Goal: Task Accomplishment & Management: Use online tool/utility

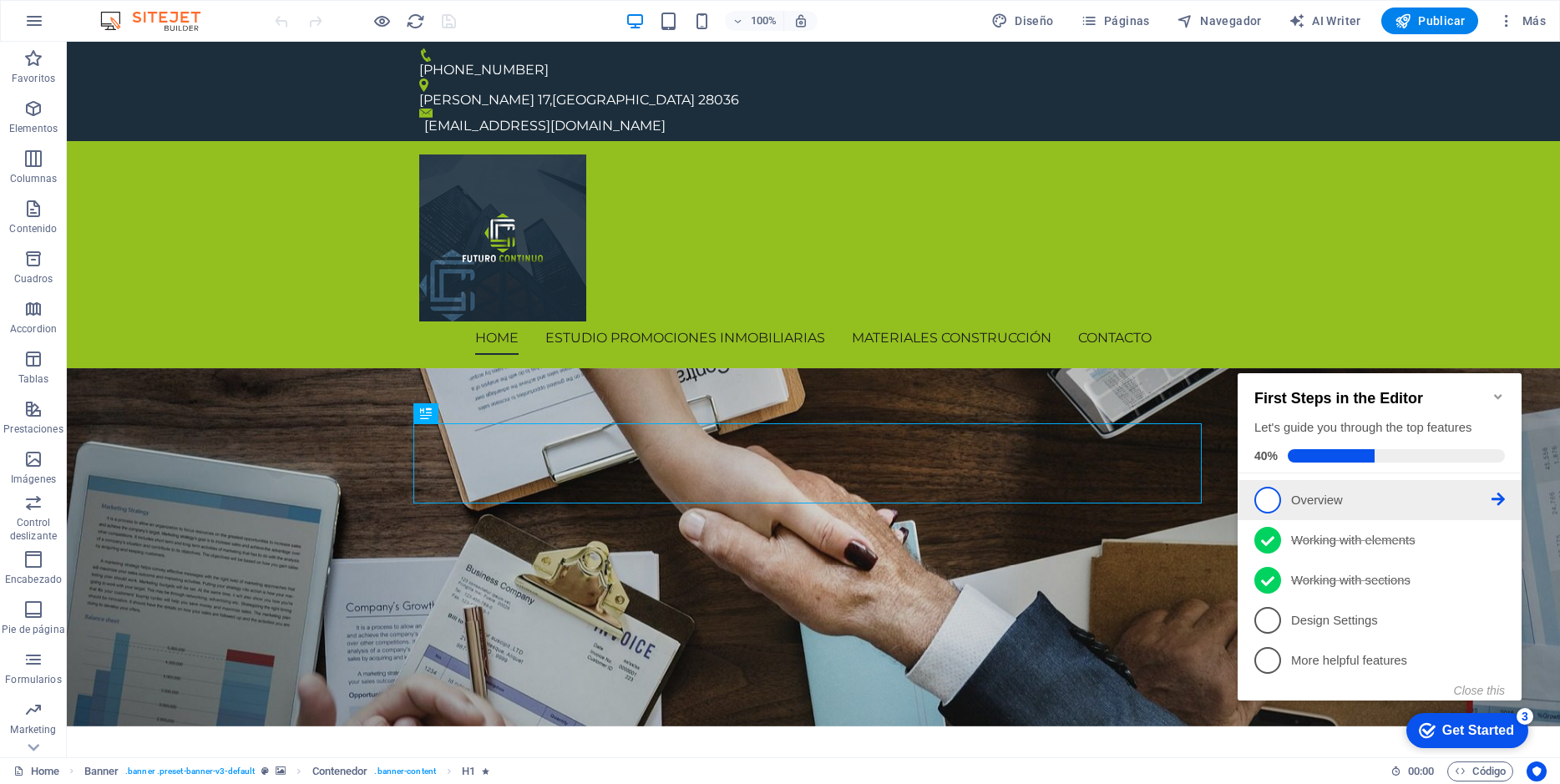
click at [1270, 491] on span "1" at bounding box center [1267, 500] width 27 height 27
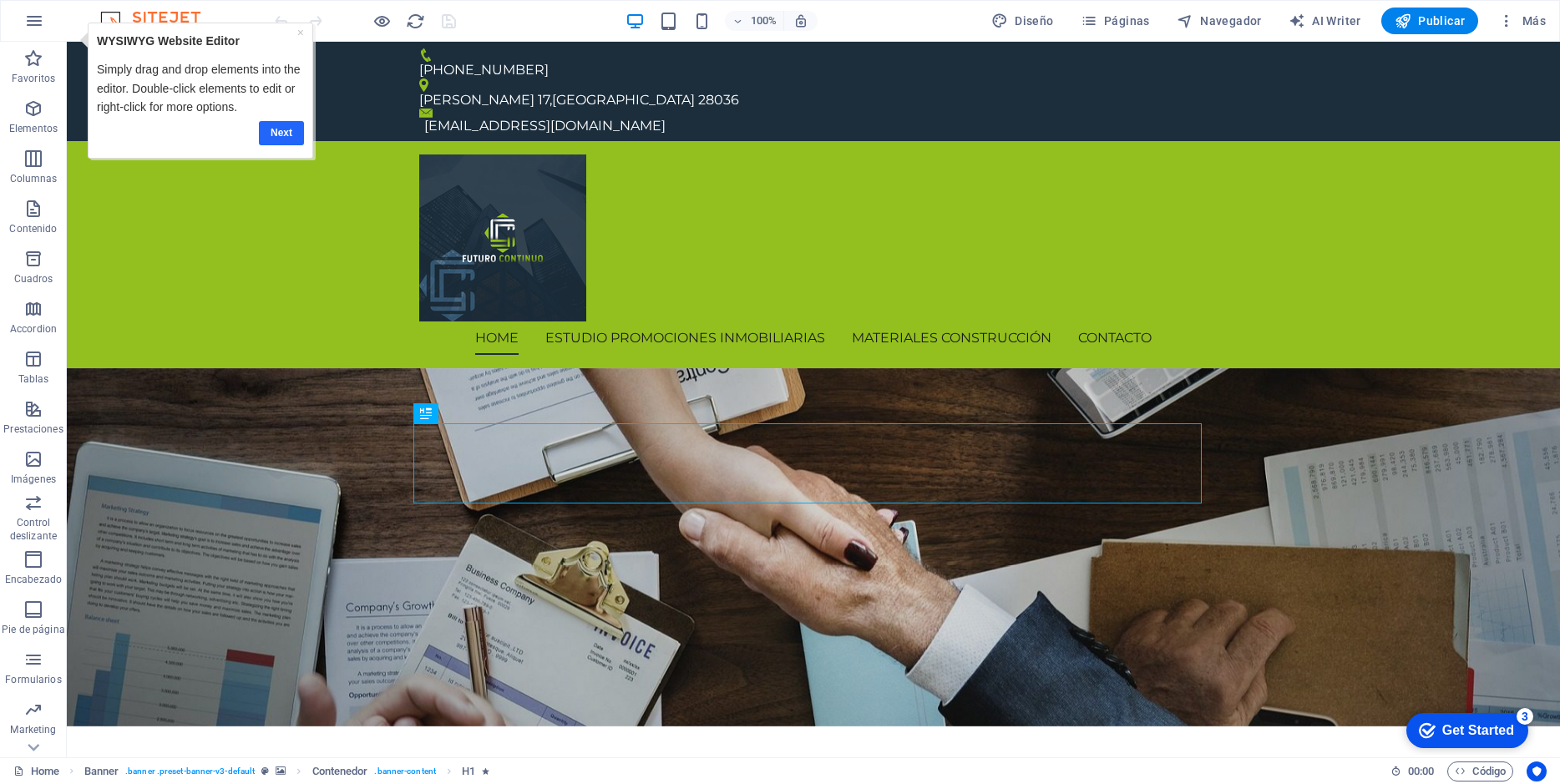
click at [285, 132] on link "Next" at bounding box center [282, 132] width 45 height 24
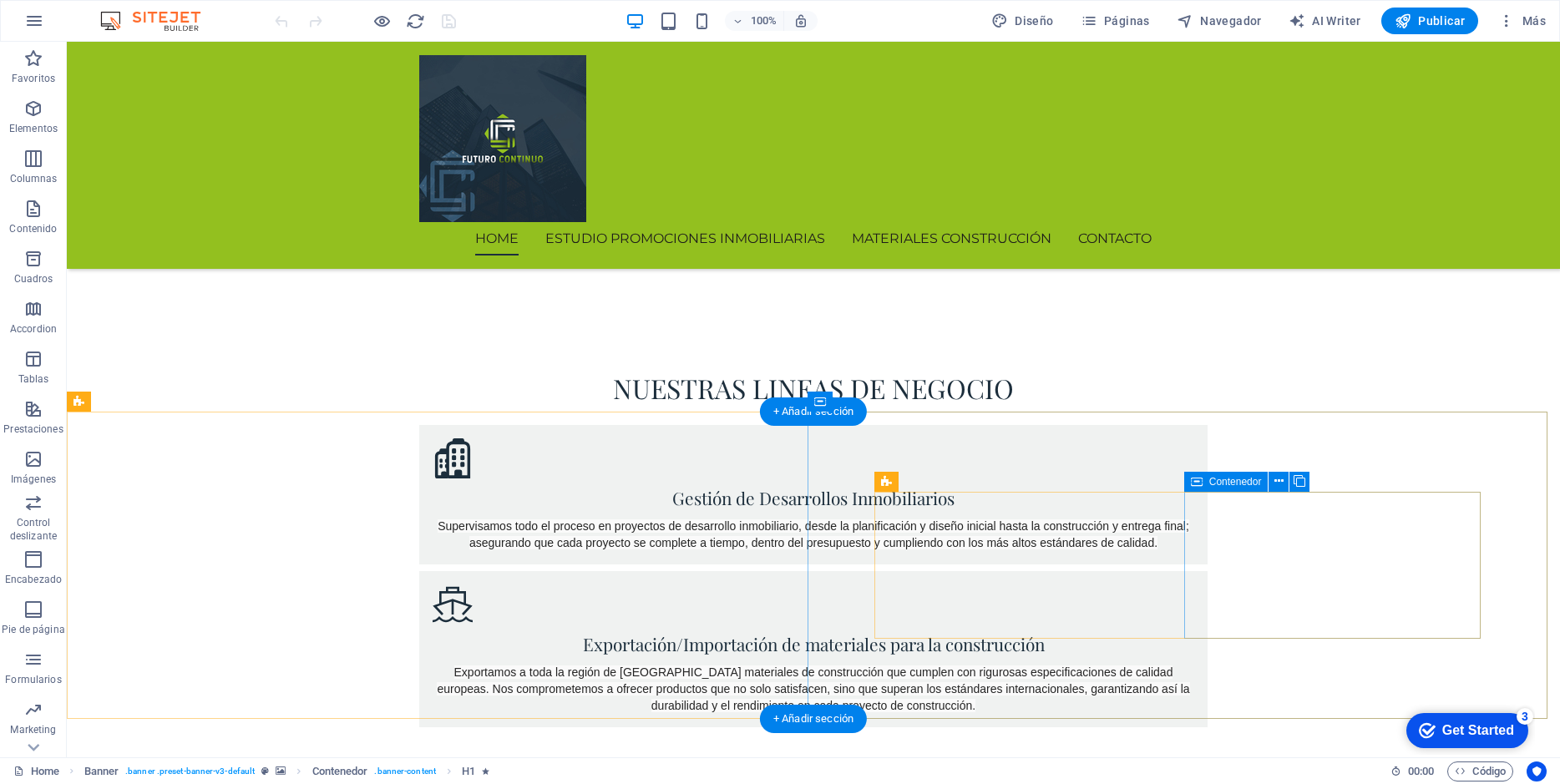
scroll to position [668, 0]
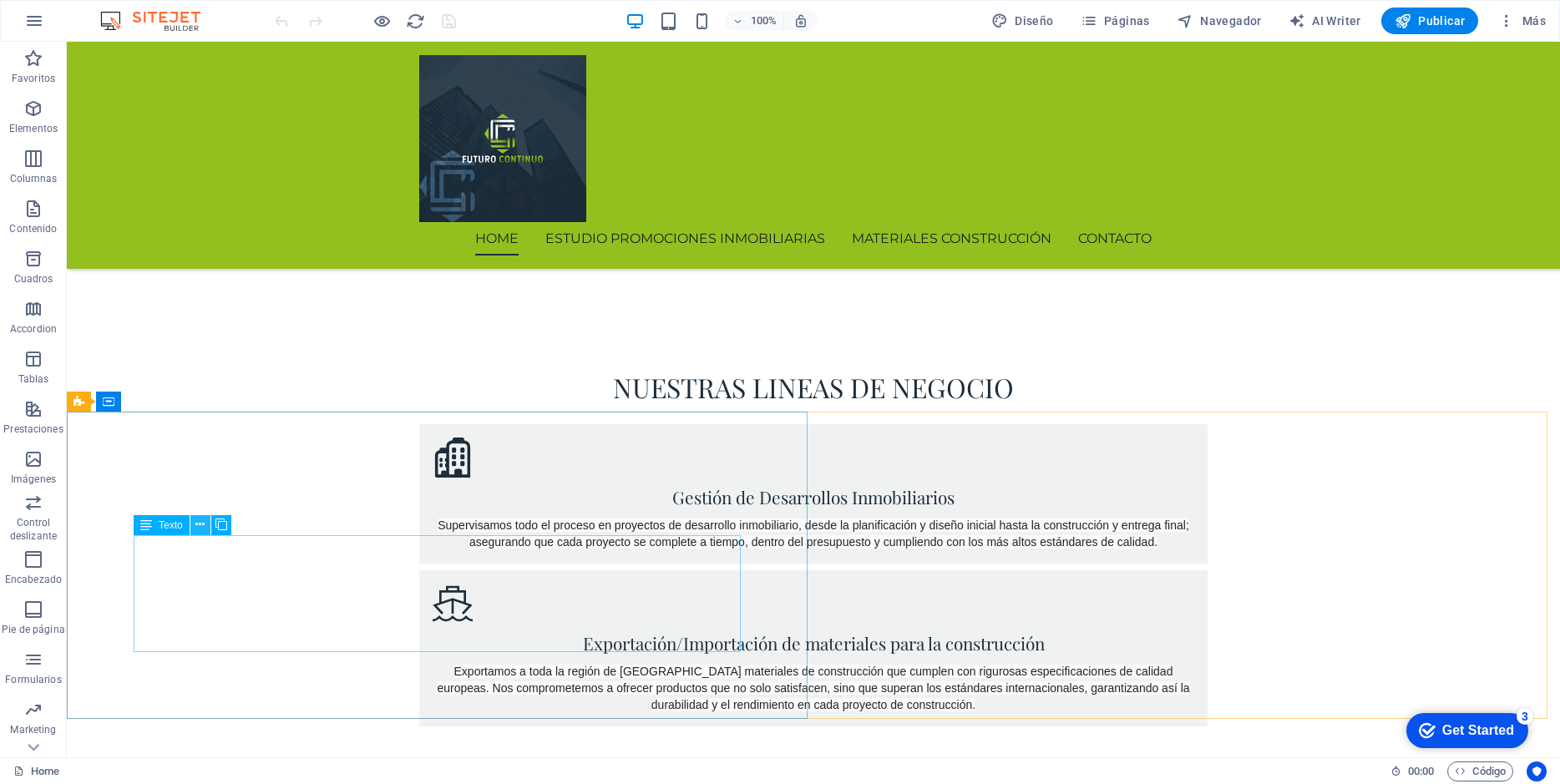
click at [203, 524] on icon at bounding box center [200, 524] width 9 height 17
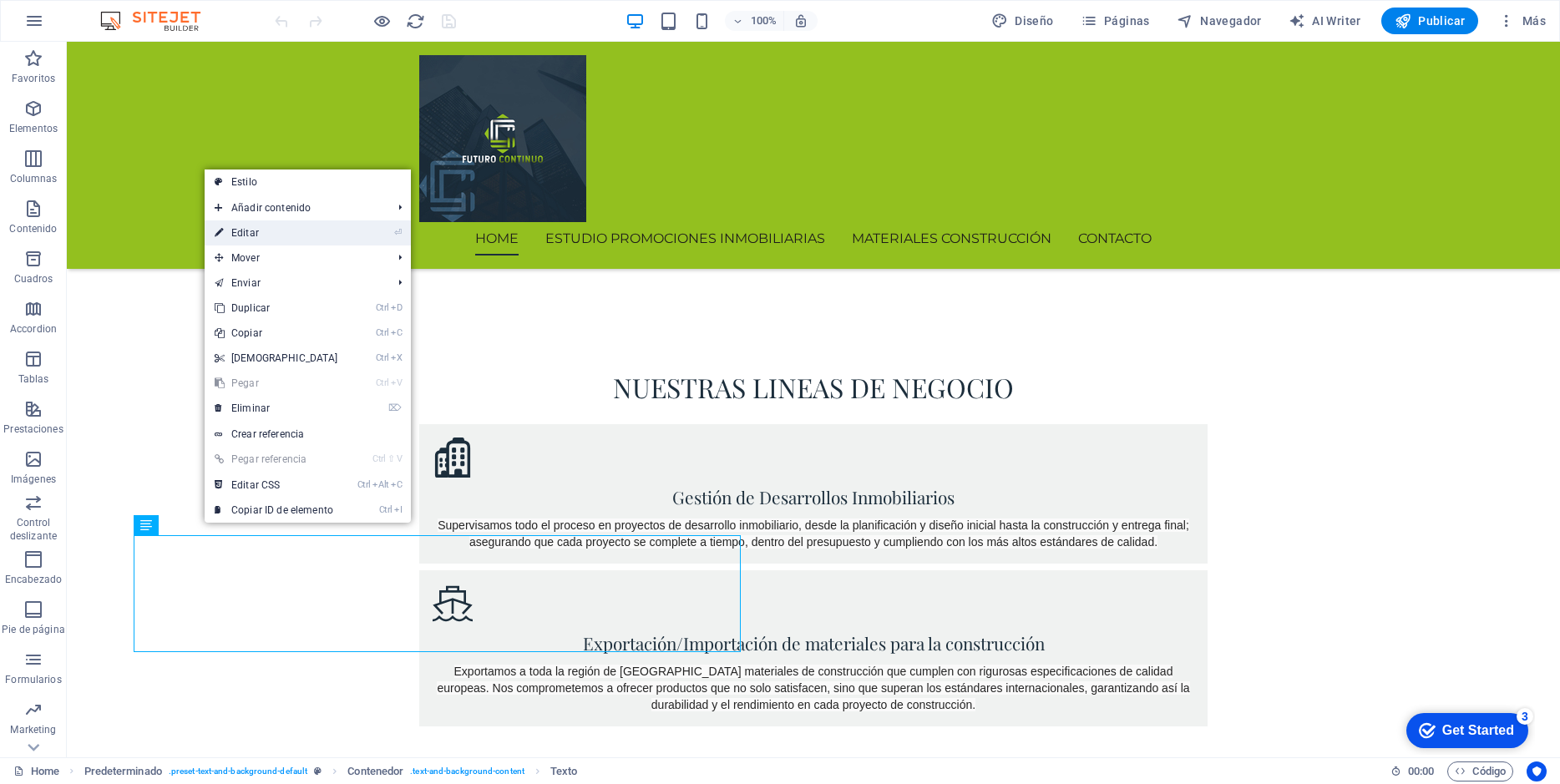
click at [259, 235] on link "⏎ Editar" at bounding box center [276, 233] width 144 height 25
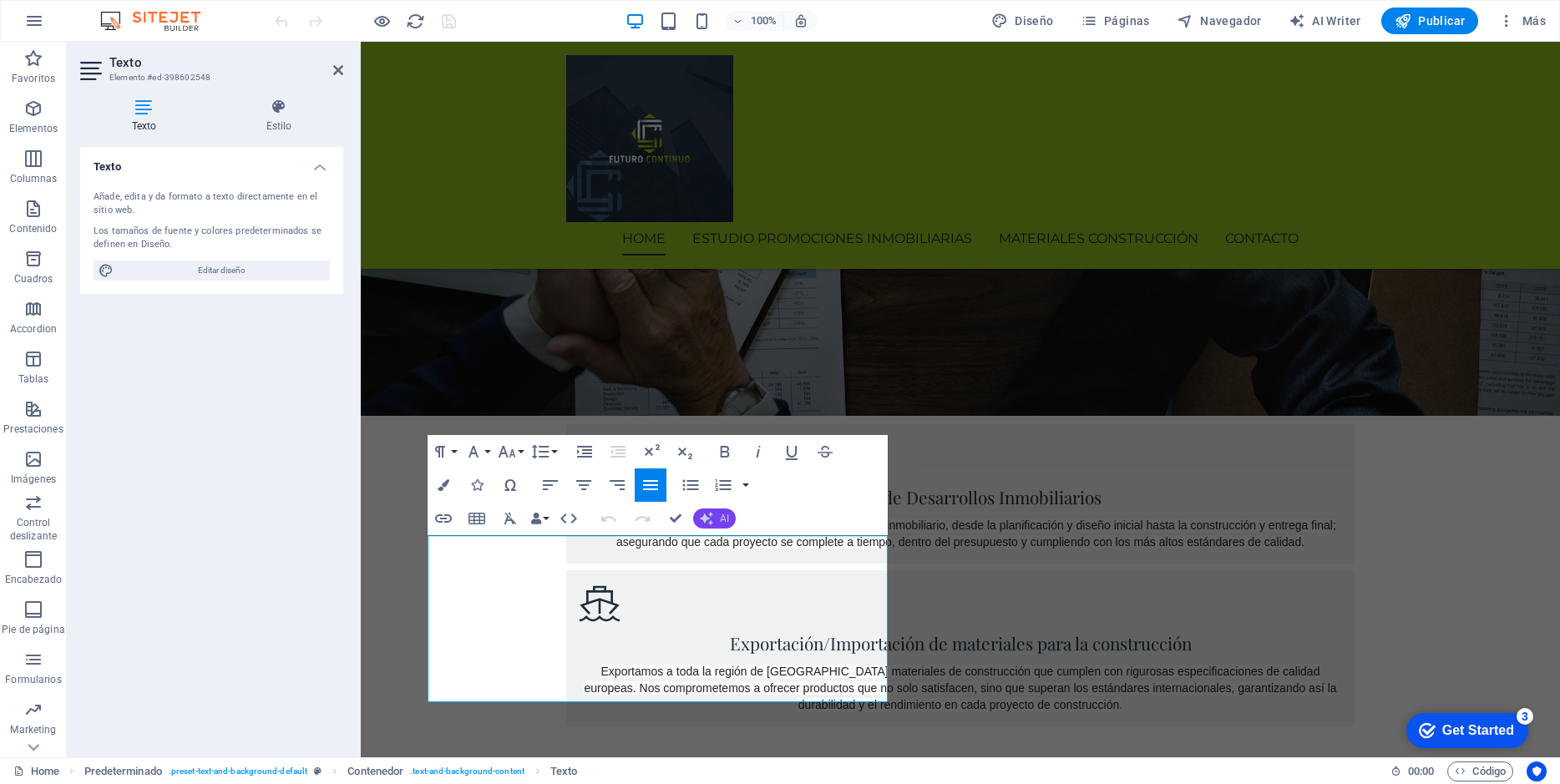
click at [709, 518] on icon "button" at bounding box center [706, 518] width 14 height 14
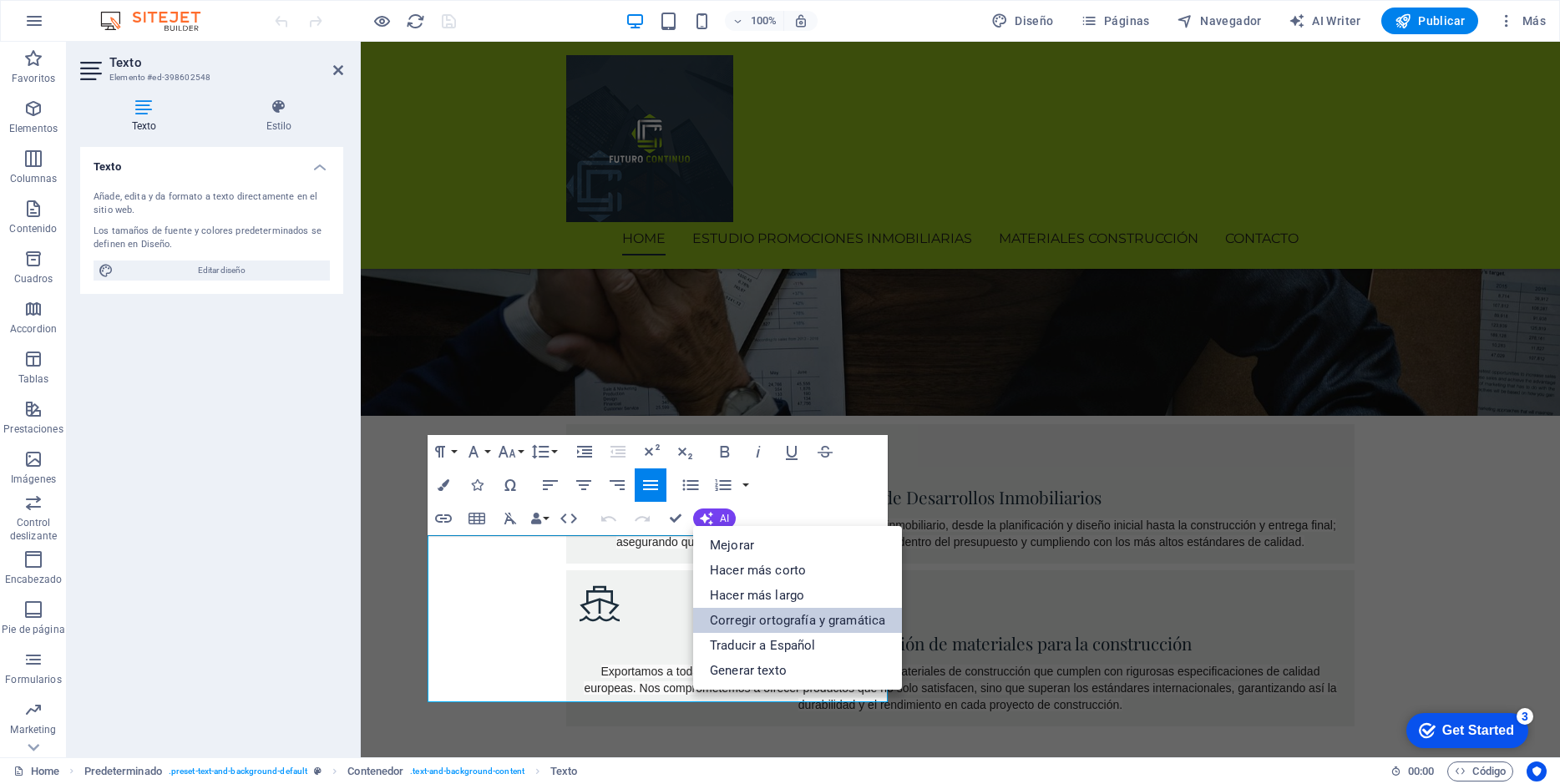
click at [797, 619] on link "Corregir ortografía y gramática" at bounding box center [798, 620] width 209 height 25
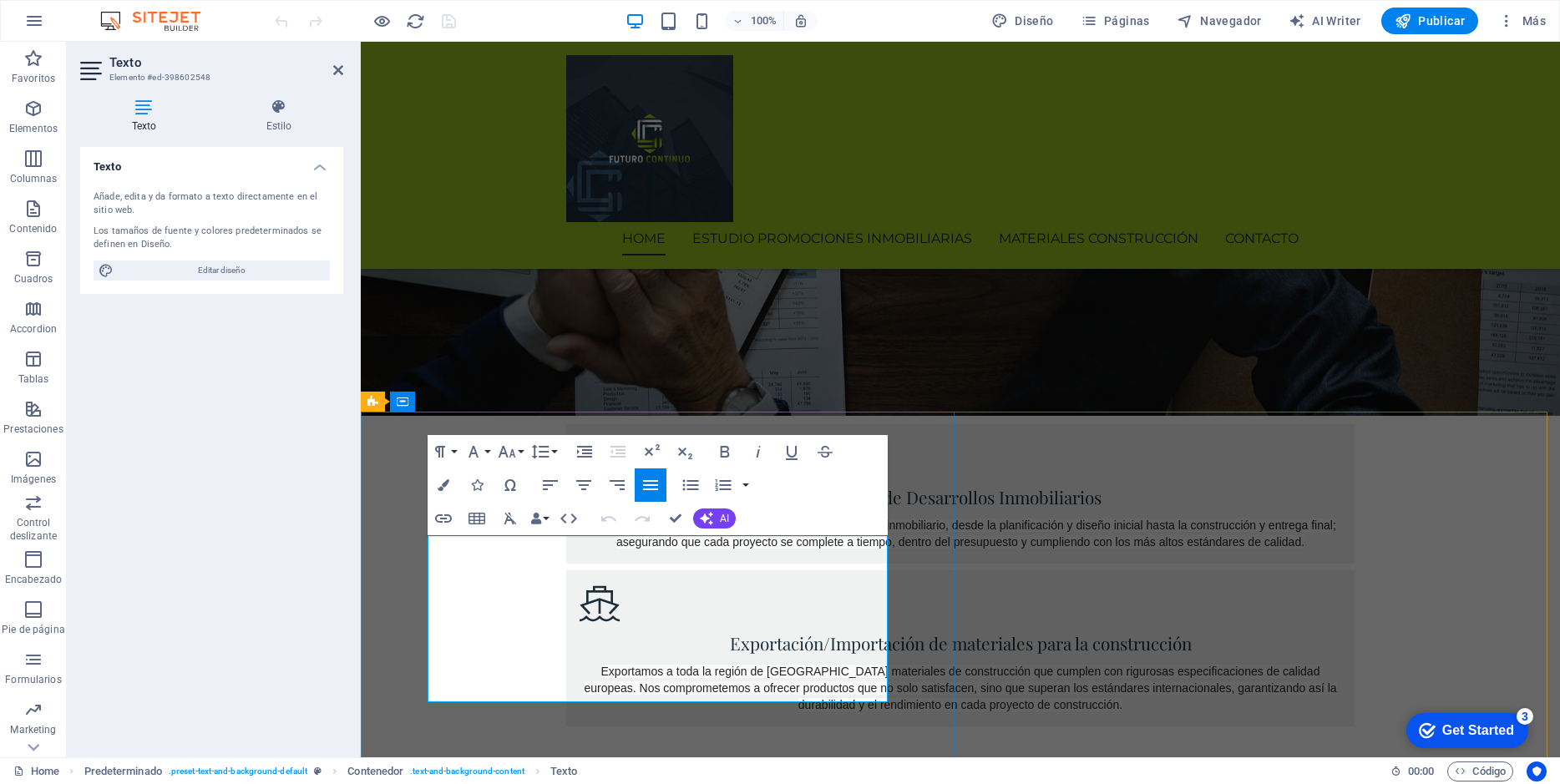
drag, startPoint x: 703, startPoint y: 558, endPoint x: 663, endPoint y: 556, distance: 40.0
drag, startPoint x: 428, startPoint y: 538, endPoint x: 851, endPoint y: 689, distance: 449.1
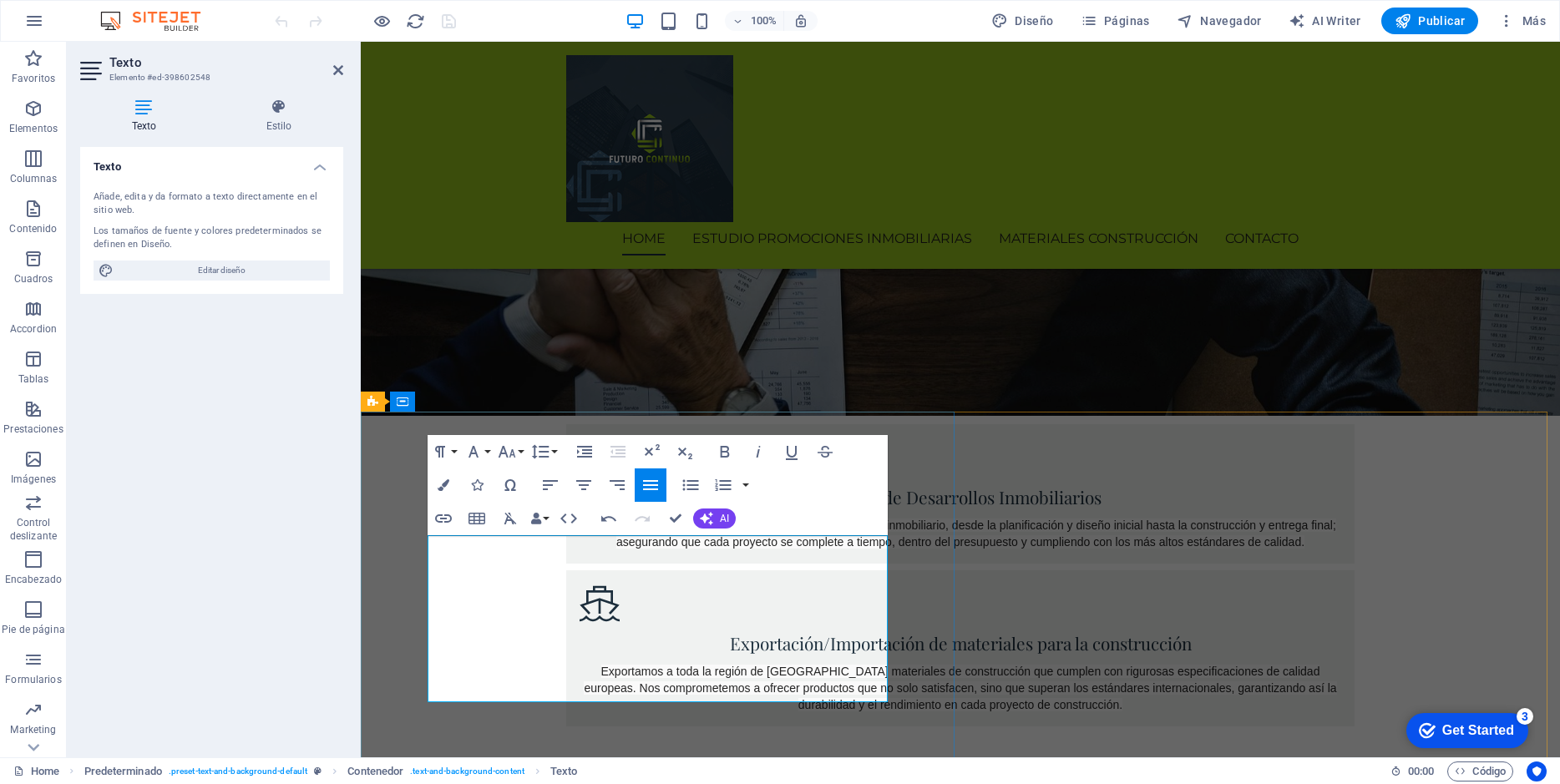
click at [437, 484] on icon "button" at bounding box center [443, 484] width 12 height 12
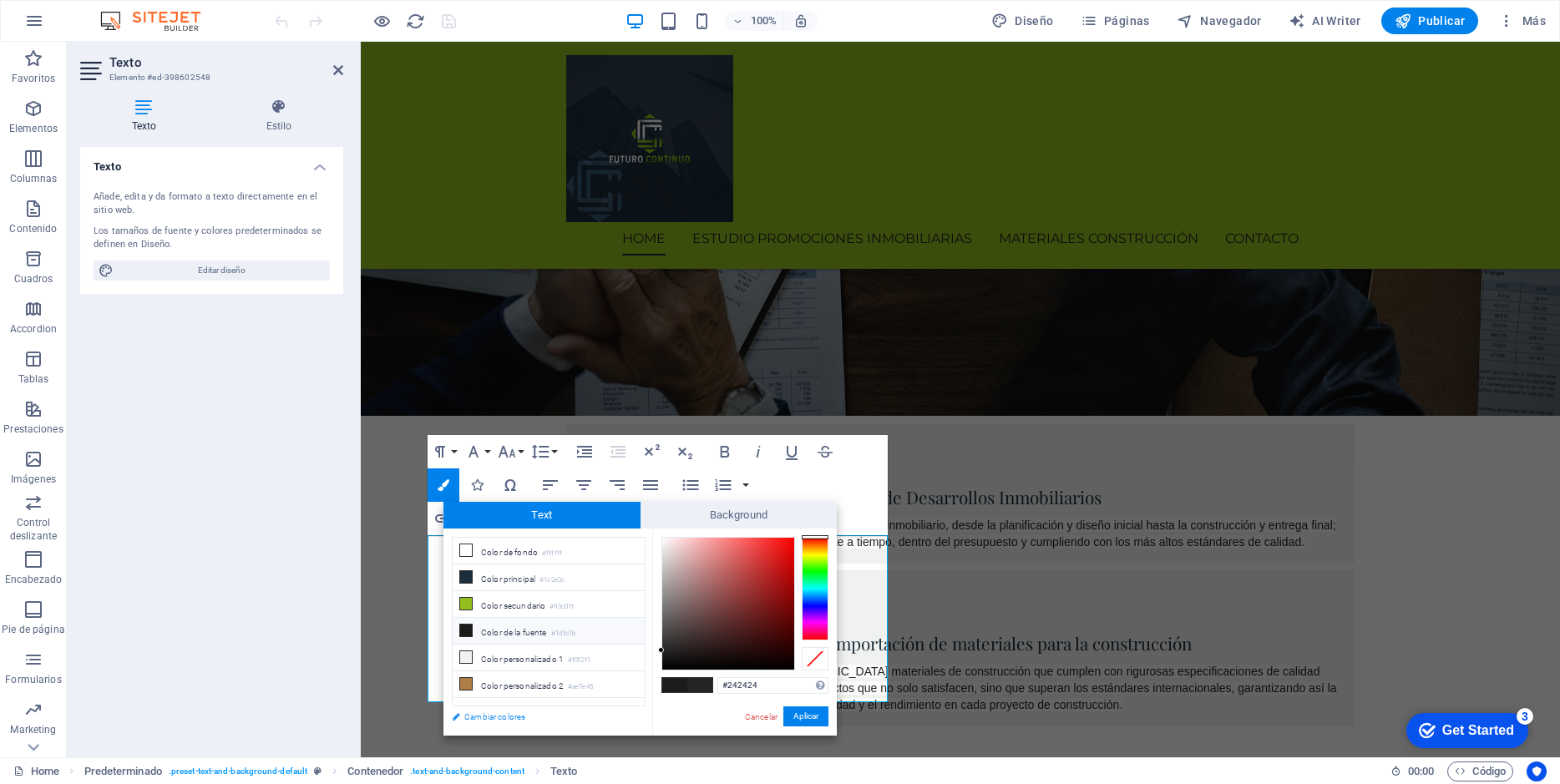
click at [476, 718] on link "Cambiar colores" at bounding box center [540, 716] width 194 height 21
select select "px"
select select "400"
select select "px"
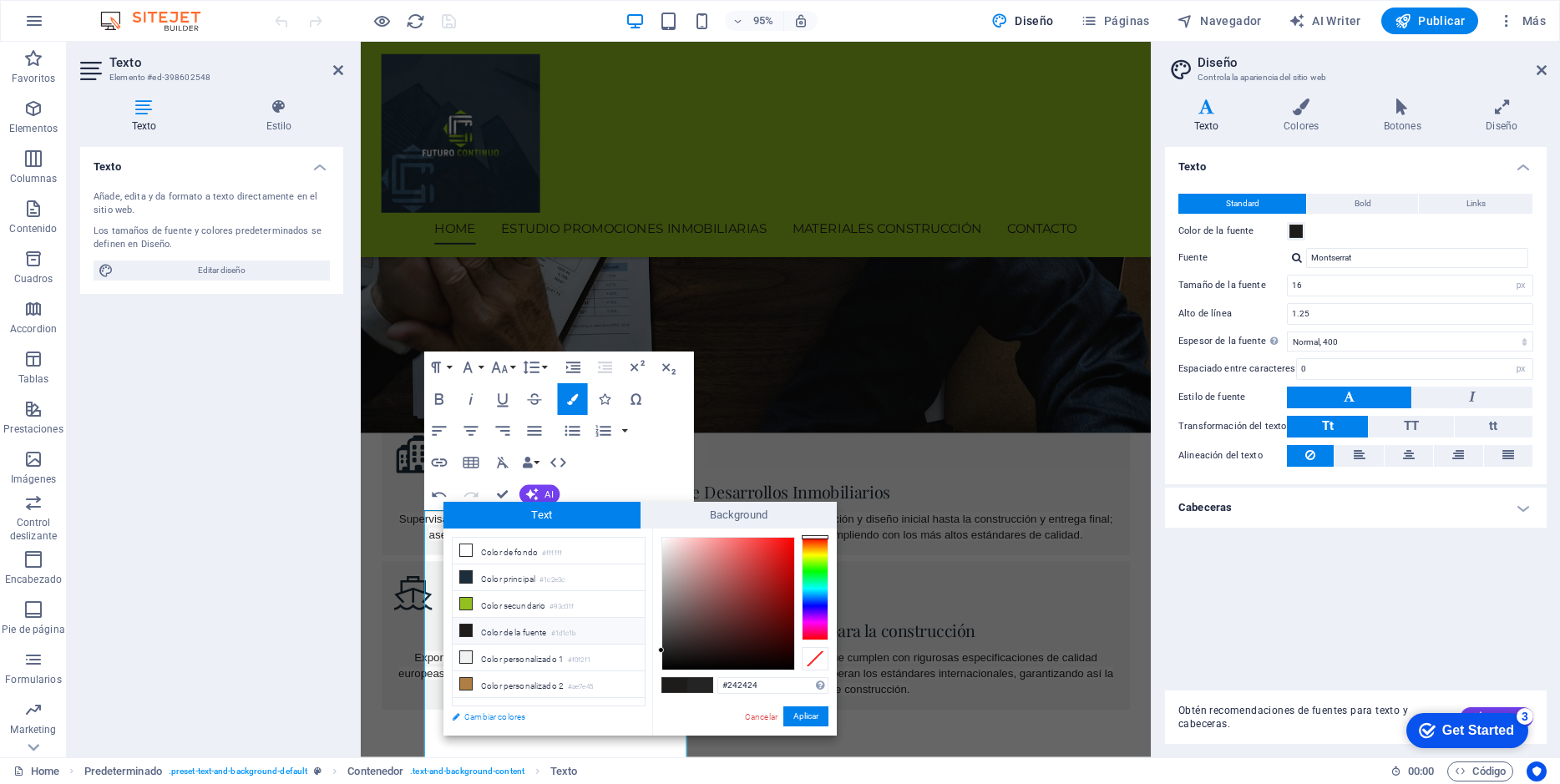
scroll to position [686, 0]
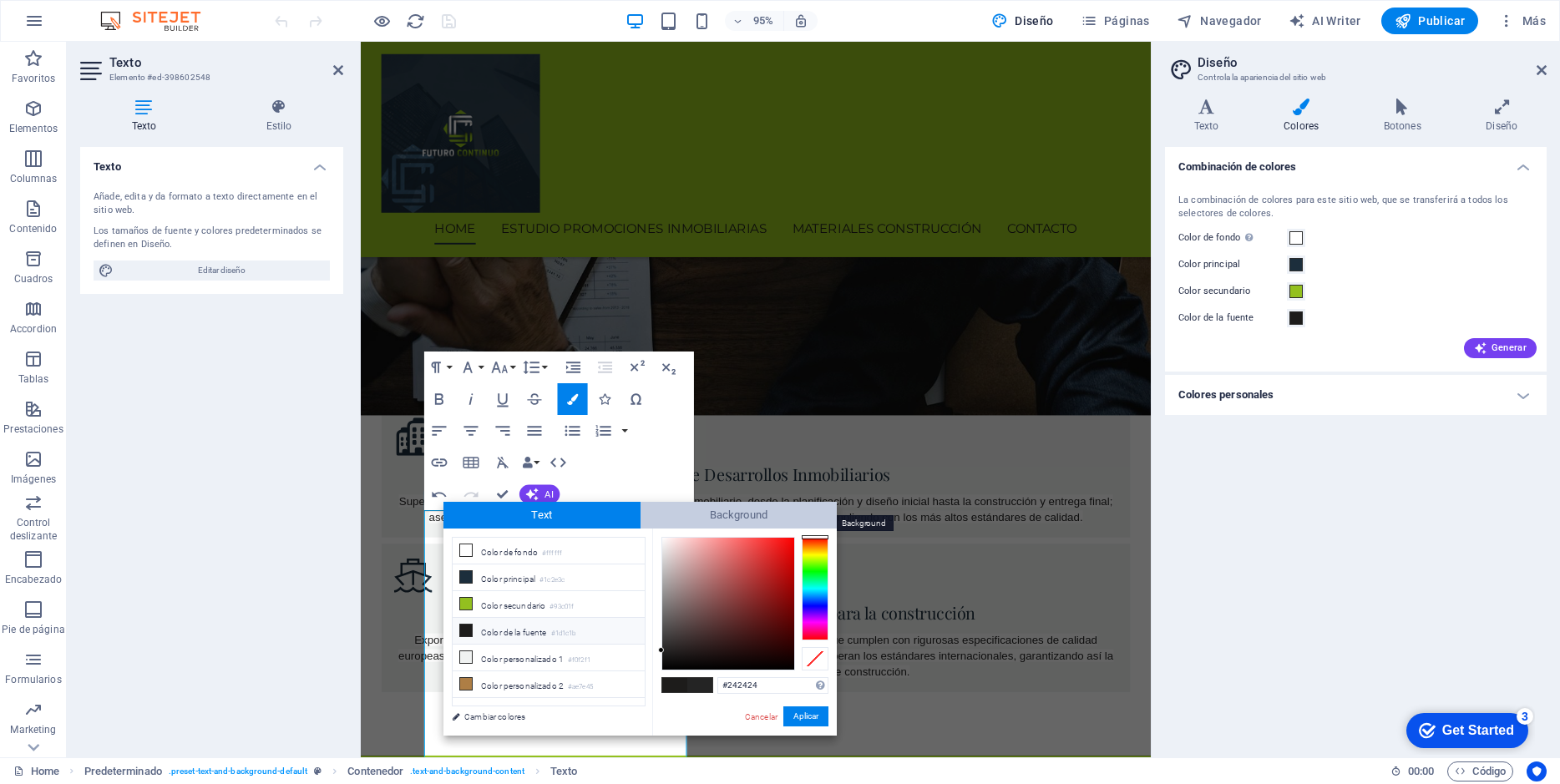
click at [694, 501] on span "Background" at bounding box center [738, 515] width 197 height 27
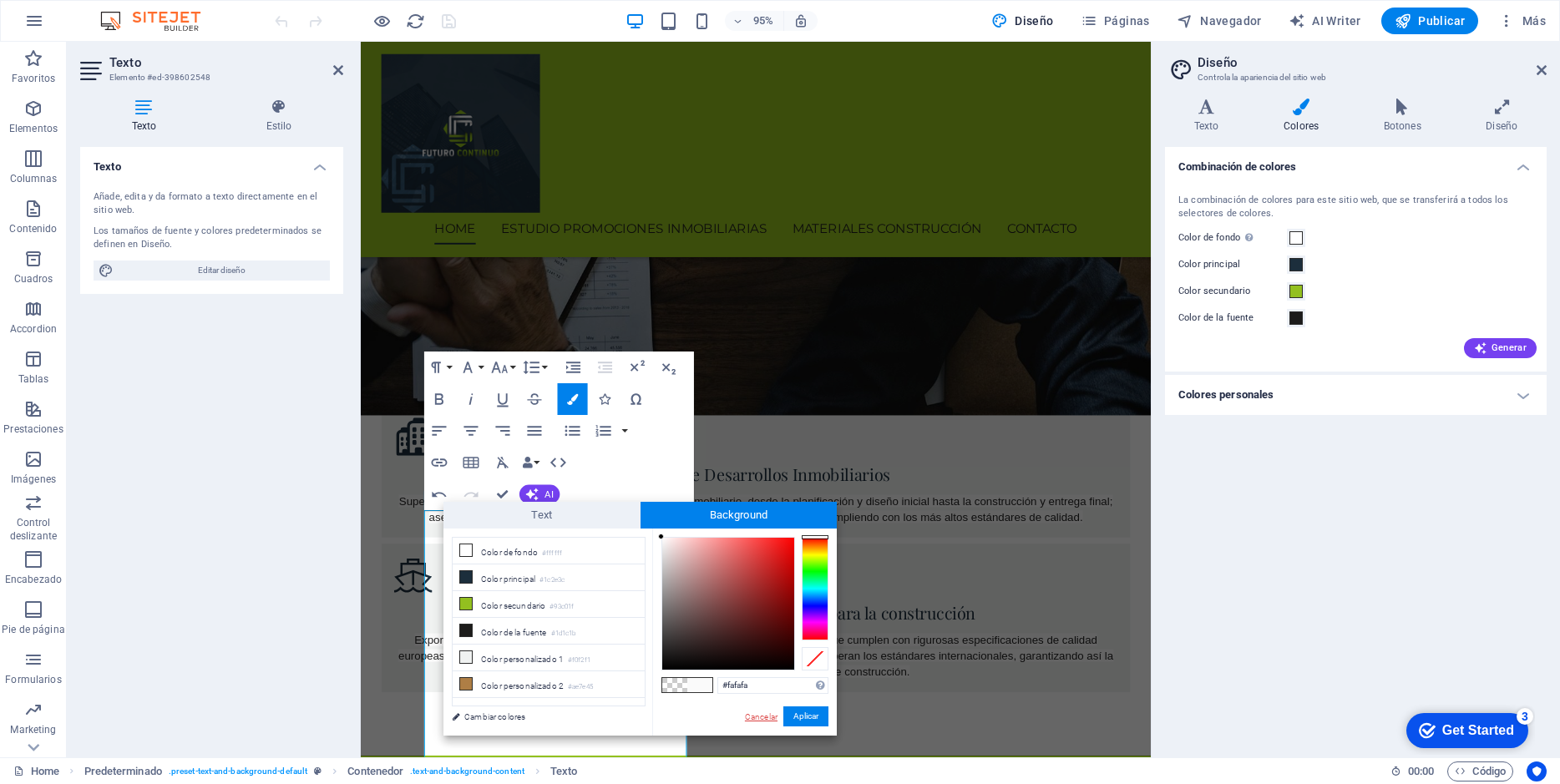
click at [769, 720] on link "Cancelar" at bounding box center [761, 716] width 36 height 13
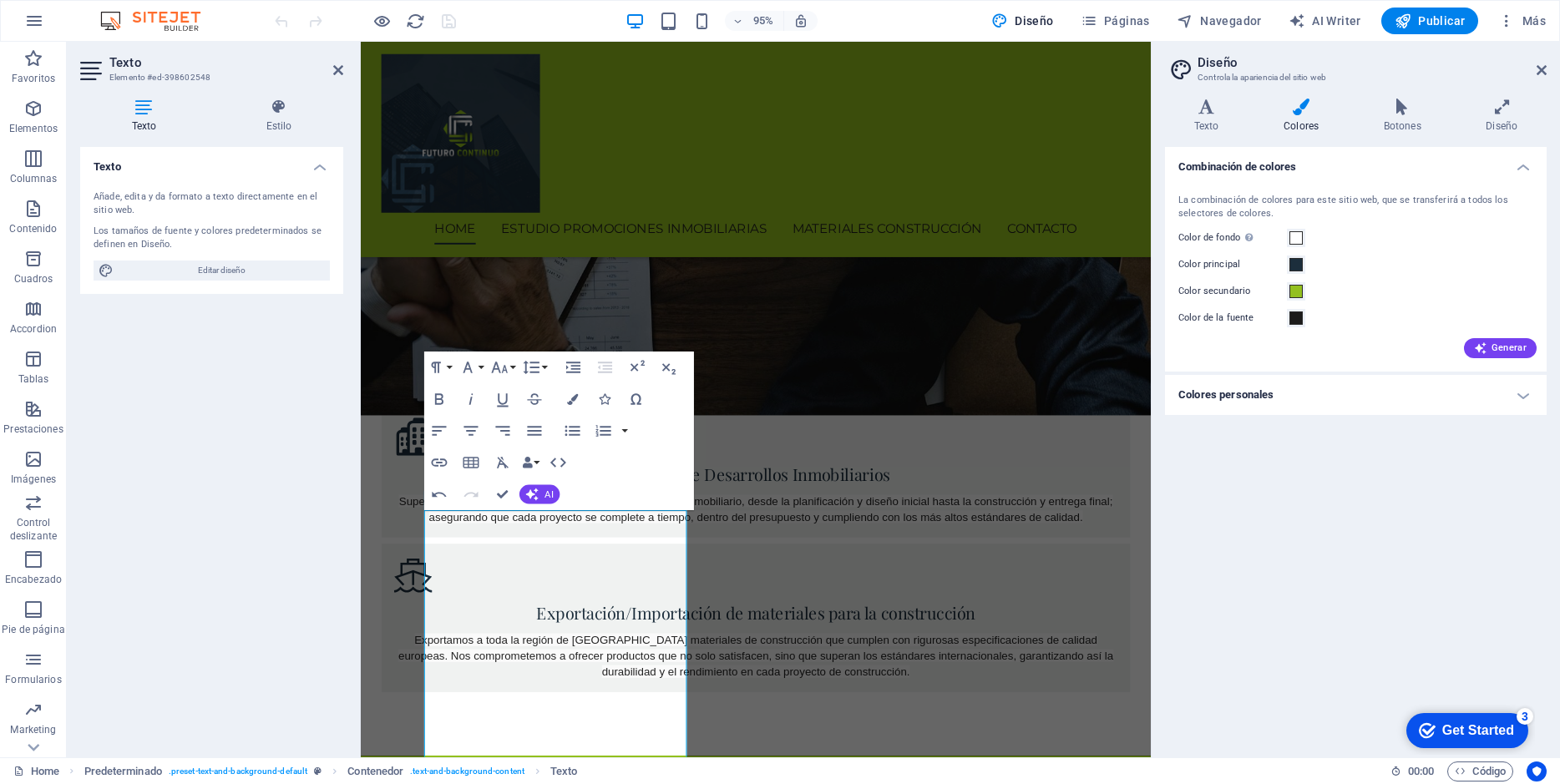
click at [320, 358] on div "Texto Añade, edita y da formato a texto directamente en el sitio web. Los tamañ…" at bounding box center [212, 445] width 263 height 597
click at [1238, 476] on div "Combinación de colores La combinación de colores para este sitio web, que se tr…" at bounding box center [1356, 445] width 382 height 597
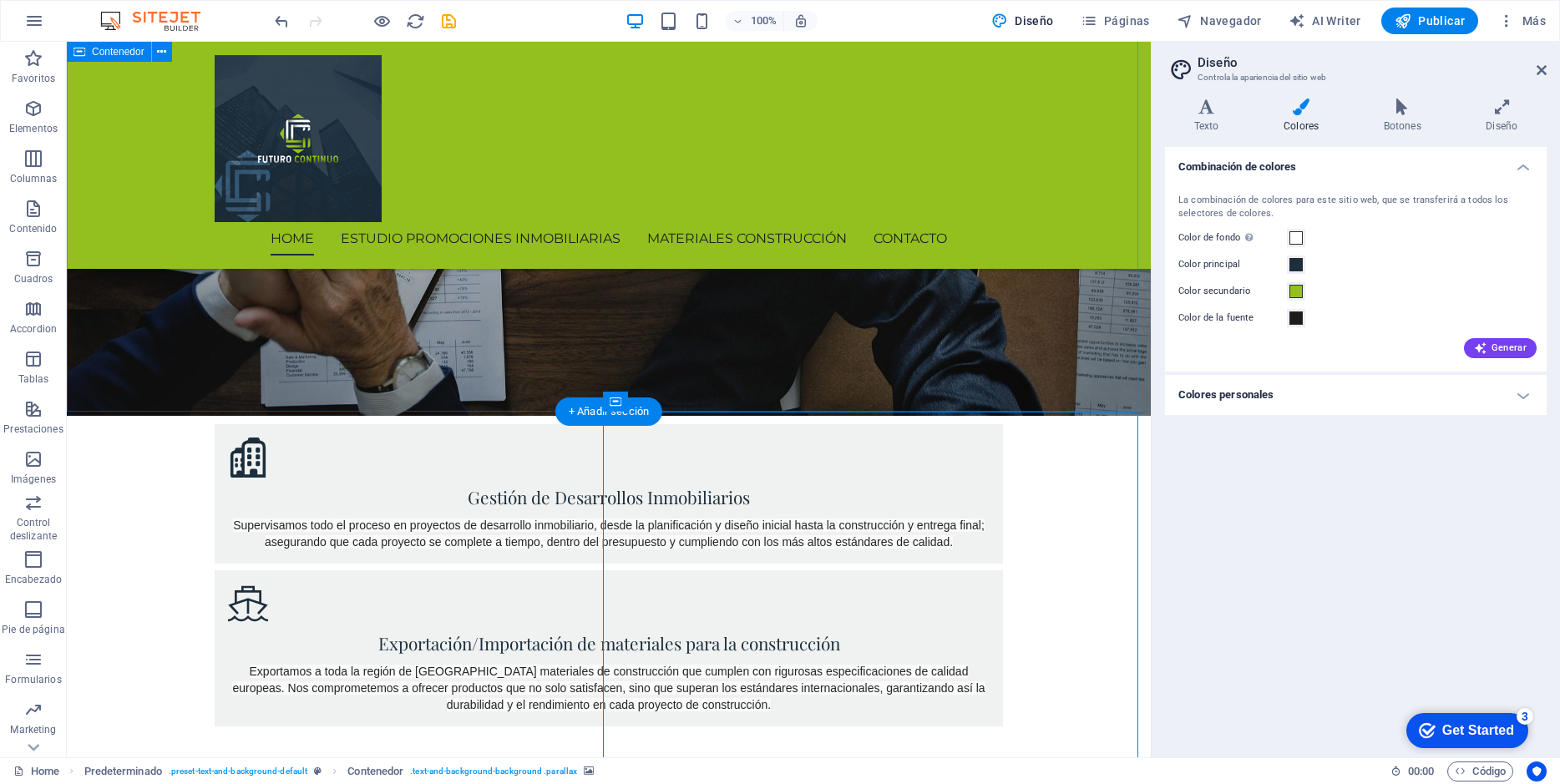
click at [1082, 374] on div "Nuestras lineas de negocio Gestión de Desarrollos Inmobiliarios Supervisamos to…" at bounding box center [609, 546] width 1084 height 492
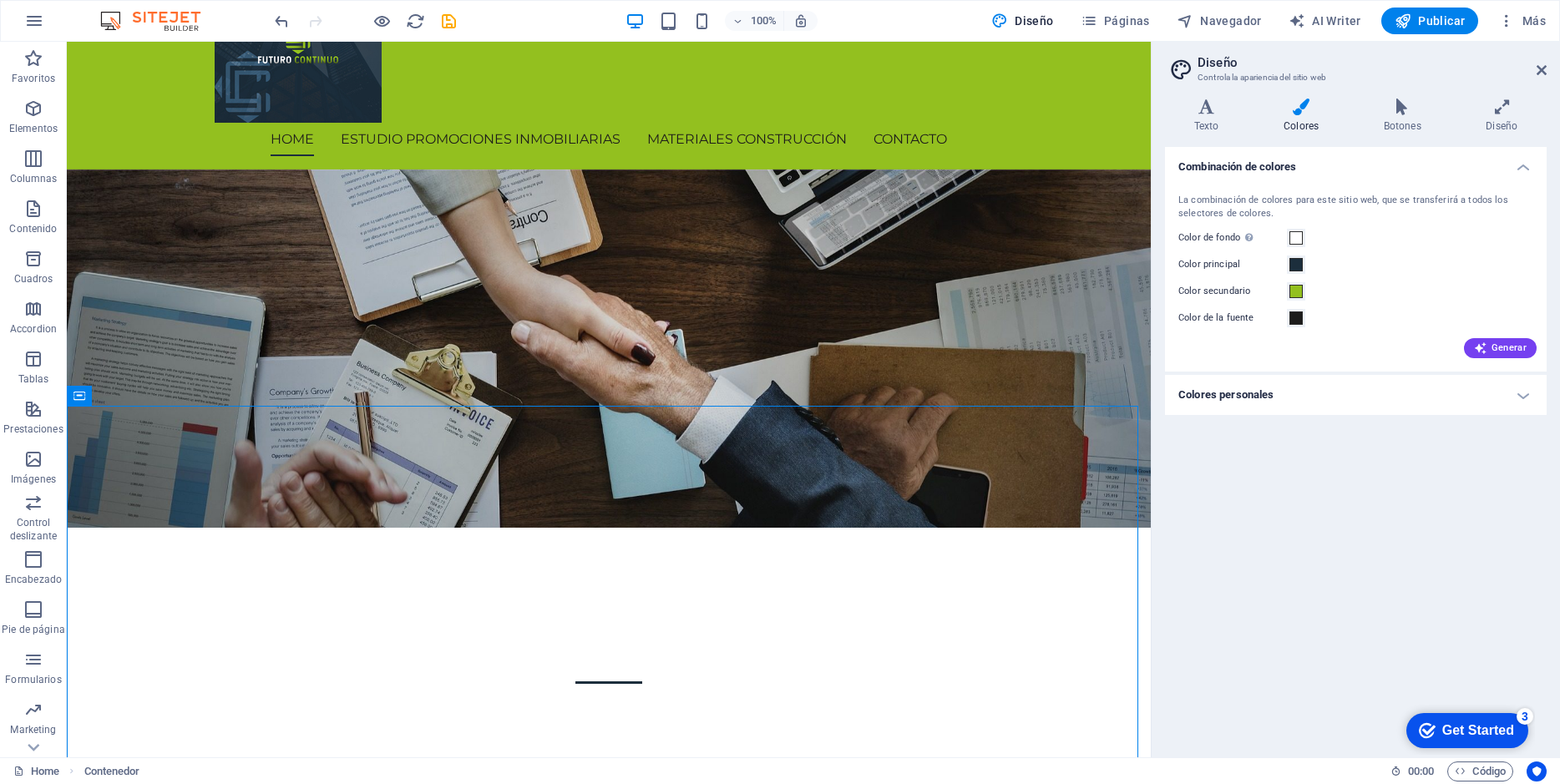
scroll to position [262, 0]
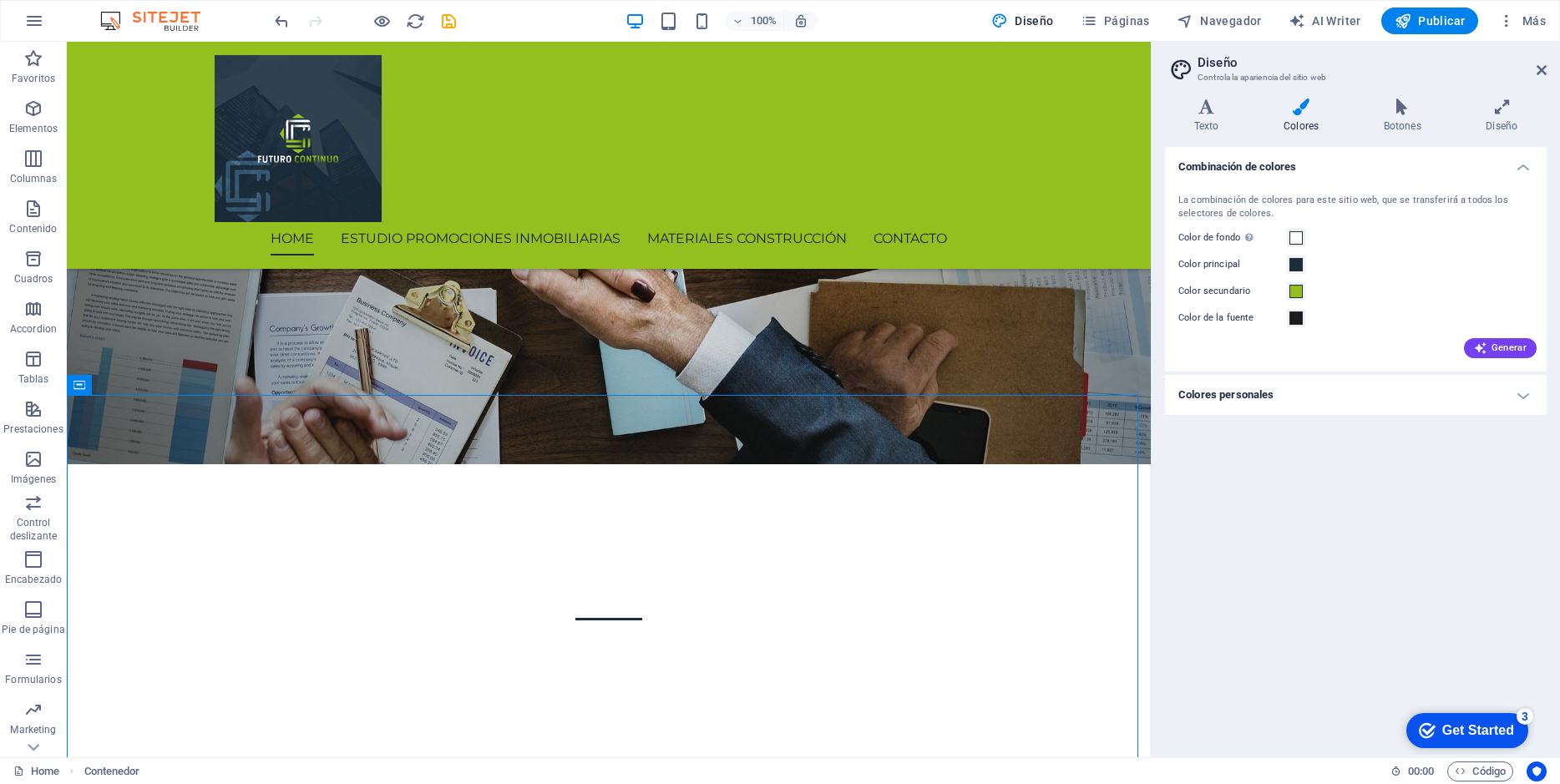
drag, startPoint x: 1146, startPoint y: 108, endPoint x: 1267, endPoint y: 263, distance: 196.6
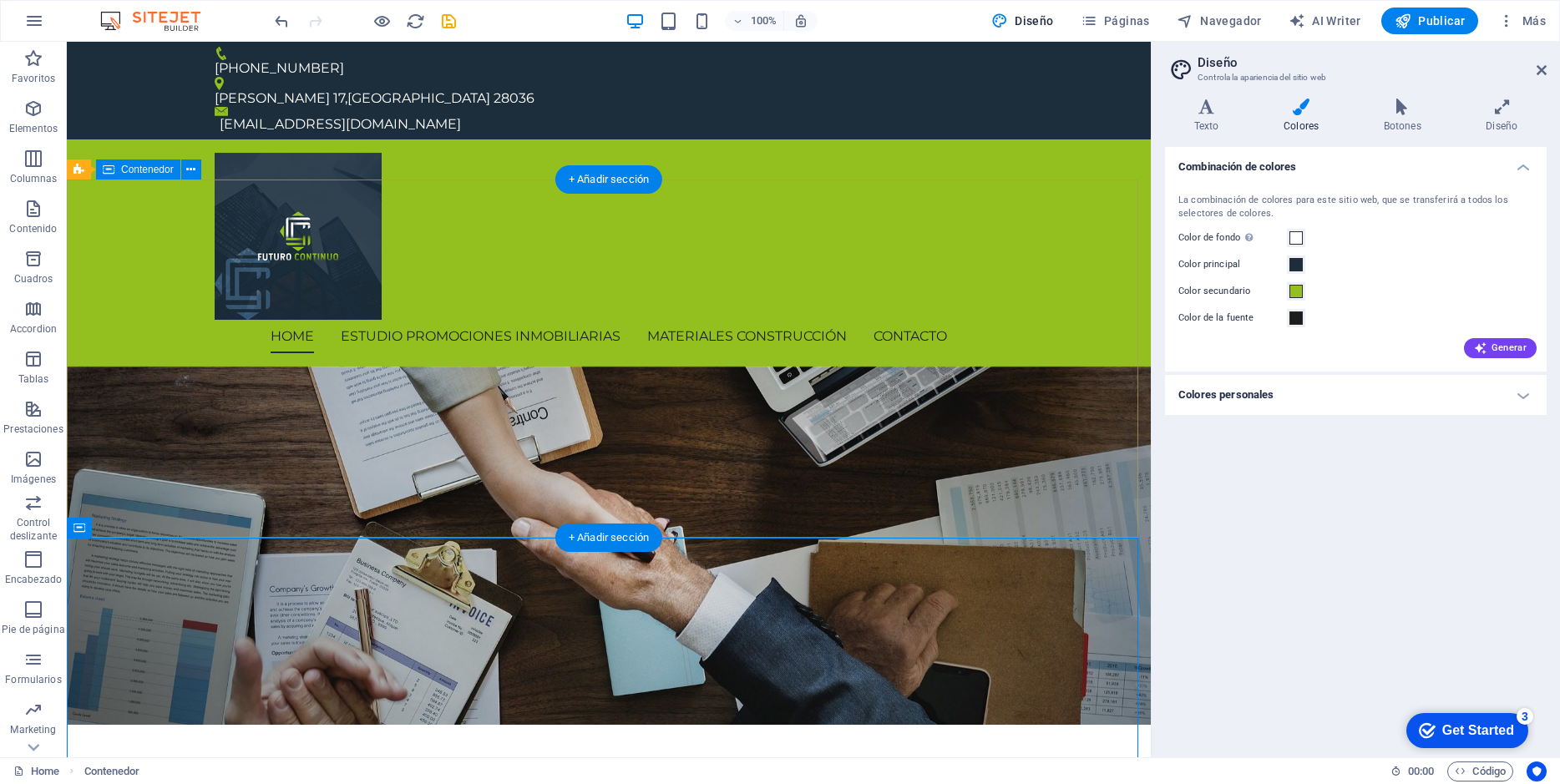
scroll to position [0, 0]
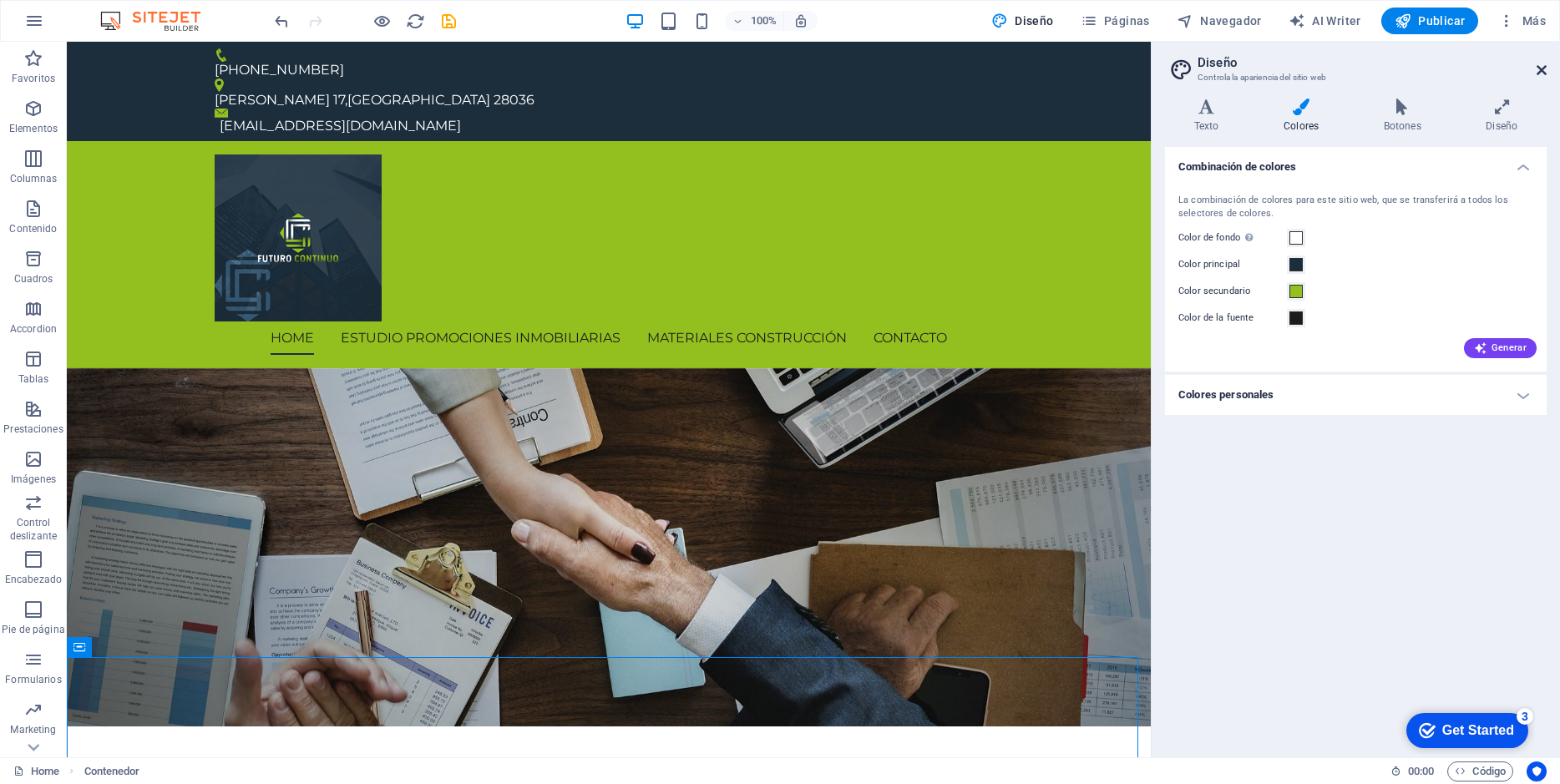
click at [1537, 74] on icon at bounding box center [1541, 69] width 10 height 14
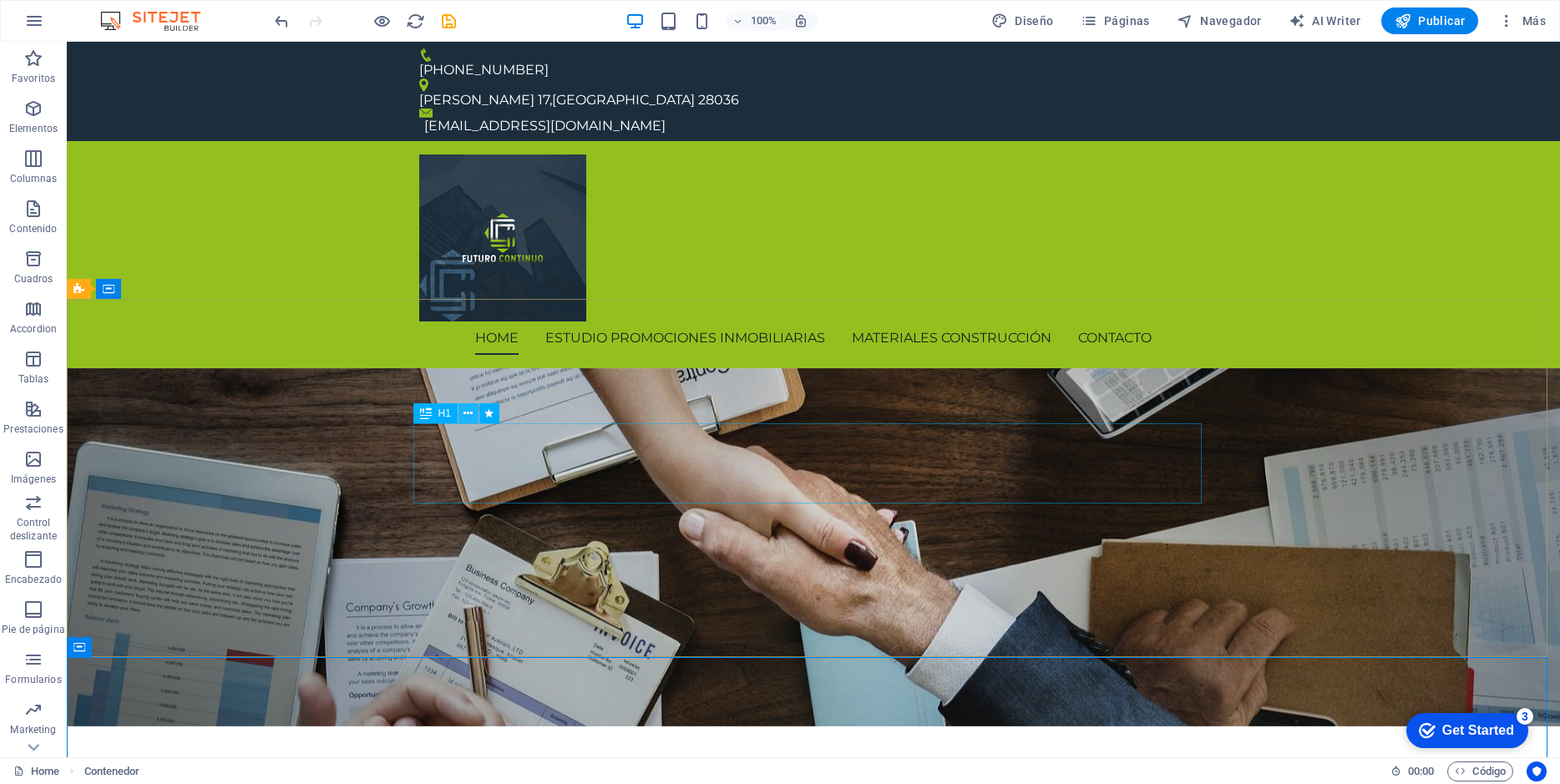
click at [466, 414] on icon at bounding box center [468, 413] width 9 height 17
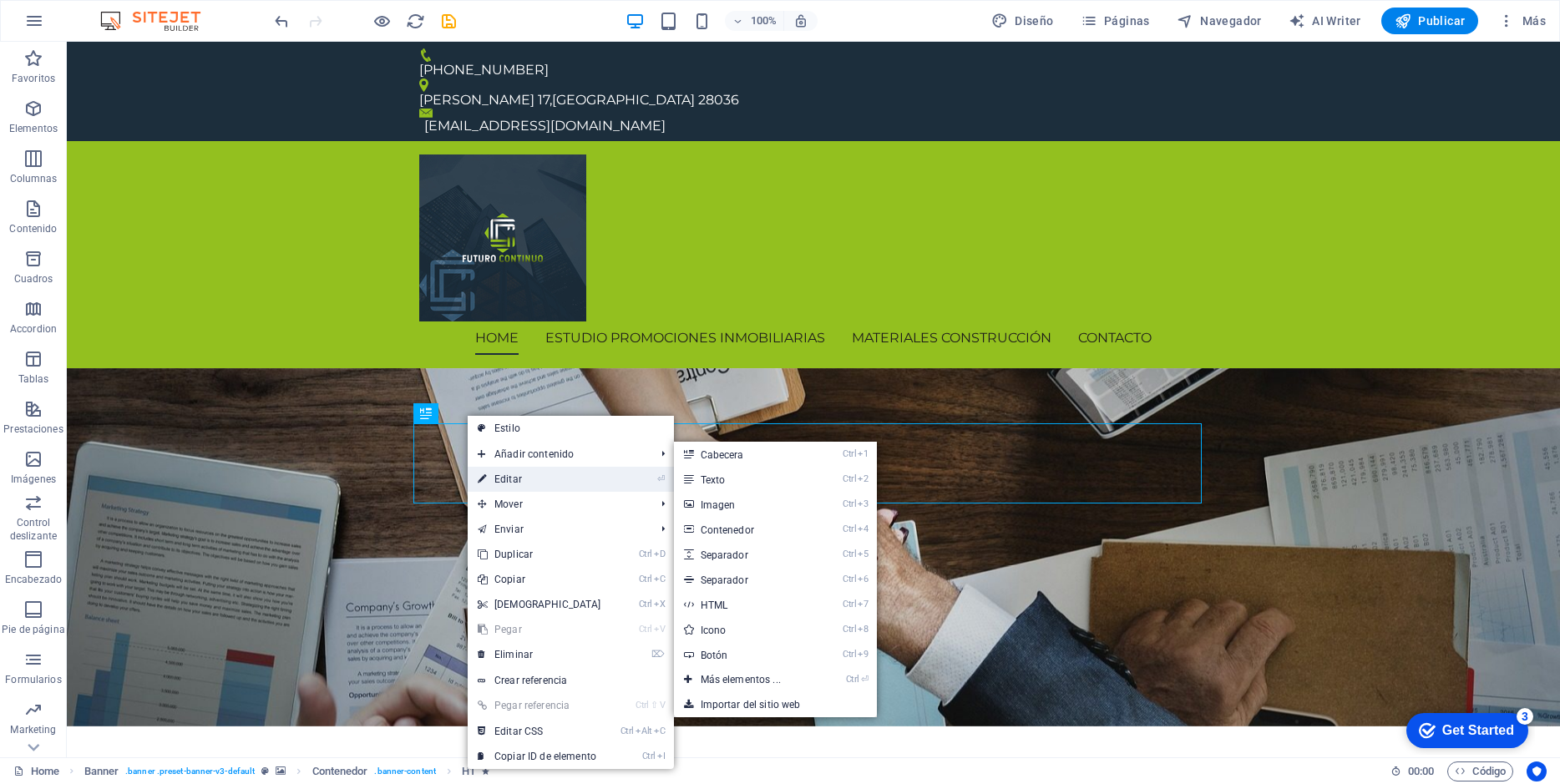
click at [507, 476] on link "⏎ Editar" at bounding box center [539, 479] width 144 height 25
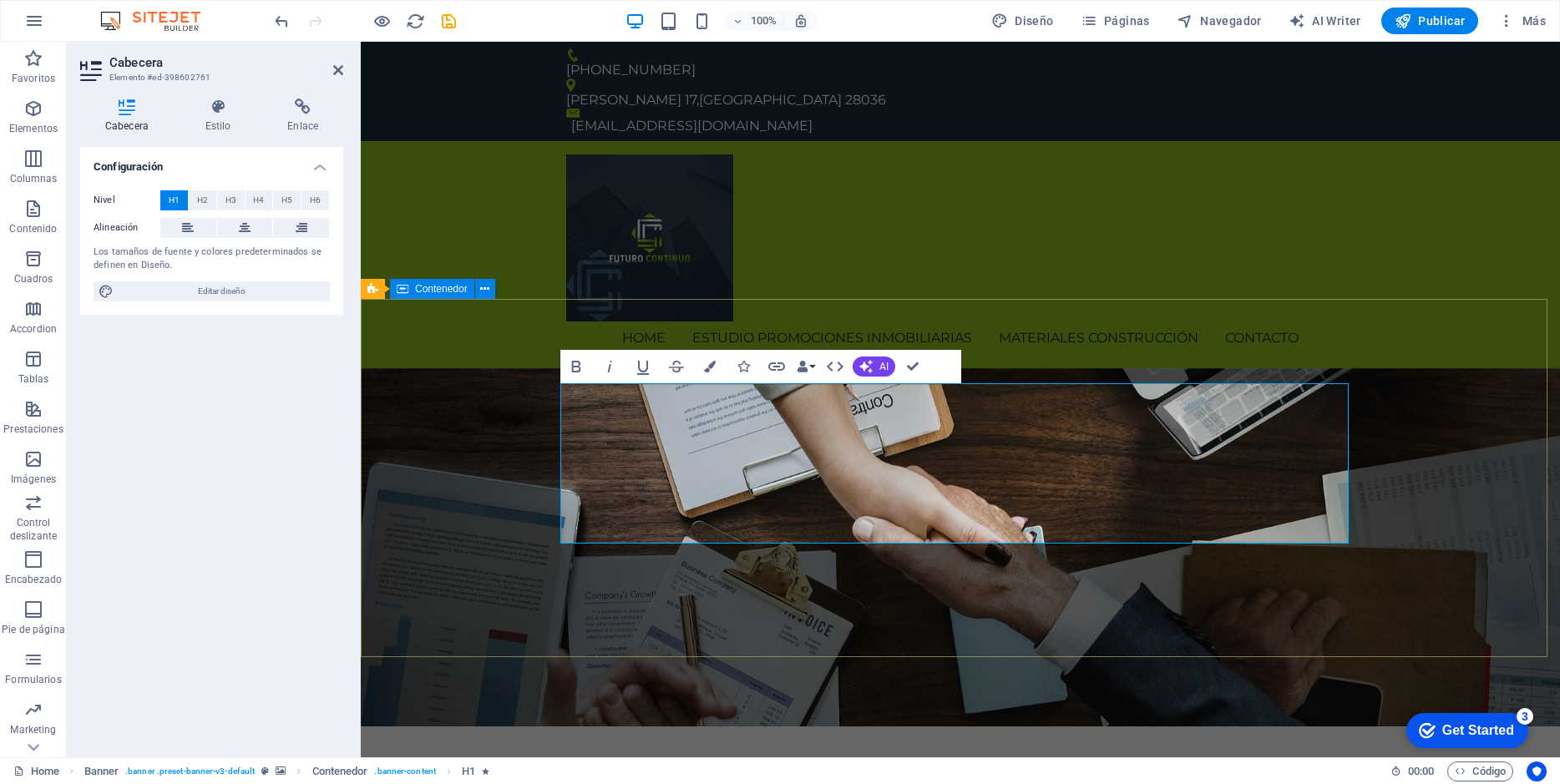
drag, startPoint x: 1387, startPoint y: 429, endPoint x: 1681, endPoint y: 428, distance: 294.0
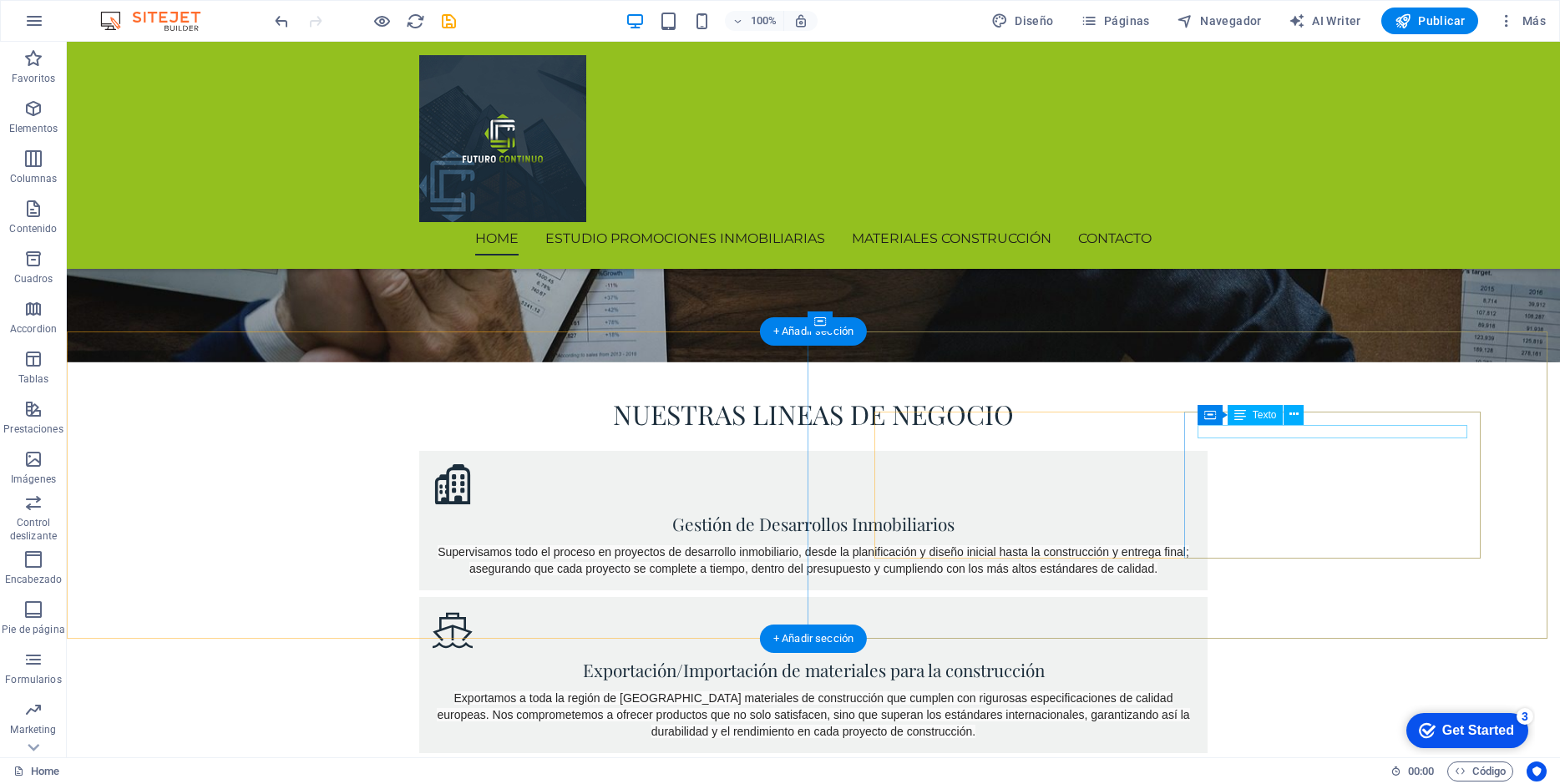
scroll to position [748, 0]
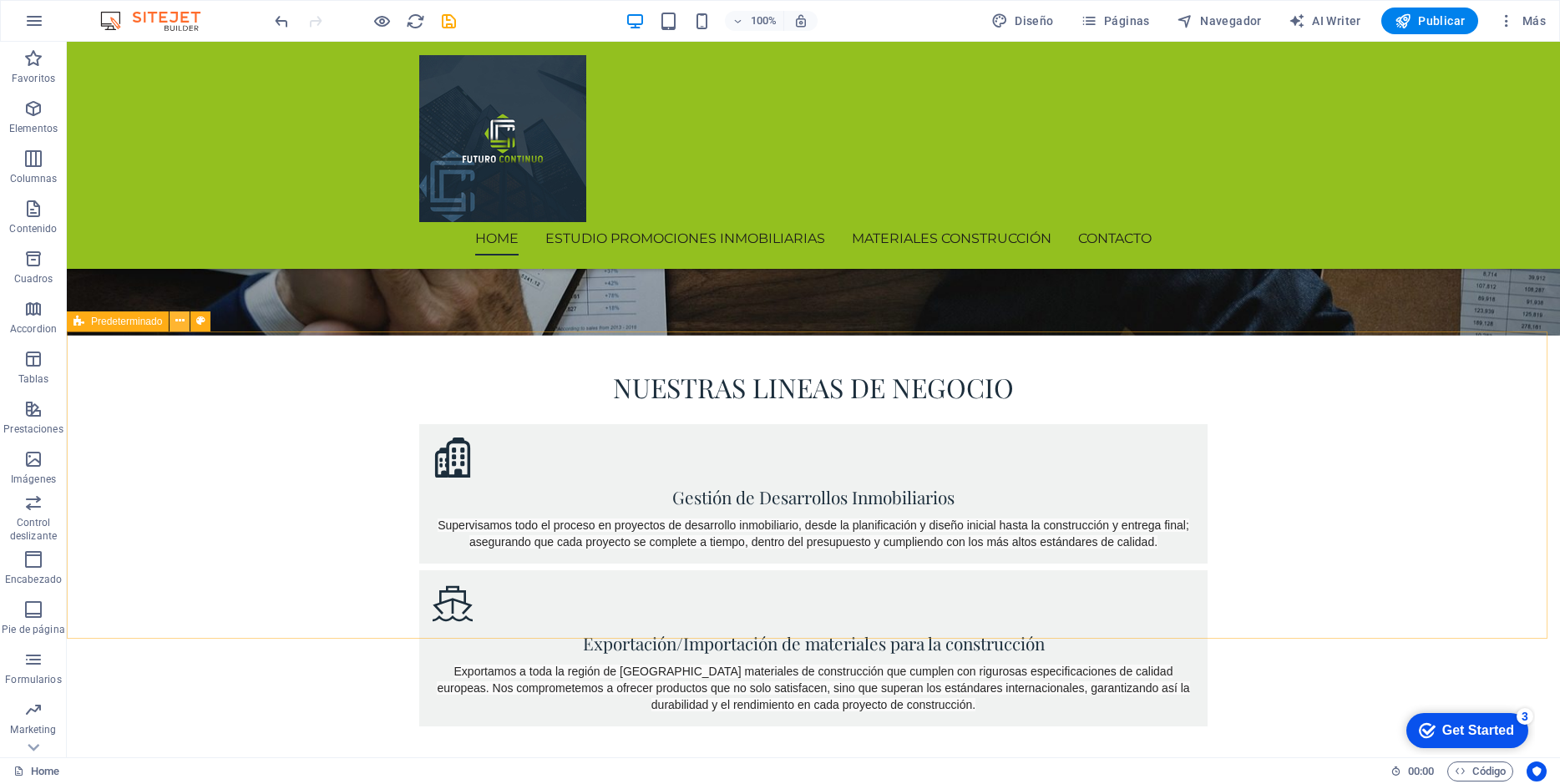
click at [178, 324] on icon at bounding box center [180, 320] width 9 height 17
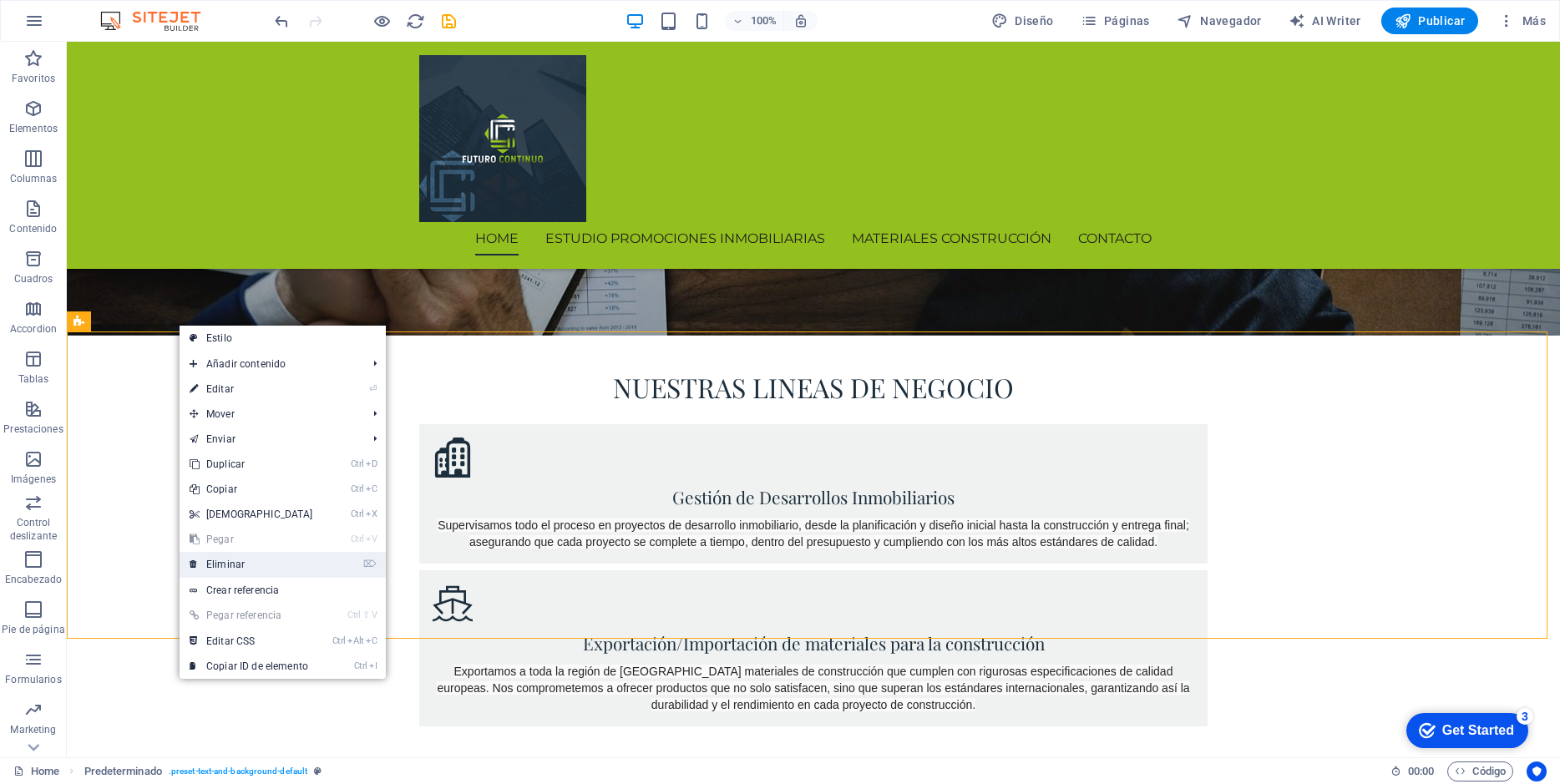
click at [260, 556] on link "⌦ Eliminar" at bounding box center [251, 564] width 144 height 25
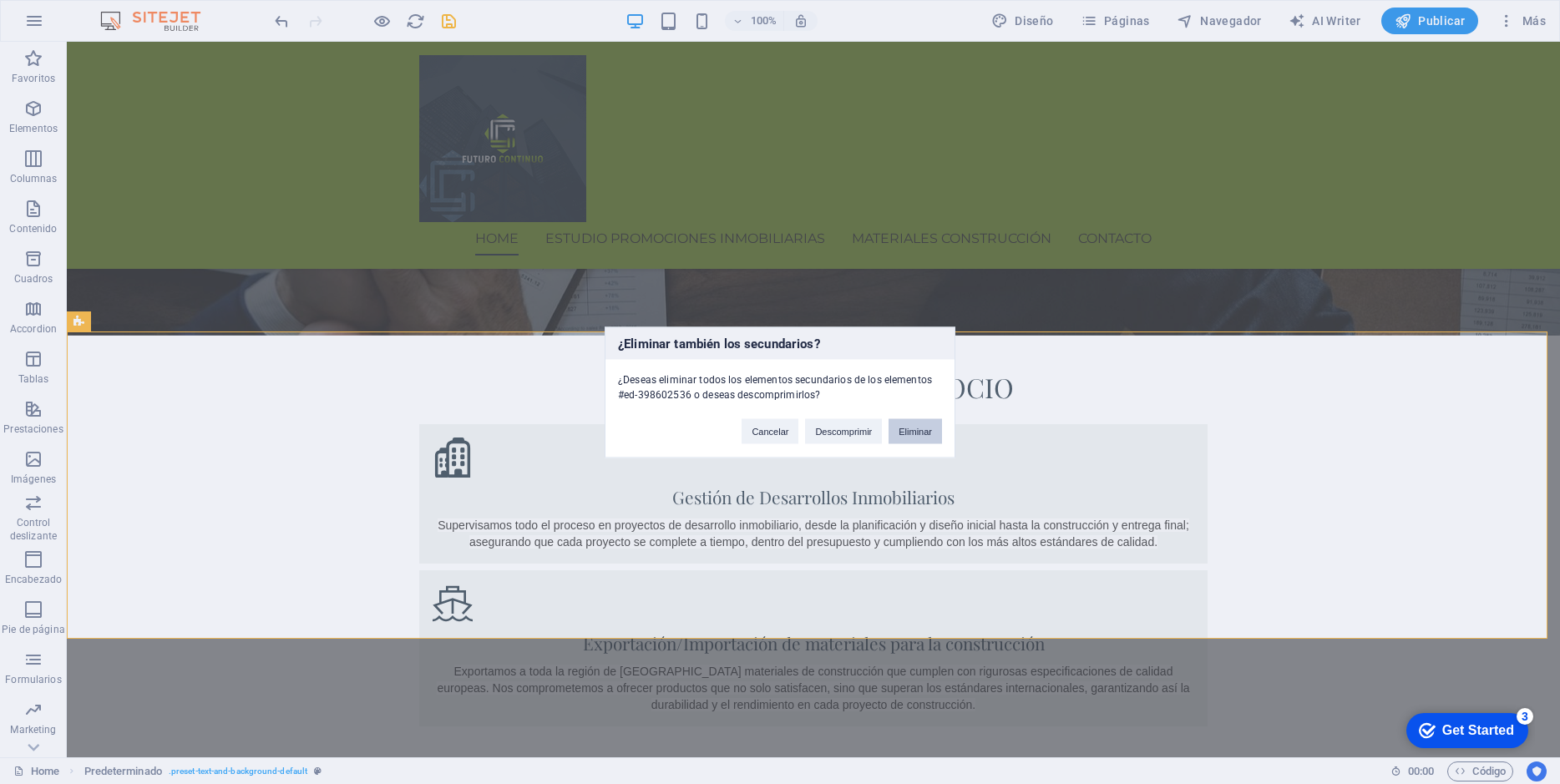
click at [904, 439] on button "Eliminar" at bounding box center [915, 431] width 53 height 25
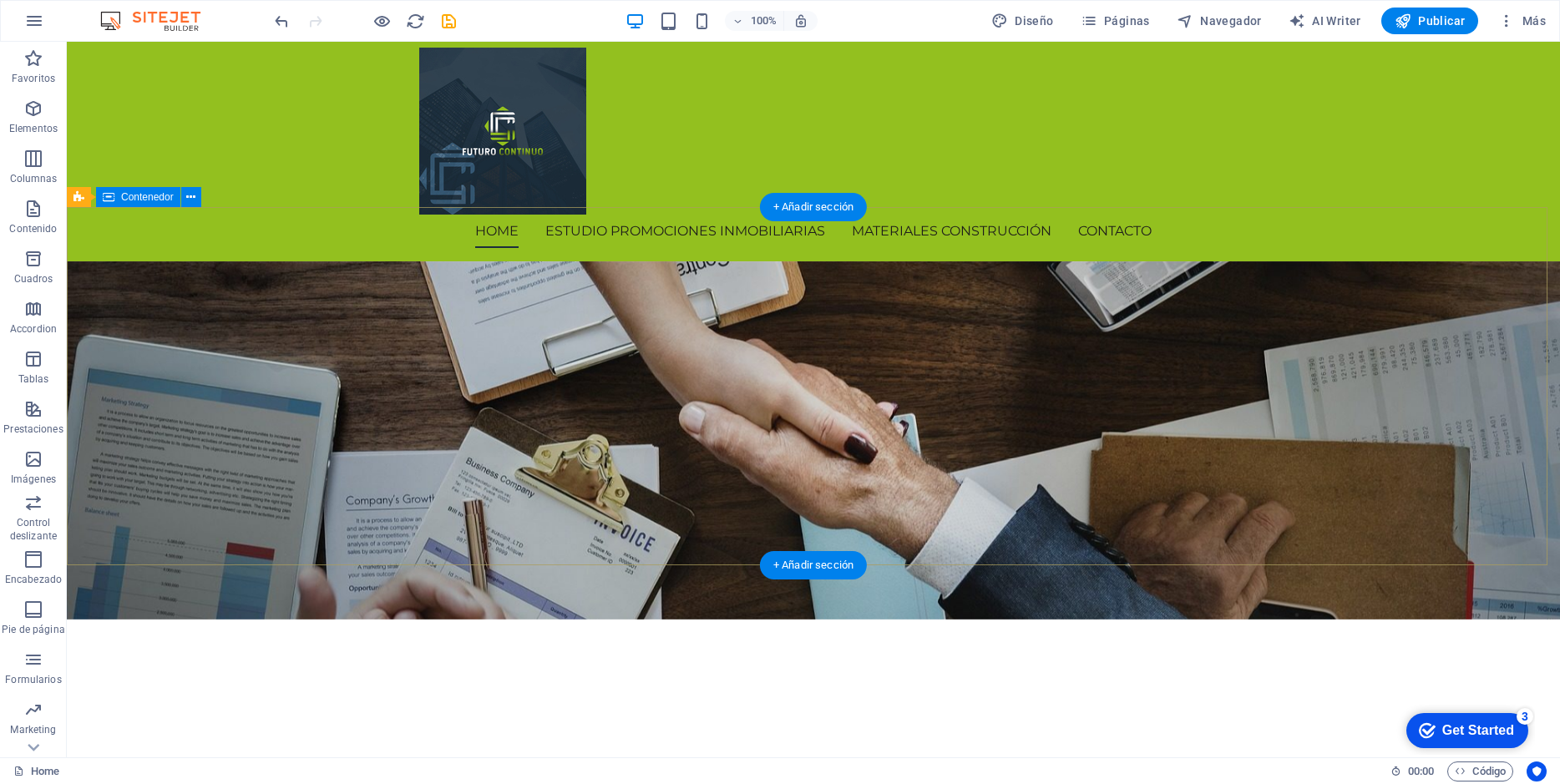
scroll to position [0, 0]
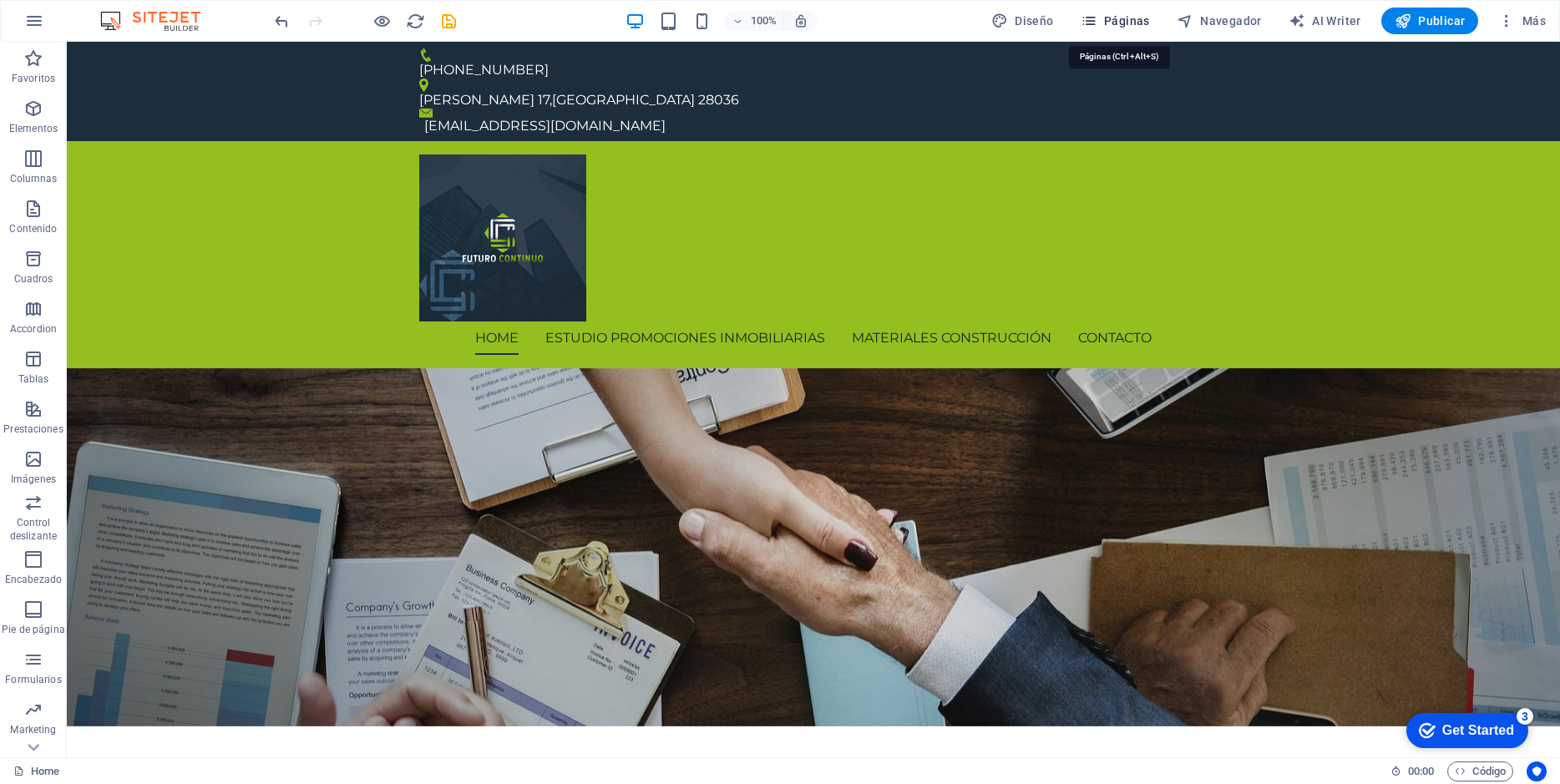
click at [1118, 17] on span "Páginas" at bounding box center [1114, 21] width 69 height 17
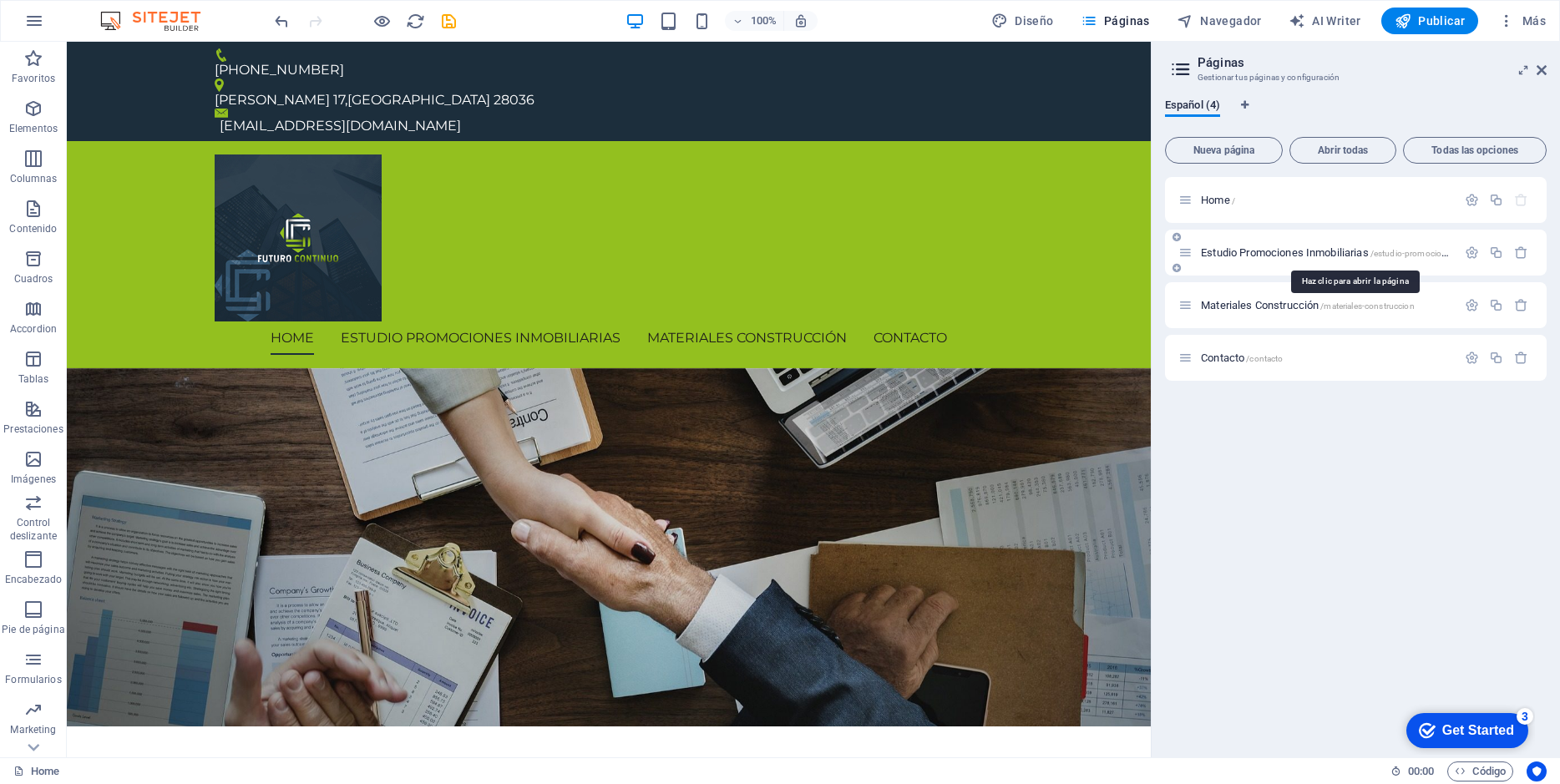
click at [1226, 254] on span "Estudio Promociones Inmobiliarias /estudio-promociones-inmobiliarias" at bounding box center [1353, 253] width 304 height 13
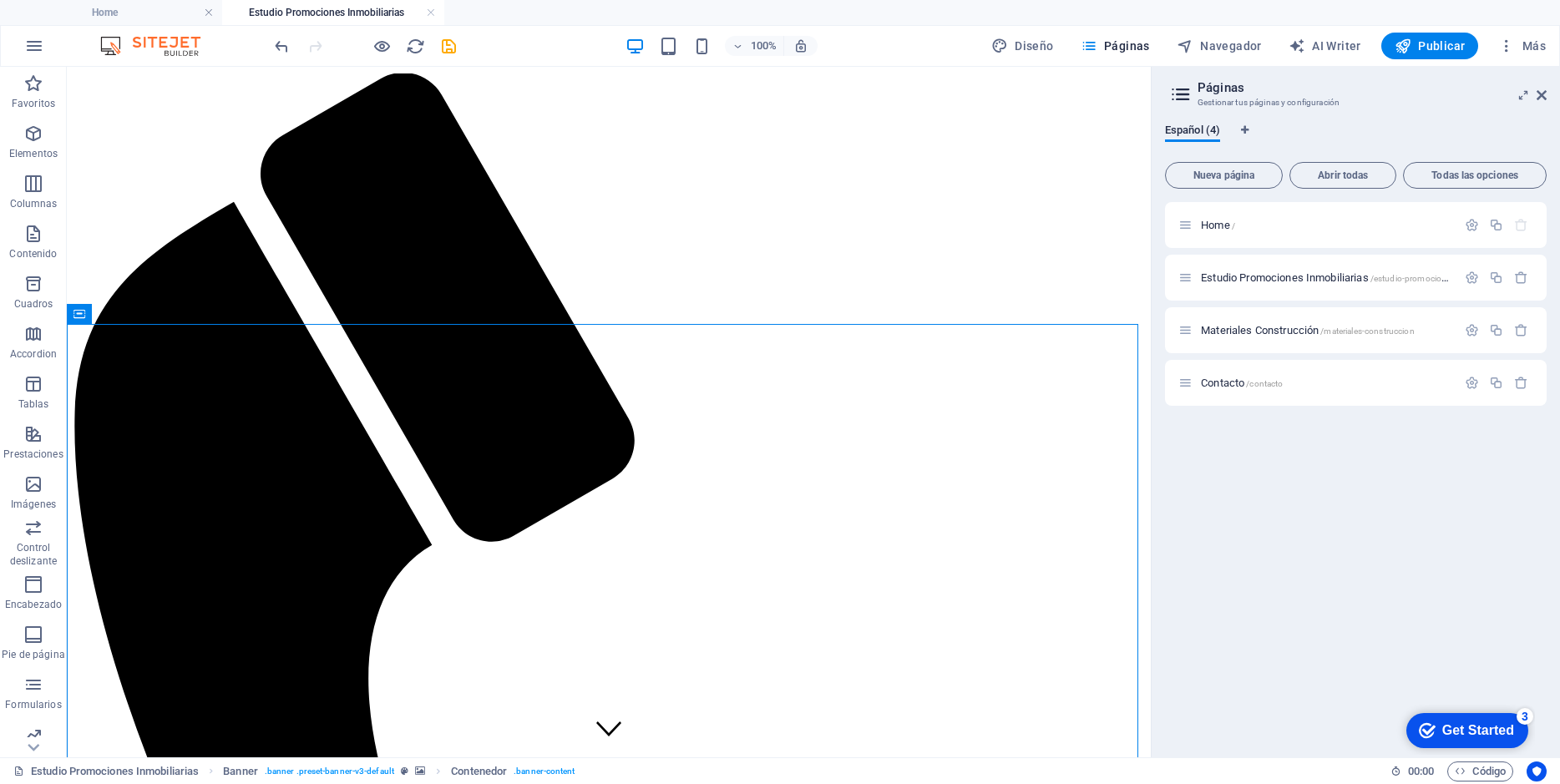
drag, startPoint x: 1141, startPoint y: 380, endPoint x: 1220, endPoint y: 318, distance: 100.4
click at [1261, 329] on span "Materiales Construcción /materiales-construccion" at bounding box center [1307, 330] width 213 height 13
drag, startPoint x: 1146, startPoint y: 259, endPoint x: 1231, endPoint y: 293, distance: 91.5
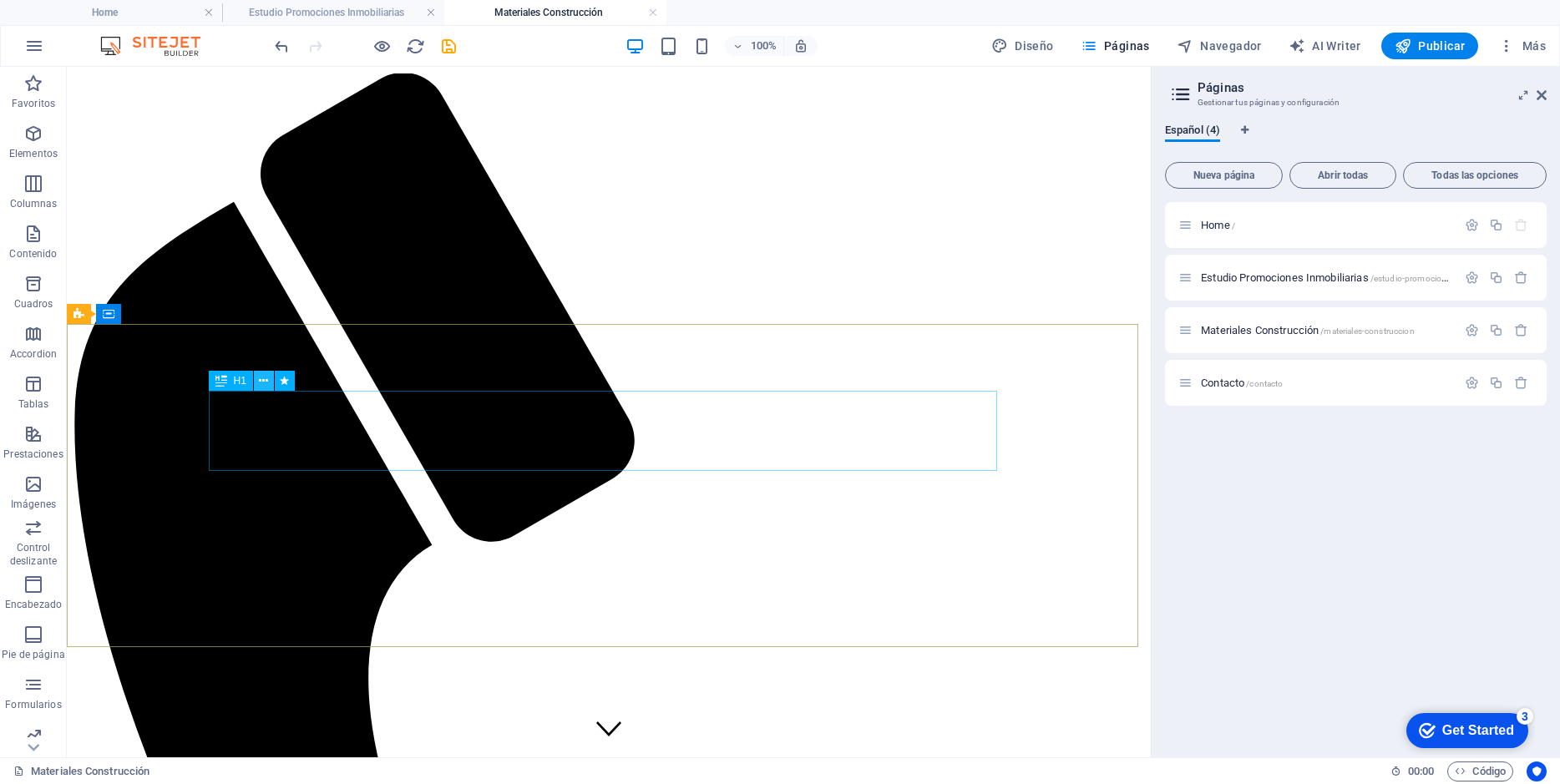
click at [264, 382] on icon at bounding box center [264, 381] width 9 height 17
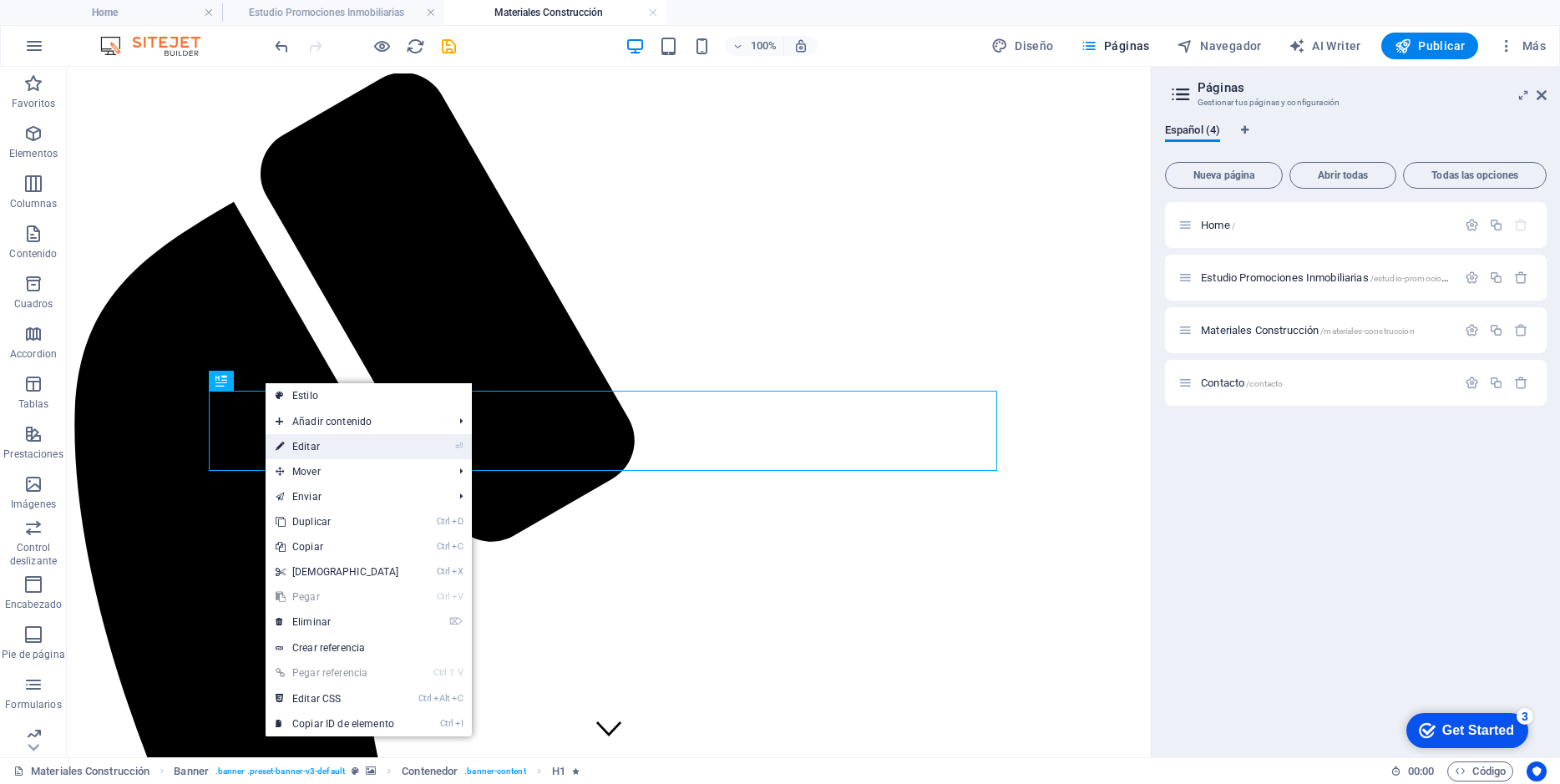
click at [323, 441] on link "⏎ Editar" at bounding box center [338, 446] width 144 height 25
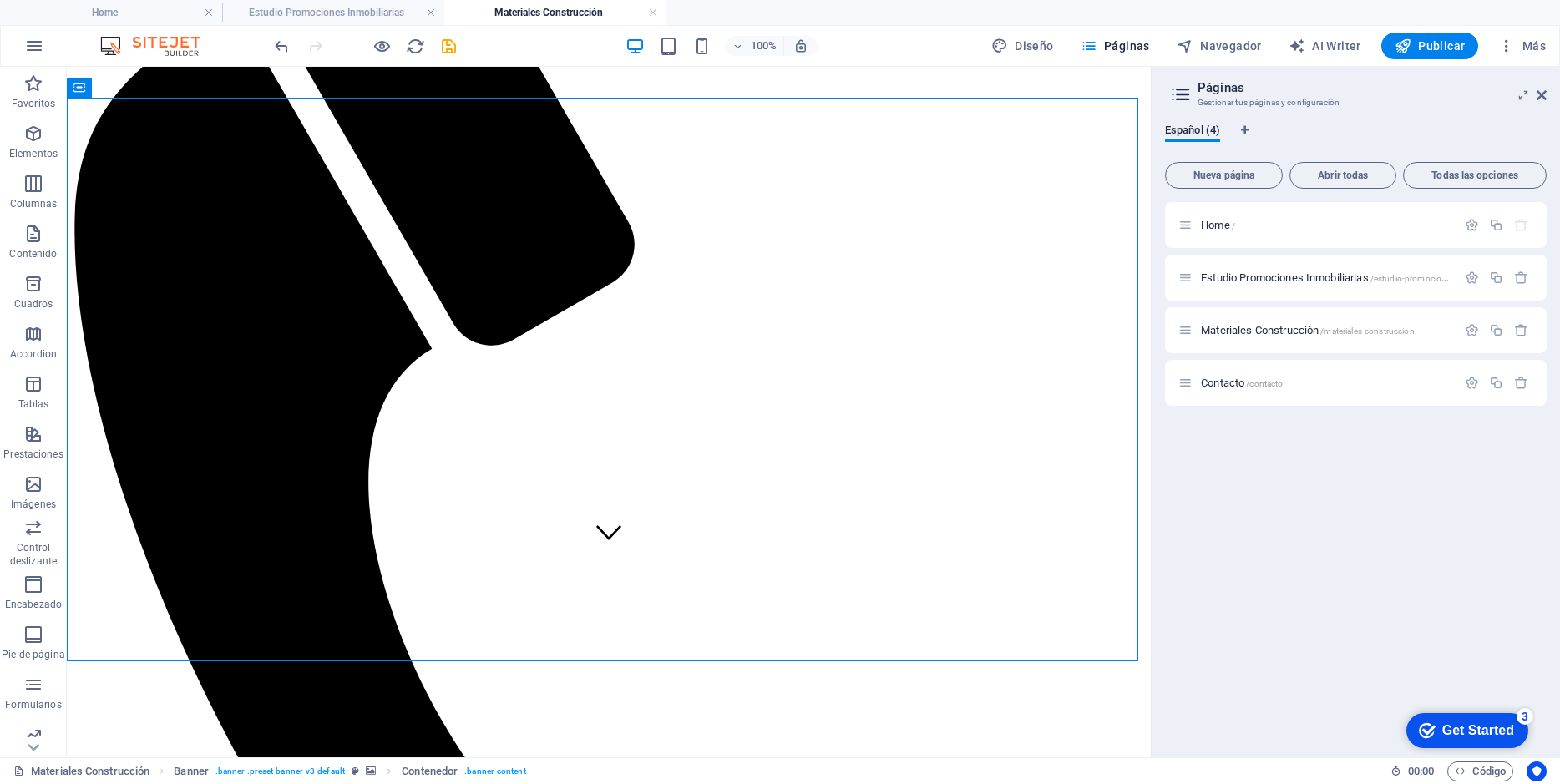
scroll to position [226, 0]
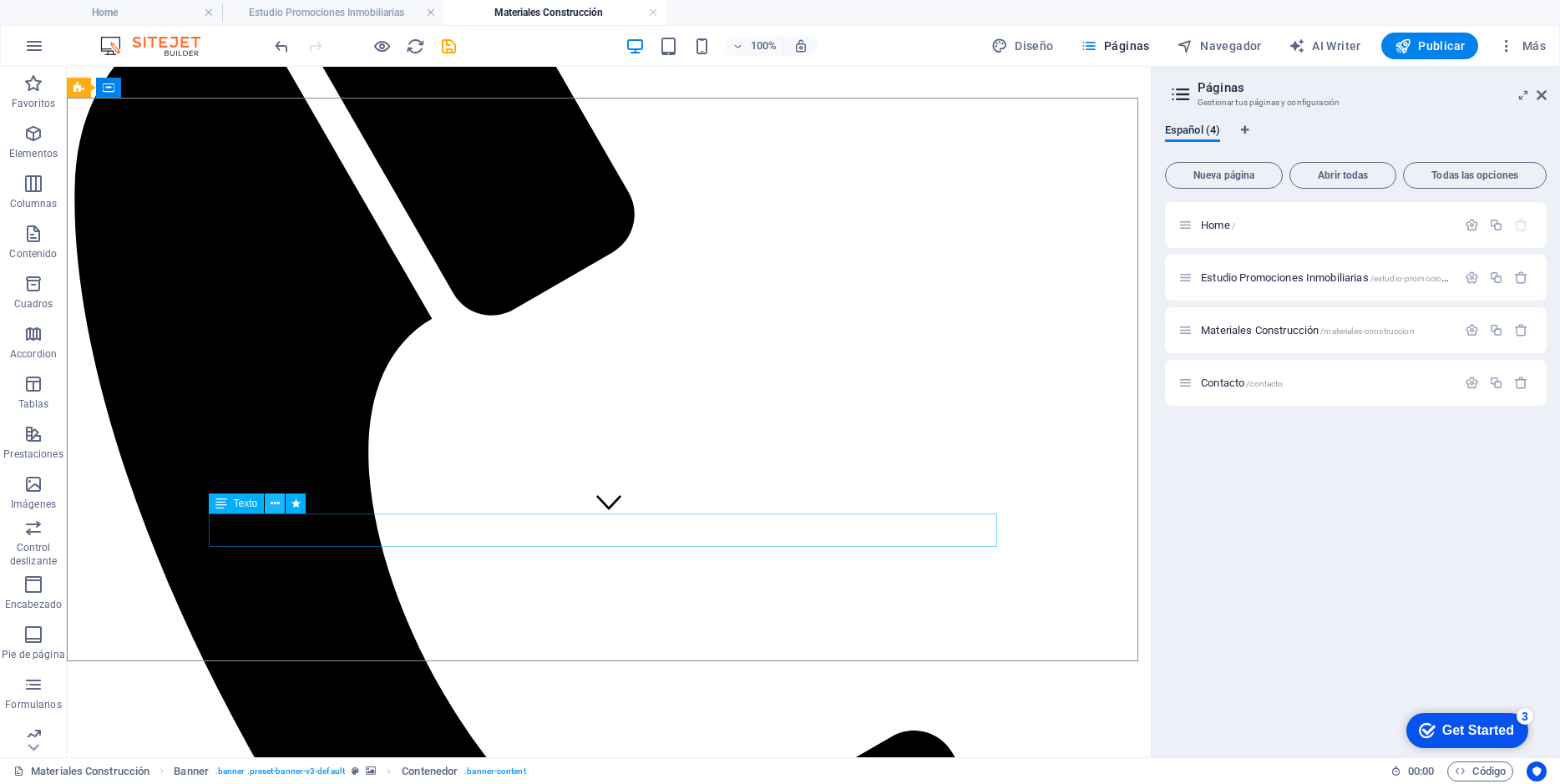
click at [275, 502] on icon at bounding box center [275, 503] width 9 height 17
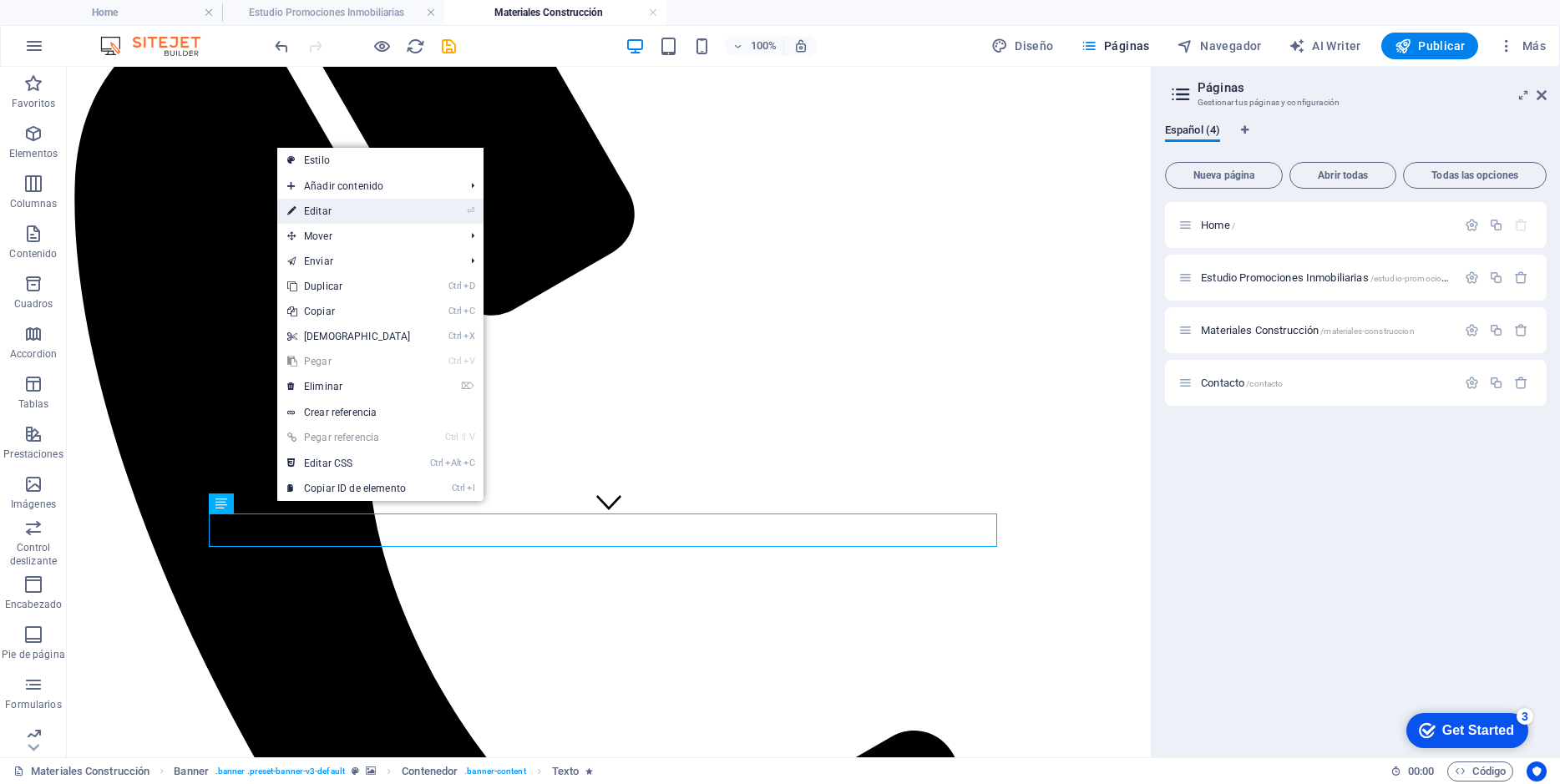
click at [353, 217] on link "⏎ Editar" at bounding box center [349, 212] width 144 height 25
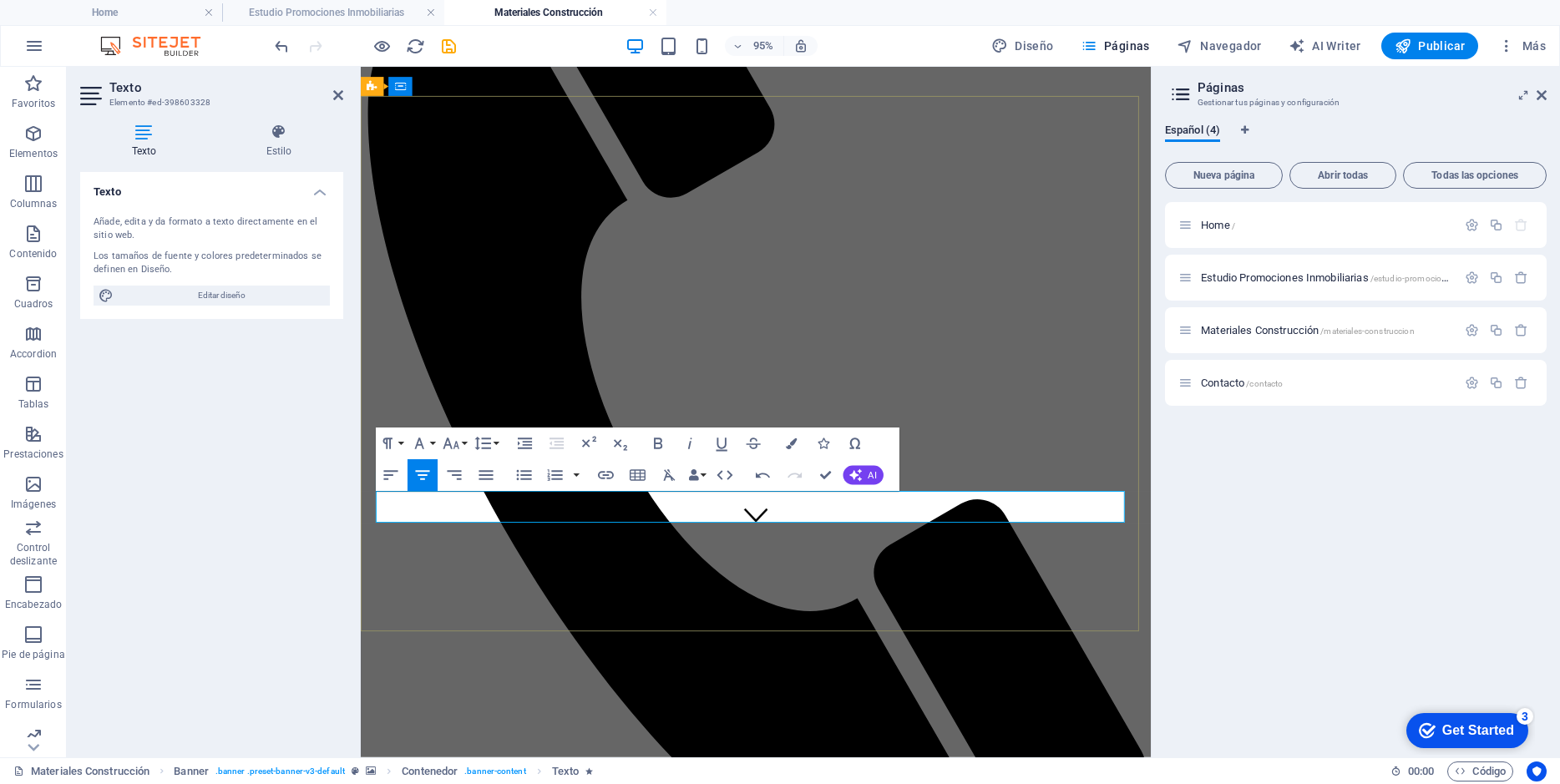
drag, startPoint x: 383, startPoint y: 518, endPoint x: 1069, endPoint y: 533, distance: 686.2
click at [864, 477] on button "AI" at bounding box center [862, 475] width 41 height 19
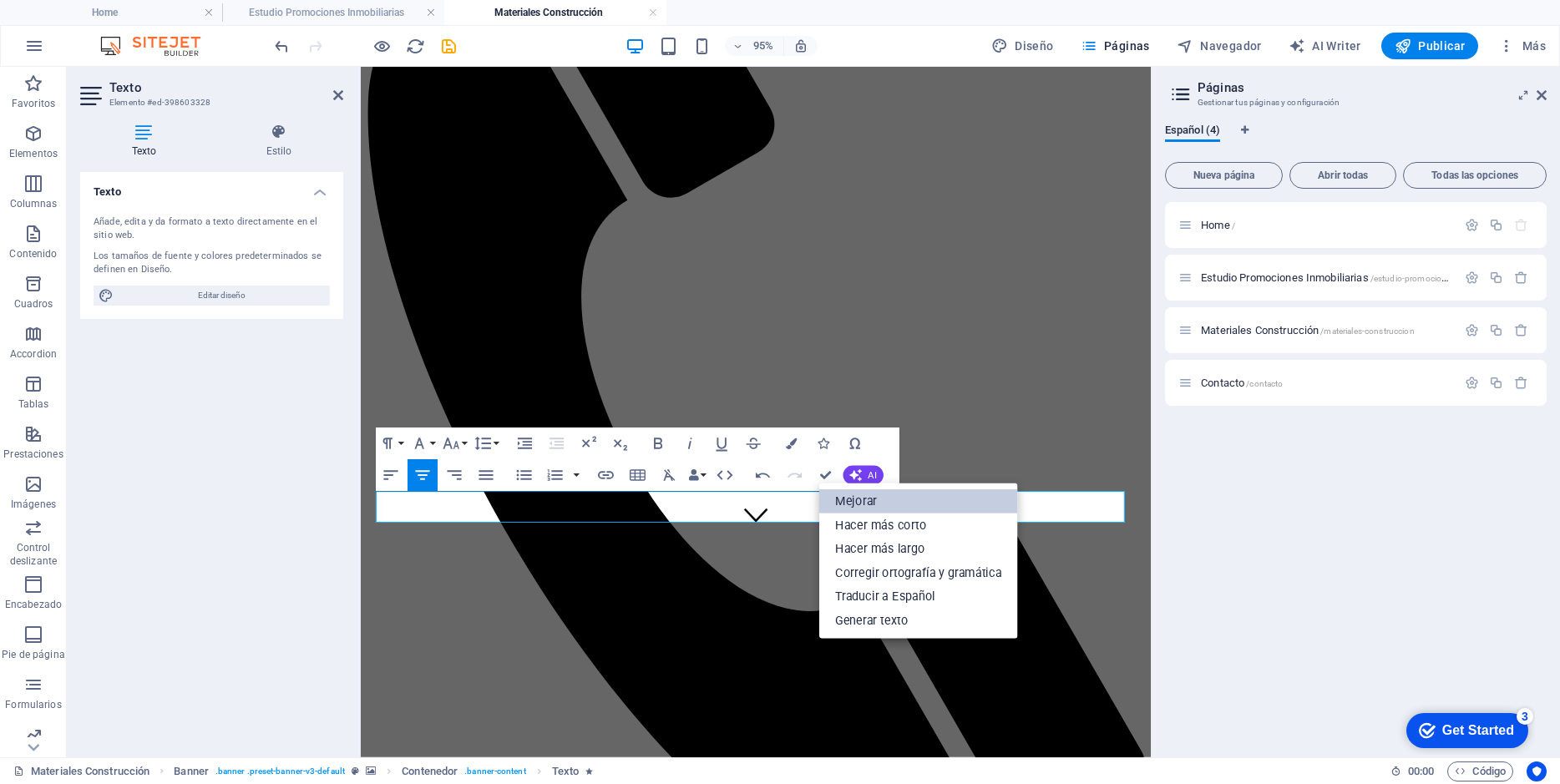
click at [862, 509] on link "Mejorar" at bounding box center [918, 501] width 199 height 24
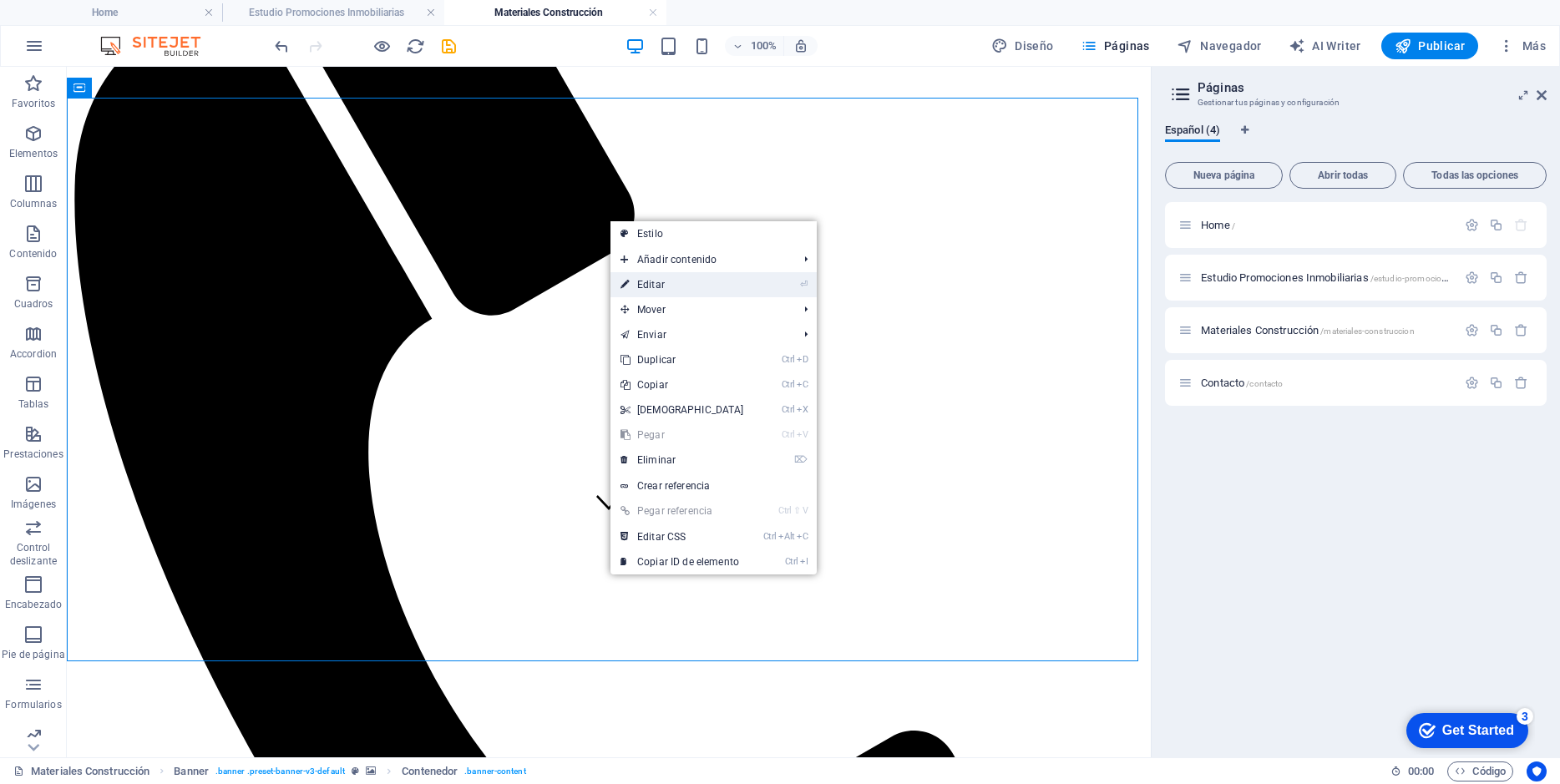
click at [687, 290] on link "⏎ Editar" at bounding box center [682, 284] width 144 height 25
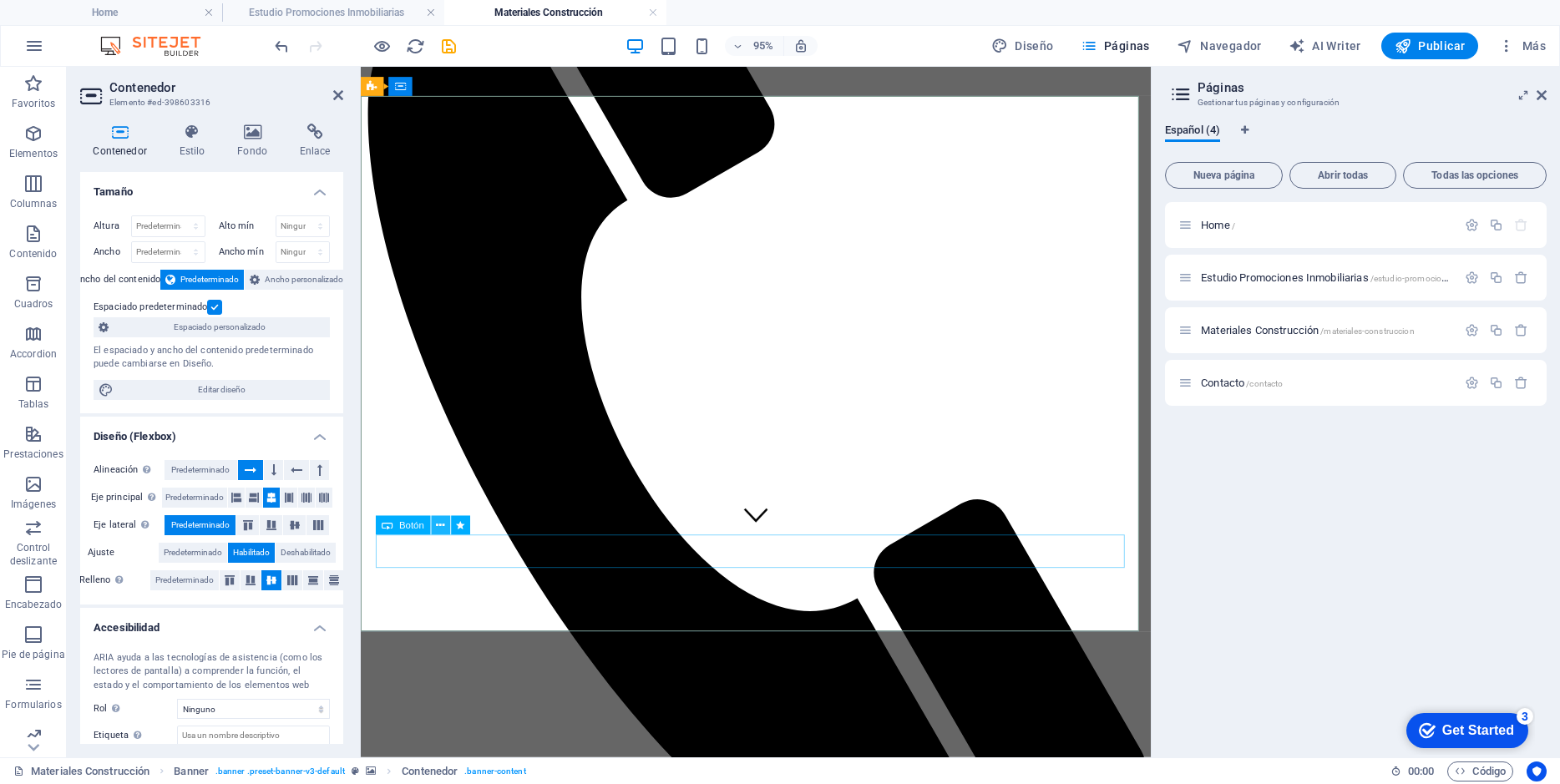
click at [439, 531] on icon at bounding box center [440, 525] width 8 height 17
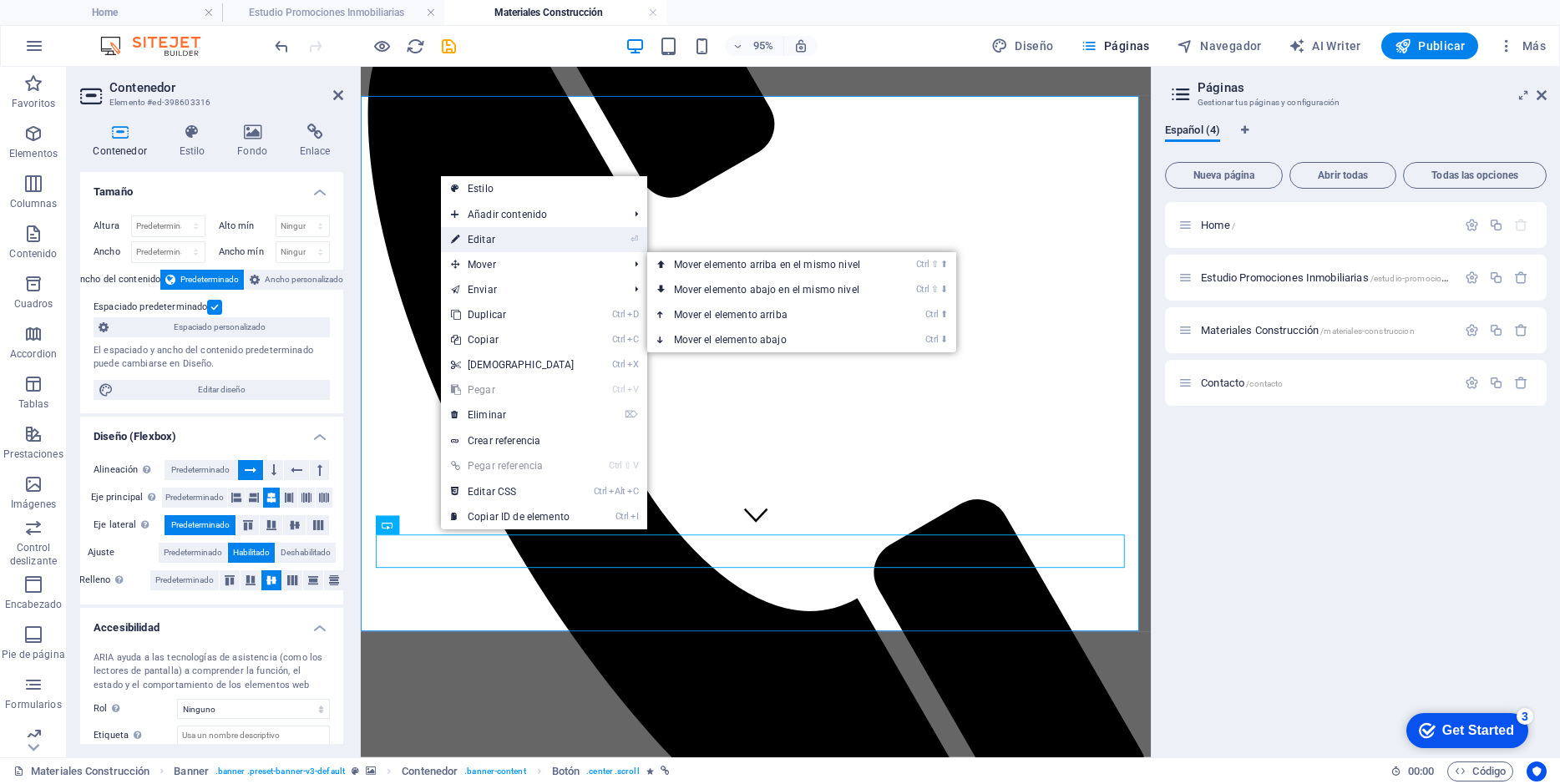
click at [503, 240] on link "⏎ Editar" at bounding box center [513, 239] width 144 height 25
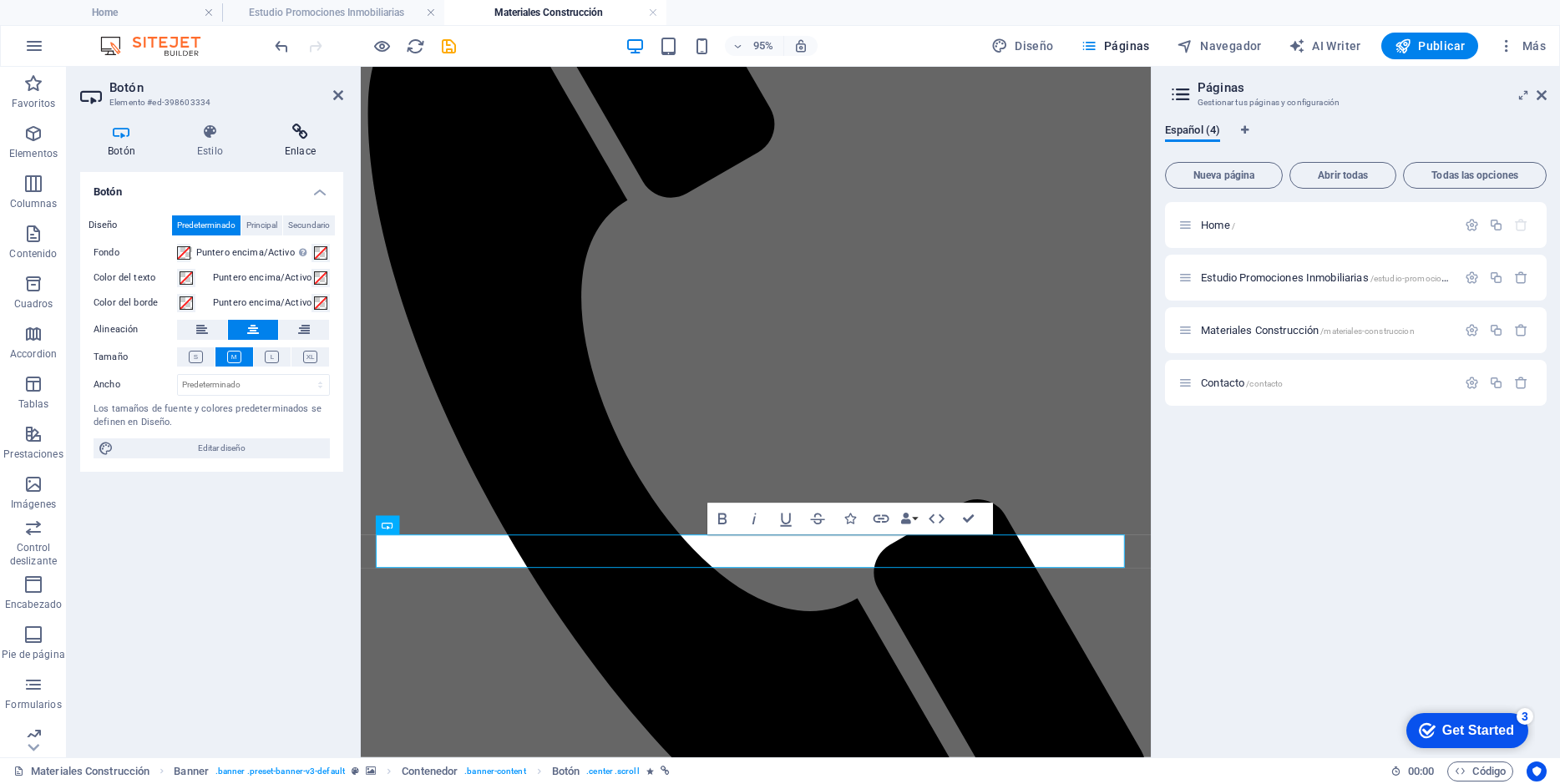
click at [301, 130] on icon at bounding box center [301, 131] width 86 height 17
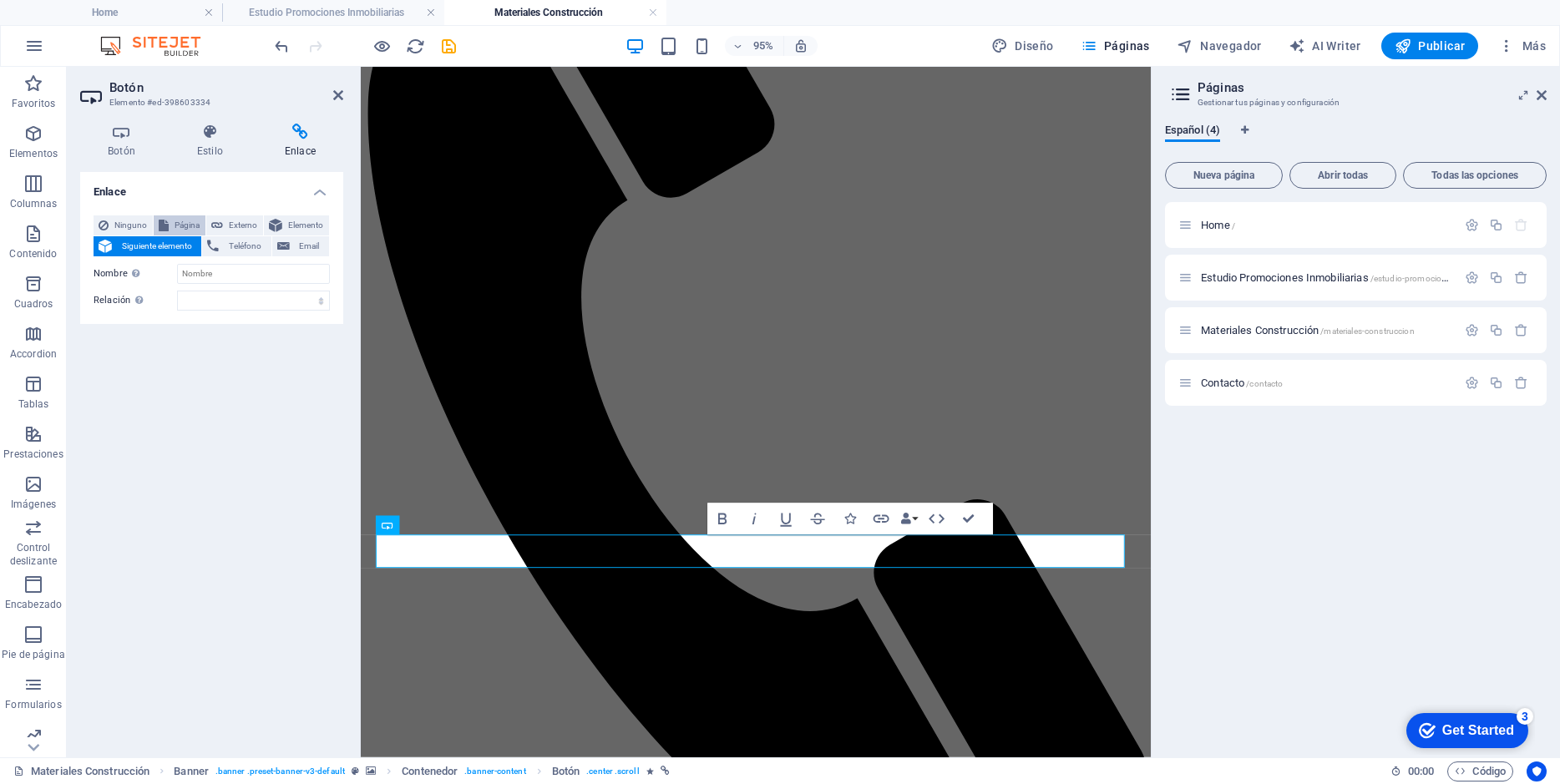
click at [187, 226] on span "Página" at bounding box center [187, 225] width 27 height 20
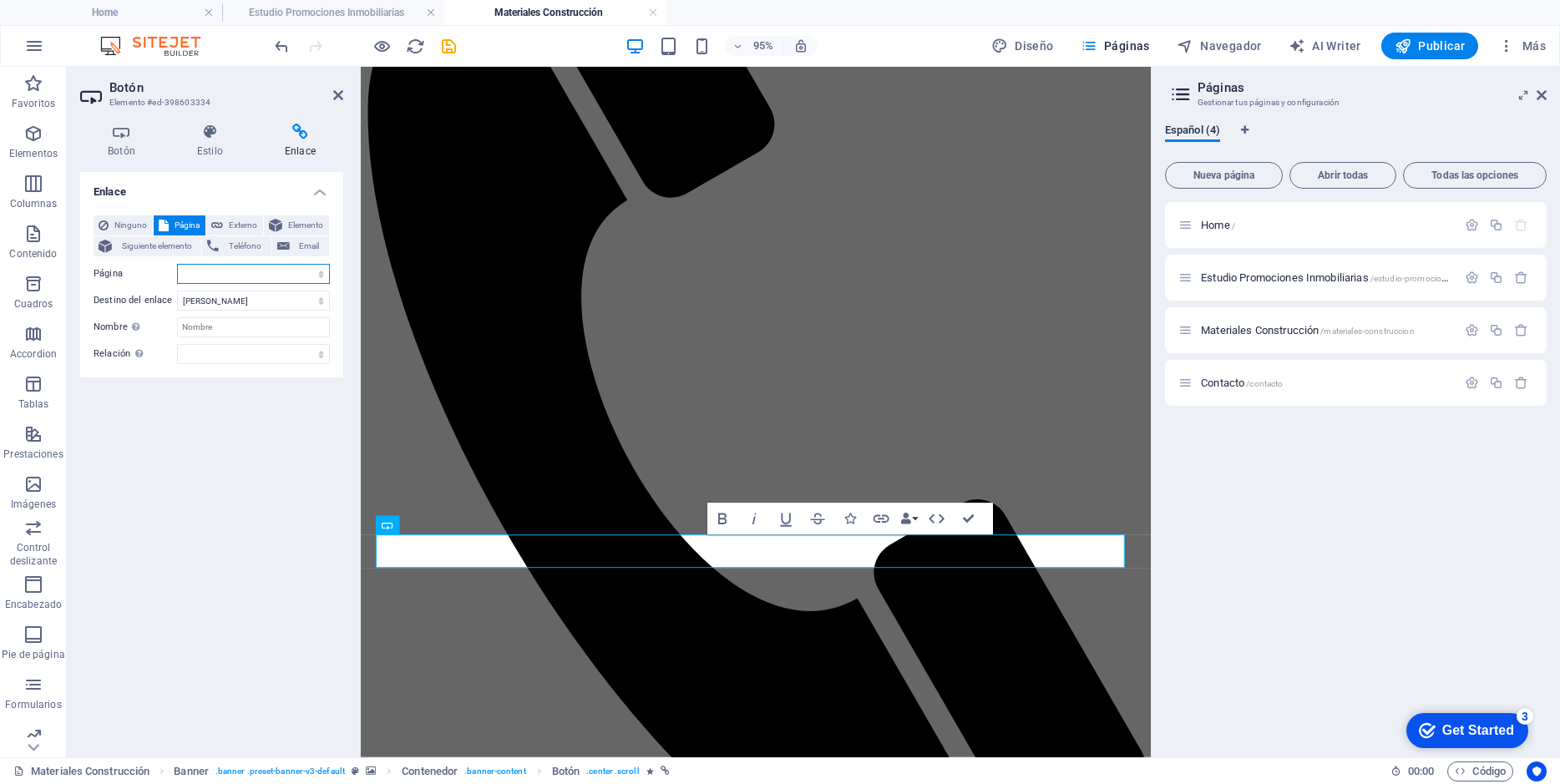
click at [279, 272] on select "Home Estudio Promociones Inmobiliarias Materiales Construcción Contacto" at bounding box center [254, 274] width 153 height 20
select select "3"
click at [177, 264] on select "Home Estudio Promociones Inmobiliarias Materiales Construcción Contacto" at bounding box center [254, 274] width 153 height 20
click at [334, 88] on icon at bounding box center [338, 95] width 10 height 14
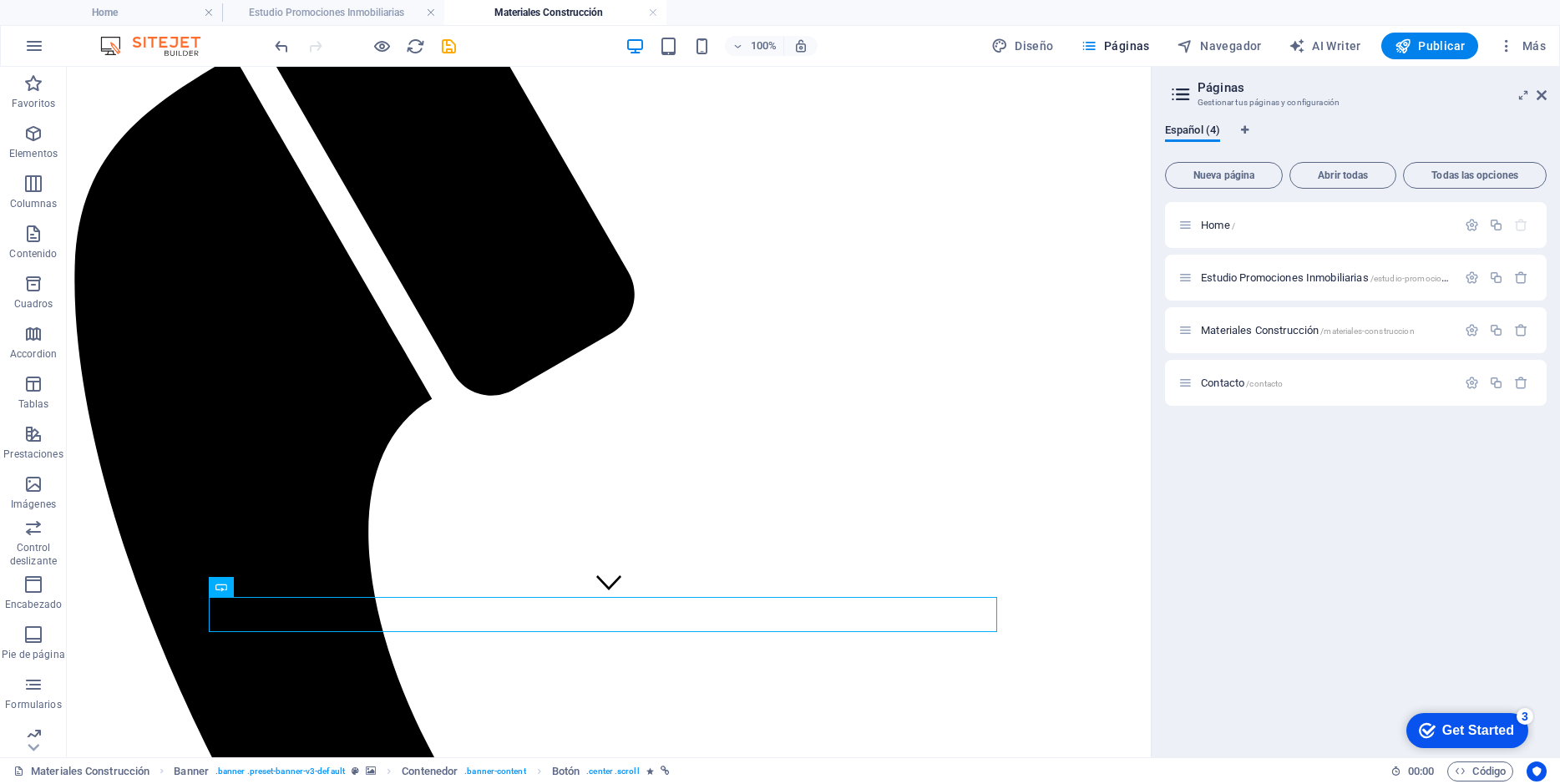
scroll to position [142, 0]
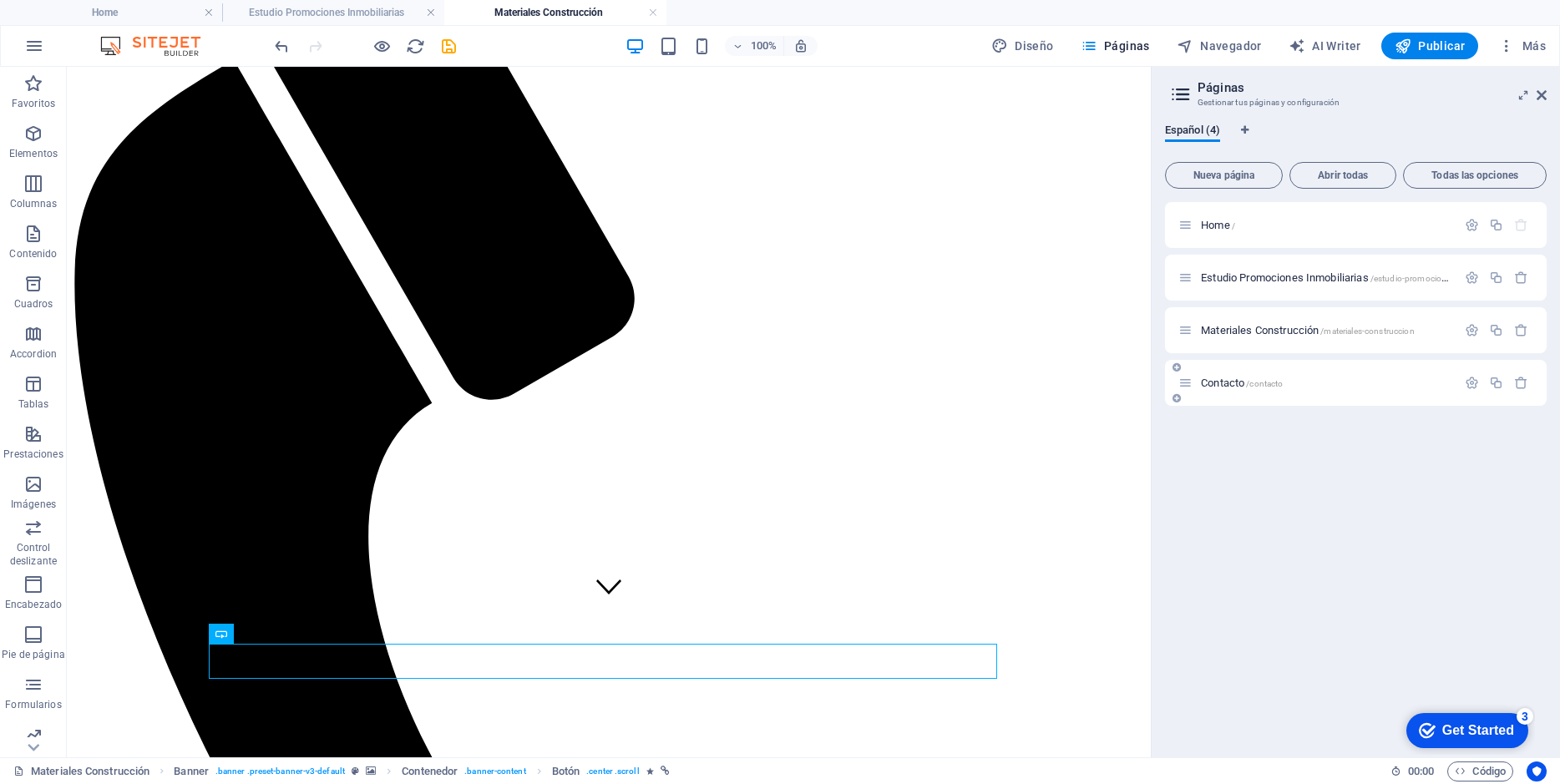
click at [1210, 383] on span "Contacto /contacto" at bounding box center [1241, 383] width 82 height 13
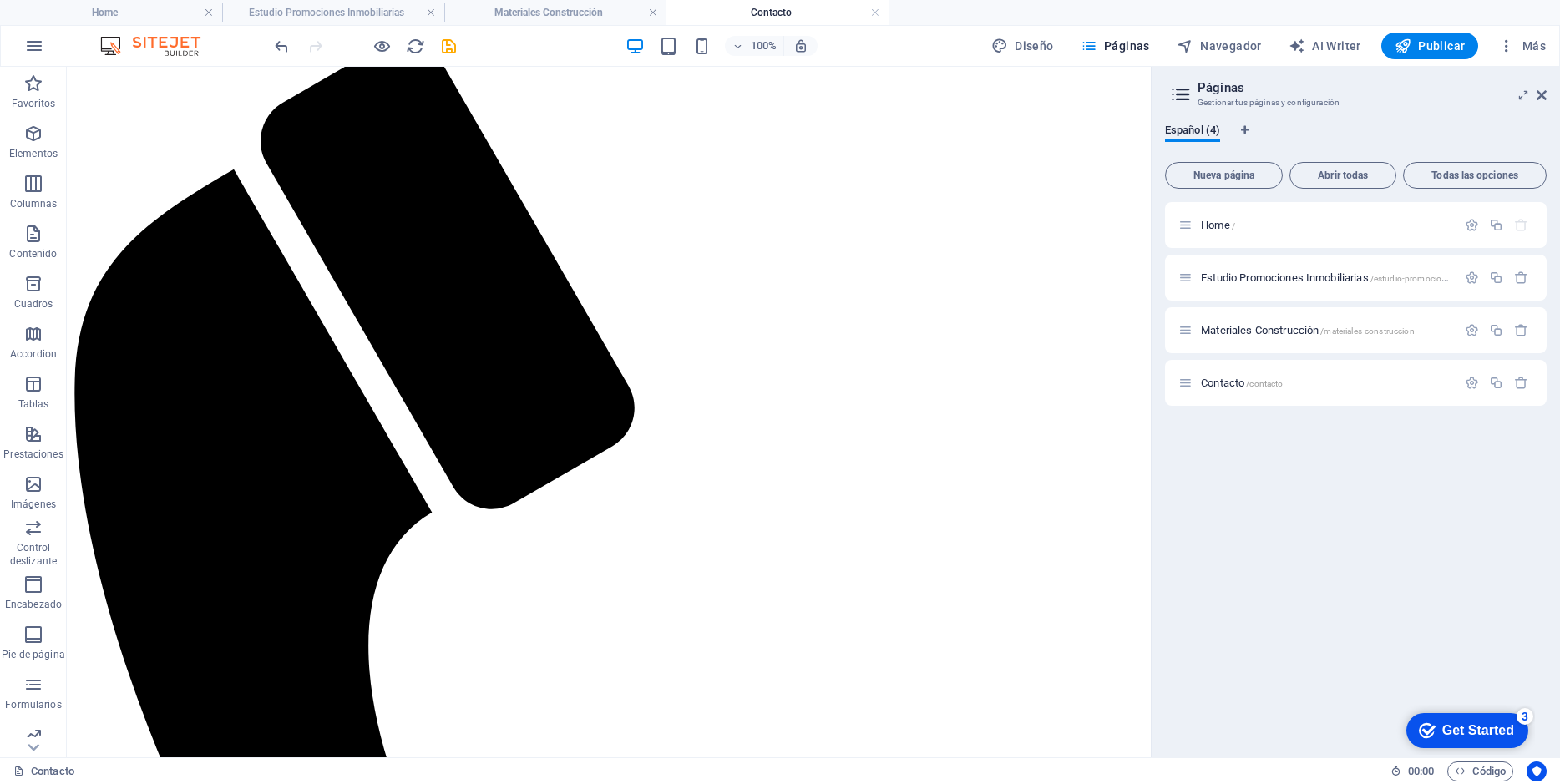
scroll to position [0, 0]
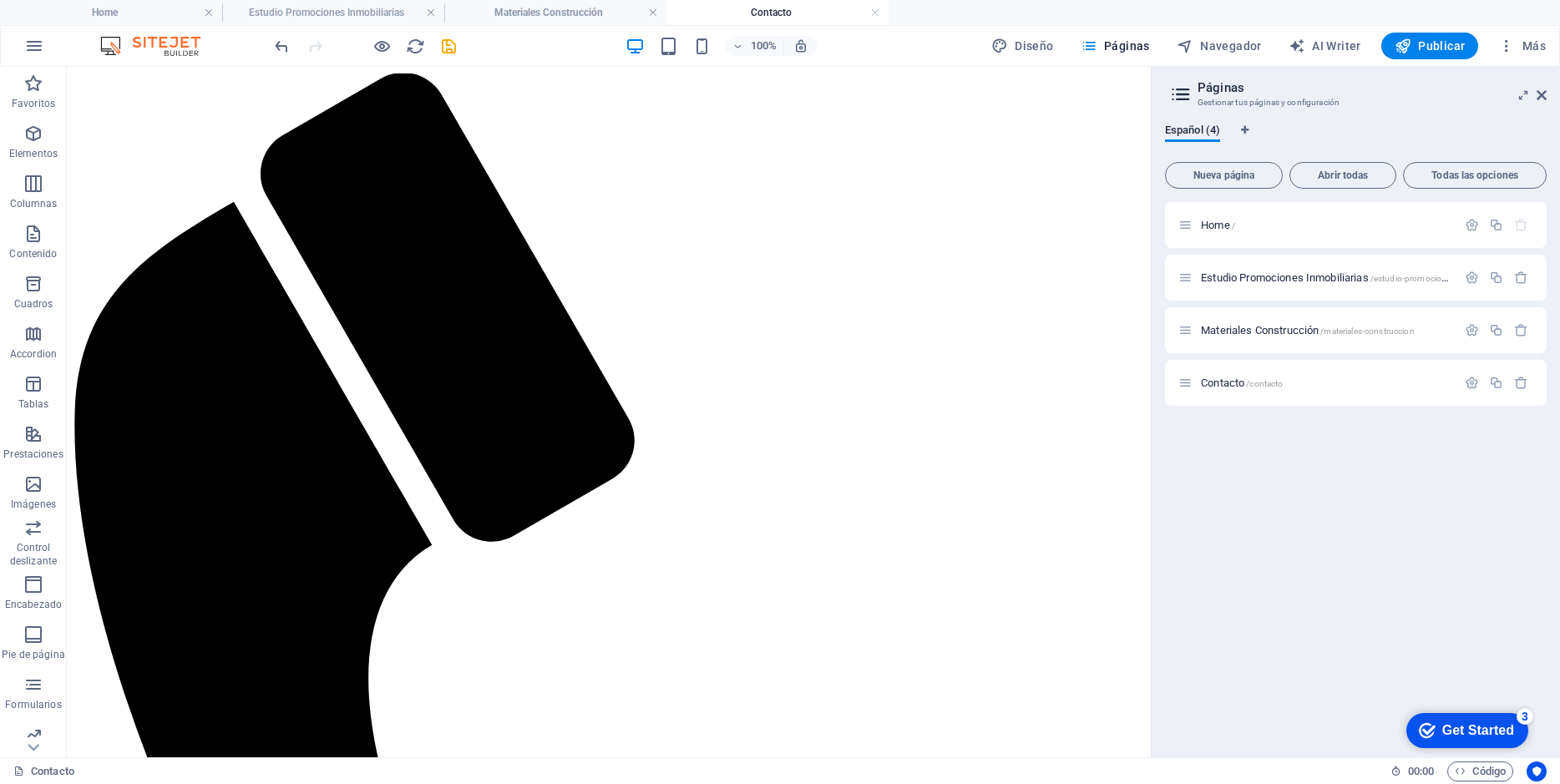
drag, startPoint x: 1143, startPoint y: 203, endPoint x: 1224, endPoint y: 255, distance: 96.3
click at [1255, 332] on span "Materiales Construcción /materiales-construccion" at bounding box center [1307, 330] width 213 height 13
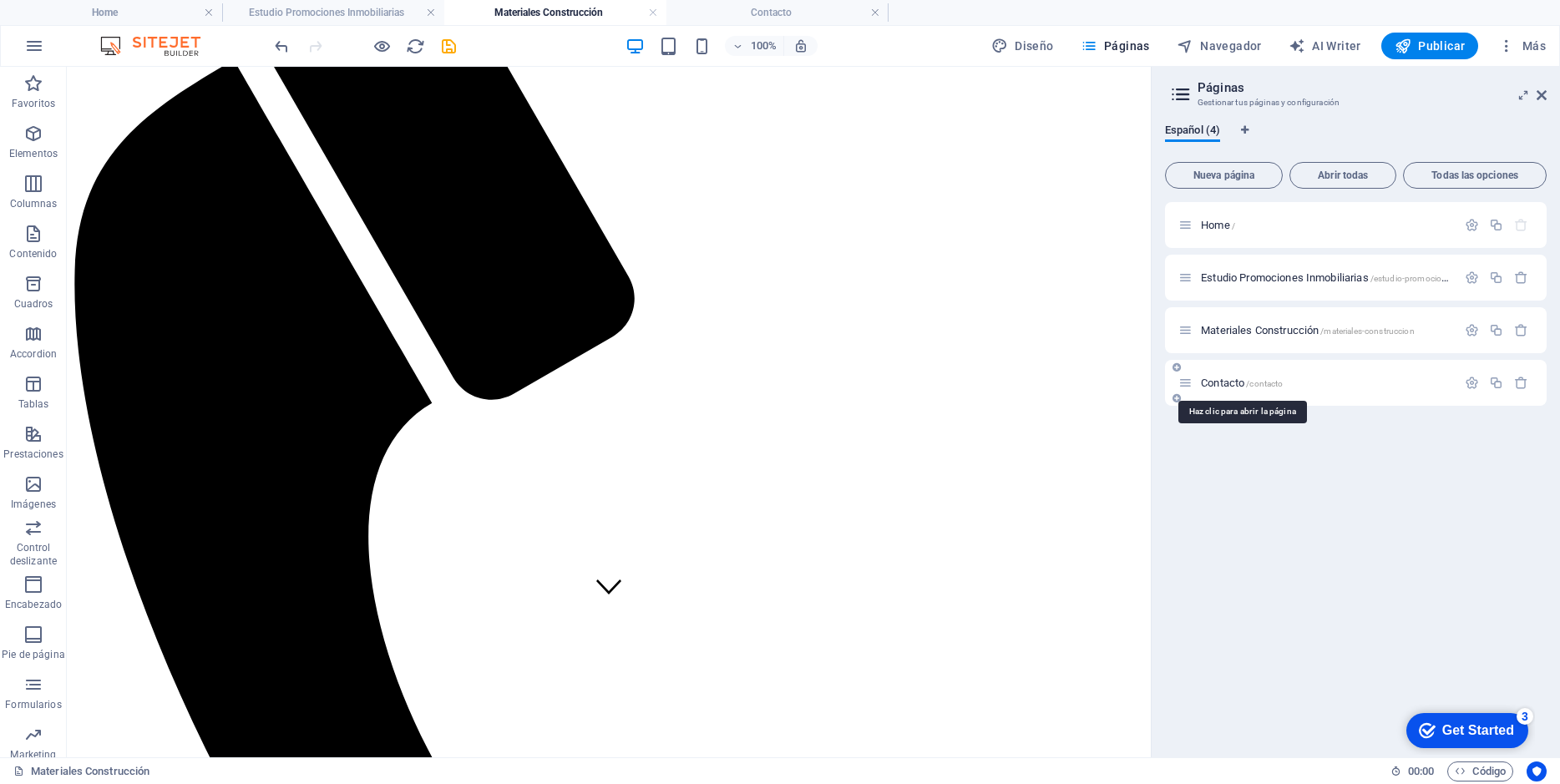
click at [1242, 377] on span "Contacto /contacto" at bounding box center [1241, 383] width 82 height 13
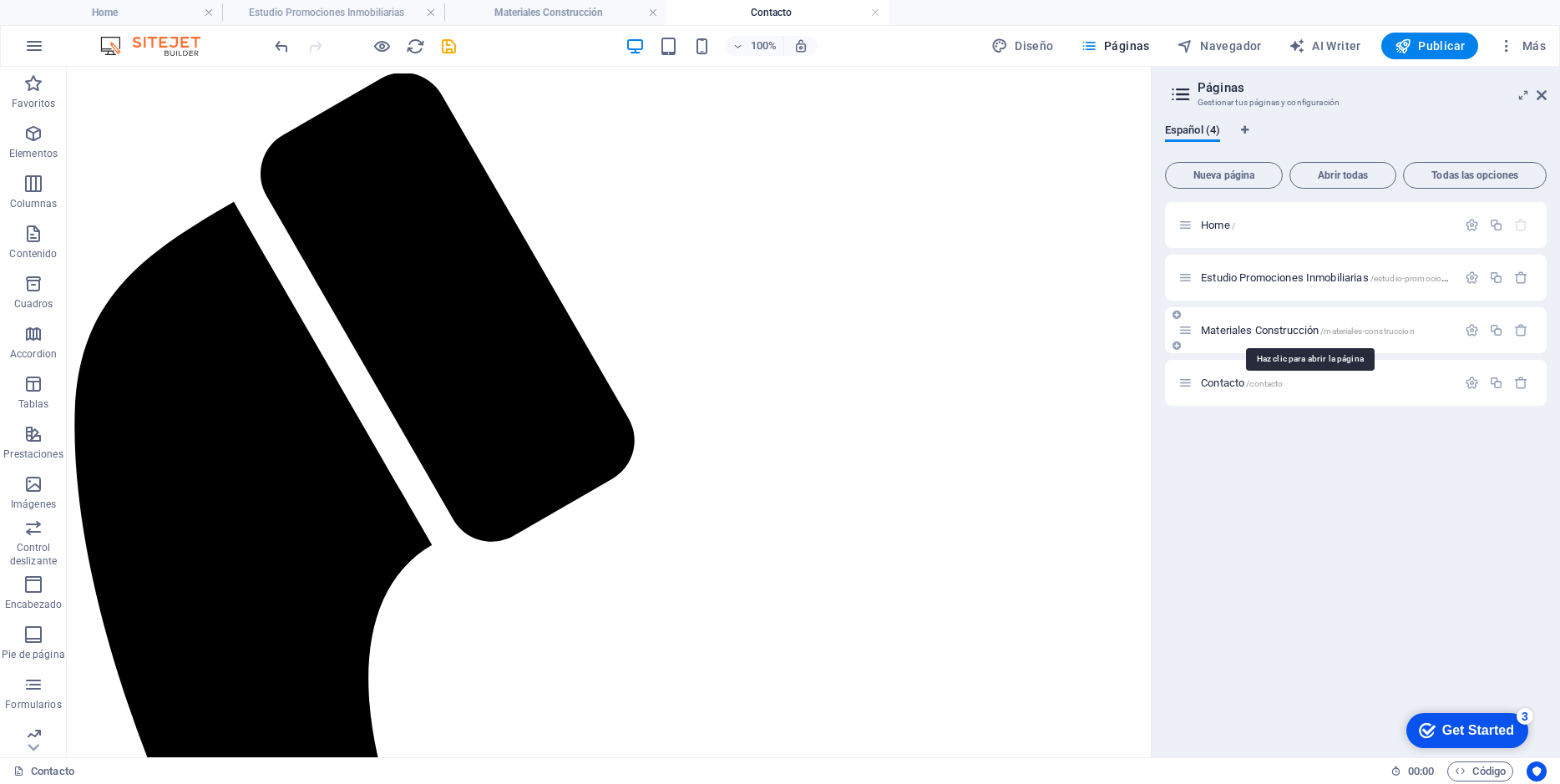
click at [1249, 328] on span "Materiales Construcción /materiales-construccion" at bounding box center [1307, 330] width 213 height 13
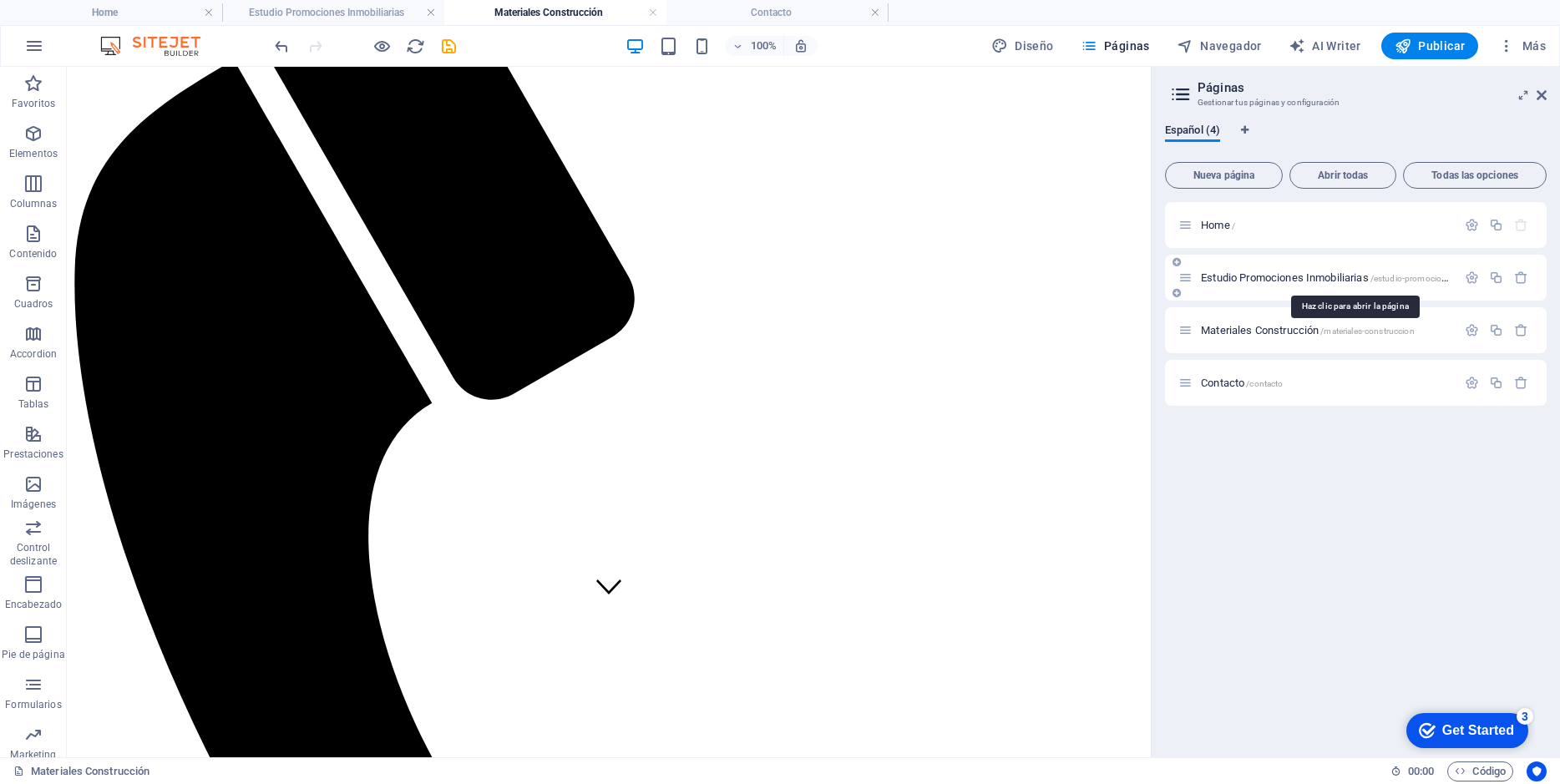
click at [1250, 280] on span "Estudio Promociones Inmobiliarias /estudio-promociones-inmobiliarias" at bounding box center [1353, 277] width 304 height 13
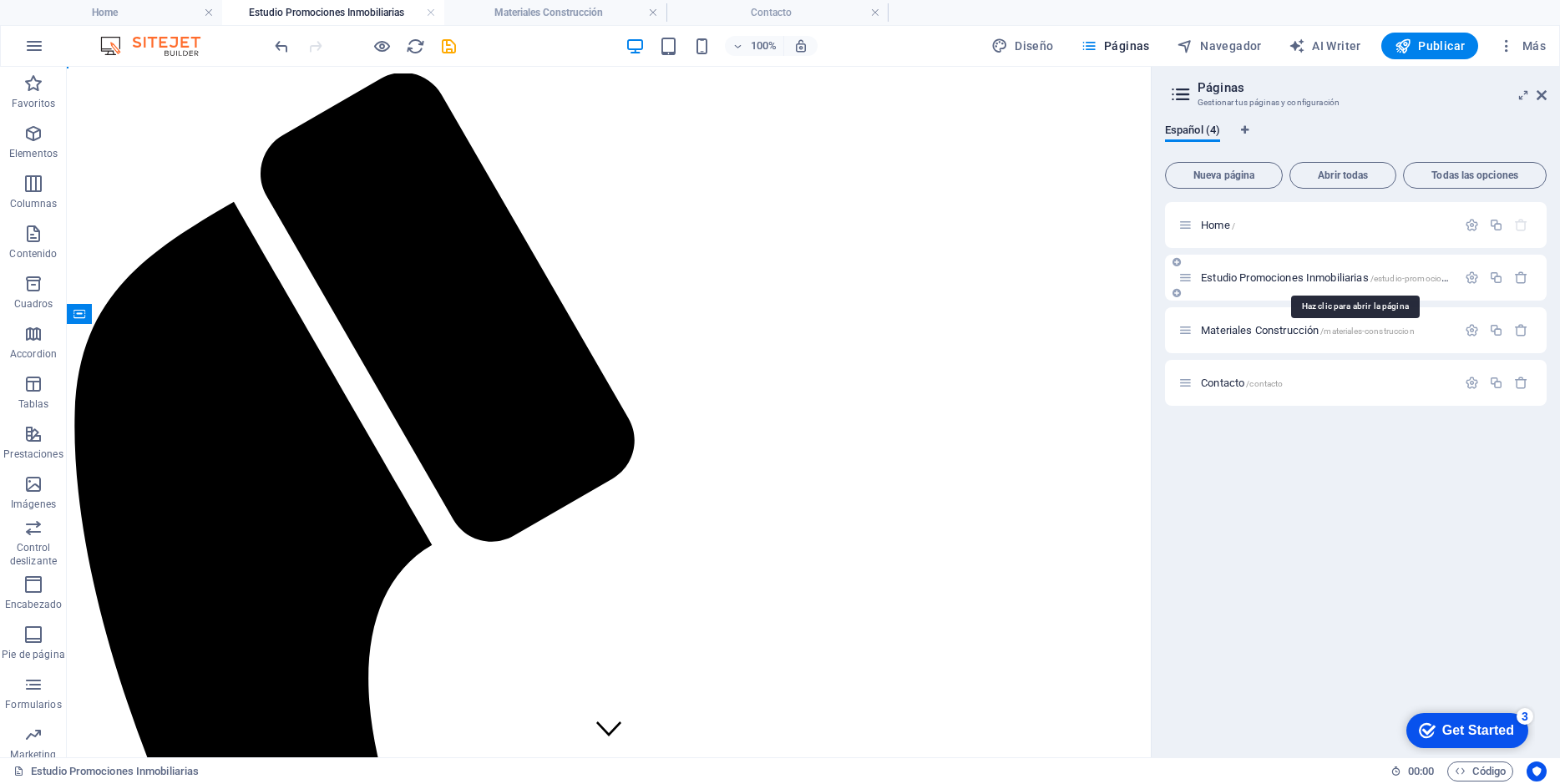
scroll to position [0, 0]
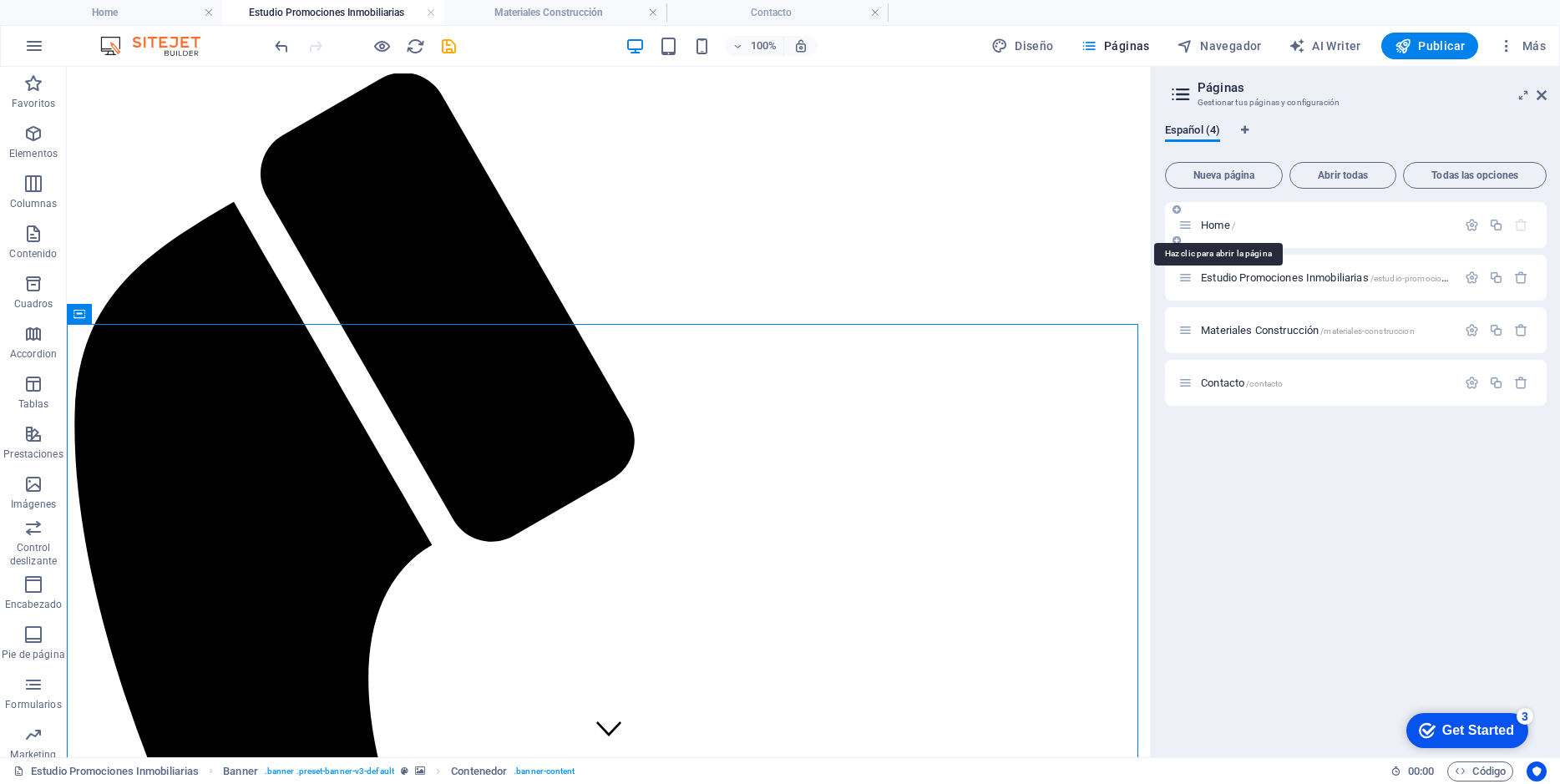
click at [1222, 224] on span "Home /" at bounding box center [1218, 225] width 34 height 13
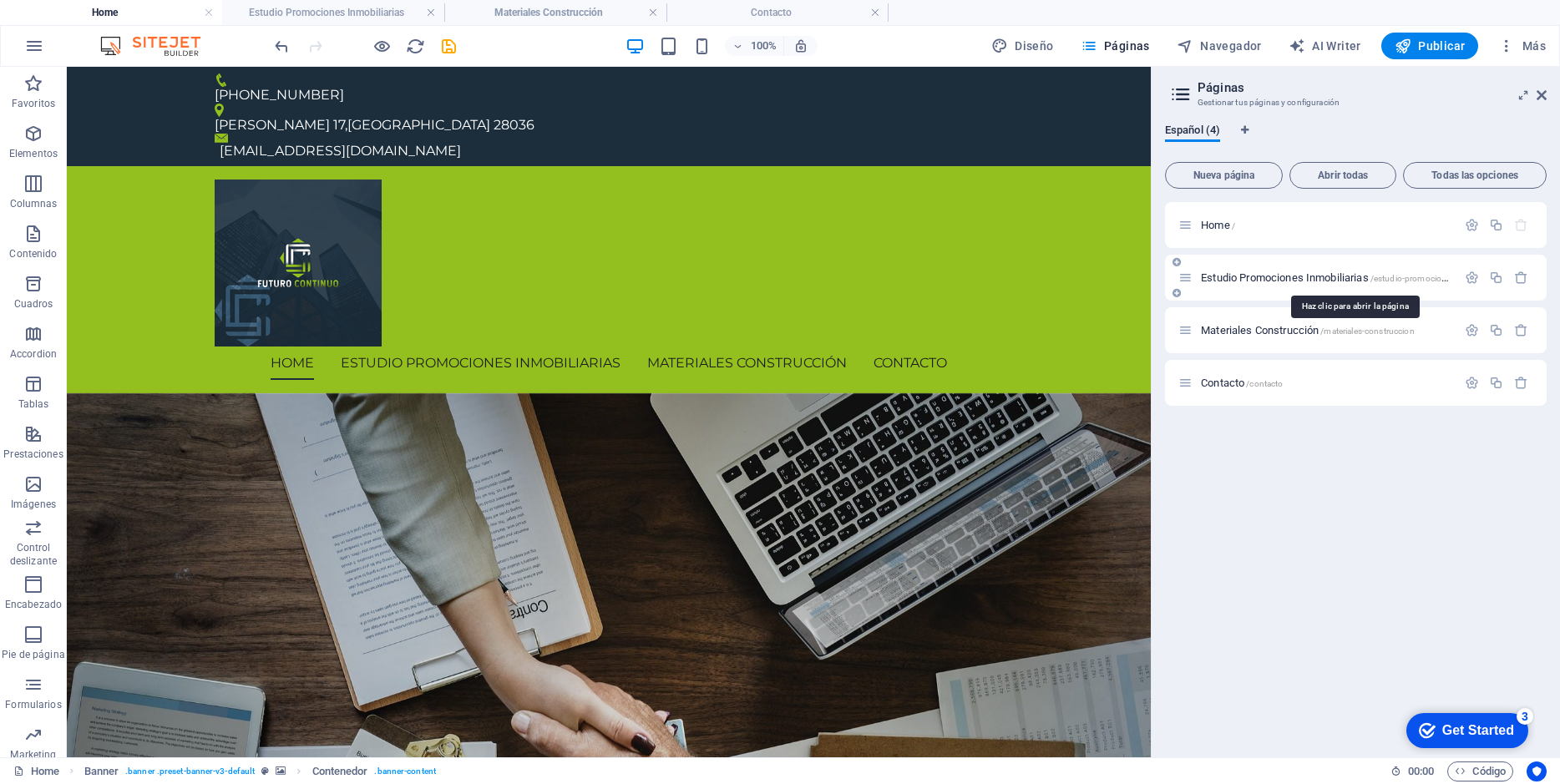
click at [1240, 275] on span "Estudio Promociones Inmobiliarias /estudio-promociones-inmobiliarias" at bounding box center [1353, 277] width 304 height 13
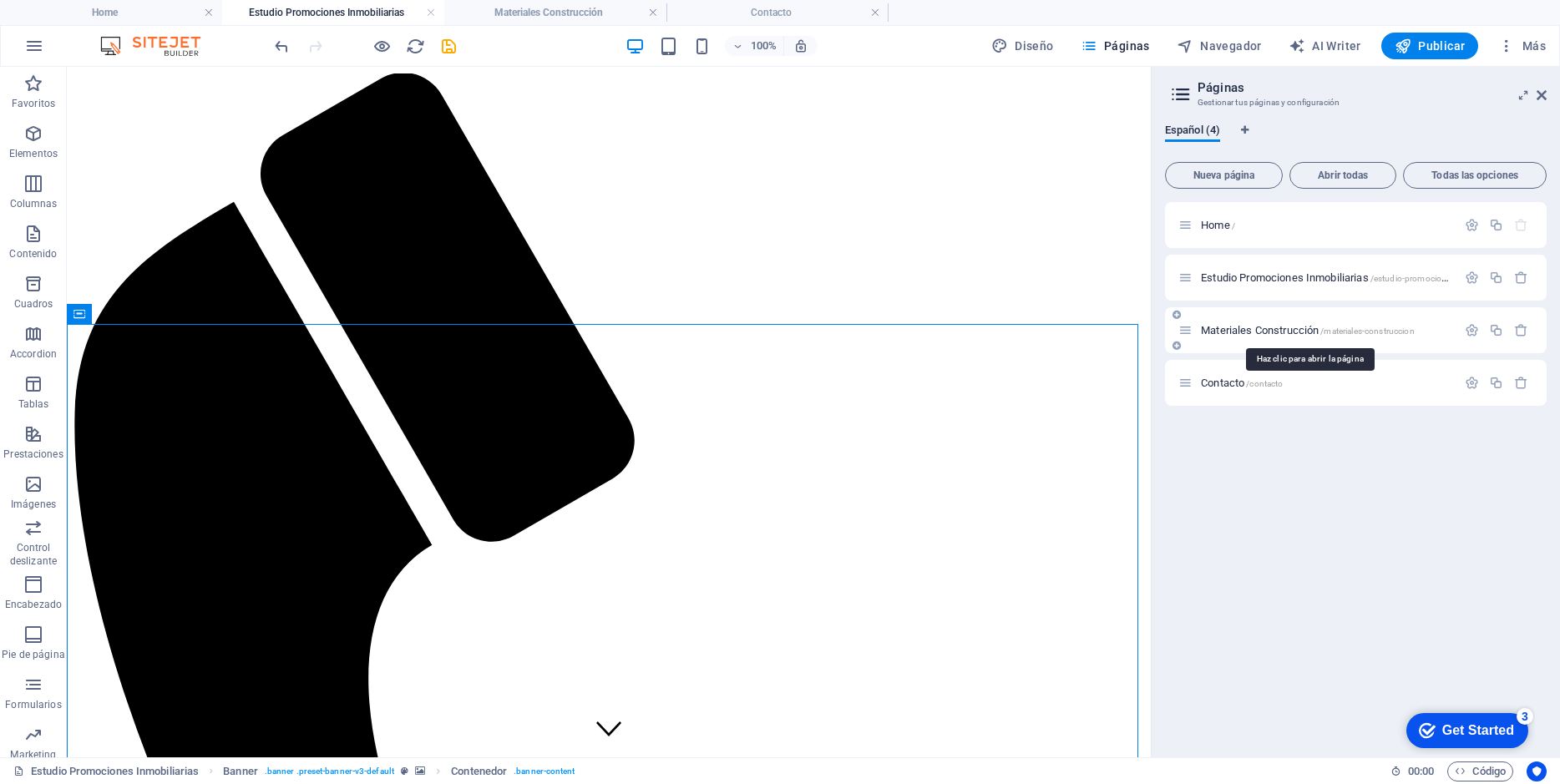
click at [1222, 328] on span "Materiales Construcción /materiales-construccion" at bounding box center [1307, 330] width 213 height 13
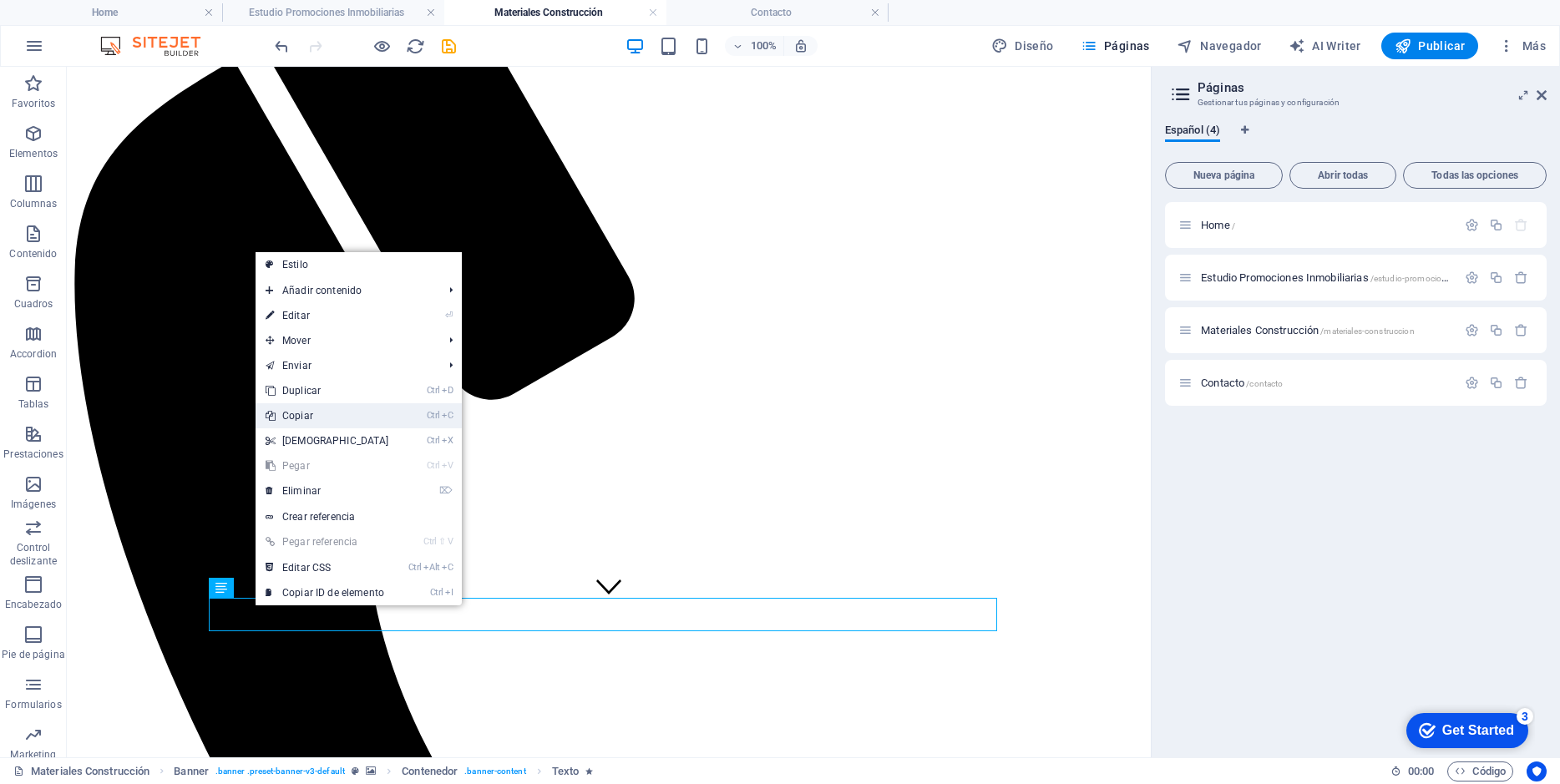
click at [295, 418] on link "Ctrl C Copiar" at bounding box center [328, 416] width 144 height 25
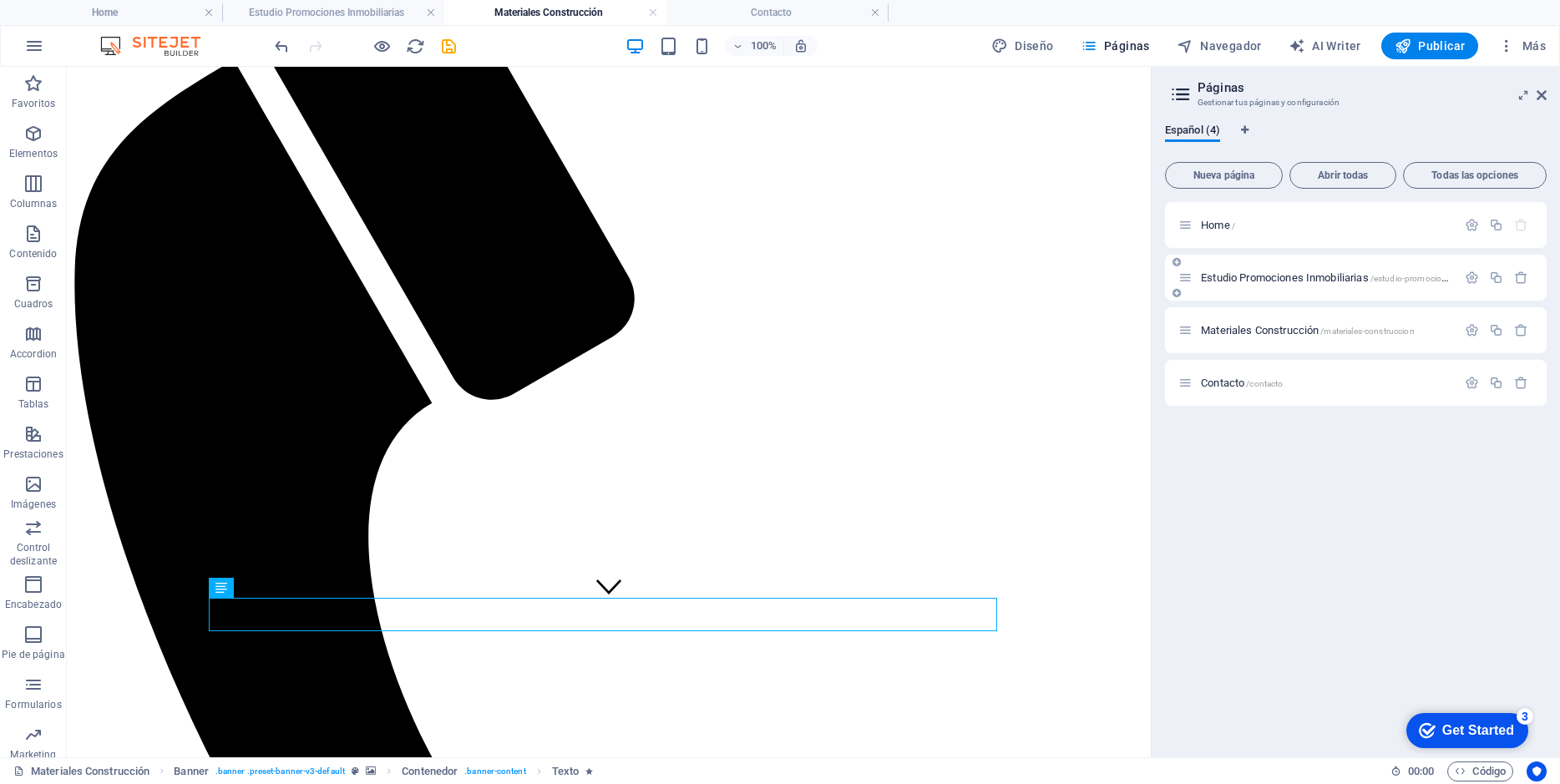
click at [1312, 280] on span "Estudio Promociones Inmobiliarias /estudio-promociones-inmobiliarias" at bounding box center [1353, 277] width 304 height 13
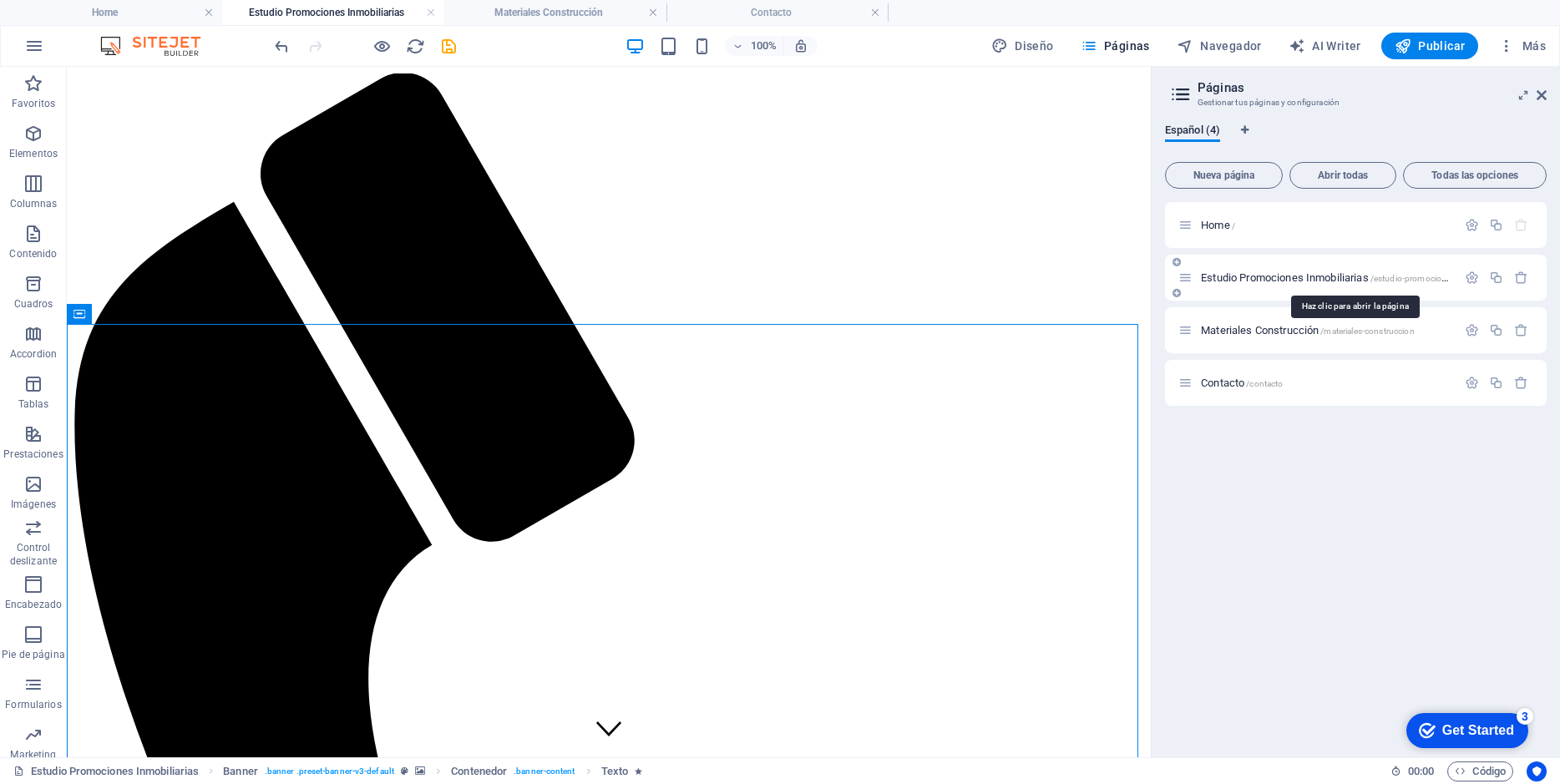
scroll to position [0, 0]
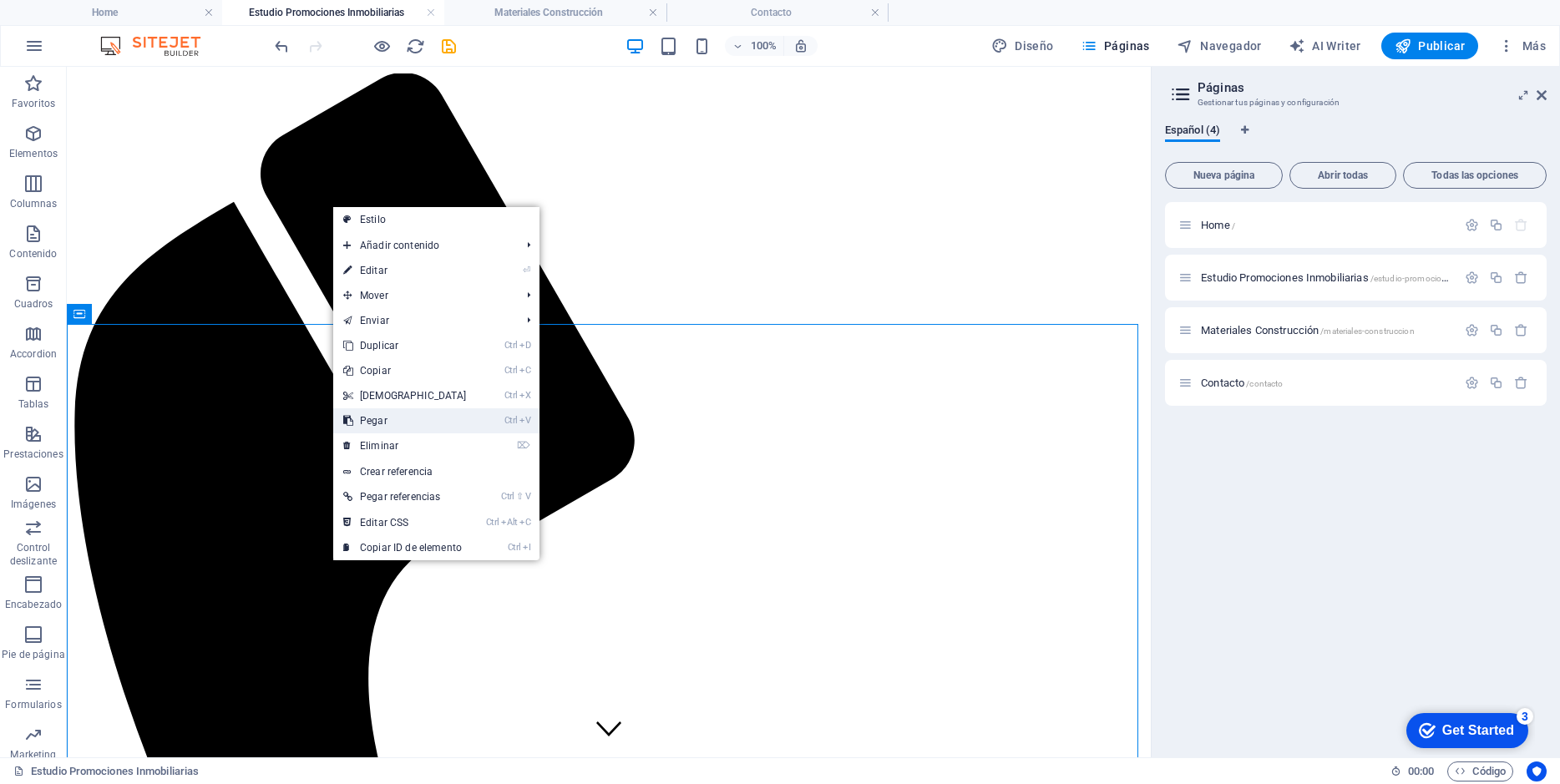
click at [370, 420] on link "Ctrl V Pegar" at bounding box center [405, 421] width 144 height 25
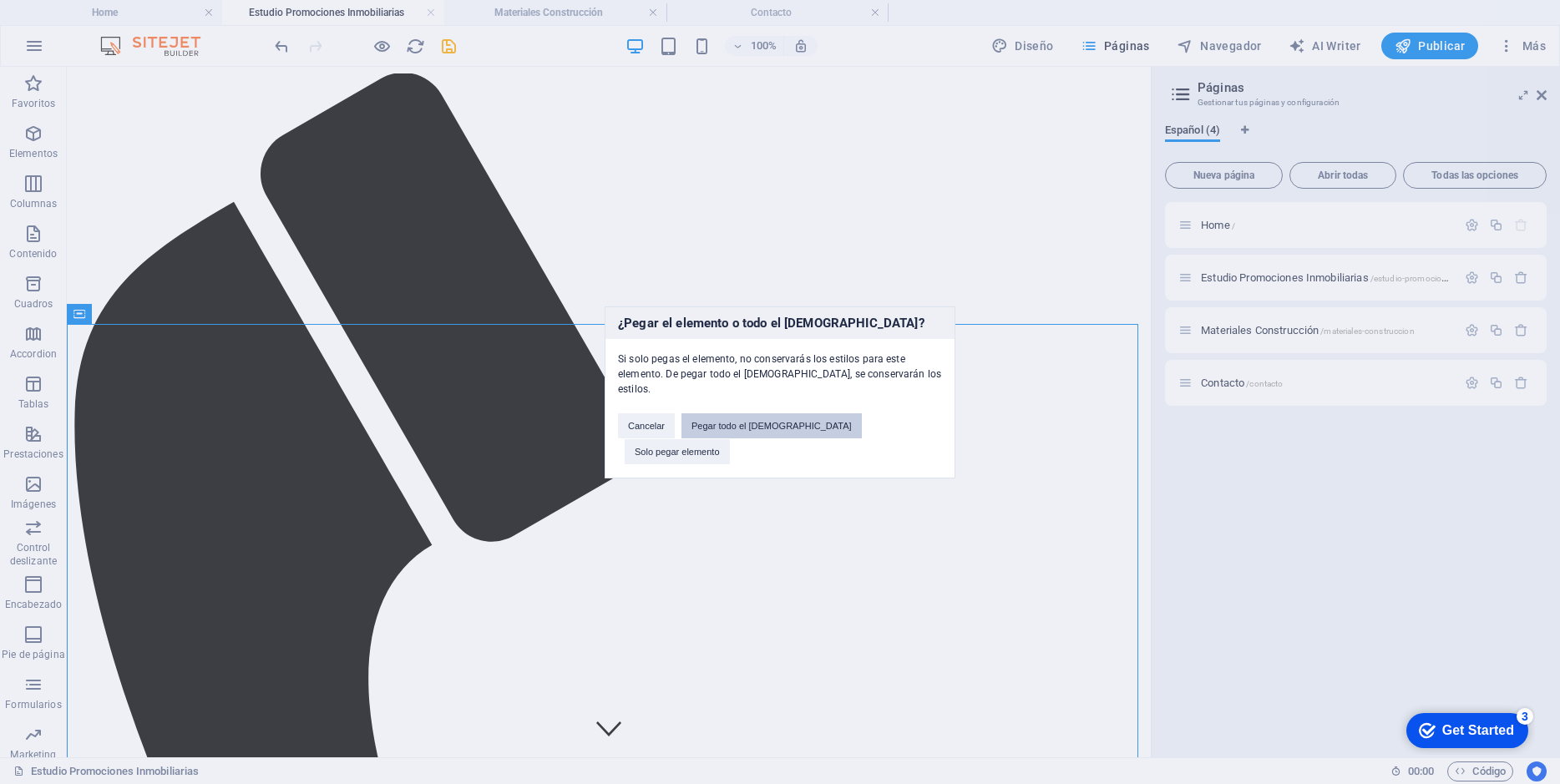
click at [791, 436] on button "Pegar todo el [DEMOGRAPHIC_DATA]" at bounding box center [771, 426] width 180 height 25
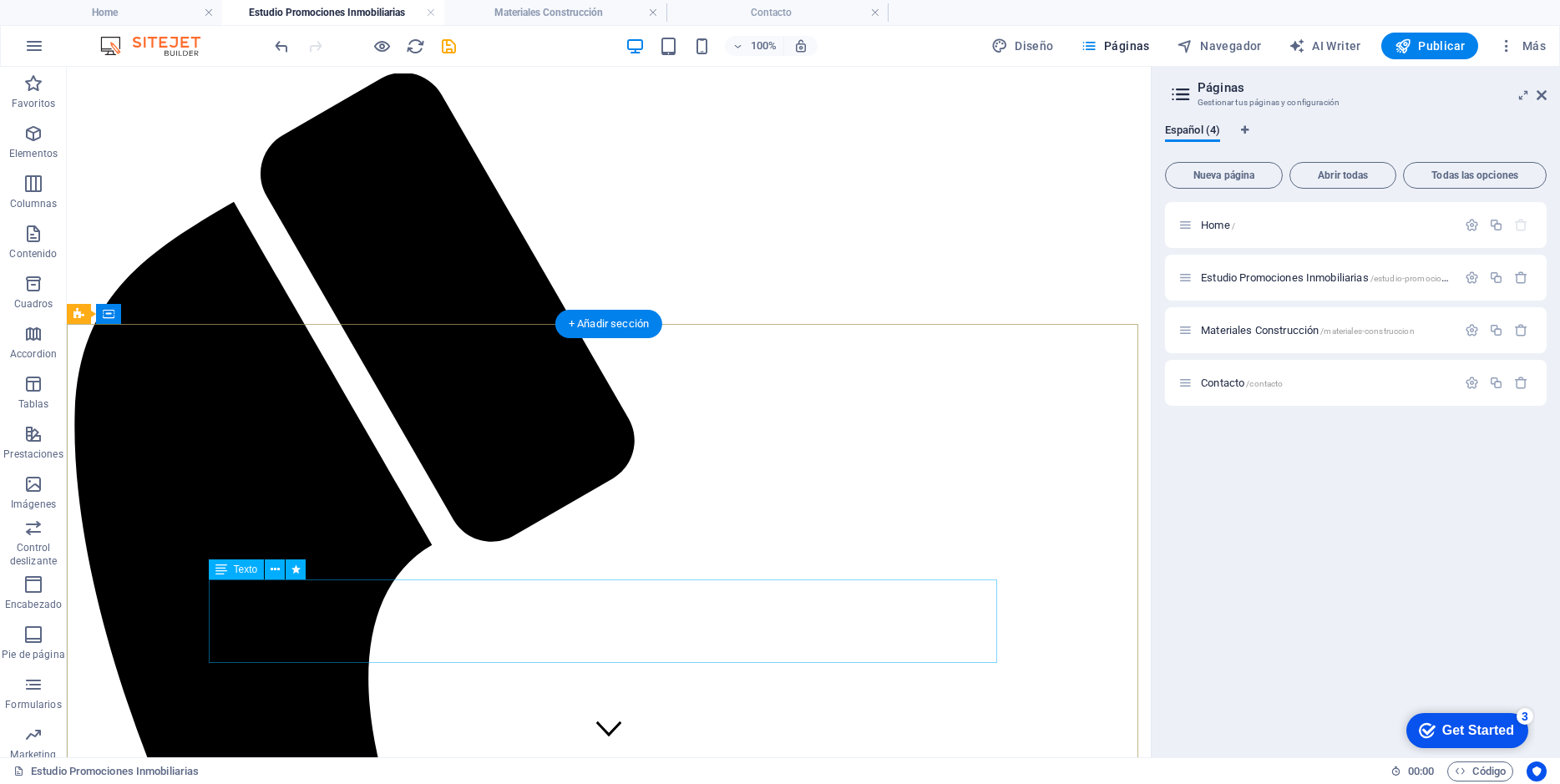
click at [273, 567] on icon at bounding box center [275, 569] width 9 height 17
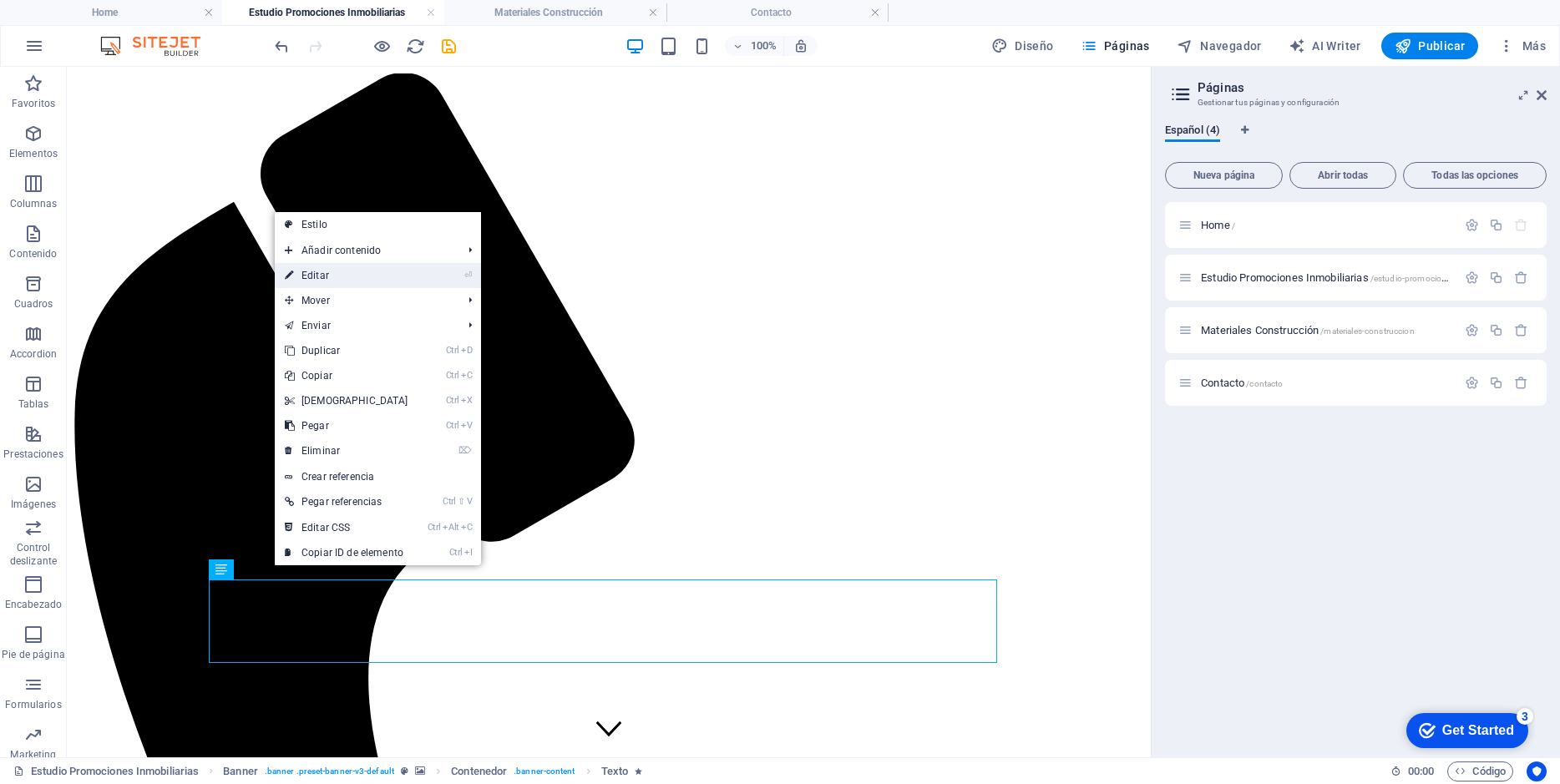
click at [328, 271] on link "⏎ Editar" at bounding box center [347, 275] width 144 height 25
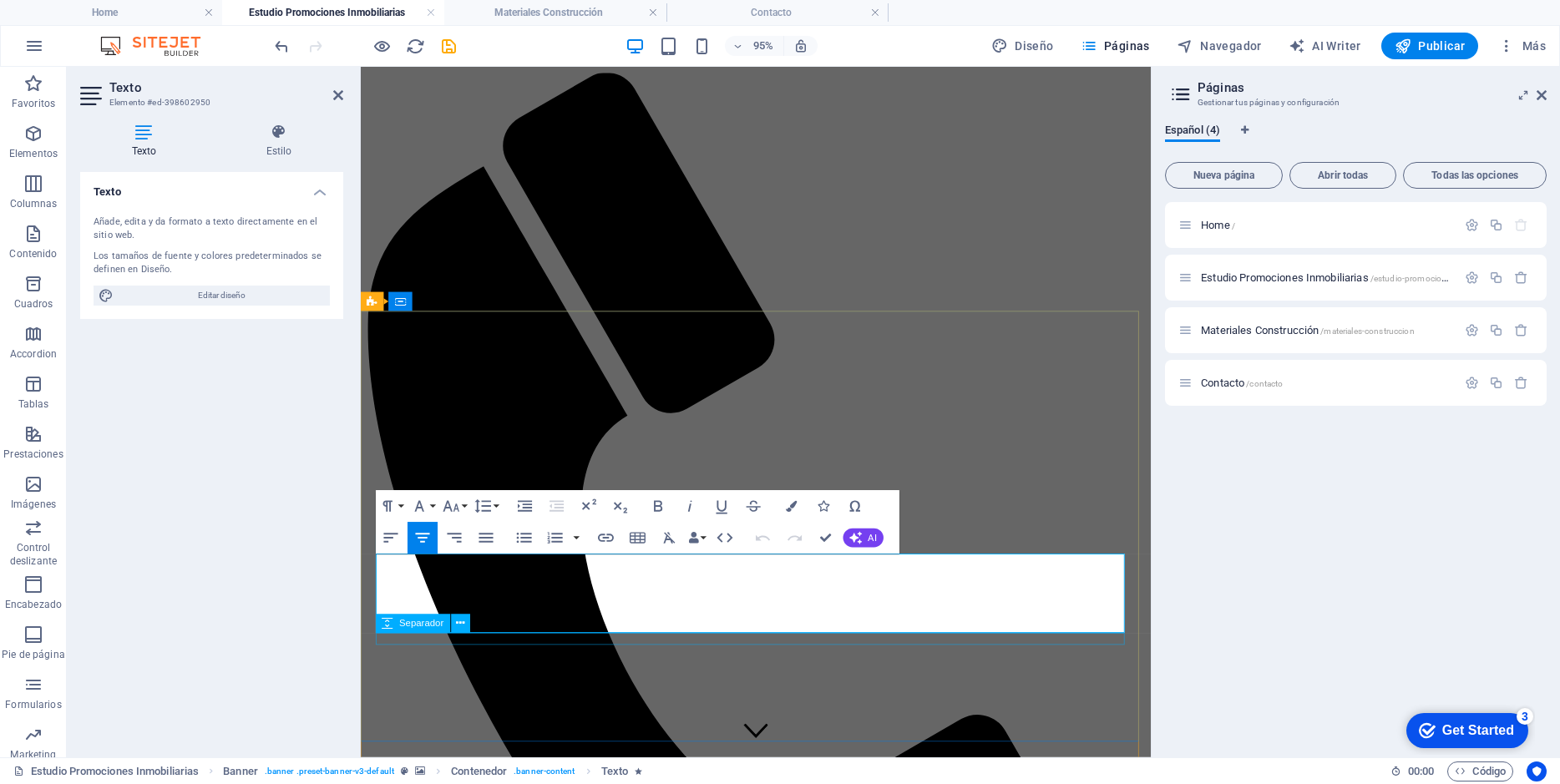
drag, startPoint x: 573, startPoint y: 585, endPoint x: 1022, endPoint y: 662, distance: 455.6
copy div "¿Tienes en mente desarrollar una promoción de viviendas? En Futuro Continuo te …"
click at [194, 449] on div "Texto Añade, edita y da formato a texto directamente en el sitio web. Los tamañ…" at bounding box center [212, 457] width 263 height 572
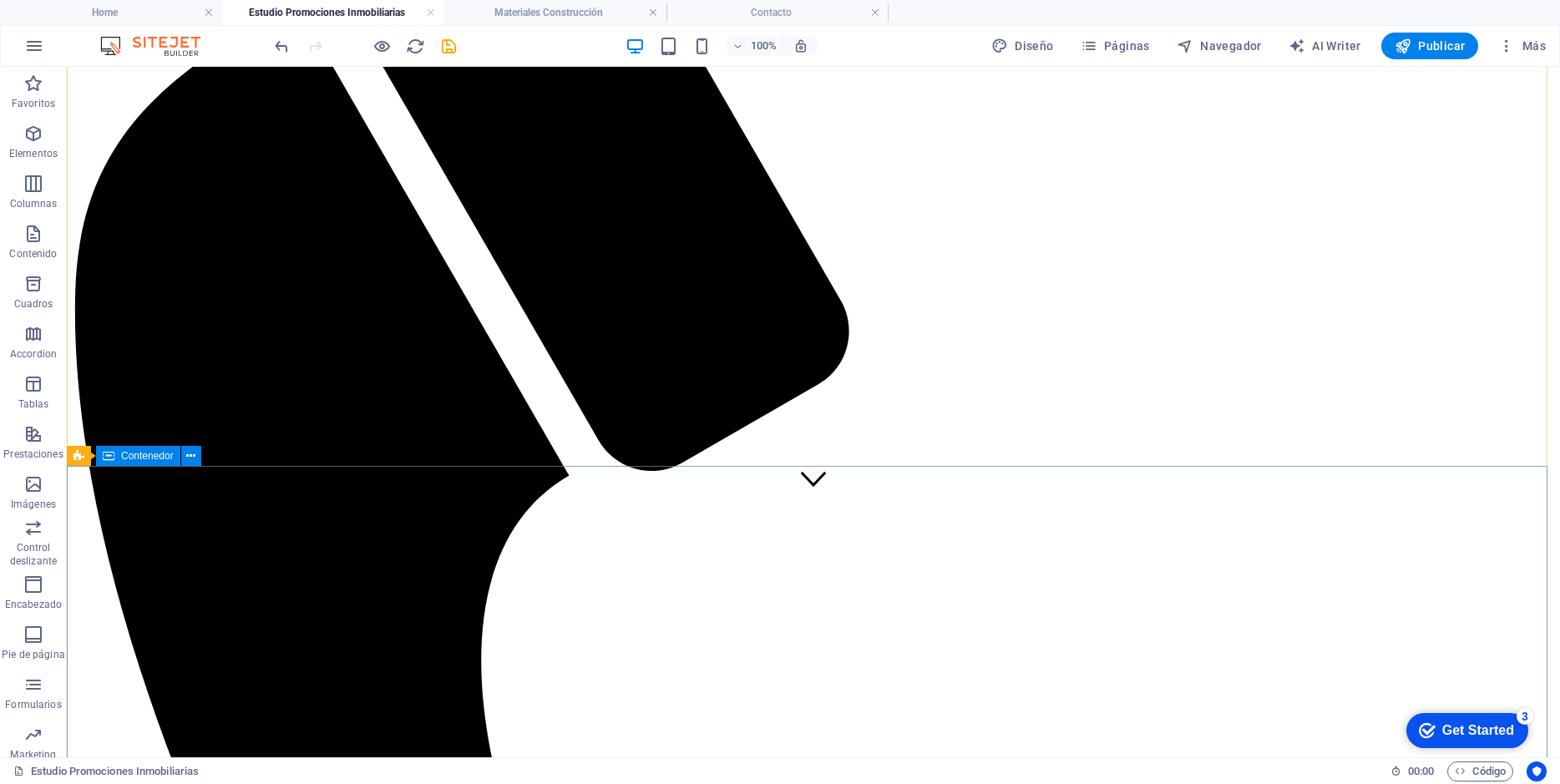
scroll to position [751, 0]
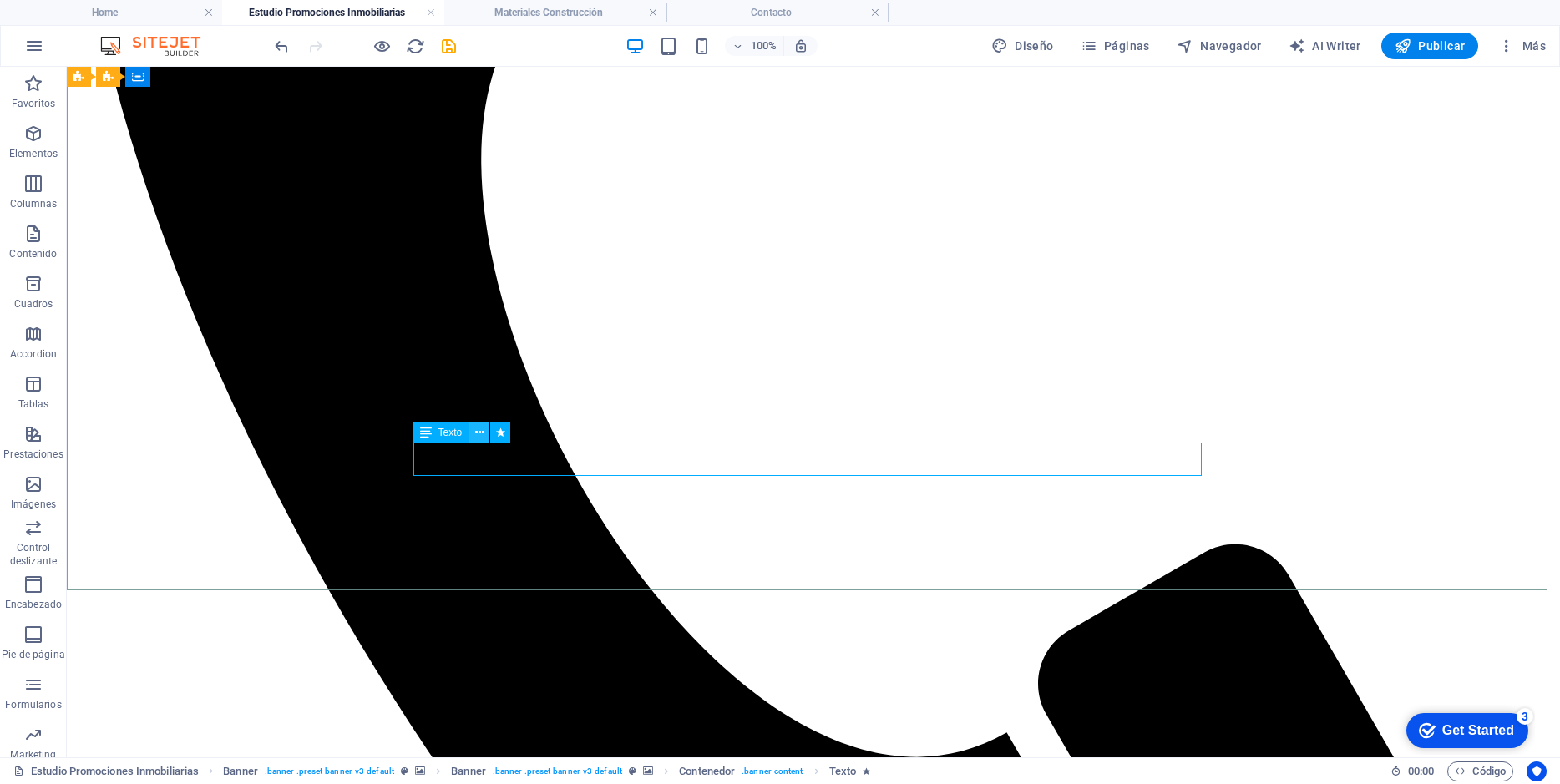
click at [478, 438] on icon at bounding box center [480, 432] width 9 height 17
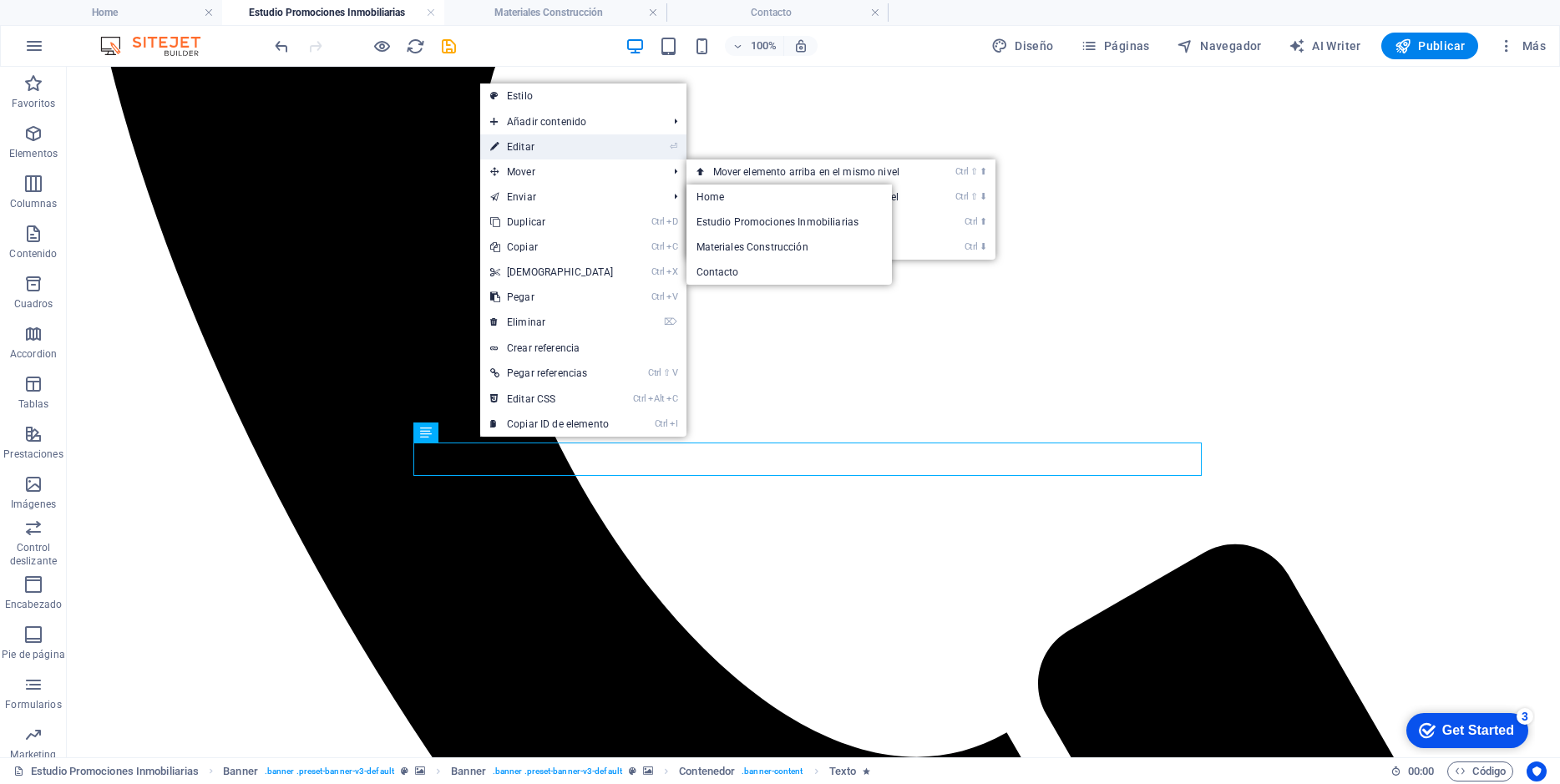
click at [520, 148] on link "⏎ Editar" at bounding box center [552, 147] width 144 height 25
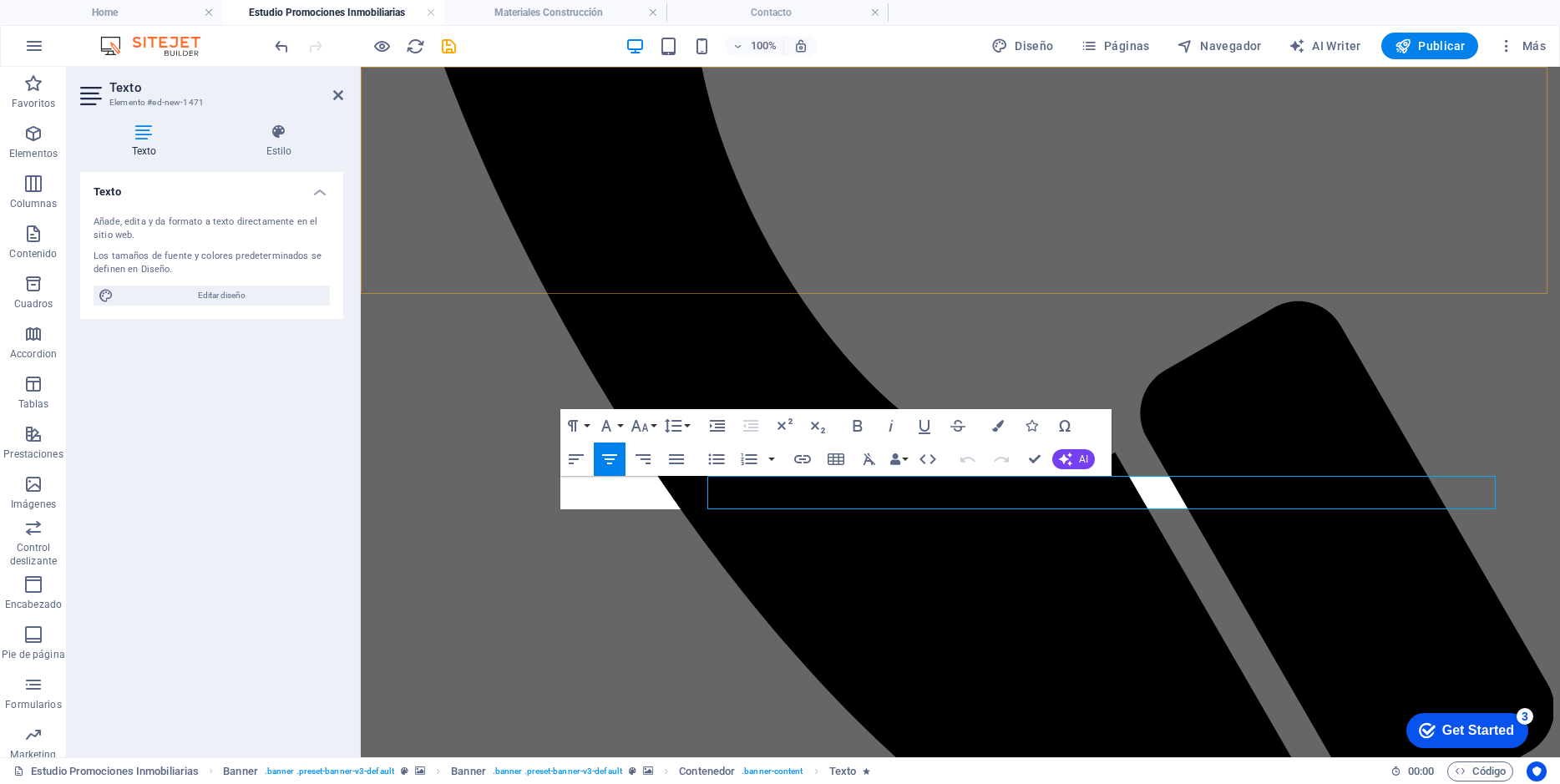
scroll to position [717, 0]
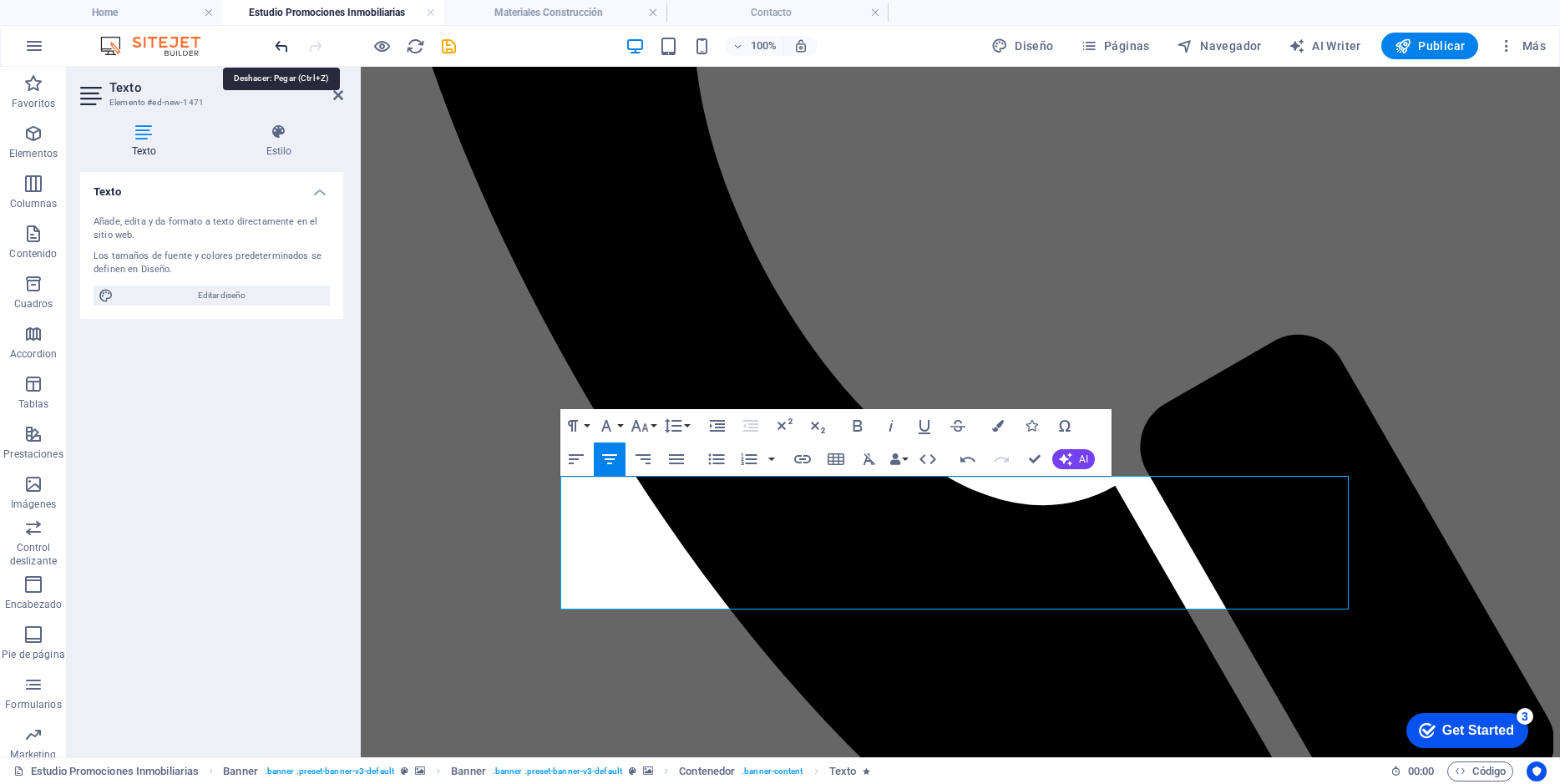
click at [274, 37] on icon "undo" at bounding box center [281, 46] width 19 height 19
click at [282, 49] on icon "undo" at bounding box center [281, 46] width 19 height 19
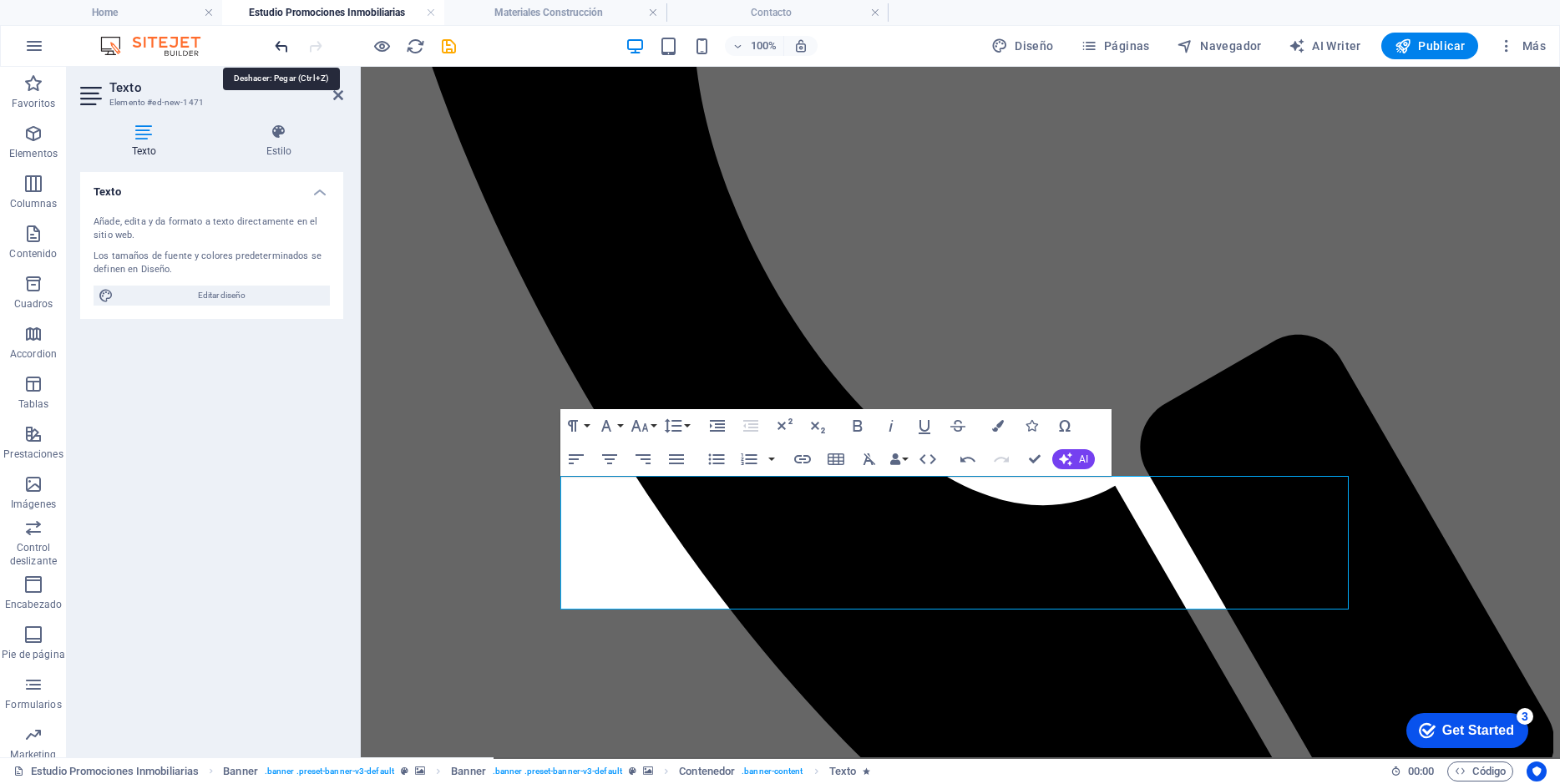
click at [282, 49] on icon "undo" at bounding box center [281, 46] width 19 height 19
click at [284, 49] on icon "undo" at bounding box center [281, 46] width 19 height 19
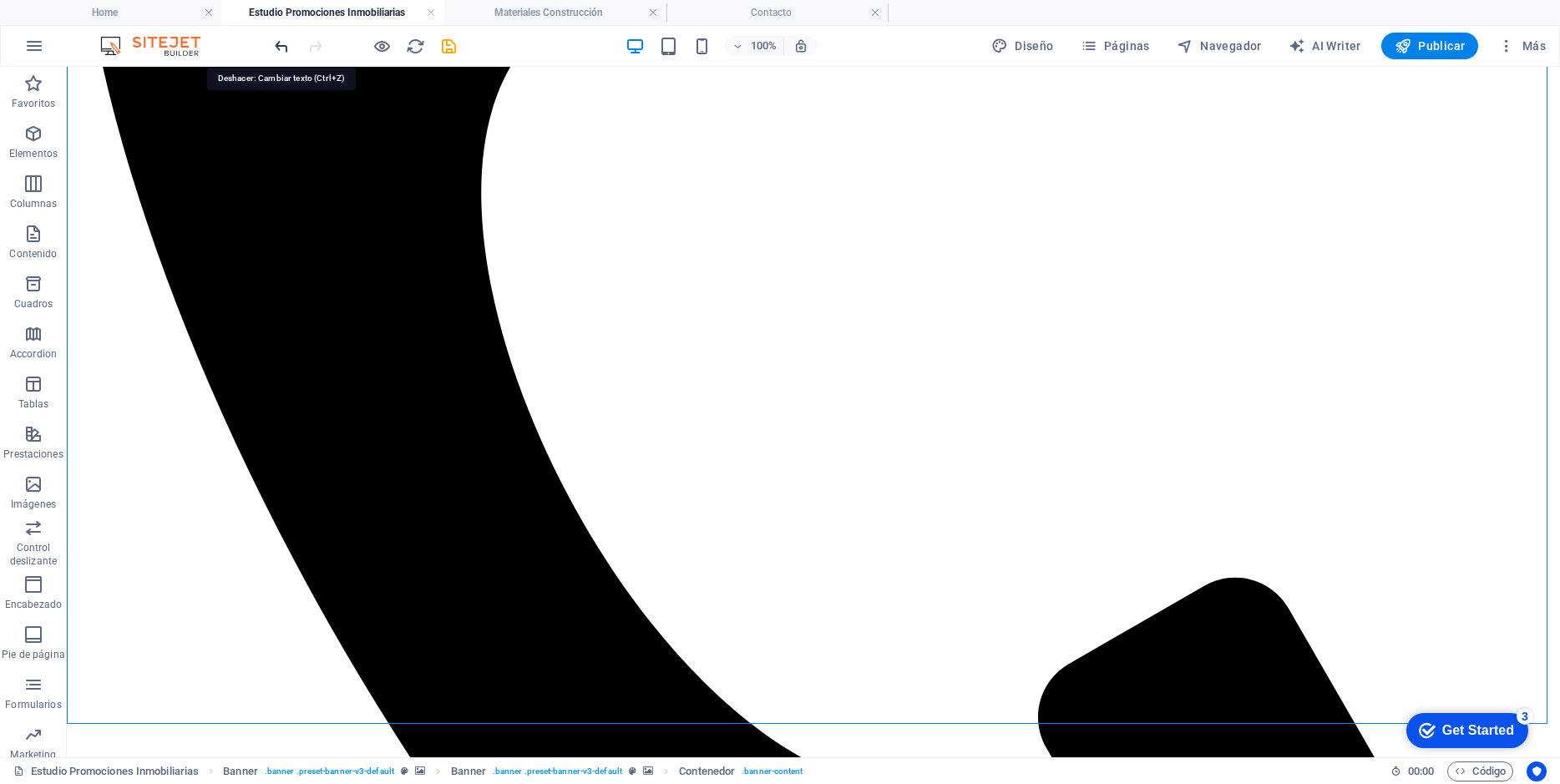
click at [283, 42] on icon "undo" at bounding box center [281, 46] width 19 height 19
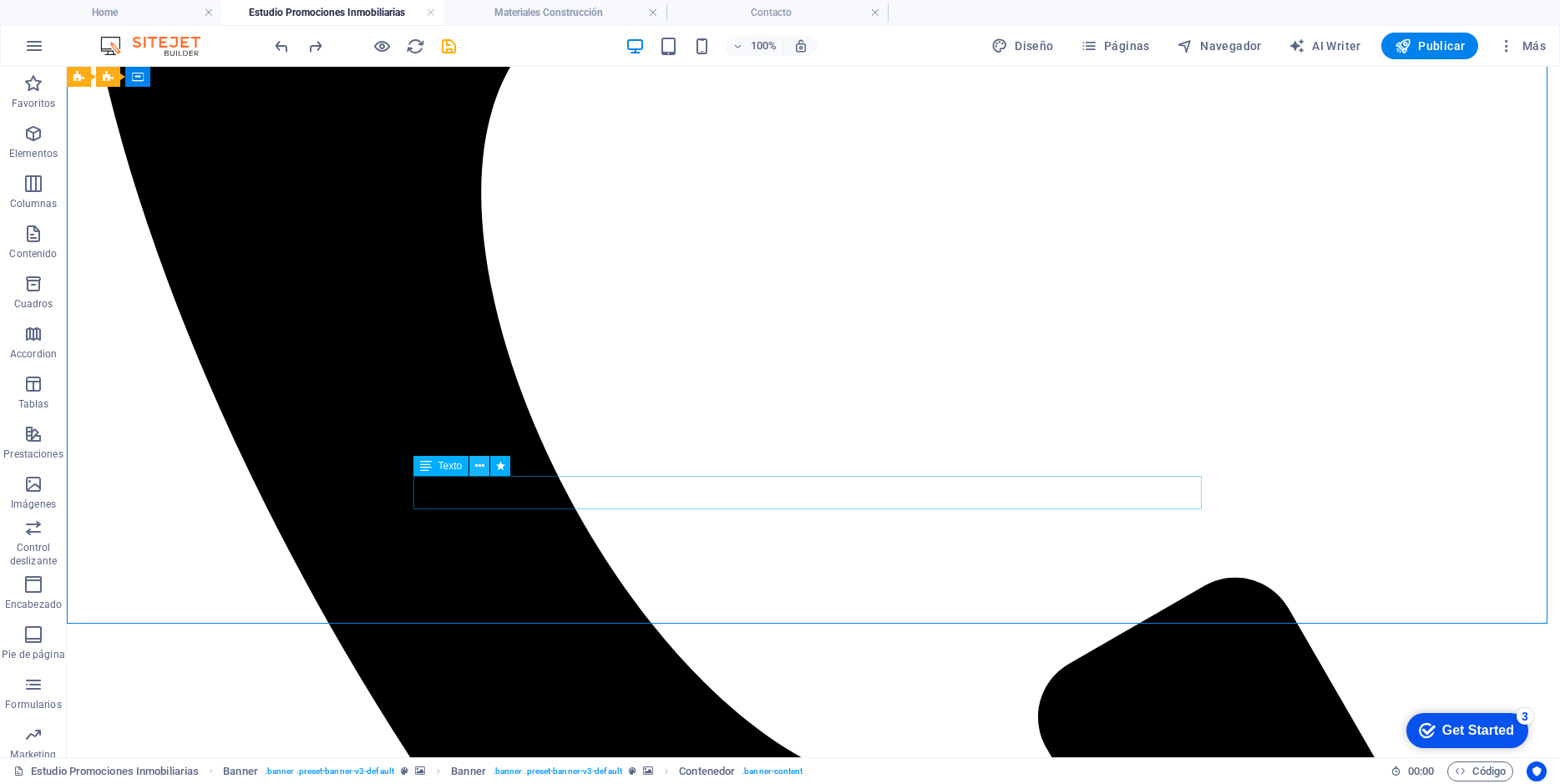
click at [476, 468] on icon at bounding box center [480, 465] width 9 height 17
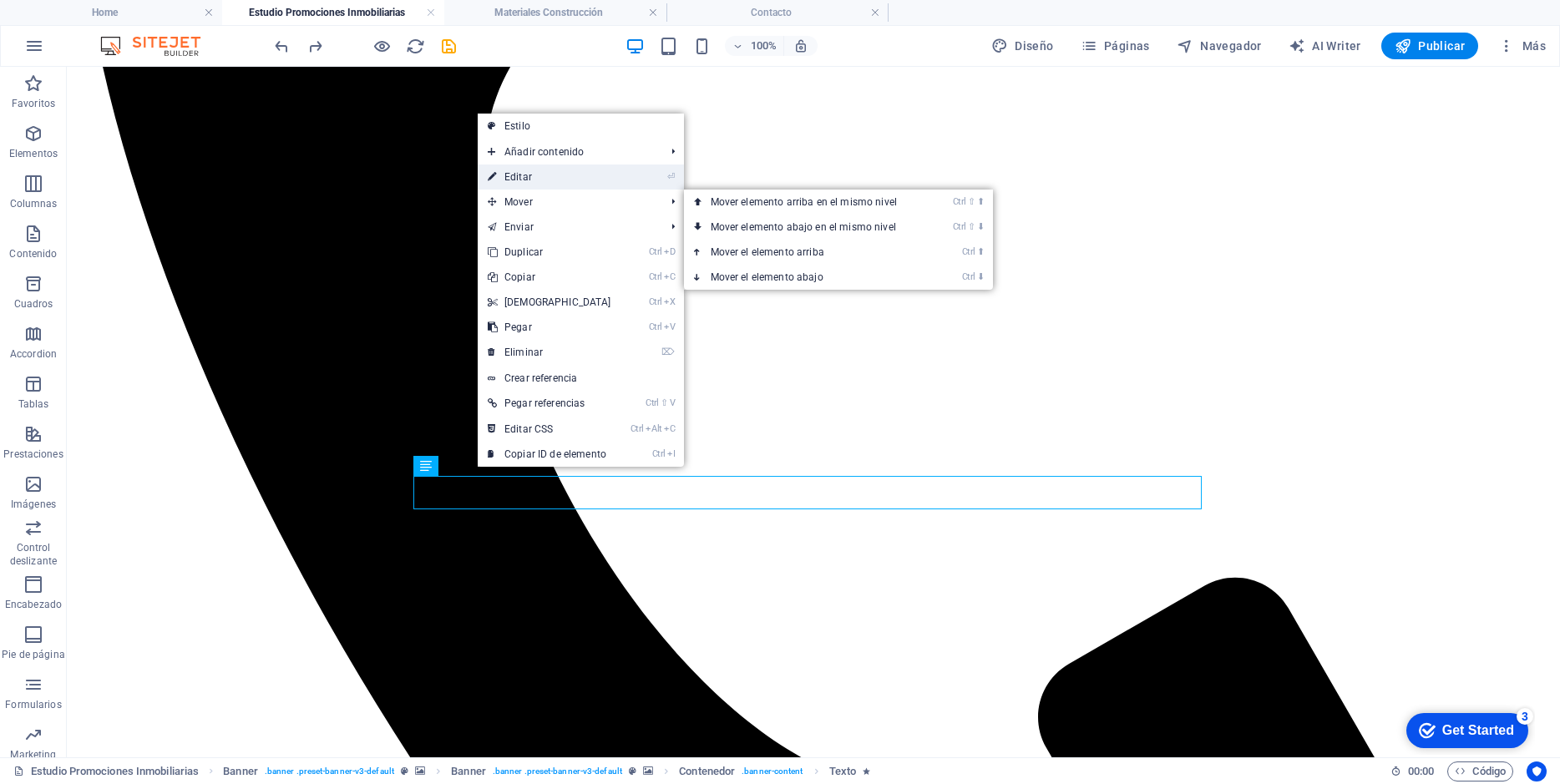
click at [520, 169] on link "⏎ Editar" at bounding box center [550, 177] width 144 height 25
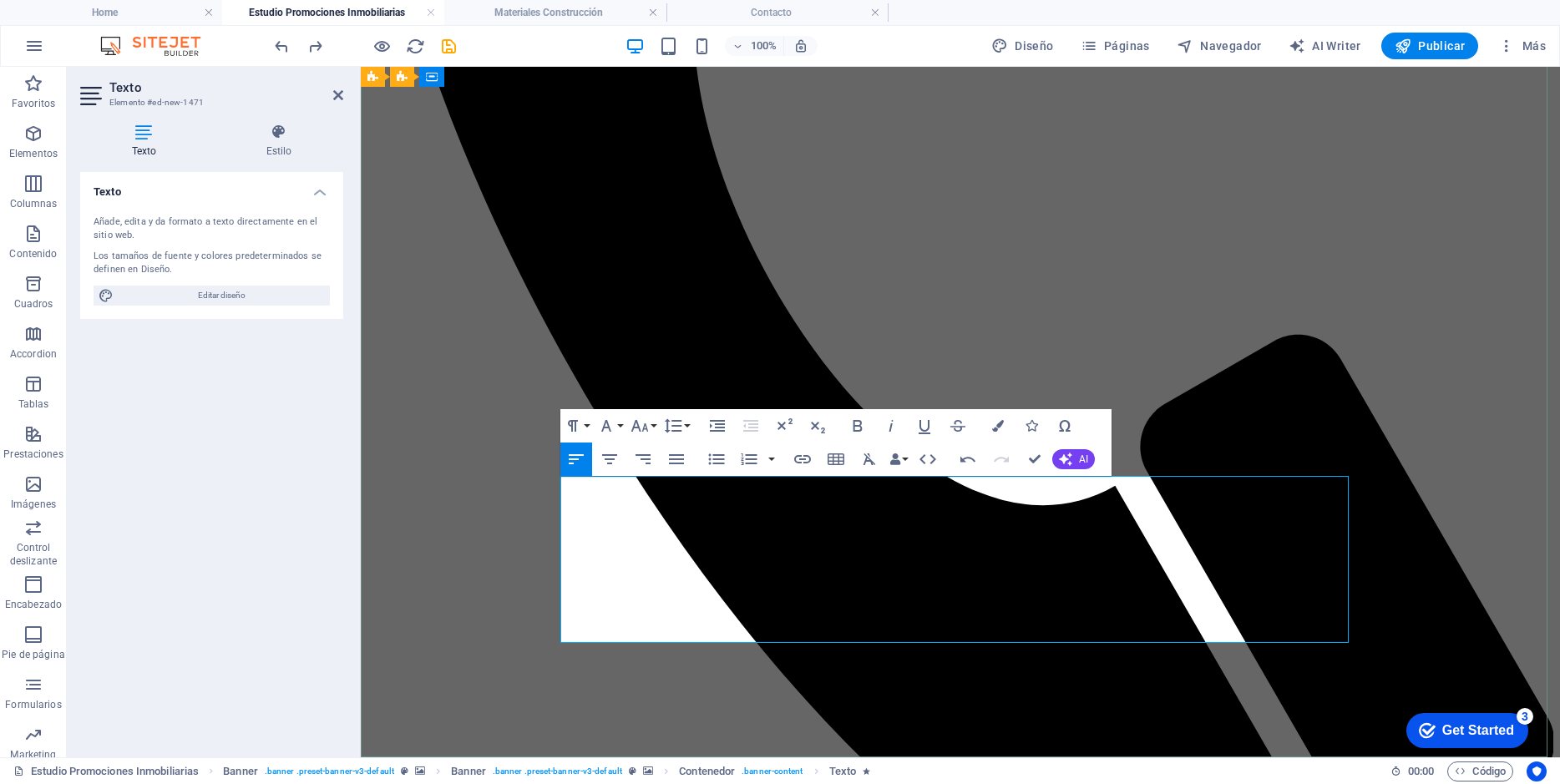
scroll to position [6098, 2]
click at [277, 43] on icon "undo" at bounding box center [281, 46] width 19 height 19
click at [94, 222] on div "Añade, edita y da formato a texto directamente en el sitio web." at bounding box center [212, 229] width 236 height 28
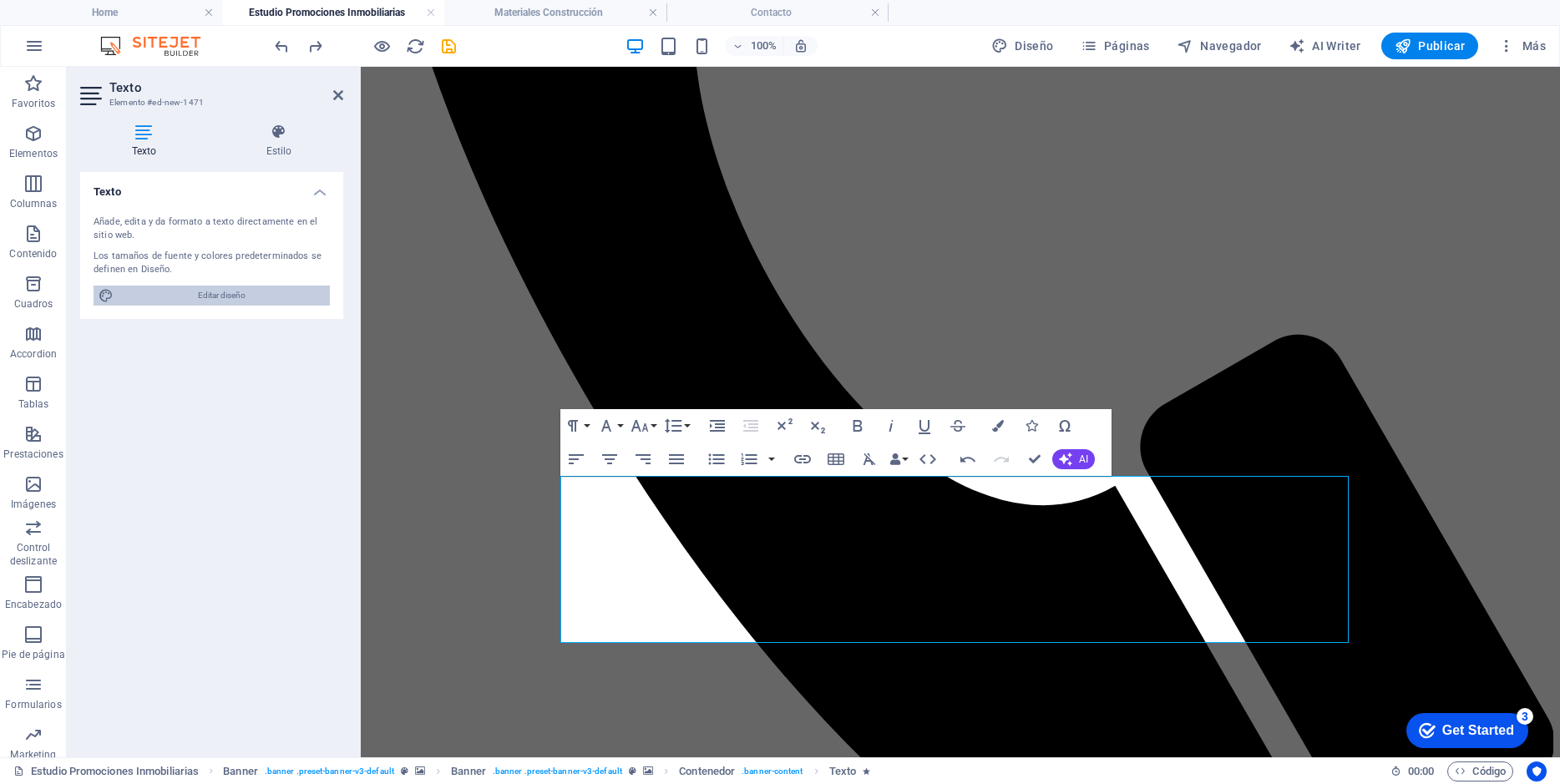
click at [169, 294] on span "Editar diseño" at bounding box center [221, 295] width 206 height 20
select select "px"
select select "400"
select select "px"
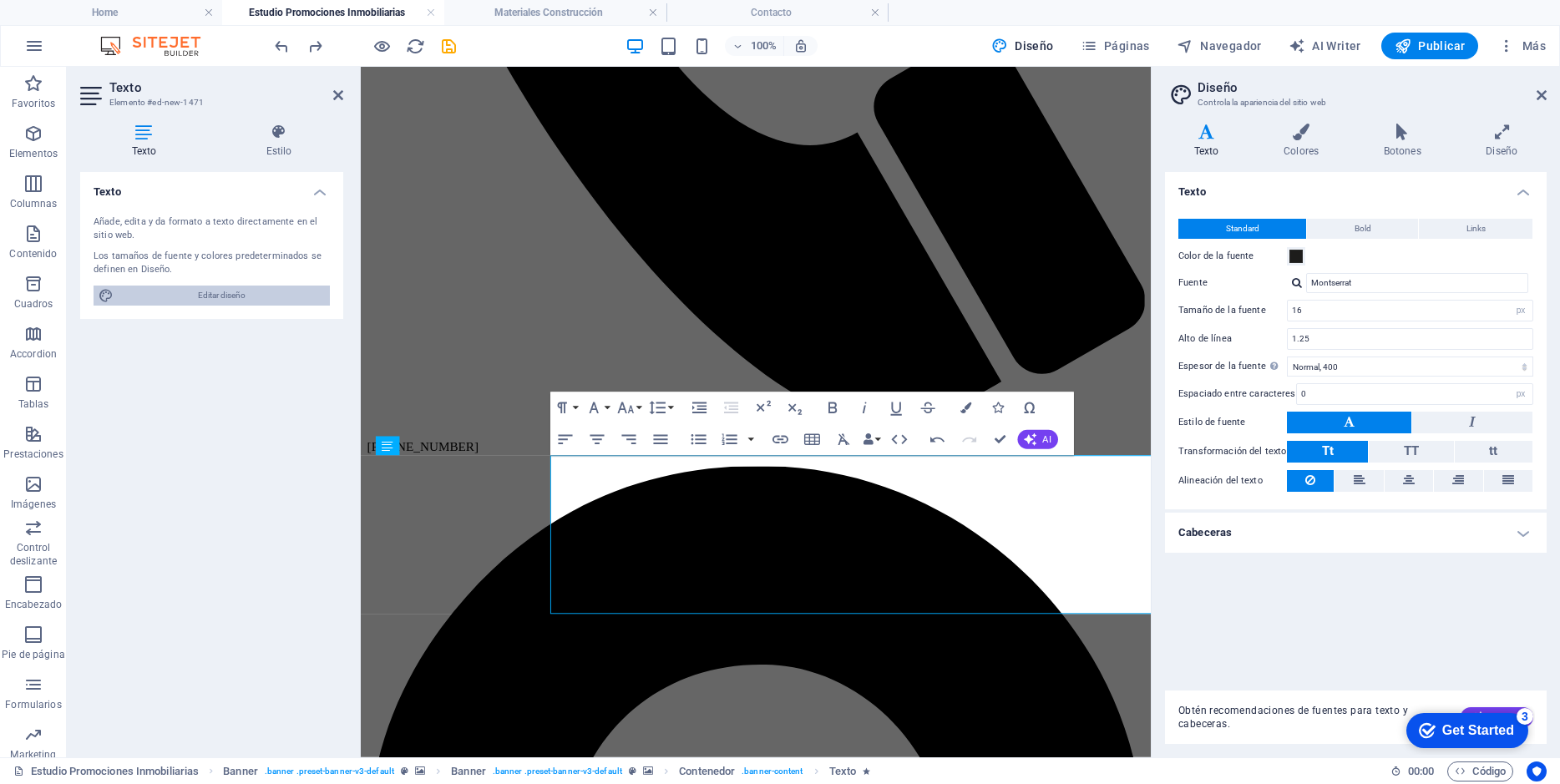
scroll to position [6063, 2]
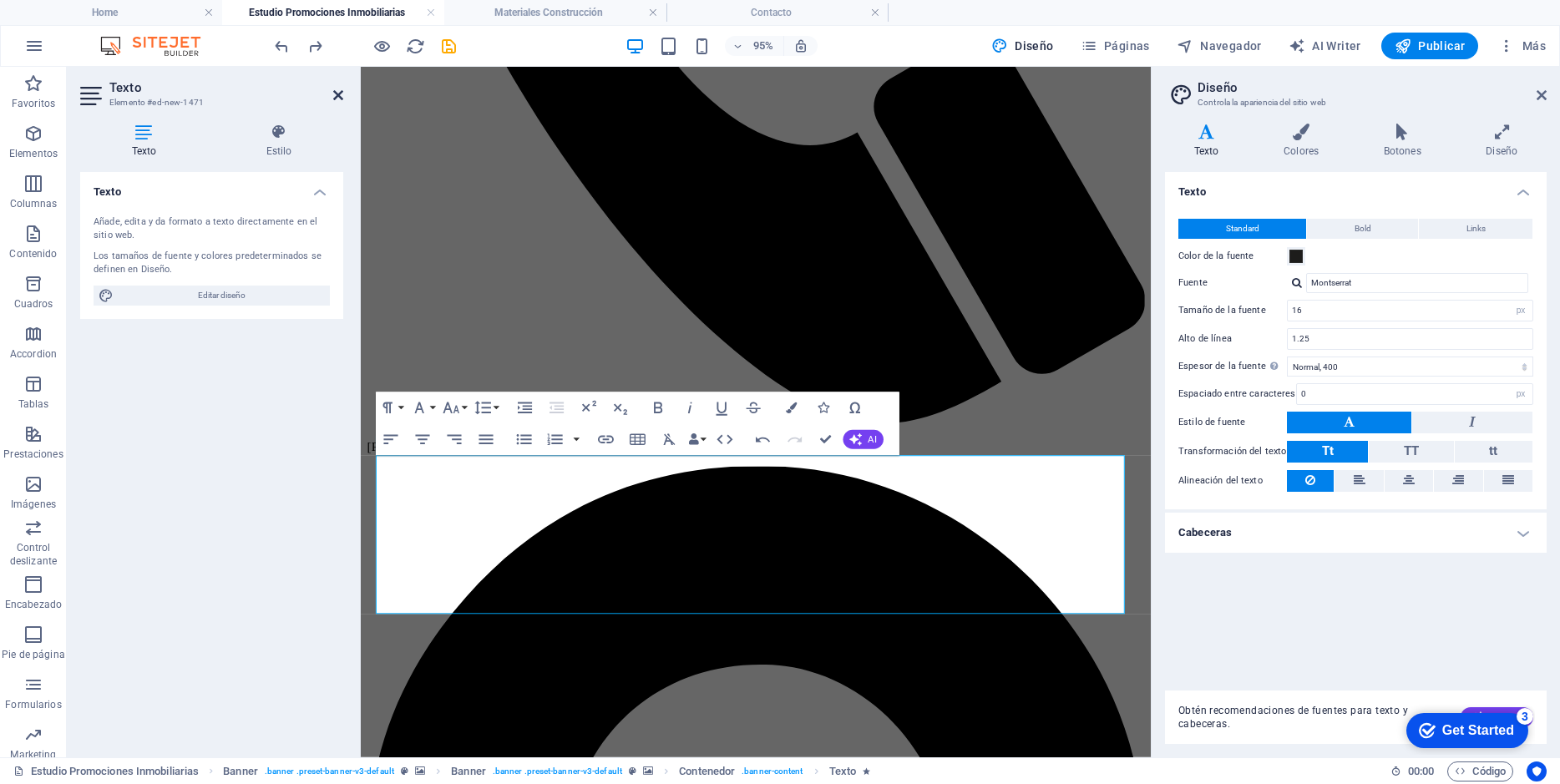
click at [340, 92] on icon at bounding box center [338, 95] width 10 height 14
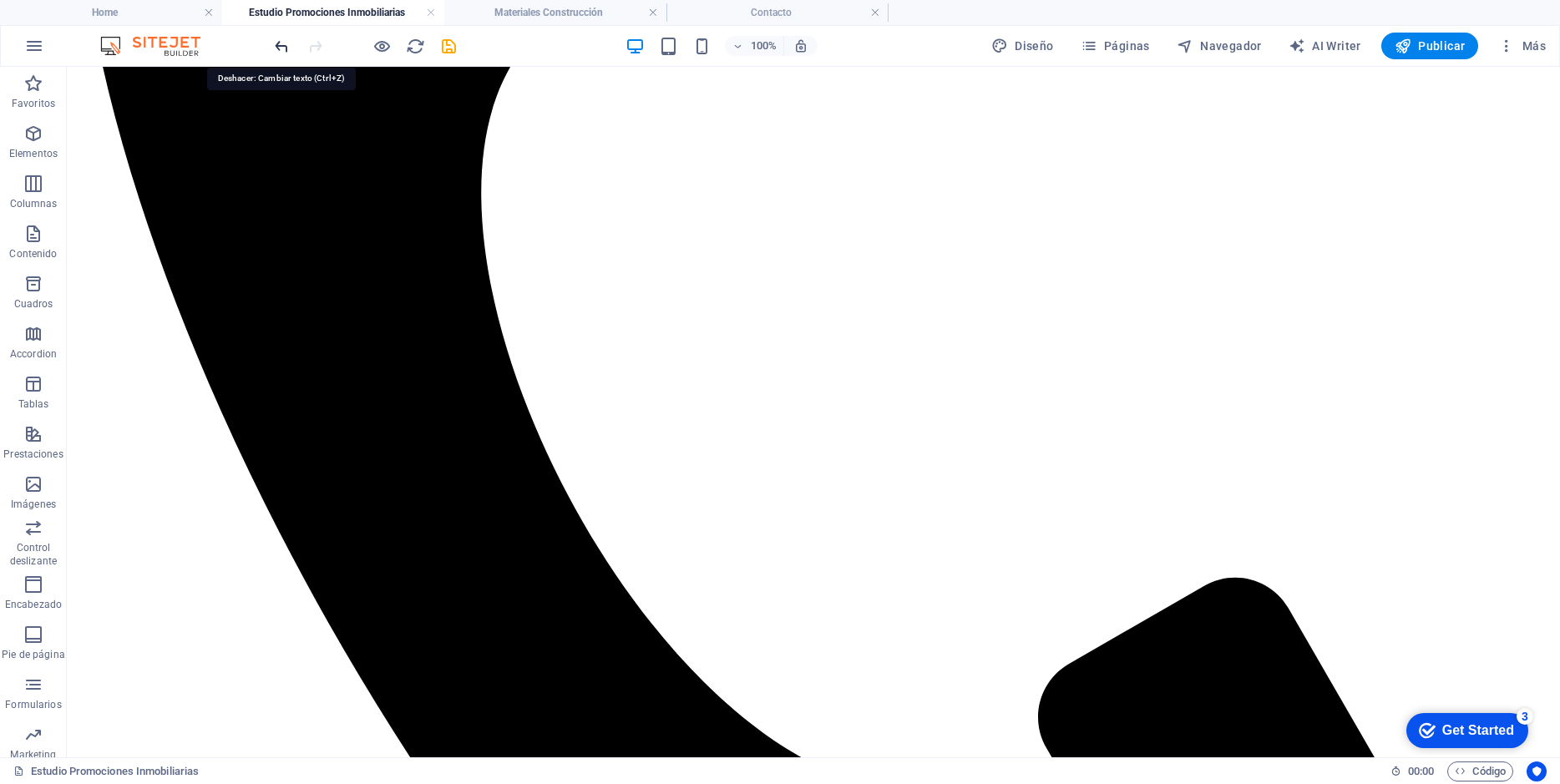
click at [276, 41] on icon "undo" at bounding box center [281, 46] width 19 height 19
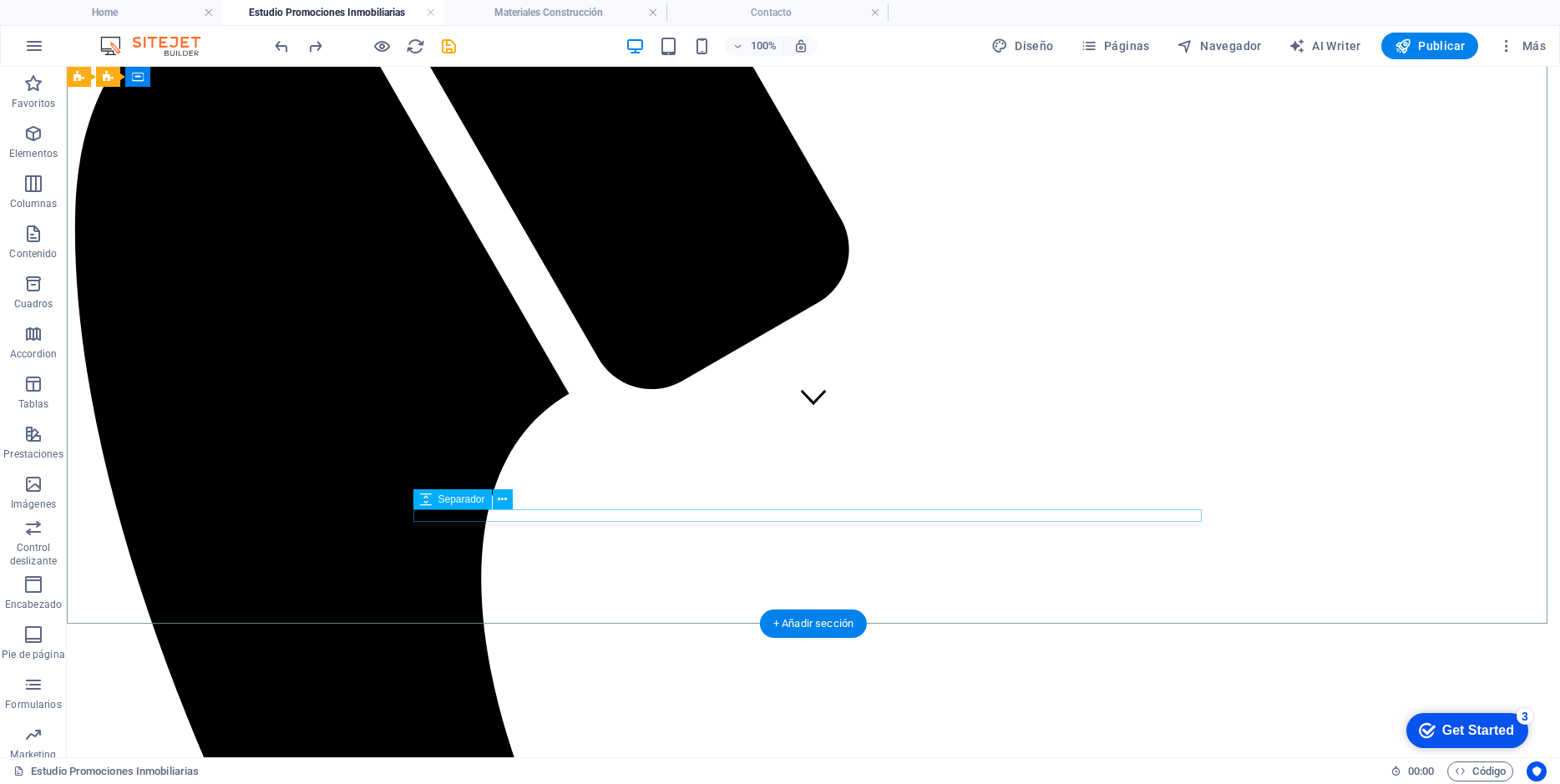
scroll to position [216, 0]
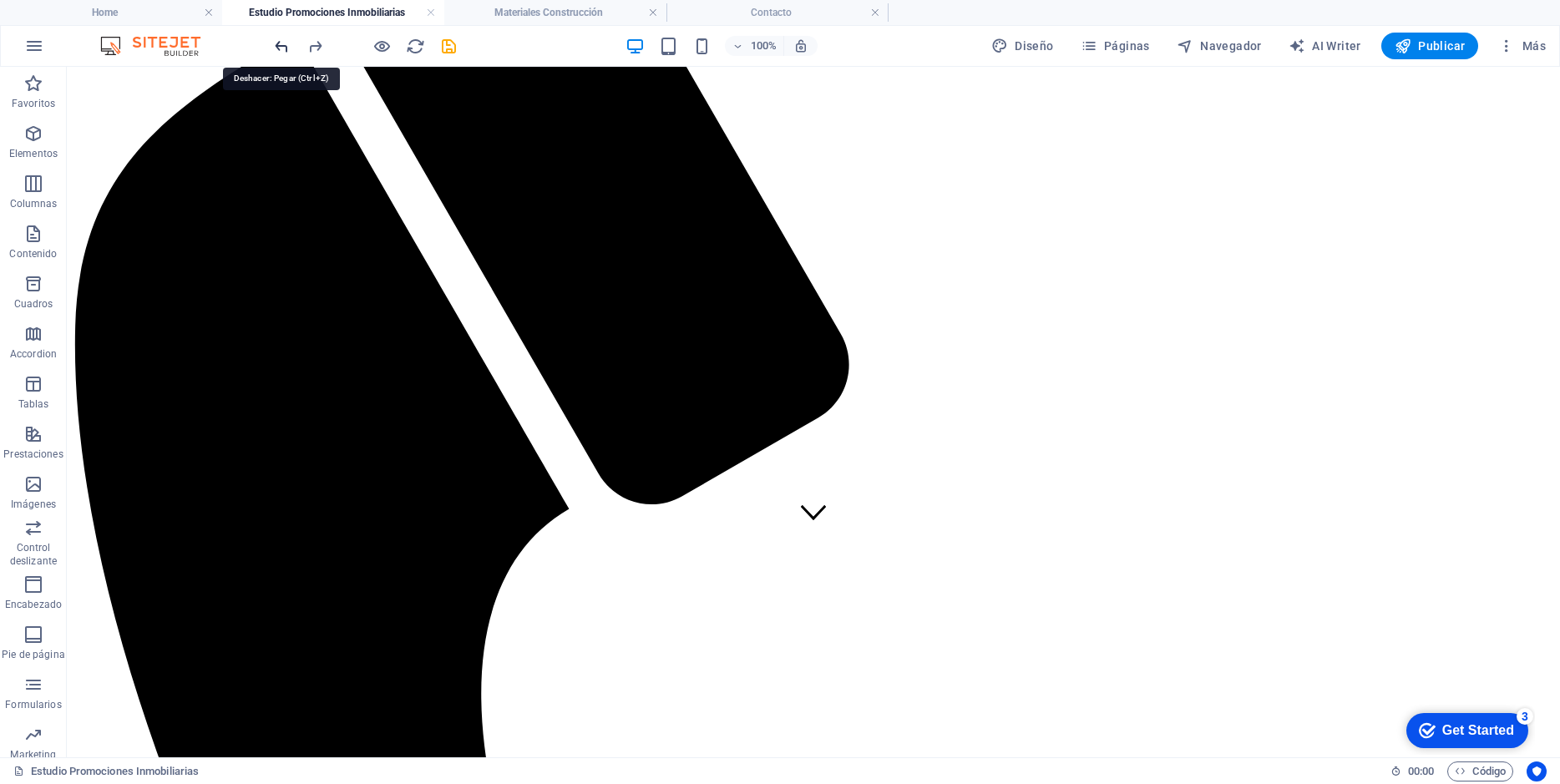
click at [285, 42] on icon "undo" at bounding box center [281, 46] width 19 height 19
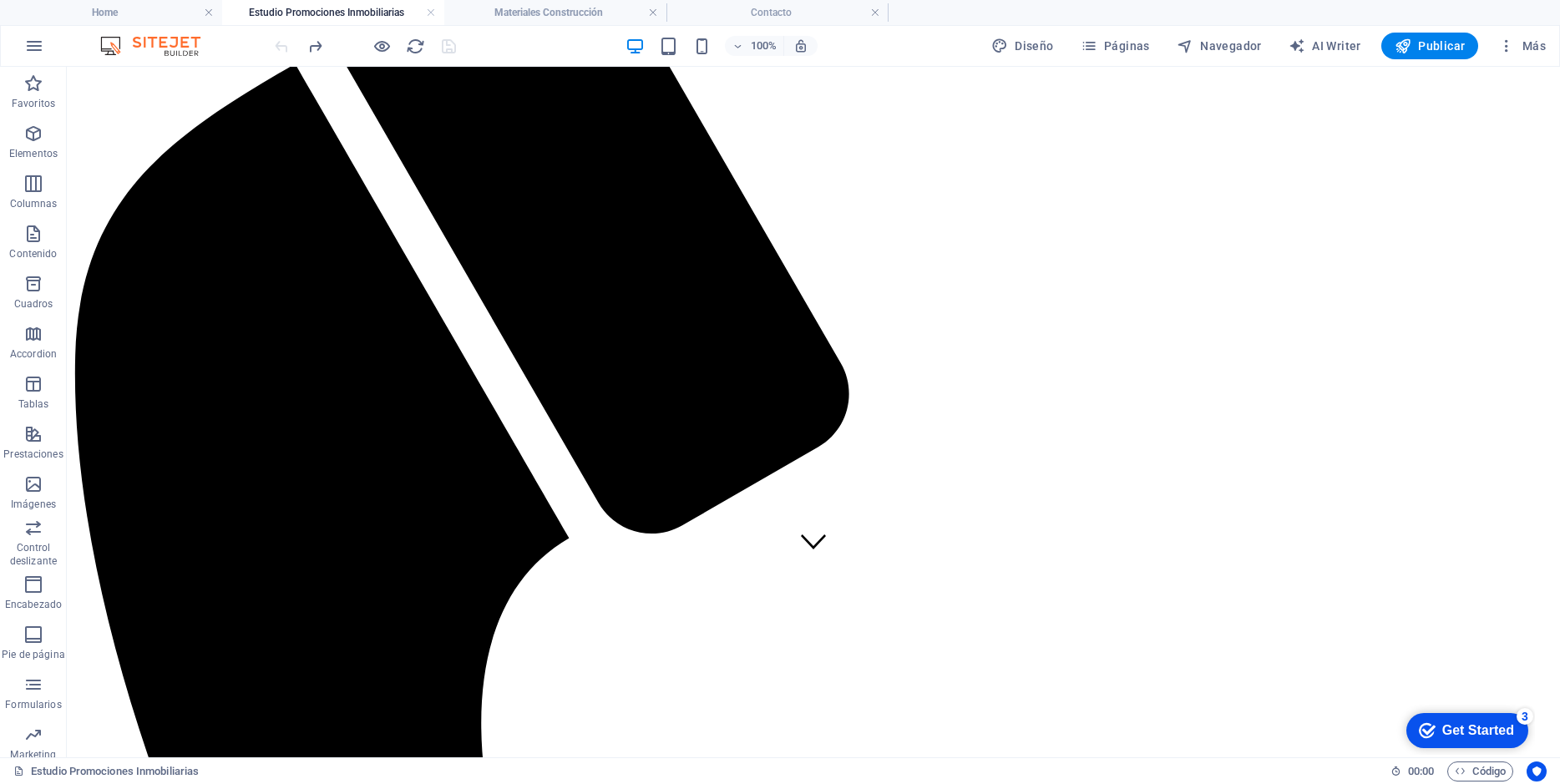
click at [285, 42] on div at bounding box center [365, 46] width 187 height 27
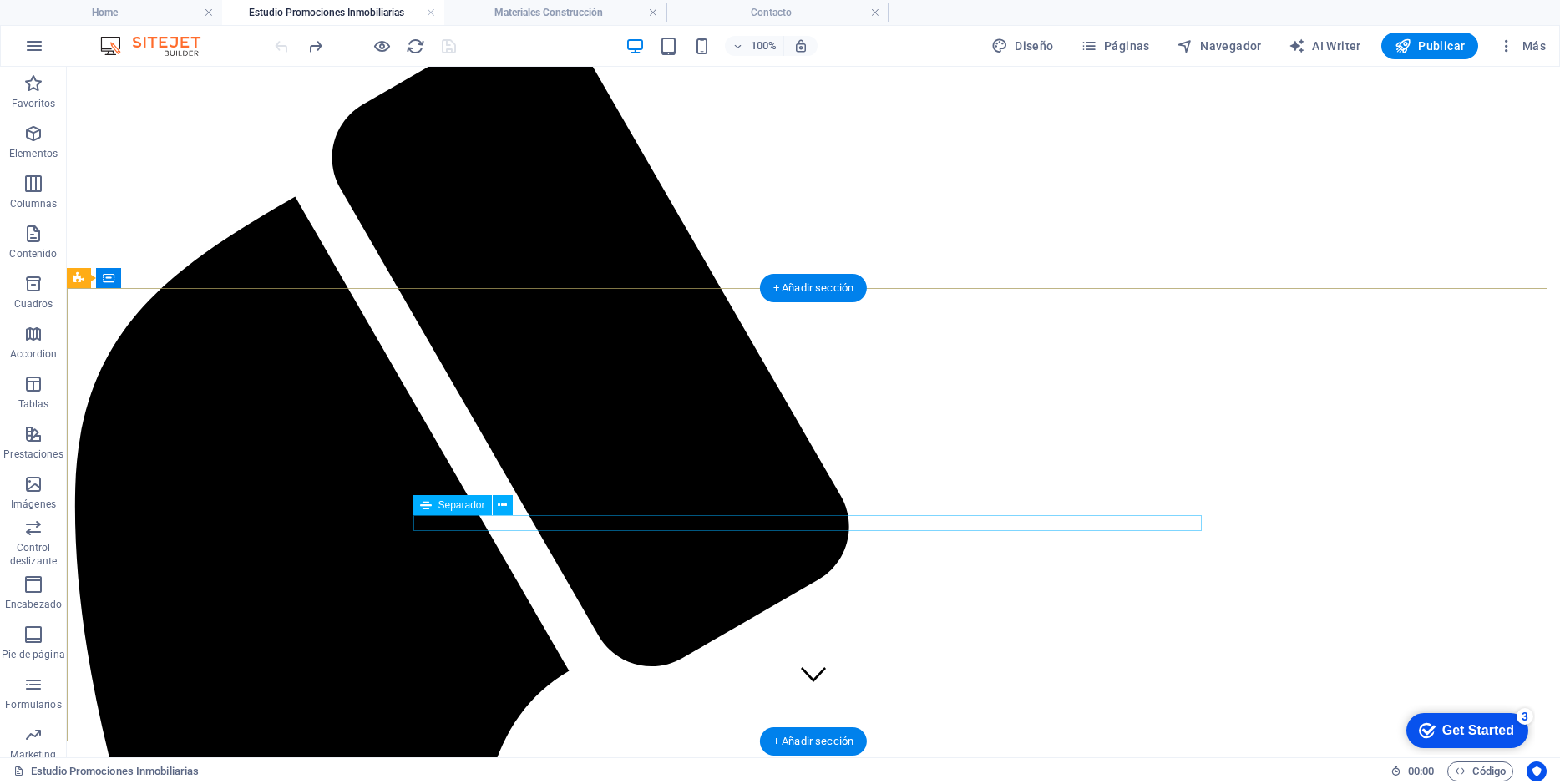
scroll to position [20, 0]
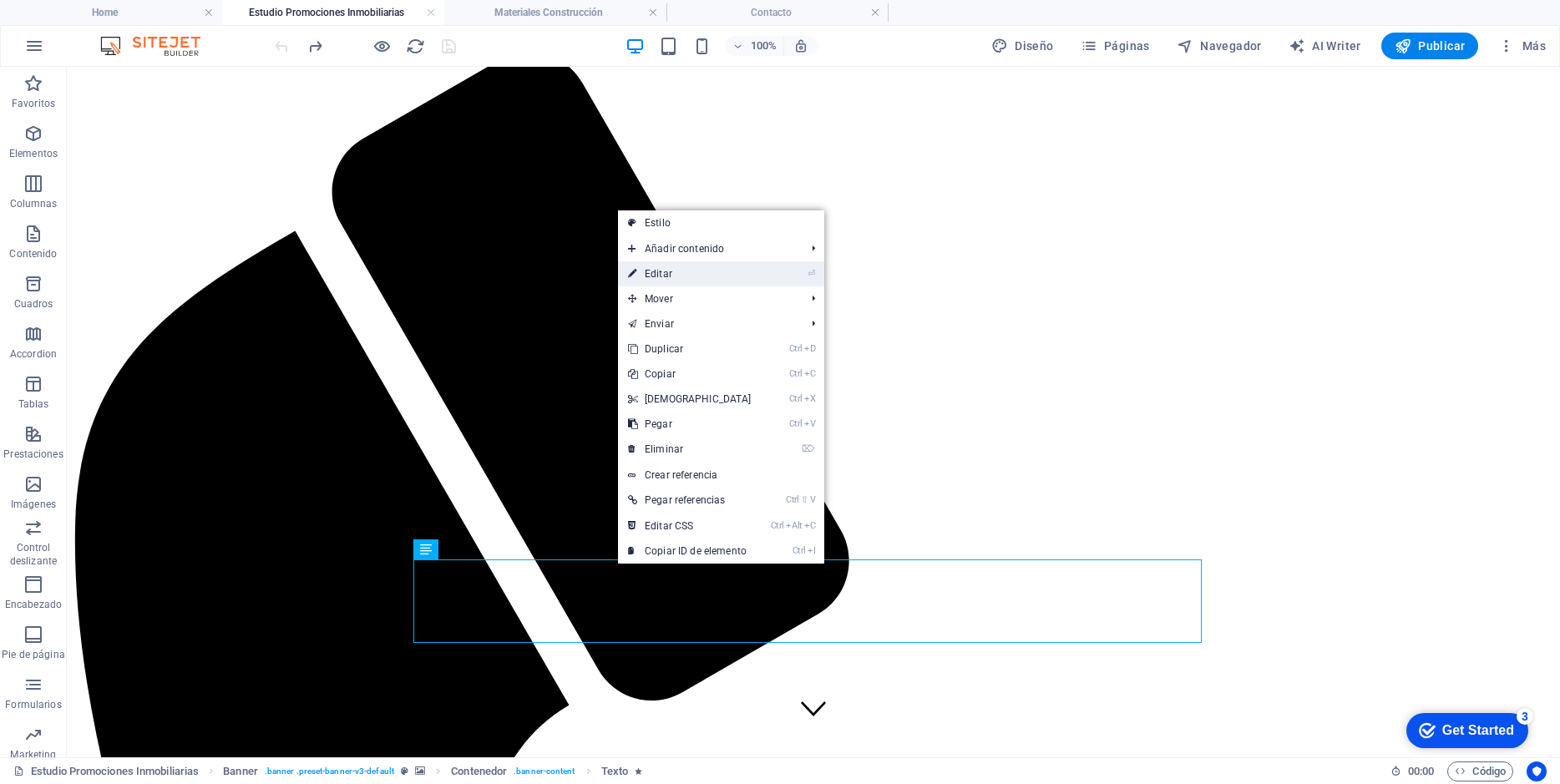
click at [691, 275] on link "⏎ Editar" at bounding box center [690, 274] width 144 height 25
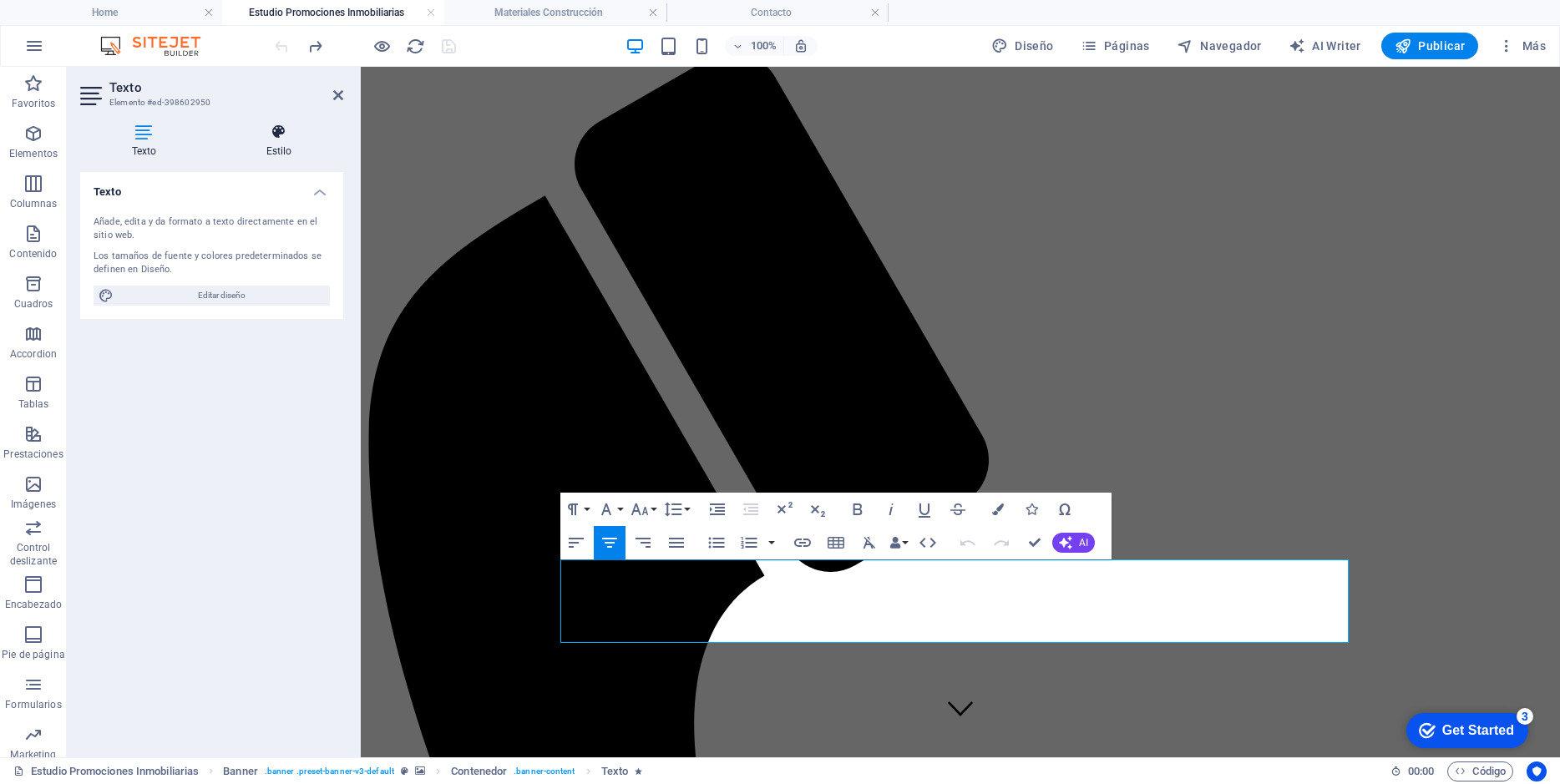
click at [277, 134] on icon at bounding box center [278, 131] width 129 height 17
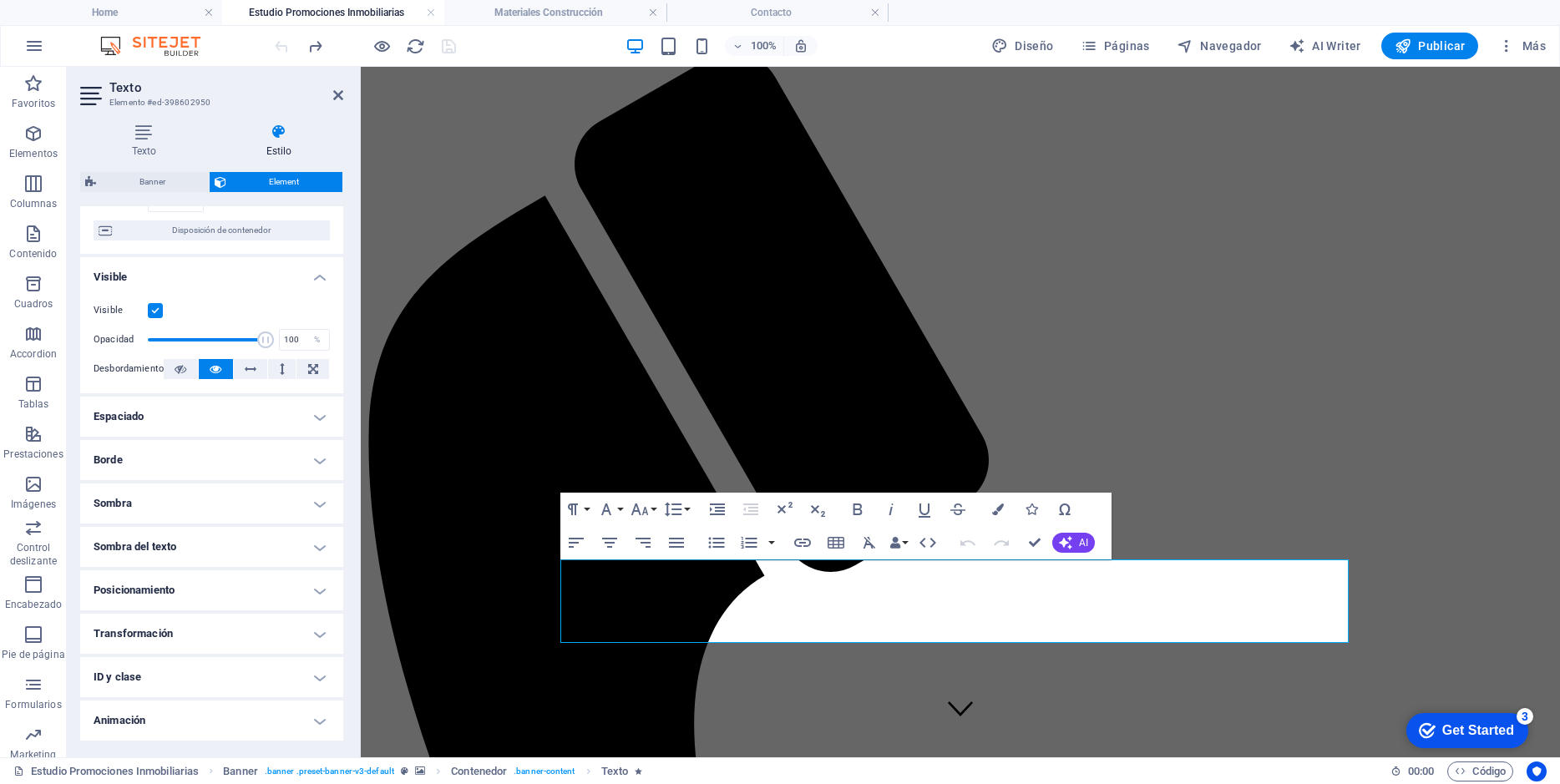
scroll to position [167, 0]
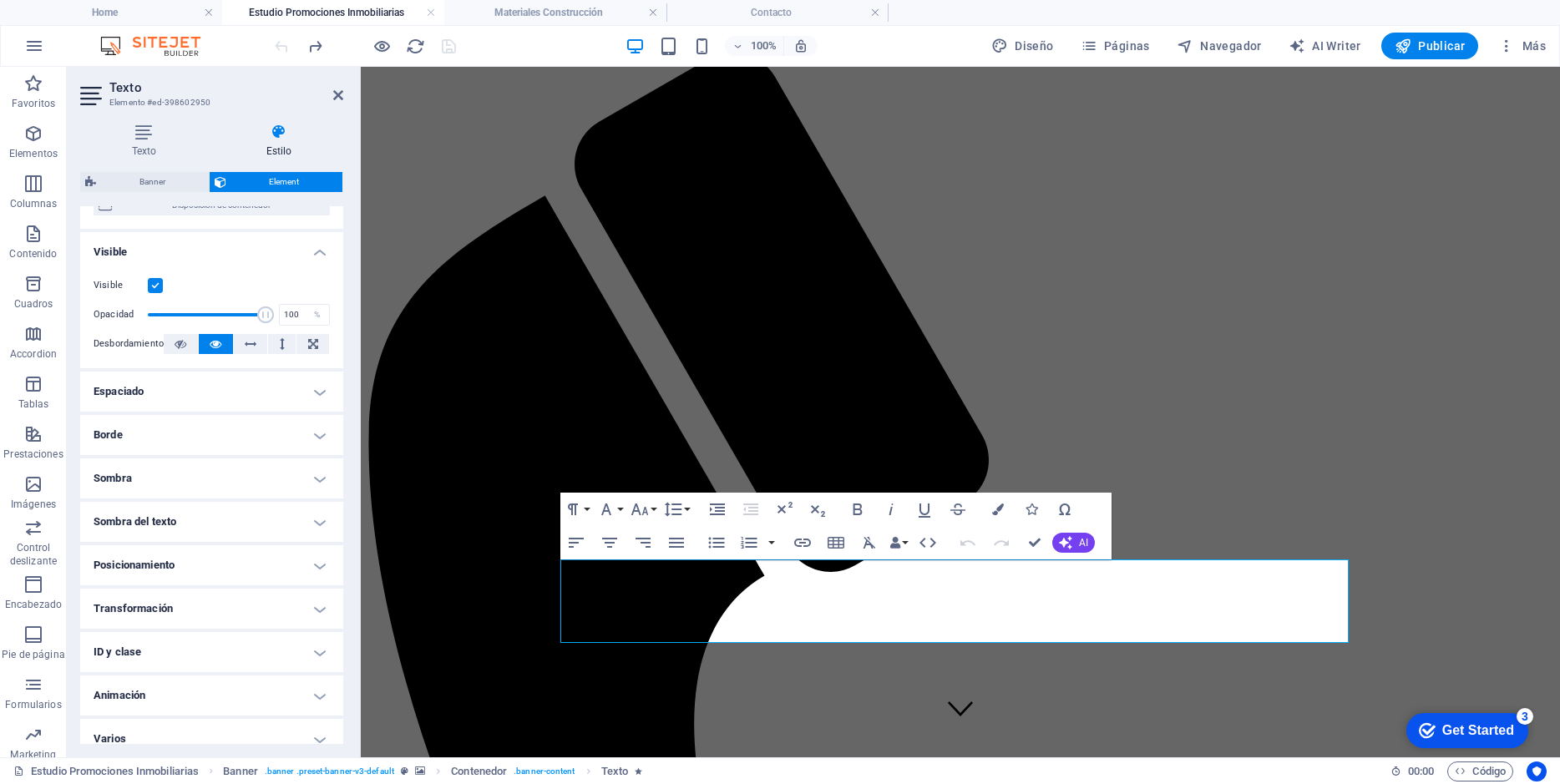
click at [312, 390] on h4 "Espaciado" at bounding box center [212, 392] width 263 height 41
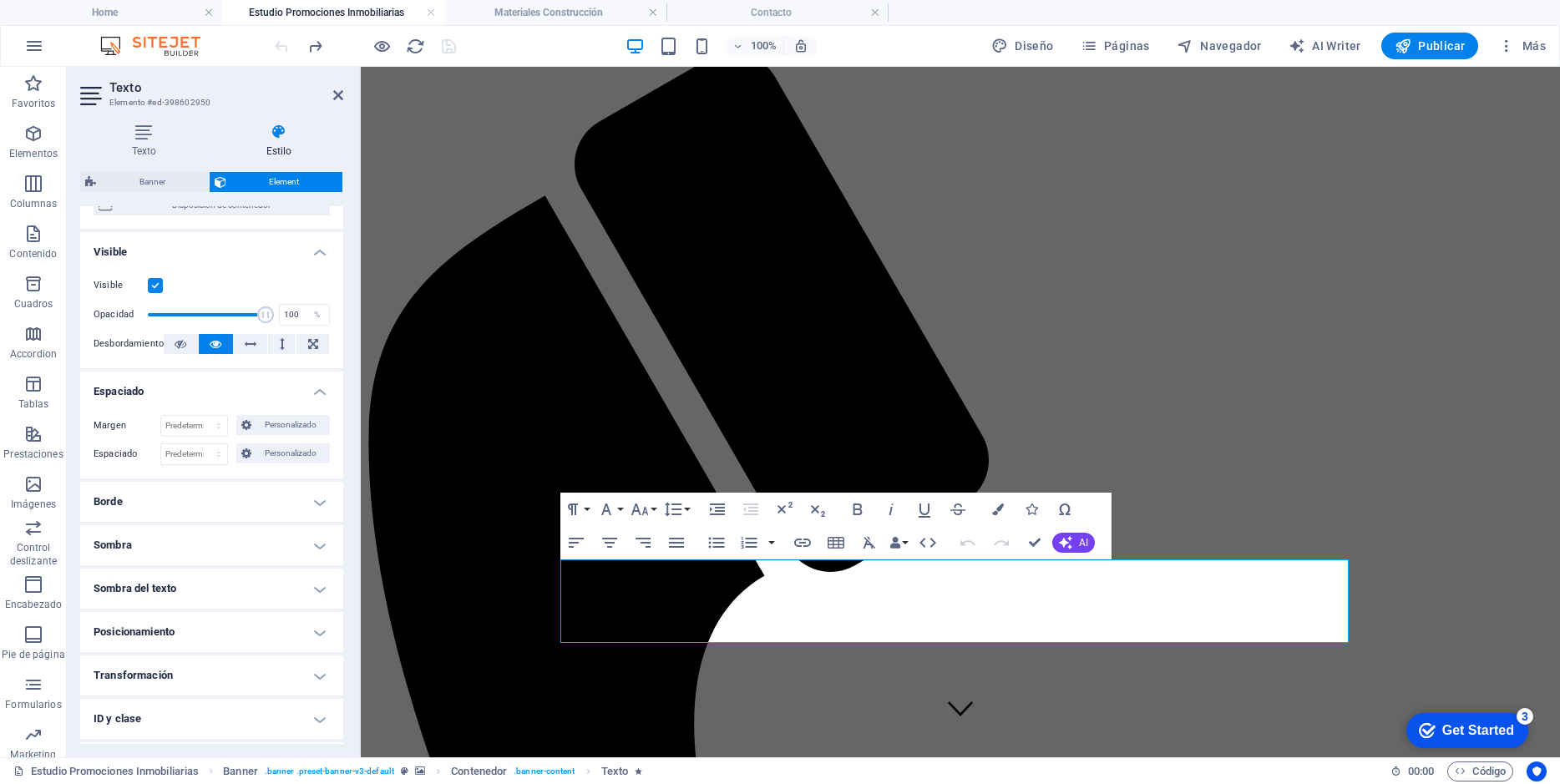
click at [312, 390] on h4 "Espaciado" at bounding box center [212, 386] width 263 height 30
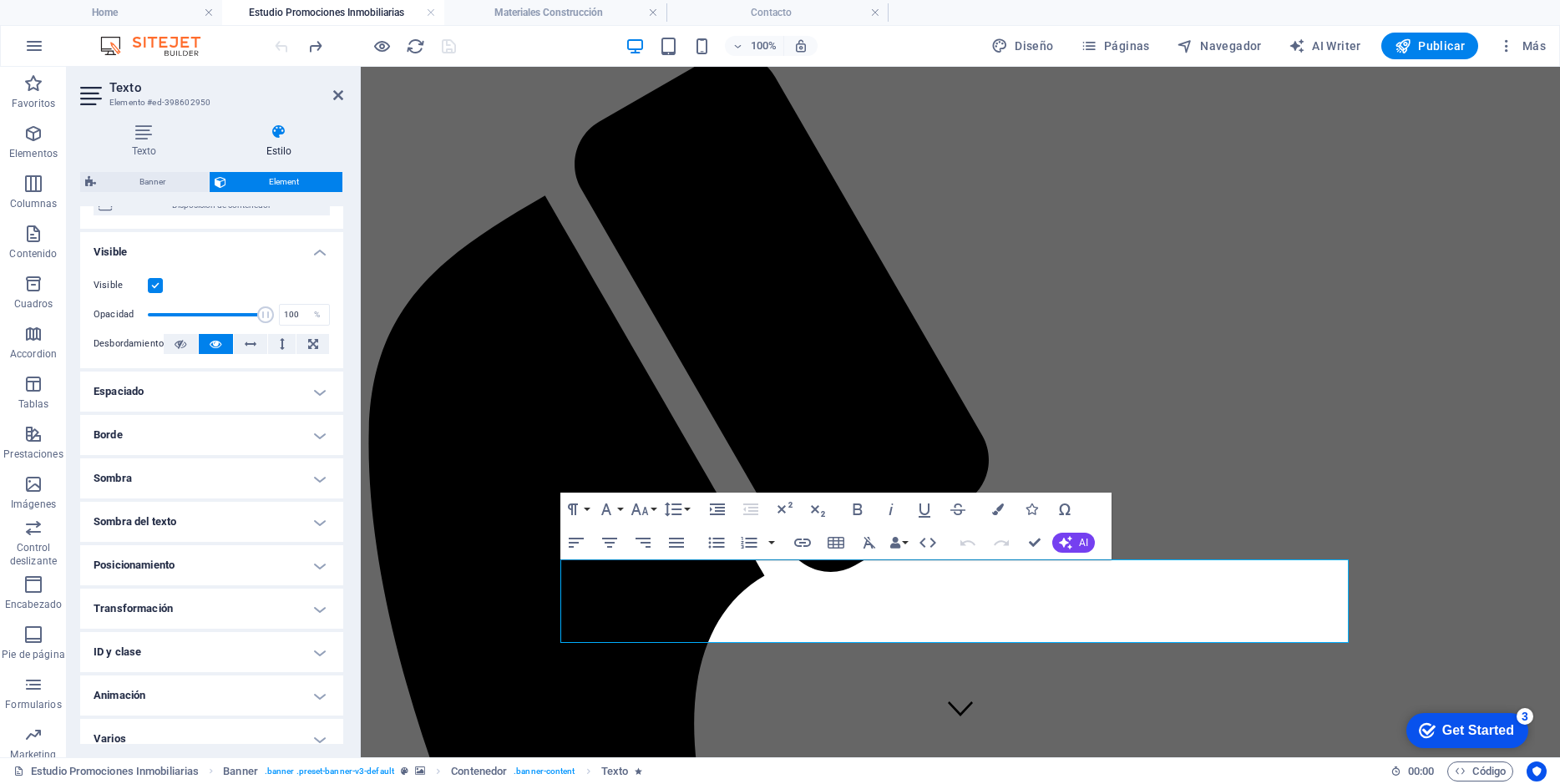
click at [311, 431] on h4 "Borde" at bounding box center [212, 435] width 263 height 41
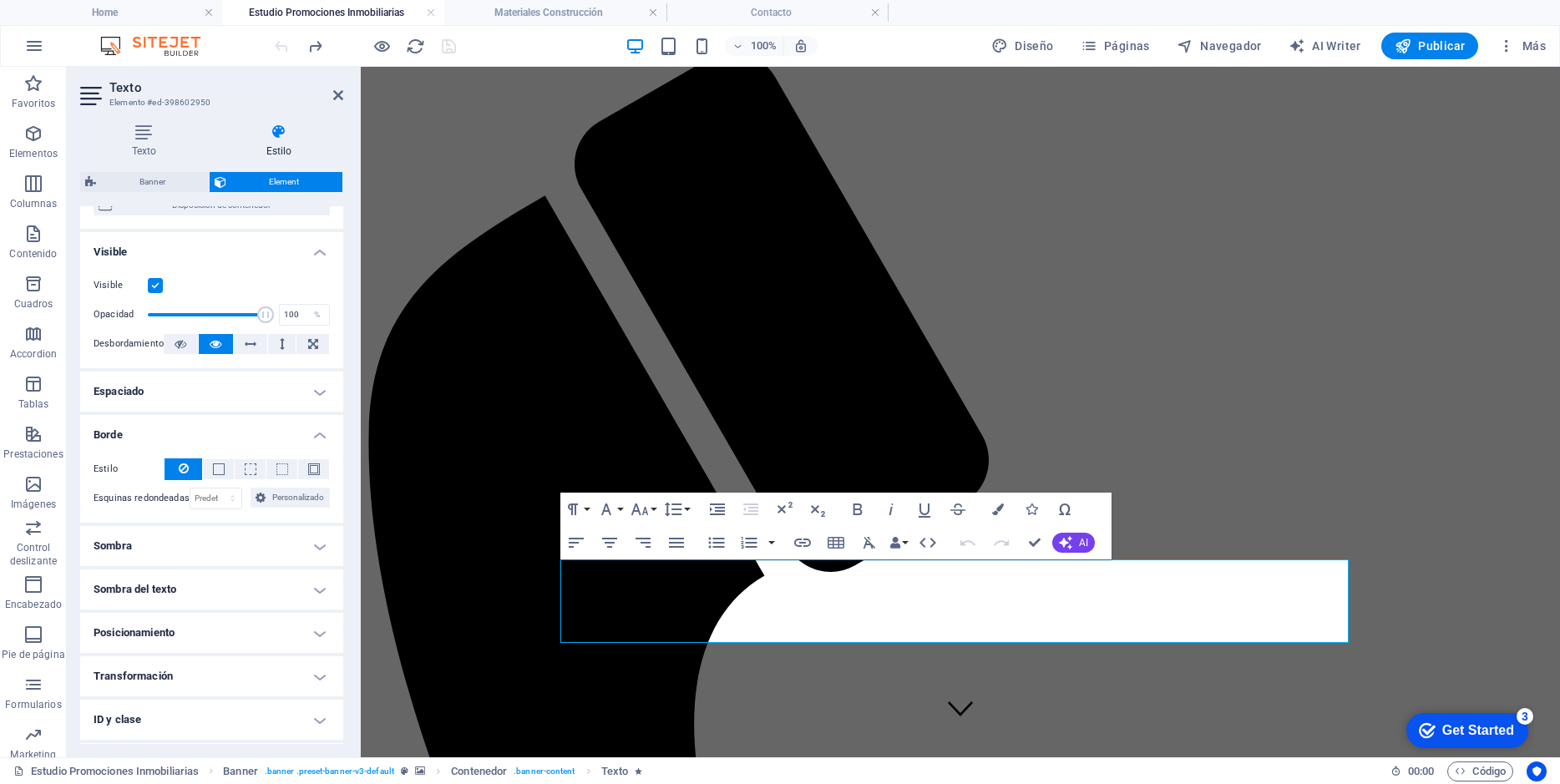
click at [311, 431] on h4 "Borde" at bounding box center [212, 429] width 263 height 30
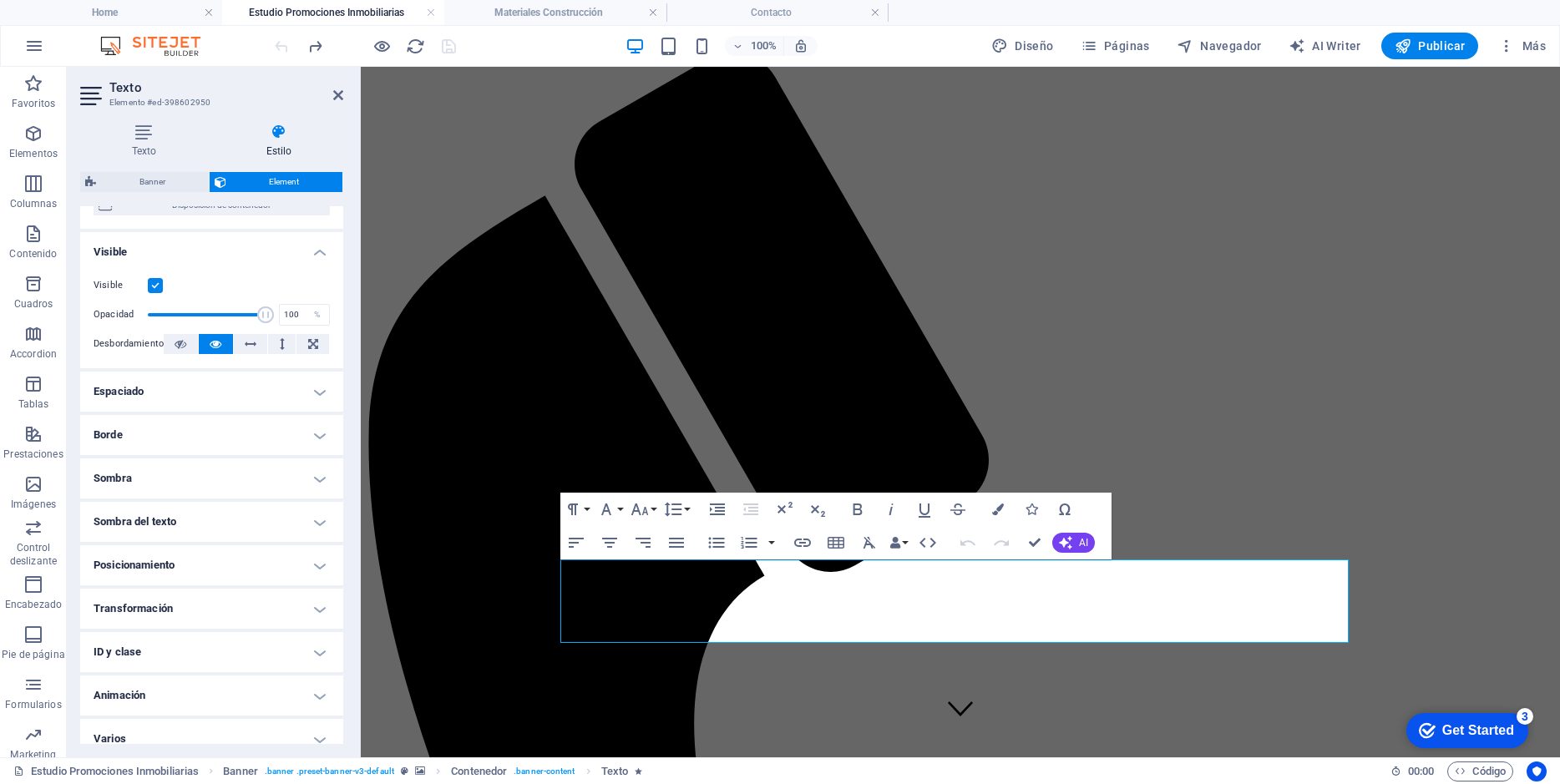
click at [314, 466] on h4 "Sombra" at bounding box center [212, 478] width 263 height 41
click at [314, 466] on h4 "Sombra" at bounding box center [212, 473] width 263 height 30
click at [305, 518] on h4 "Sombra del texto" at bounding box center [212, 521] width 263 height 41
click at [305, 518] on h4 "Sombra del texto" at bounding box center [212, 516] width 263 height 30
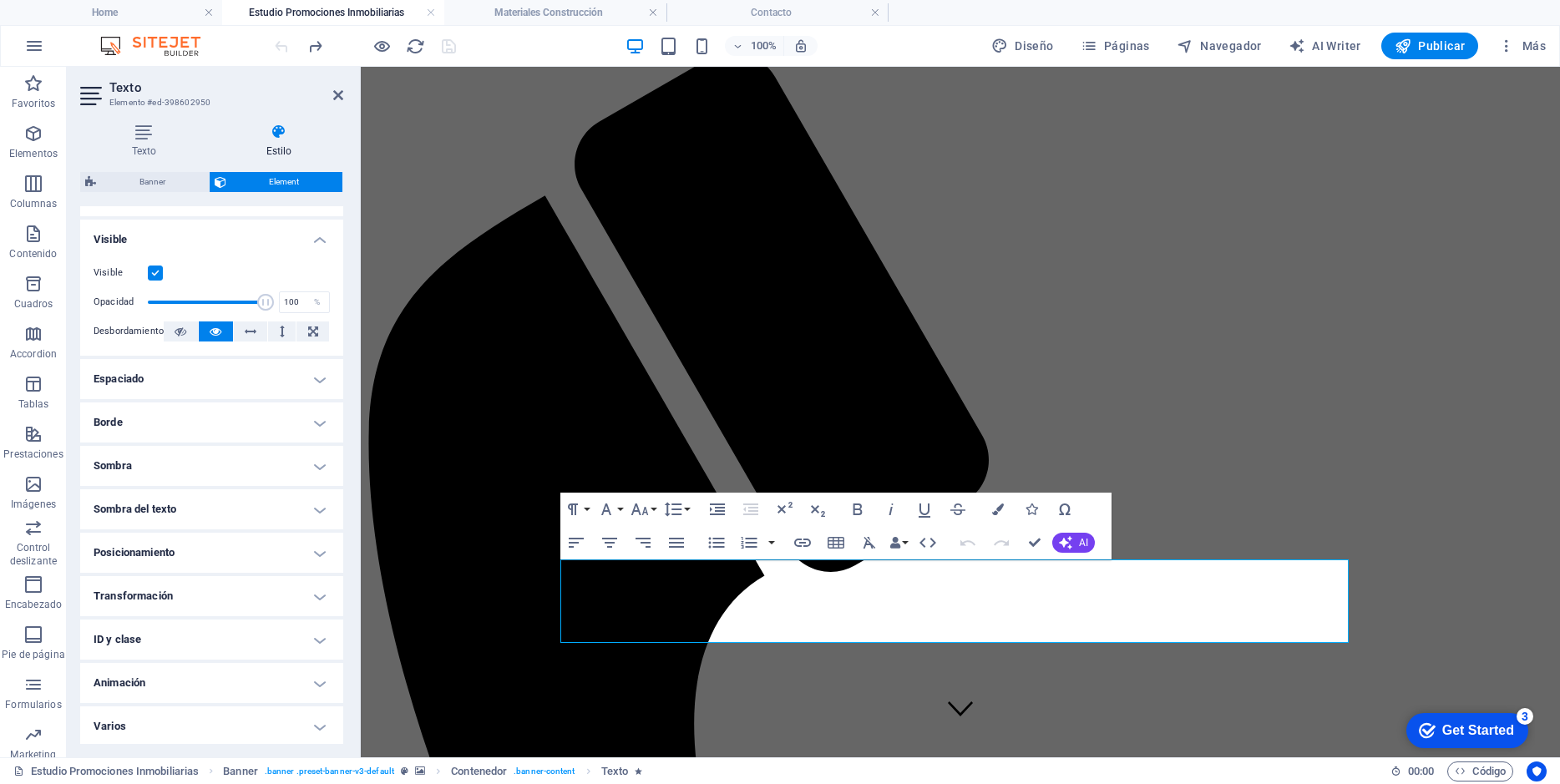
scroll to position [182, 0]
click at [313, 636] on h4 "ID y clase" at bounding box center [212, 636] width 263 height 41
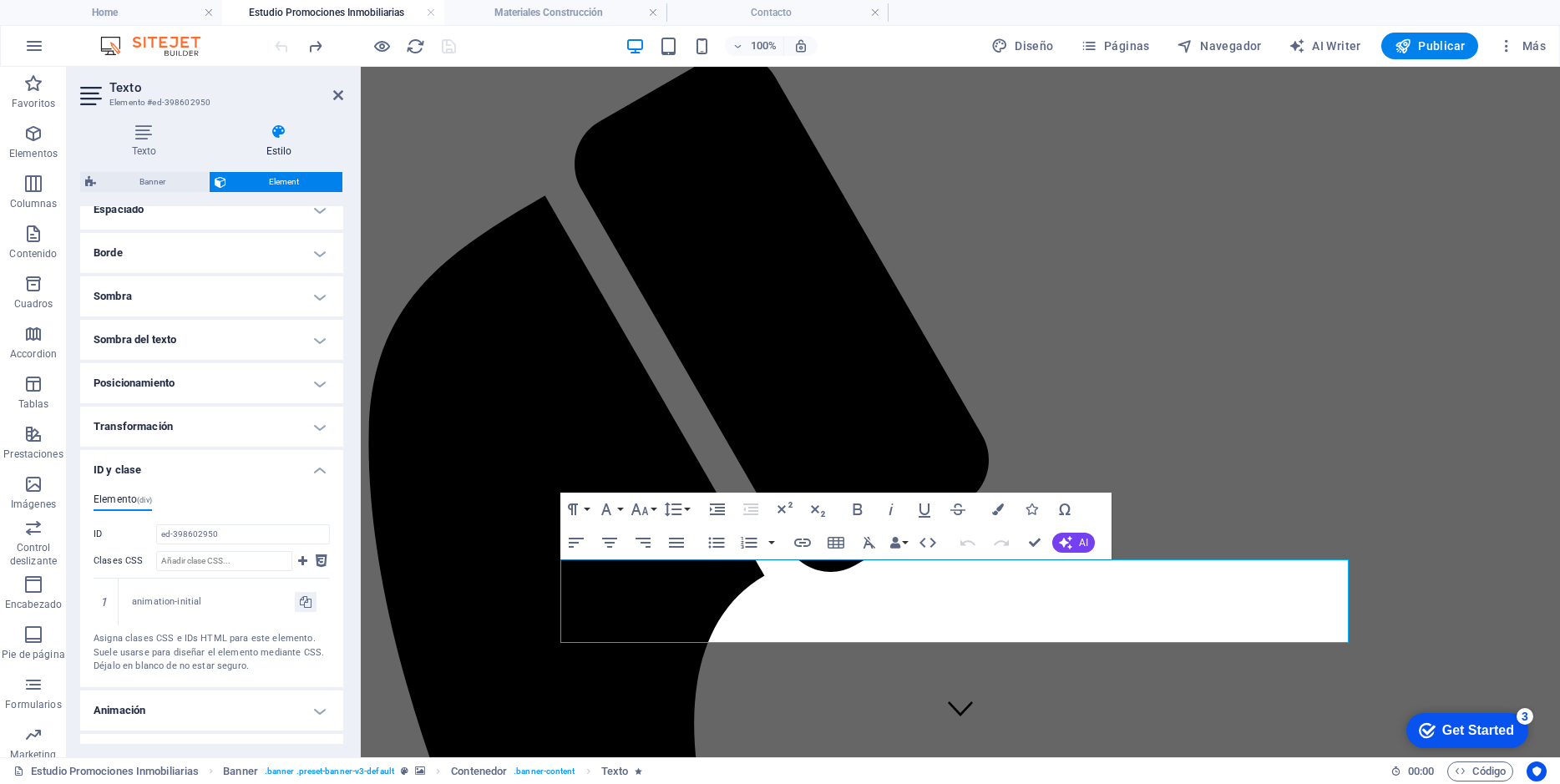
scroll to position [379, 0]
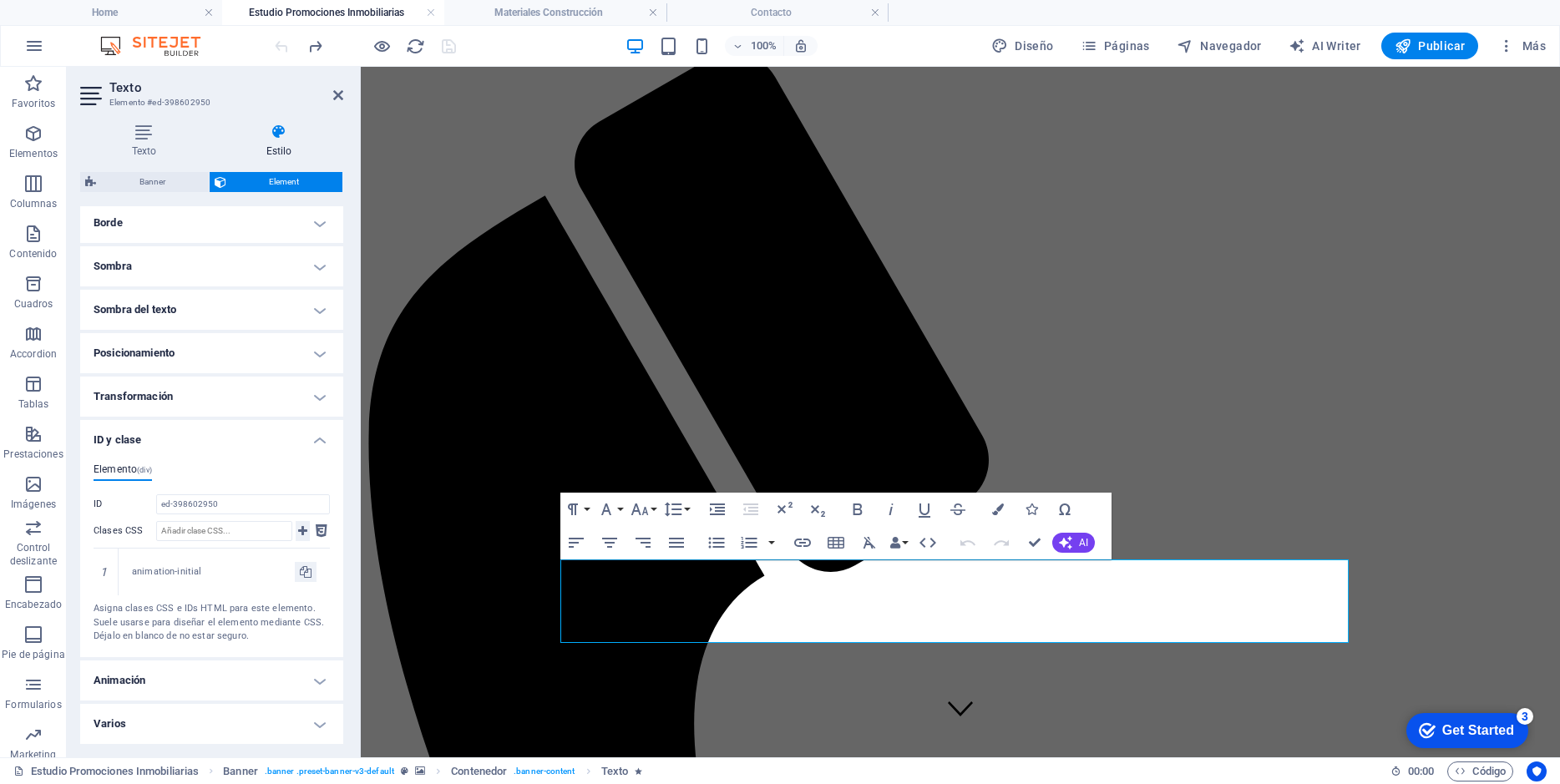
click at [300, 529] on icon at bounding box center [302, 531] width 9 height 20
click at [314, 725] on h4 "Varios" at bounding box center [212, 724] width 263 height 41
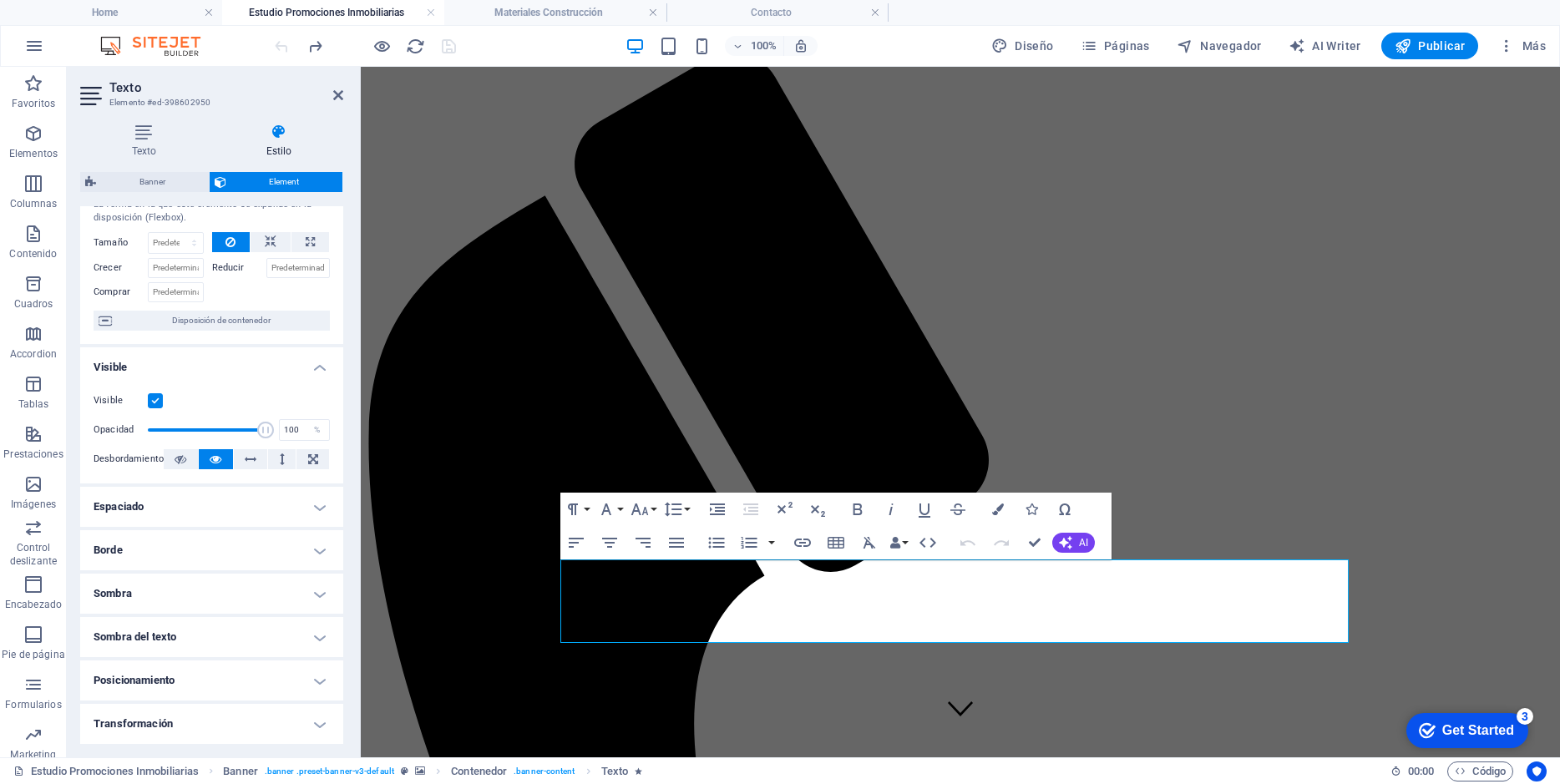
scroll to position [0, 0]
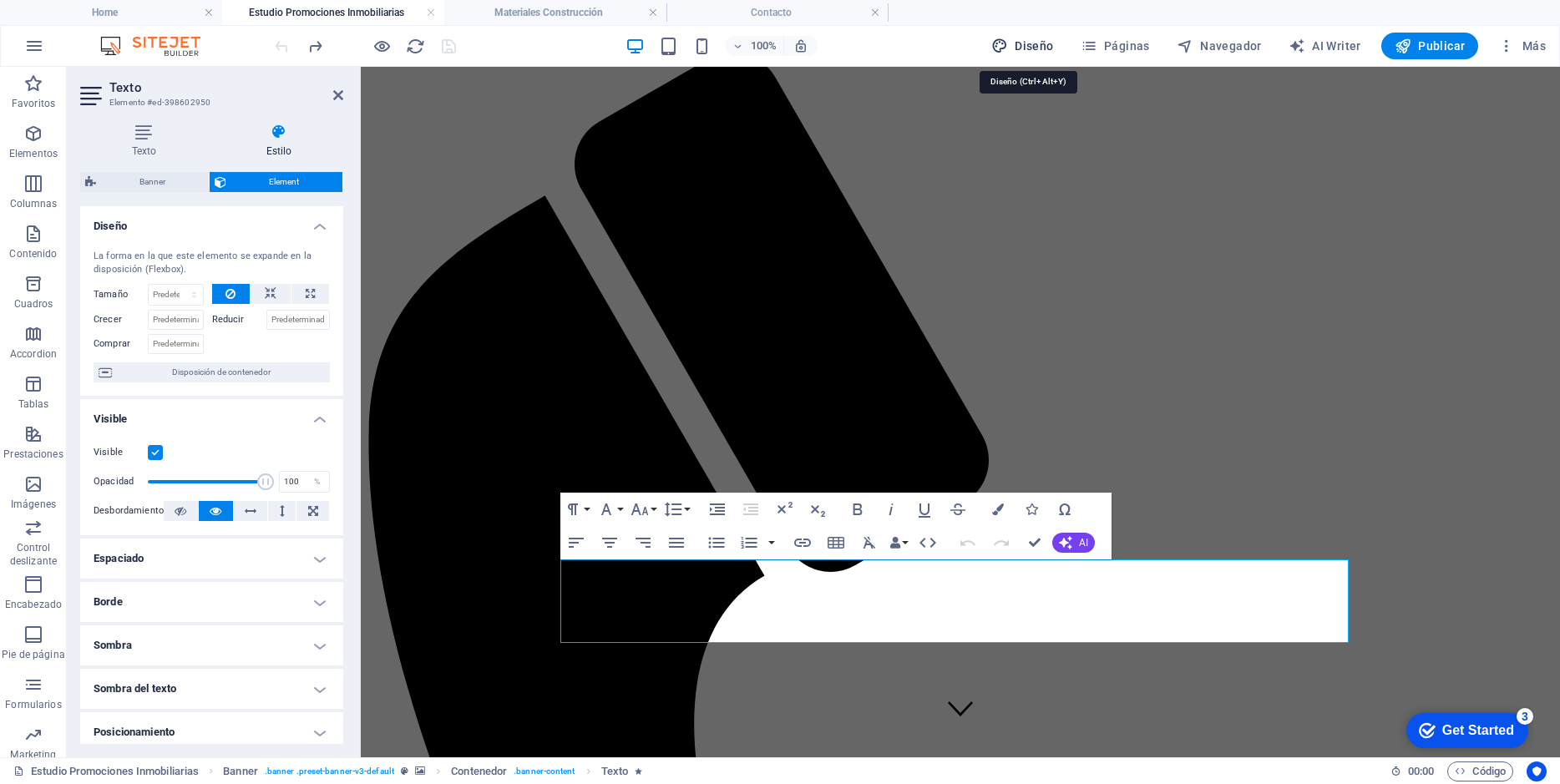
click at [1022, 51] on span "Diseño" at bounding box center [1023, 46] width 63 height 17
select select "px"
select select "400"
select select "px"
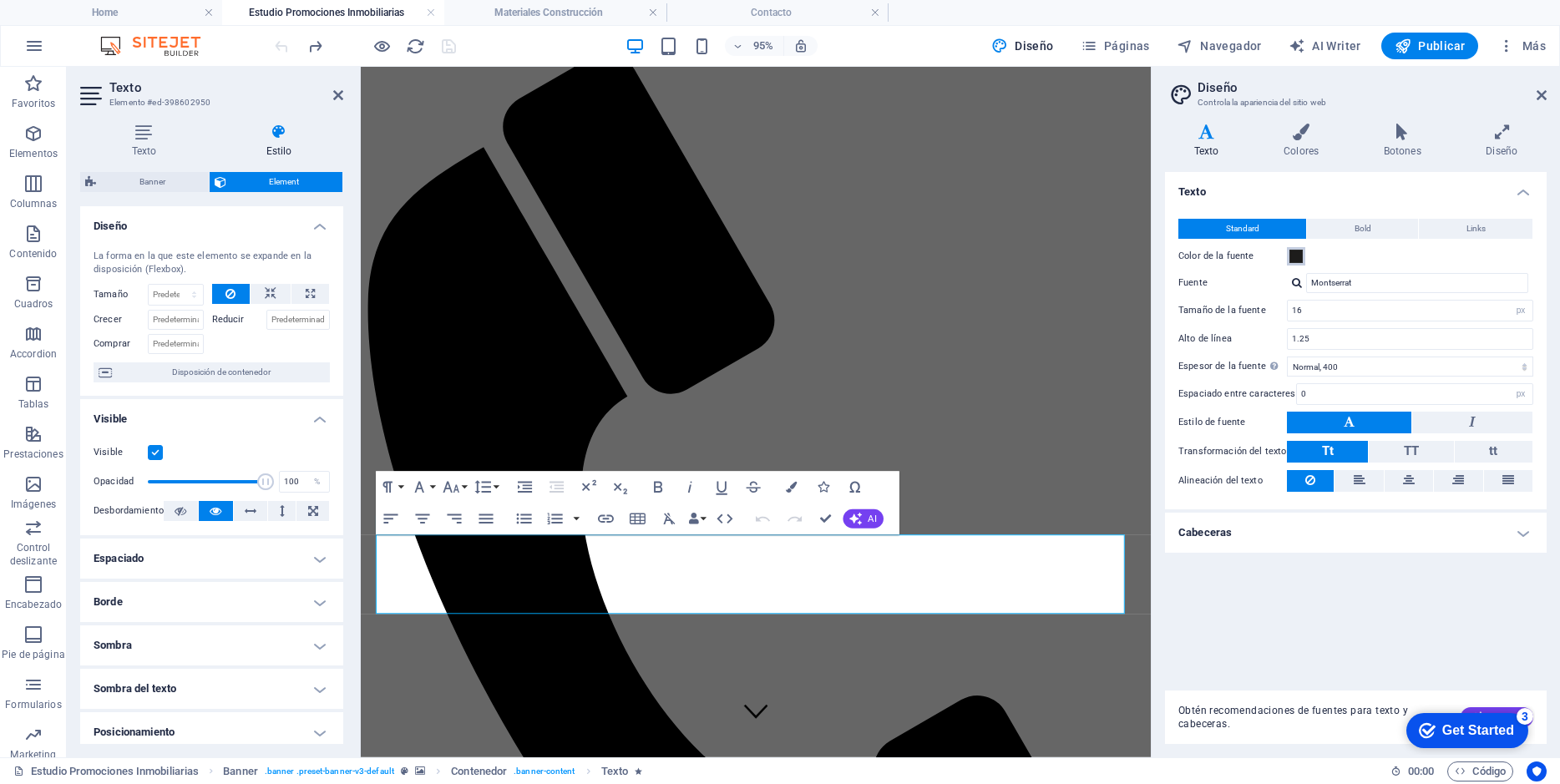
click at [1295, 256] on span at bounding box center [1295, 256] width 14 height 14
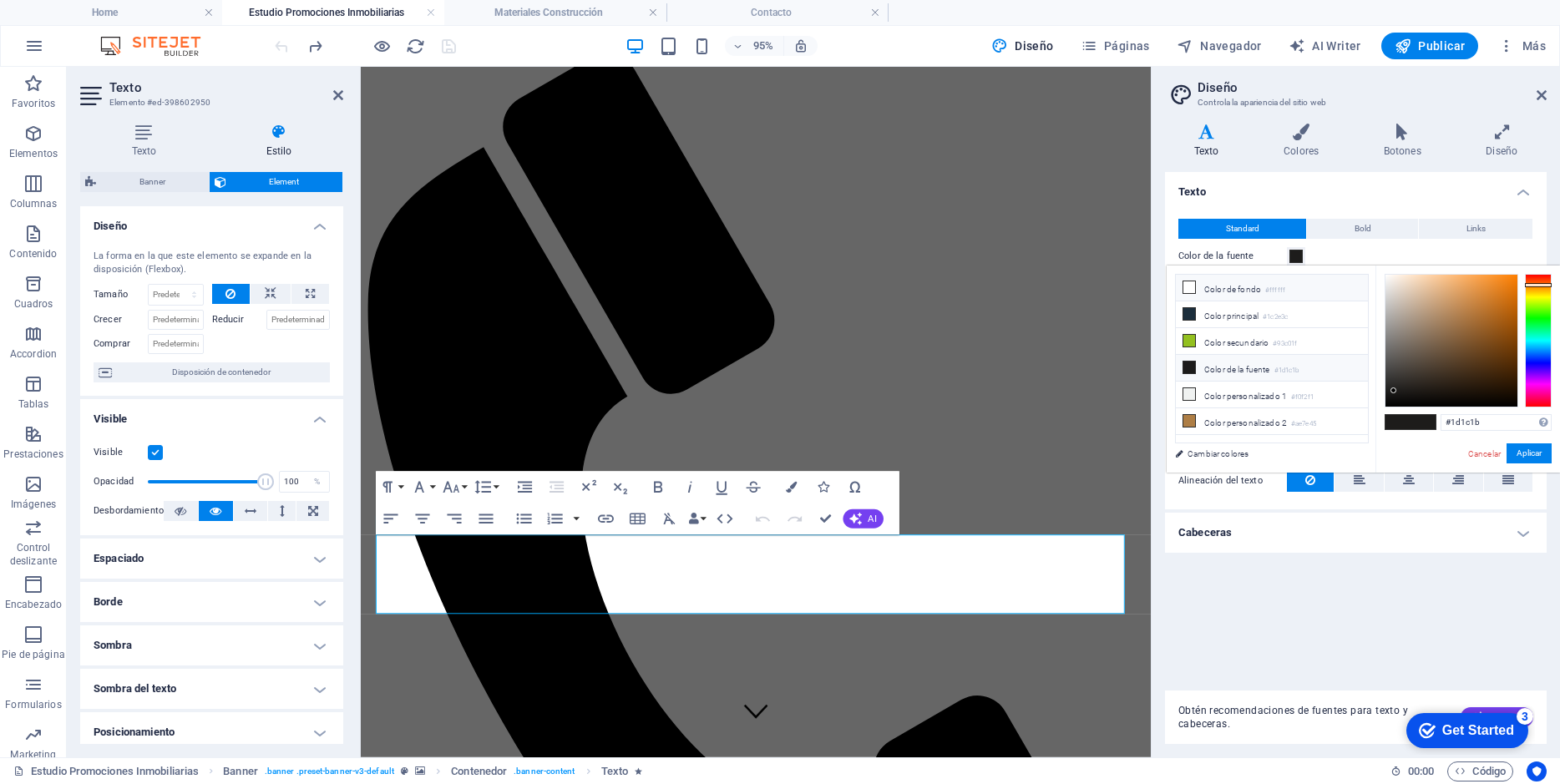
click at [1234, 284] on li "Color de fondo #ffffff" at bounding box center [1271, 288] width 192 height 27
type input "#ffffff"
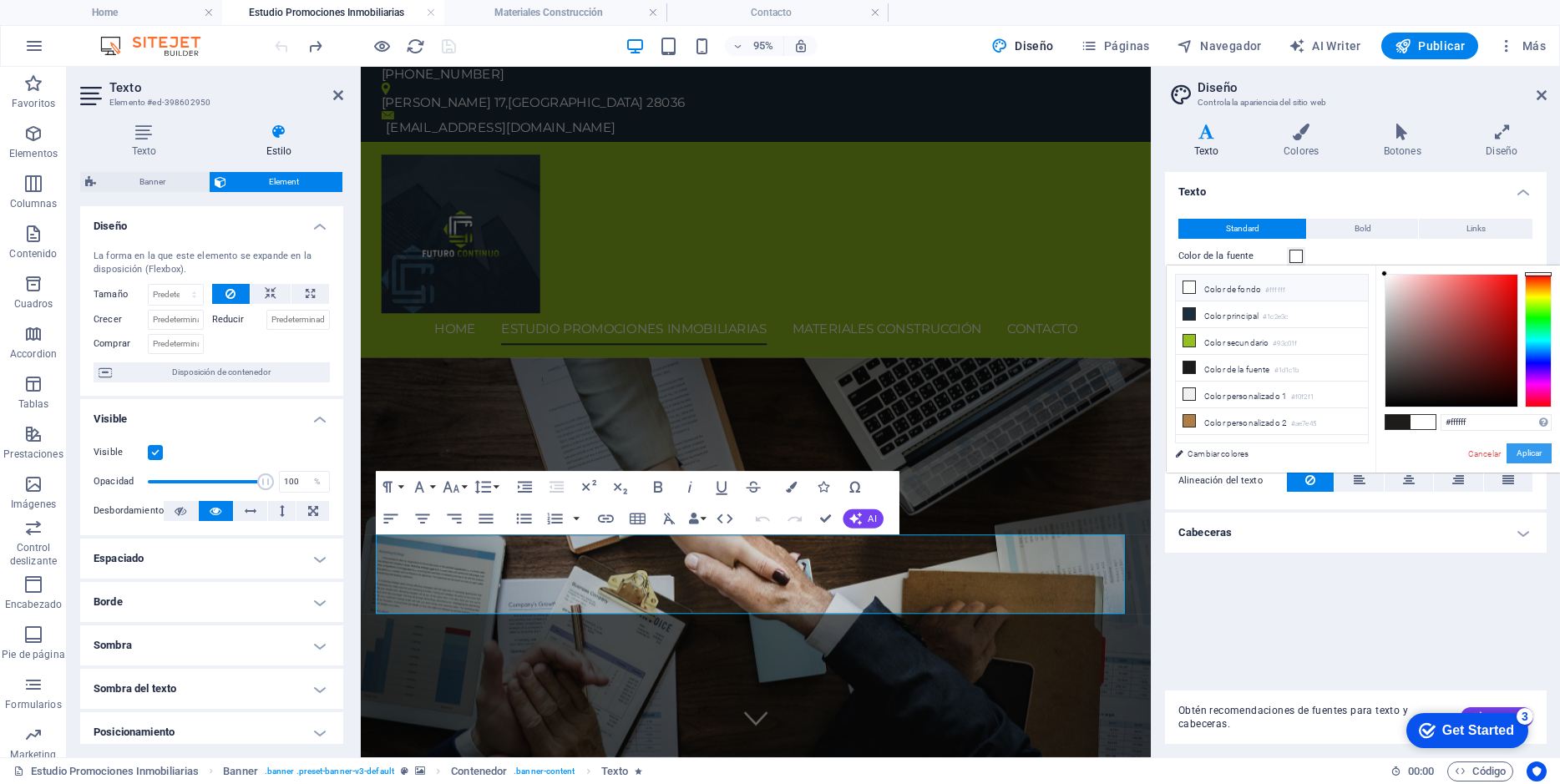
click at [1514, 456] on button "Aplicar" at bounding box center [1528, 454] width 45 height 20
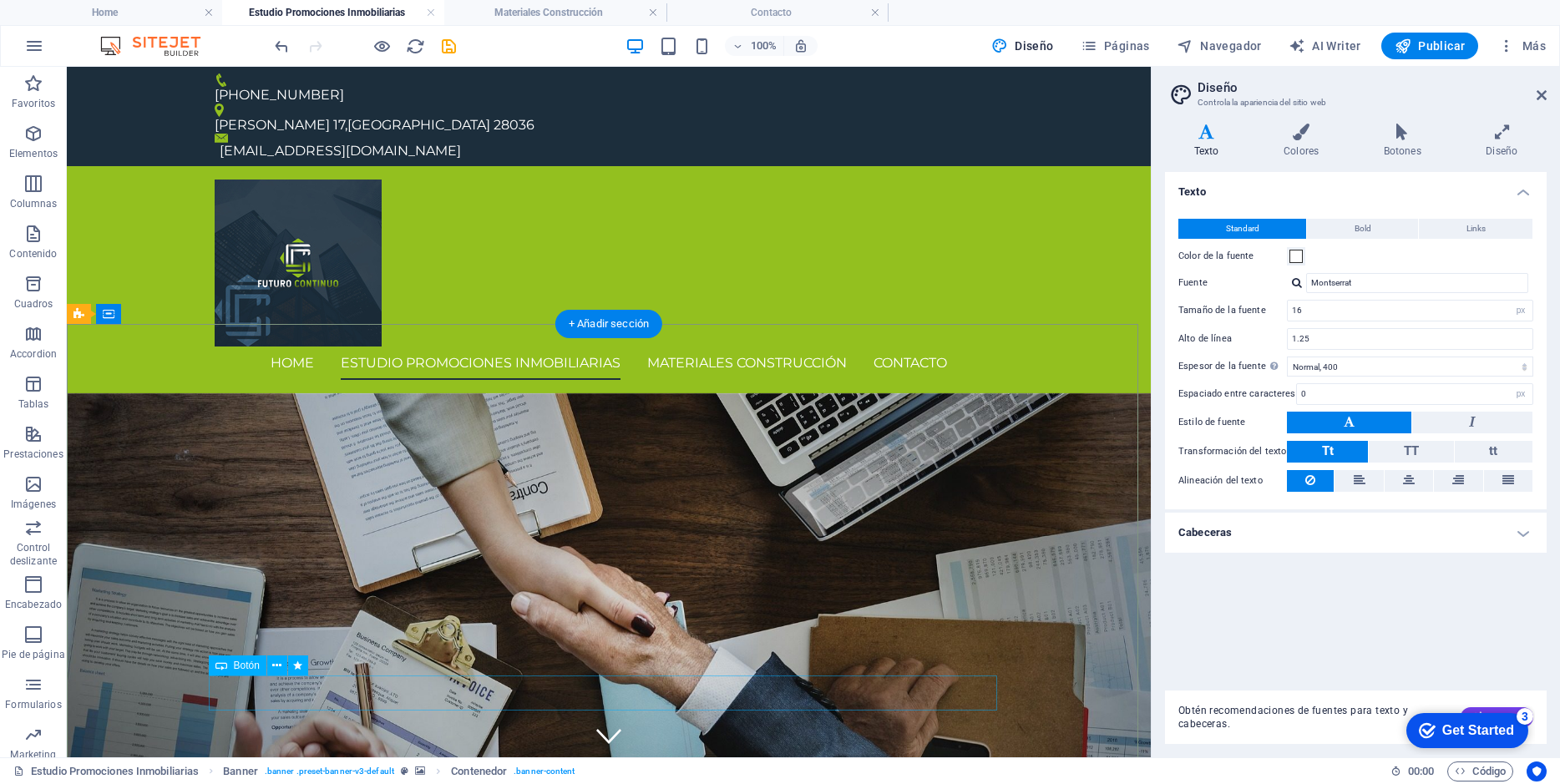
click at [1365, 228] on span "Bold" at bounding box center [1362, 229] width 17 height 20
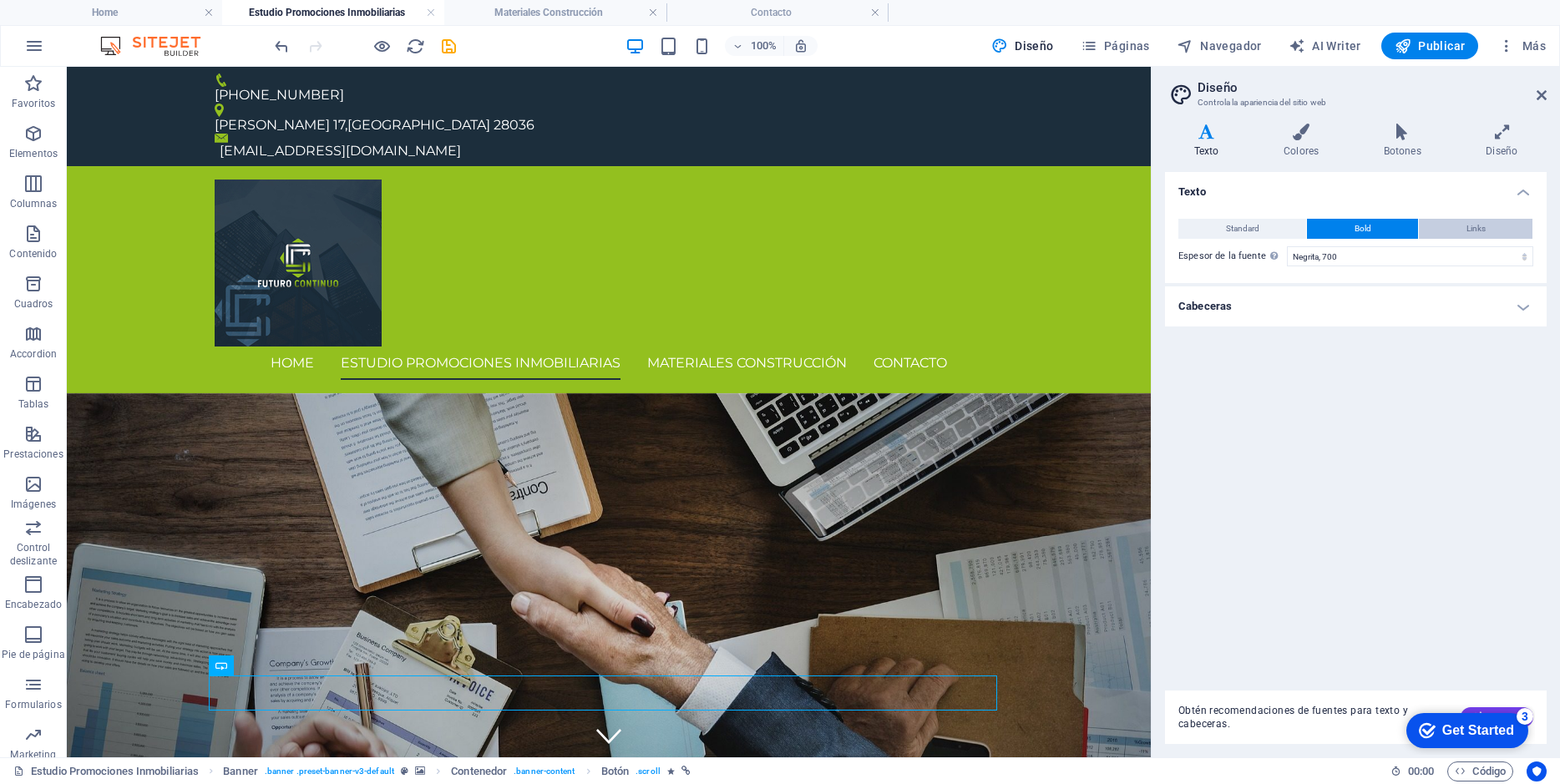
click at [1459, 230] on button "Links" at bounding box center [1475, 229] width 113 height 20
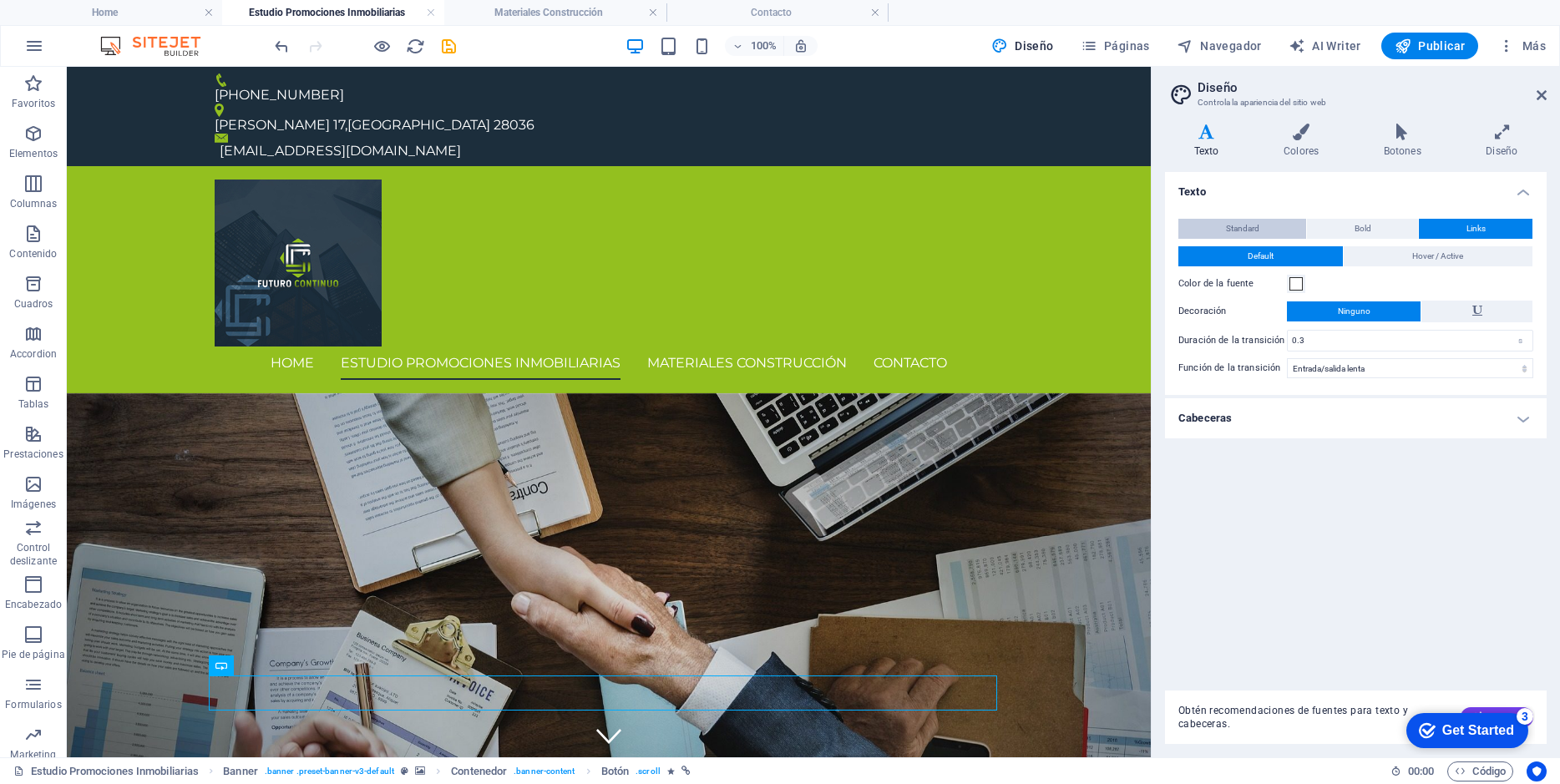
click at [1229, 224] on span "Standard" at bounding box center [1242, 229] width 33 height 20
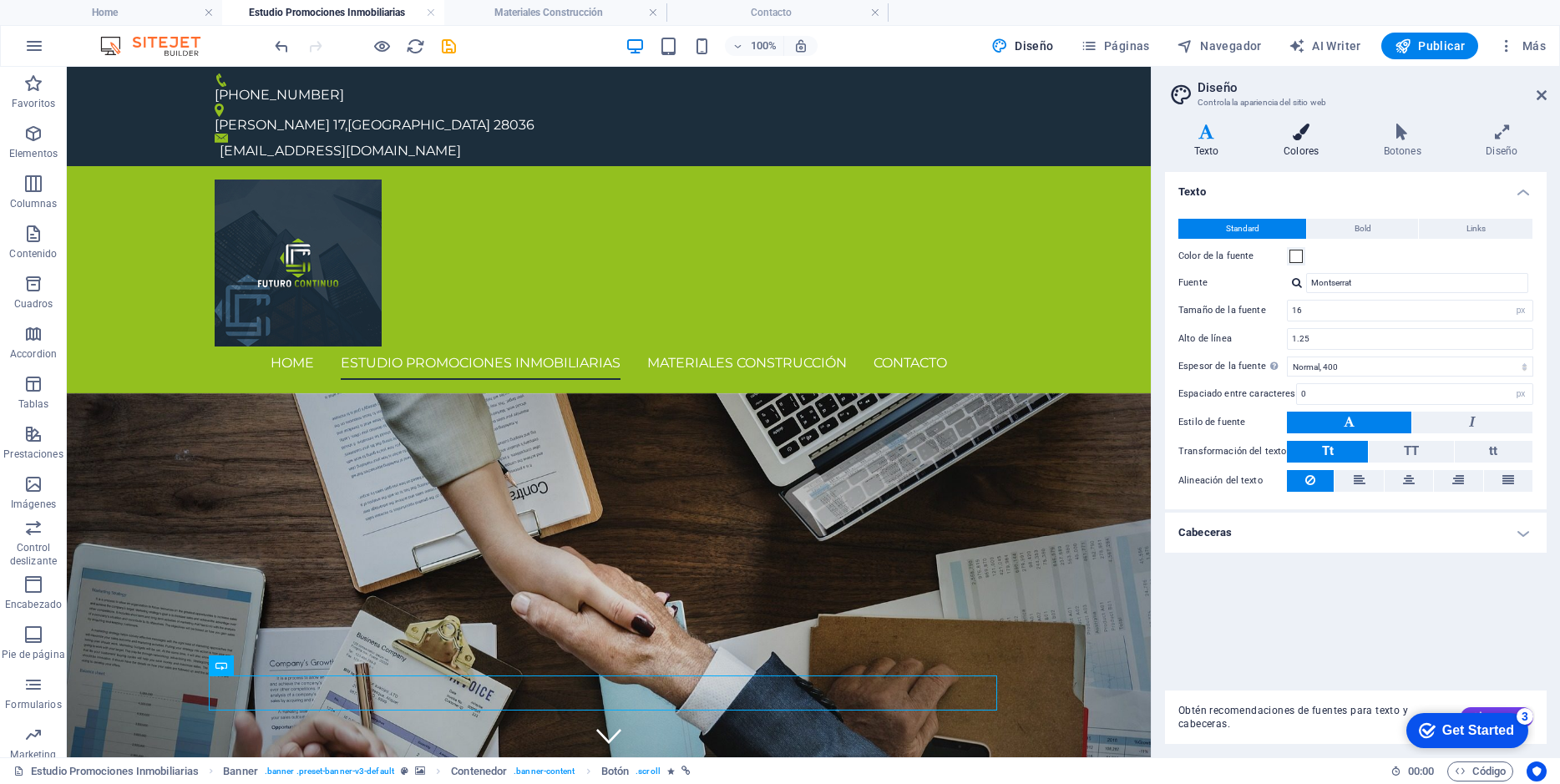
click at [1303, 128] on icon at bounding box center [1301, 131] width 94 height 17
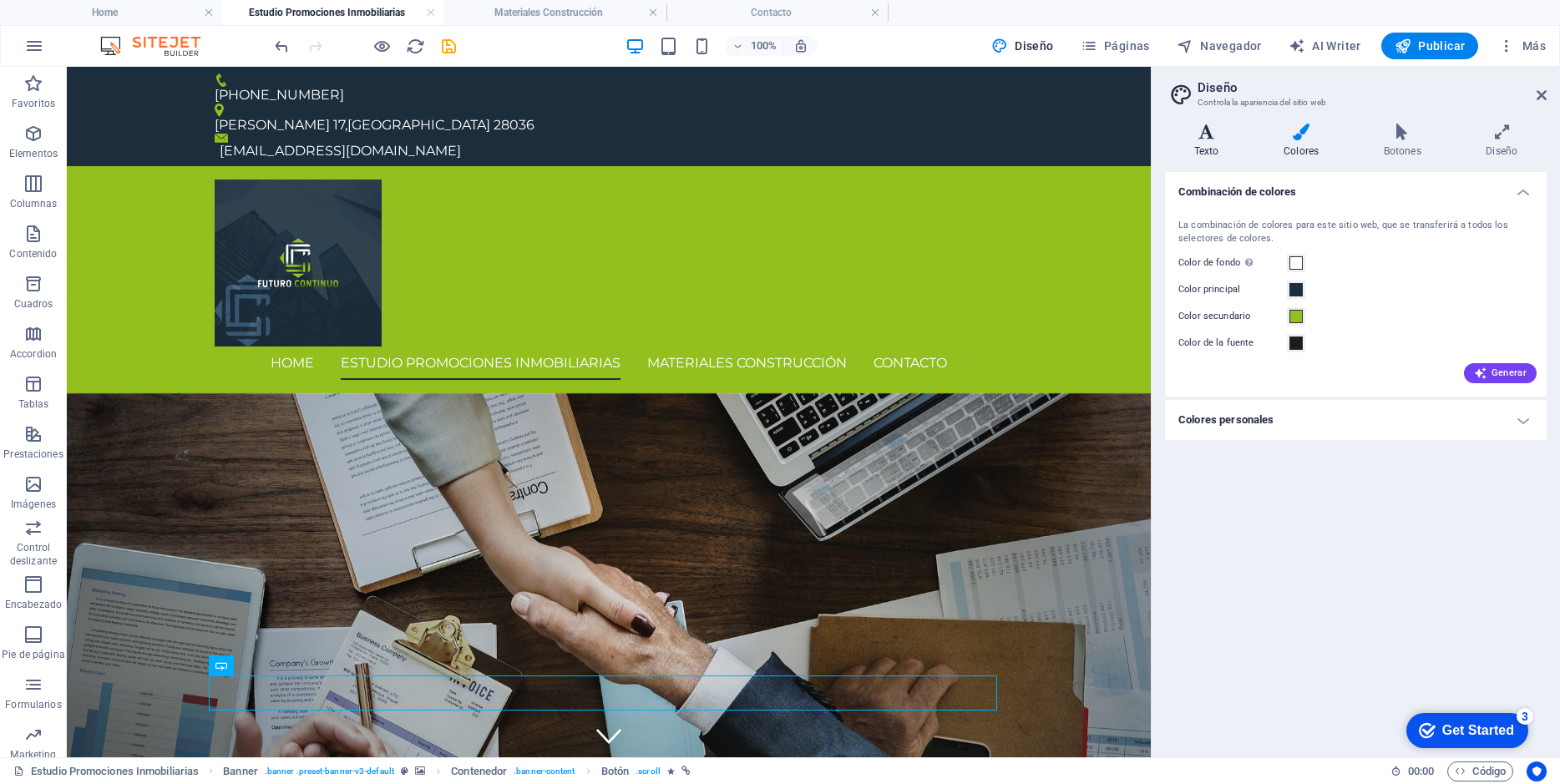
click at [1208, 153] on h4 "Texto" at bounding box center [1209, 140] width 89 height 35
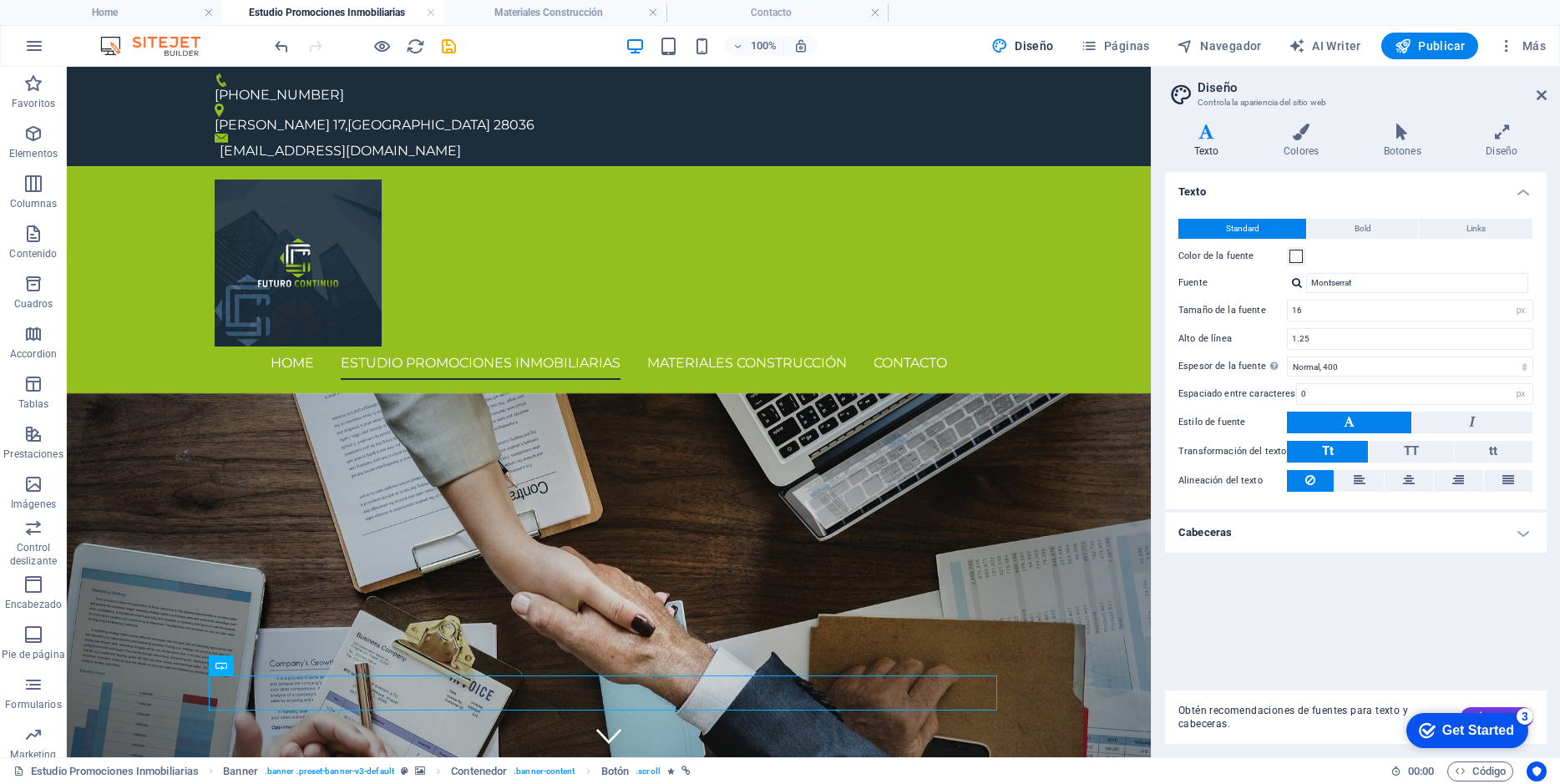
click at [1519, 536] on h4 "Cabeceras" at bounding box center [1356, 532] width 382 height 41
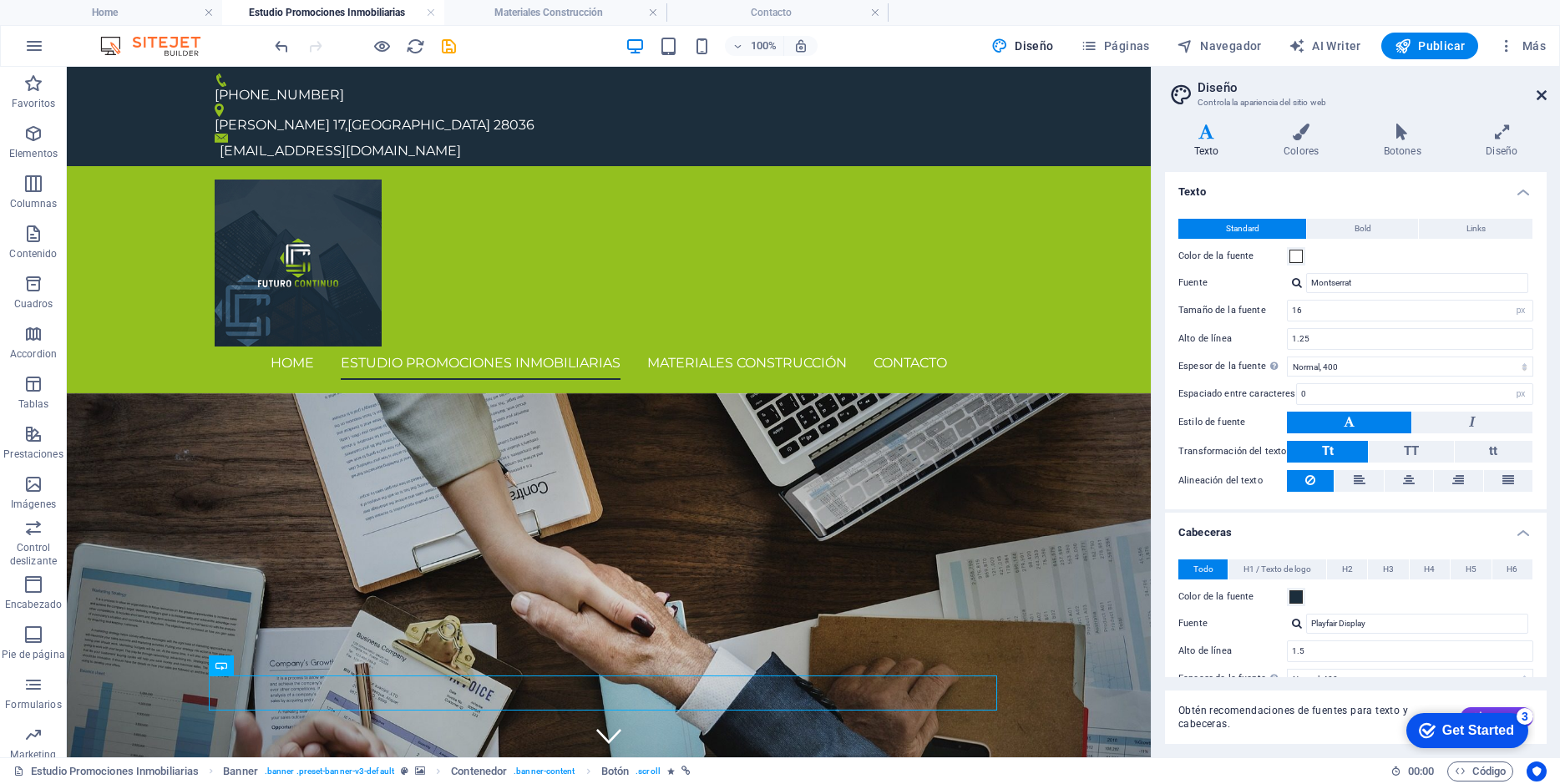
click at [1537, 95] on icon at bounding box center [1541, 95] width 10 height 14
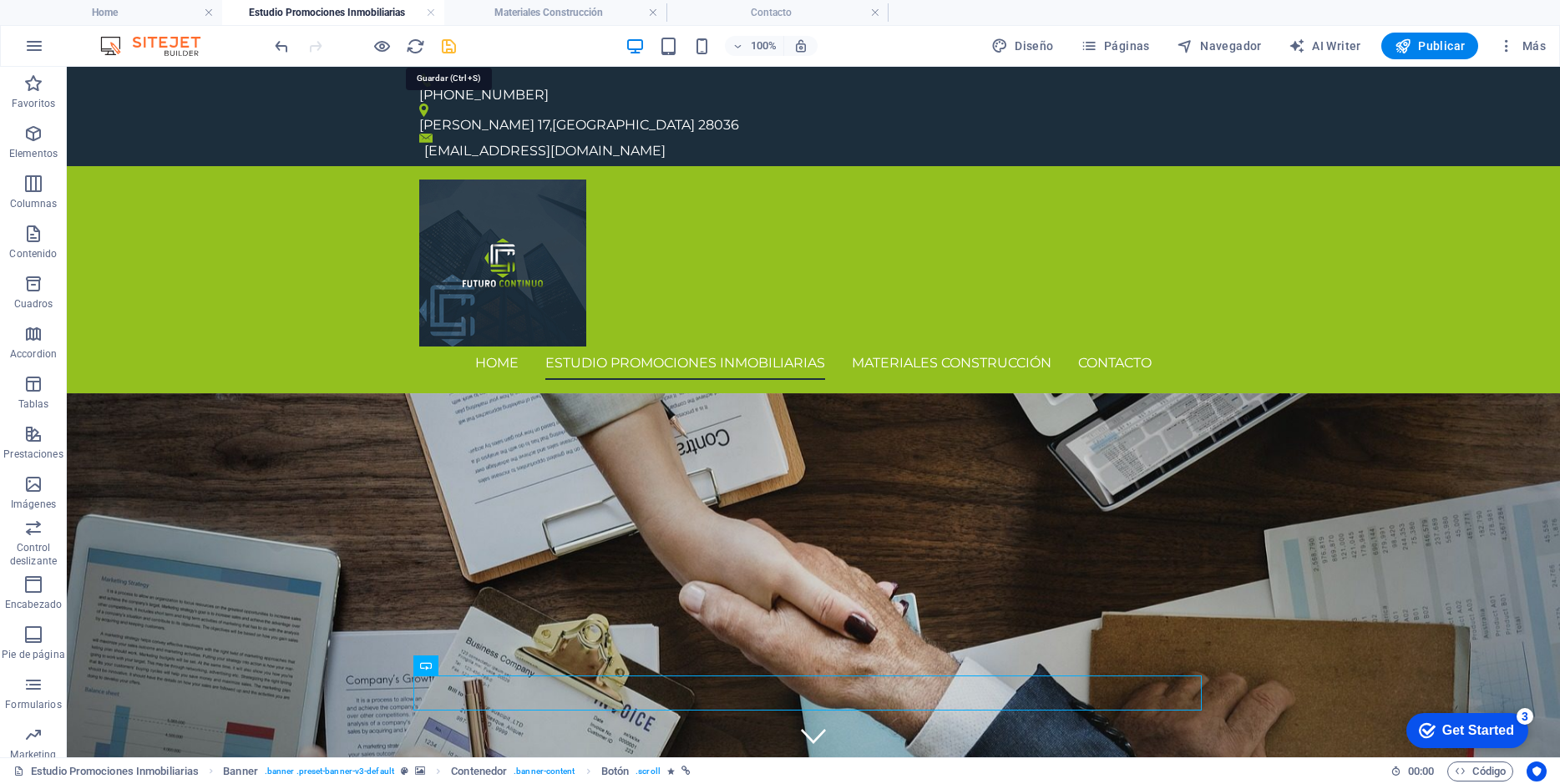
click at [443, 45] on icon "save" at bounding box center [448, 46] width 19 height 19
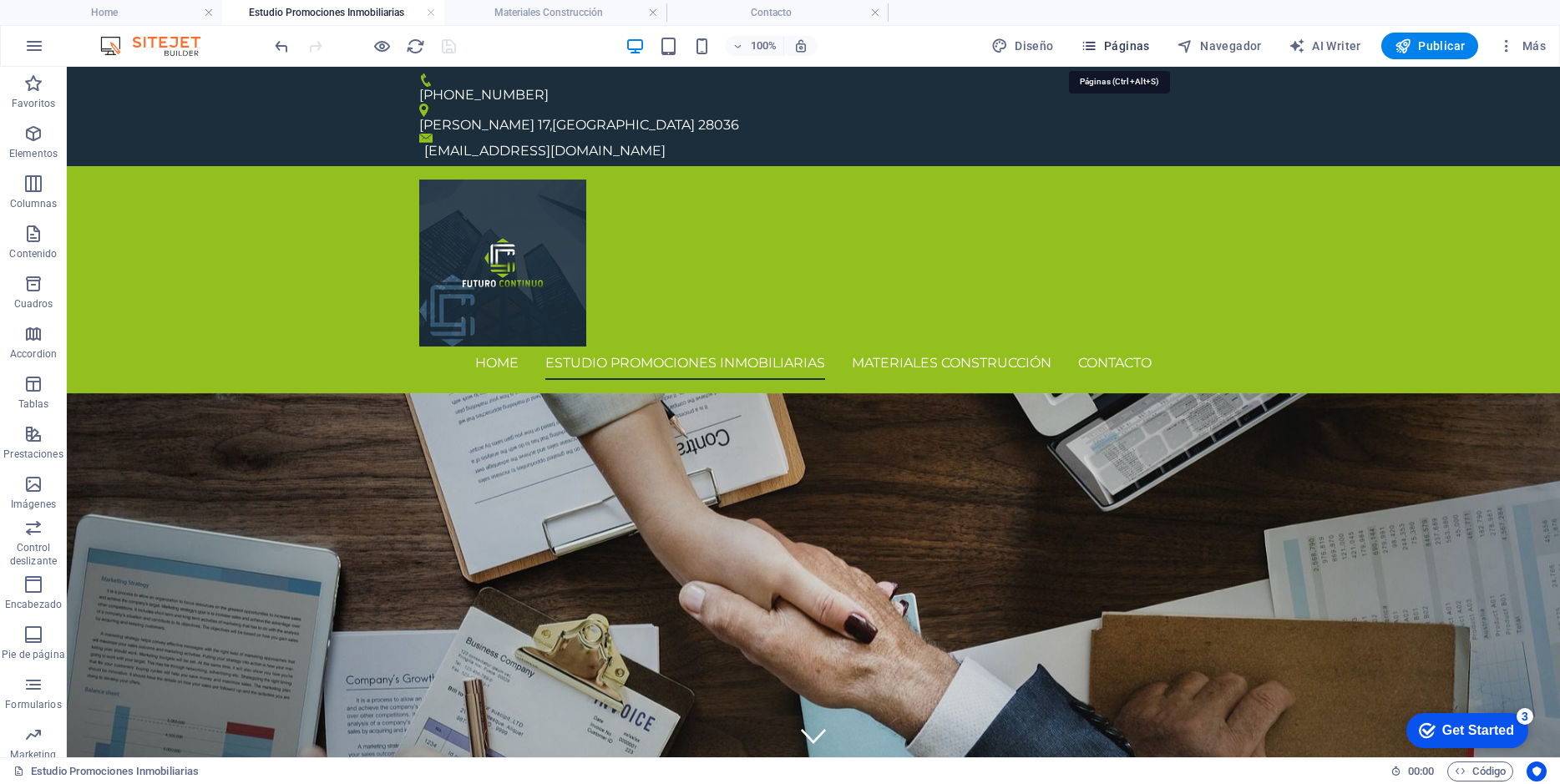
click at [1103, 52] on span "Páginas" at bounding box center [1114, 46] width 69 height 17
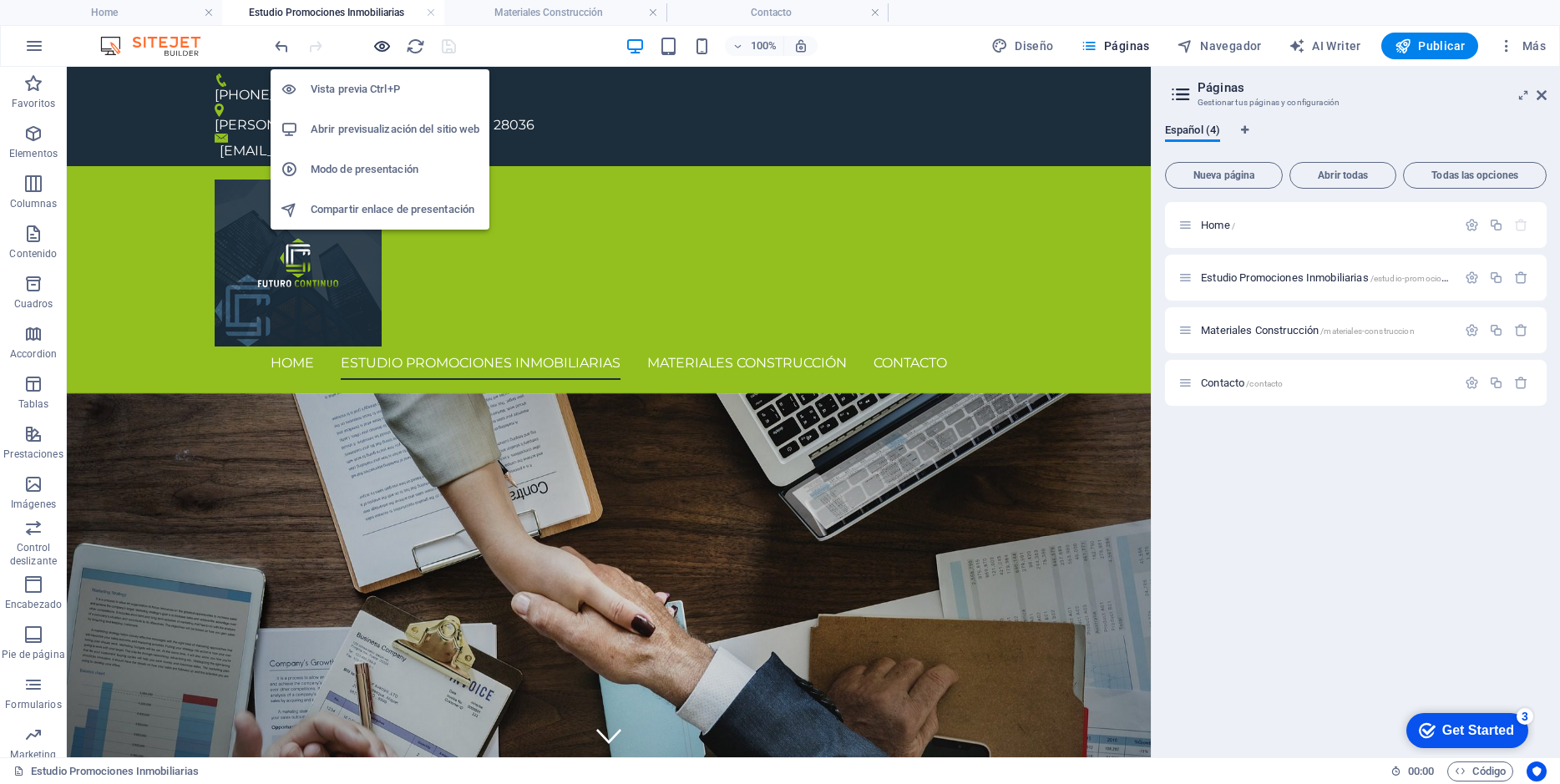
click at [383, 48] on icon "button" at bounding box center [382, 46] width 19 height 19
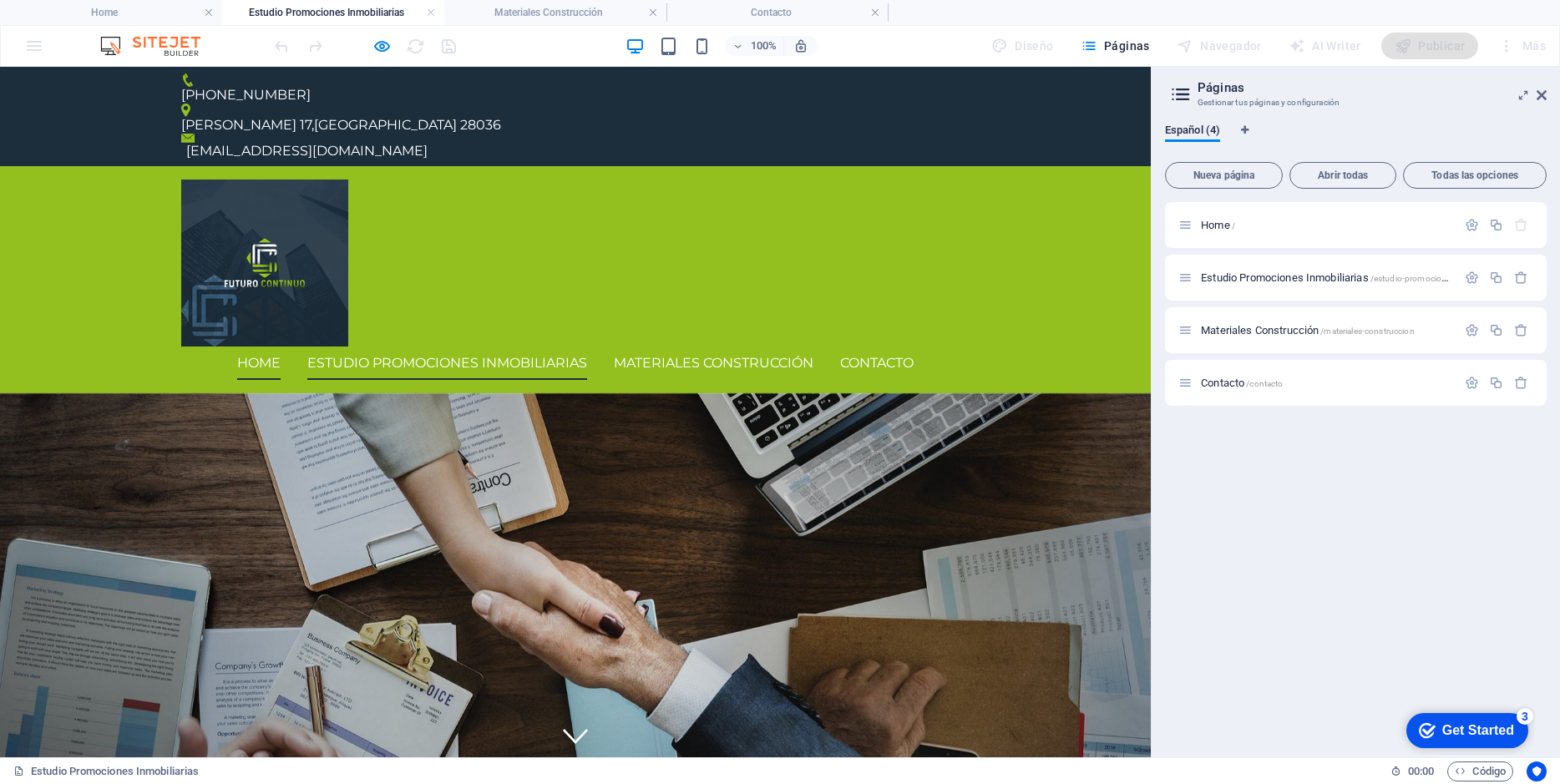
drag, startPoint x: 251, startPoint y: 283, endPoint x: 293, endPoint y: 277, distance: 42.4
click at [251, 347] on link "Home" at bounding box center [258, 363] width 43 height 33
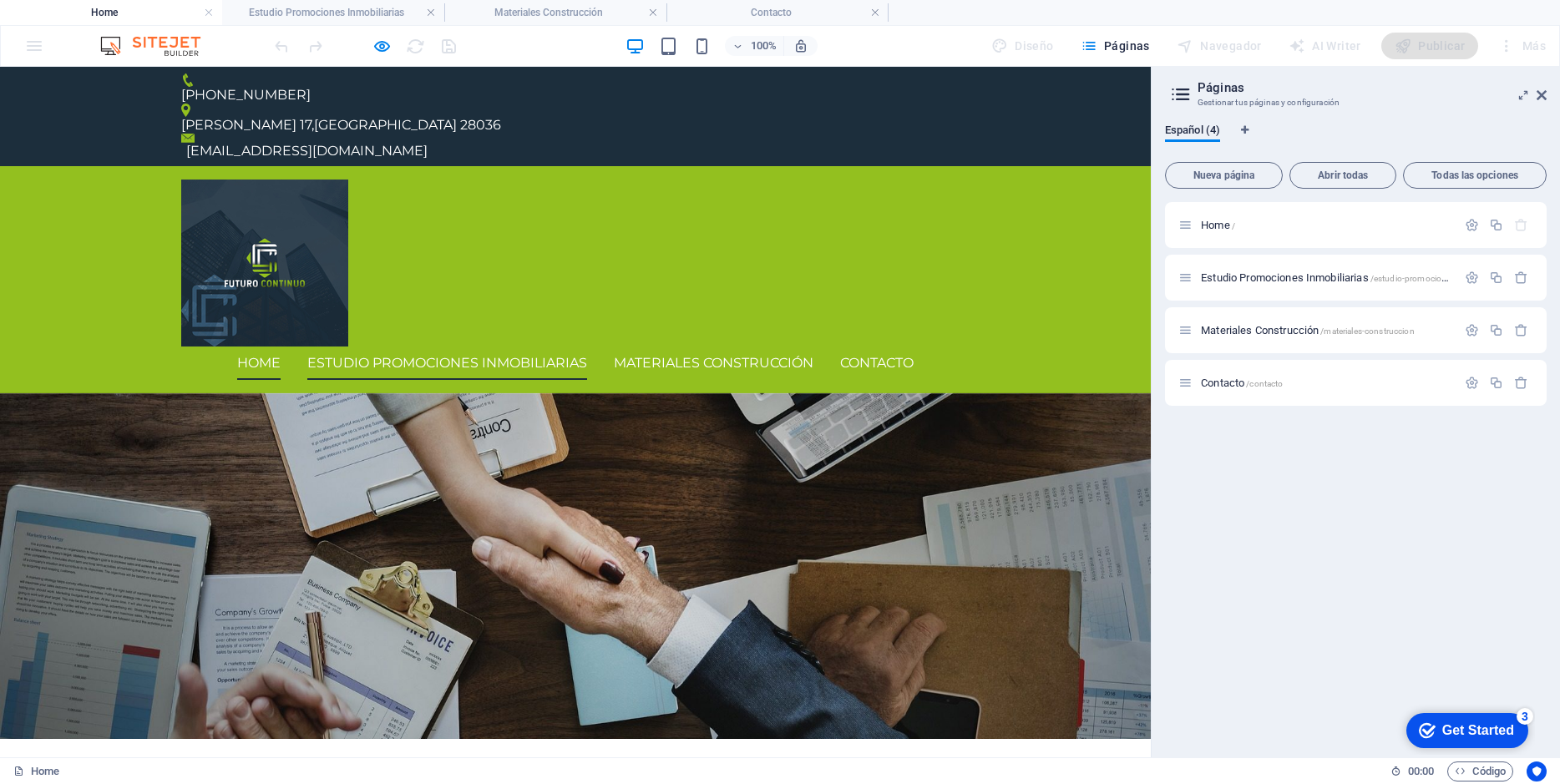
click at [428, 347] on link "Estudio Promociones Inmobiliarias" at bounding box center [446, 363] width 280 height 33
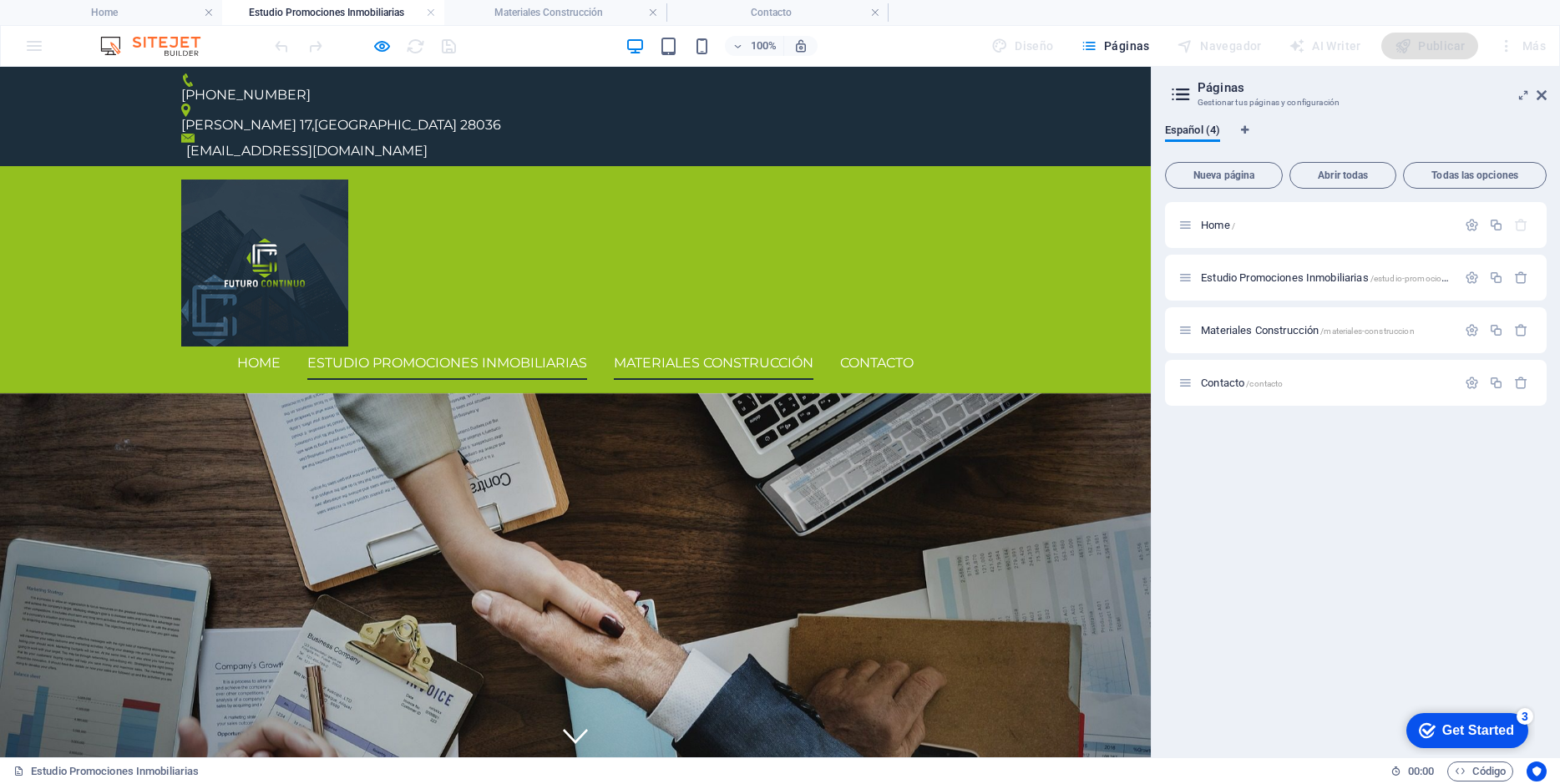
click at [717, 347] on link "Materiales Construcción" at bounding box center [714, 363] width 200 height 33
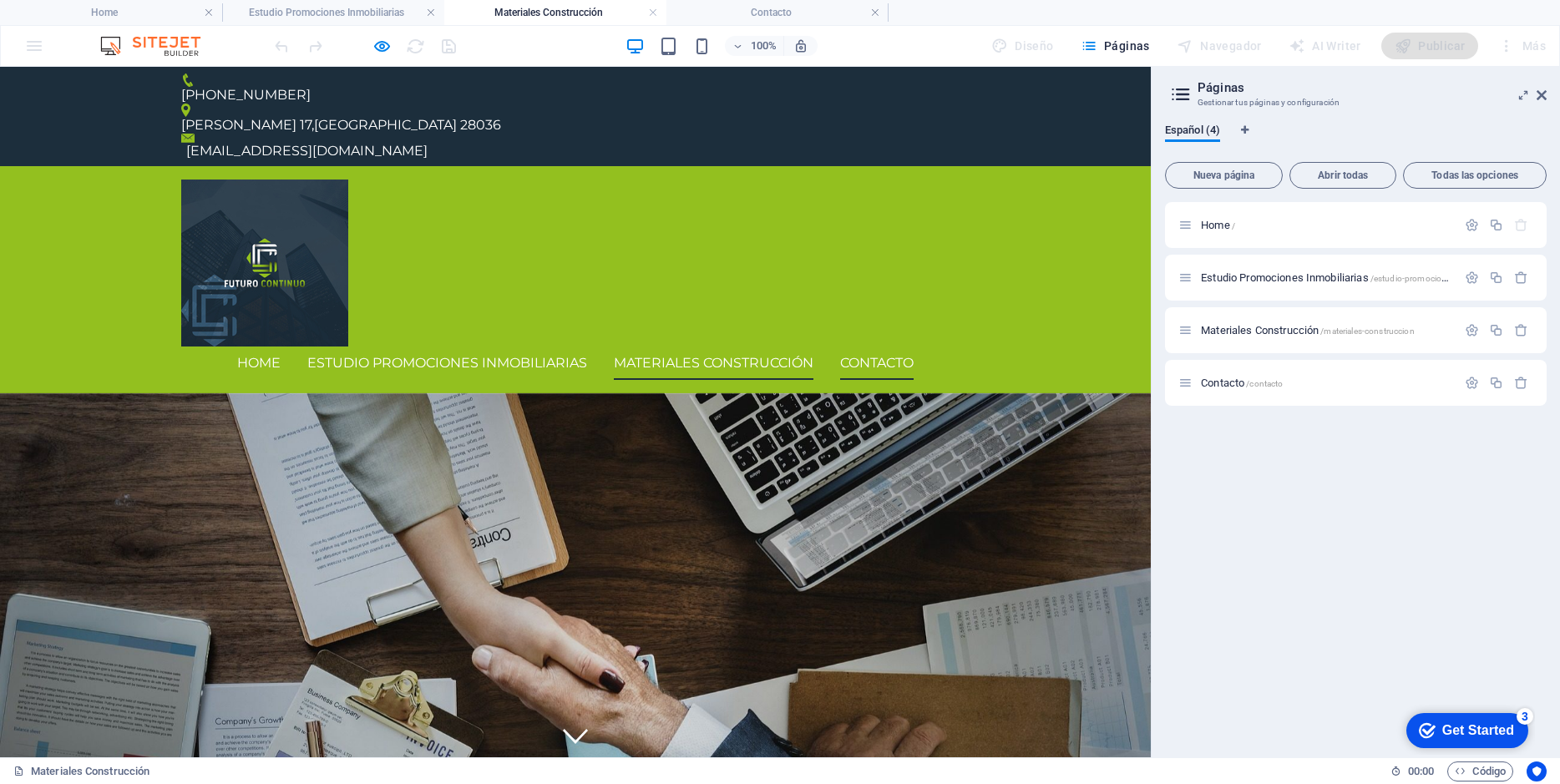
click at [878, 347] on link "Contacto" at bounding box center [877, 363] width 74 height 33
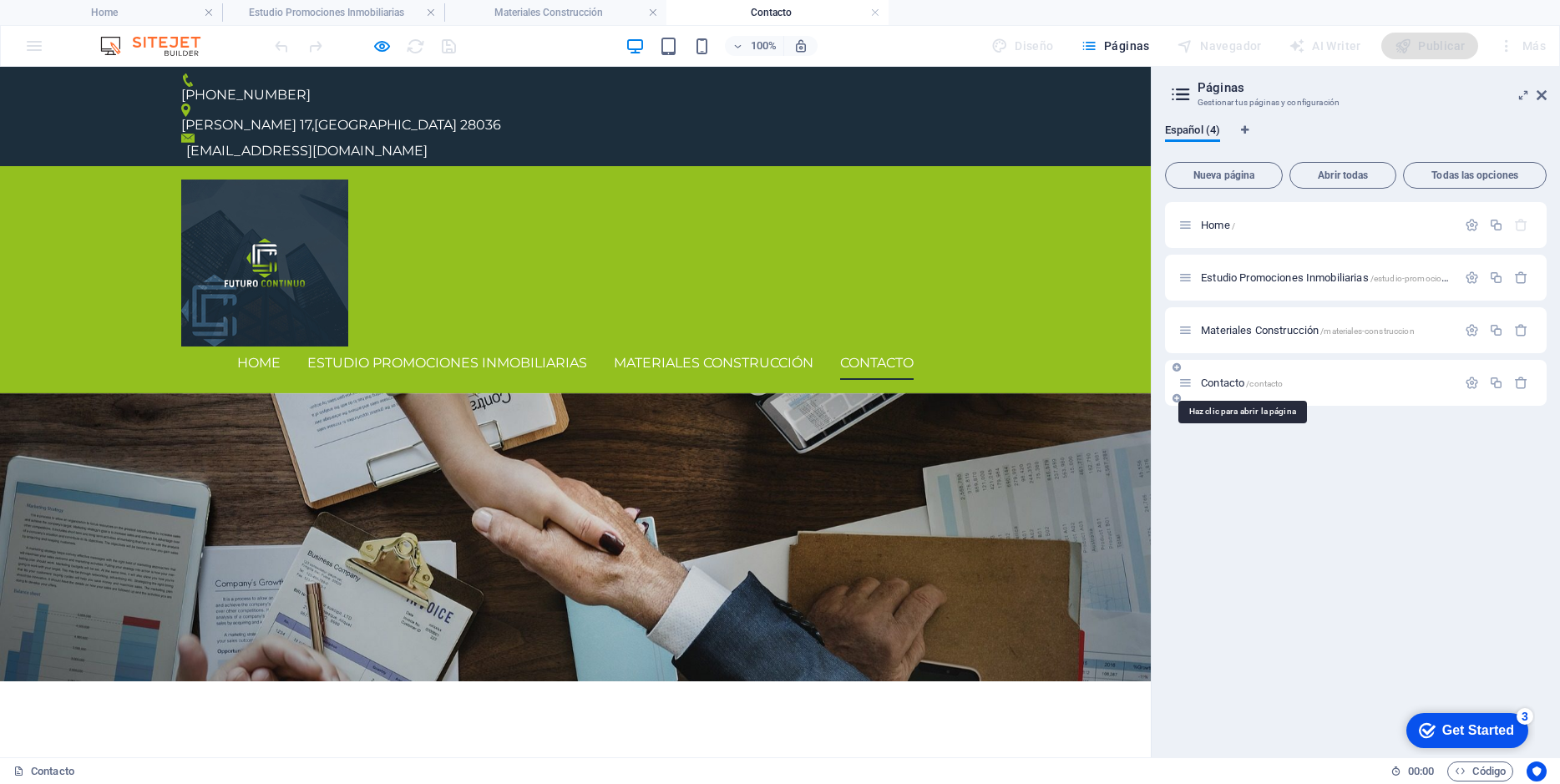
click at [1238, 382] on span "Contacto /contacto" at bounding box center [1241, 383] width 82 height 13
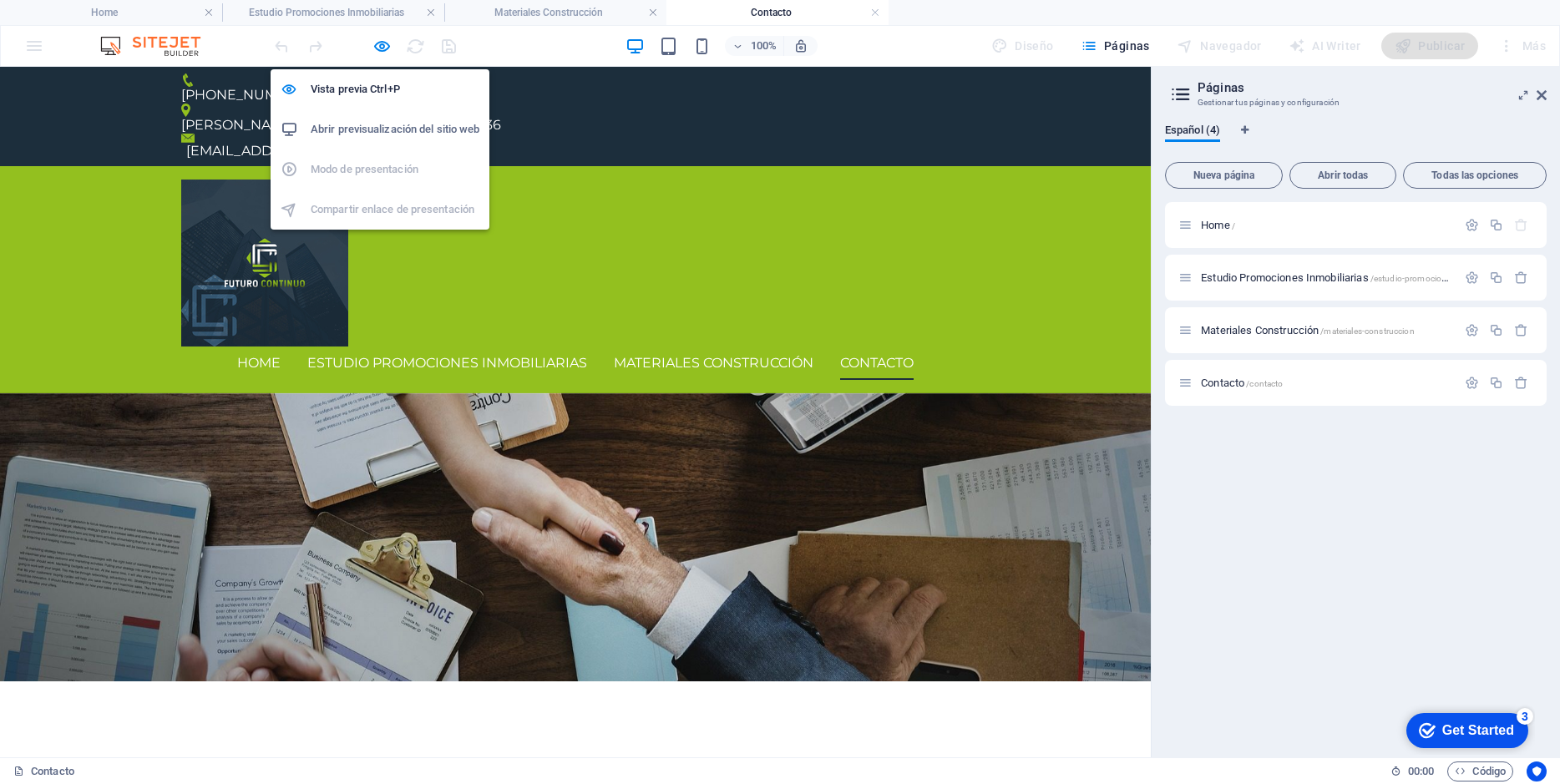
click at [380, 125] on h6 "Abrir previsualización del sitio web" at bounding box center [394, 130] width 168 height 20
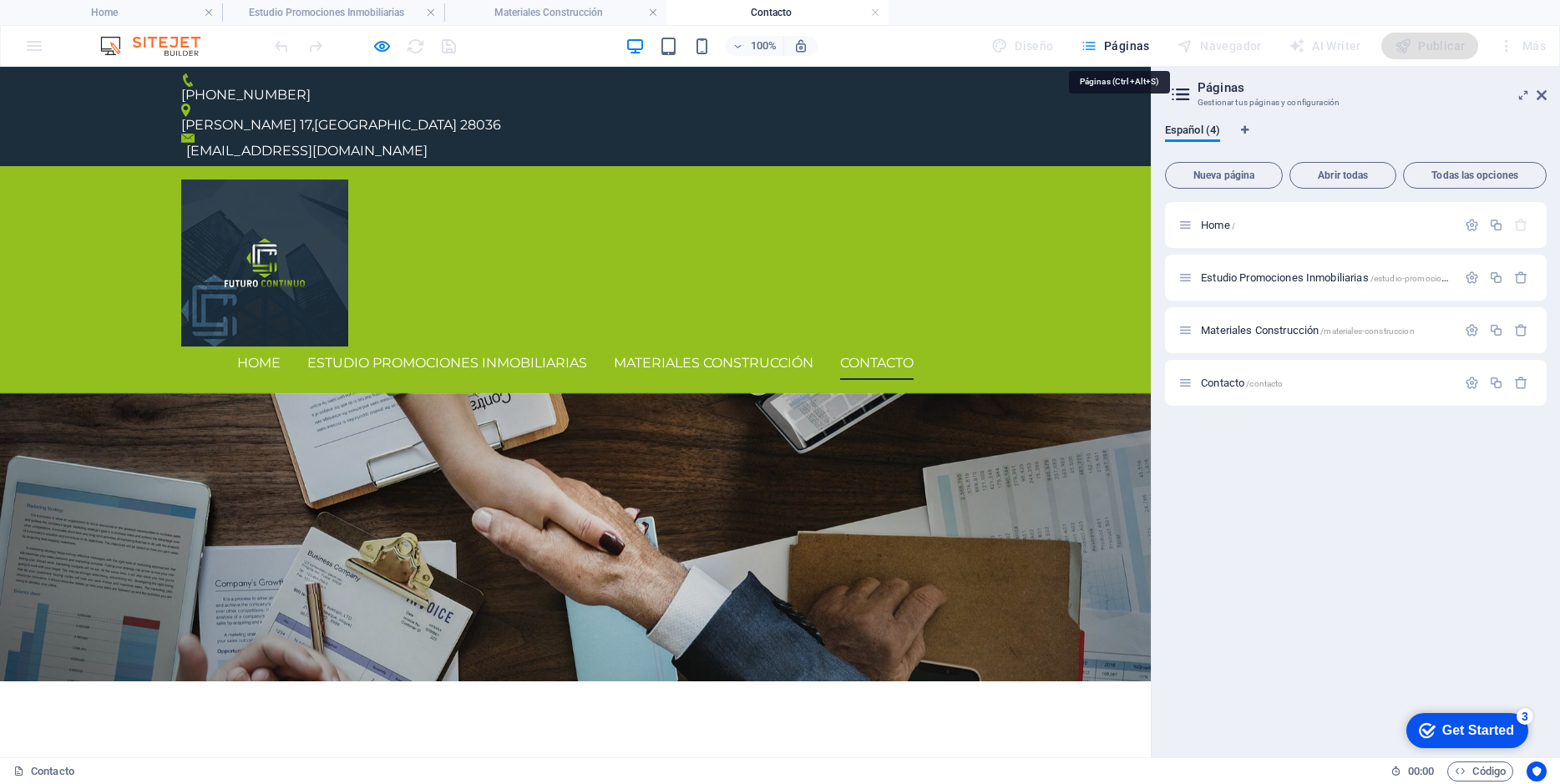
click at [1146, 52] on span "Páginas" at bounding box center [1114, 46] width 69 height 17
click at [1231, 380] on span "Contacto /contacto" at bounding box center [1241, 383] width 82 height 13
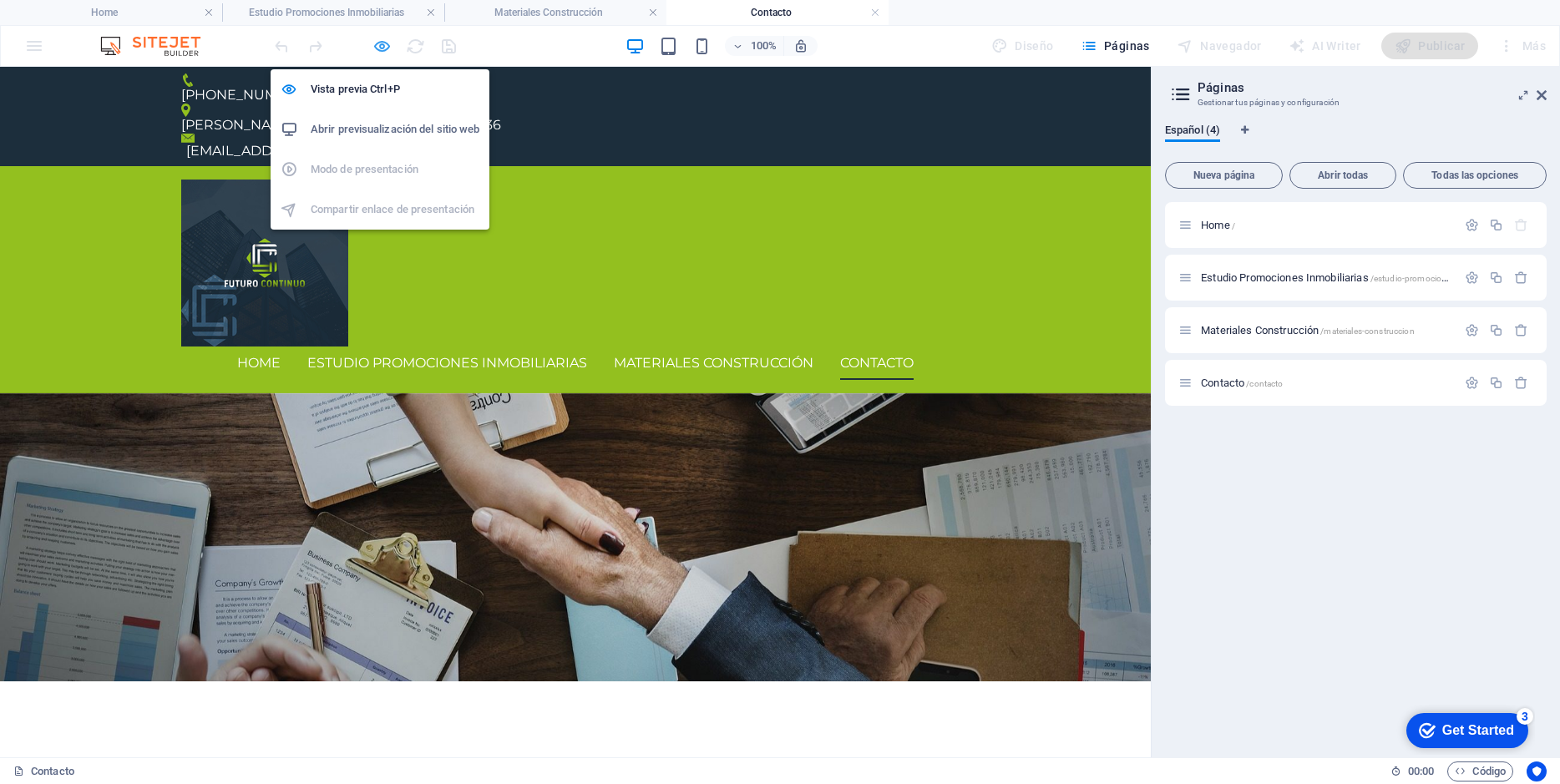
click at [388, 47] on icon "button" at bounding box center [382, 46] width 19 height 19
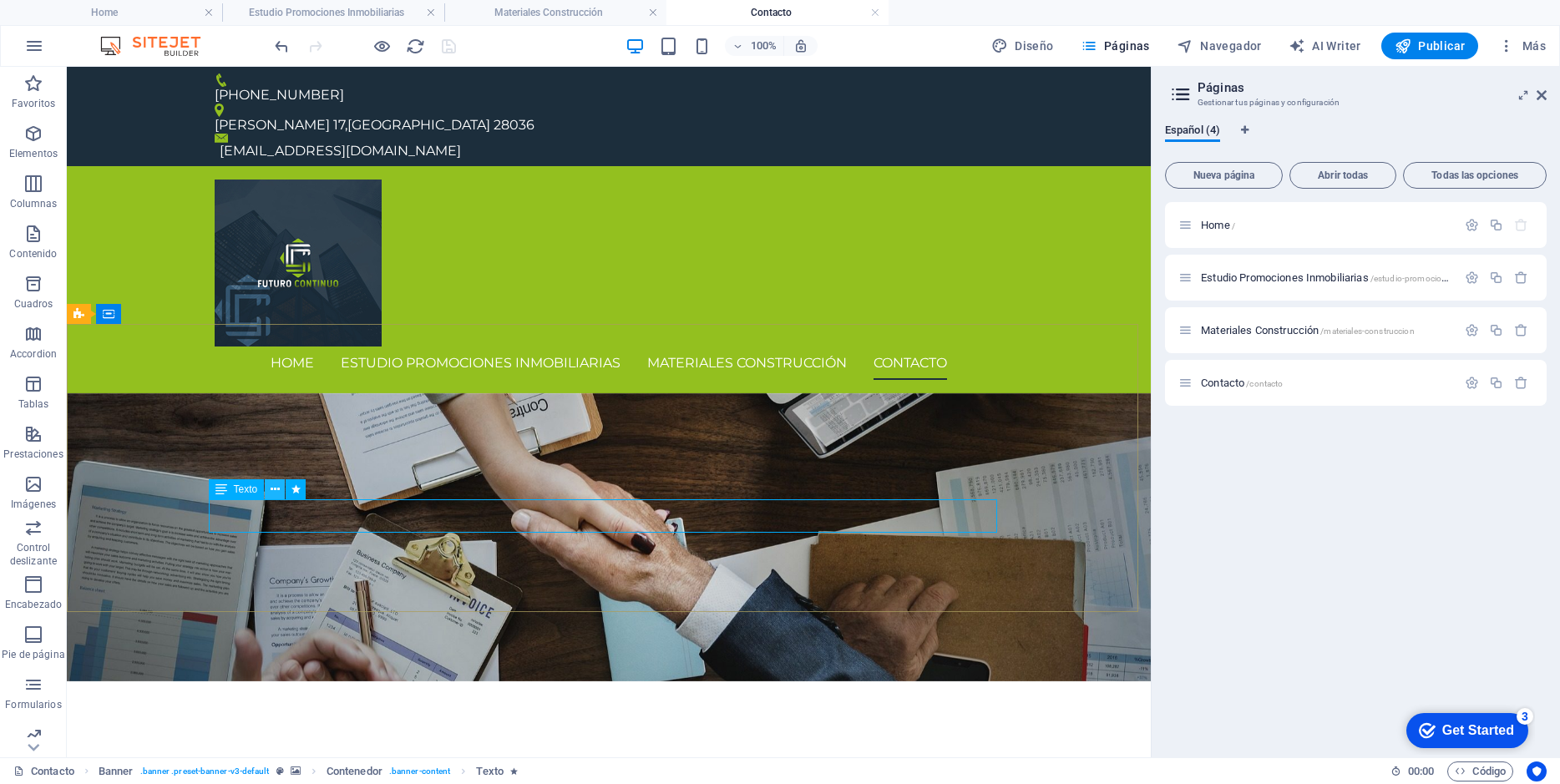
click at [277, 491] on icon at bounding box center [275, 489] width 9 height 17
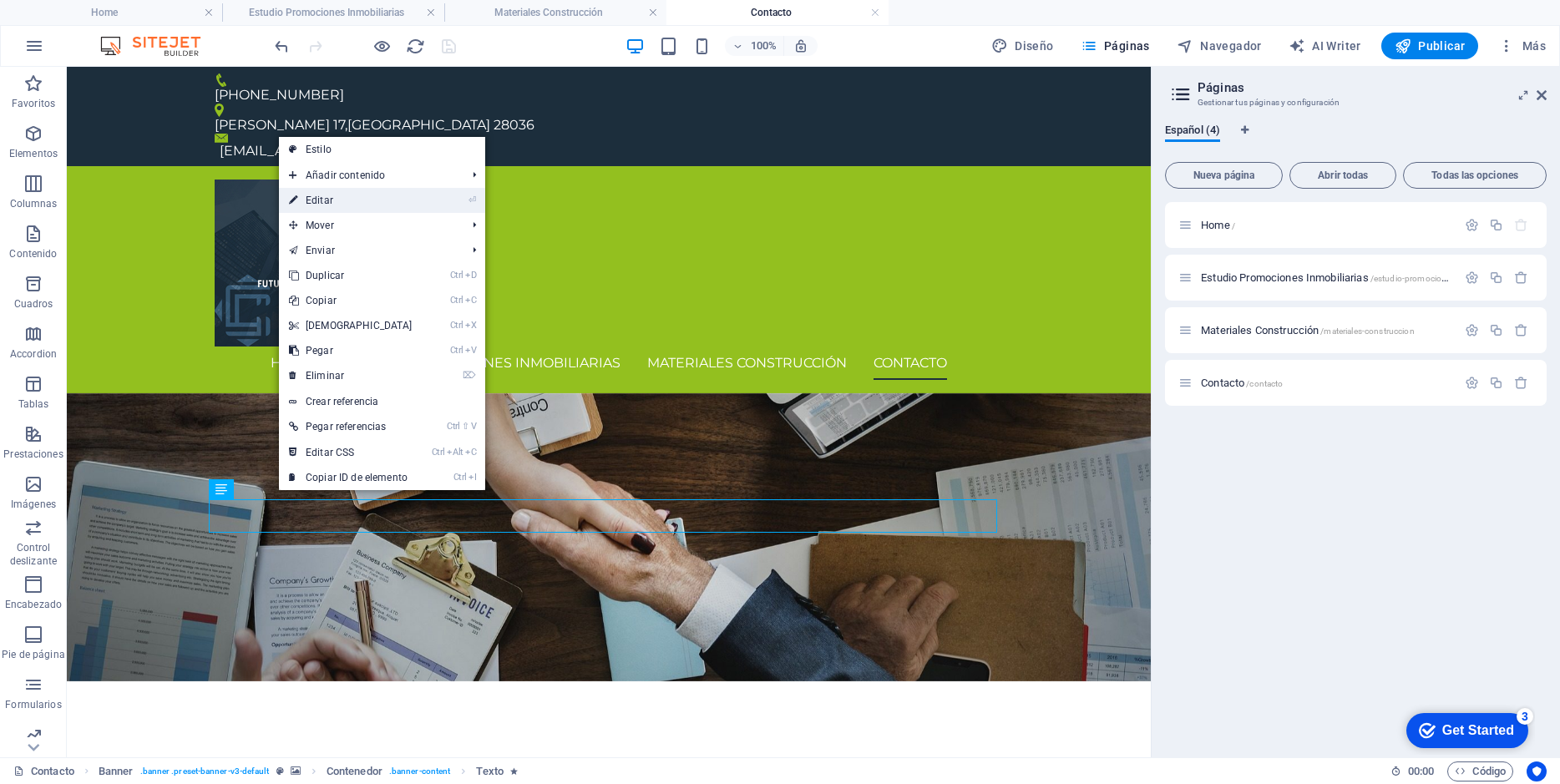
click at [327, 203] on link "⏎ Editar" at bounding box center [351, 201] width 144 height 25
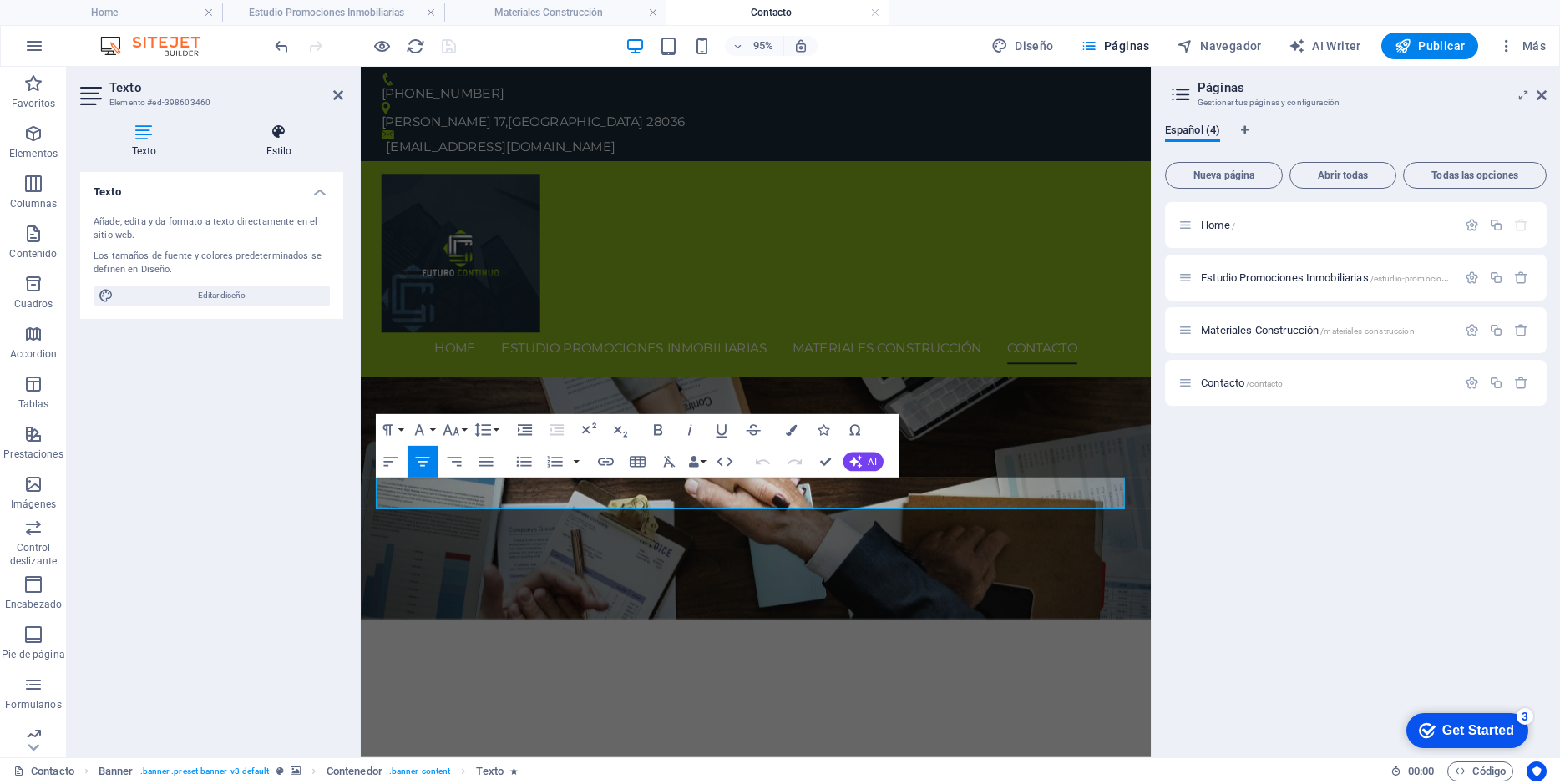
click at [281, 132] on icon at bounding box center [278, 131] width 129 height 17
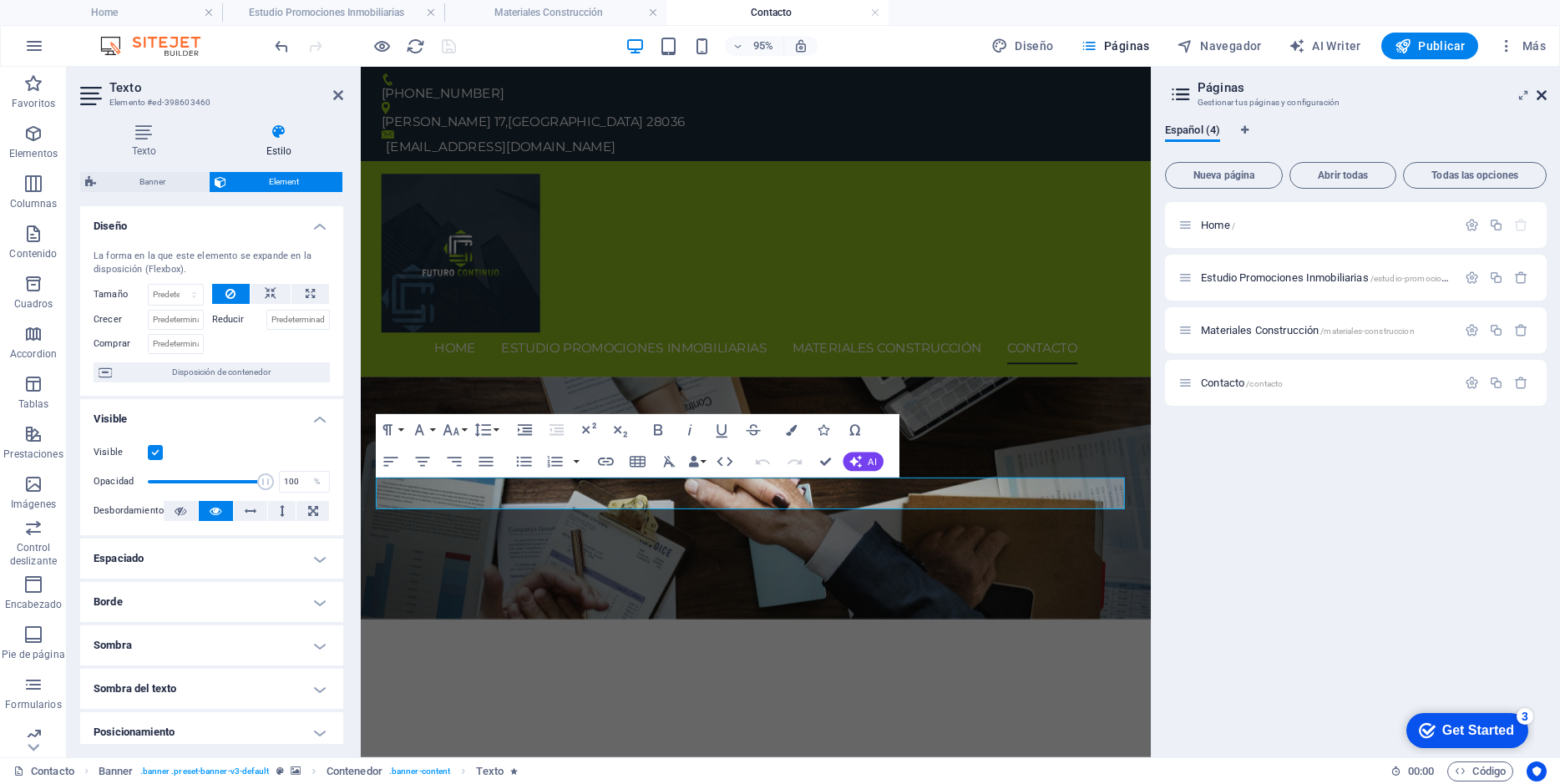
click at [1540, 97] on icon at bounding box center [1541, 95] width 10 height 14
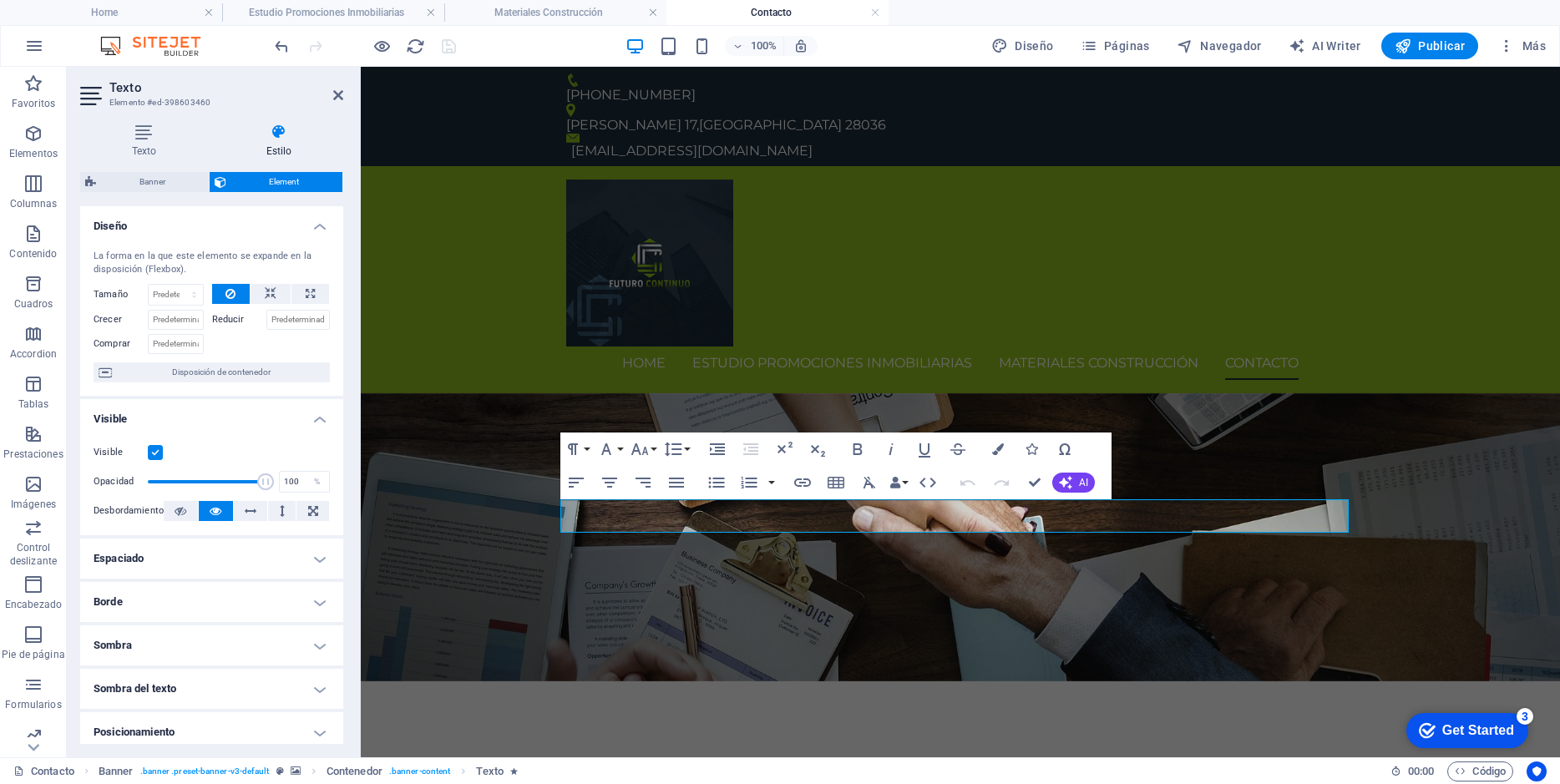
click at [281, 135] on icon at bounding box center [278, 131] width 129 height 17
click at [1002, 44] on icon "button" at bounding box center [999, 46] width 17 height 17
select select "px"
select select "400"
select select "px"
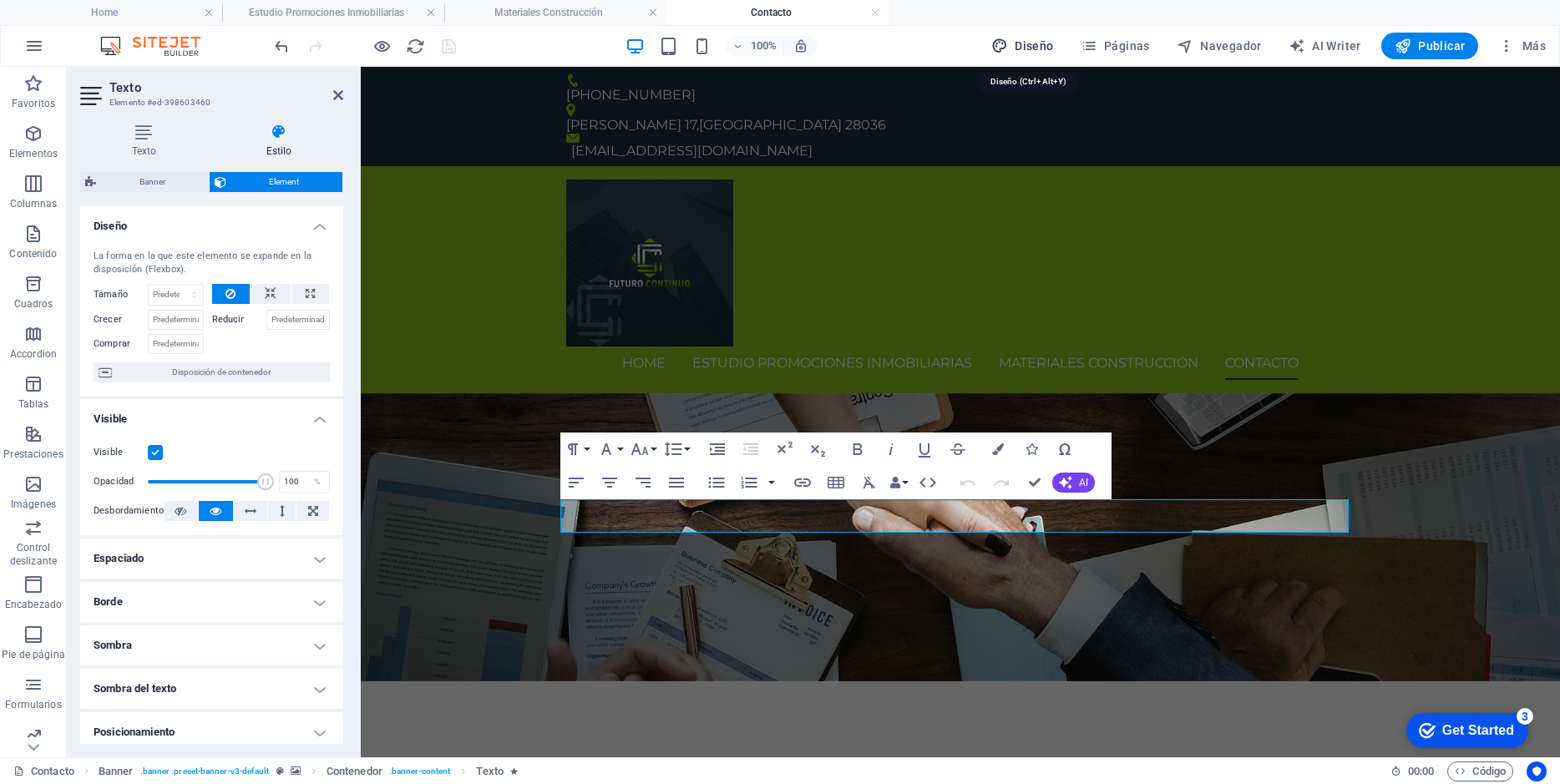
select select "400"
select select "px"
select select "rem"
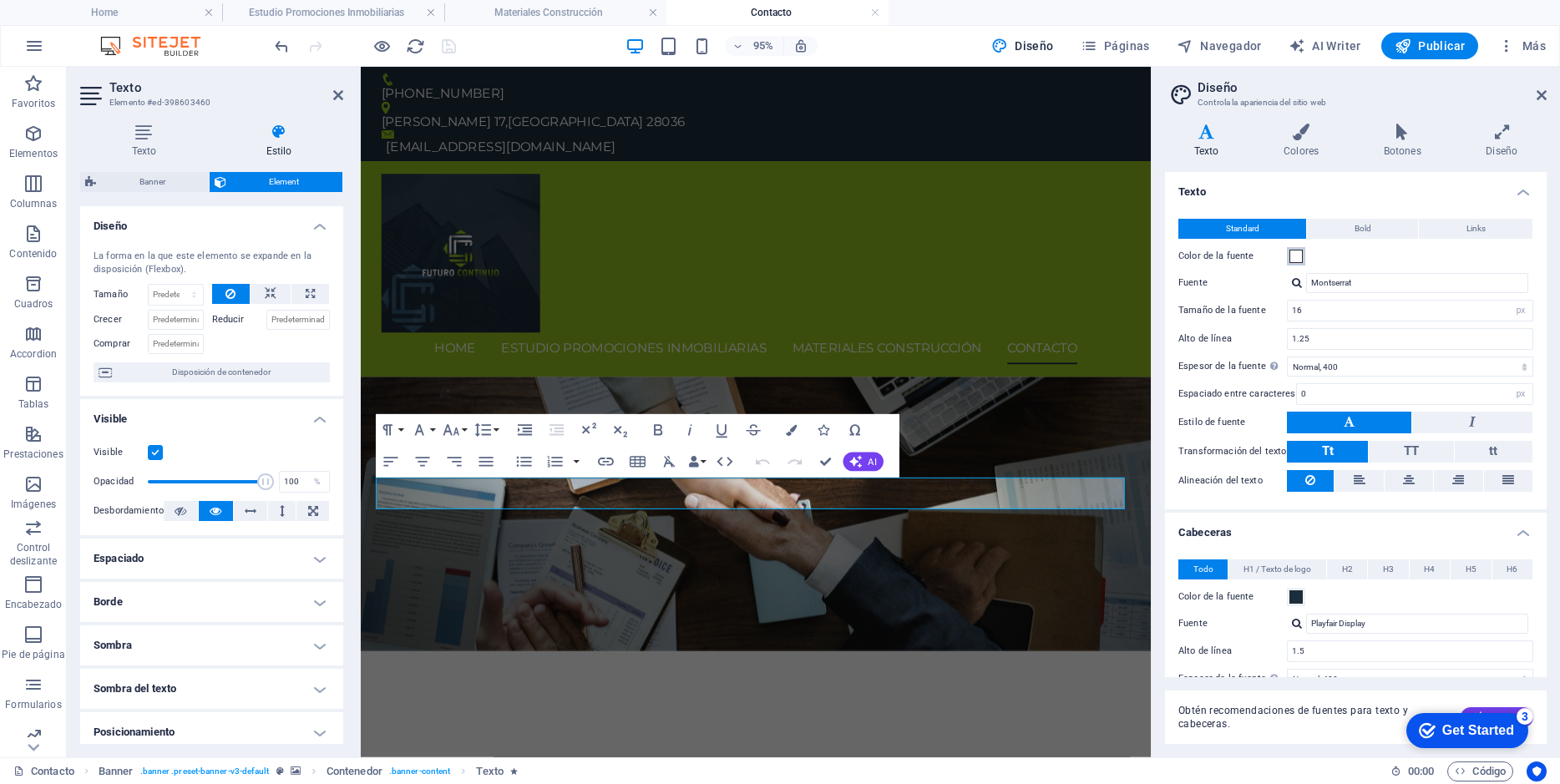
click at [1294, 256] on span at bounding box center [1295, 256] width 14 height 14
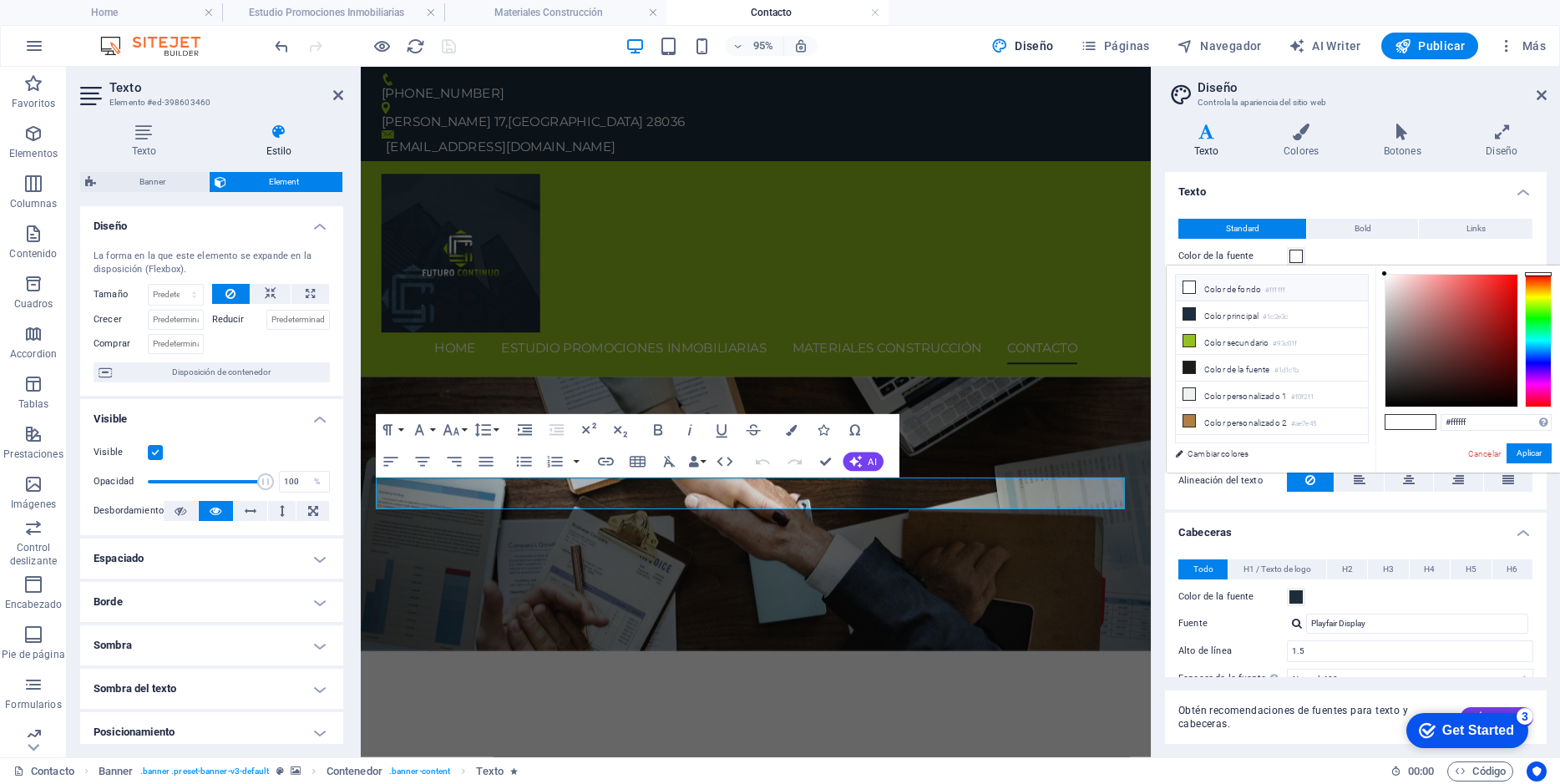
click at [1228, 286] on li "Color de fondo #ffffff" at bounding box center [1271, 288] width 192 height 27
click at [1294, 254] on span at bounding box center [1295, 256] width 14 height 14
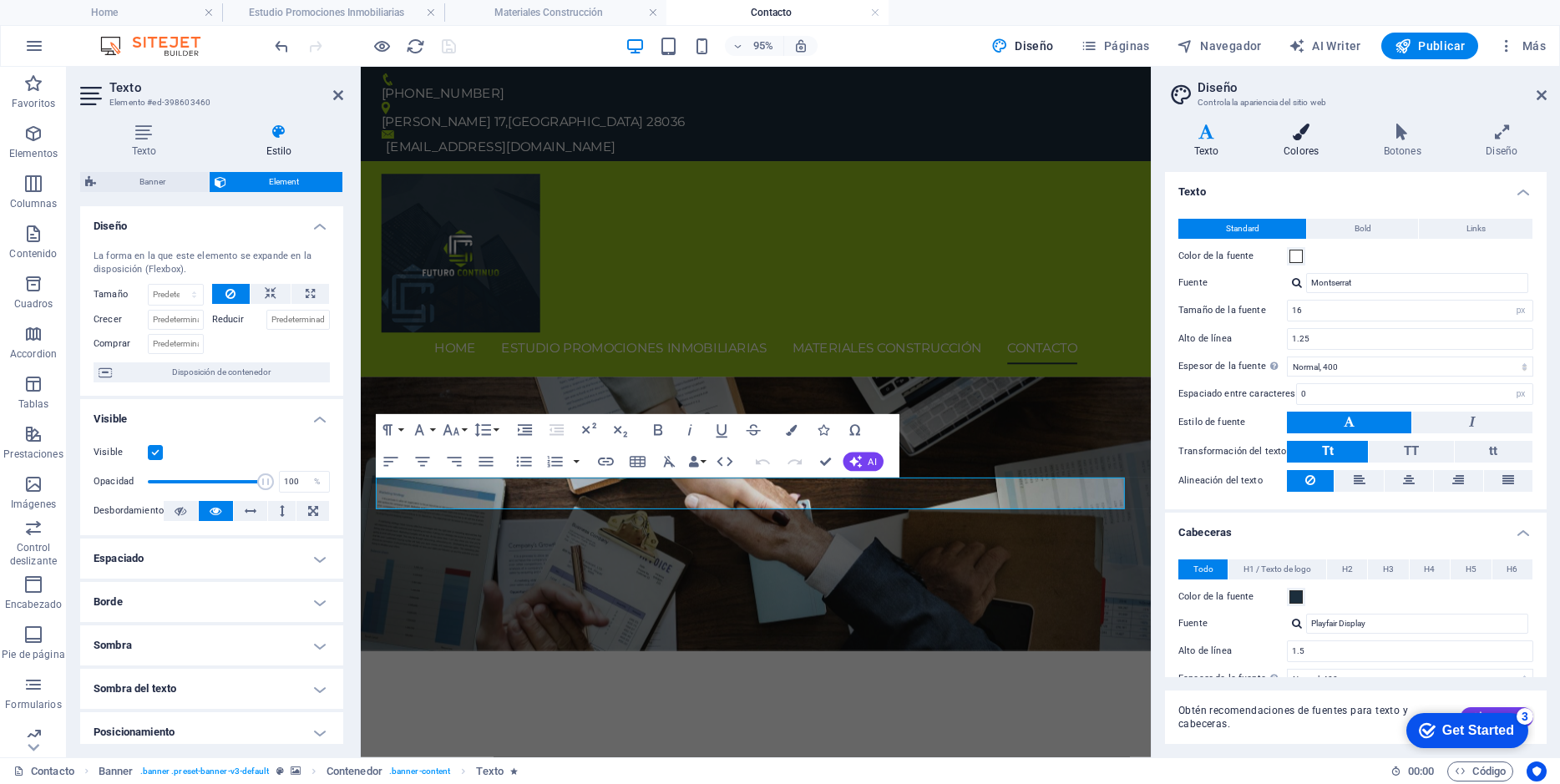
click at [1292, 140] on icon at bounding box center [1301, 131] width 94 height 17
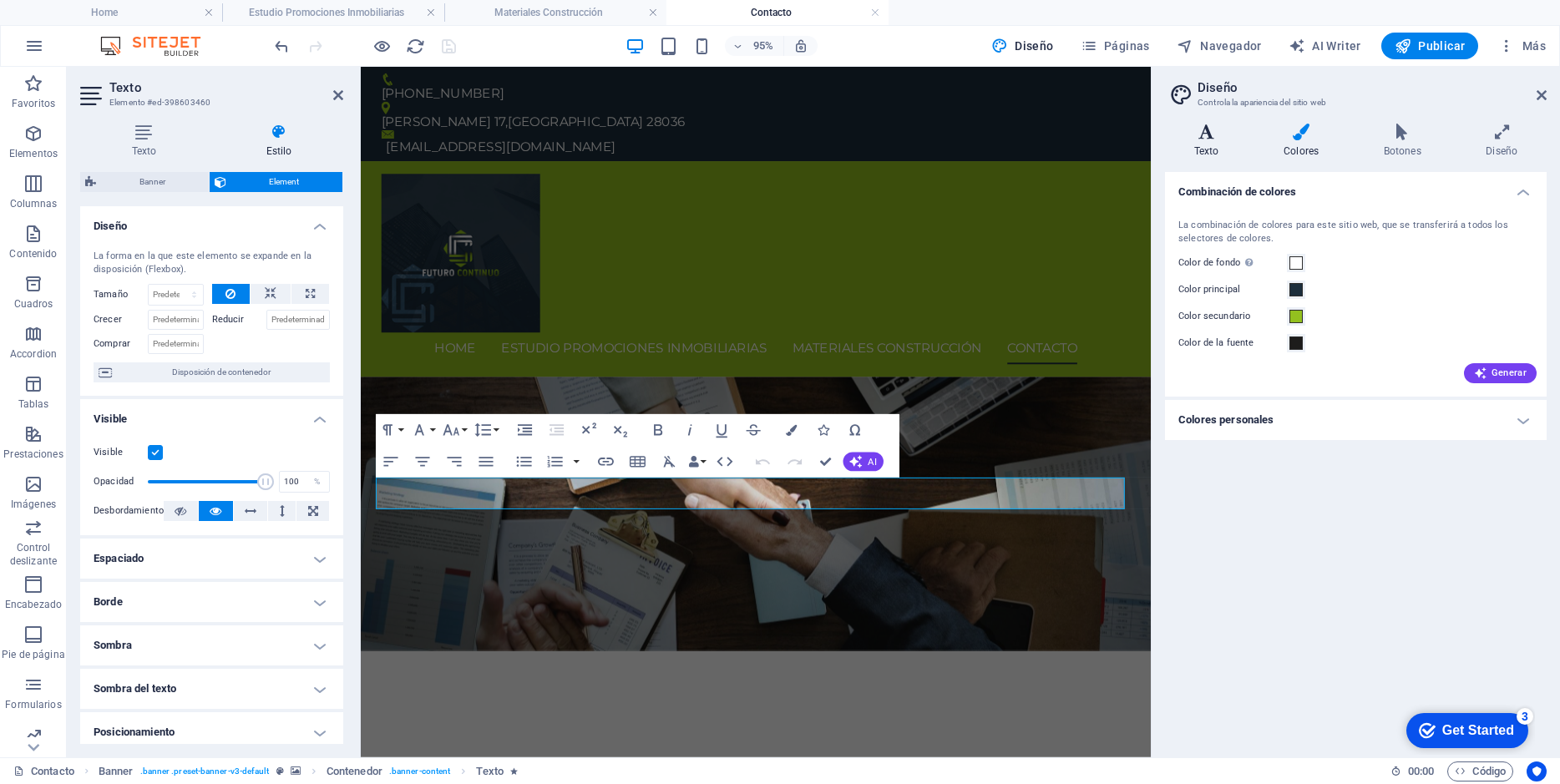
click at [1199, 132] on icon at bounding box center [1206, 131] width 83 height 17
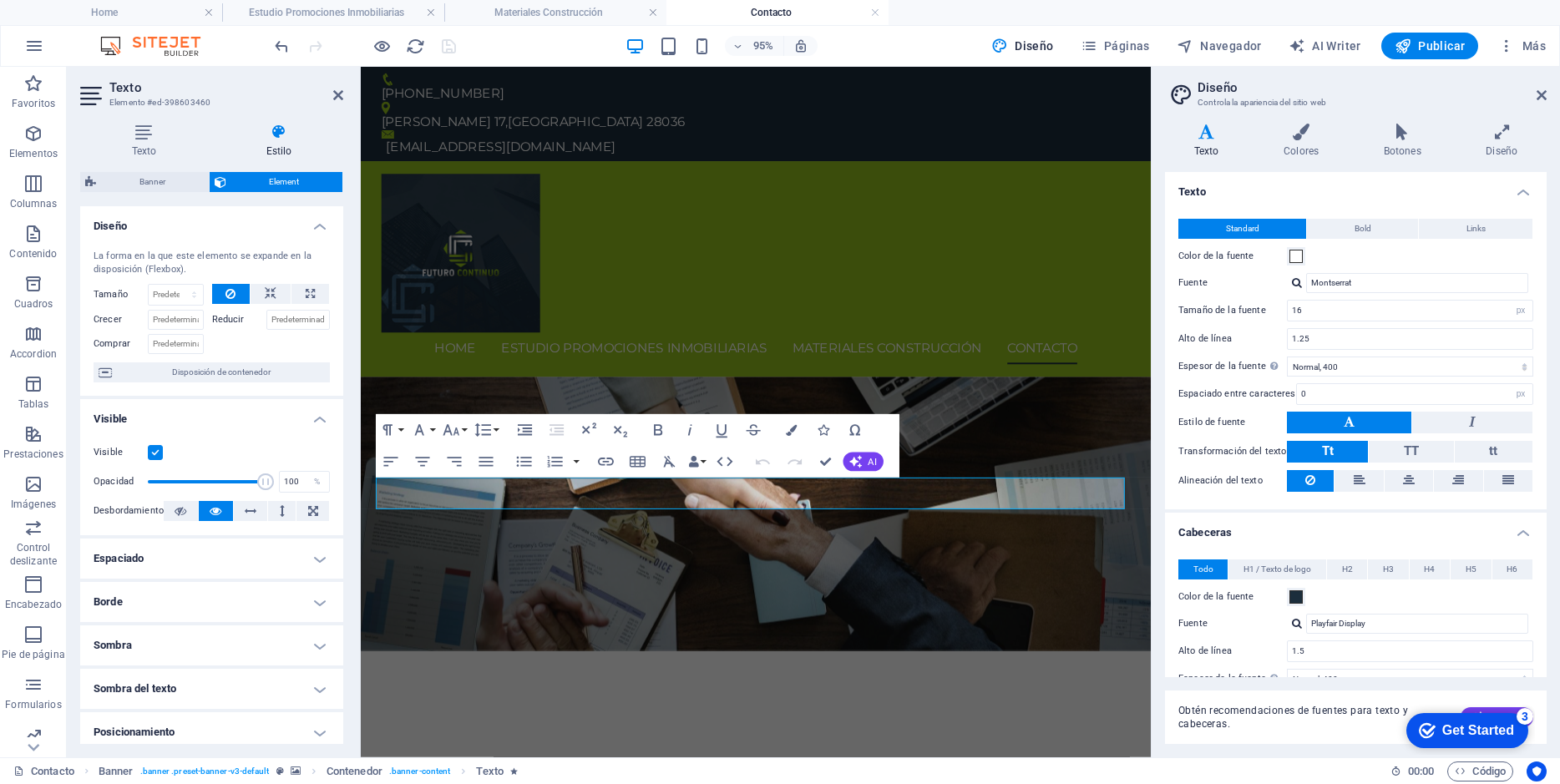
click at [279, 135] on icon at bounding box center [278, 131] width 129 height 17
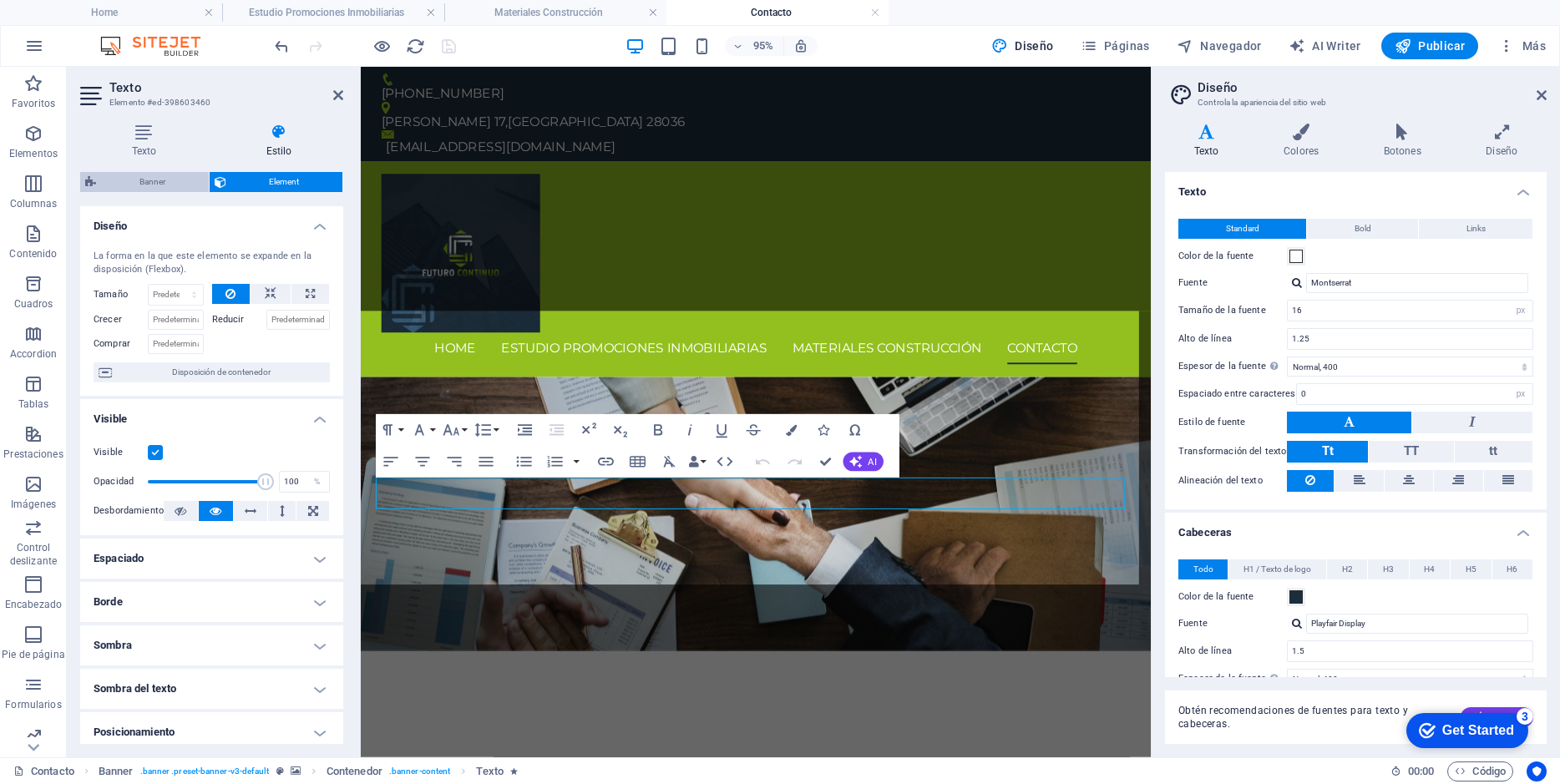
click at [166, 183] on span "Banner" at bounding box center [152, 182] width 103 height 20
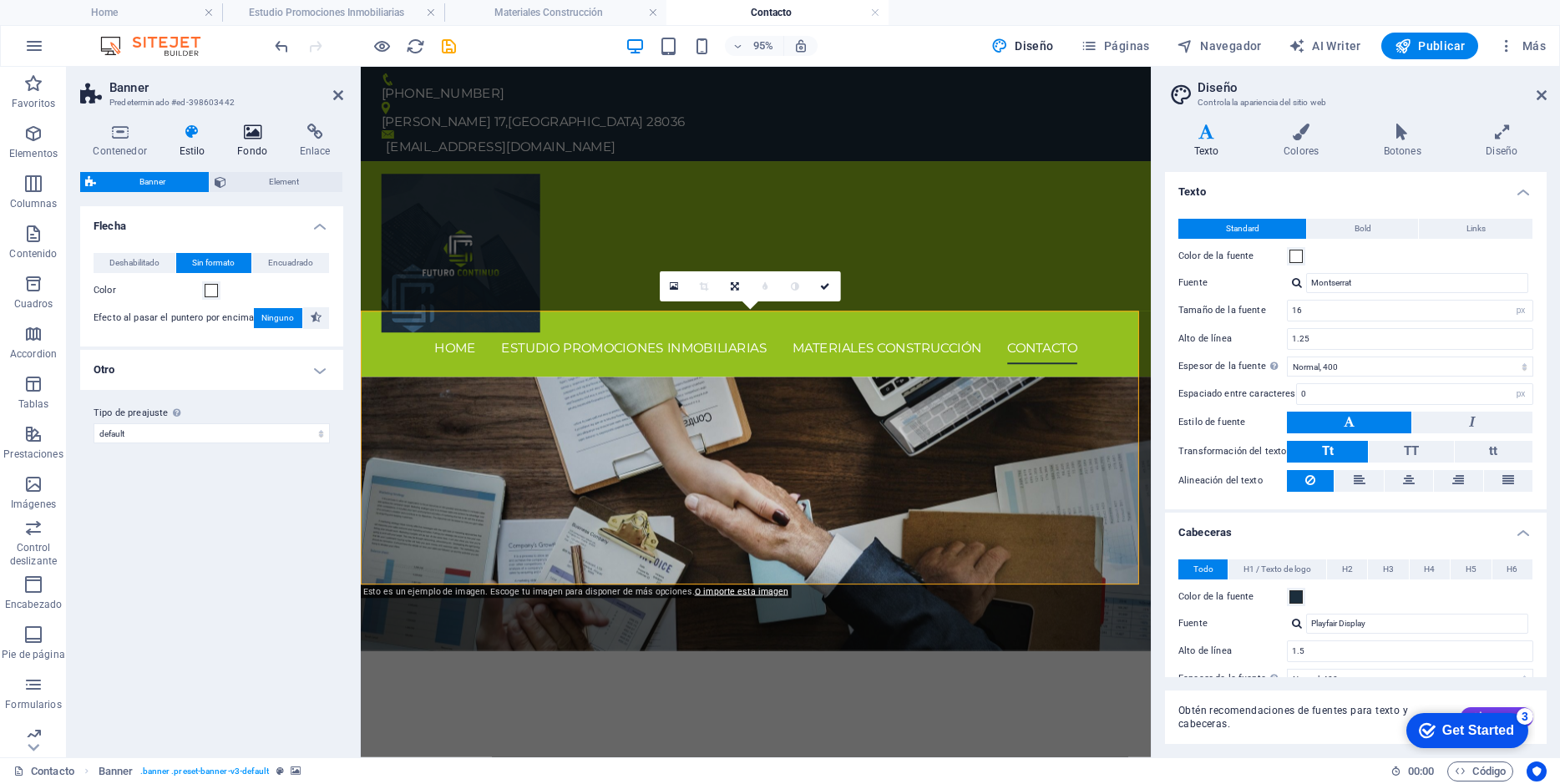
click at [256, 142] on h4 "Fondo" at bounding box center [256, 140] width 63 height 35
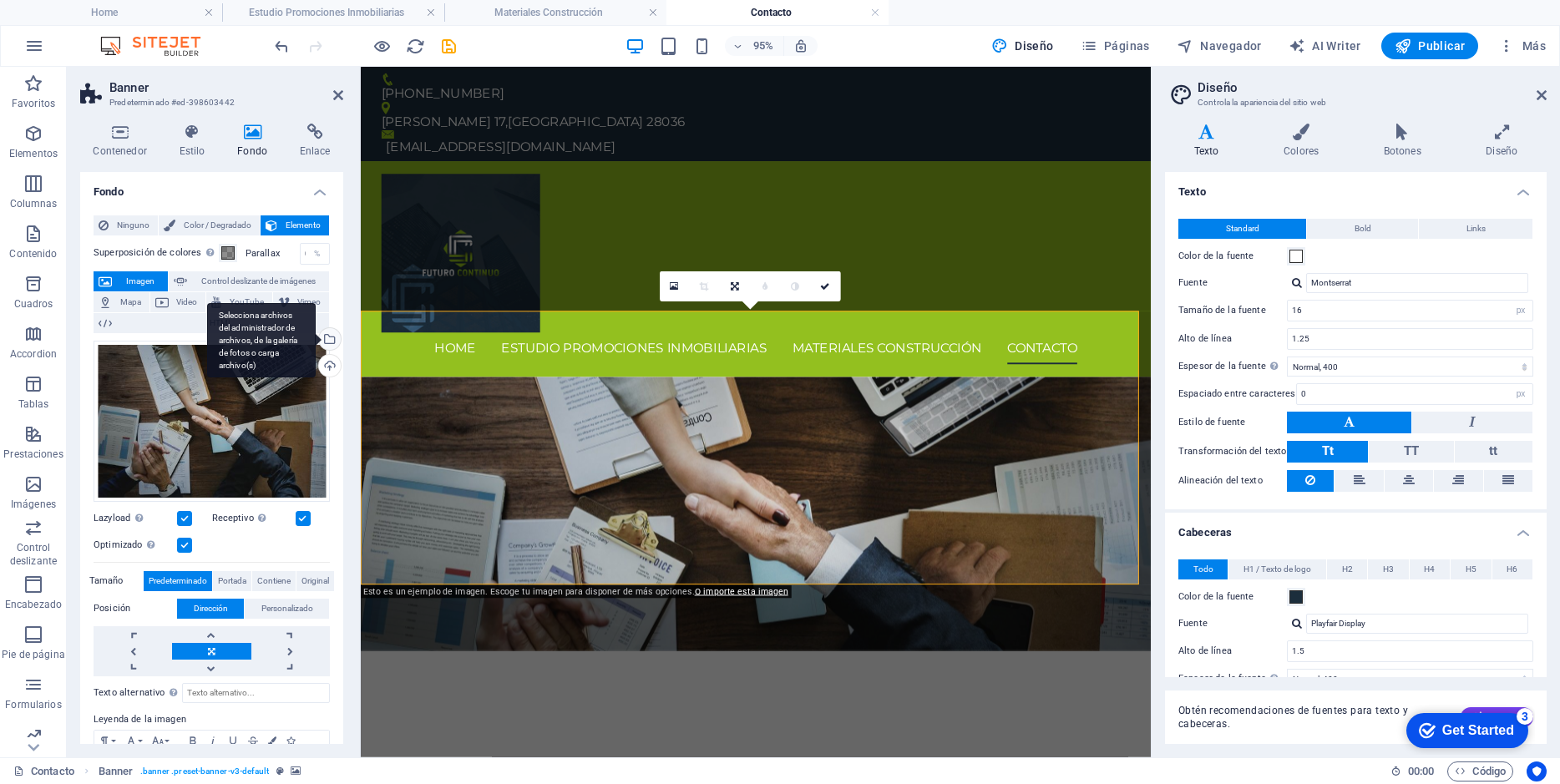
click at [330, 339] on div "Selecciona archivos del administrador de archivos, de la galería de fotos o car…" at bounding box center [329, 341] width 25 height 25
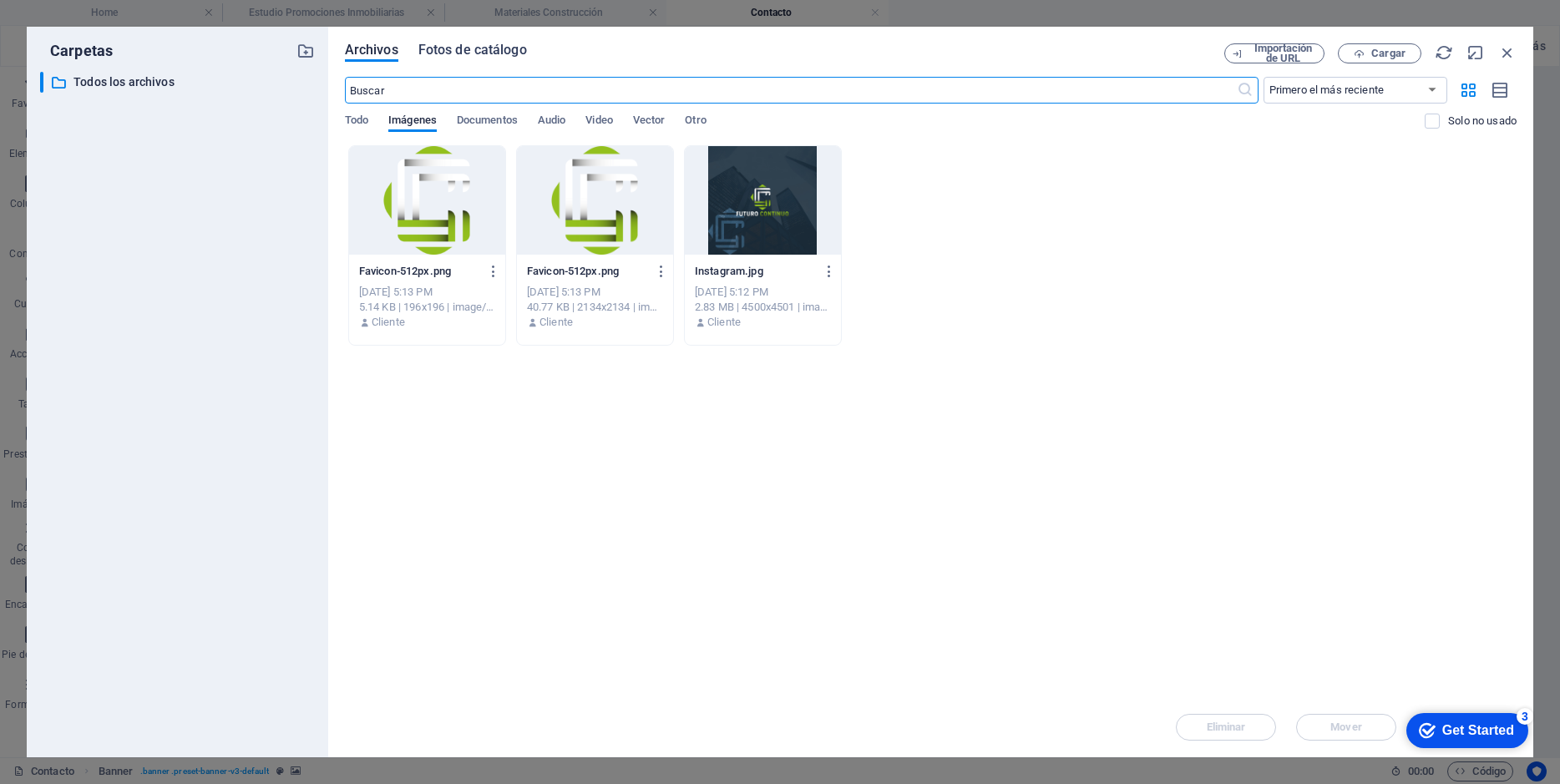
click at [448, 51] on span "Fotos de catálogo" at bounding box center [473, 50] width 109 height 20
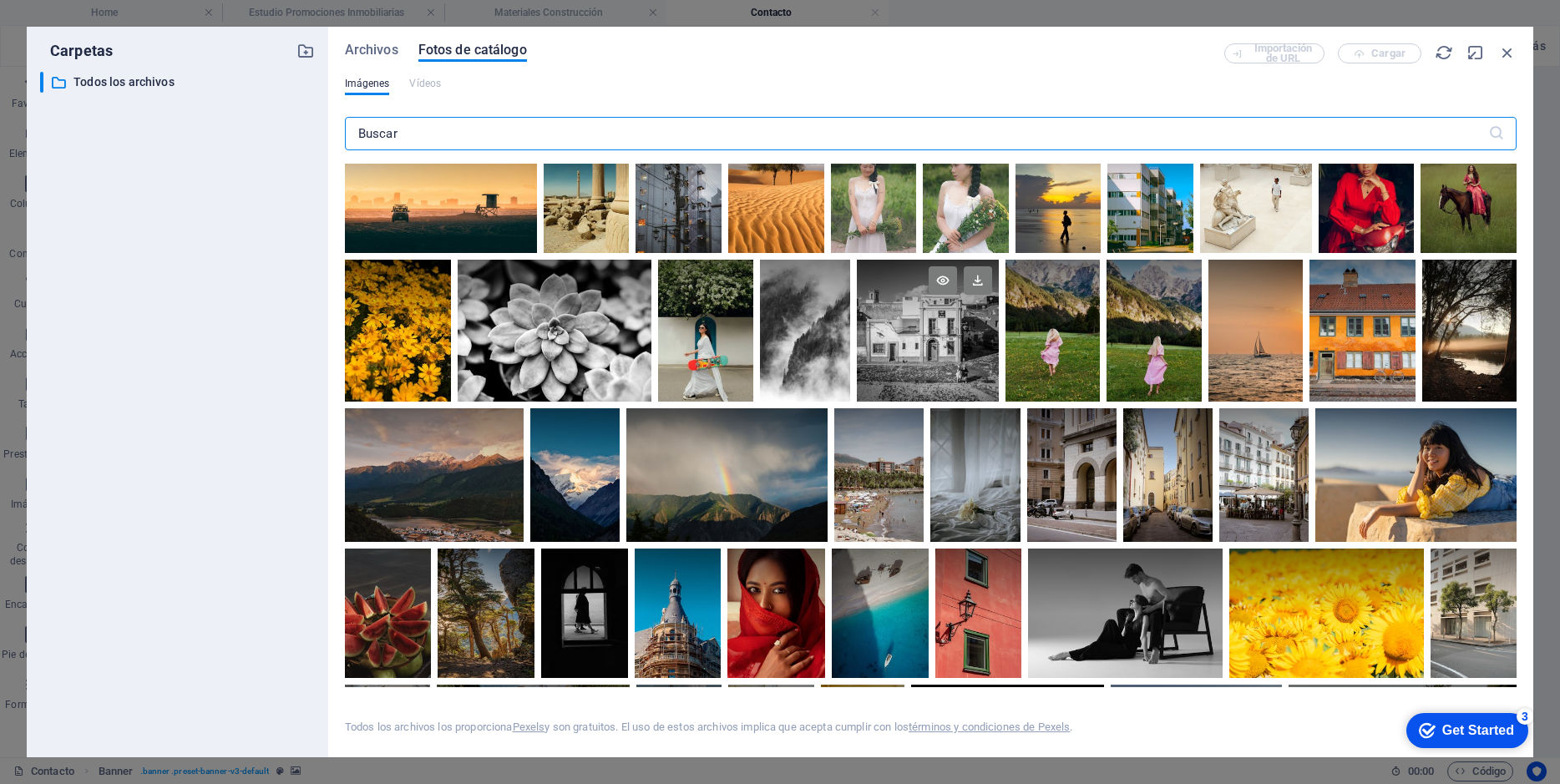
scroll to position [6536, 0]
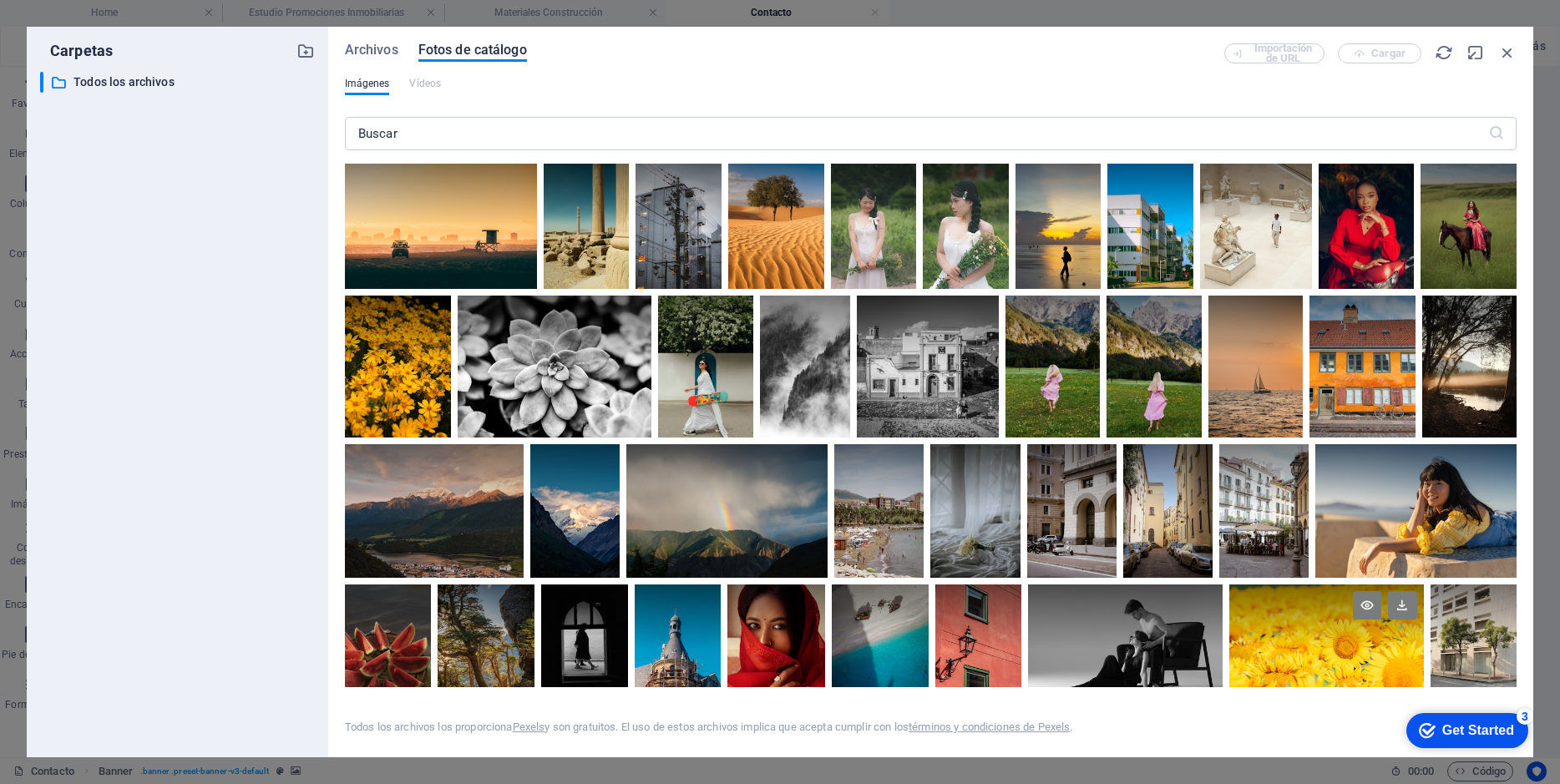
click at [1288, 607] on div at bounding box center [1326, 617] width 194 height 65
click at [1393, 591] on icon at bounding box center [1402, 606] width 29 height 29
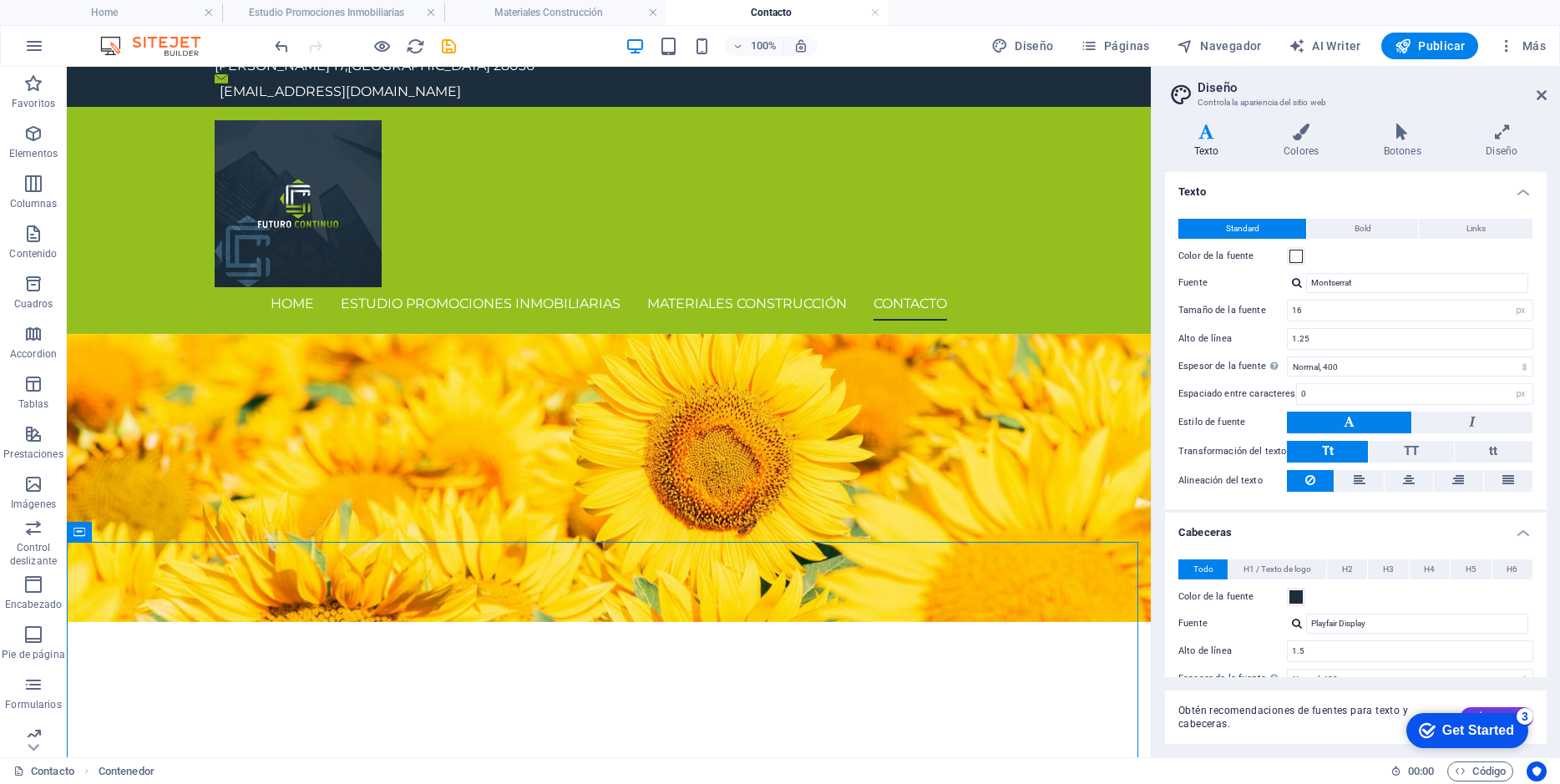
scroll to position [0, 0]
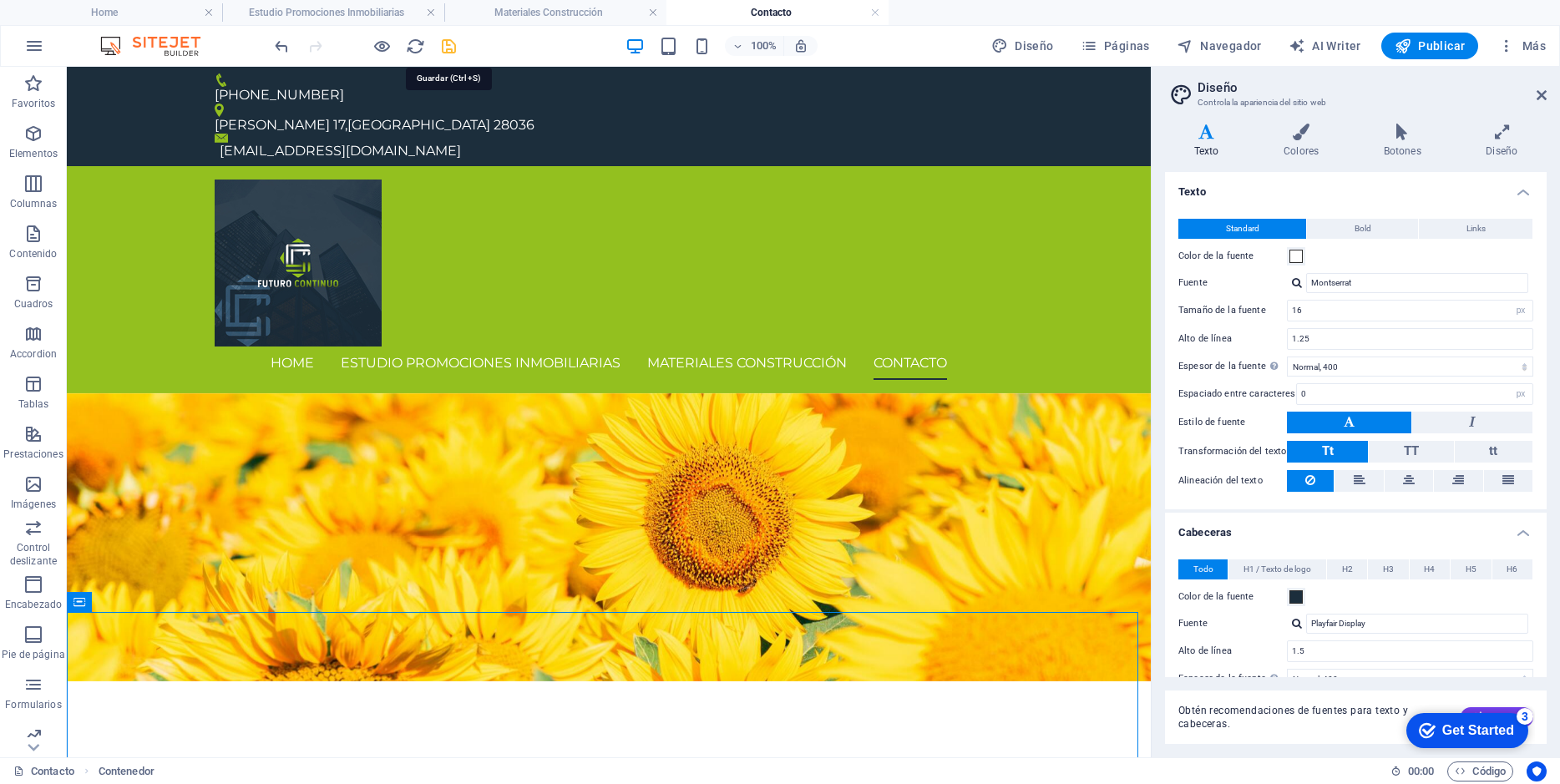
click at [448, 42] on icon "save" at bounding box center [448, 46] width 19 height 19
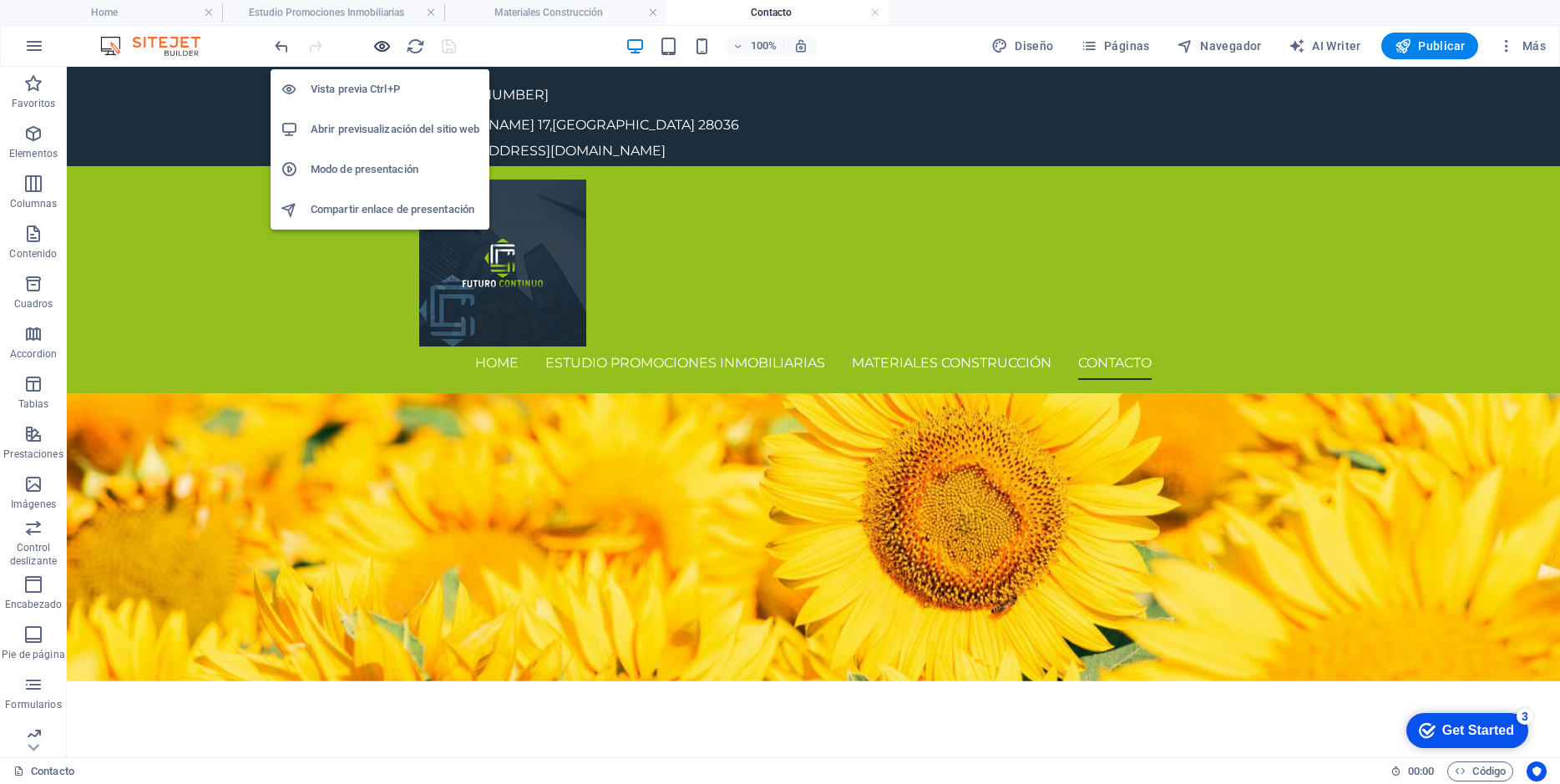
click at [383, 43] on icon "button" at bounding box center [382, 46] width 19 height 19
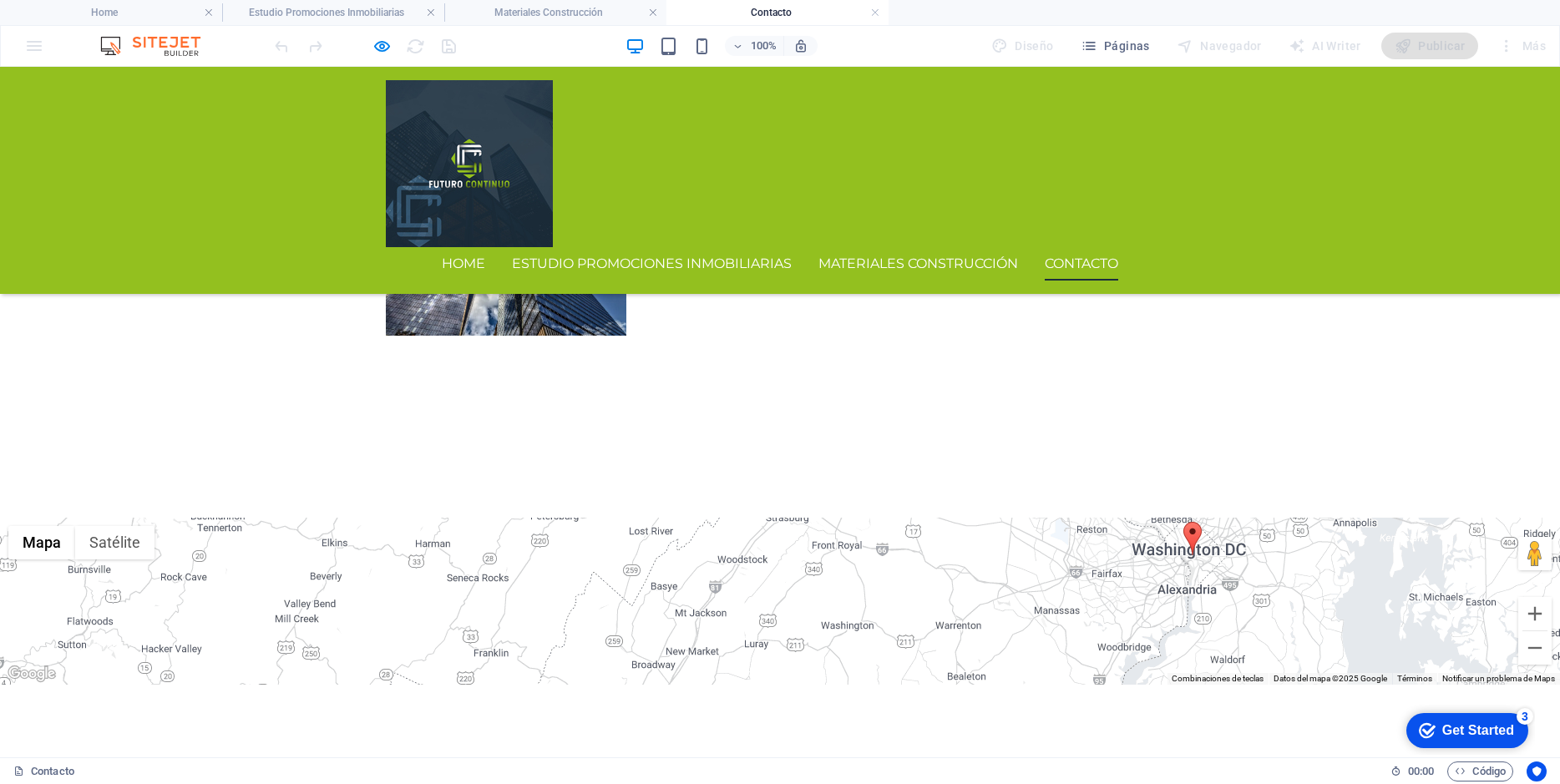
scroll to position [840, 0]
type input "6x5PF2"
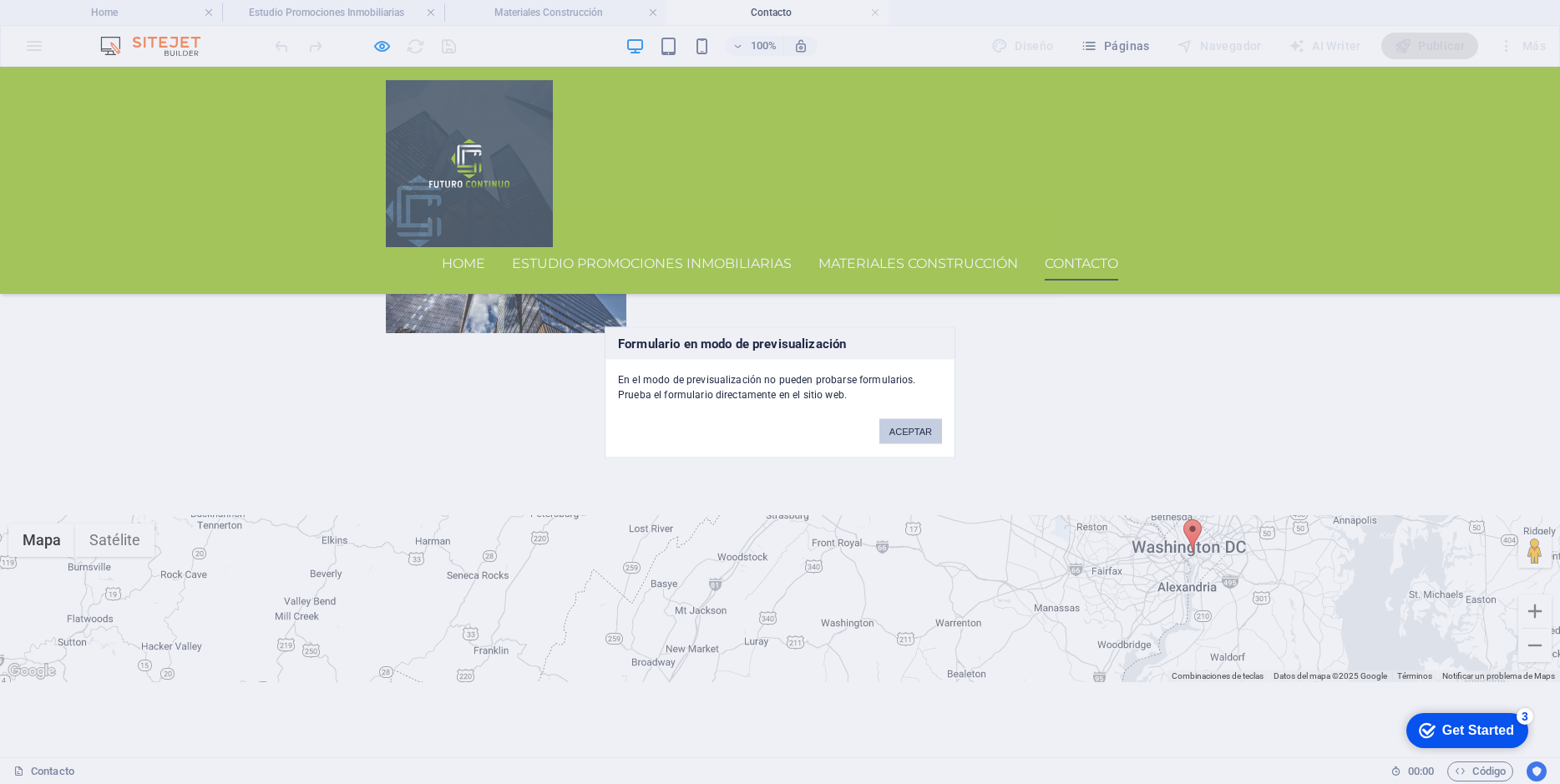
click at [911, 428] on button "ACEPTAR" at bounding box center [911, 431] width 63 height 25
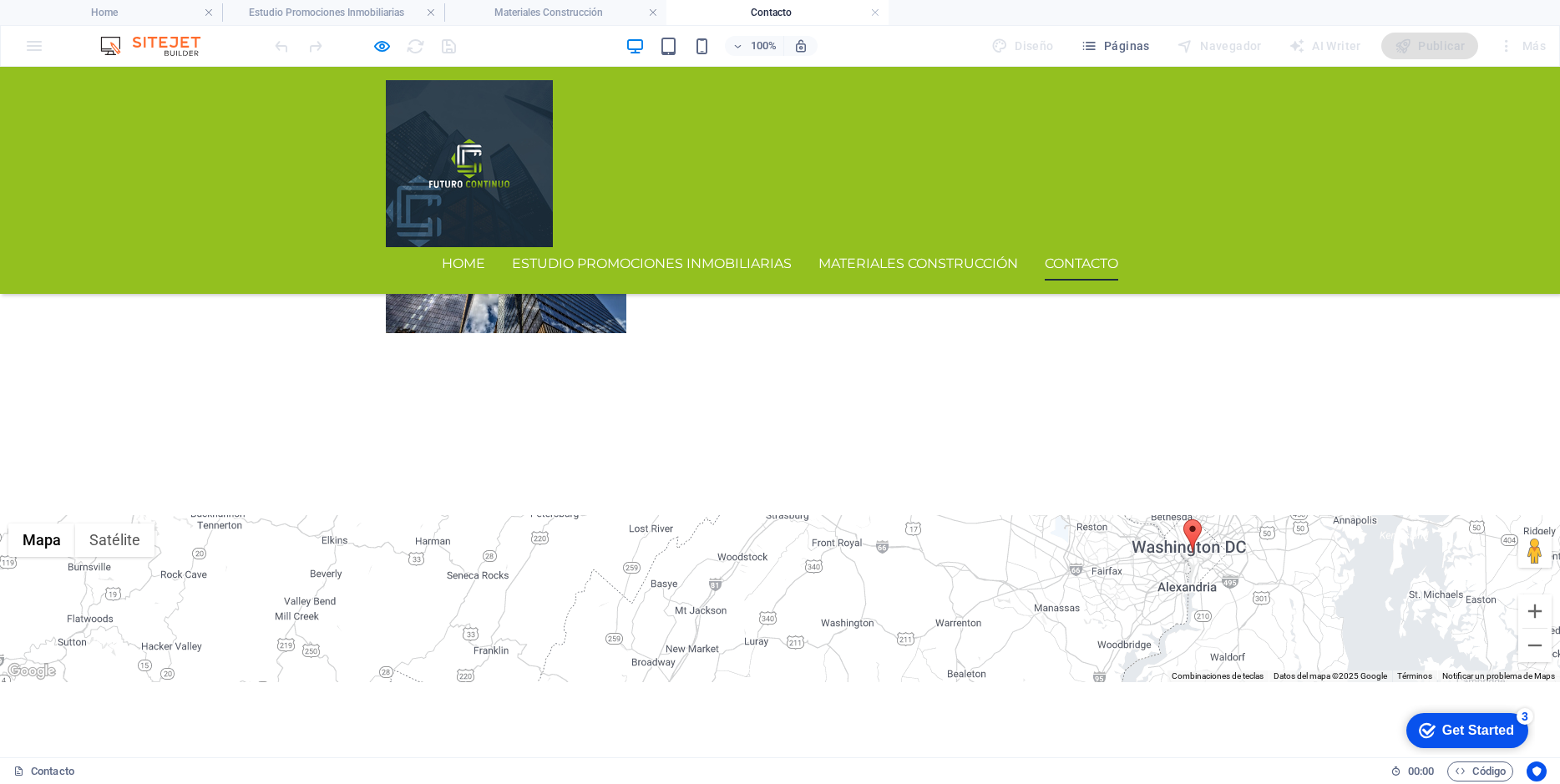
scroll to position [506, 0]
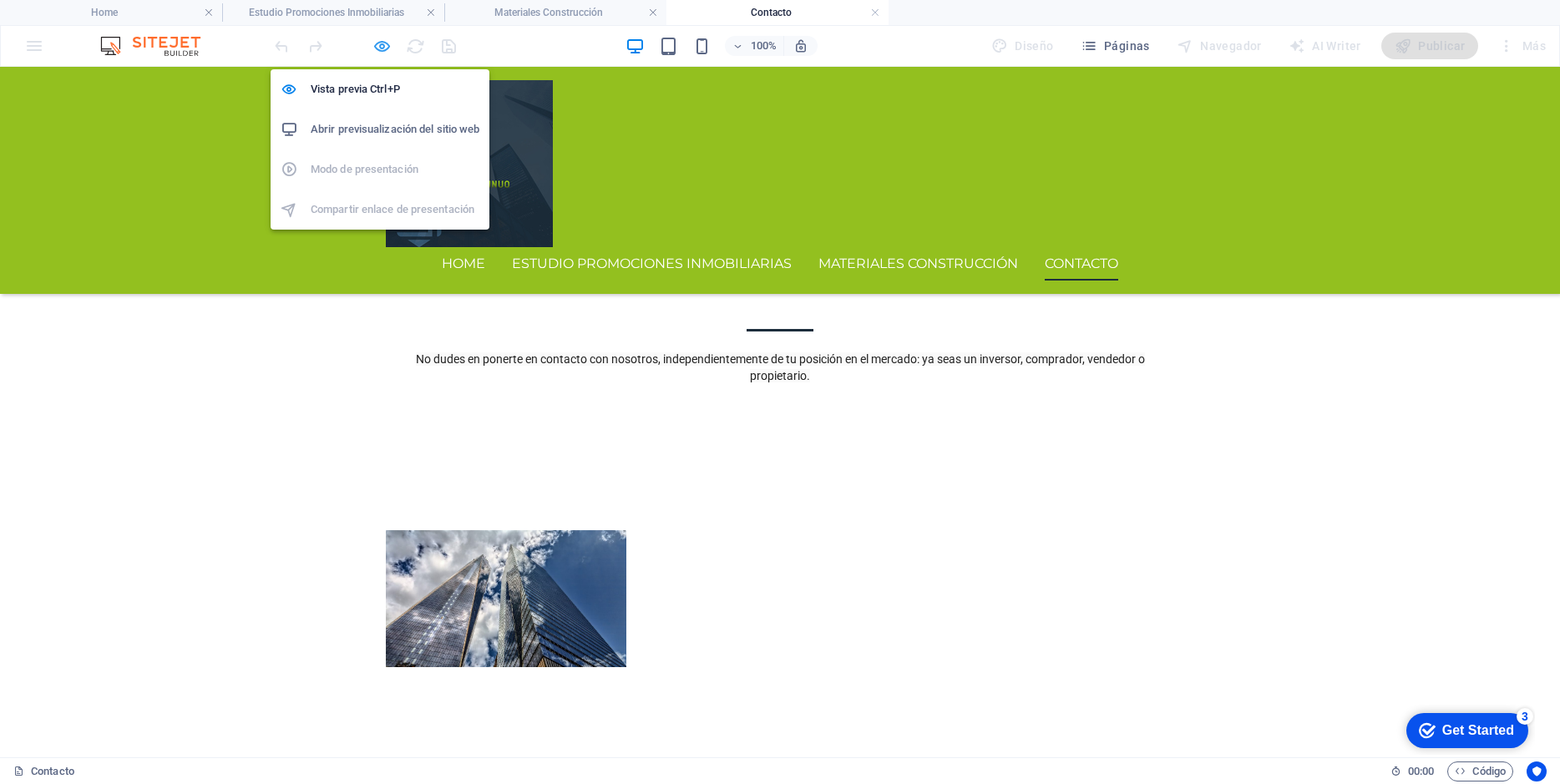
click at [378, 50] on icon "button" at bounding box center [382, 46] width 19 height 19
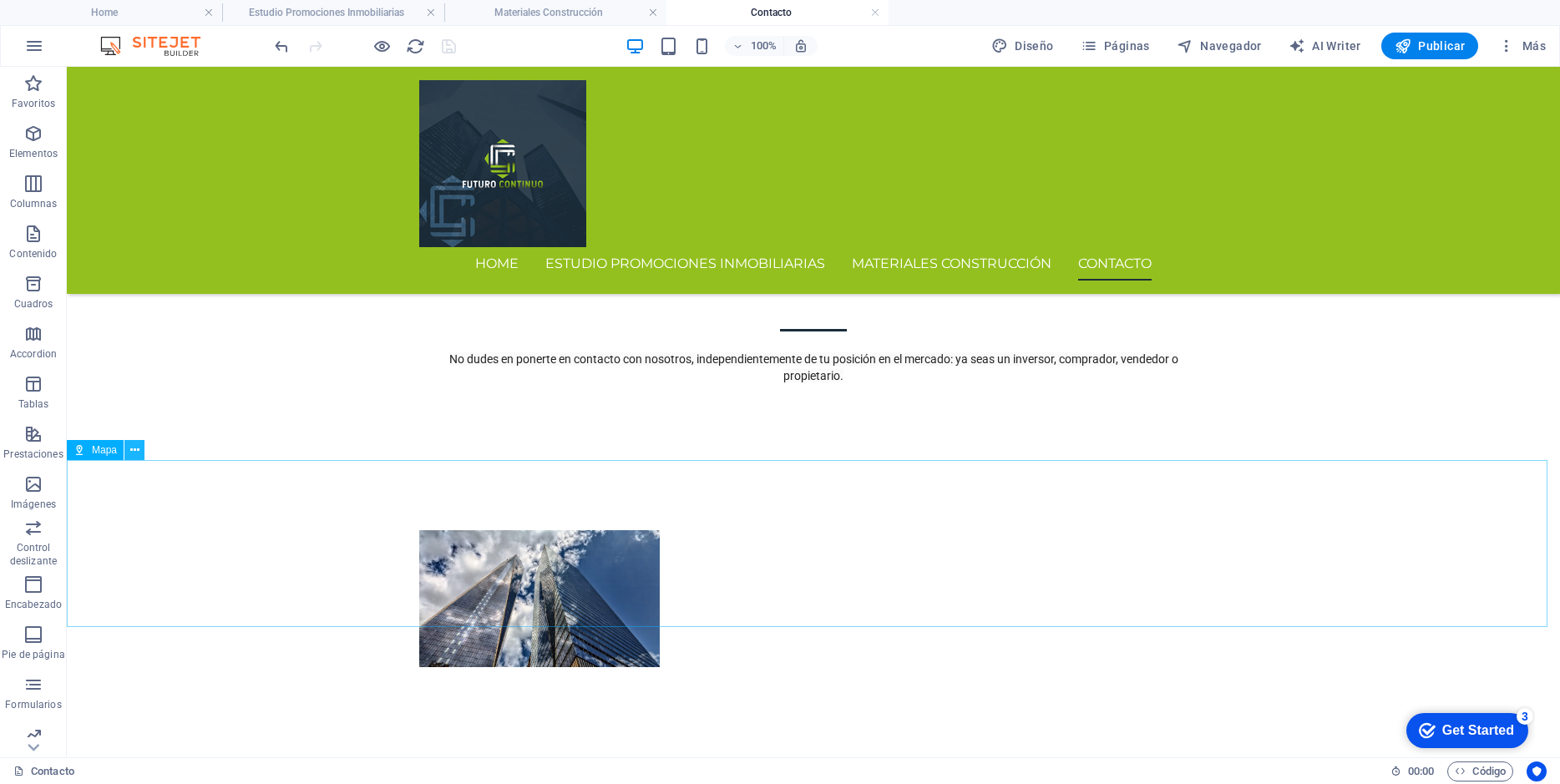
click at [132, 452] on icon at bounding box center [135, 450] width 9 height 17
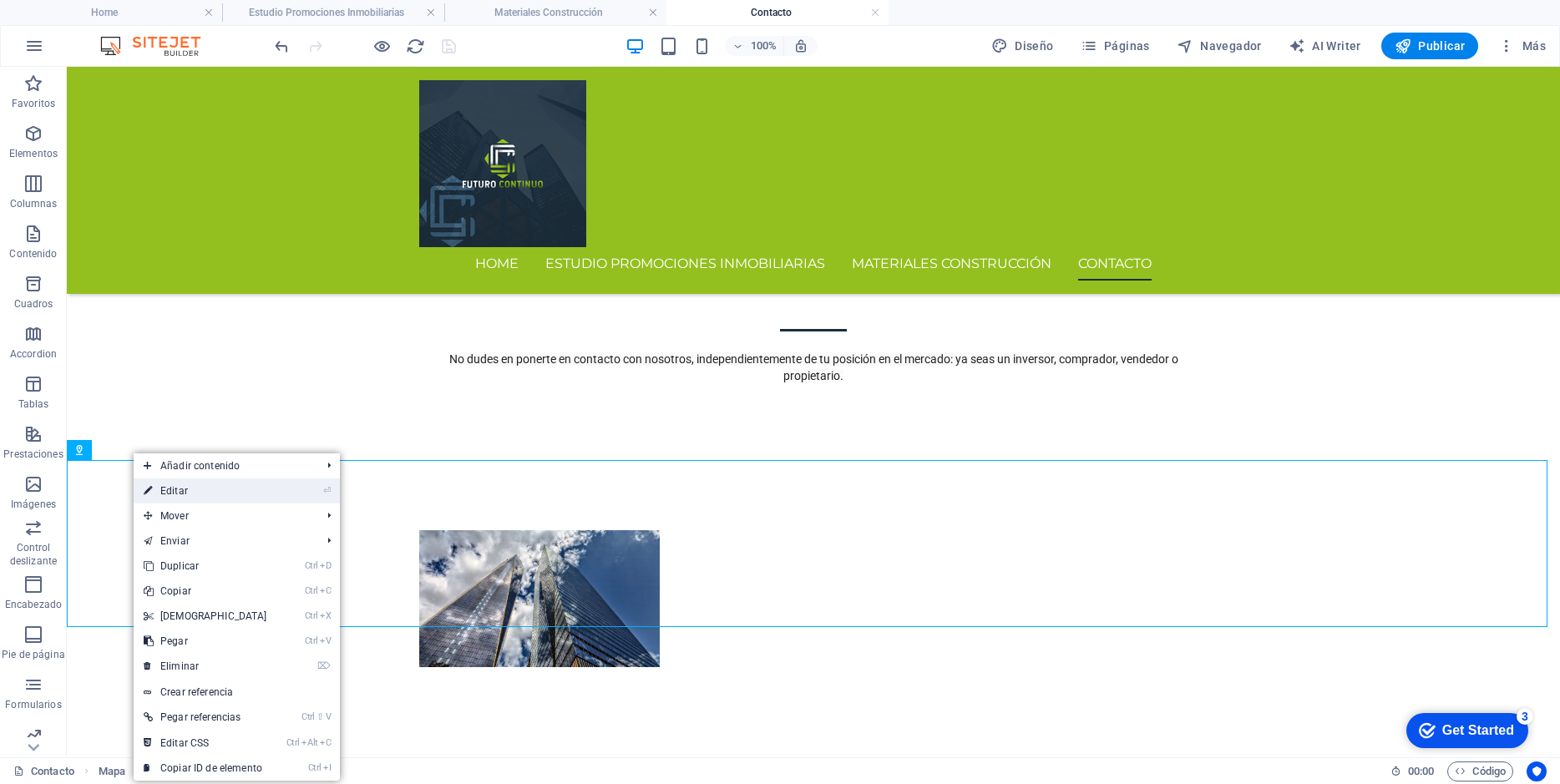
click at [167, 489] on link "⏎ Editar" at bounding box center [205, 491] width 144 height 25
select select "1"
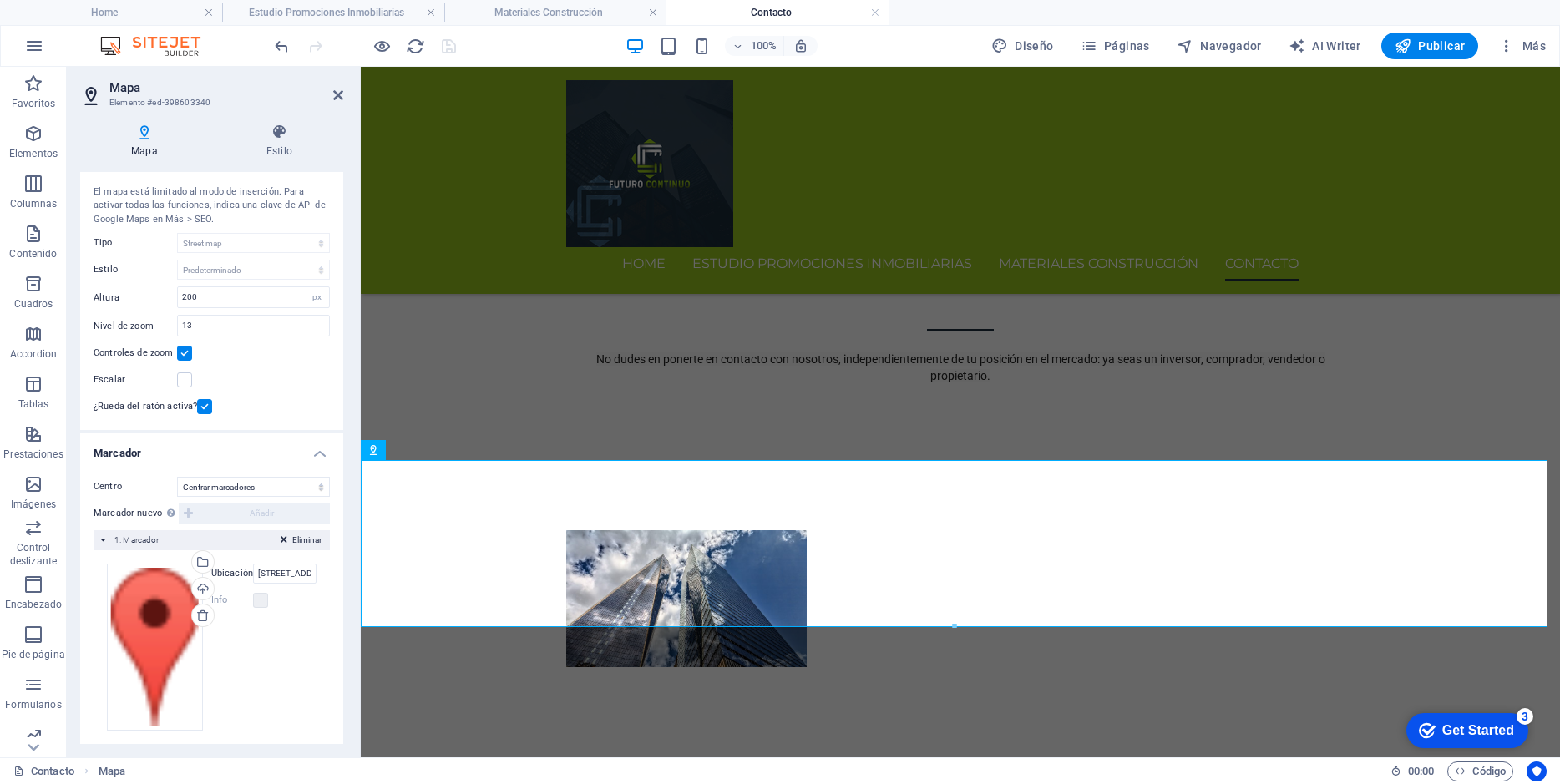
scroll to position [50, 0]
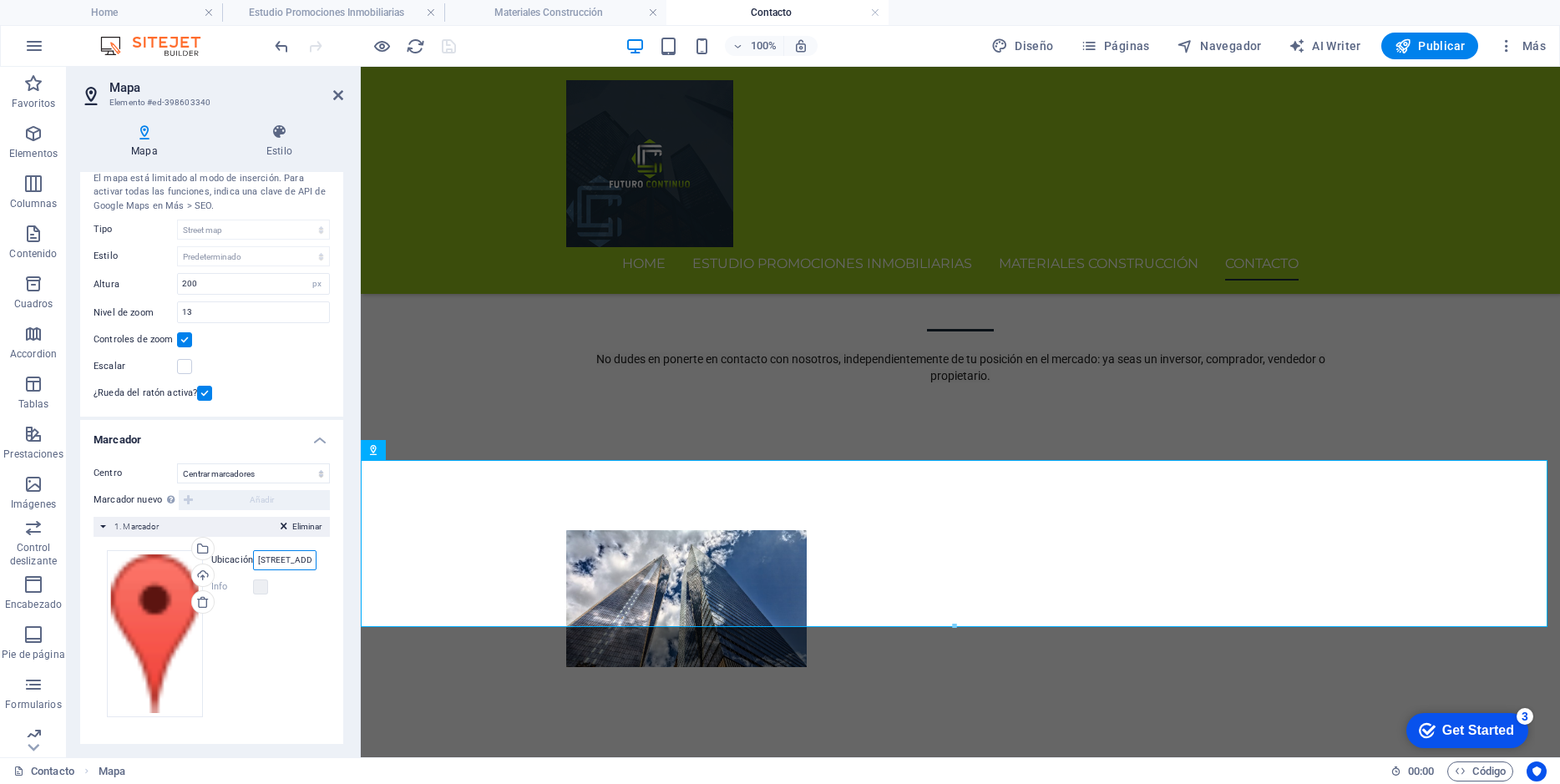
click at [296, 560] on input "[STREET_ADDRESS][US_STATE][US_STATE]" at bounding box center [284, 560] width 63 height 20
drag, startPoint x: 253, startPoint y: 558, endPoint x: 337, endPoint y: 558, distance: 84.0
click at [337, 558] on div "Centro No centrar Centrar marcadores Centrar y ampliar marcadores Marcador nuev…" at bounding box center [212, 597] width 263 height 293
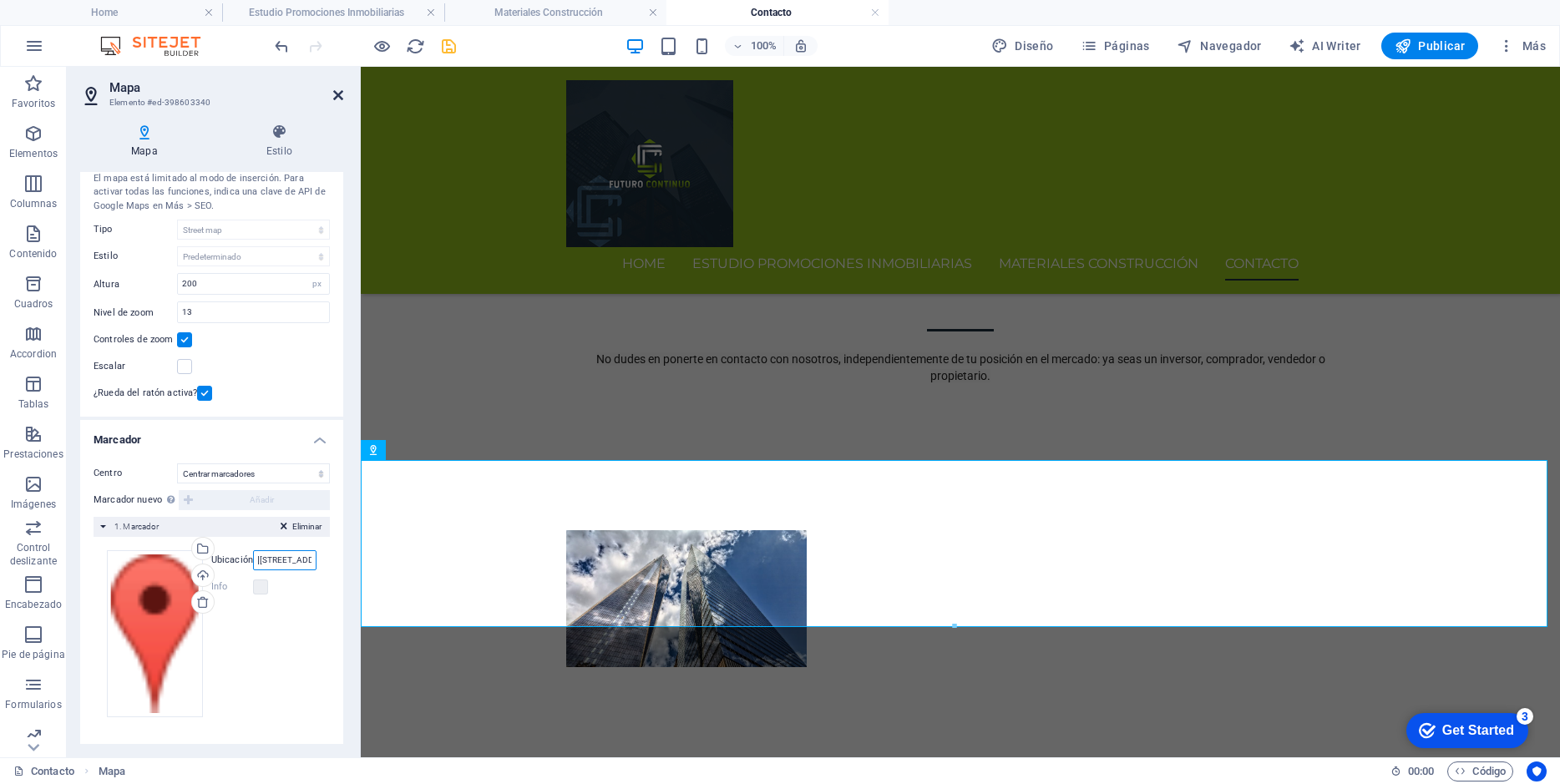
type input "[PERSON_NAME][STREET_ADDRESS]"
click at [338, 90] on icon at bounding box center [338, 95] width 10 height 14
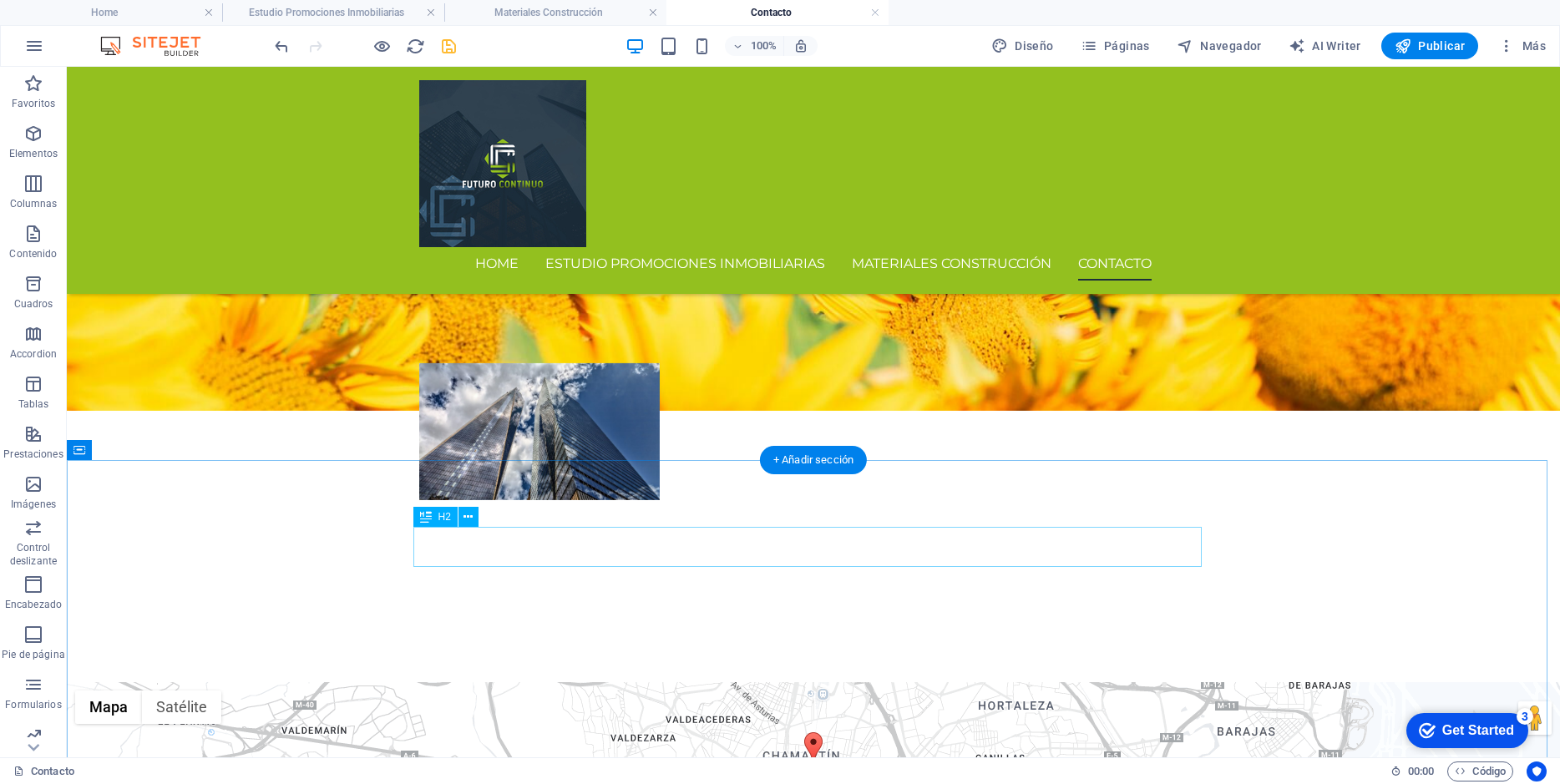
scroll to position [840, 0]
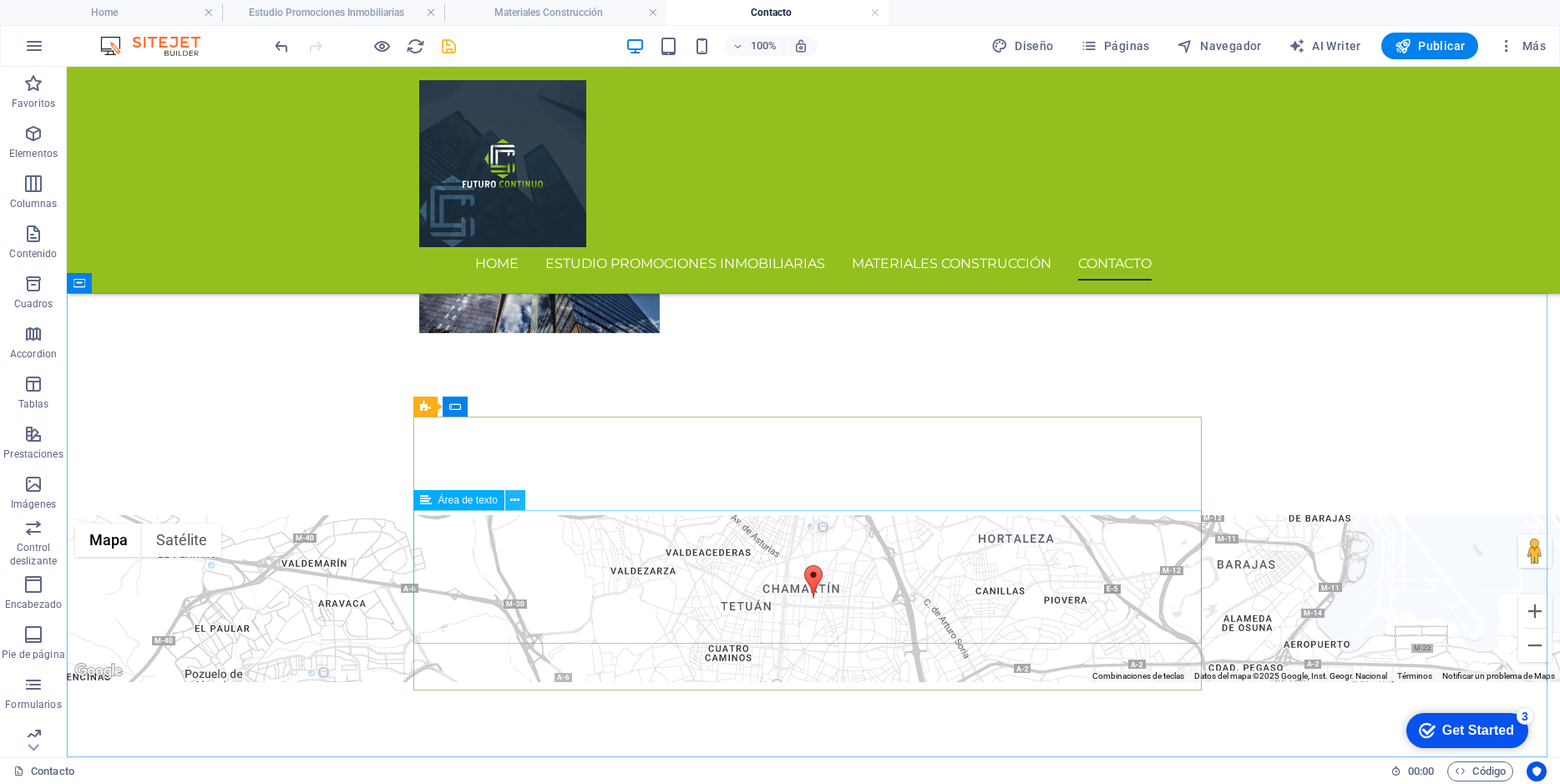
click at [512, 498] on icon at bounding box center [515, 500] width 9 height 17
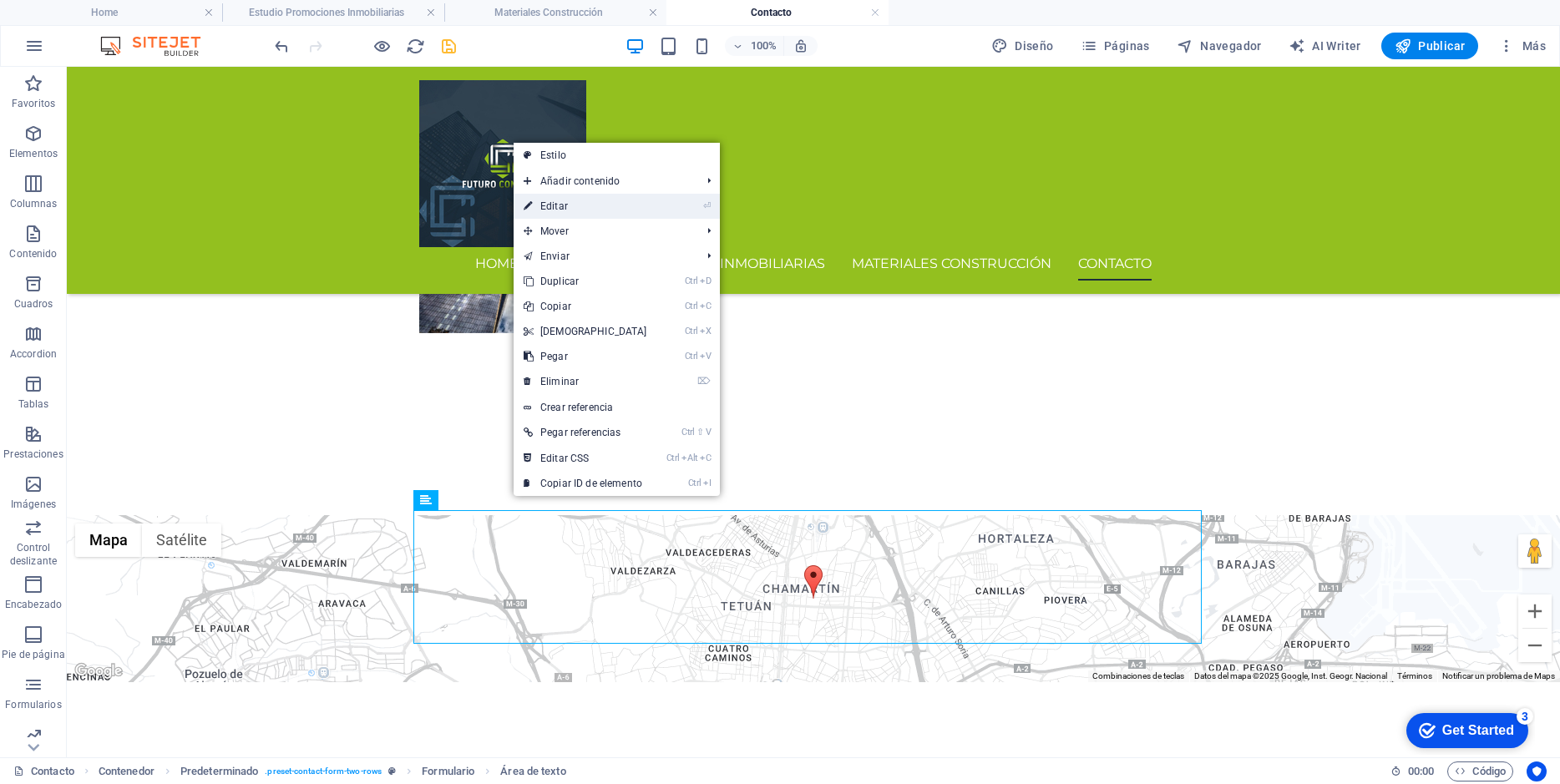
click at [555, 213] on link "⏎ Editar" at bounding box center [585, 206] width 144 height 25
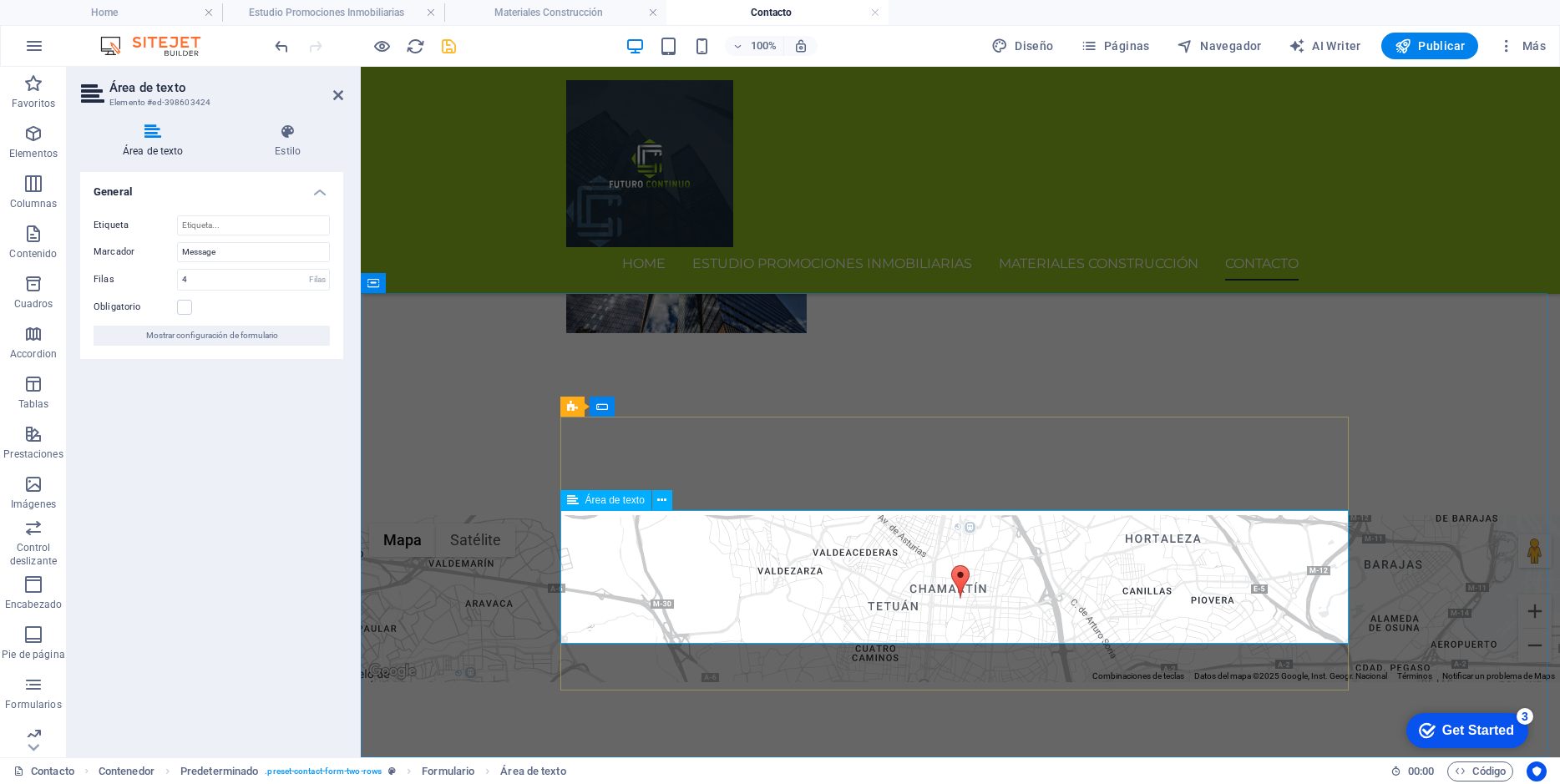
type textarea "Mensaje"
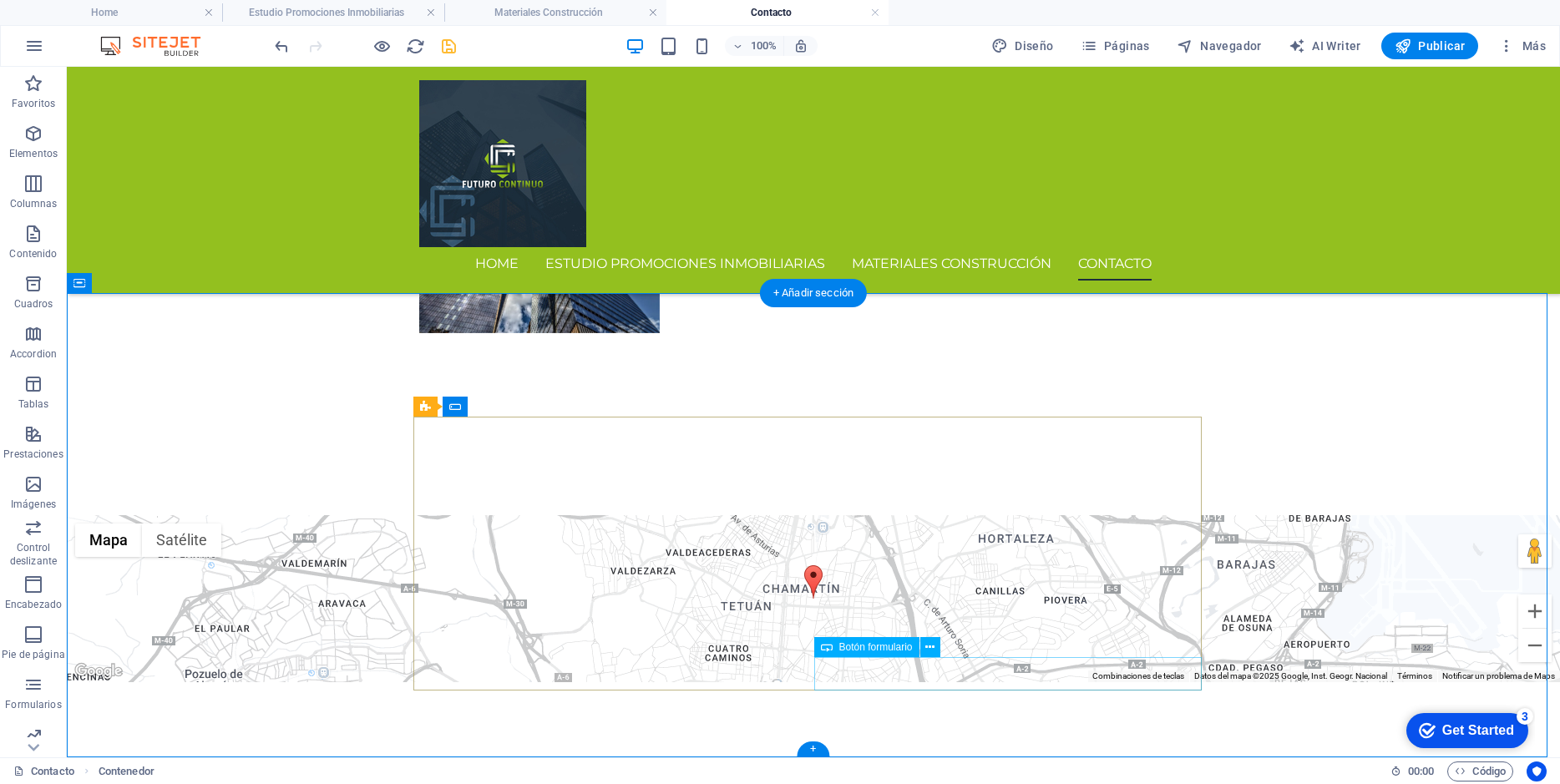
click at [931, 650] on icon at bounding box center [930, 647] width 9 height 17
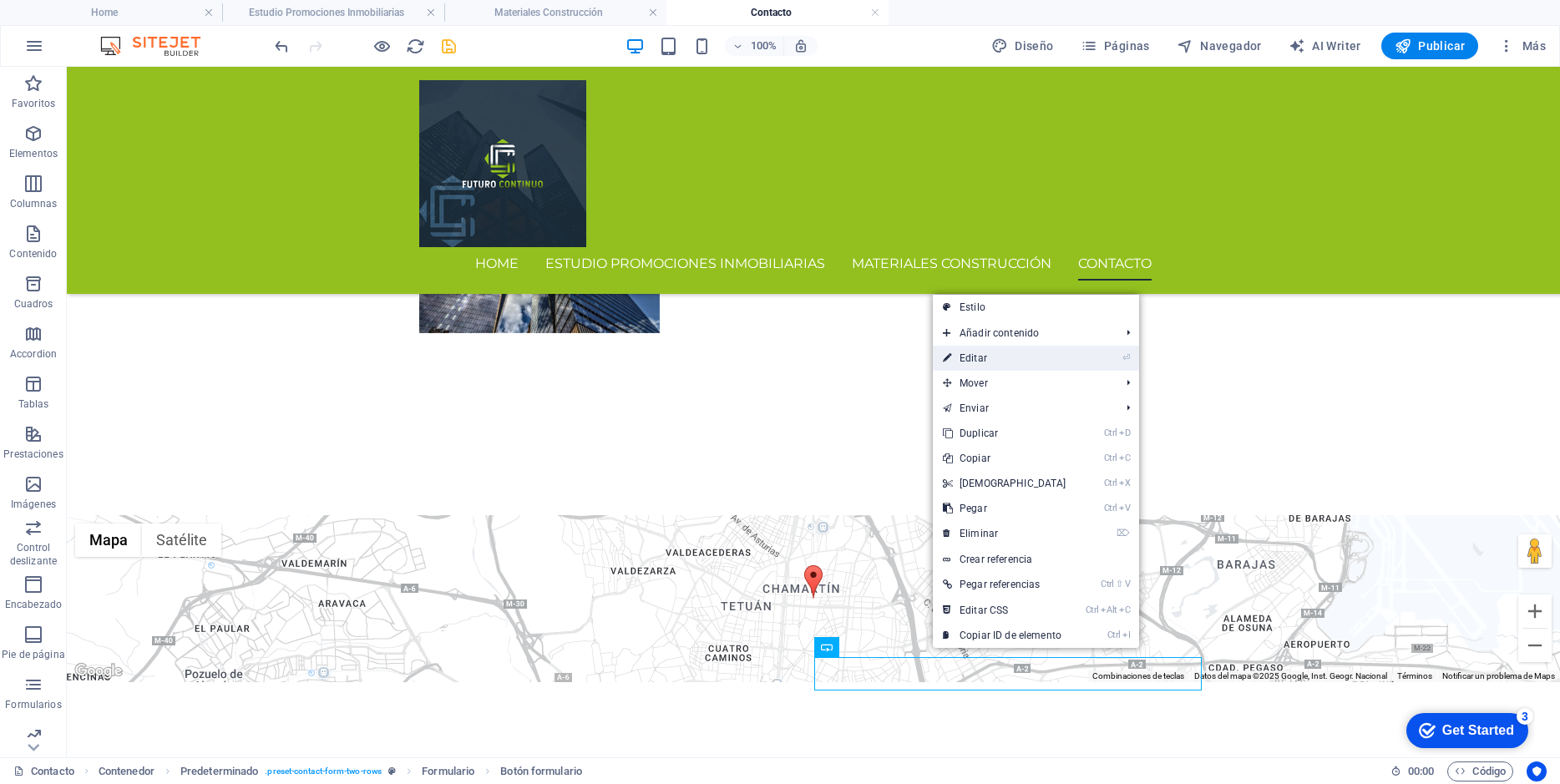
click at [978, 362] on link "⏎ Editar" at bounding box center [1005, 358] width 144 height 25
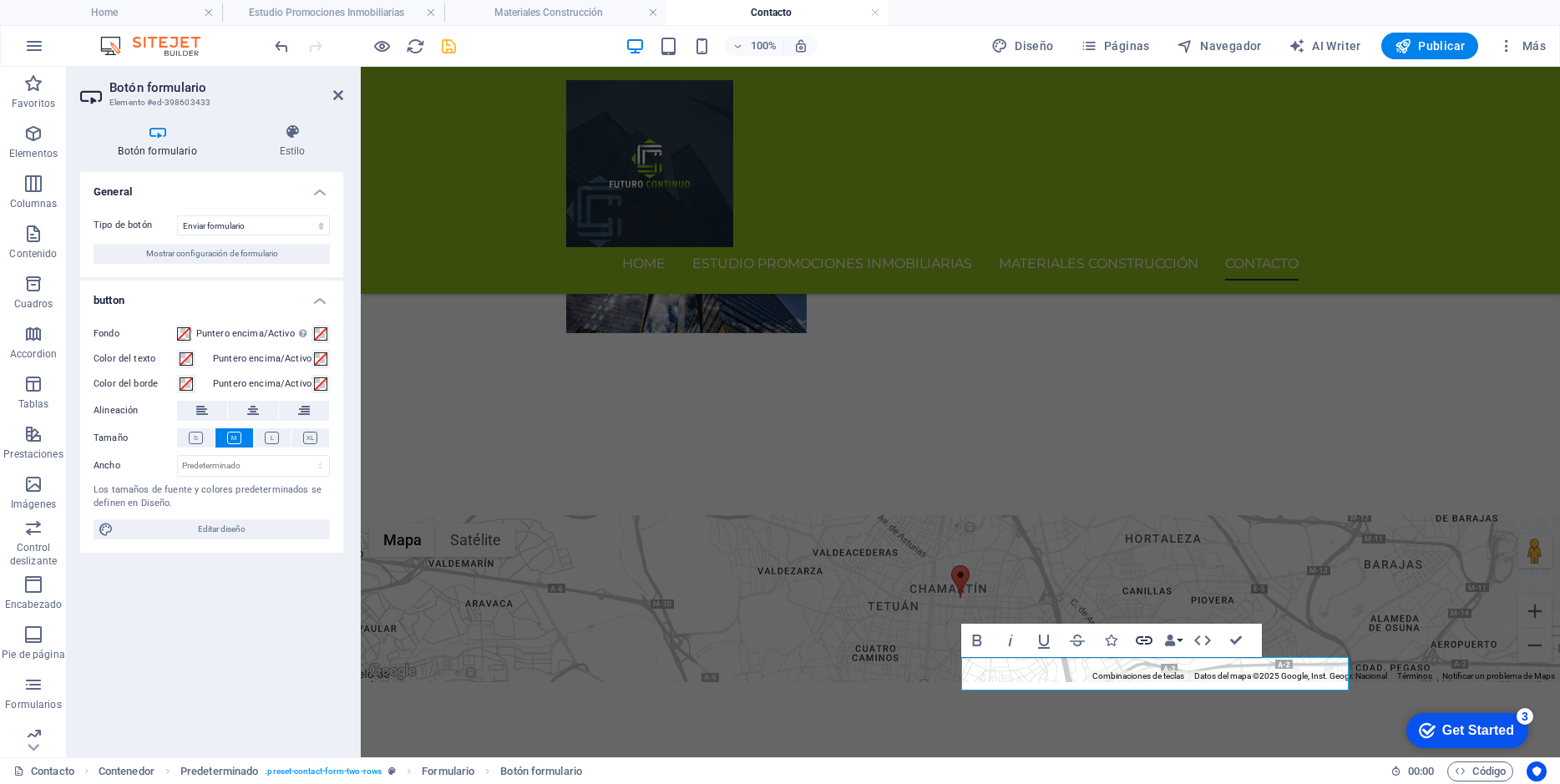
click at [1140, 640] on icon "button" at bounding box center [1144, 640] width 20 height 20
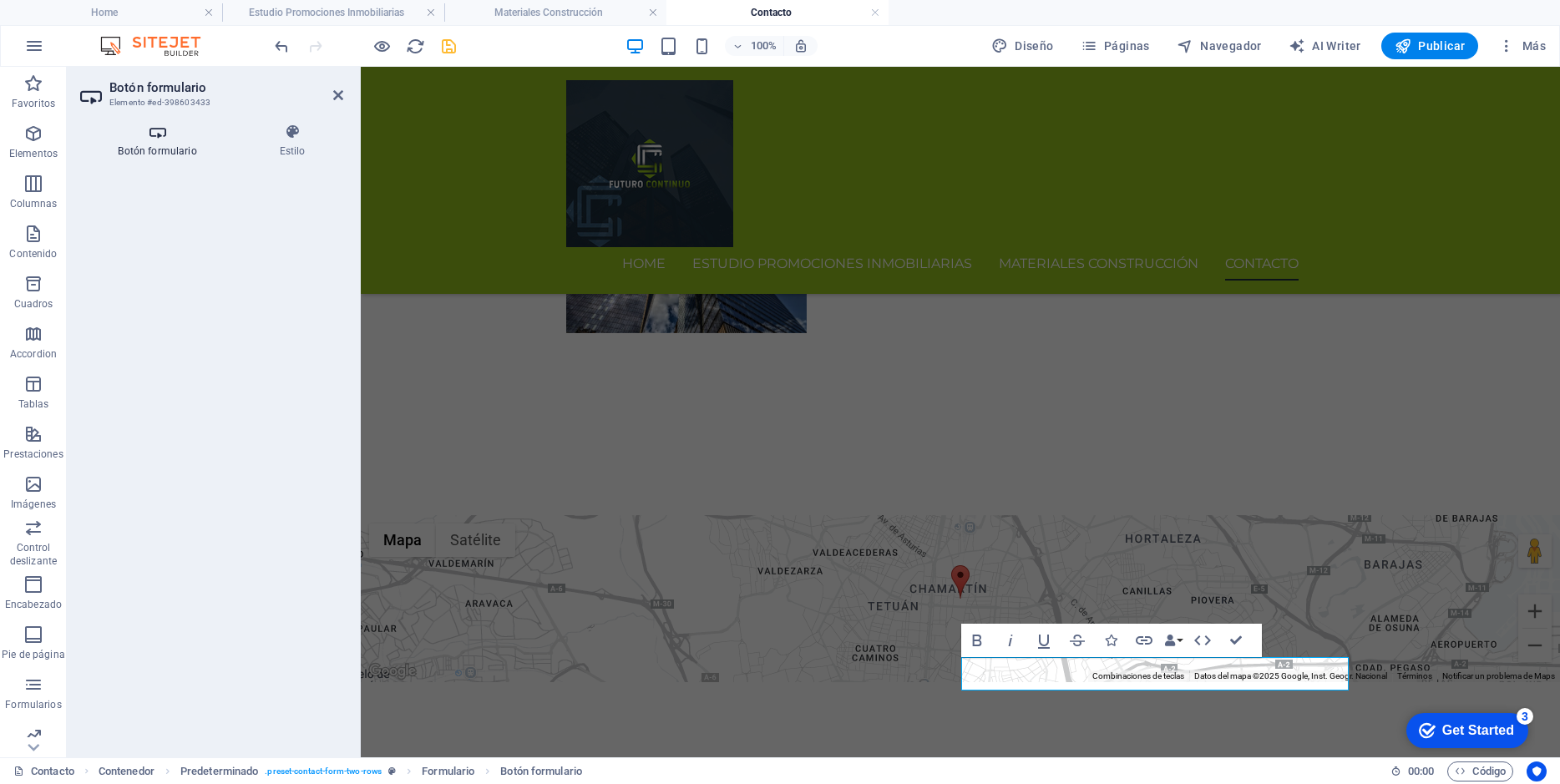
click at [158, 137] on icon at bounding box center [158, 131] width 155 height 17
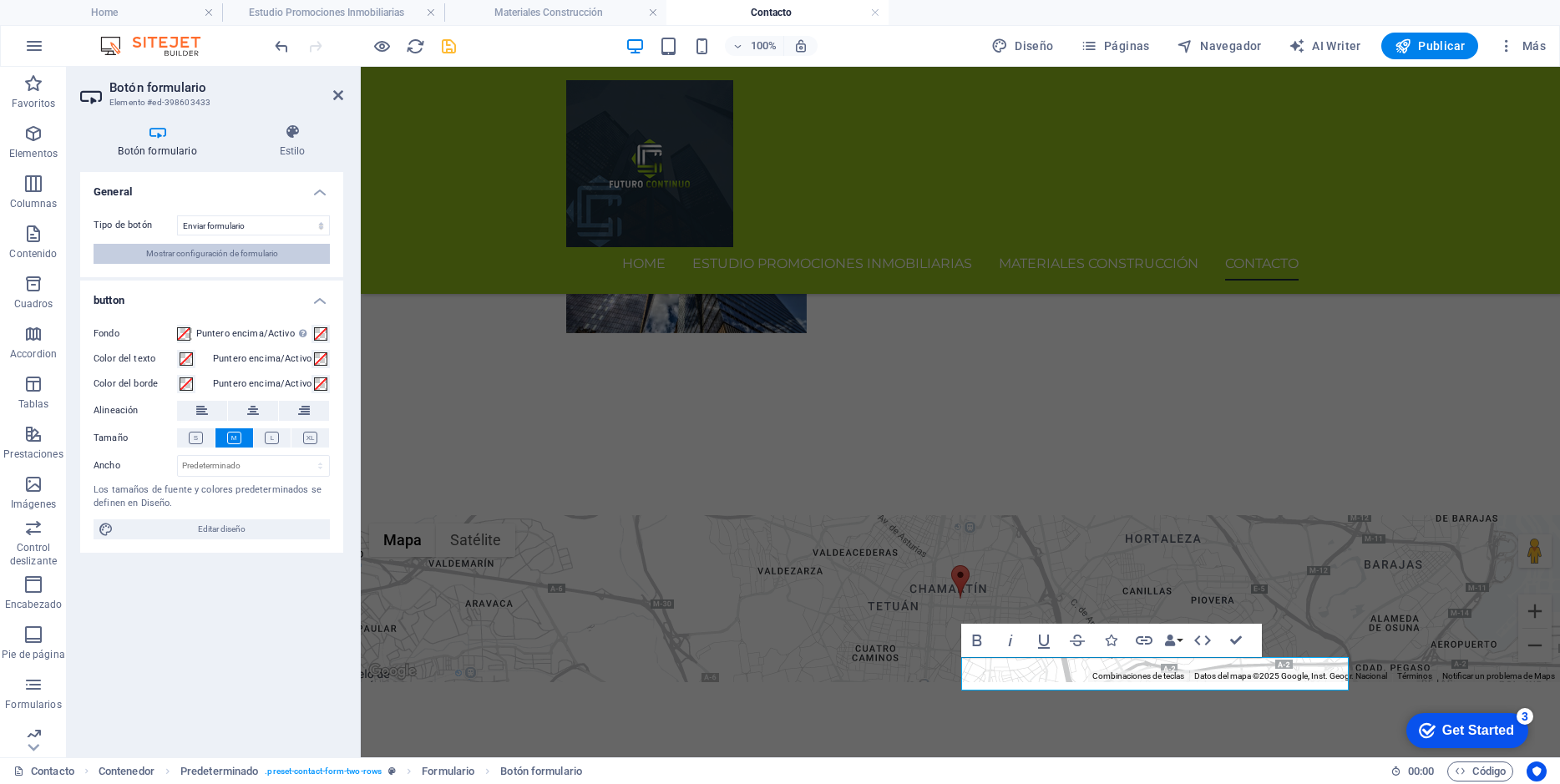
click at [238, 258] on span "Mostrar configuración de formulario" at bounding box center [212, 254] width 132 height 20
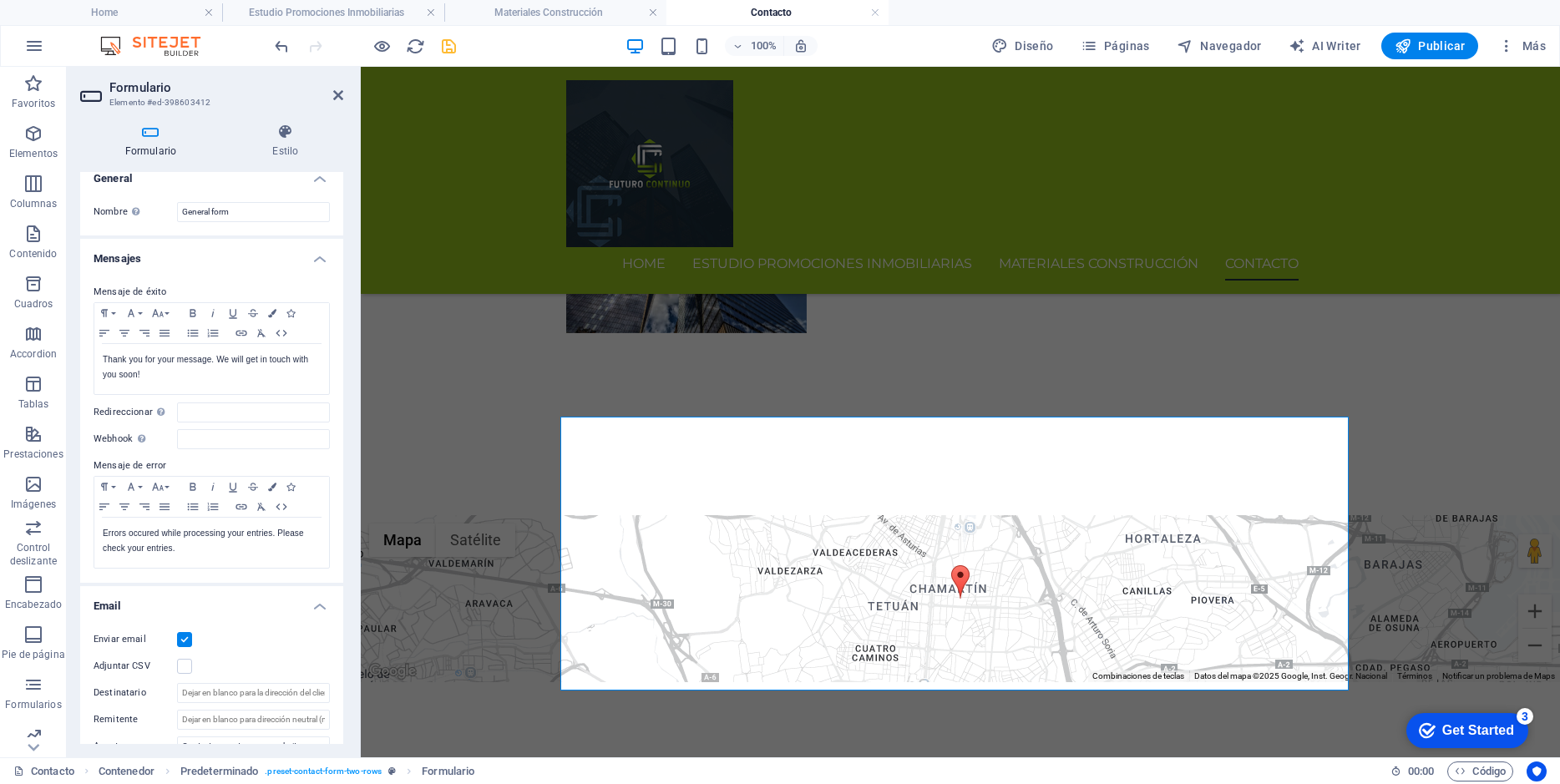
scroll to position [0, 0]
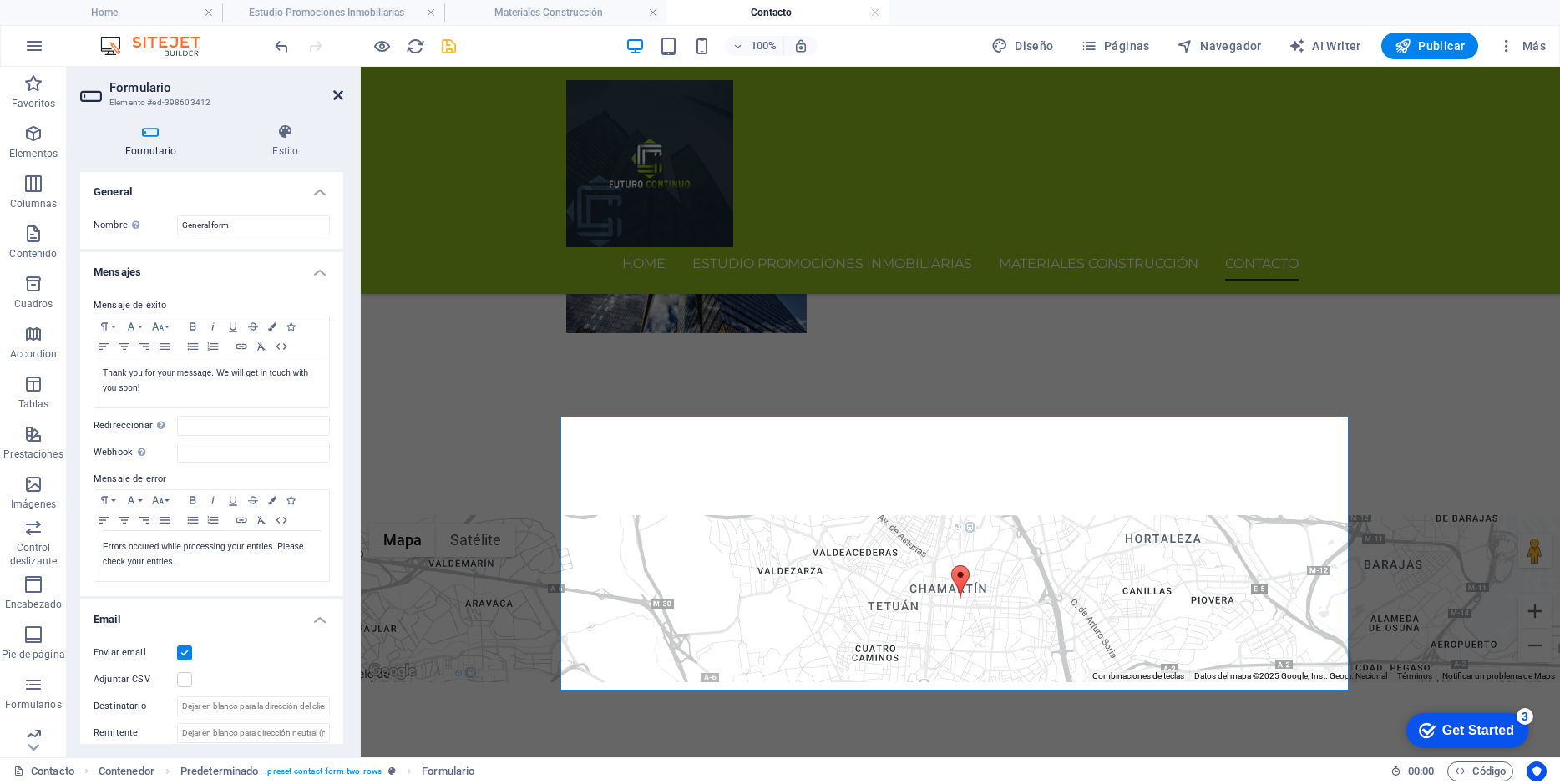
click at [334, 97] on icon at bounding box center [338, 95] width 10 height 14
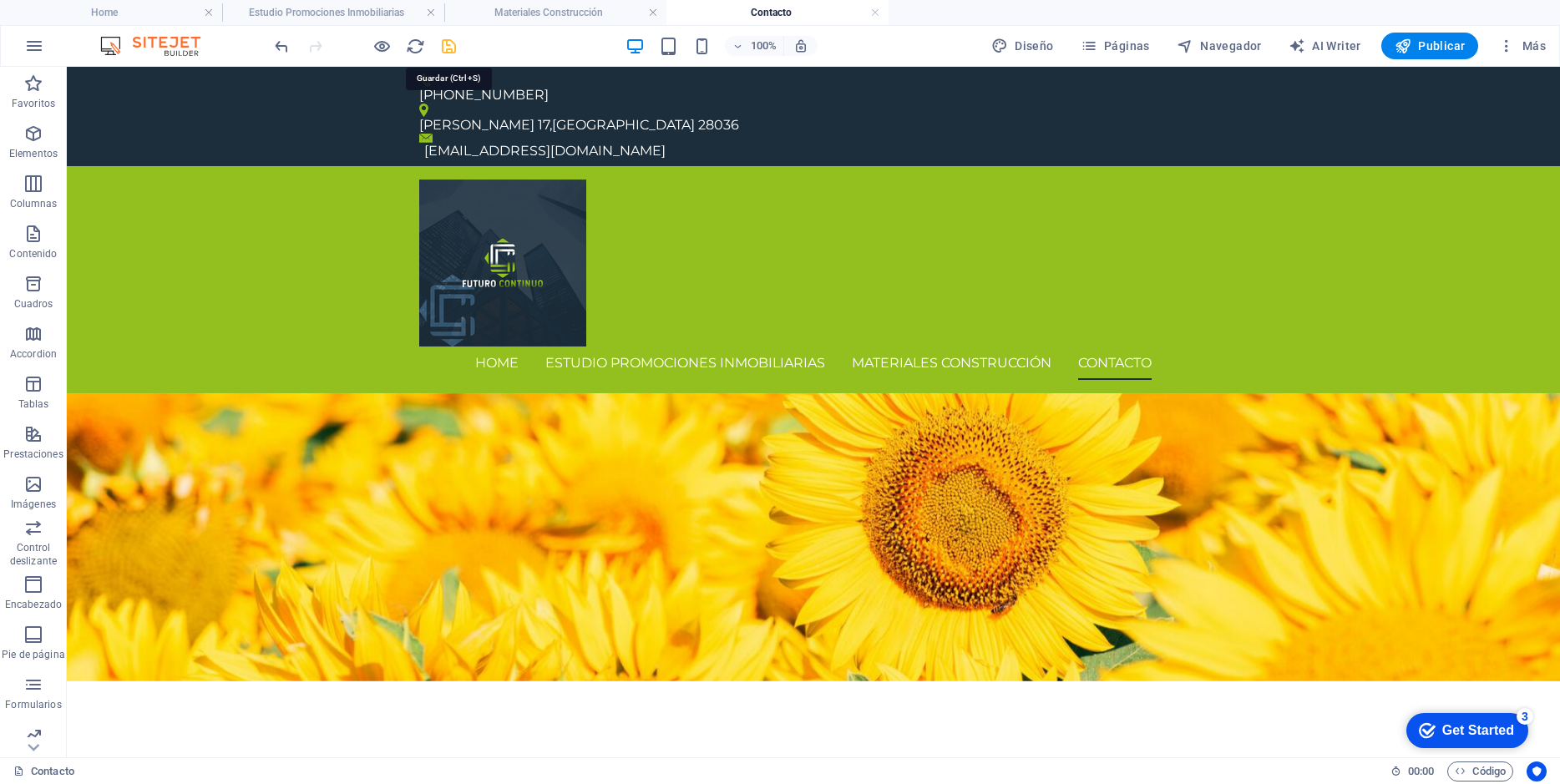
click at [449, 50] on icon "save" at bounding box center [448, 46] width 19 height 19
click at [482, 491] on icon at bounding box center [480, 489] width 9 height 17
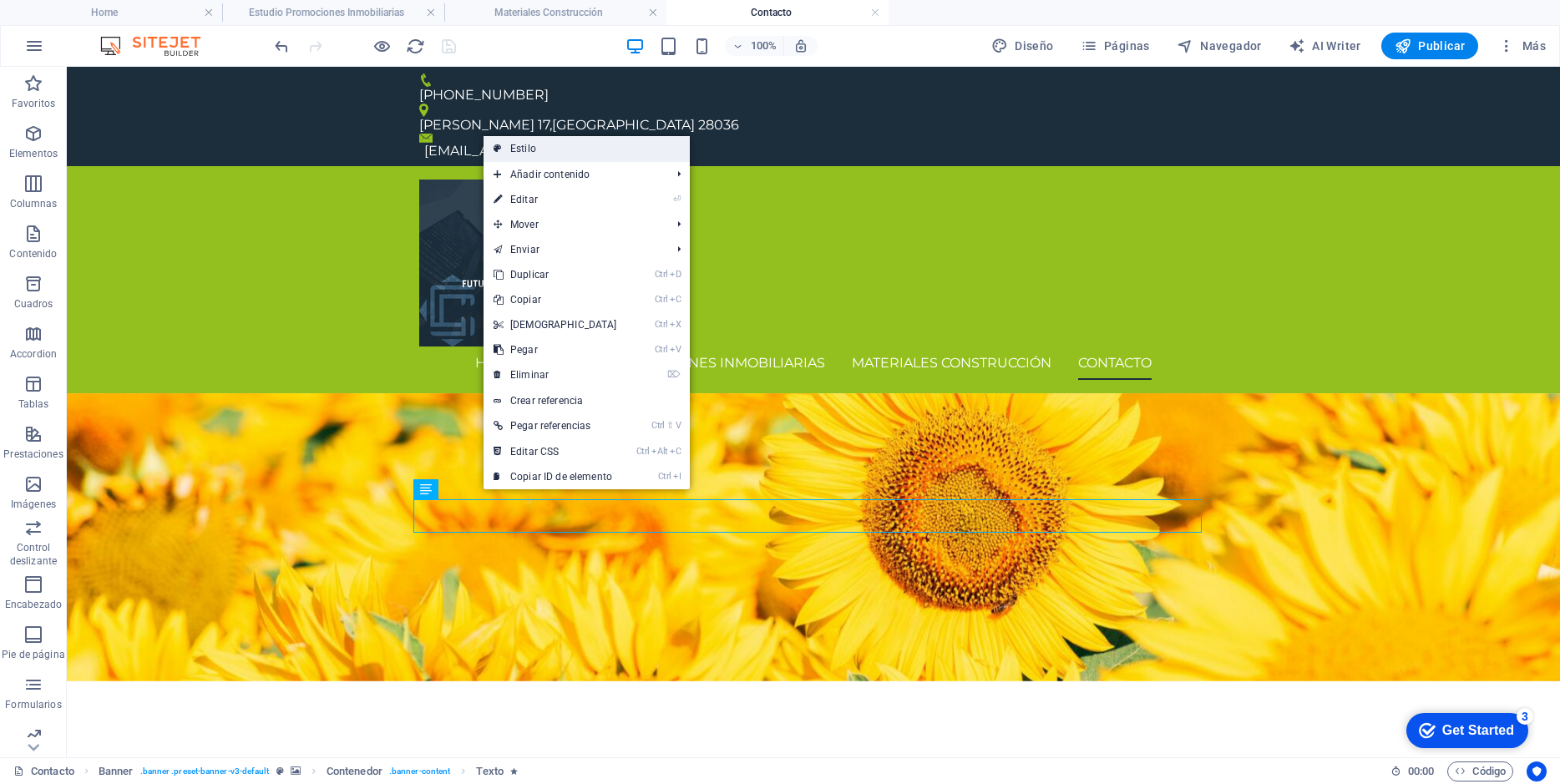
click at [536, 140] on link "Estilo" at bounding box center [586, 149] width 206 height 25
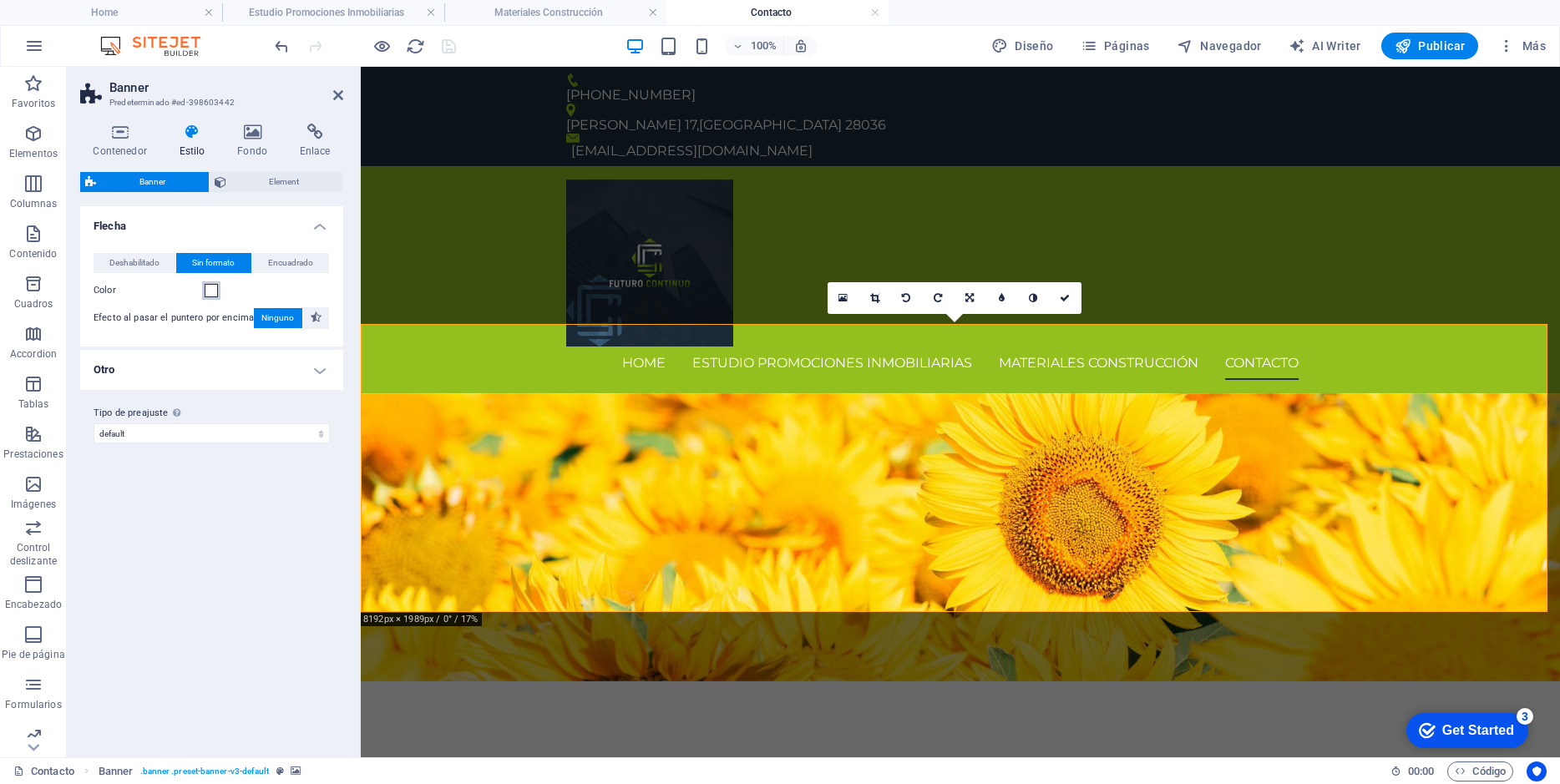
click at [215, 293] on span at bounding box center [211, 290] width 14 height 14
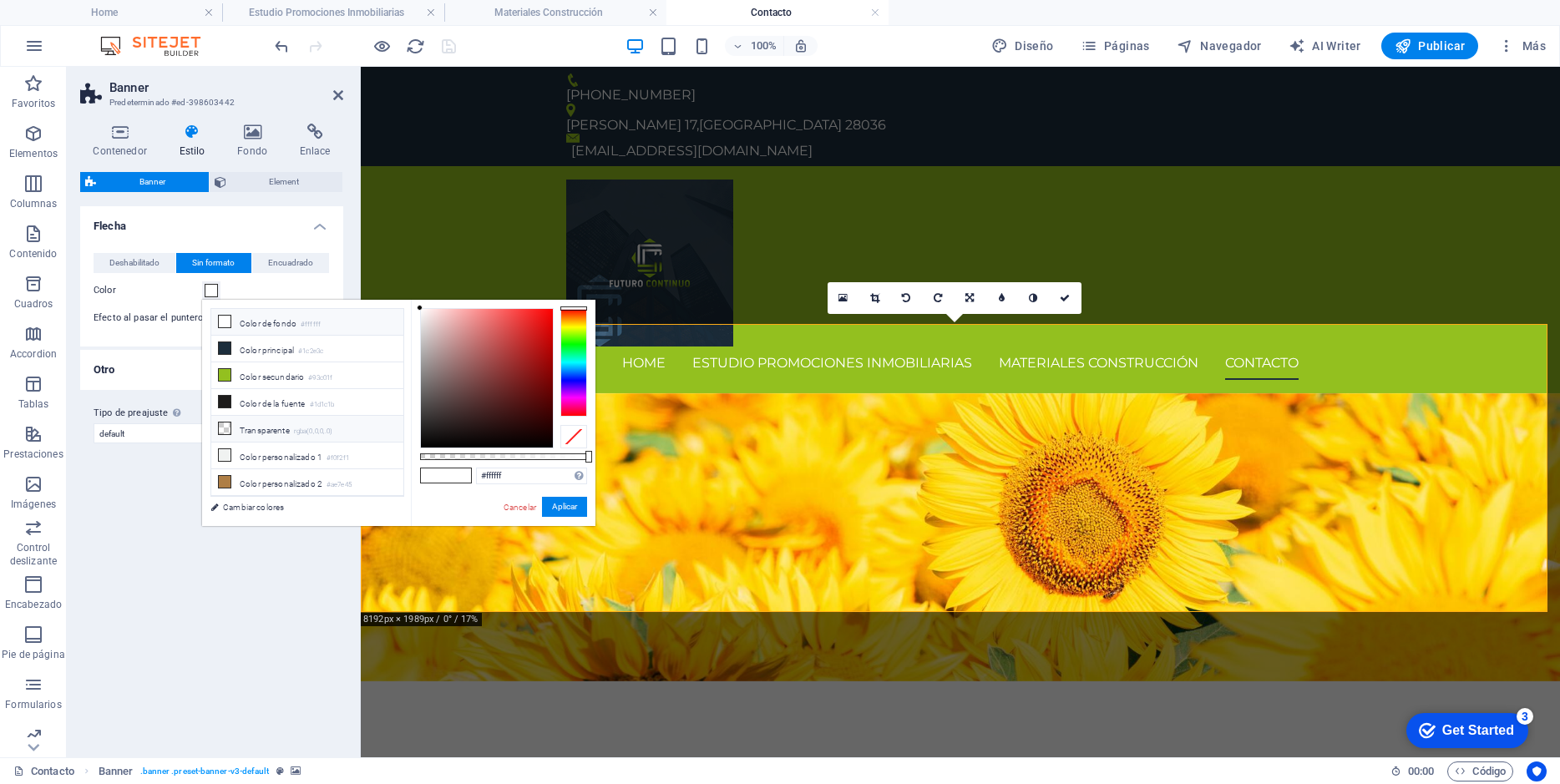
click at [257, 432] on li "Transparente rgba(0,0,0,.0)" at bounding box center [307, 429] width 192 height 27
type input "rgba(0, 0, 0, 0)"
click at [556, 504] on button "Aplicar" at bounding box center [564, 507] width 45 height 20
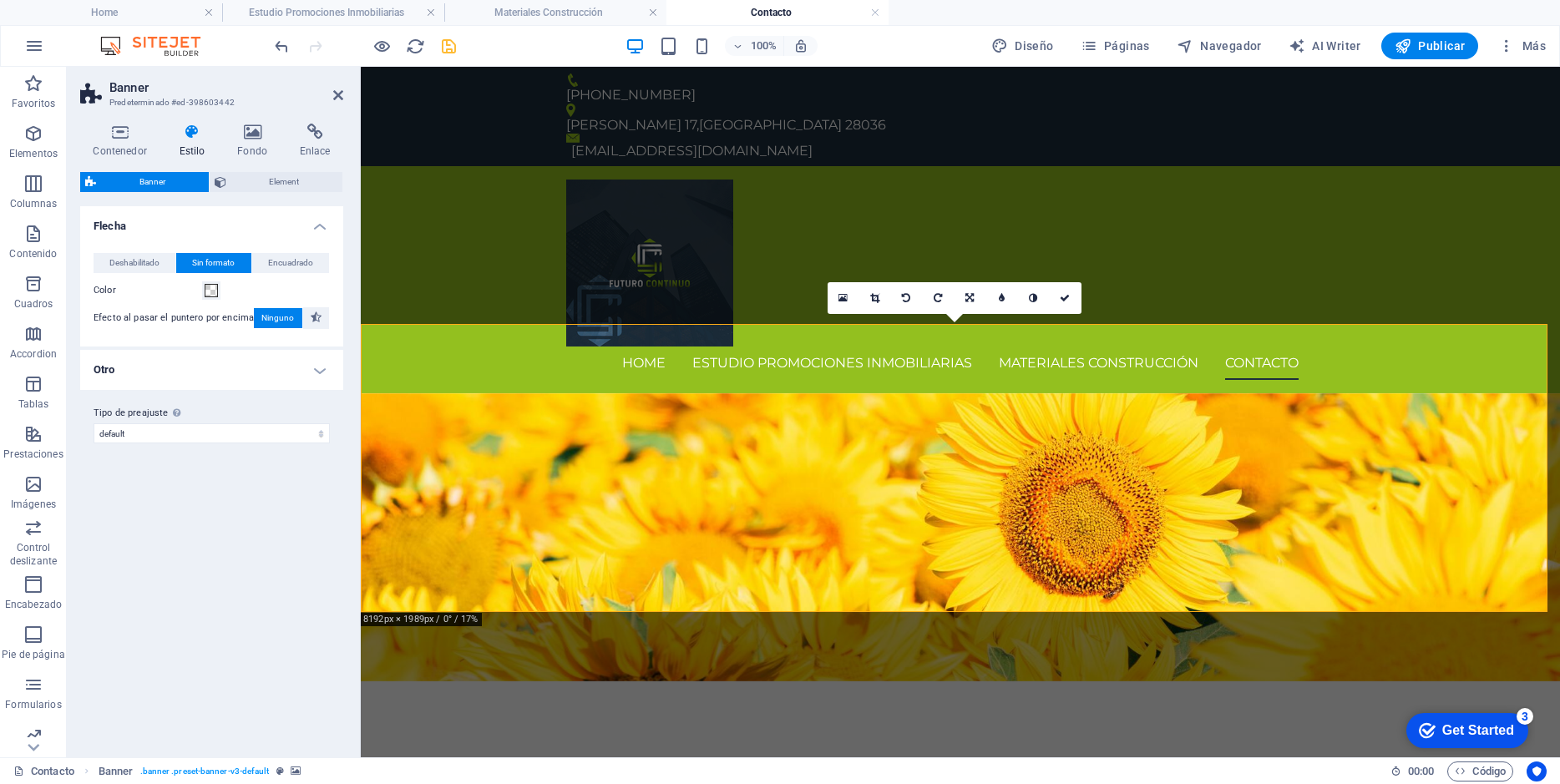
click at [320, 369] on h4 "Otro" at bounding box center [212, 370] width 263 height 41
click at [320, 369] on h4 "Otro" at bounding box center [212, 365] width 263 height 30
click at [250, 130] on icon at bounding box center [252, 131] width 56 height 17
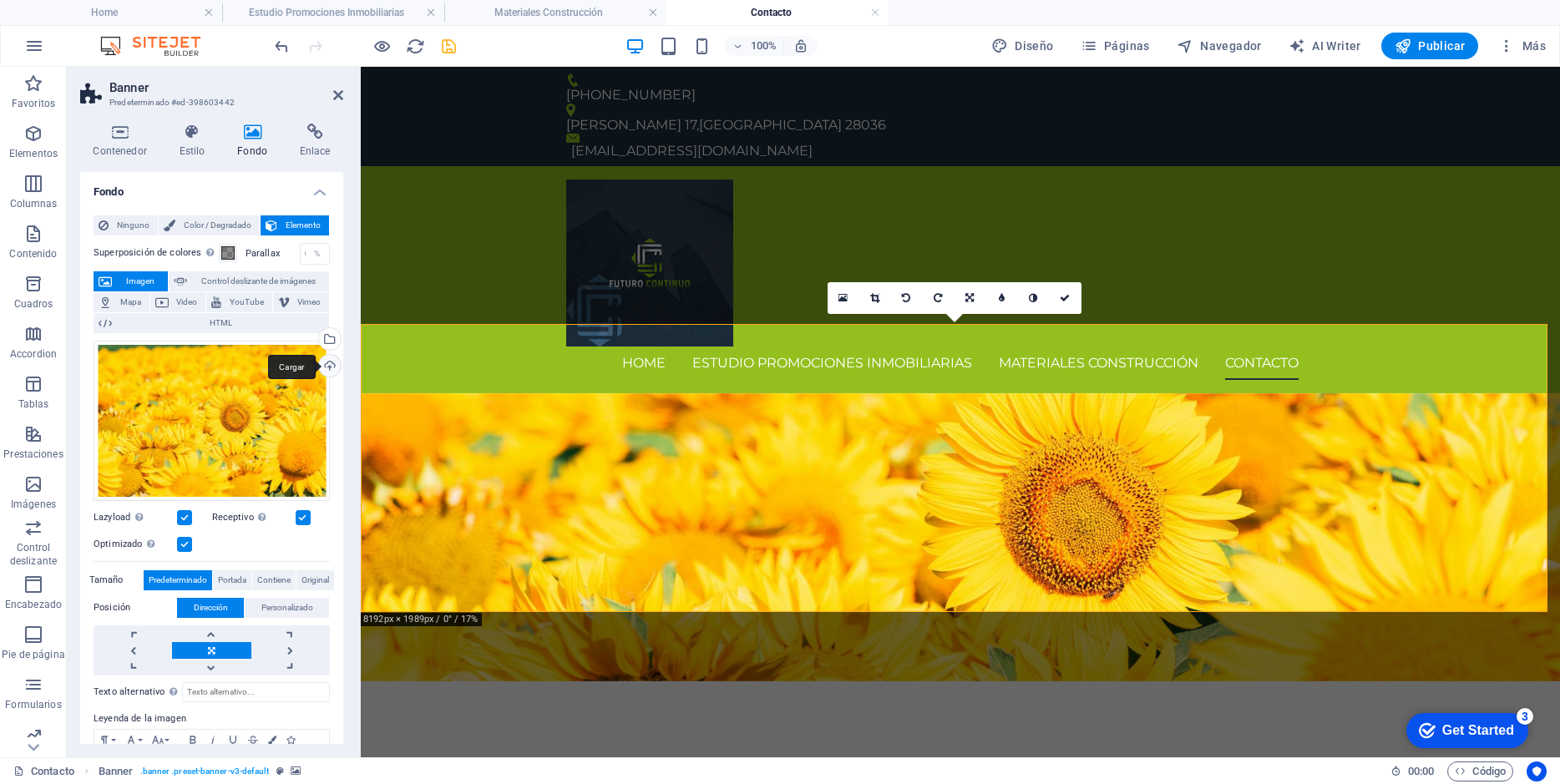
click at [321, 362] on div "Cargar" at bounding box center [329, 367] width 25 height 25
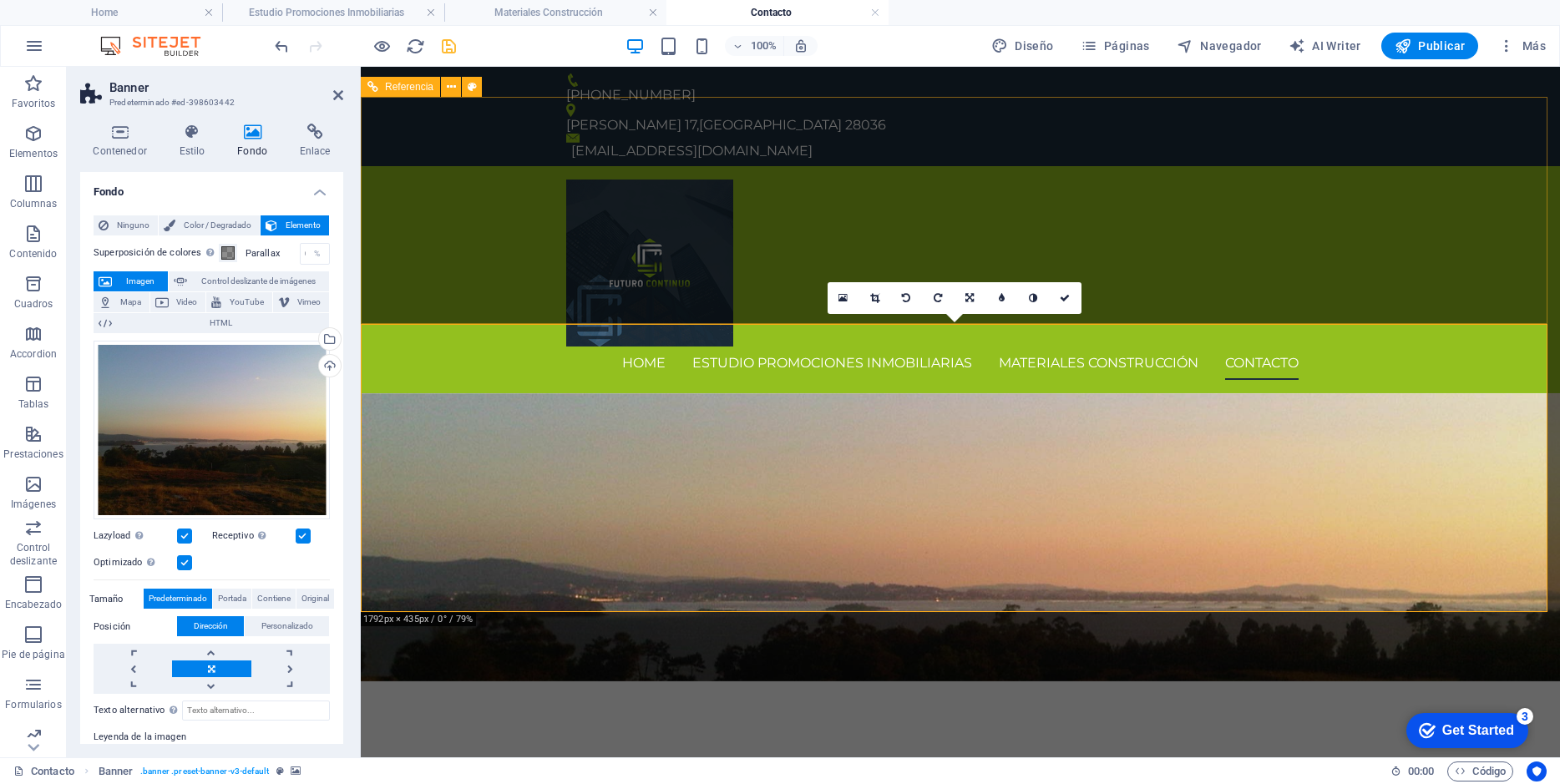
click at [1100, 211] on div "Home Estudio Promociones Inmobiliarias Materiales Construcción Contacto" at bounding box center [960, 280] width 1199 height 227
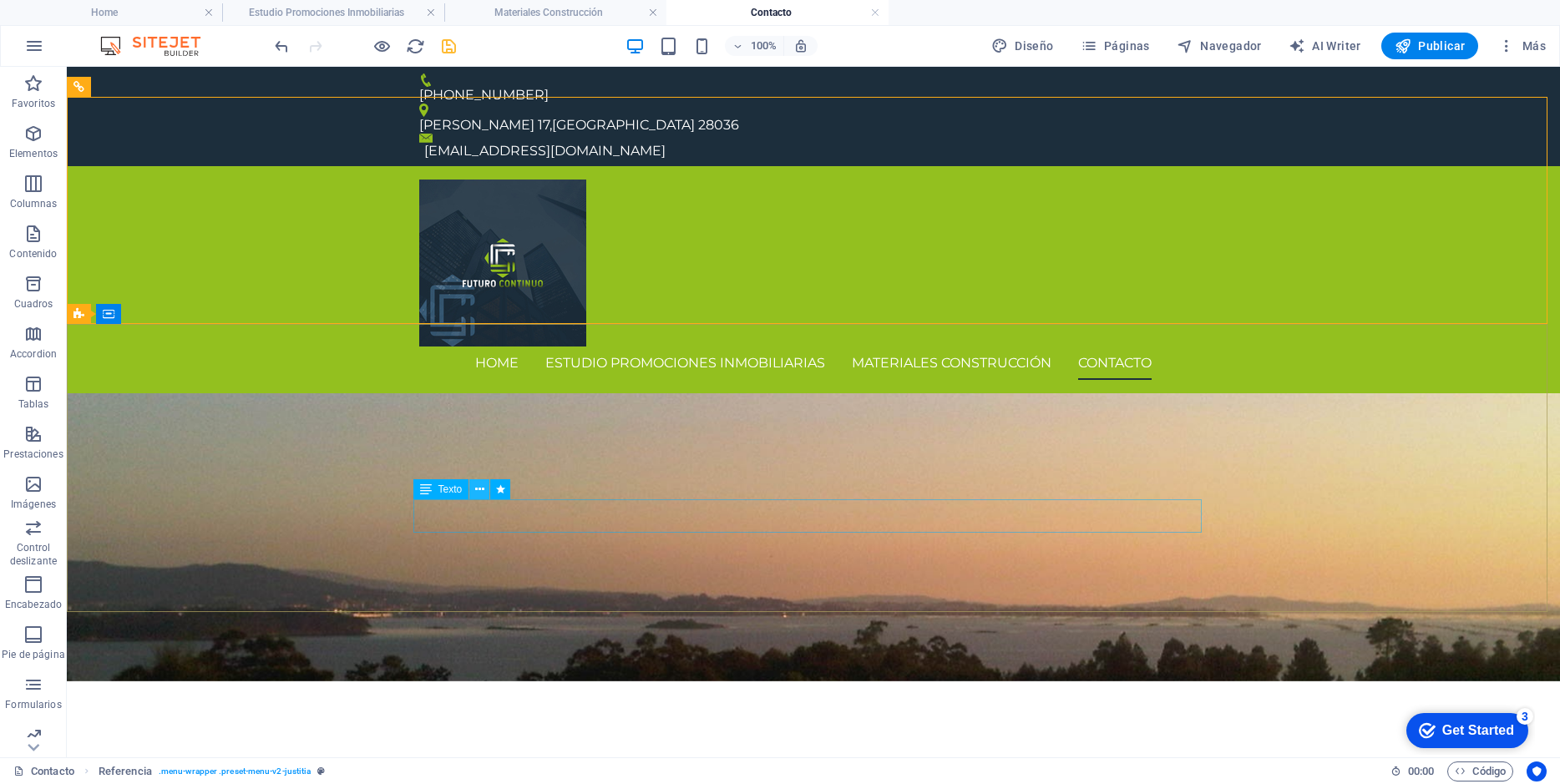
click at [482, 491] on icon at bounding box center [480, 489] width 9 height 17
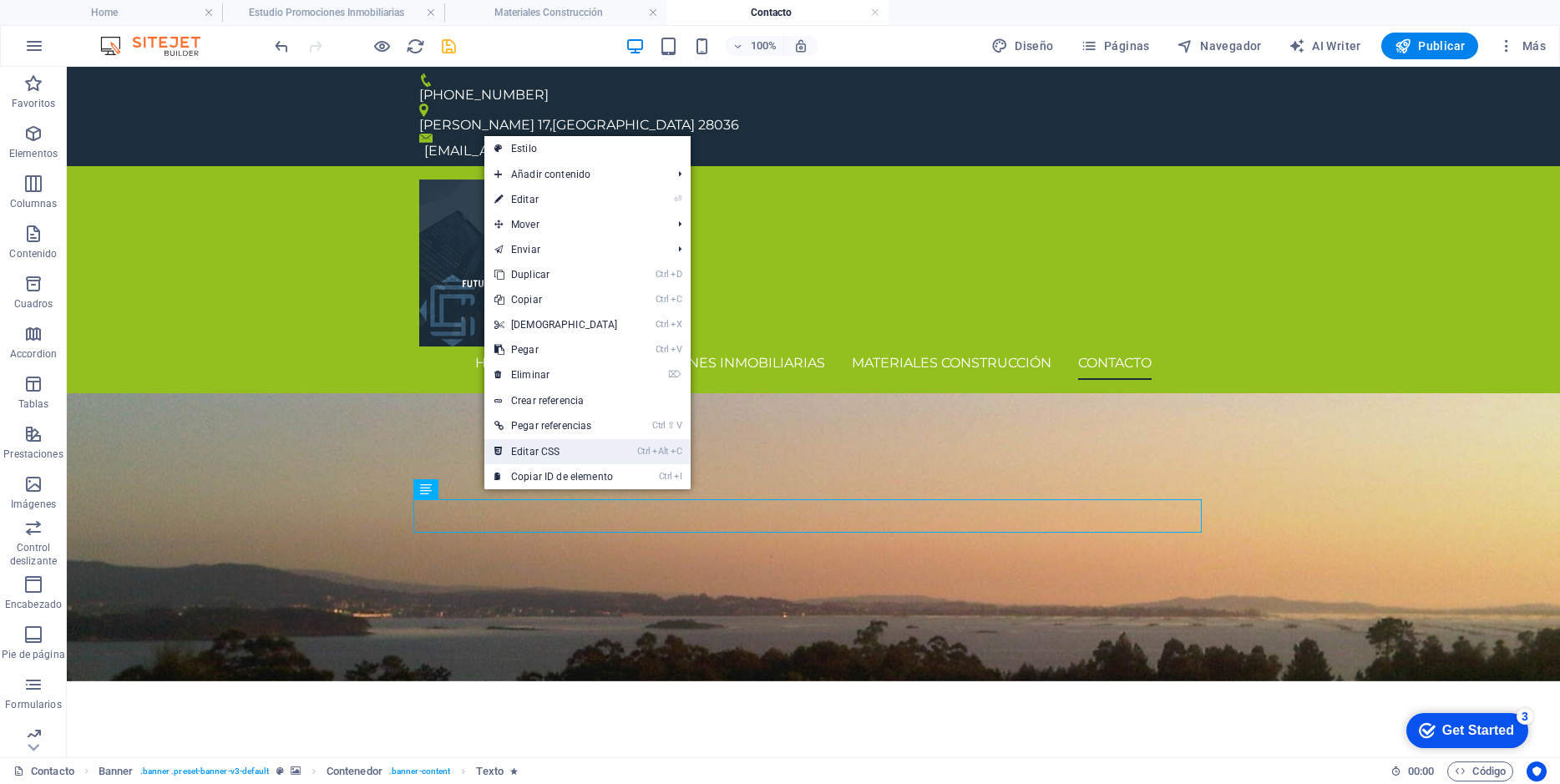
click at [539, 454] on link "Ctrl Alt C Editar CSS" at bounding box center [556, 452] width 144 height 25
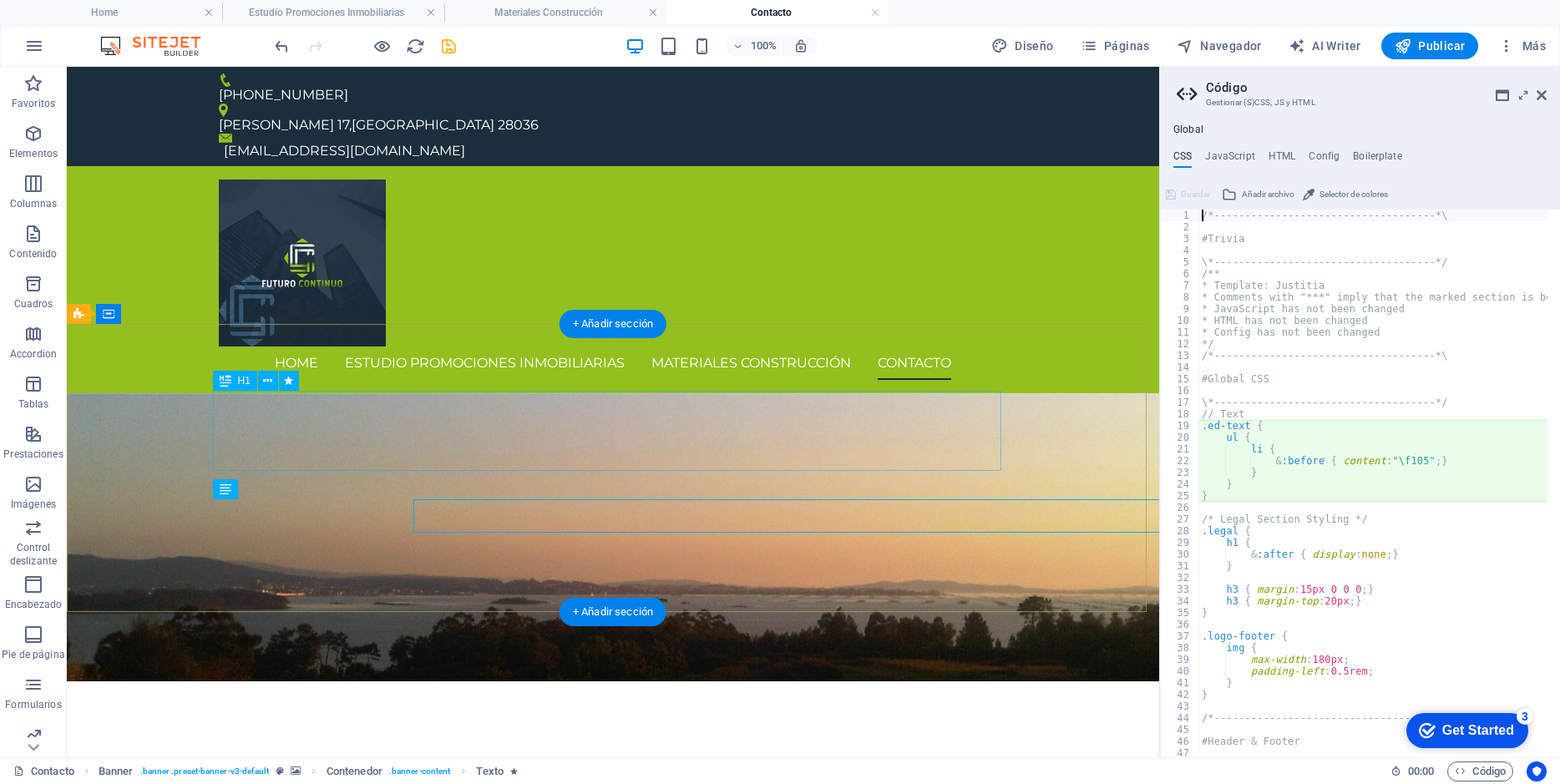
type textarea "ul {"
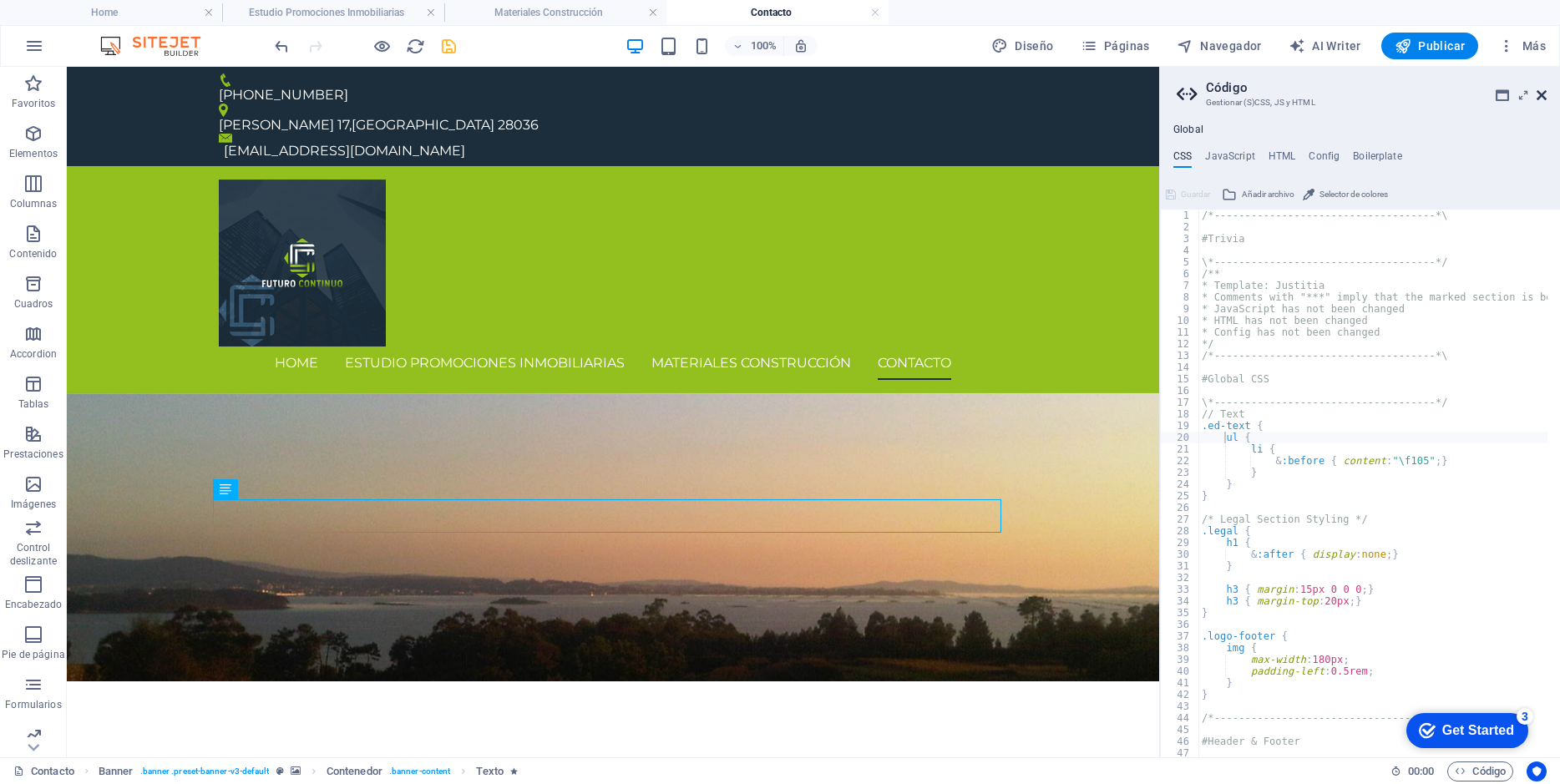
click at [1539, 91] on icon at bounding box center [1541, 95] width 10 height 14
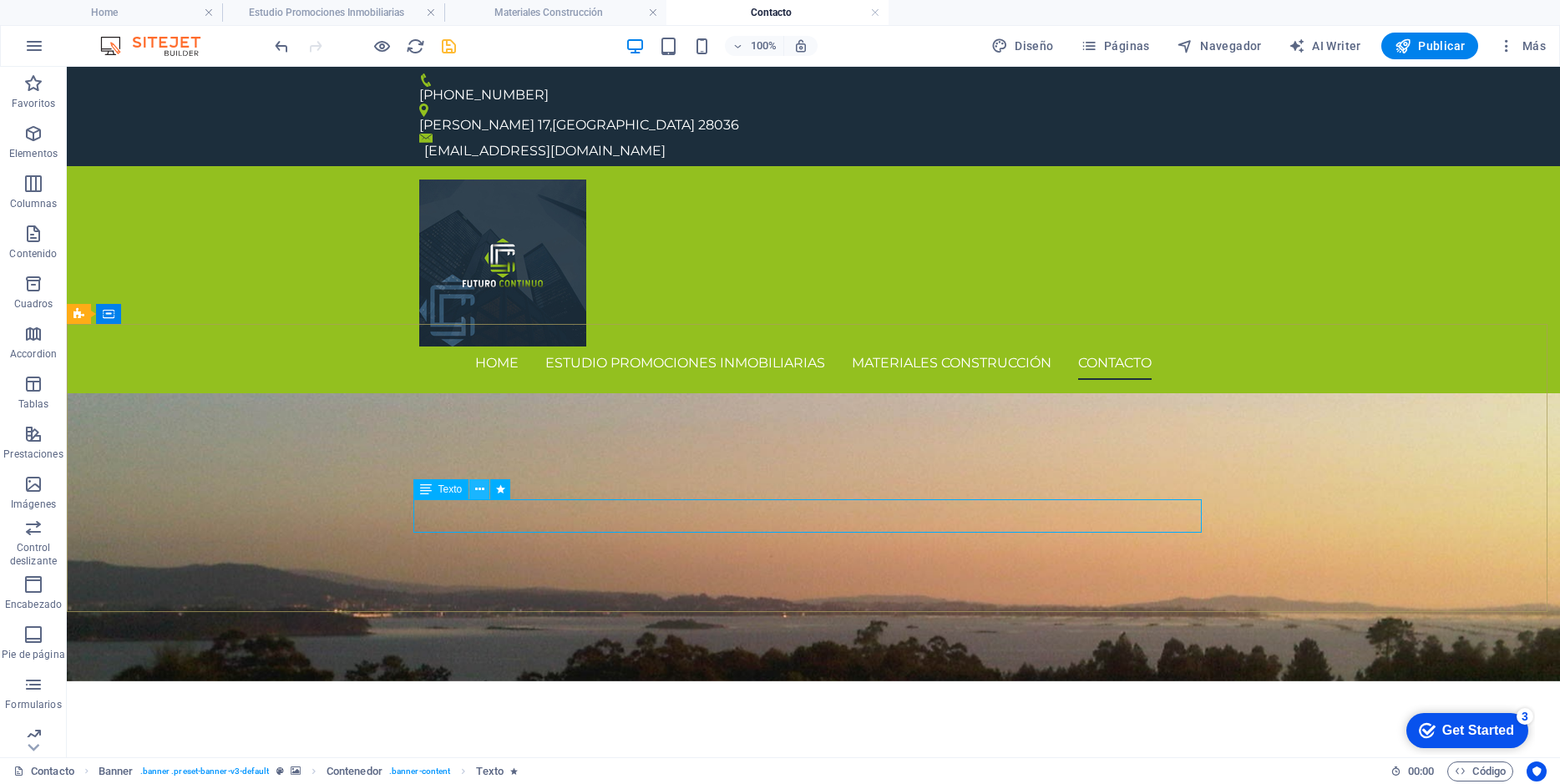
click at [482, 487] on icon at bounding box center [480, 489] width 9 height 17
click at [480, 490] on icon at bounding box center [480, 489] width 9 height 17
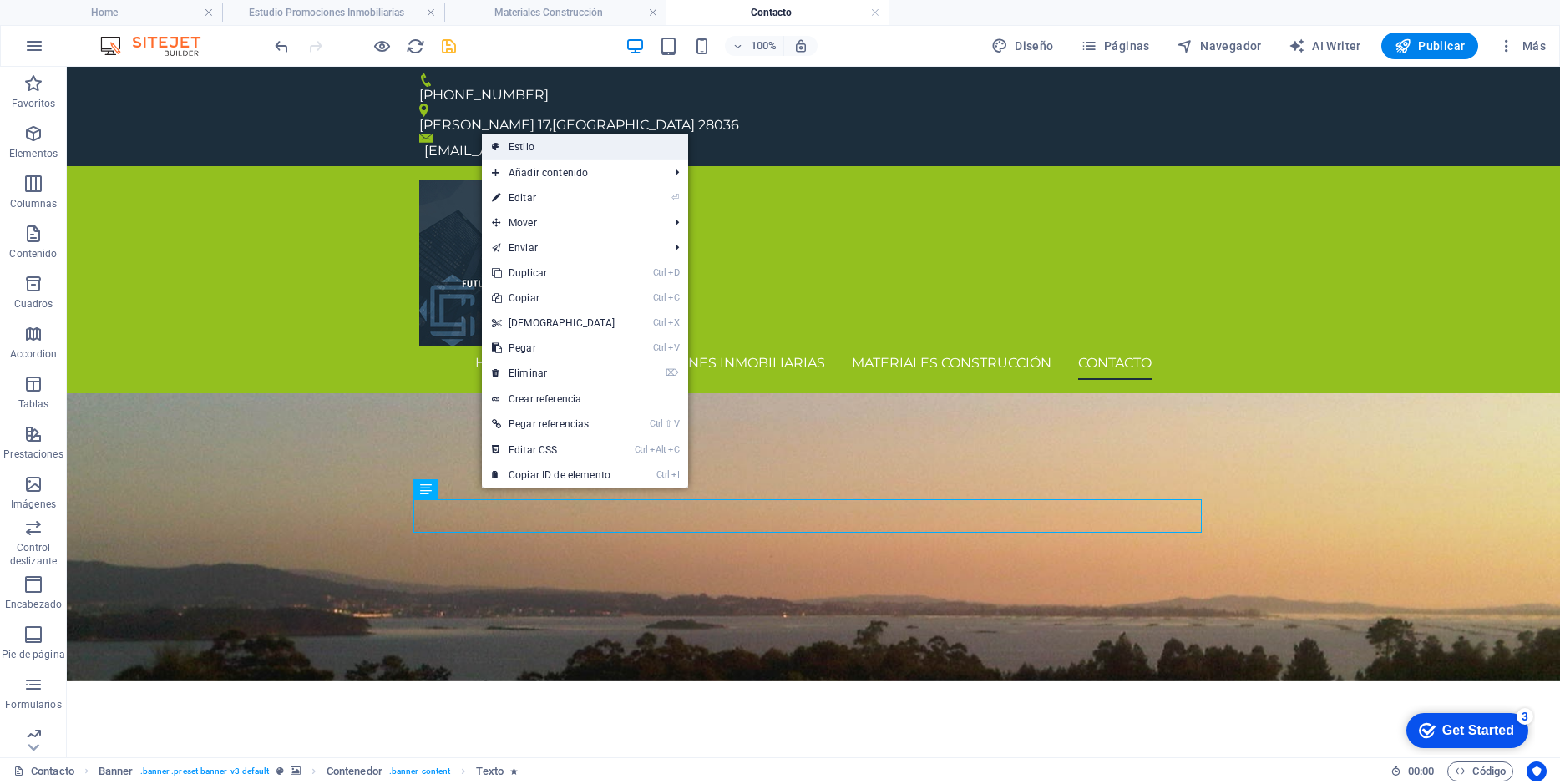
click at [520, 148] on link "Estilo" at bounding box center [584, 147] width 206 height 25
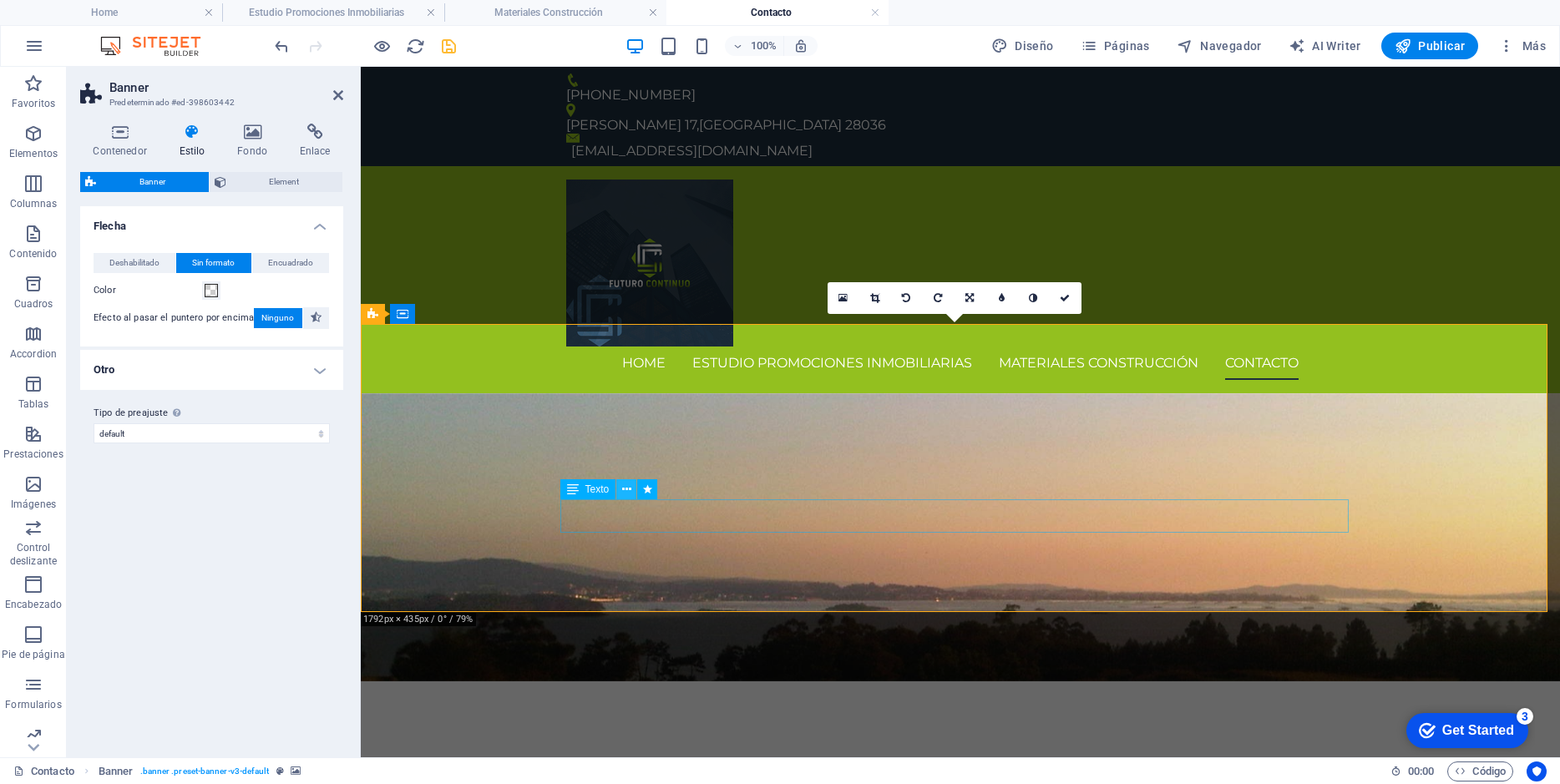
click at [627, 490] on icon at bounding box center [627, 489] width 9 height 17
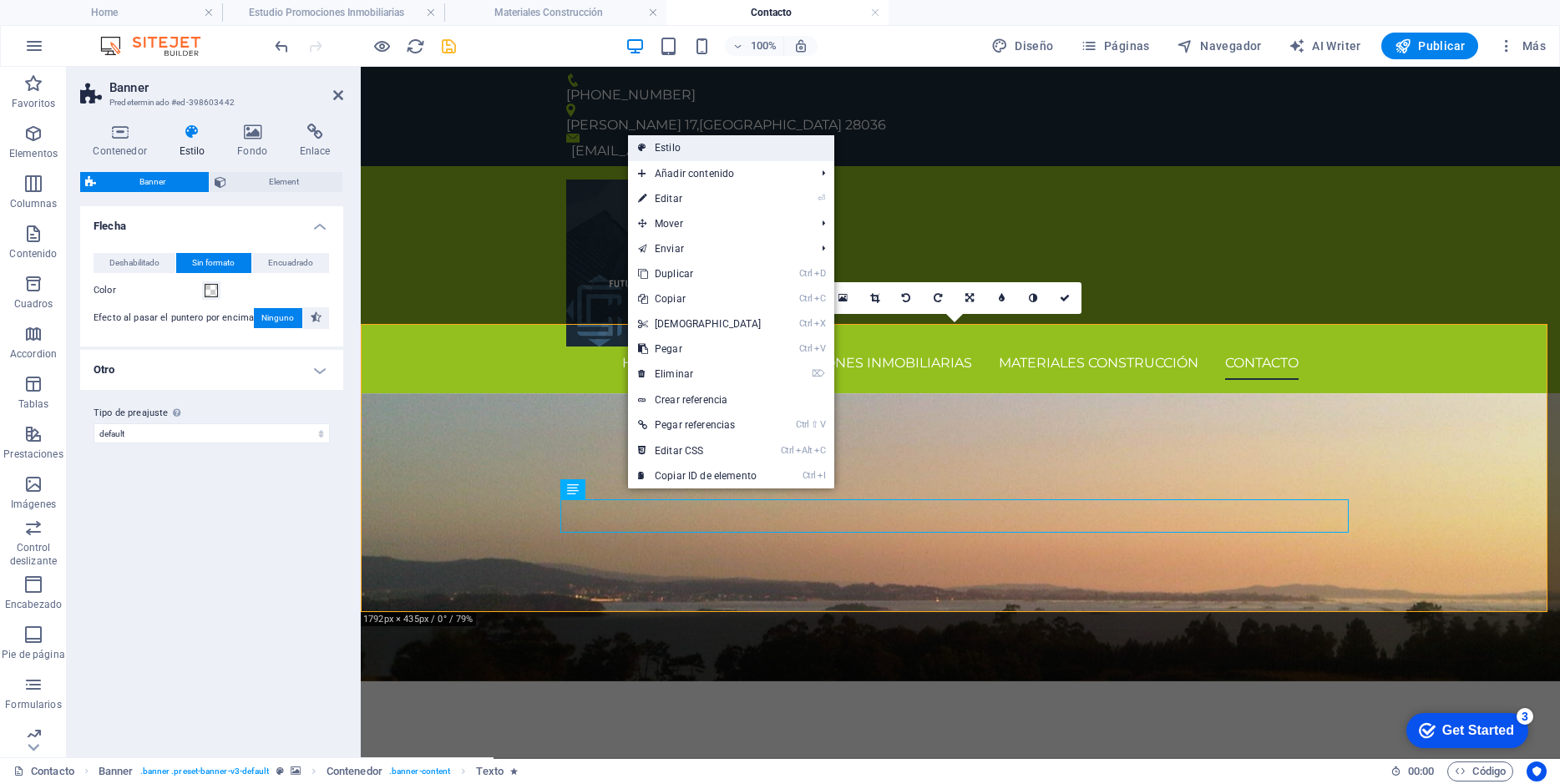
click at [669, 148] on link "Estilo" at bounding box center [730, 148] width 206 height 25
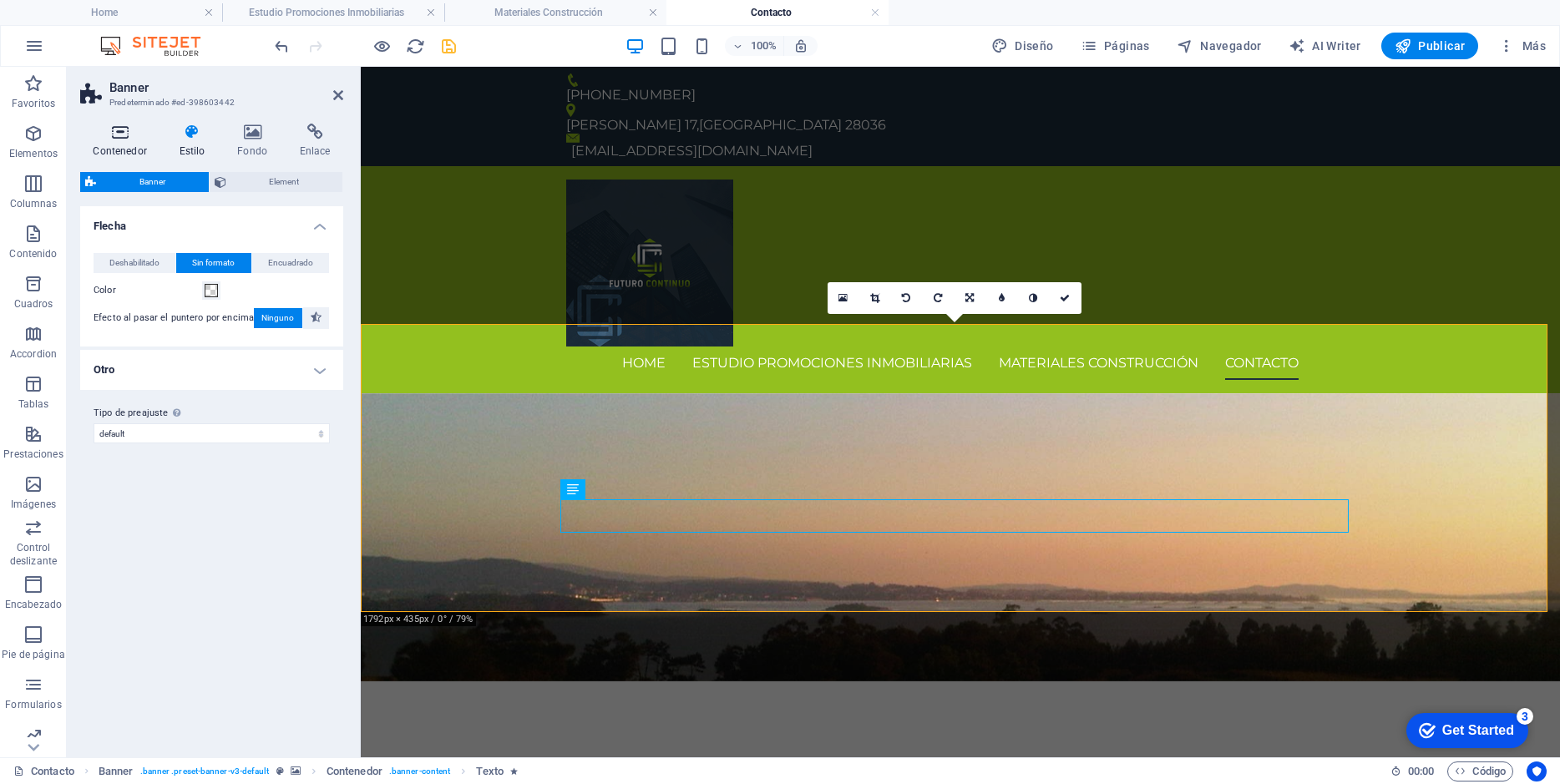
click at [125, 135] on icon at bounding box center [120, 131] width 79 height 17
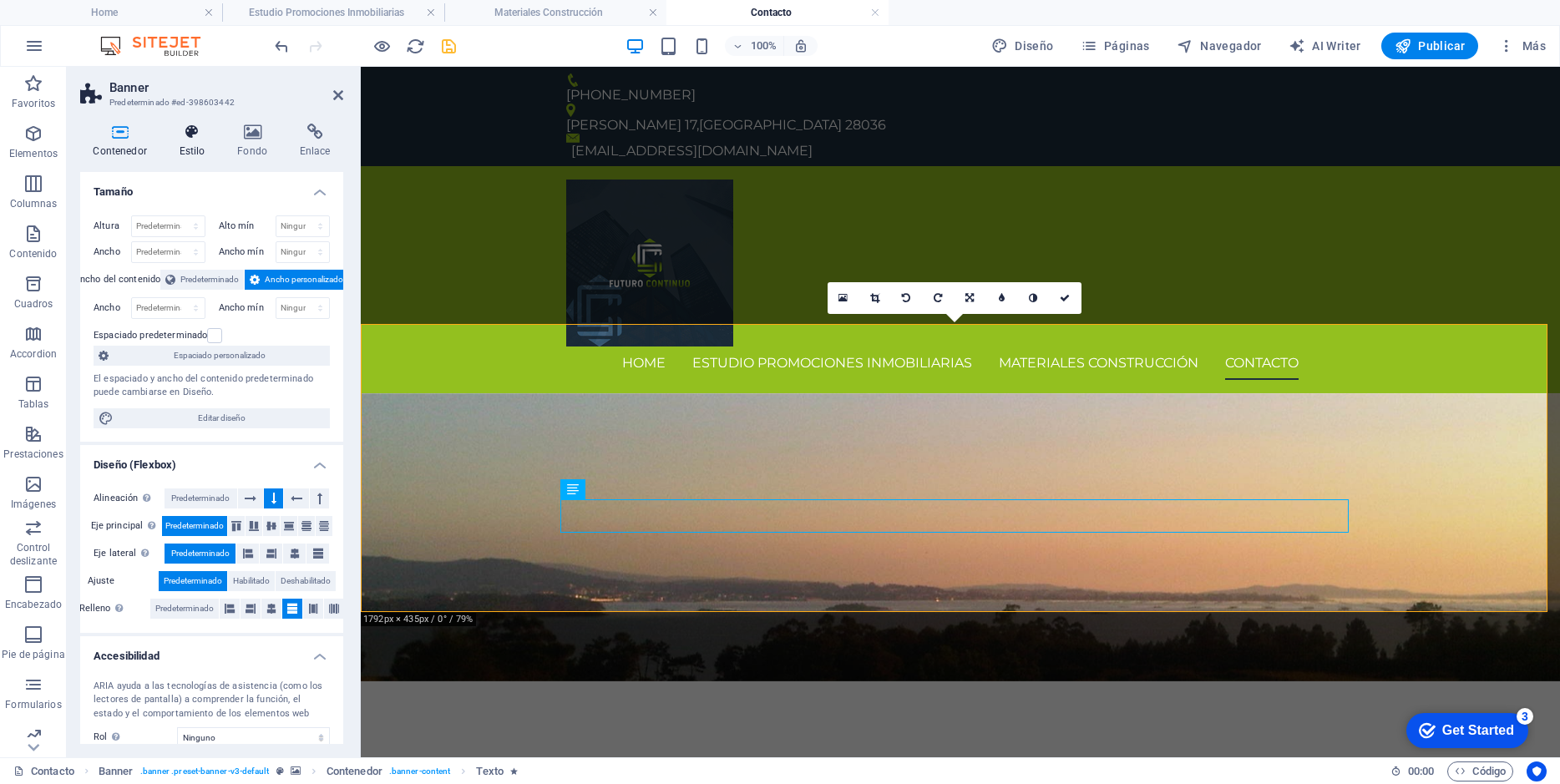
click at [190, 150] on h4 "Estilo" at bounding box center [195, 140] width 59 height 35
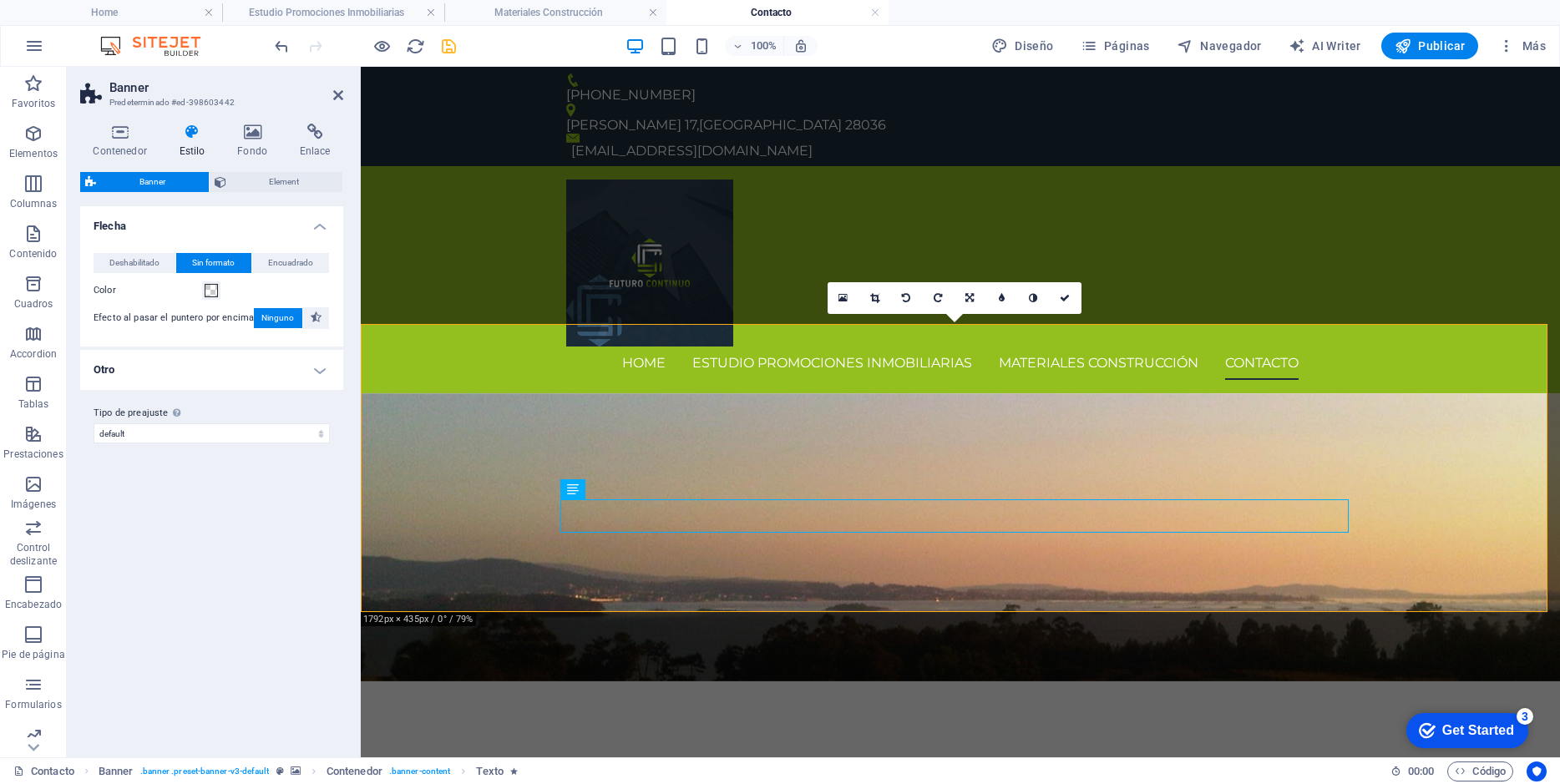
click at [323, 224] on h4 "Flecha" at bounding box center [212, 221] width 263 height 30
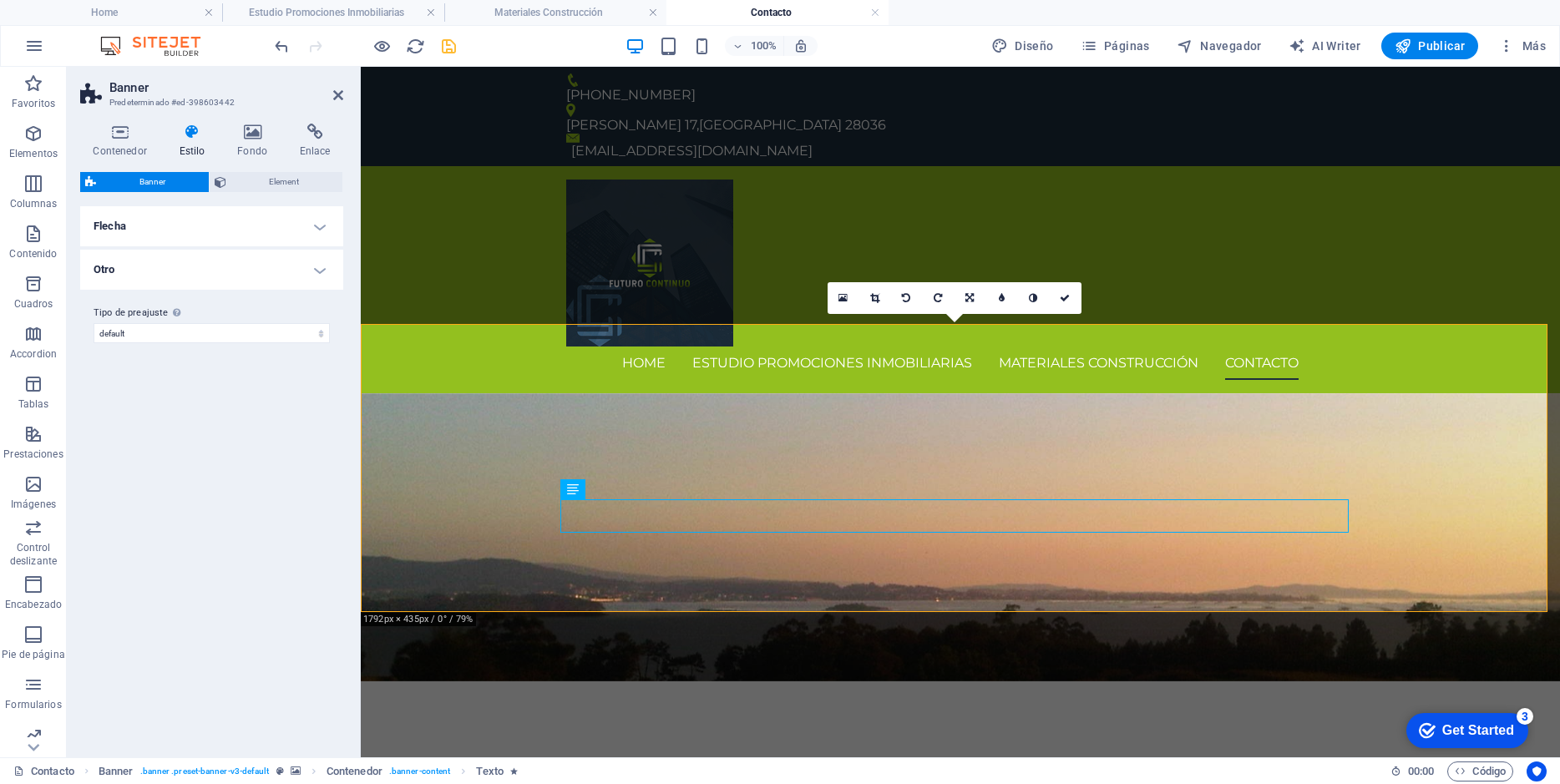
click at [323, 224] on h4 "Flecha" at bounding box center [212, 226] width 263 height 41
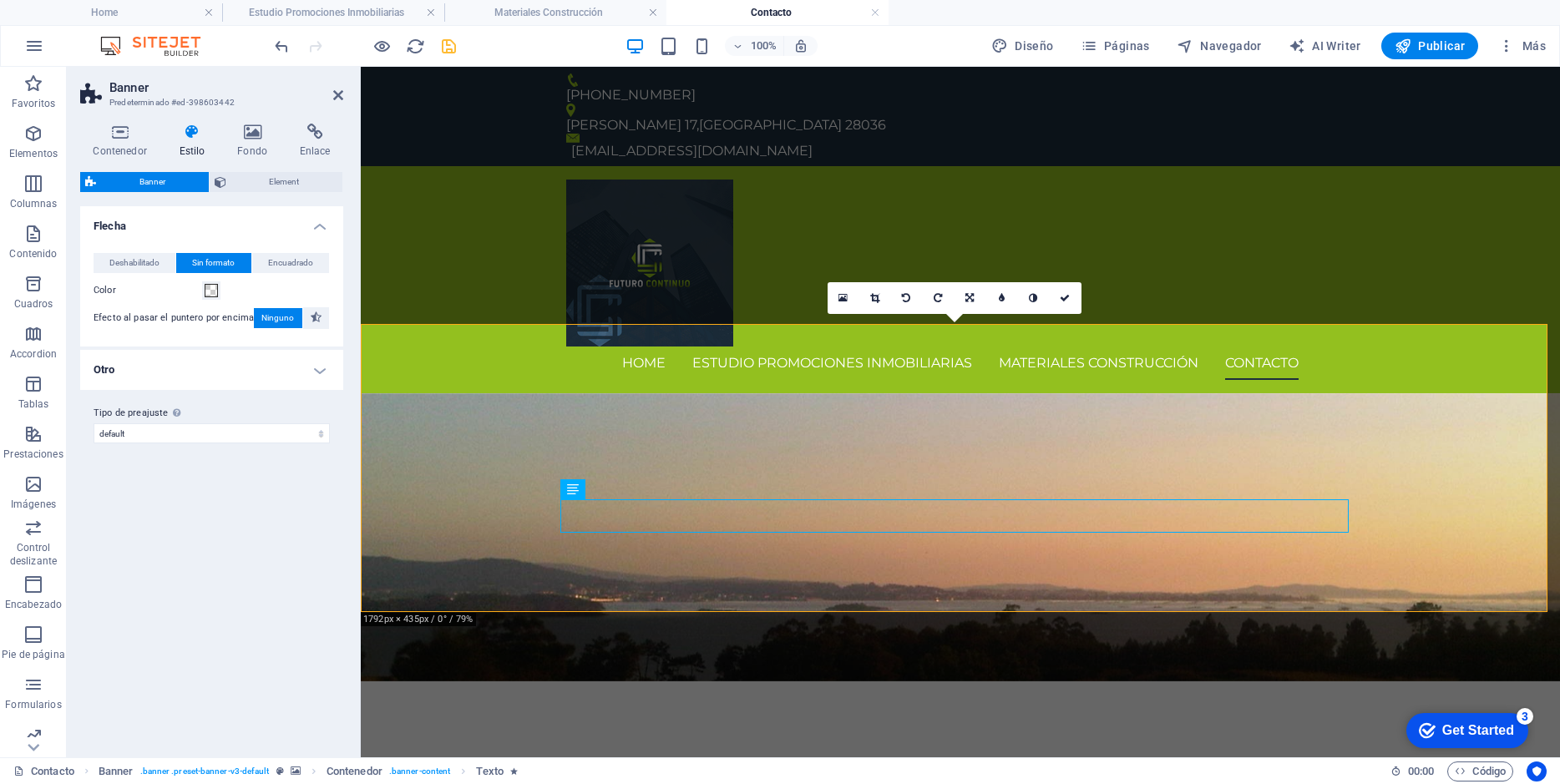
click at [316, 372] on h4 "Otro" at bounding box center [212, 370] width 263 height 41
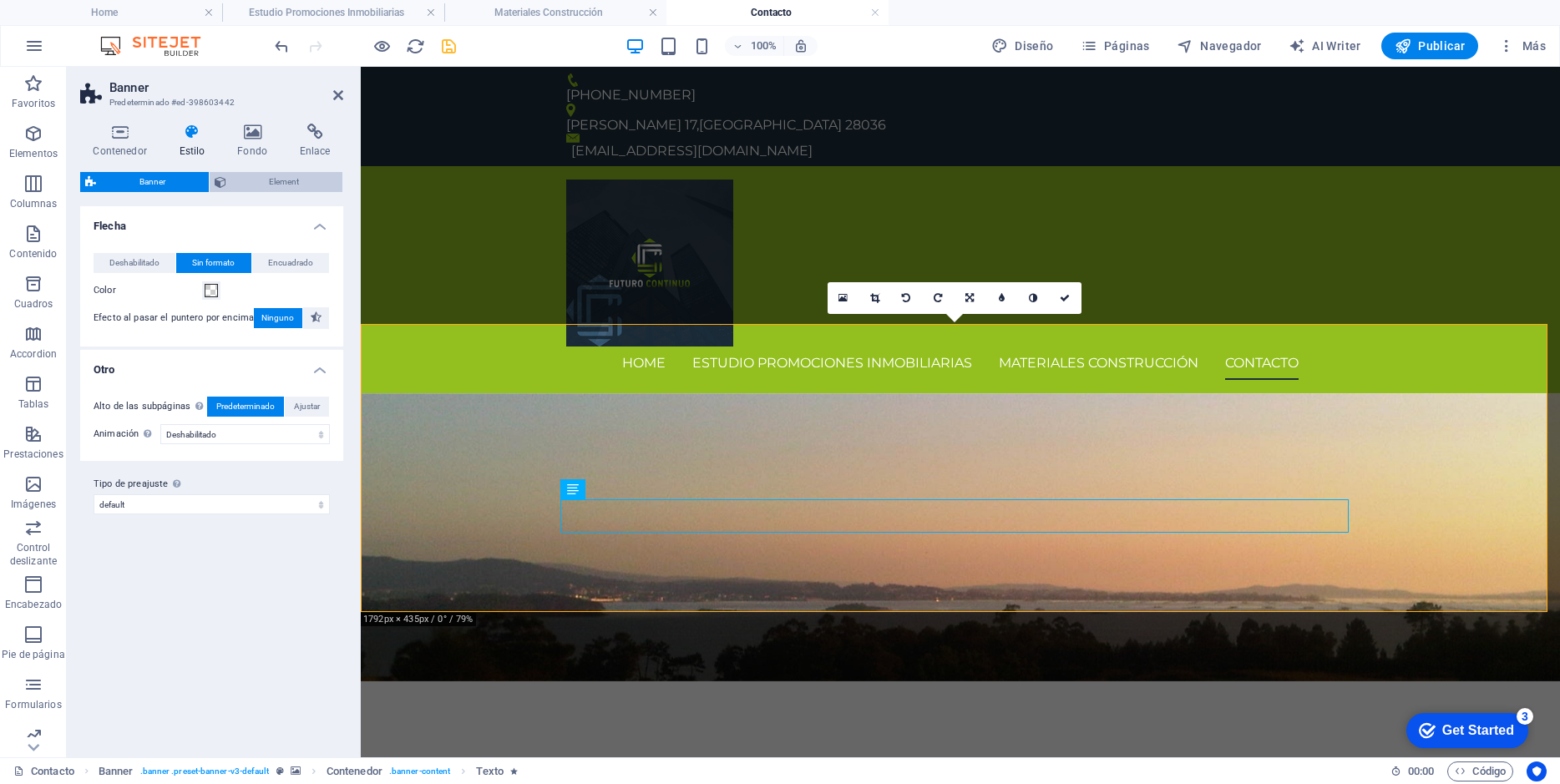
click at [296, 182] on span "Element" at bounding box center [284, 182] width 107 height 20
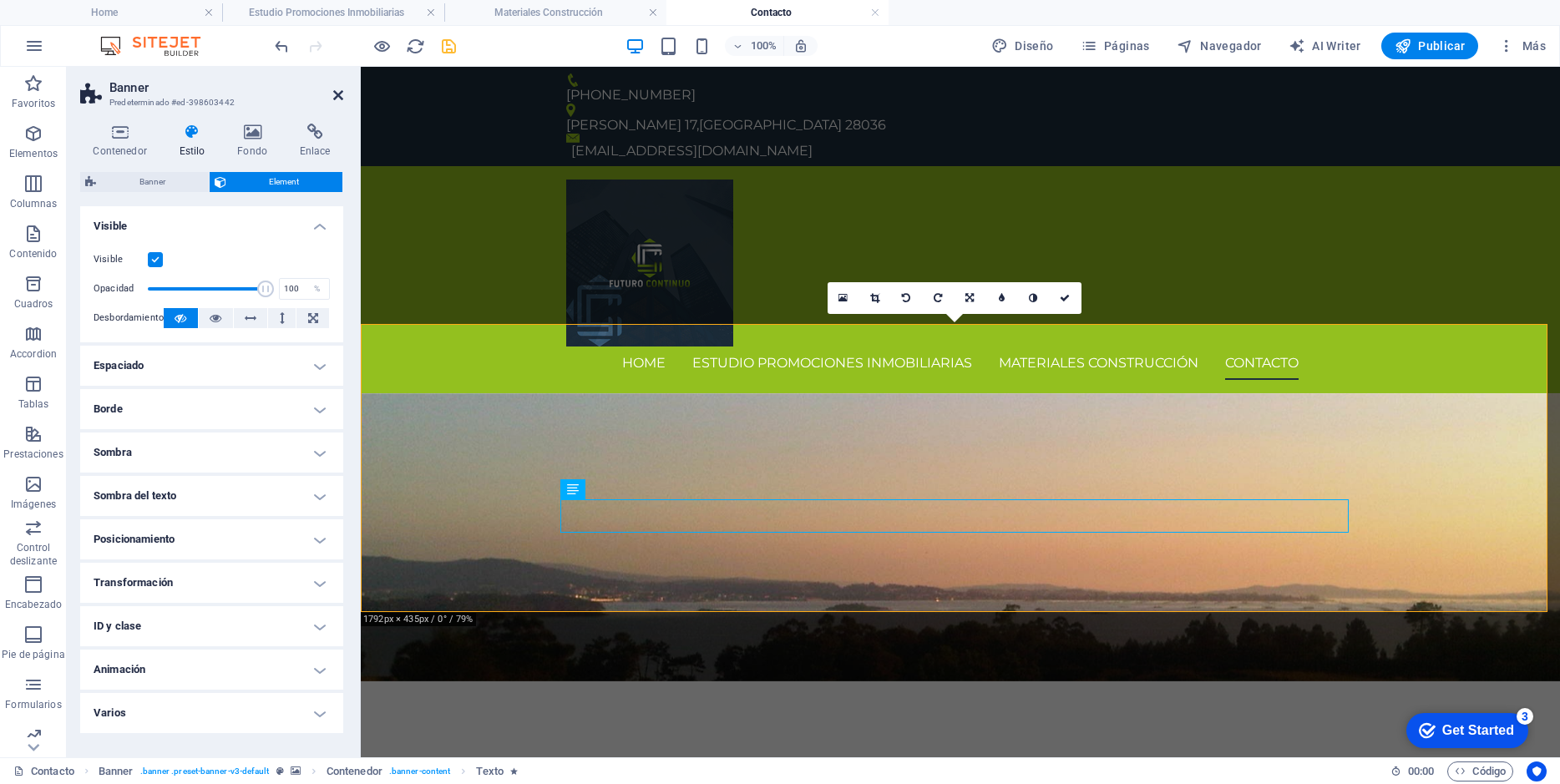
click at [333, 88] on icon at bounding box center [338, 95] width 10 height 14
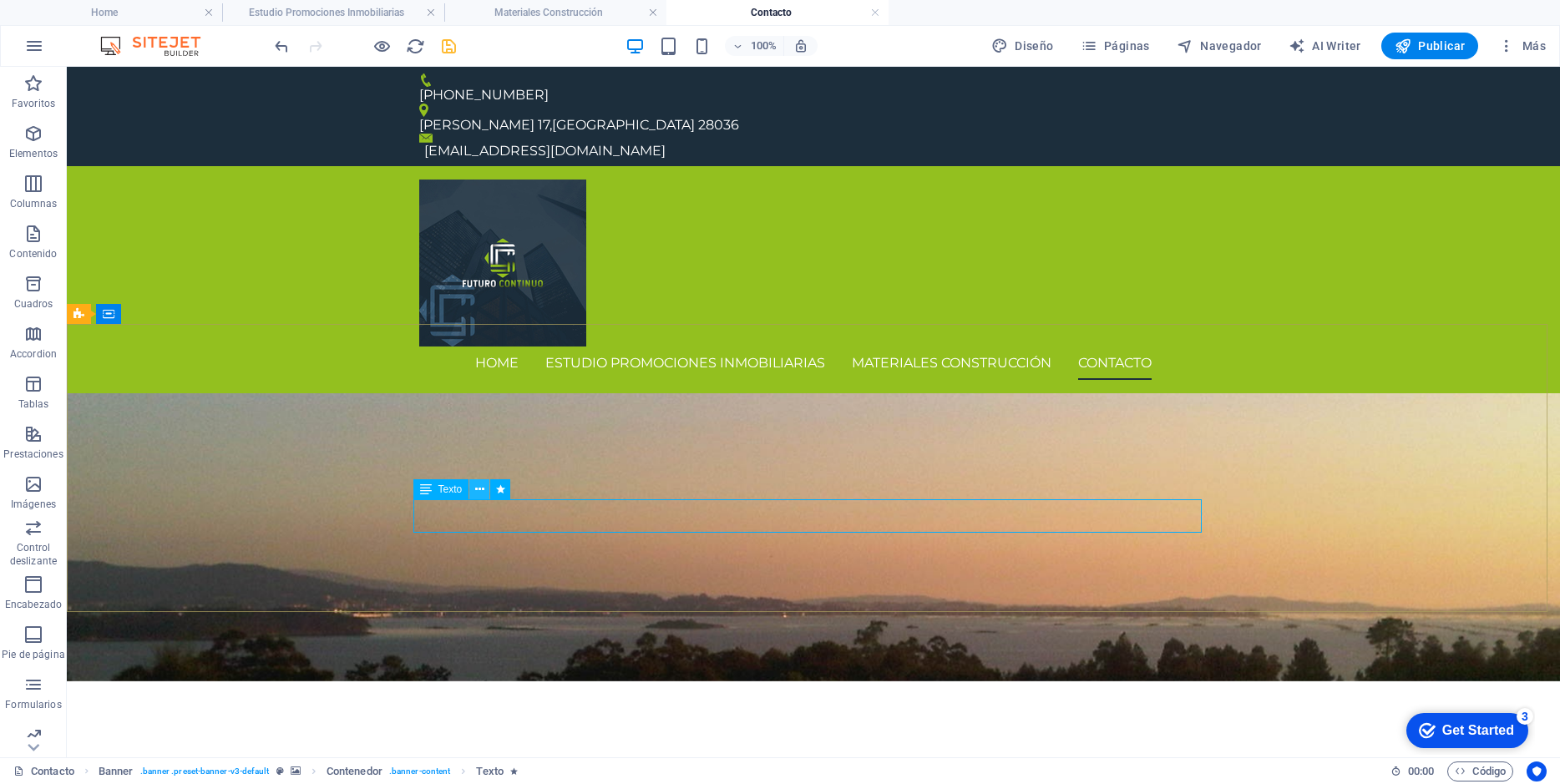
click at [479, 487] on icon at bounding box center [480, 489] width 9 height 17
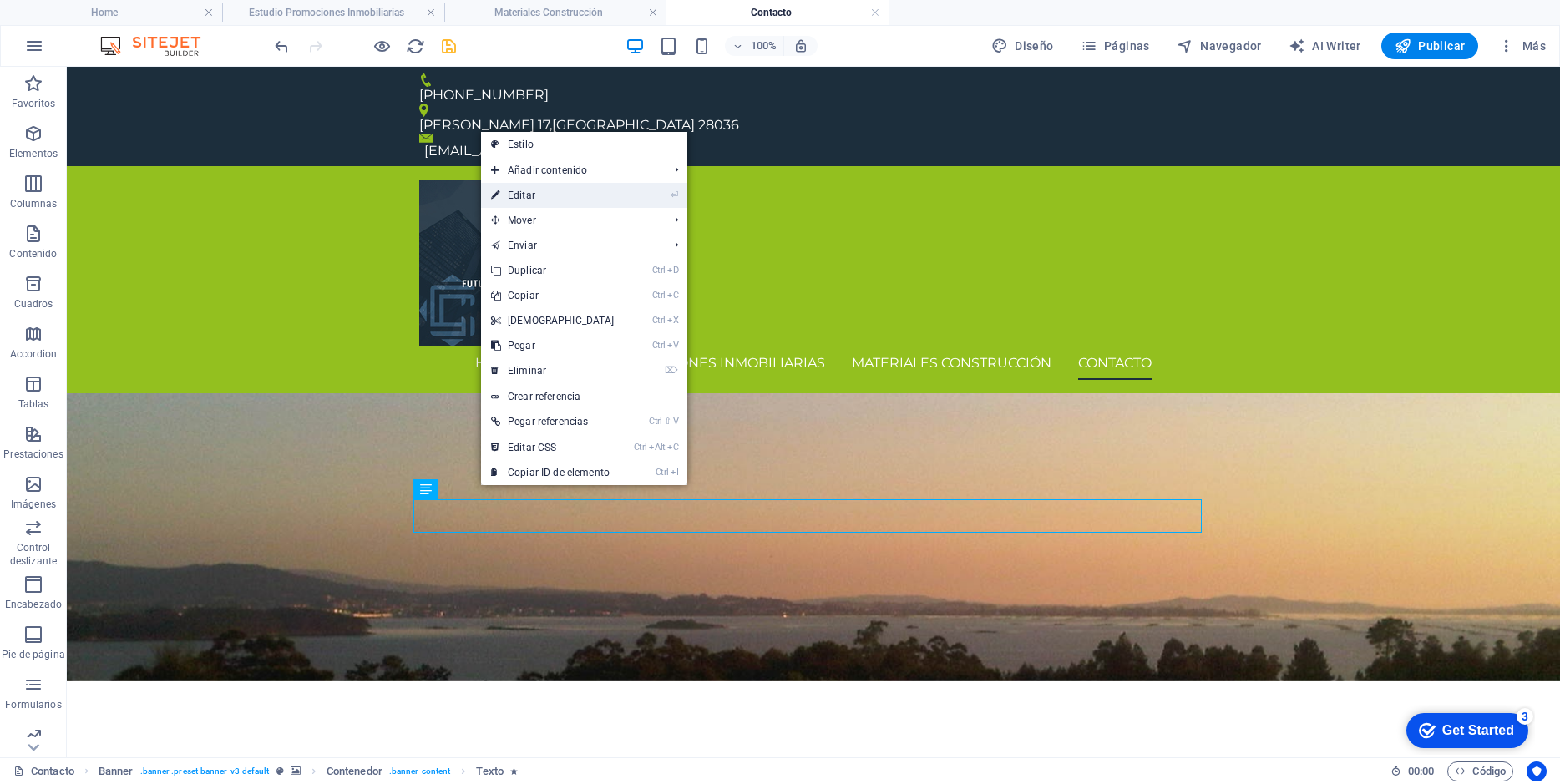
click at [531, 193] on link "⏎ Editar" at bounding box center [553, 195] width 144 height 25
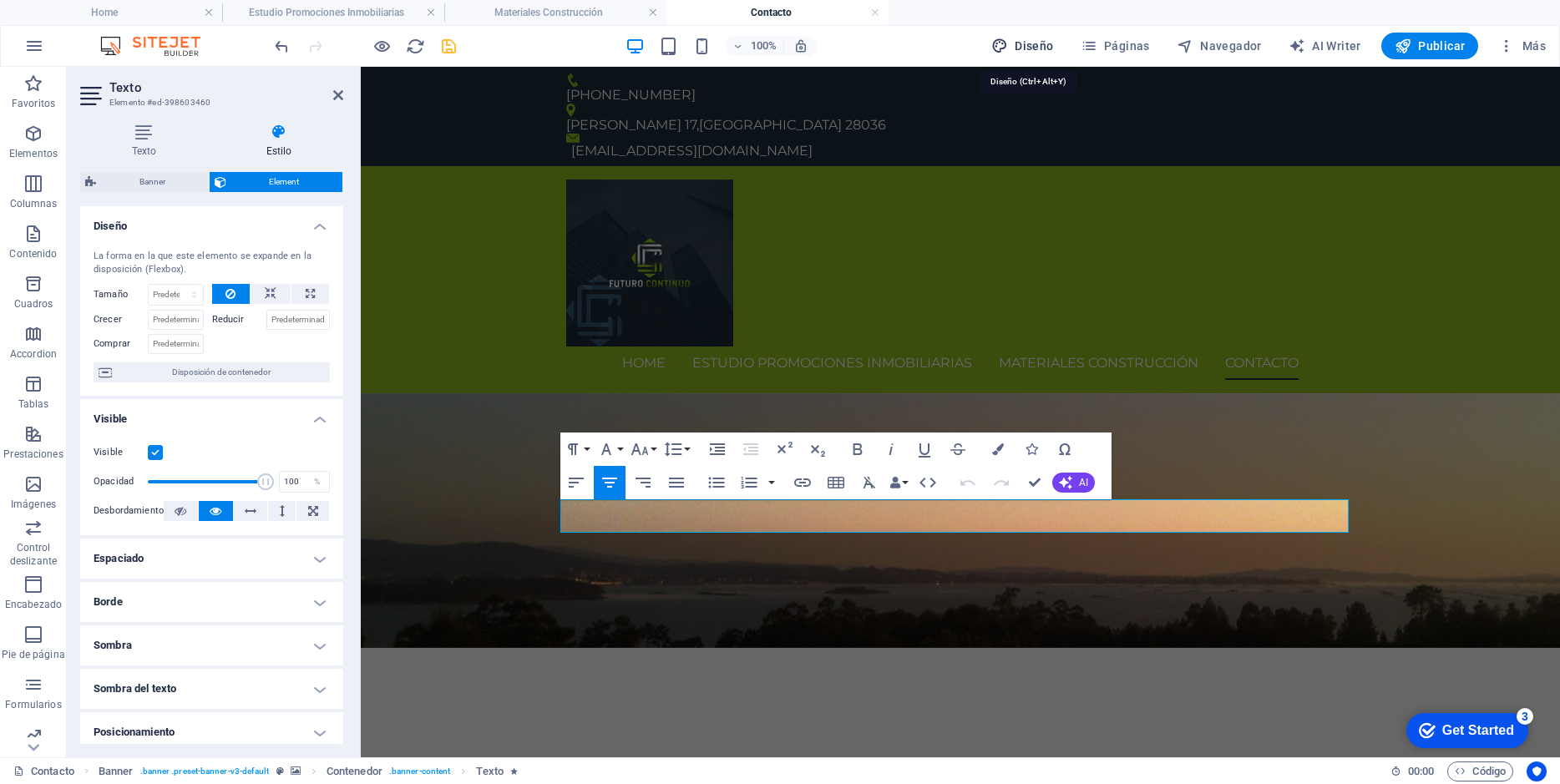
click at [1054, 41] on span "Diseño" at bounding box center [1023, 46] width 63 height 17
select select "px"
select select "400"
select select "px"
select select "400"
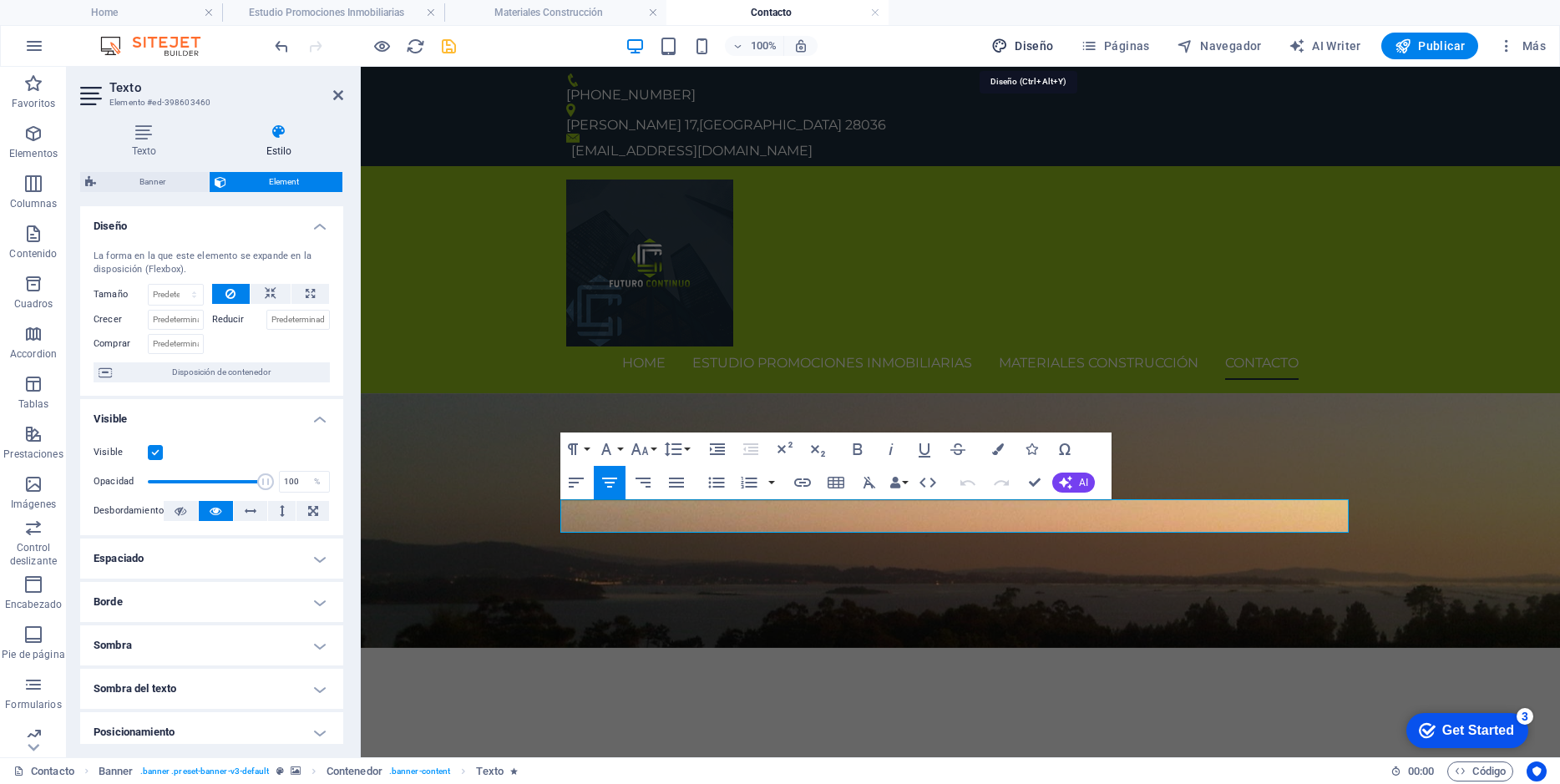
select select "px"
select select "rem"
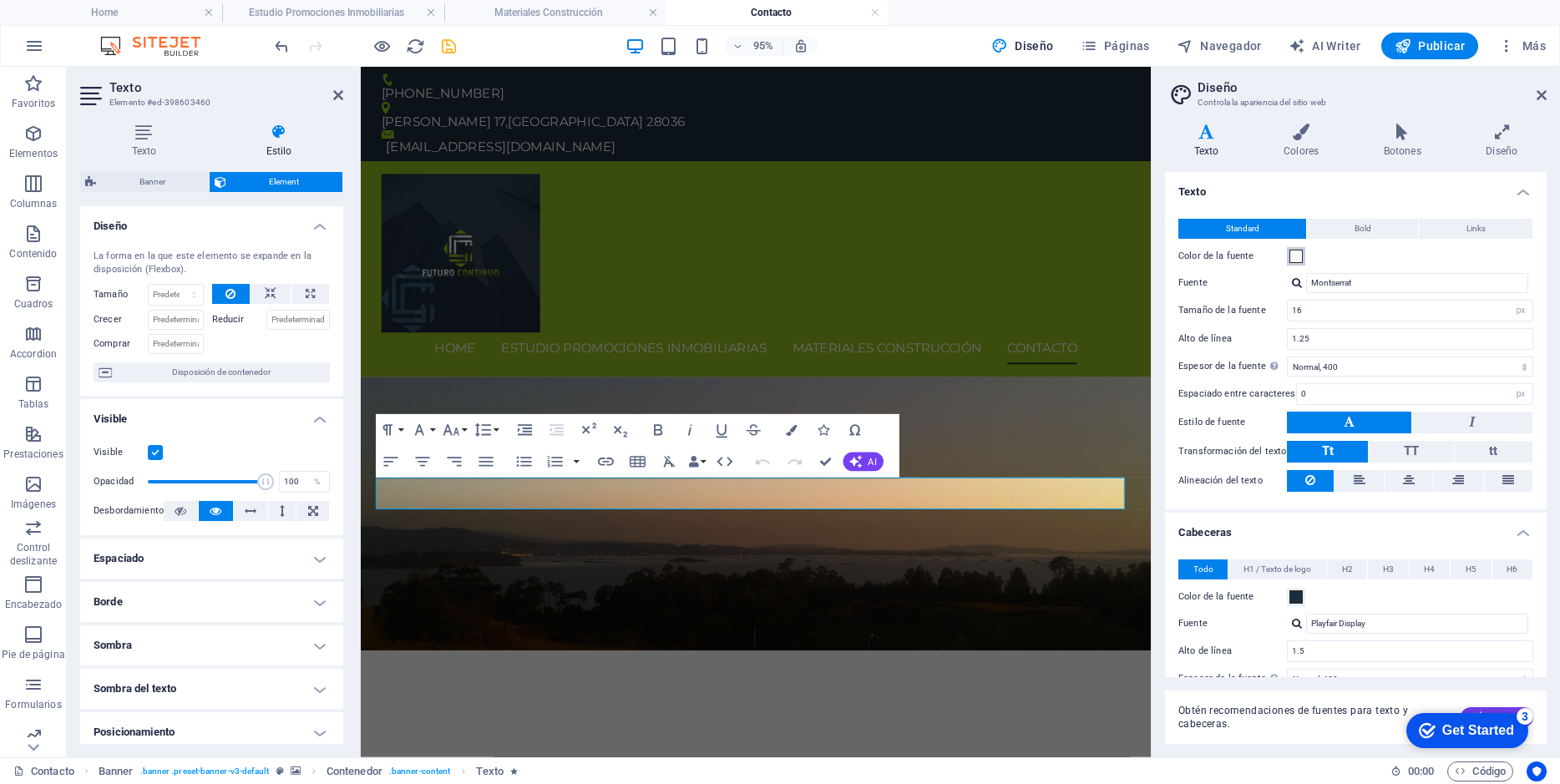
click at [1289, 253] on span at bounding box center [1295, 256] width 14 height 14
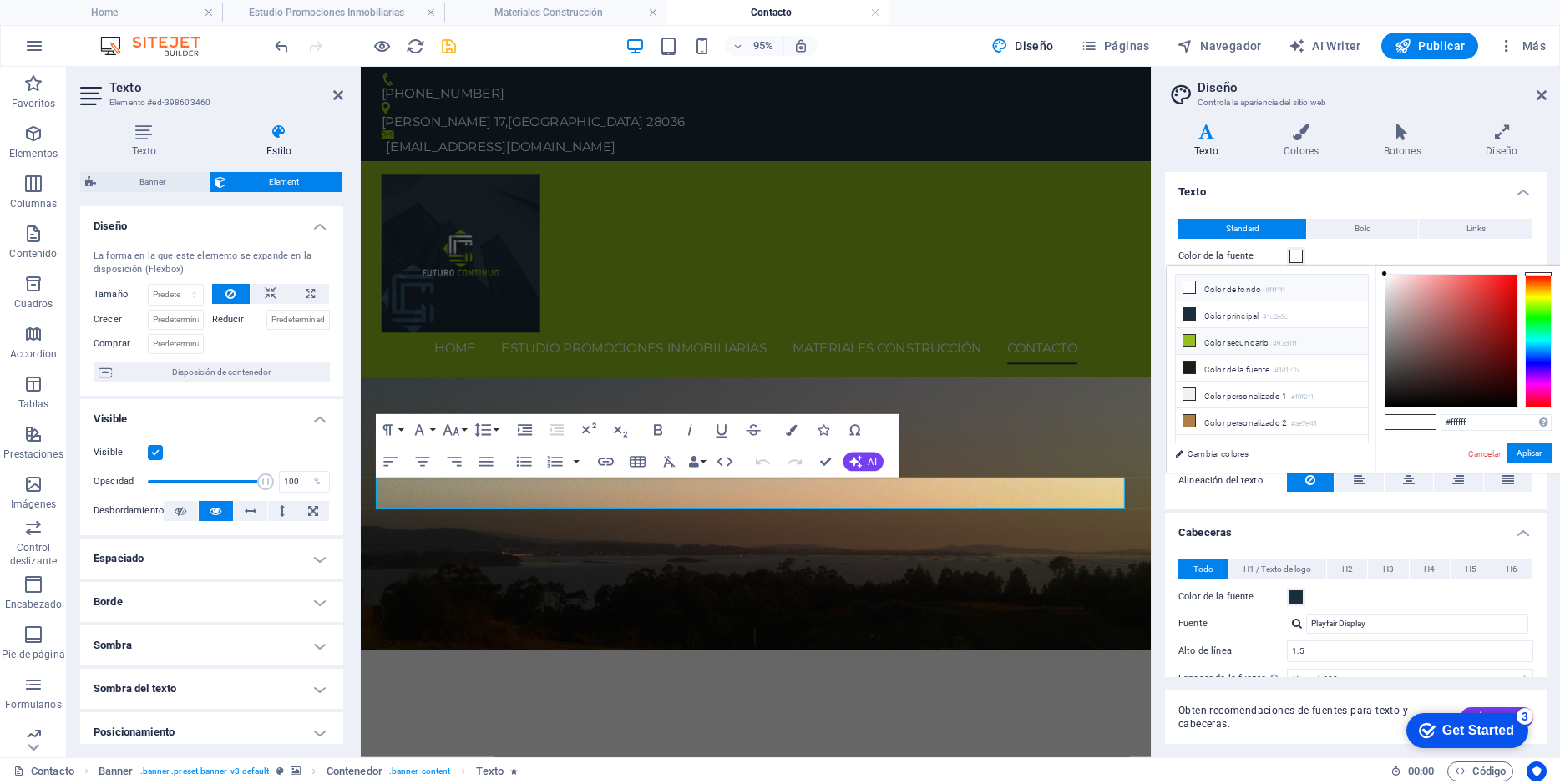
click at [1193, 339] on icon at bounding box center [1188, 340] width 12 height 12
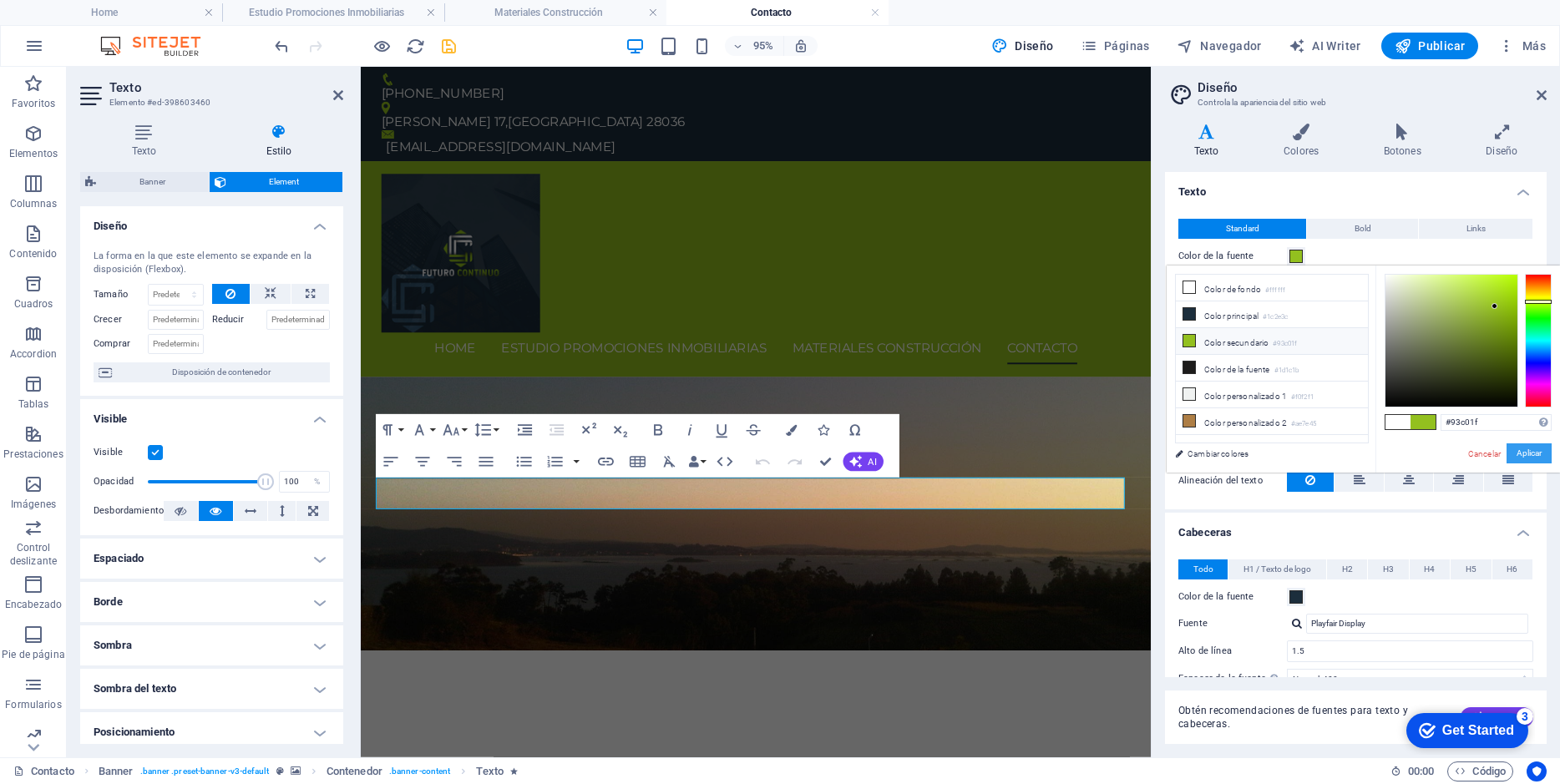
click at [1526, 455] on button "Aplicar" at bounding box center [1528, 454] width 45 height 20
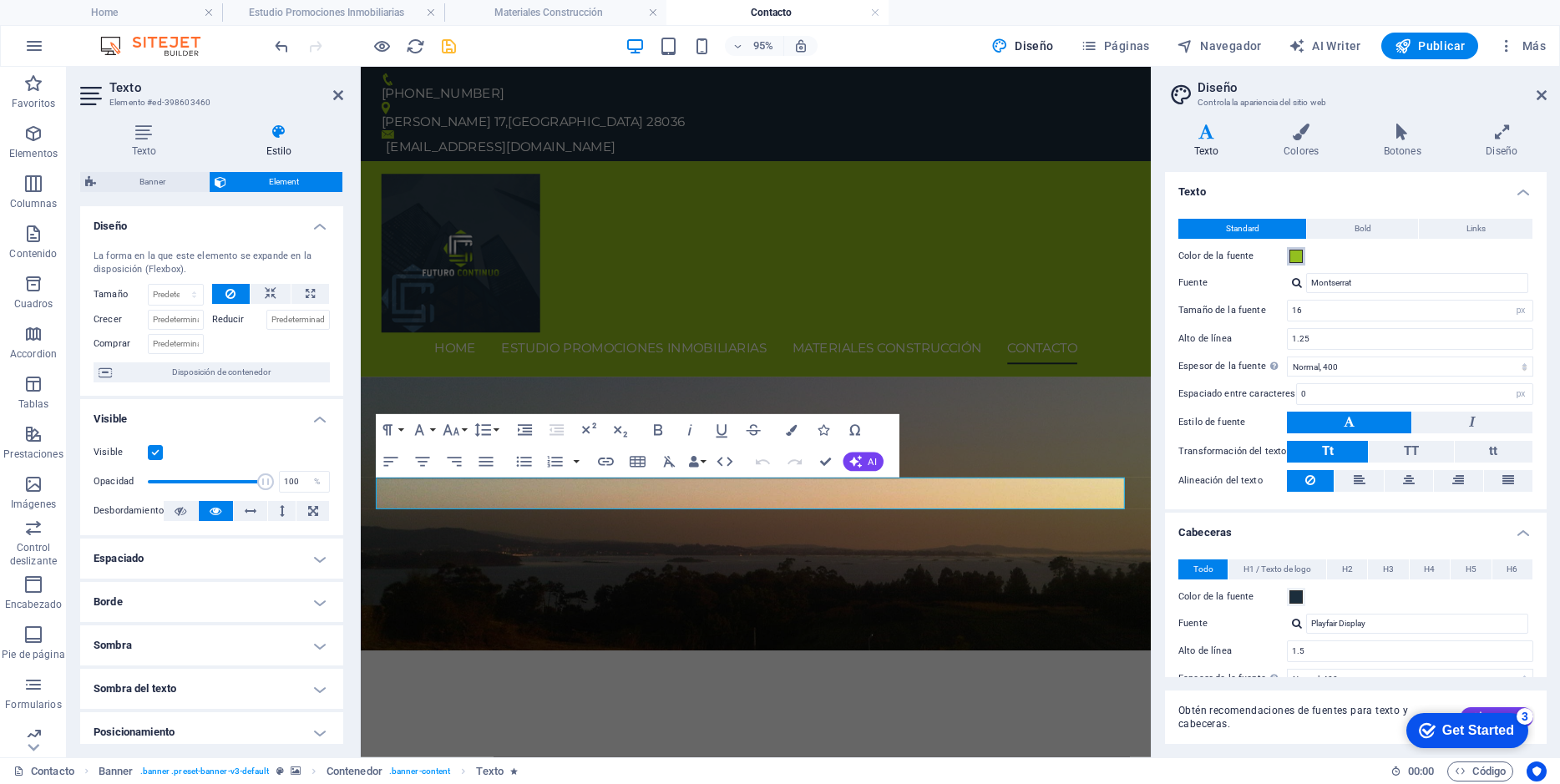
click at [1298, 254] on span at bounding box center [1295, 256] width 14 height 14
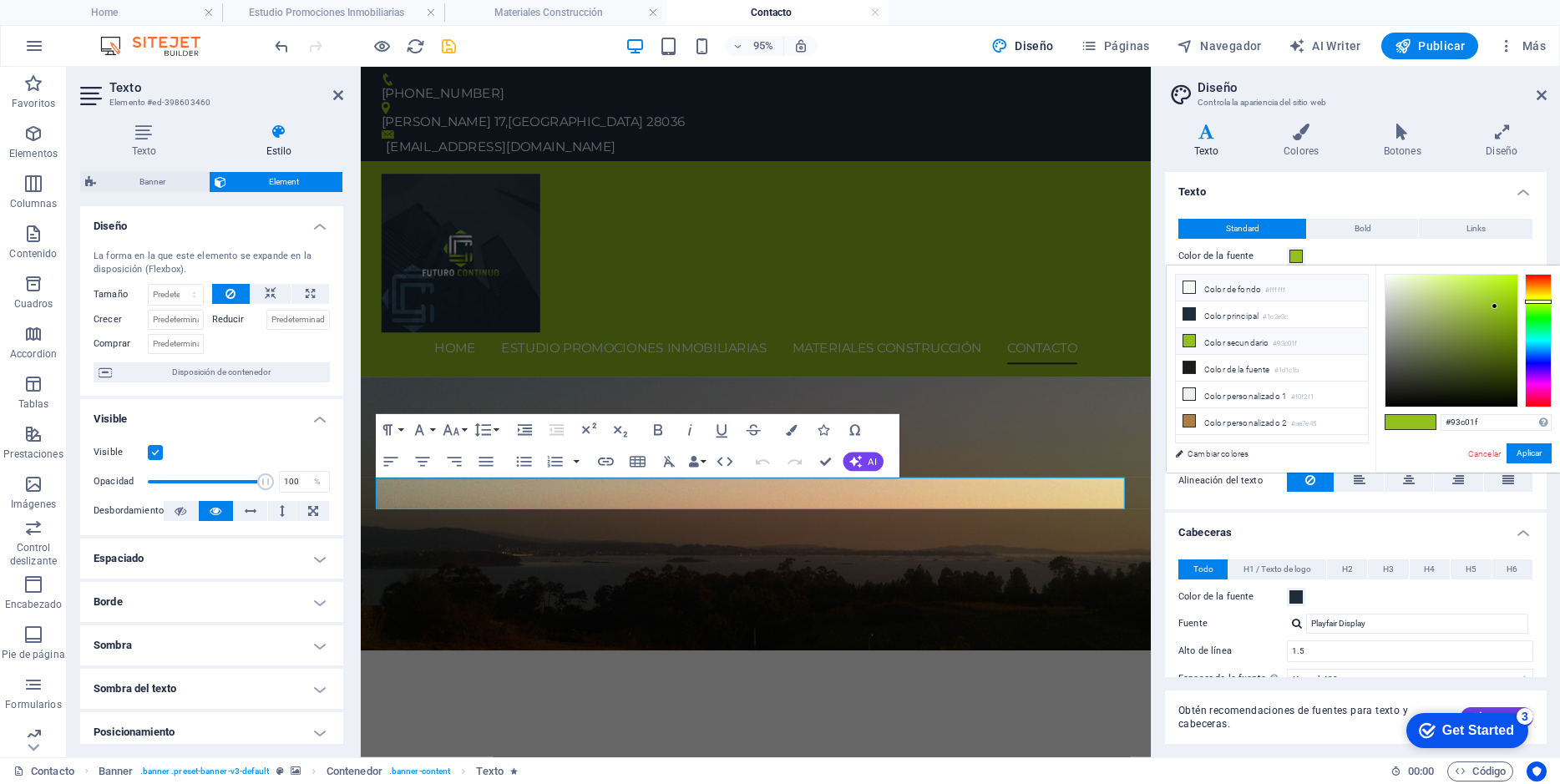
click at [1189, 291] on icon at bounding box center [1188, 287] width 12 height 12
type input "#ffffff"
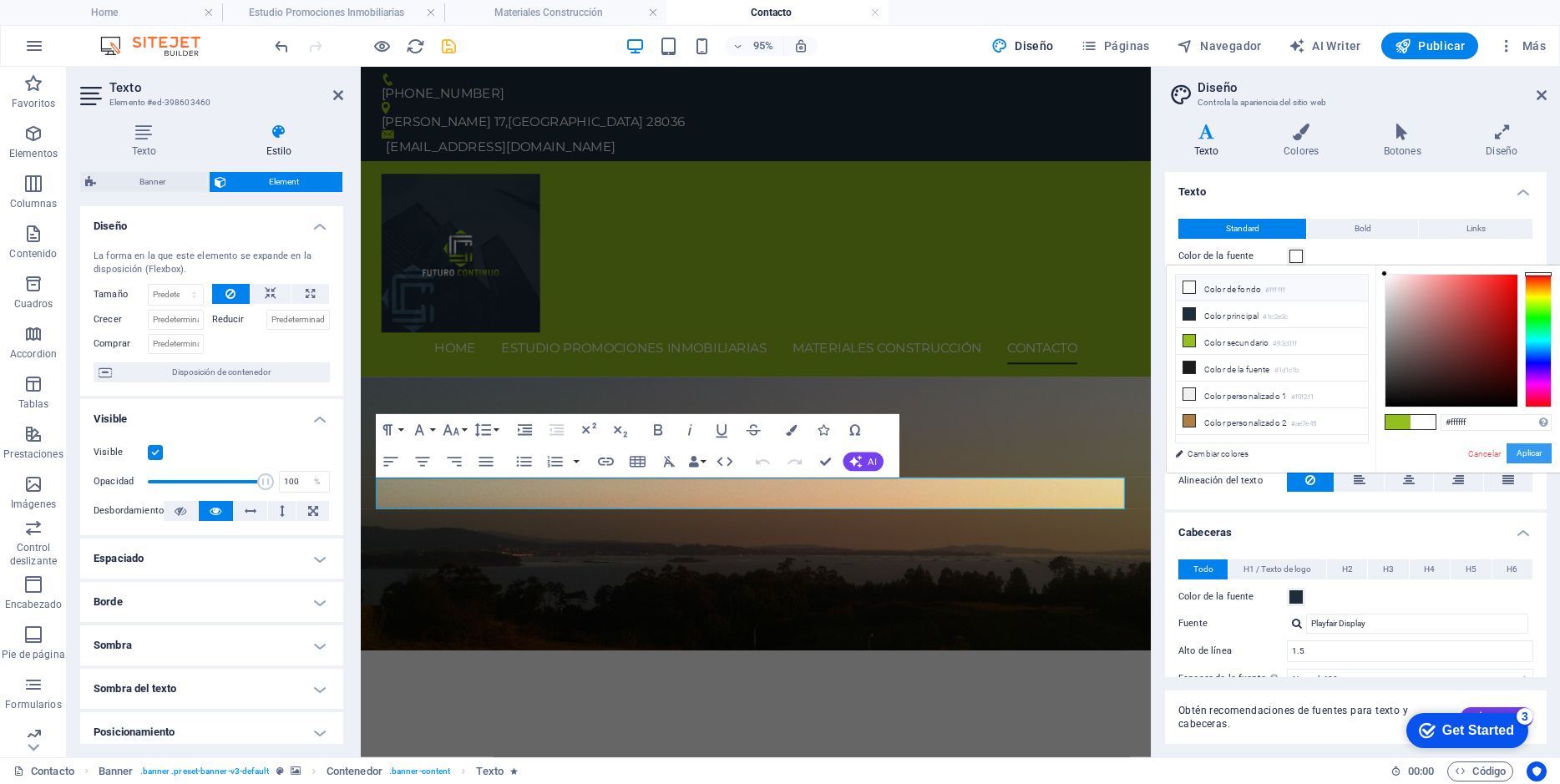
click at [1513, 454] on button "Aplicar" at bounding box center [1528, 454] width 45 height 20
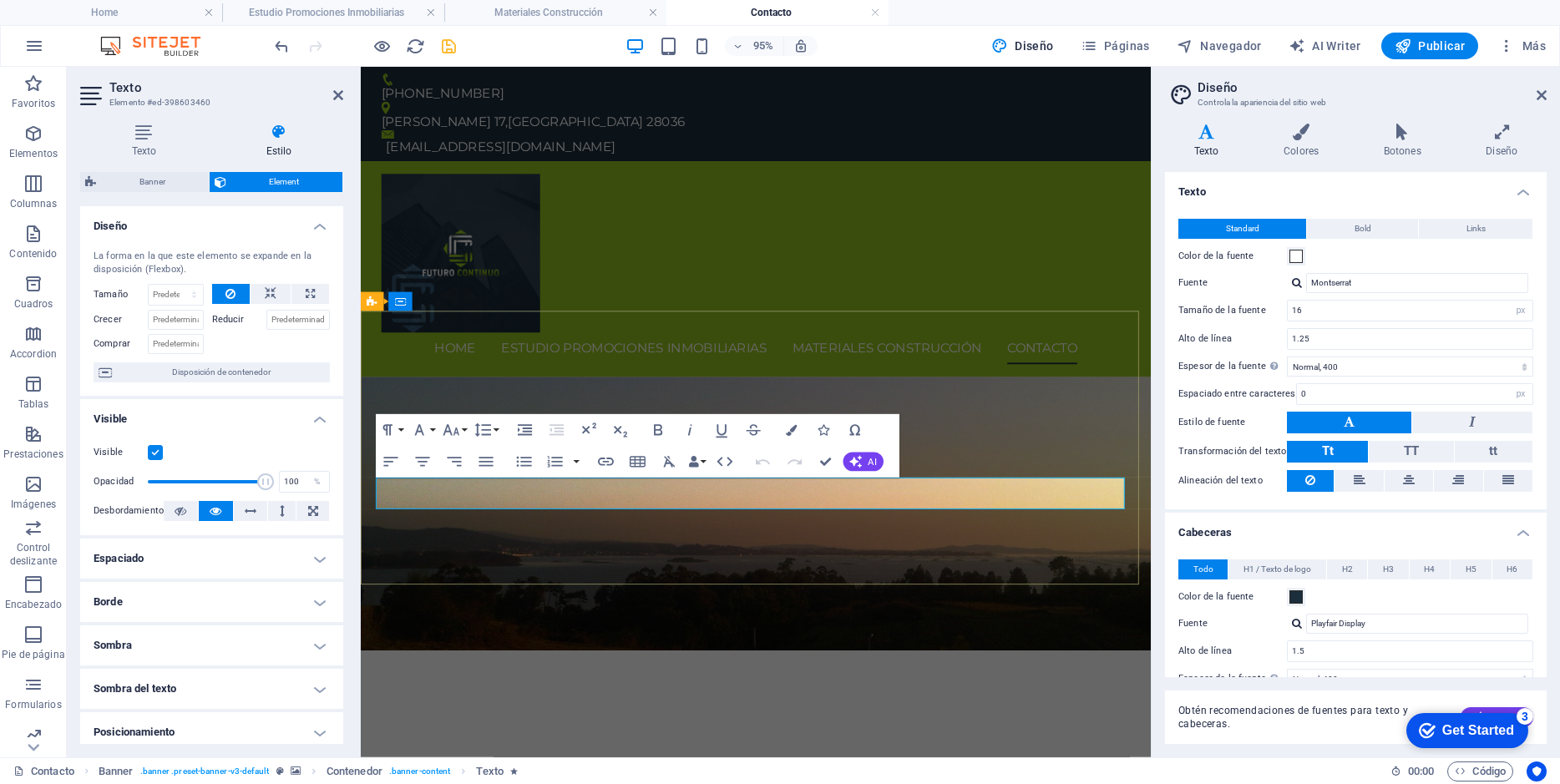
click at [783, 429] on button "Colors" at bounding box center [790, 429] width 30 height 32
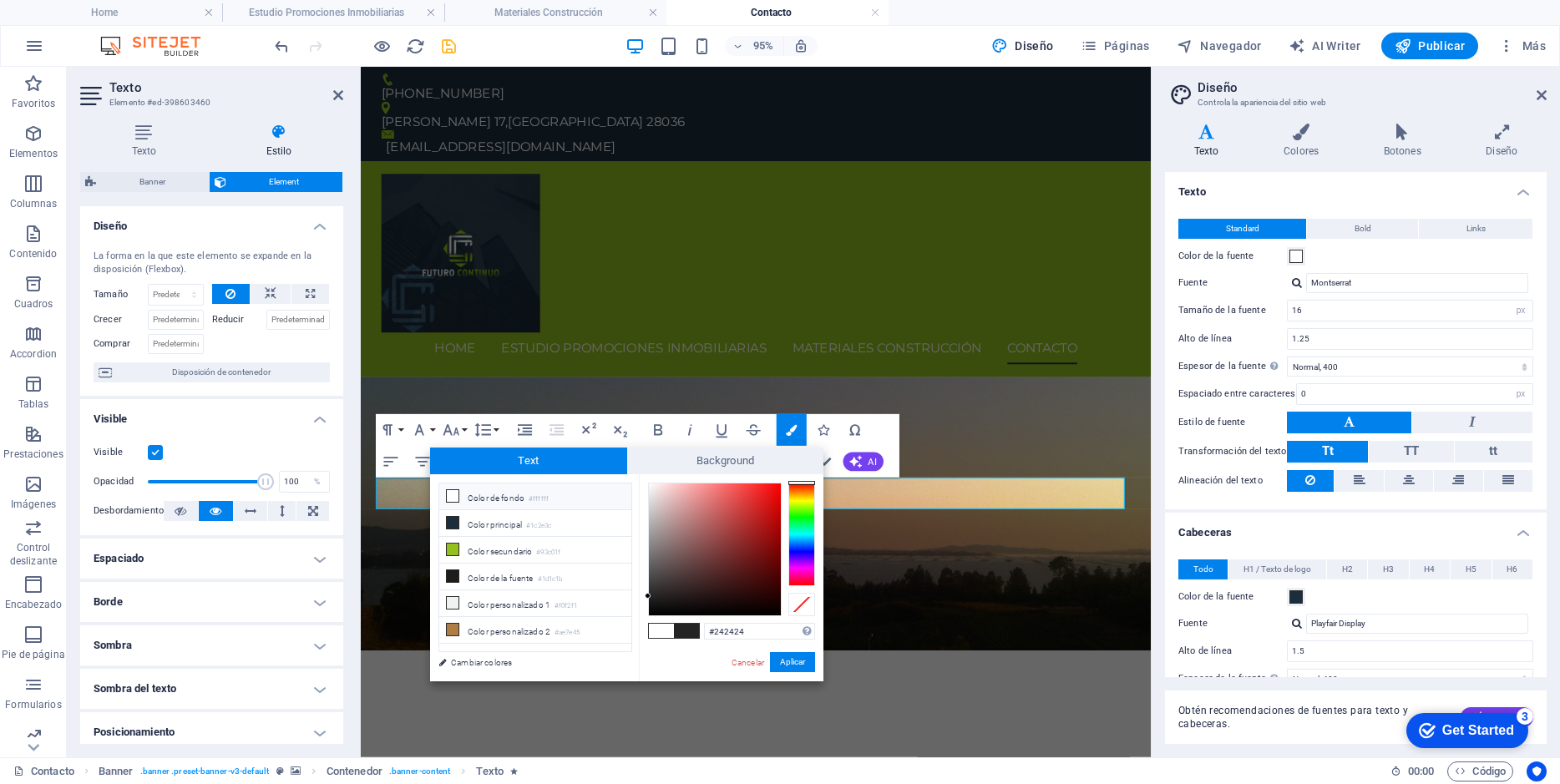
click at [452, 500] on icon at bounding box center [452, 495] width 12 height 12
click at [451, 517] on icon at bounding box center [452, 522] width 12 height 12
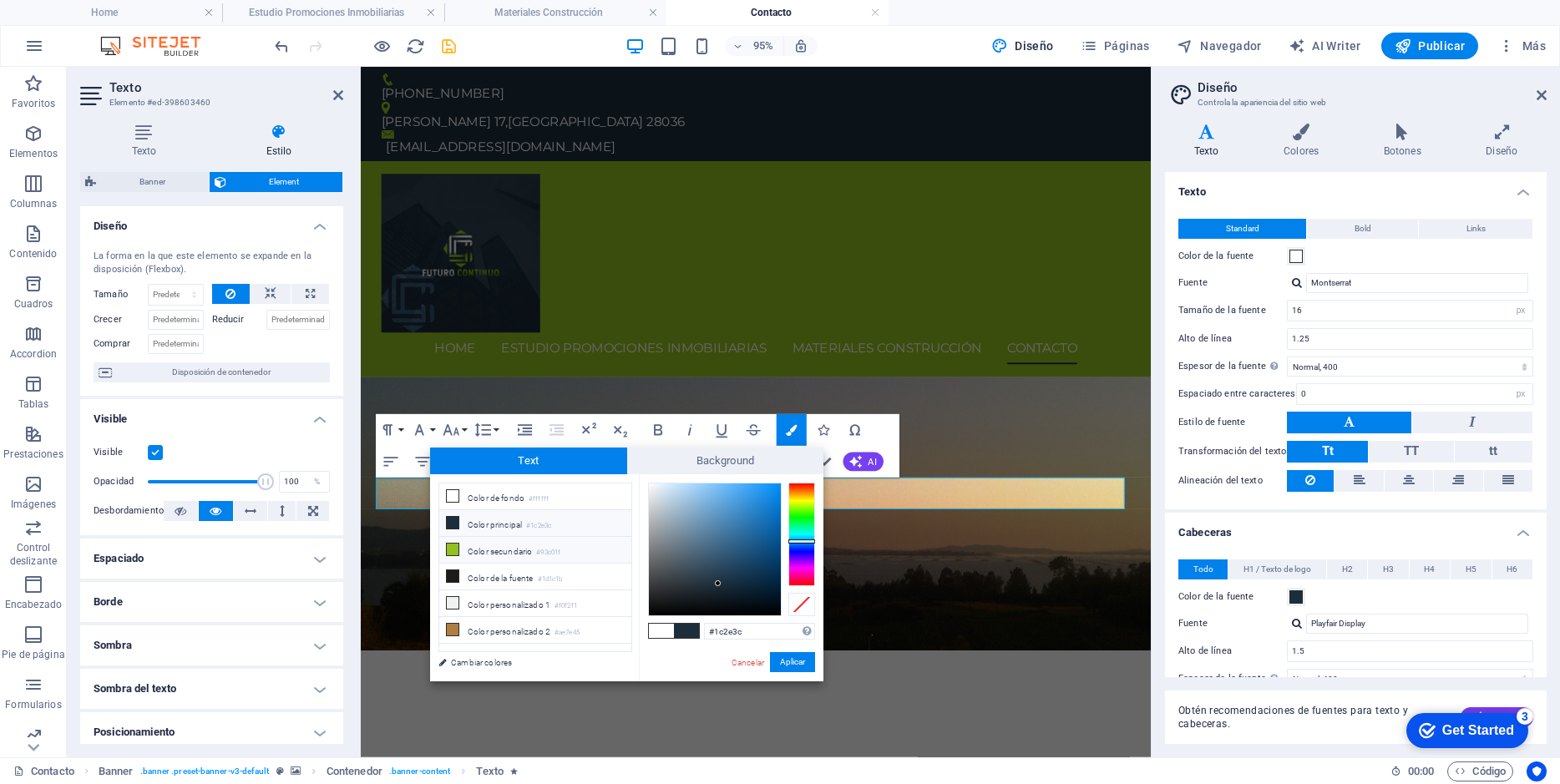
click at [451, 544] on icon at bounding box center [452, 549] width 12 height 12
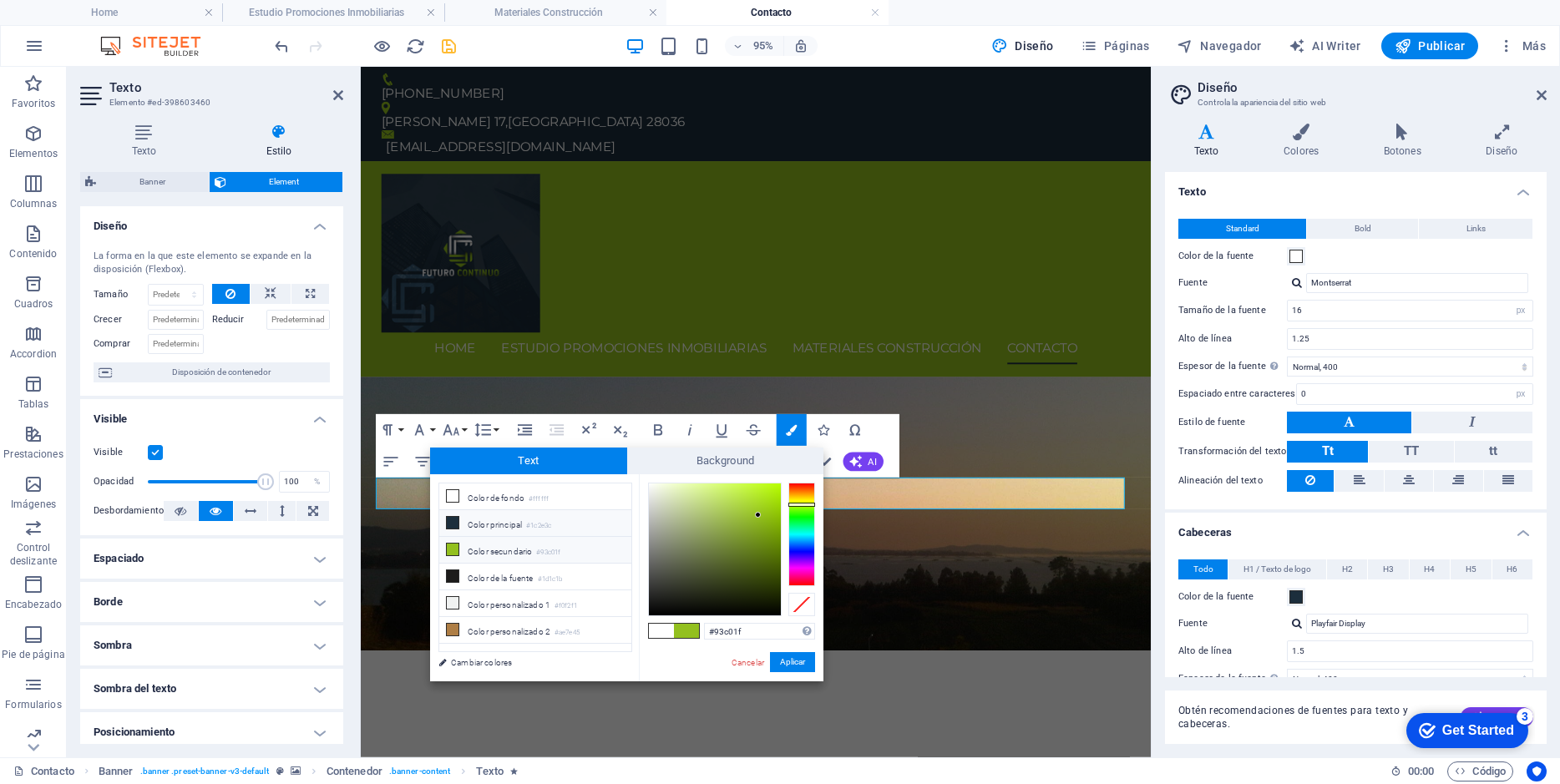
click at [453, 527] on icon at bounding box center [452, 522] width 12 height 12
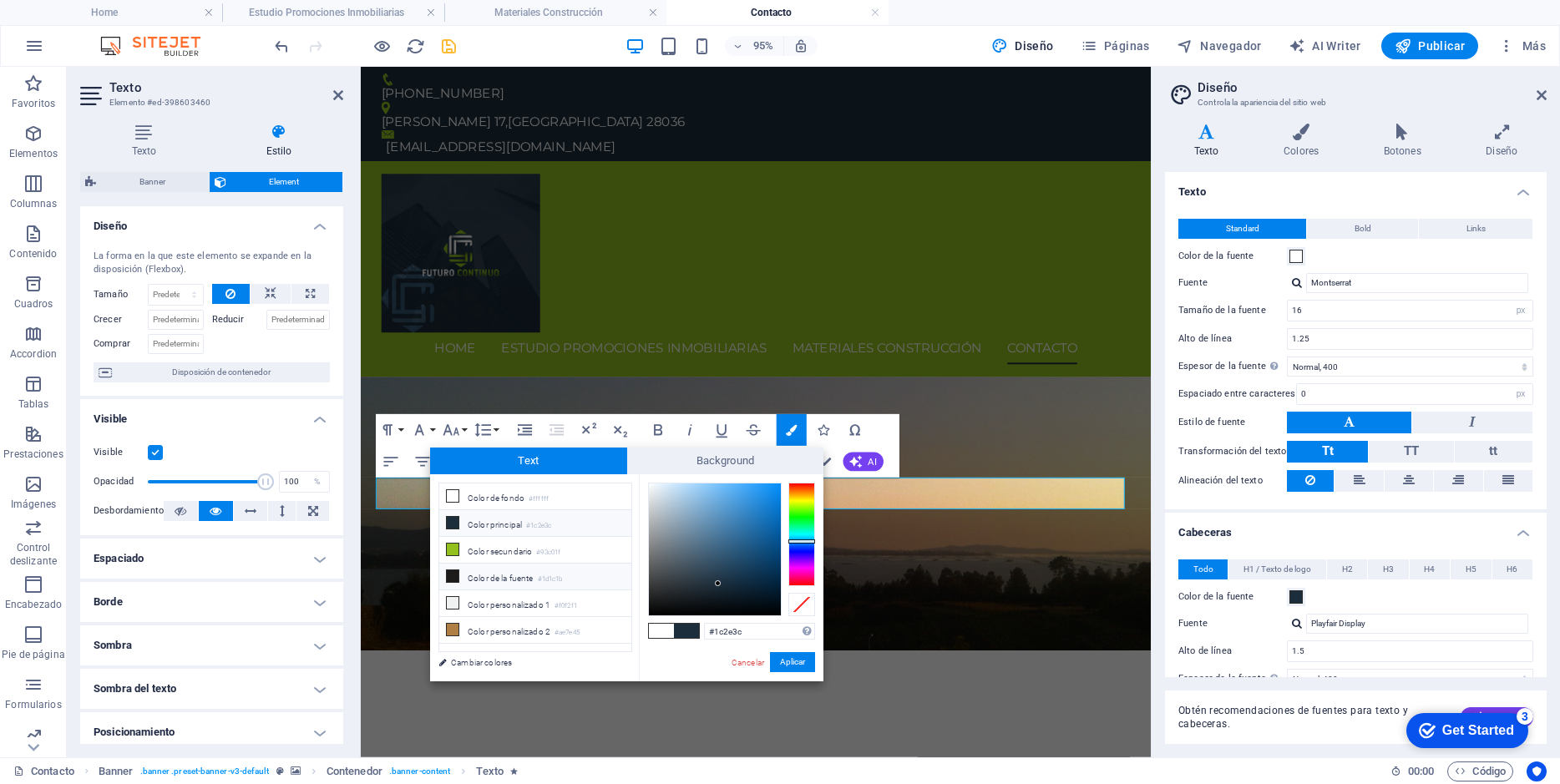
click at [453, 570] on icon at bounding box center [452, 575] width 12 height 12
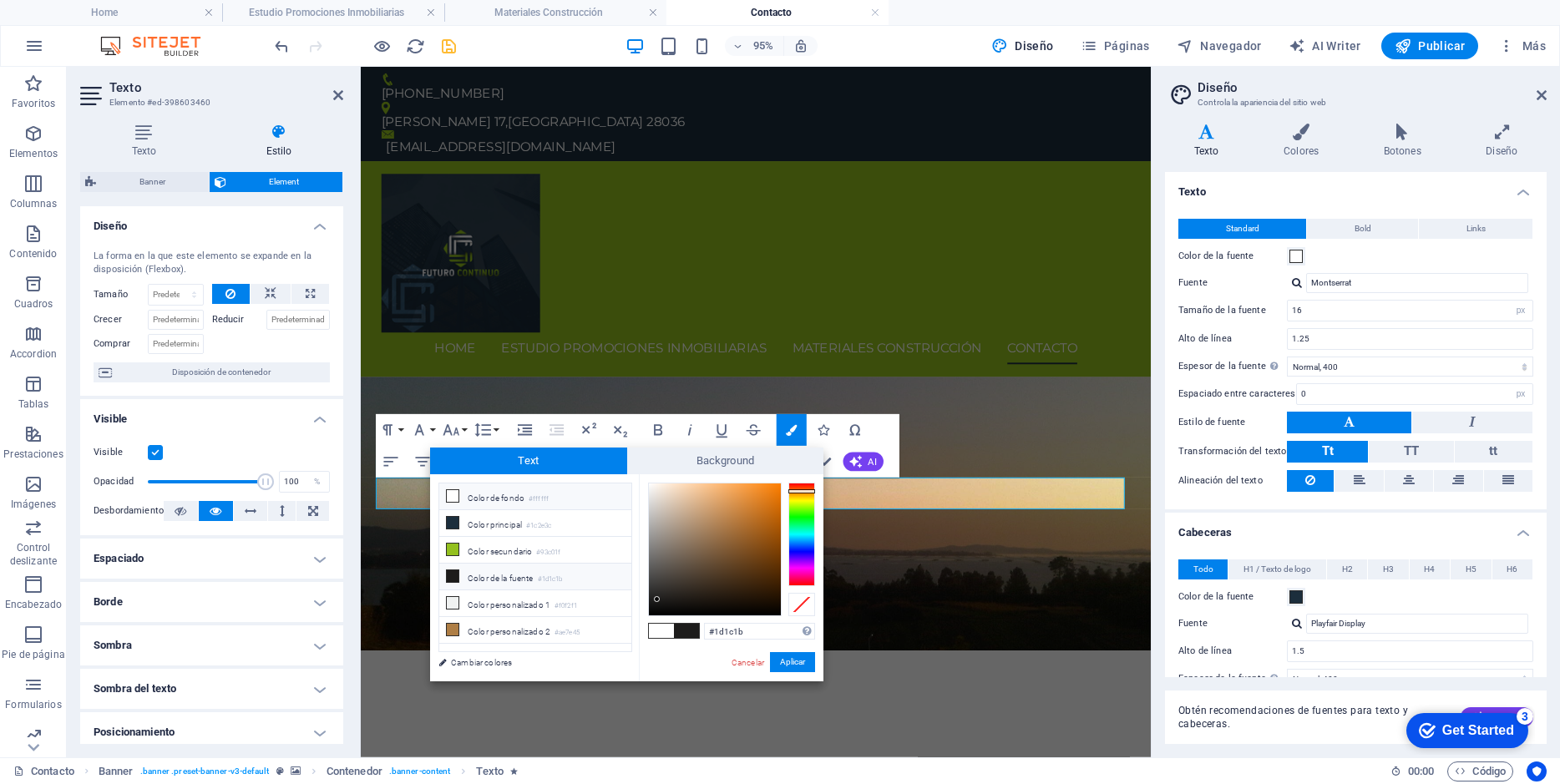
click at [451, 491] on icon at bounding box center [452, 495] width 12 height 12
type input "#ffffff"
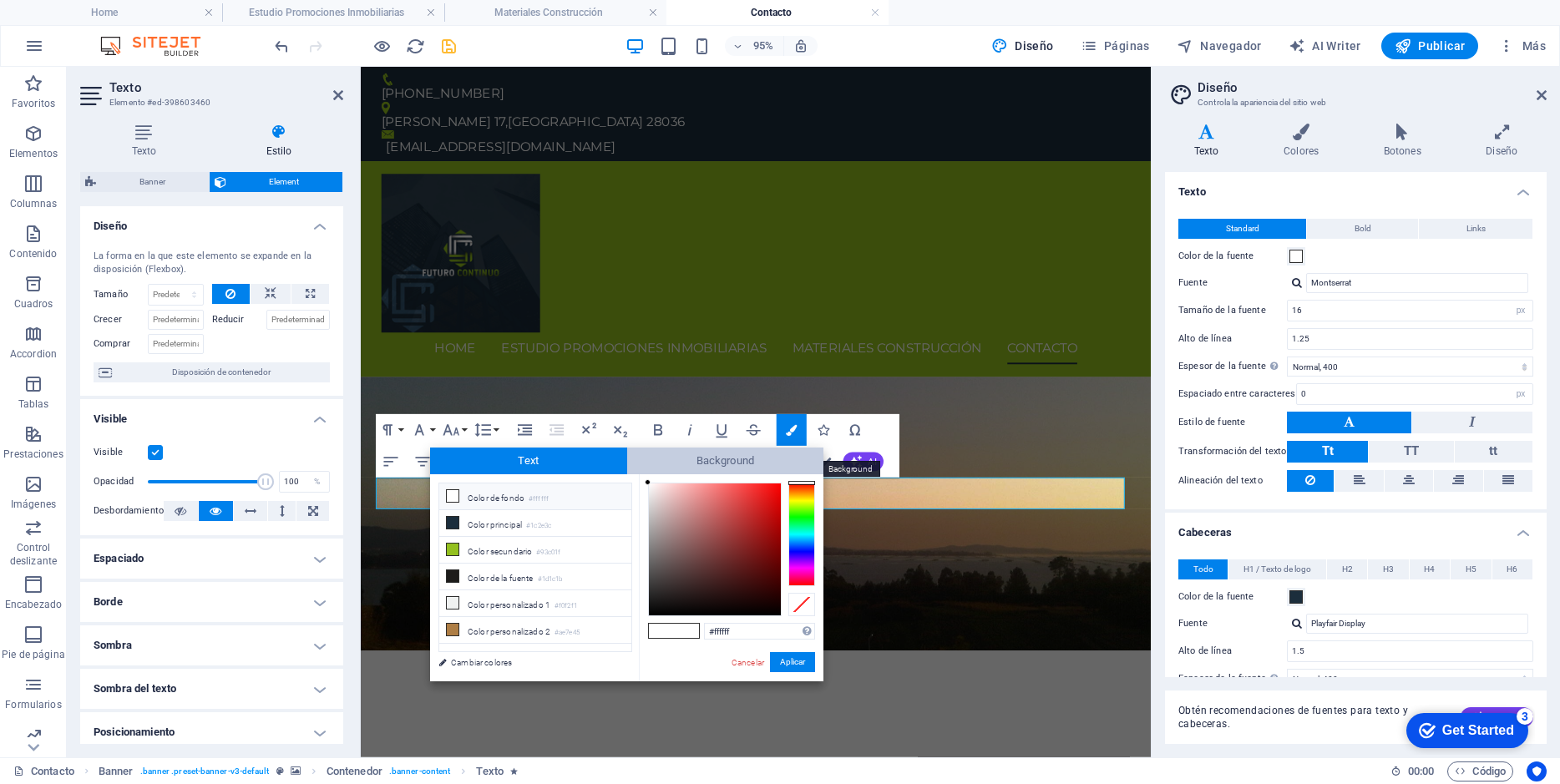
click at [746, 458] on span "Background" at bounding box center [726, 461] width 197 height 27
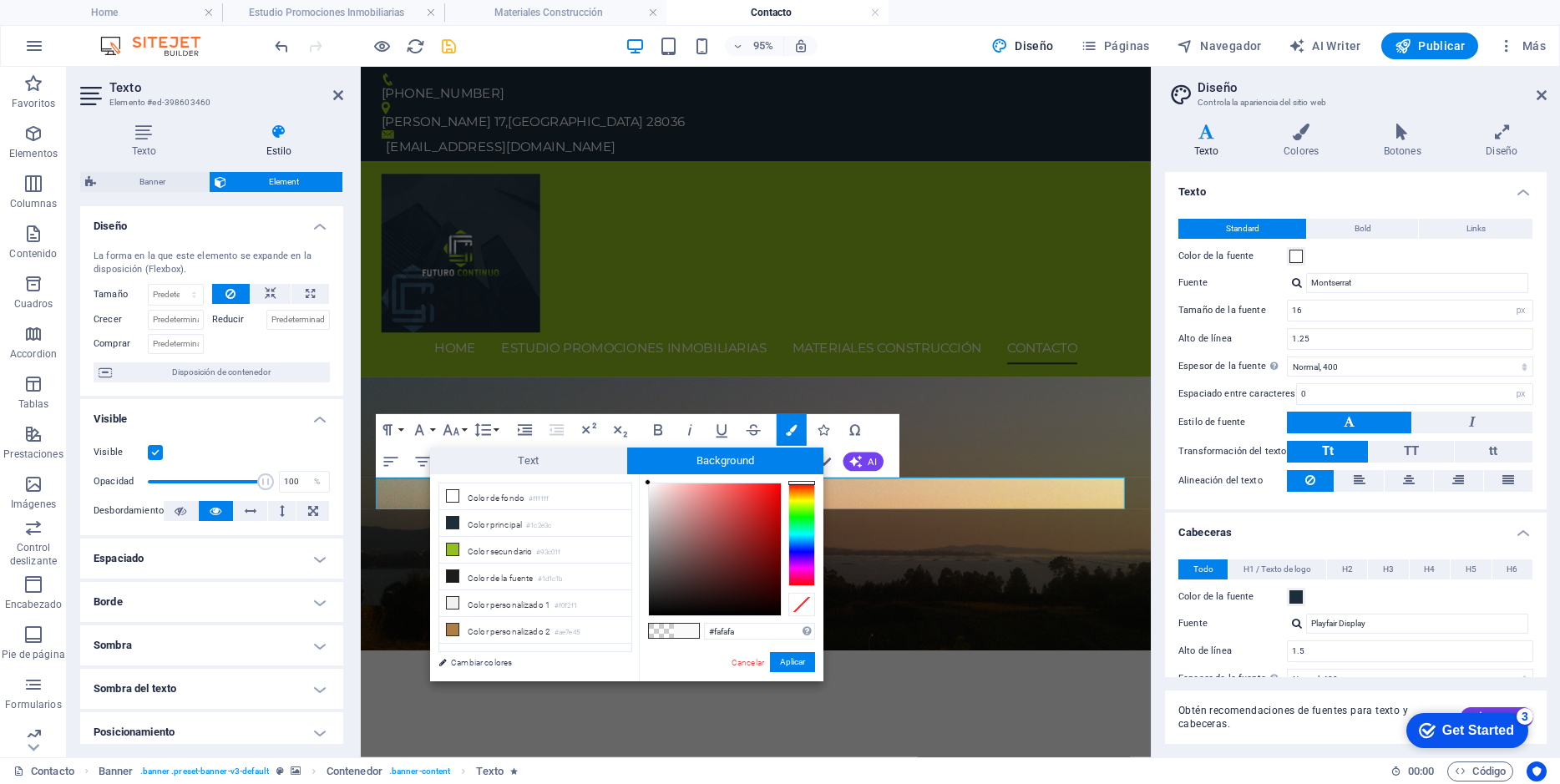
click at [659, 631] on span at bounding box center [662, 631] width 25 height 14
type input "rgba(0, 0, 0, 0)"
click at [786, 662] on button "Aplicar" at bounding box center [792, 662] width 45 height 20
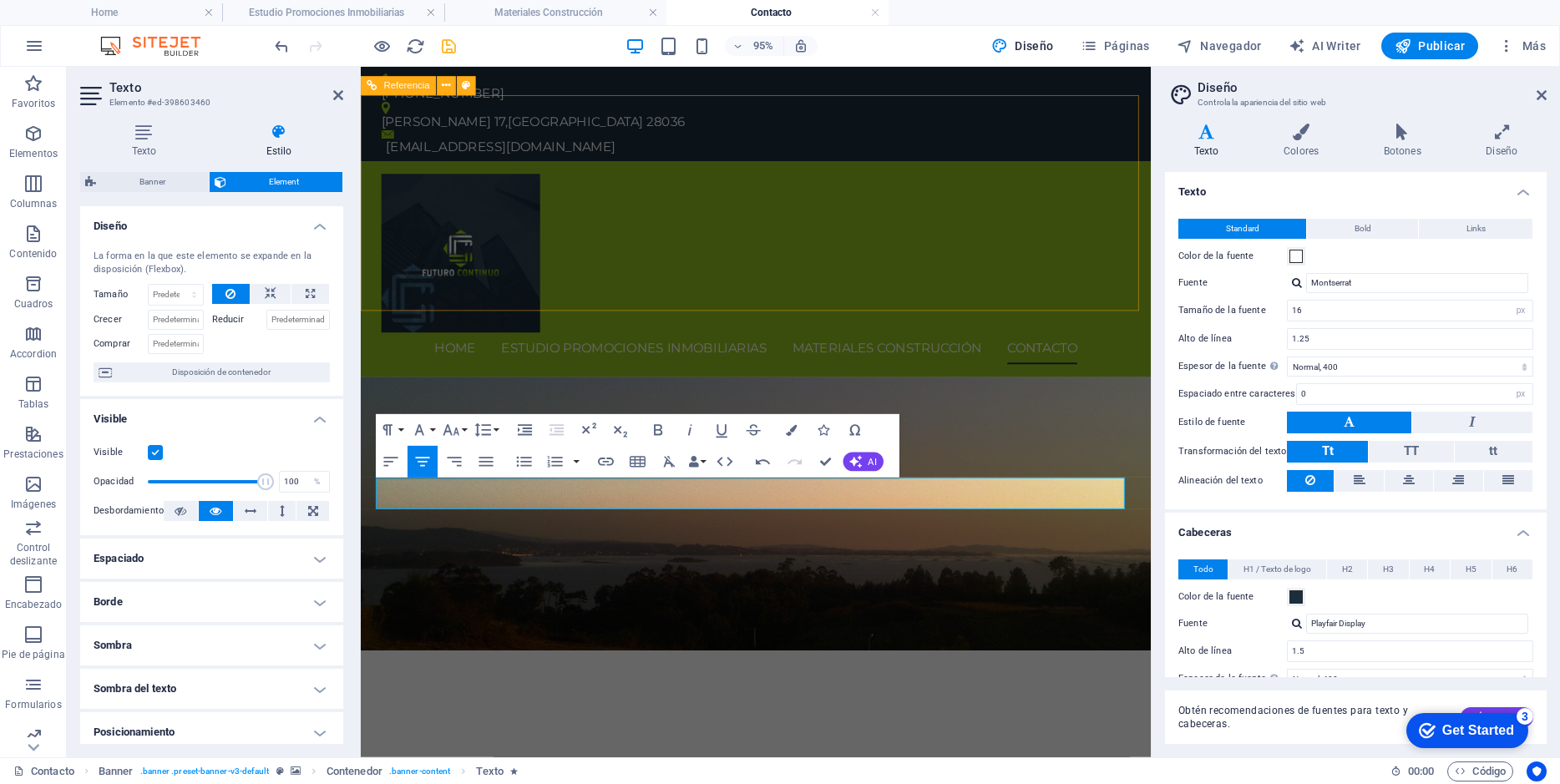
click at [994, 222] on div "Home Estudio Promociones Inmobiliarias Materiales Construcción Contacto" at bounding box center [777, 280] width 832 height 227
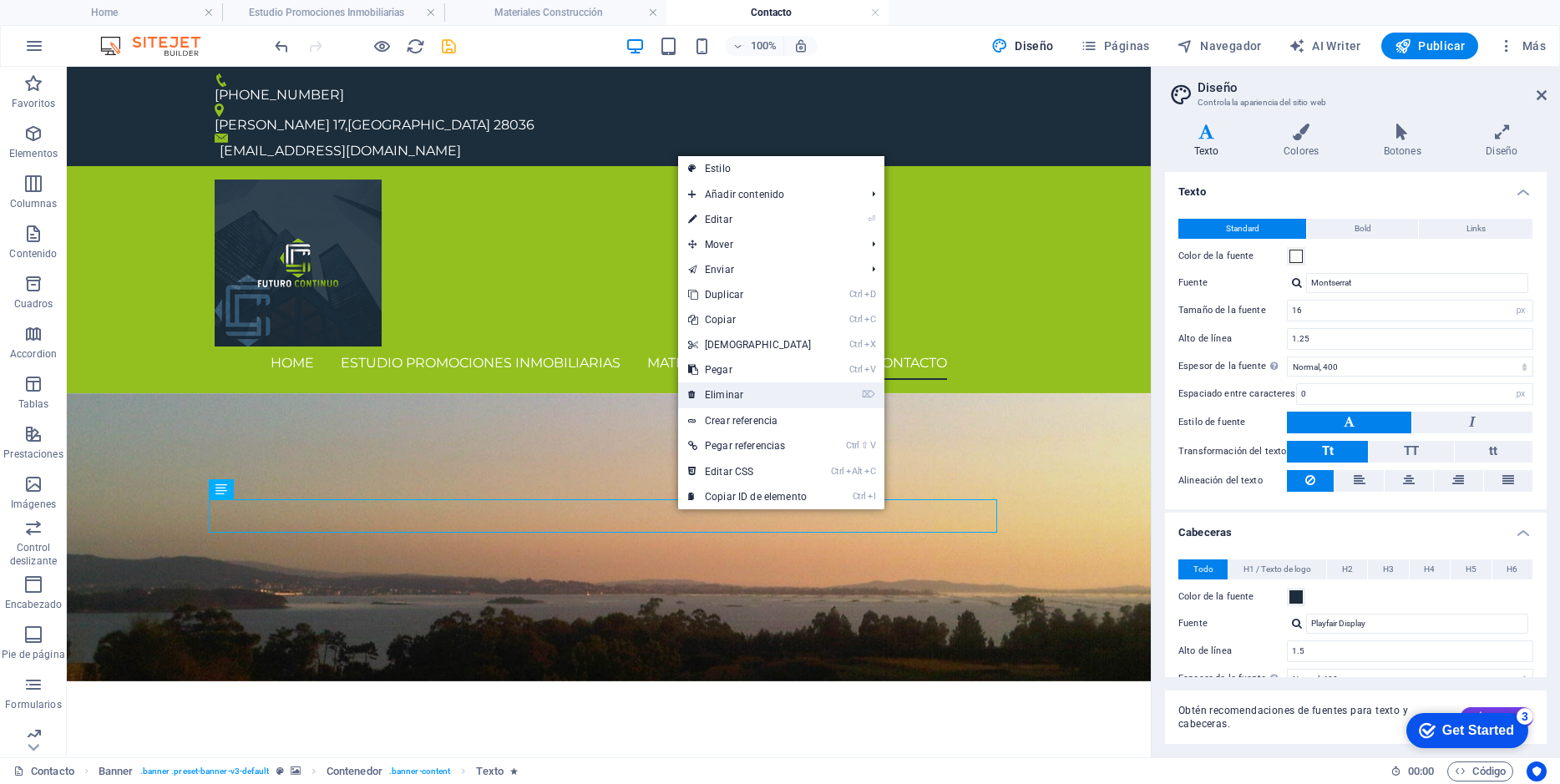
click at [725, 397] on link "⌦ Eliminar" at bounding box center [750, 395] width 144 height 25
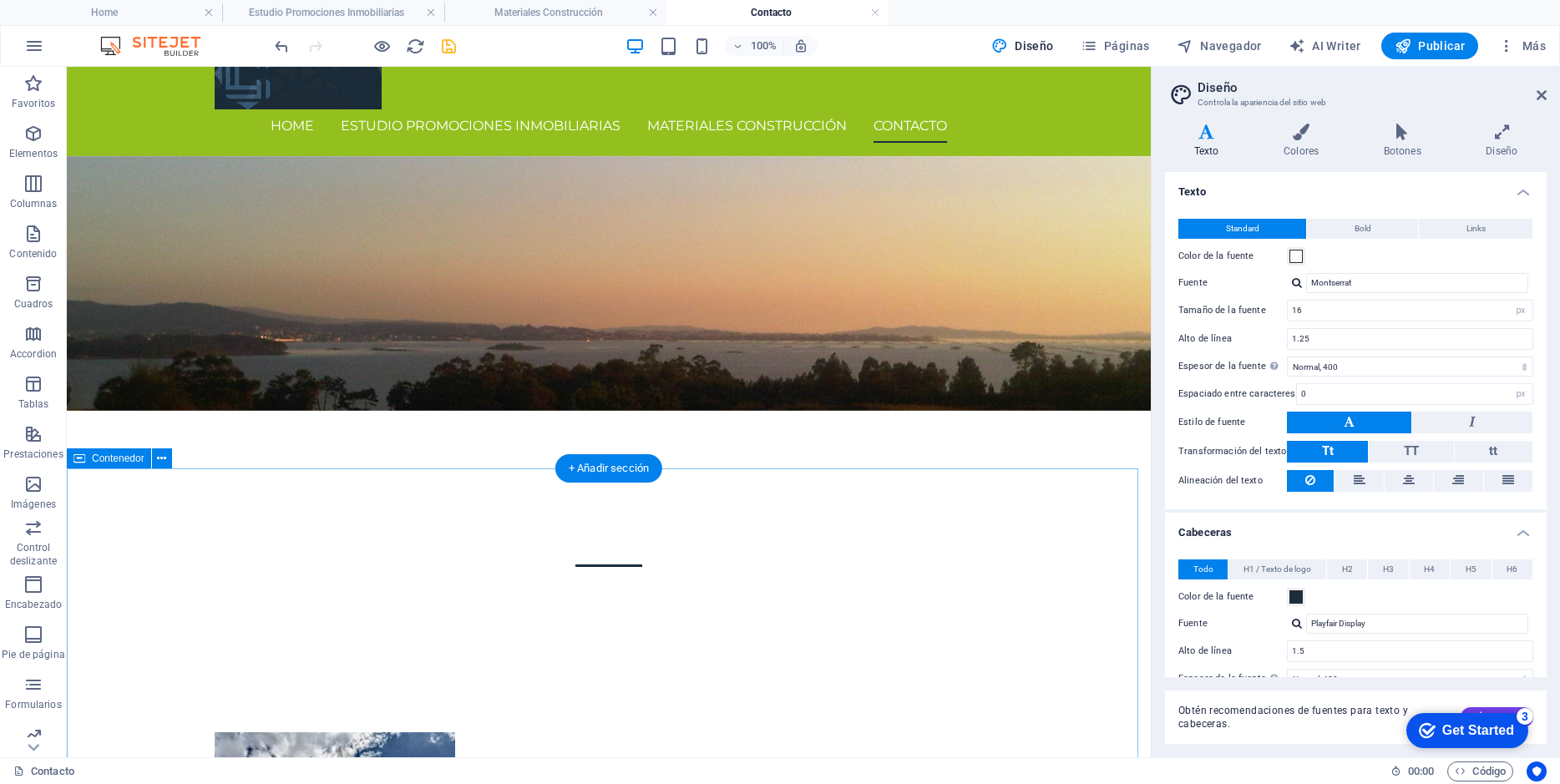
scroll to position [334, 0]
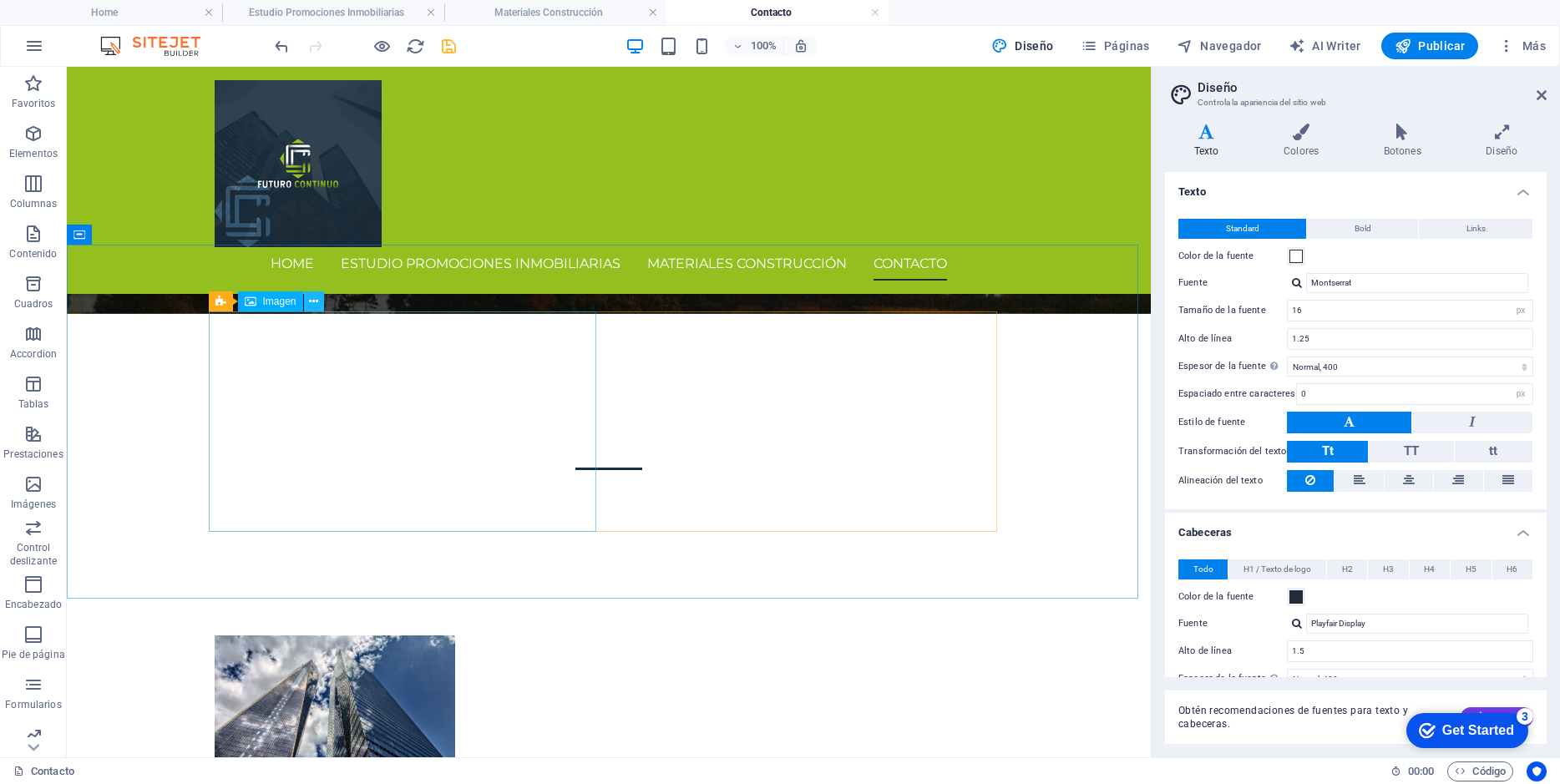
click at [316, 298] on icon at bounding box center [313, 302] width 9 height 17
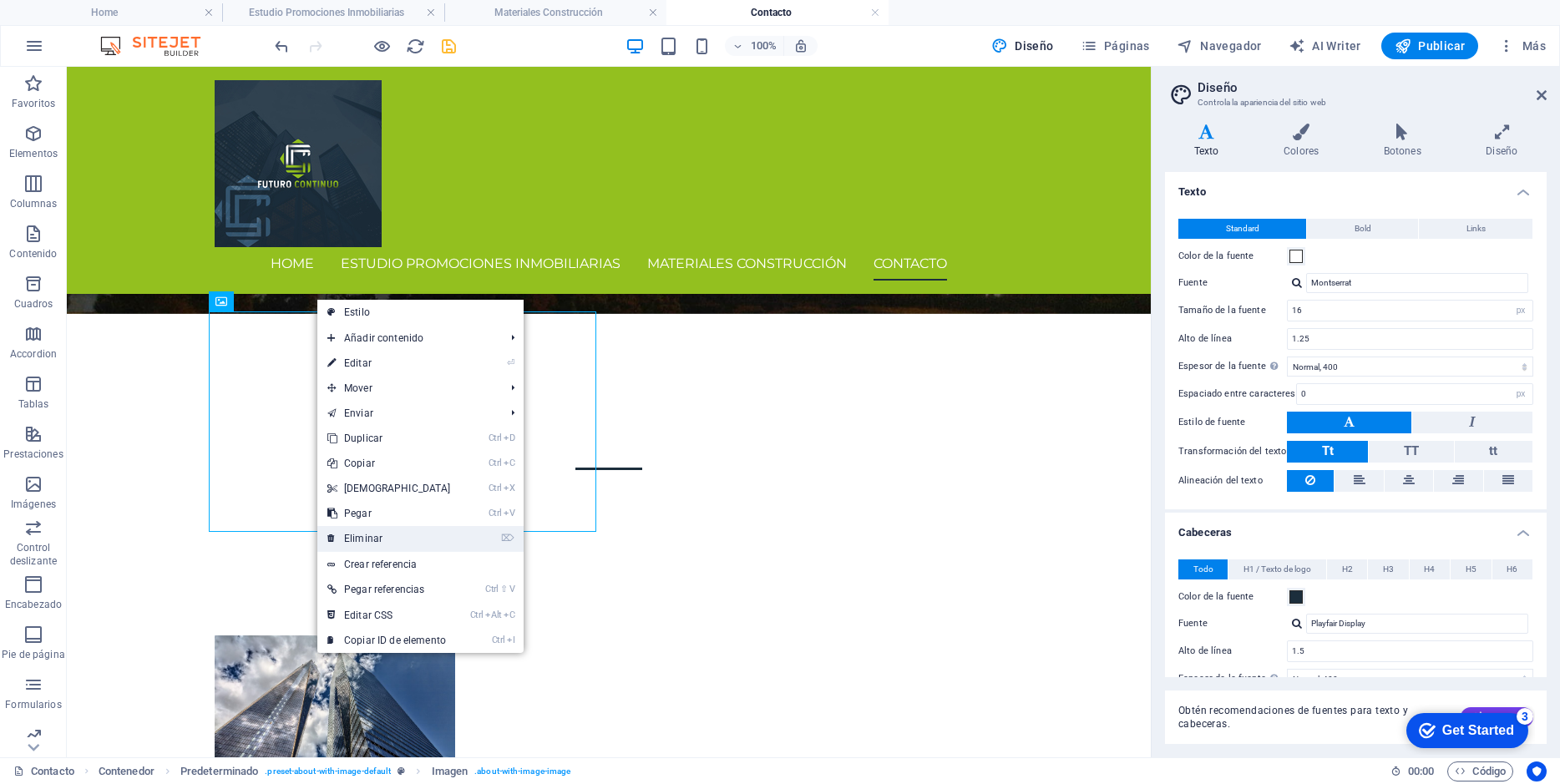
click at [364, 539] on link "⌦ Eliminar" at bounding box center [389, 538] width 144 height 25
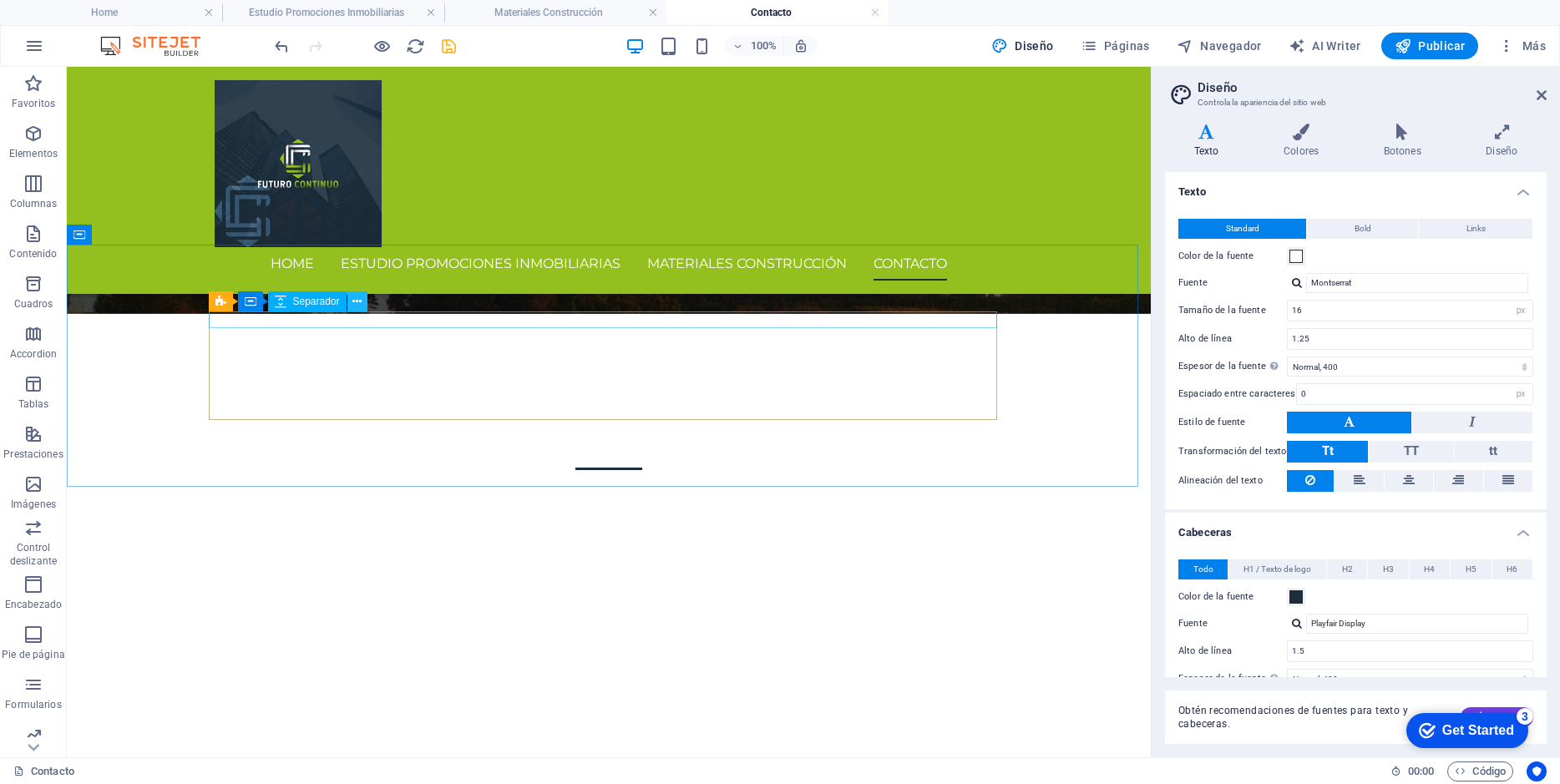
click at [362, 302] on icon at bounding box center [356, 302] width 9 height 17
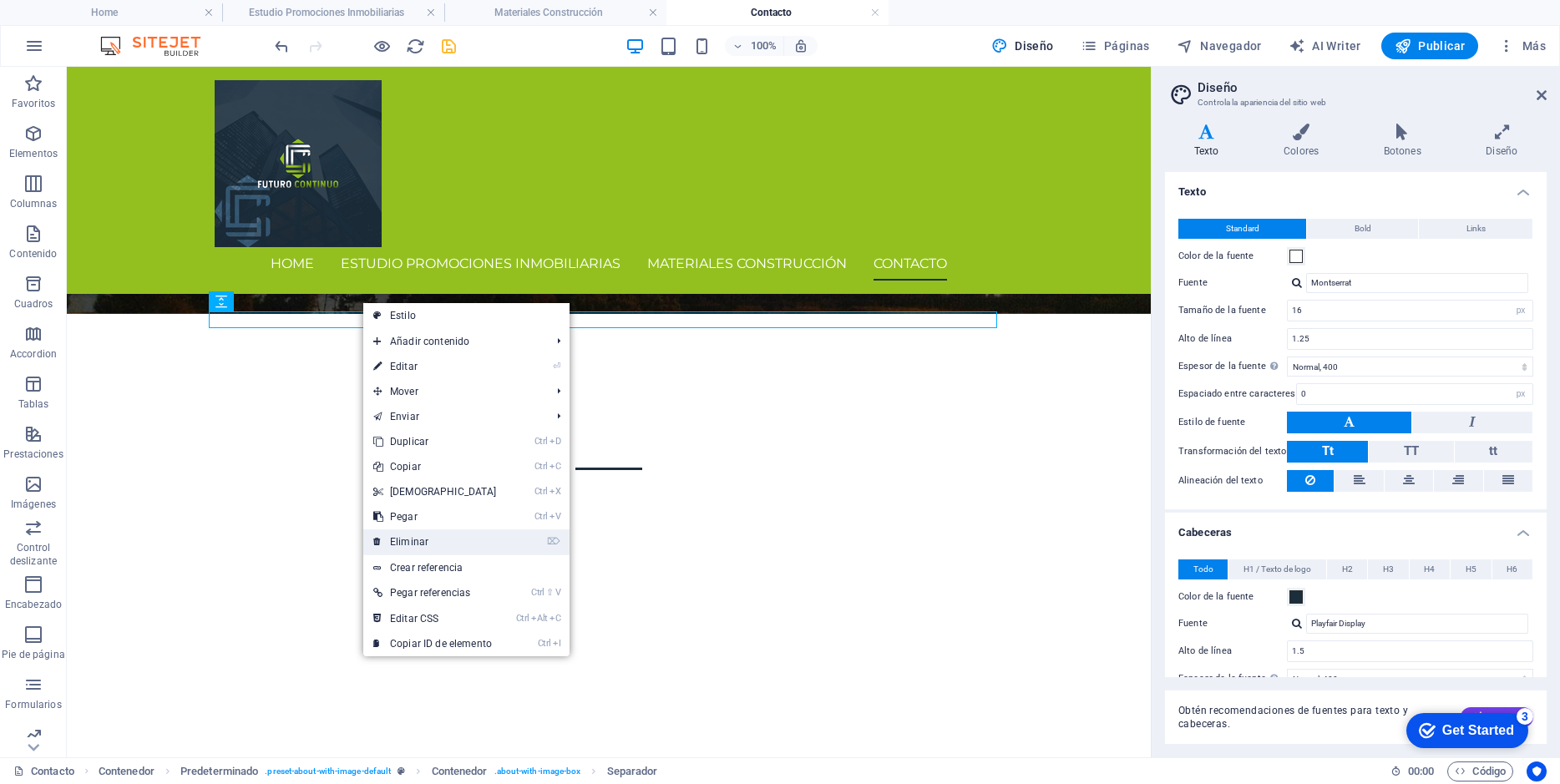
click at [400, 541] on link "⌦ Eliminar" at bounding box center [435, 542] width 144 height 25
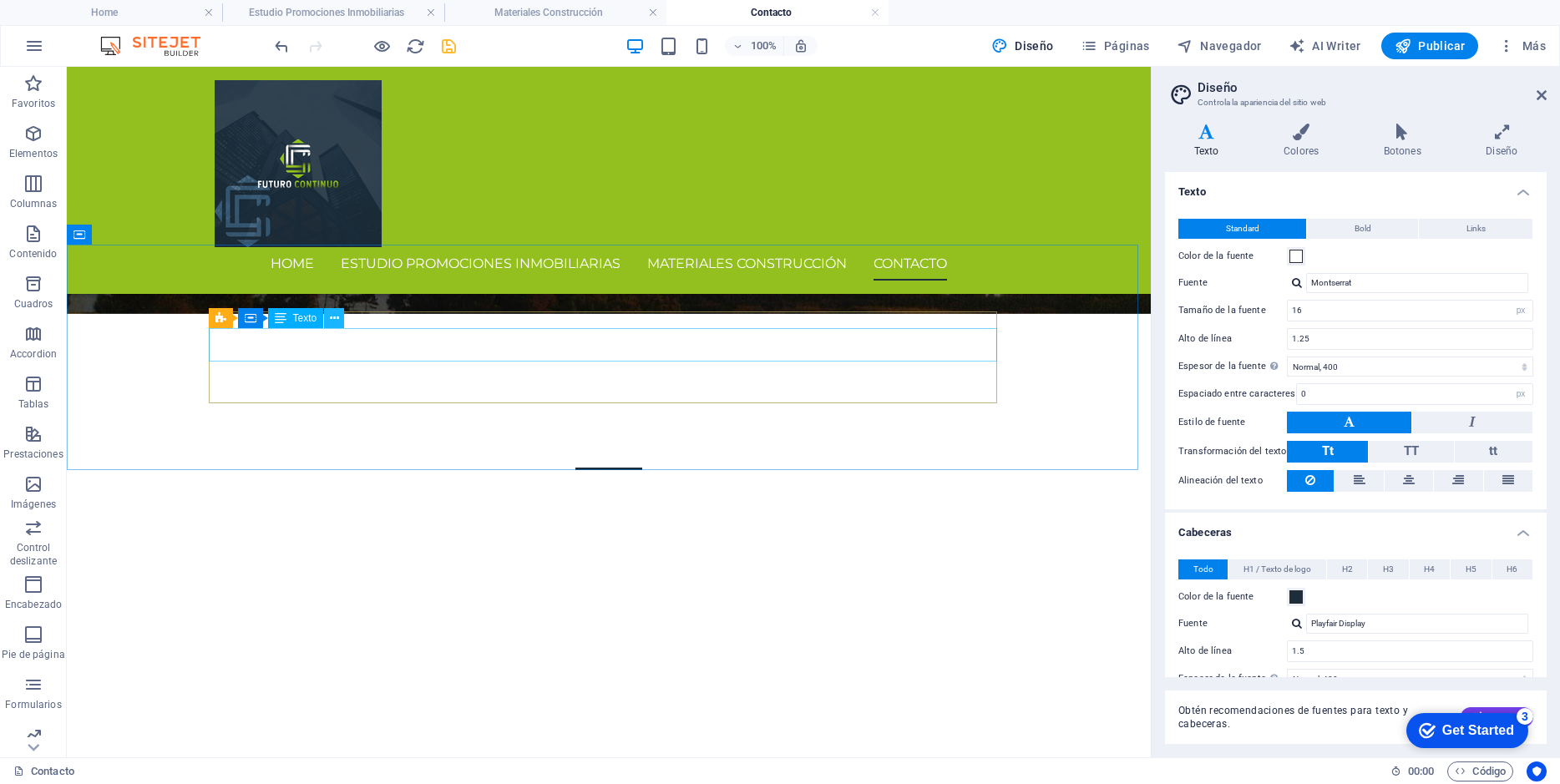
click at [338, 315] on icon at bounding box center [334, 318] width 9 height 17
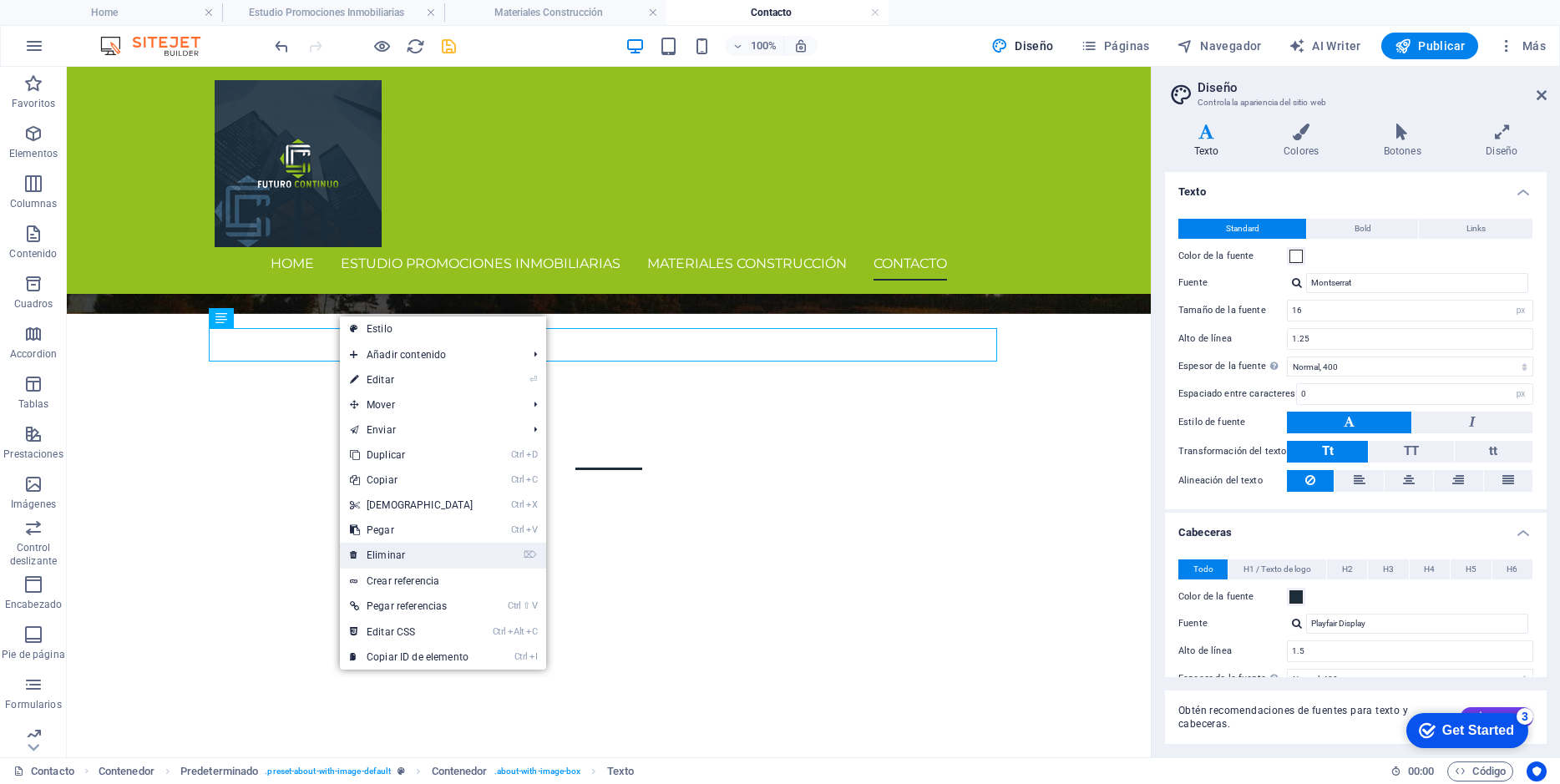
click at [382, 547] on link "⌦ Eliminar" at bounding box center [411, 555] width 144 height 25
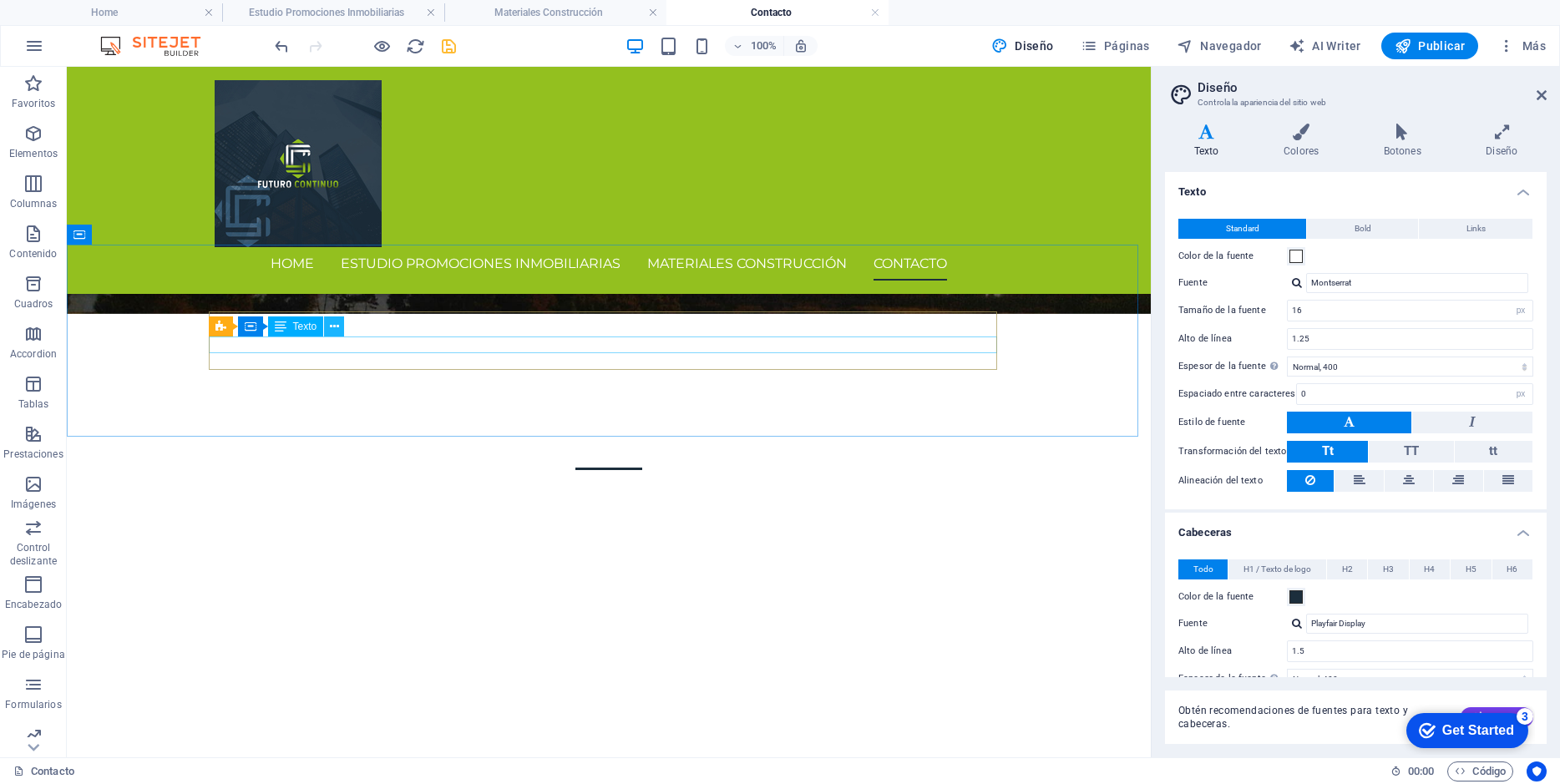
click at [329, 327] on icon at bounding box center [334, 326] width 9 height 17
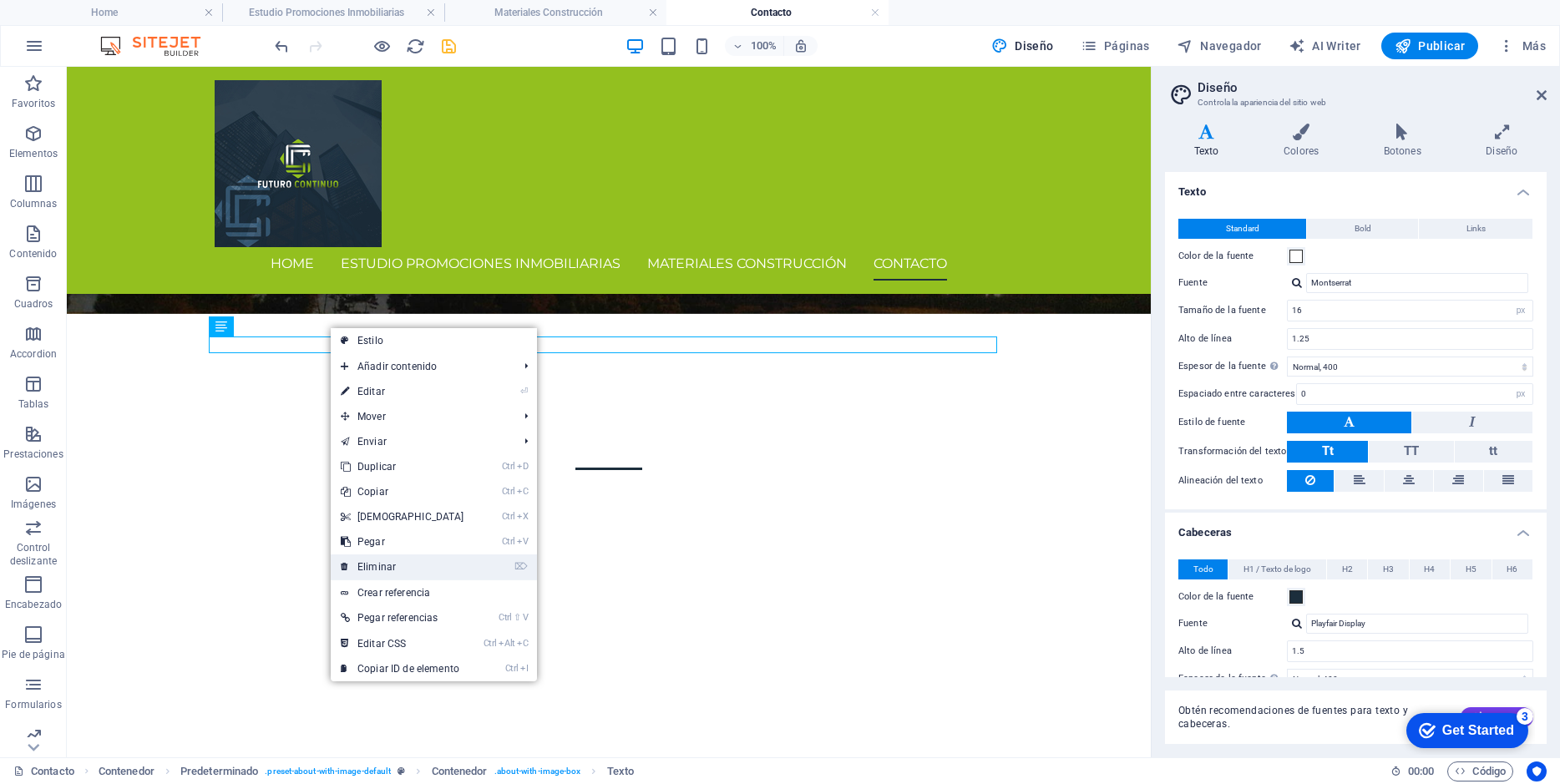
click at [377, 560] on link "⌦ Eliminar" at bounding box center [402, 567] width 144 height 25
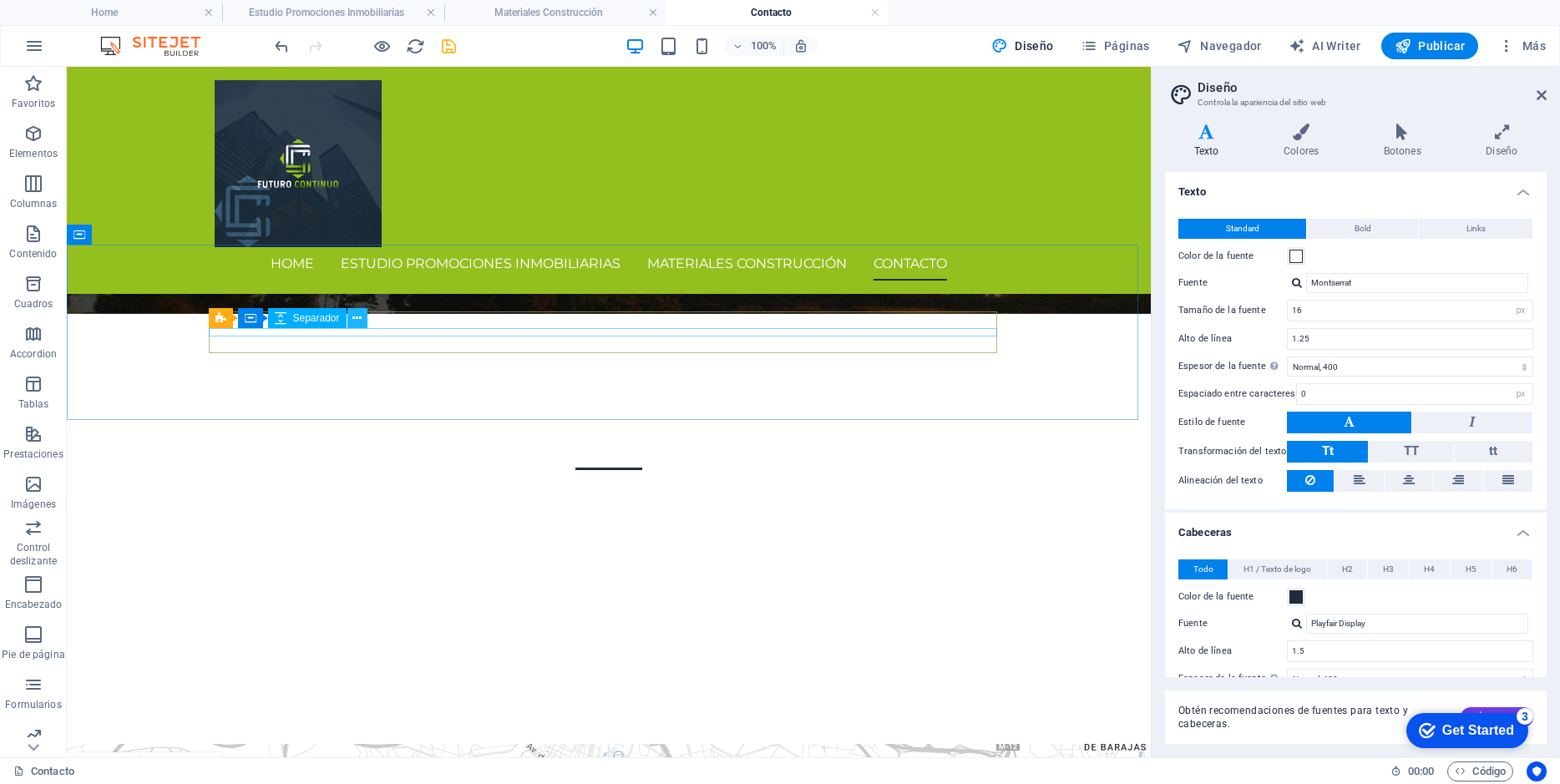
click at [356, 322] on icon at bounding box center [356, 318] width 9 height 17
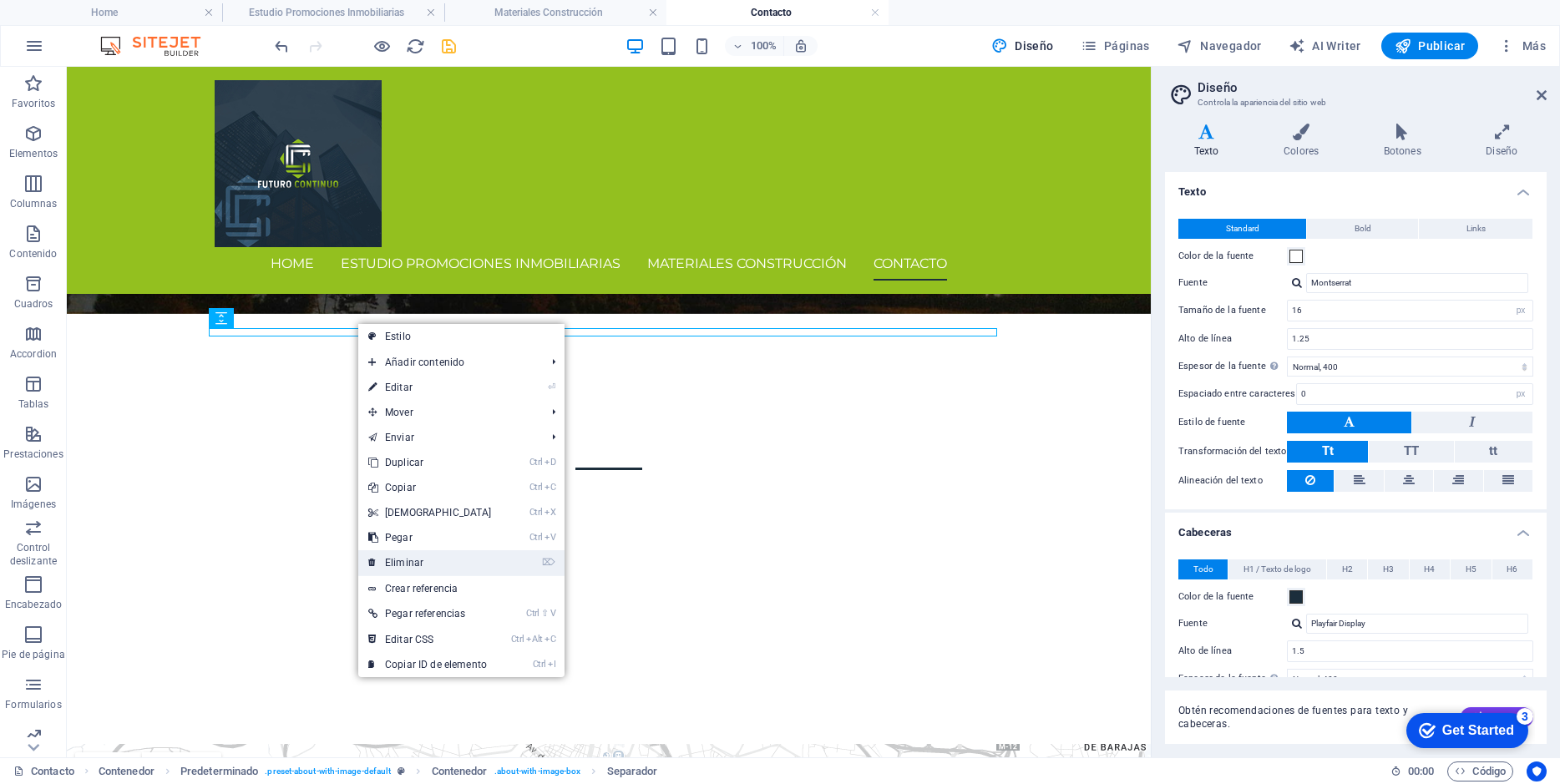
click at [397, 558] on link "⌦ Eliminar" at bounding box center [430, 563] width 144 height 25
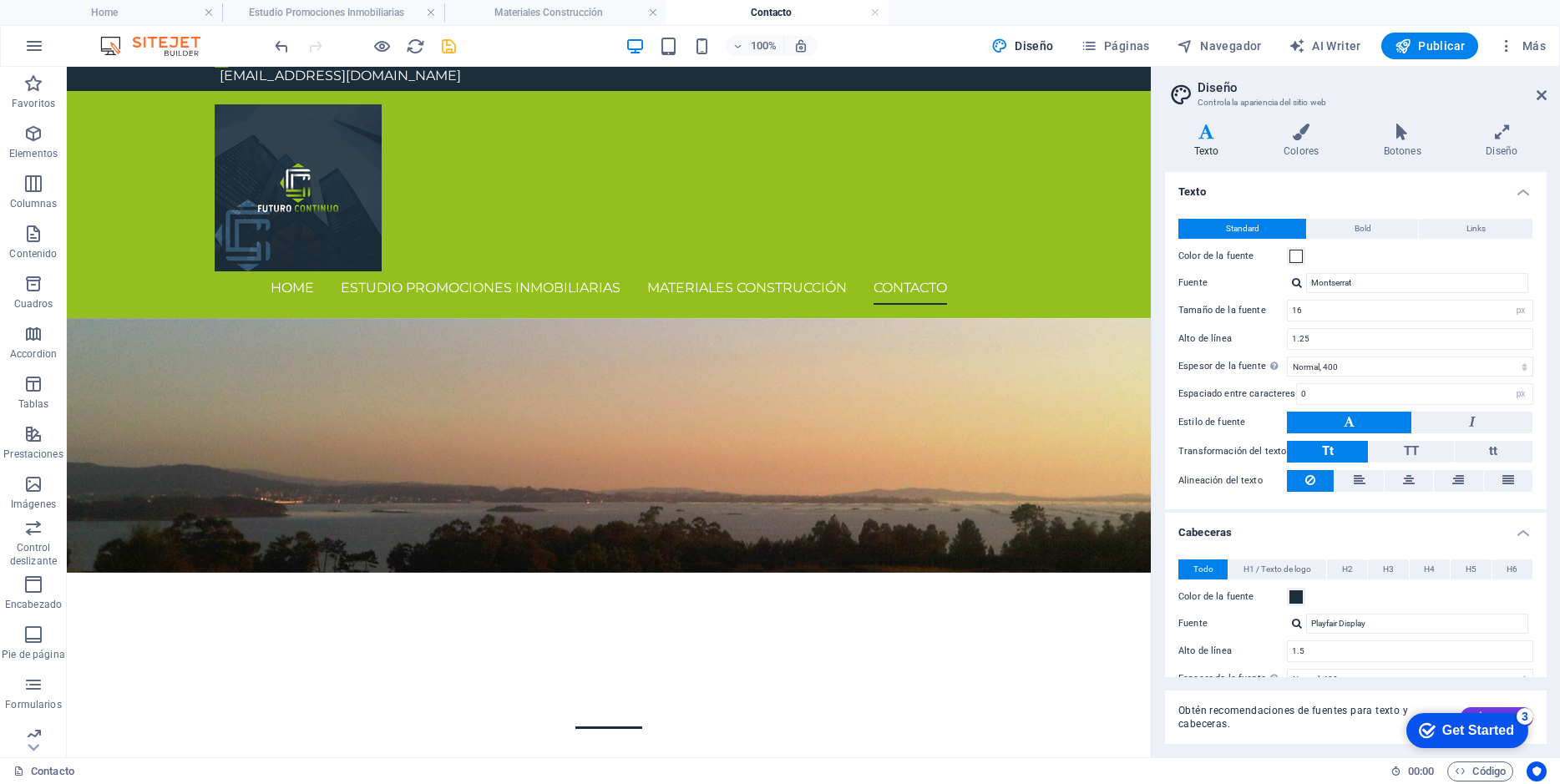
scroll to position [0, 0]
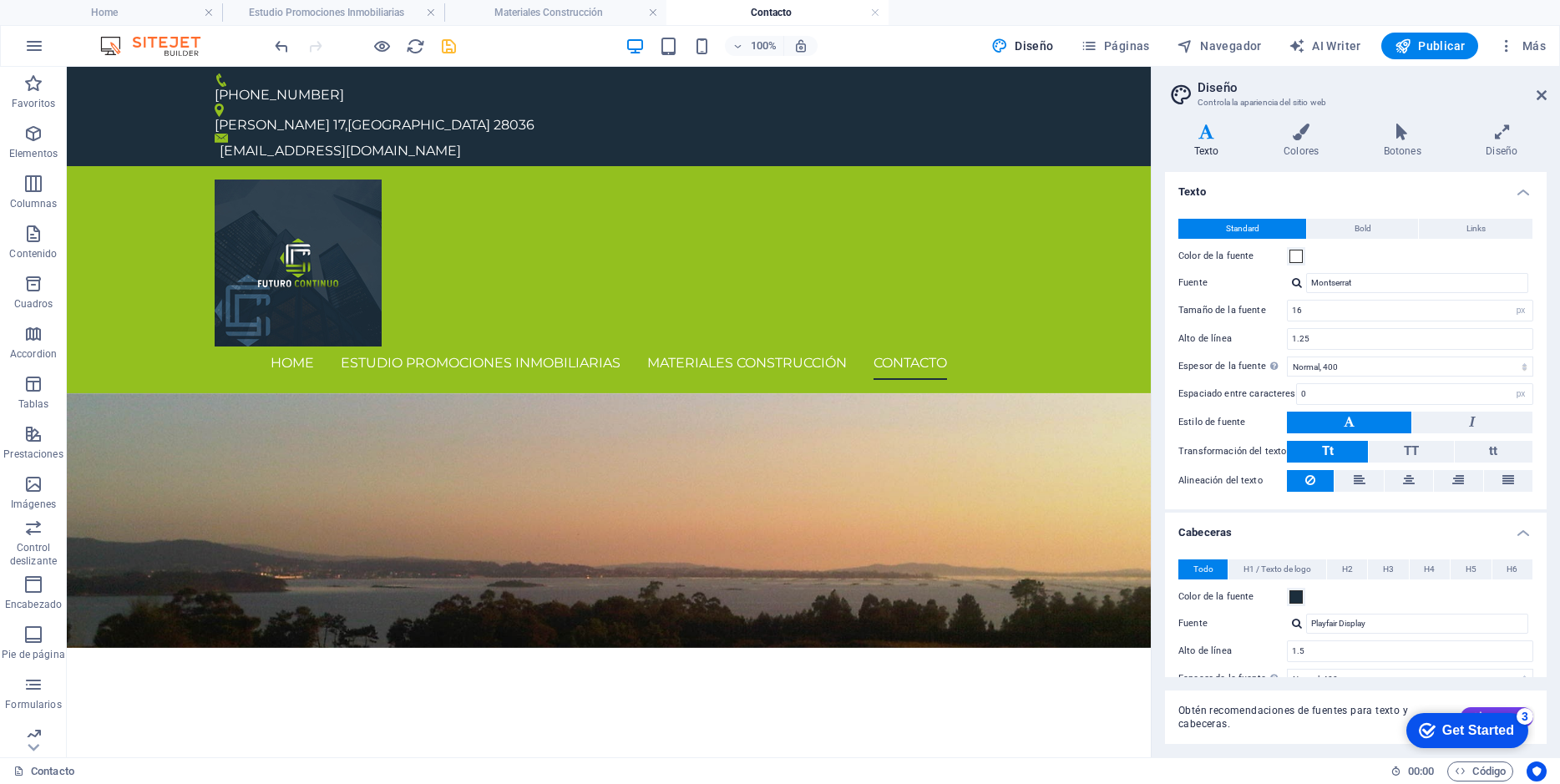
drag, startPoint x: 1145, startPoint y: 280, endPoint x: 1177, endPoint y: 132, distance: 151.4
click at [451, 43] on icon "save" at bounding box center [448, 46] width 19 height 19
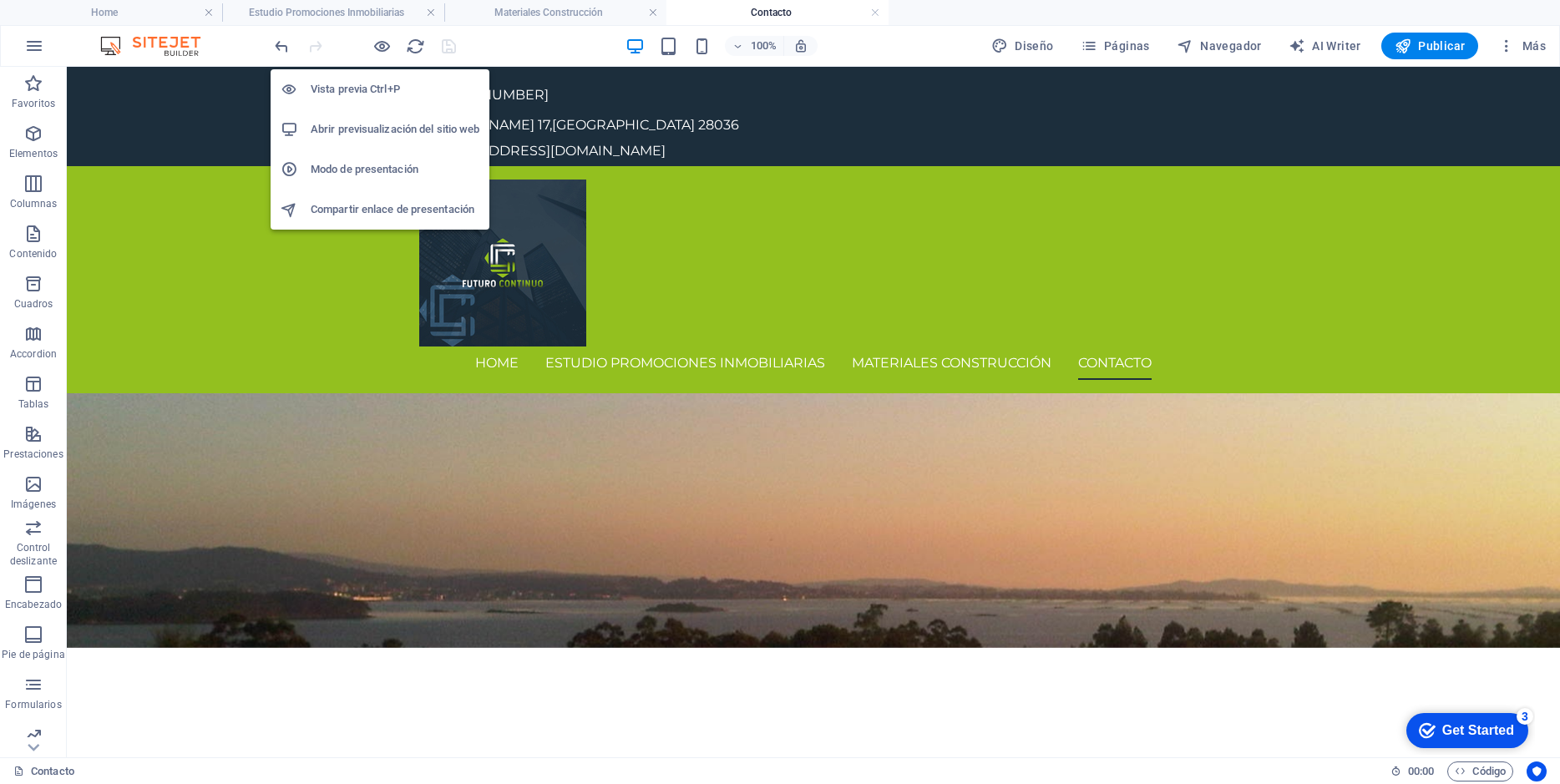
click at [370, 118] on li "Abrir previsualización del sitio web" at bounding box center [380, 130] width 219 height 41
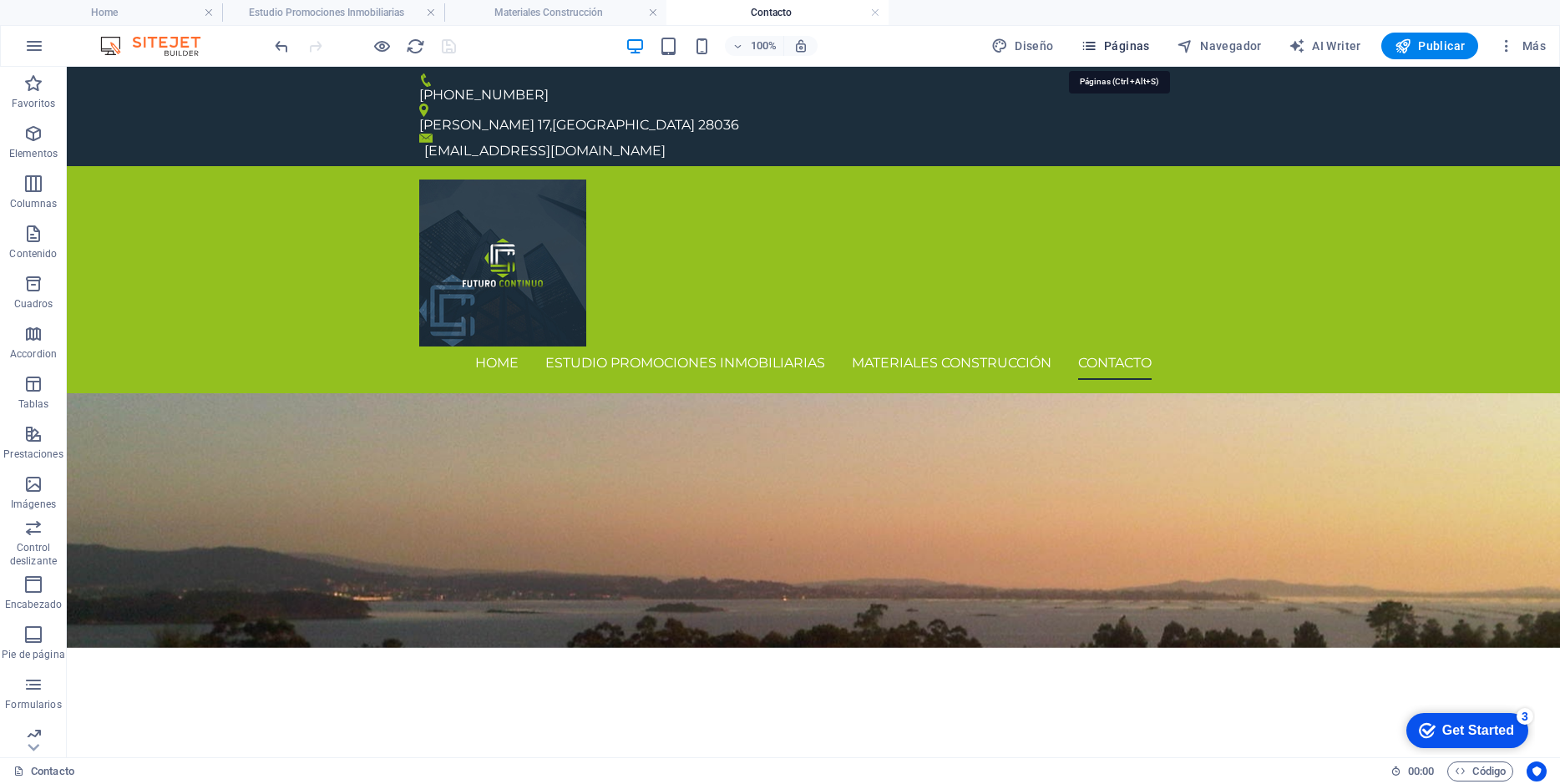
click at [1117, 50] on span "Páginas" at bounding box center [1114, 46] width 69 height 17
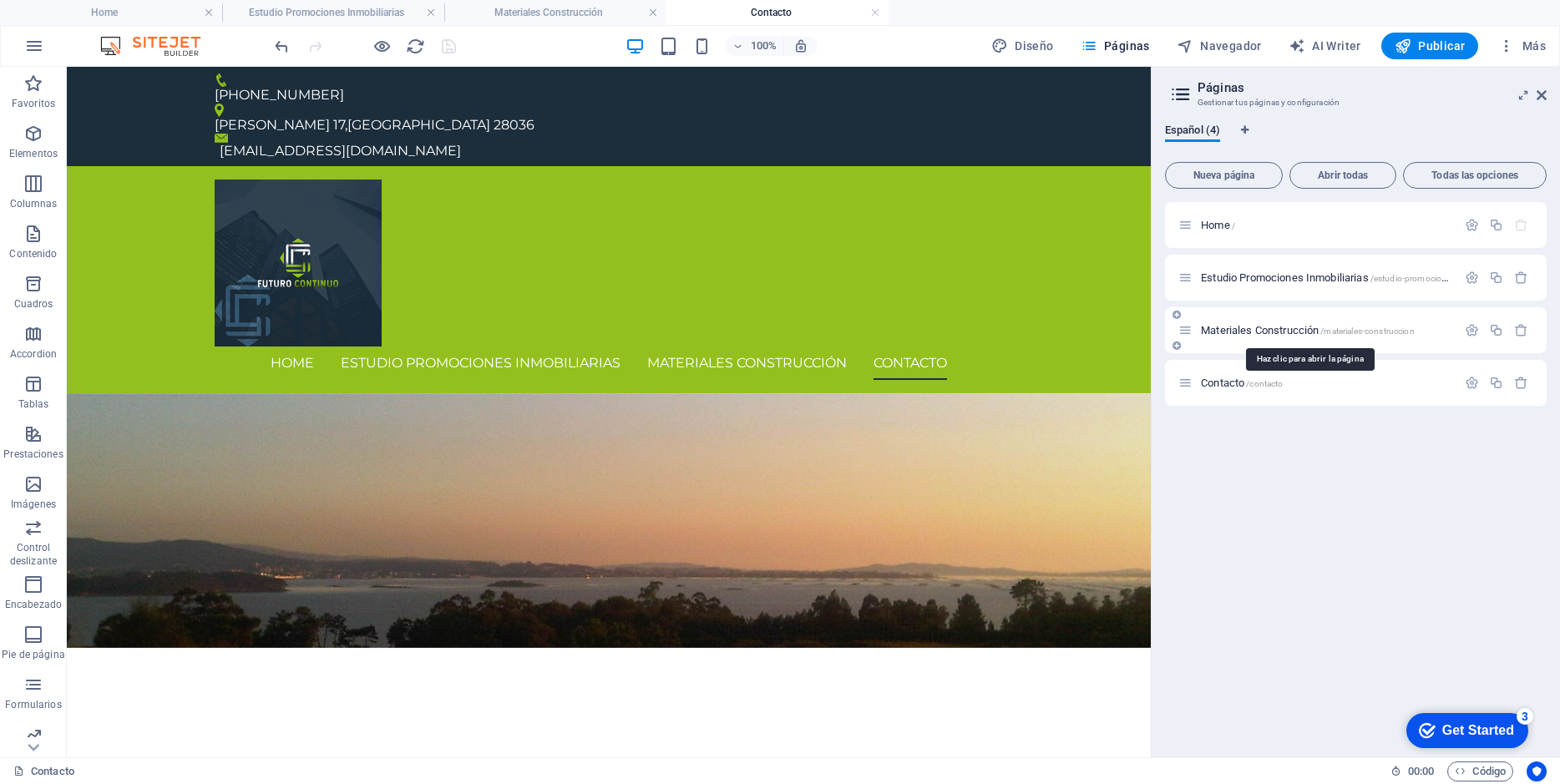
click at [1277, 329] on span "Materiales Construcción /materiales-construccion" at bounding box center [1307, 330] width 213 height 13
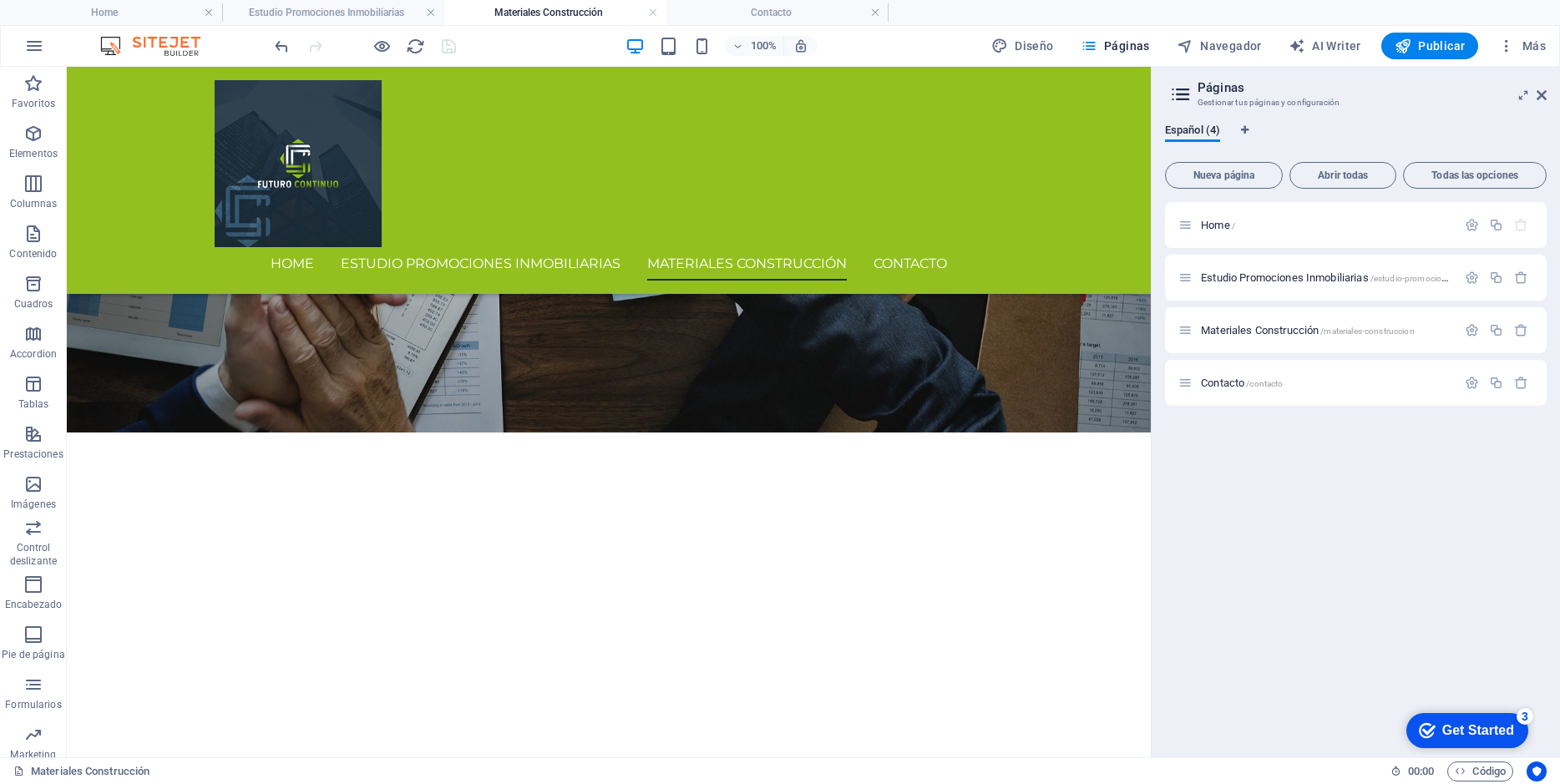
scroll to position [516, 0]
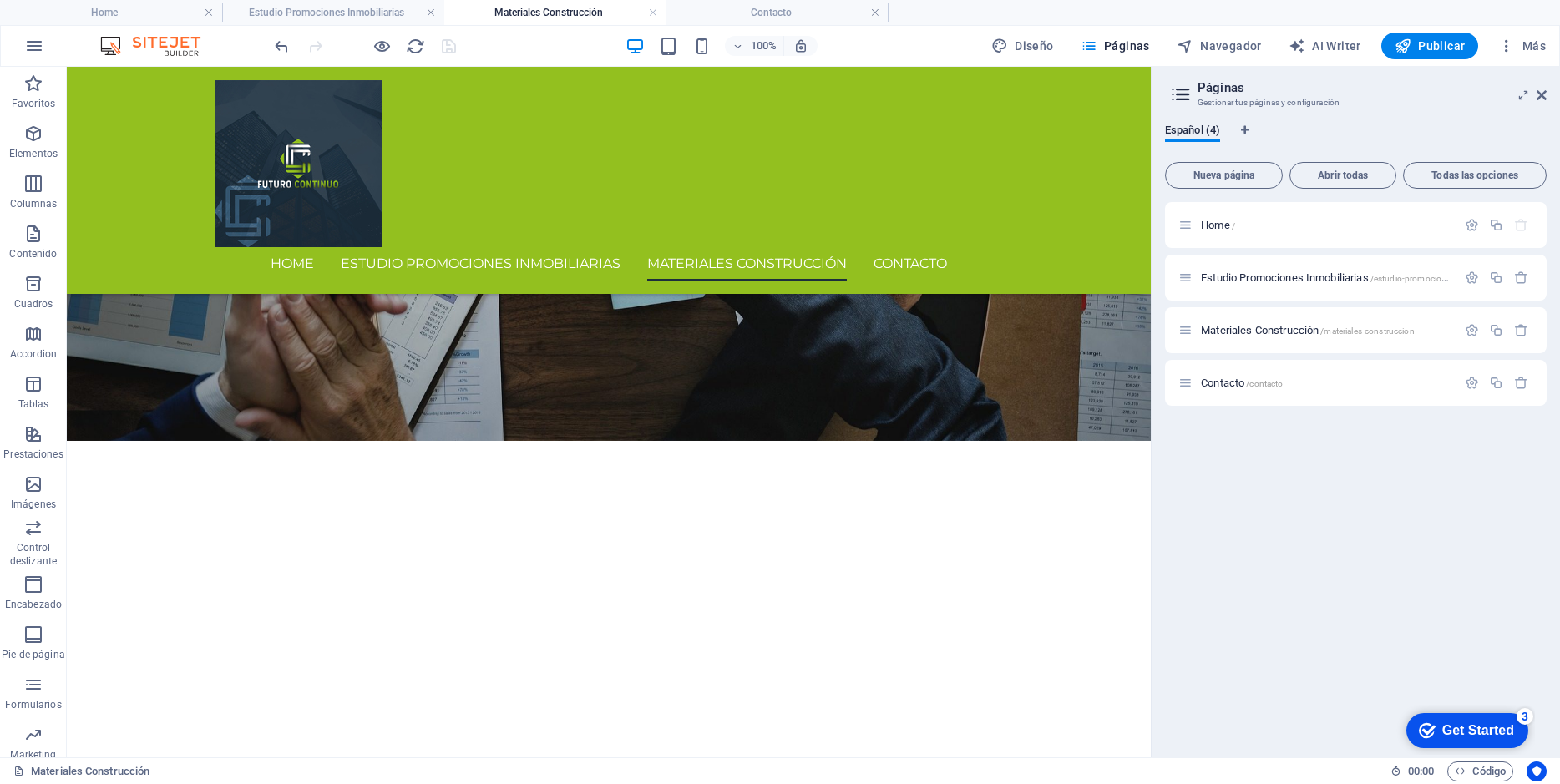
drag, startPoint x: 1144, startPoint y: 197, endPoint x: 1226, endPoint y: 482, distance: 296.6
click at [279, 430] on button at bounding box center [284, 428] width 20 height 20
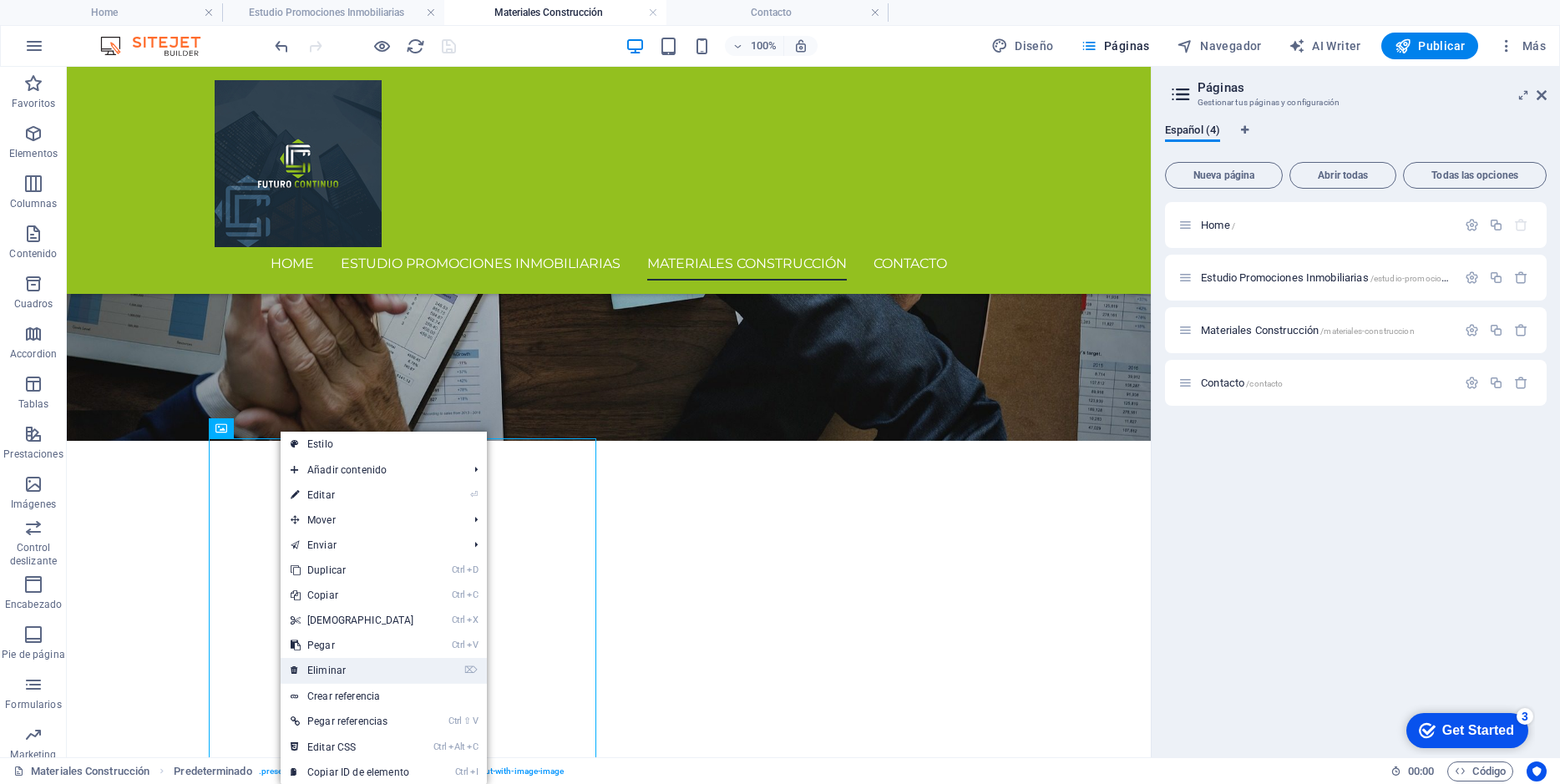
click at [321, 671] on link "⌦ Eliminar" at bounding box center [353, 671] width 144 height 25
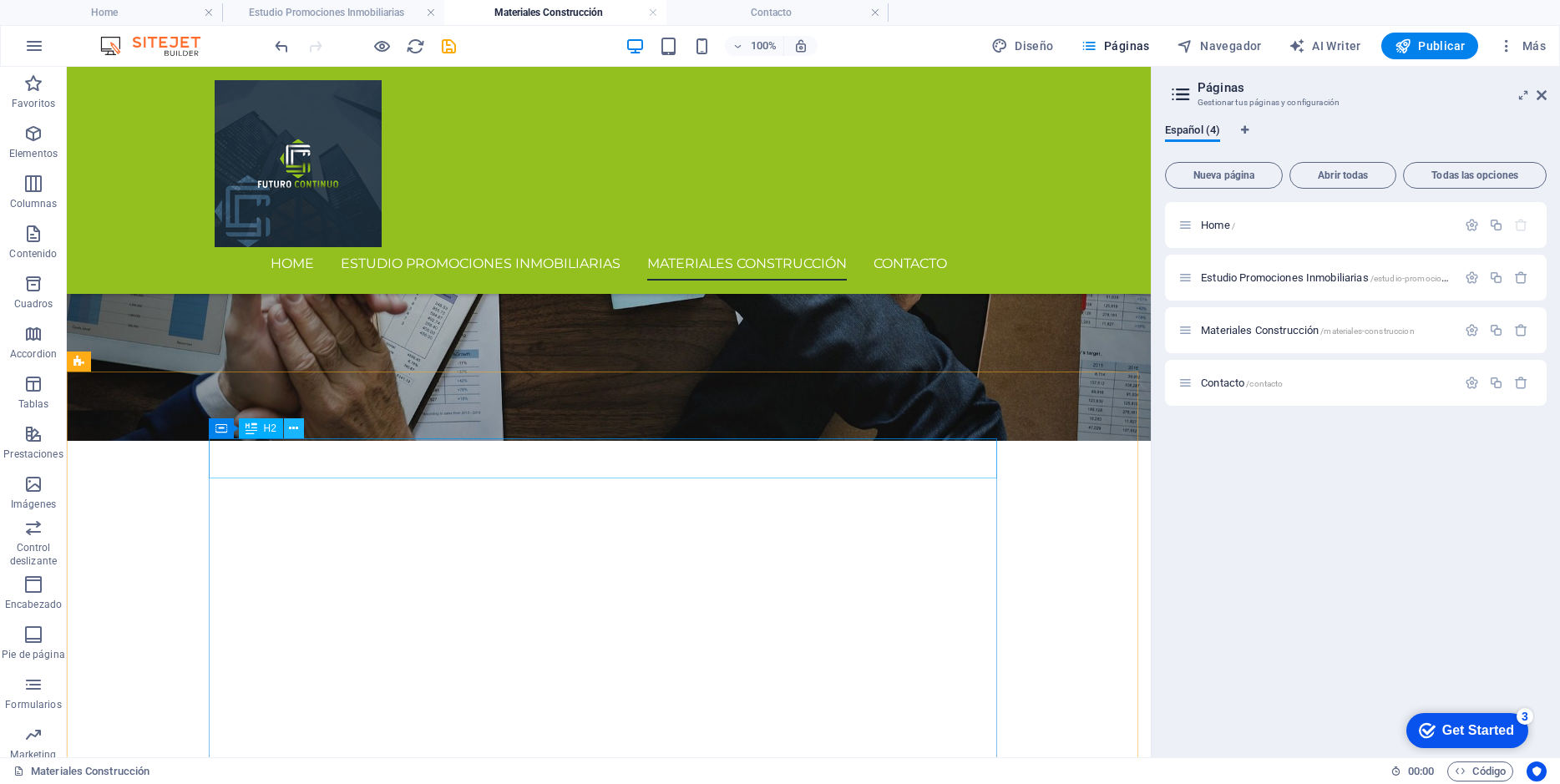
click at [290, 430] on icon at bounding box center [293, 428] width 9 height 17
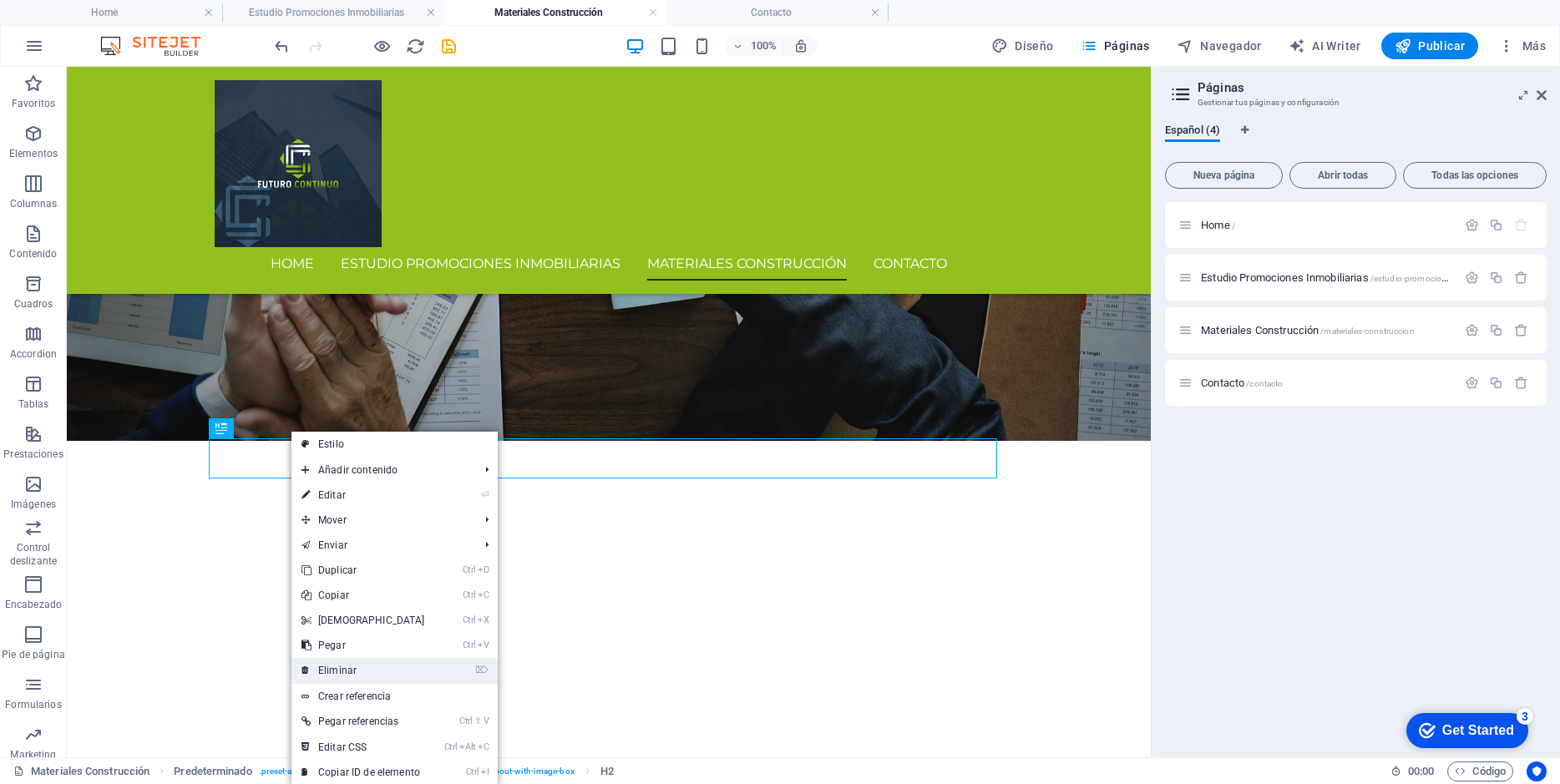
click at [338, 672] on link "⌦ Eliminar" at bounding box center [364, 671] width 144 height 25
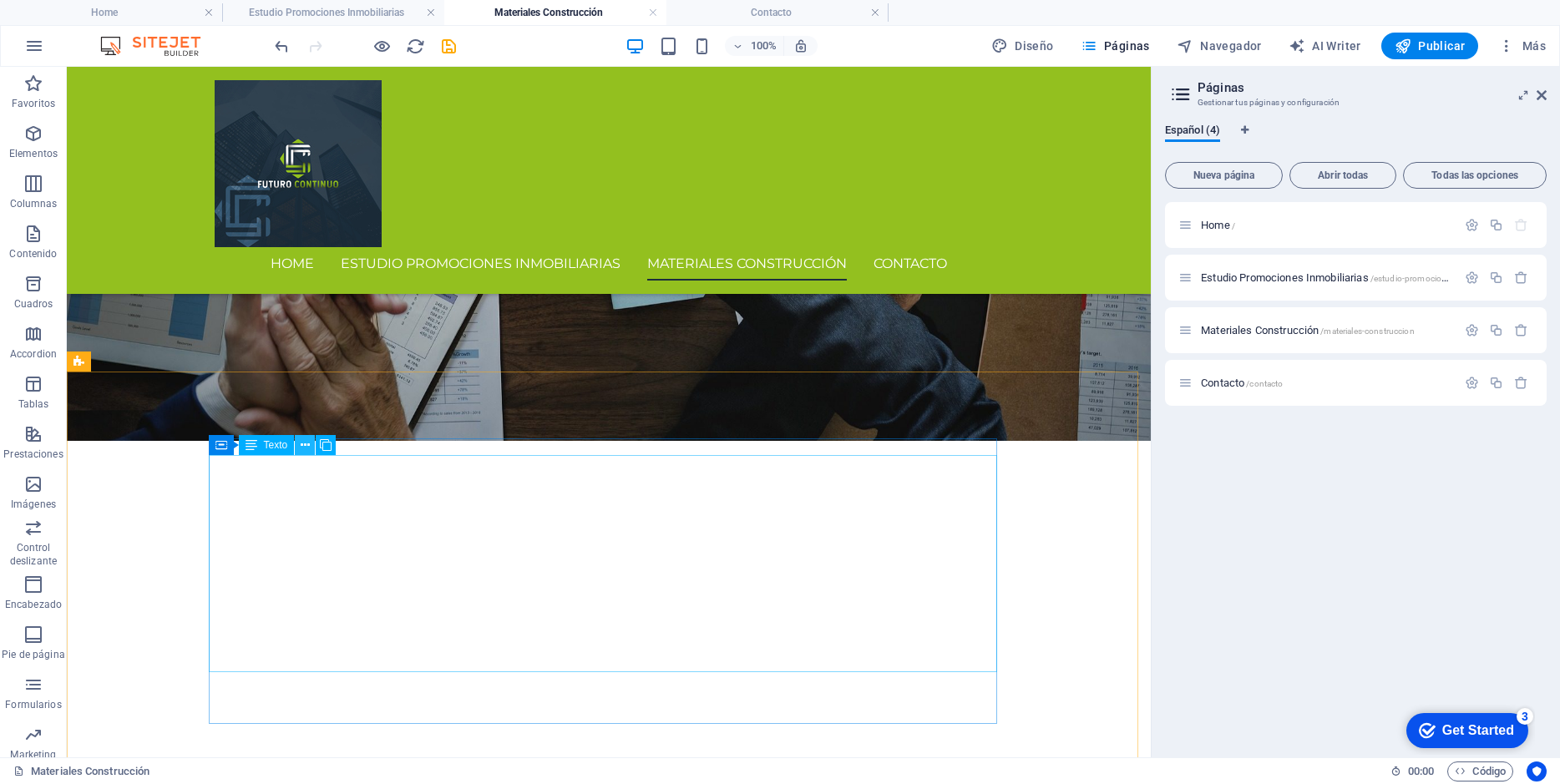
click at [305, 446] on icon at bounding box center [305, 445] width 9 height 17
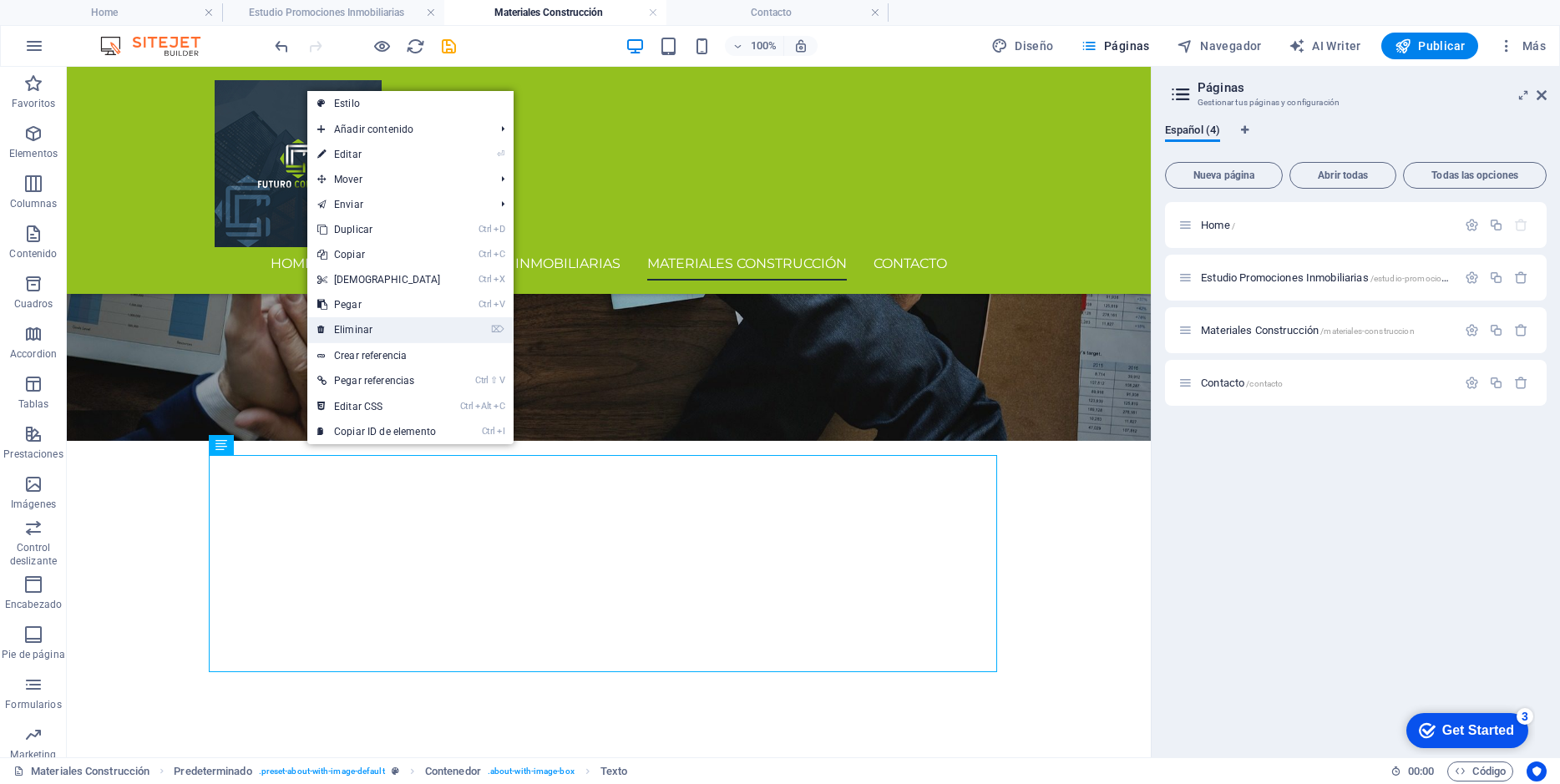
click at [354, 334] on link "⌦ Eliminar" at bounding box center [379, 329] width 144 height 25
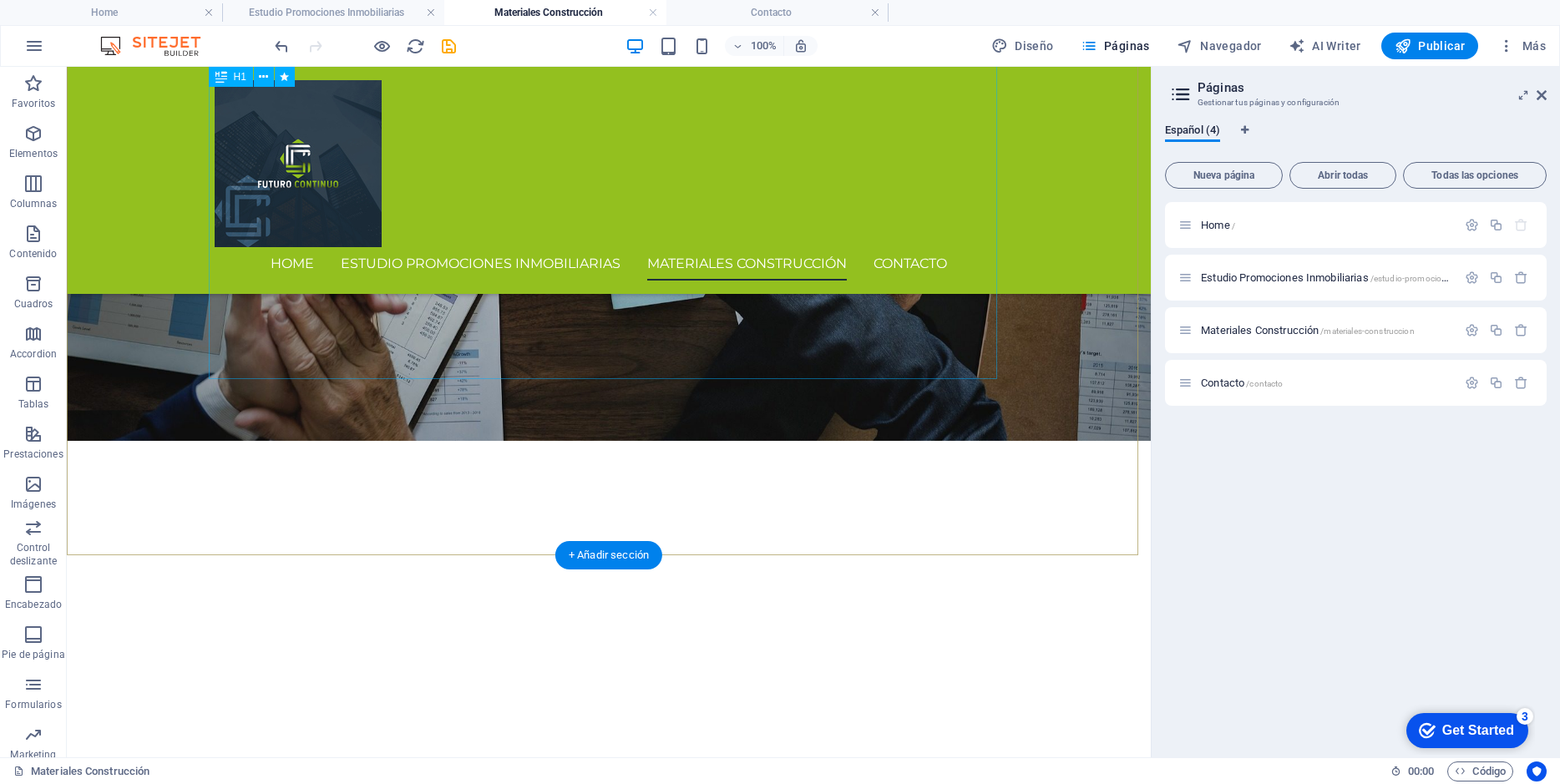
scroll to position [332, 0]
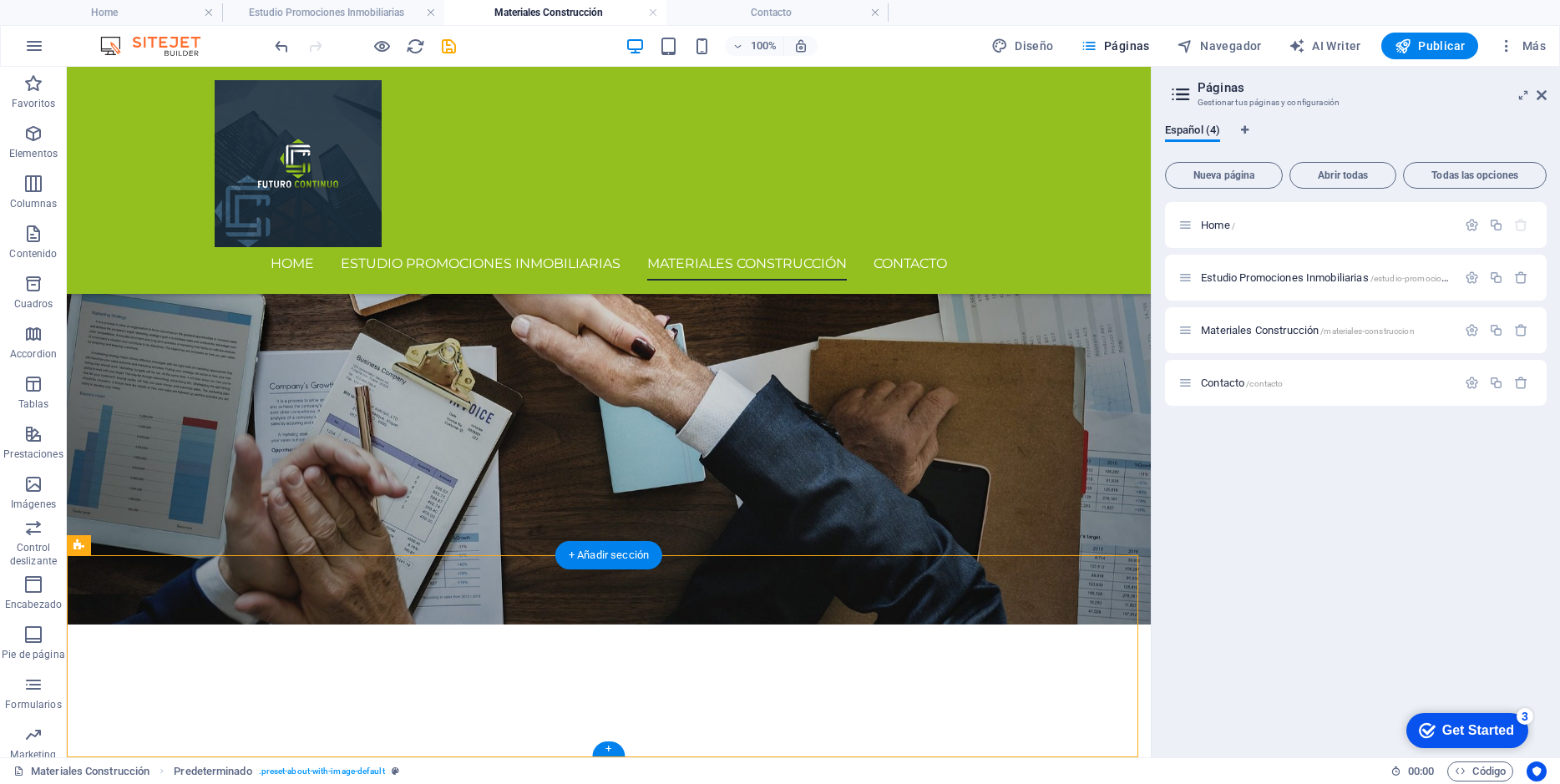
drag, startPoint x: 167, startPoint y: 577, endPoint x: 420, endPoint y: 674, distance: 271.0
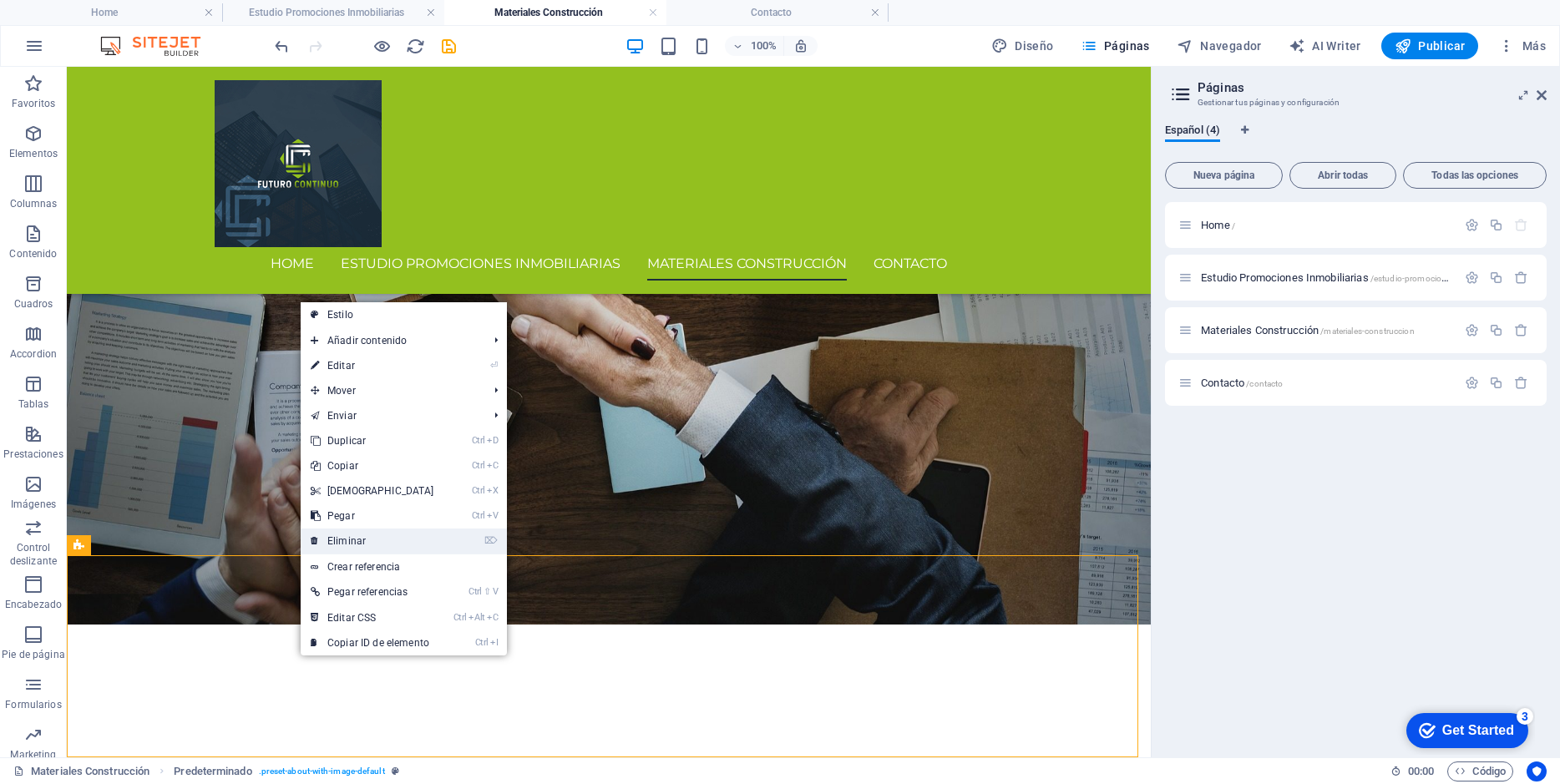
click at [351, 532] on link "⌦ Eliminar" at bounding box center [373, 541] width 144 height 25
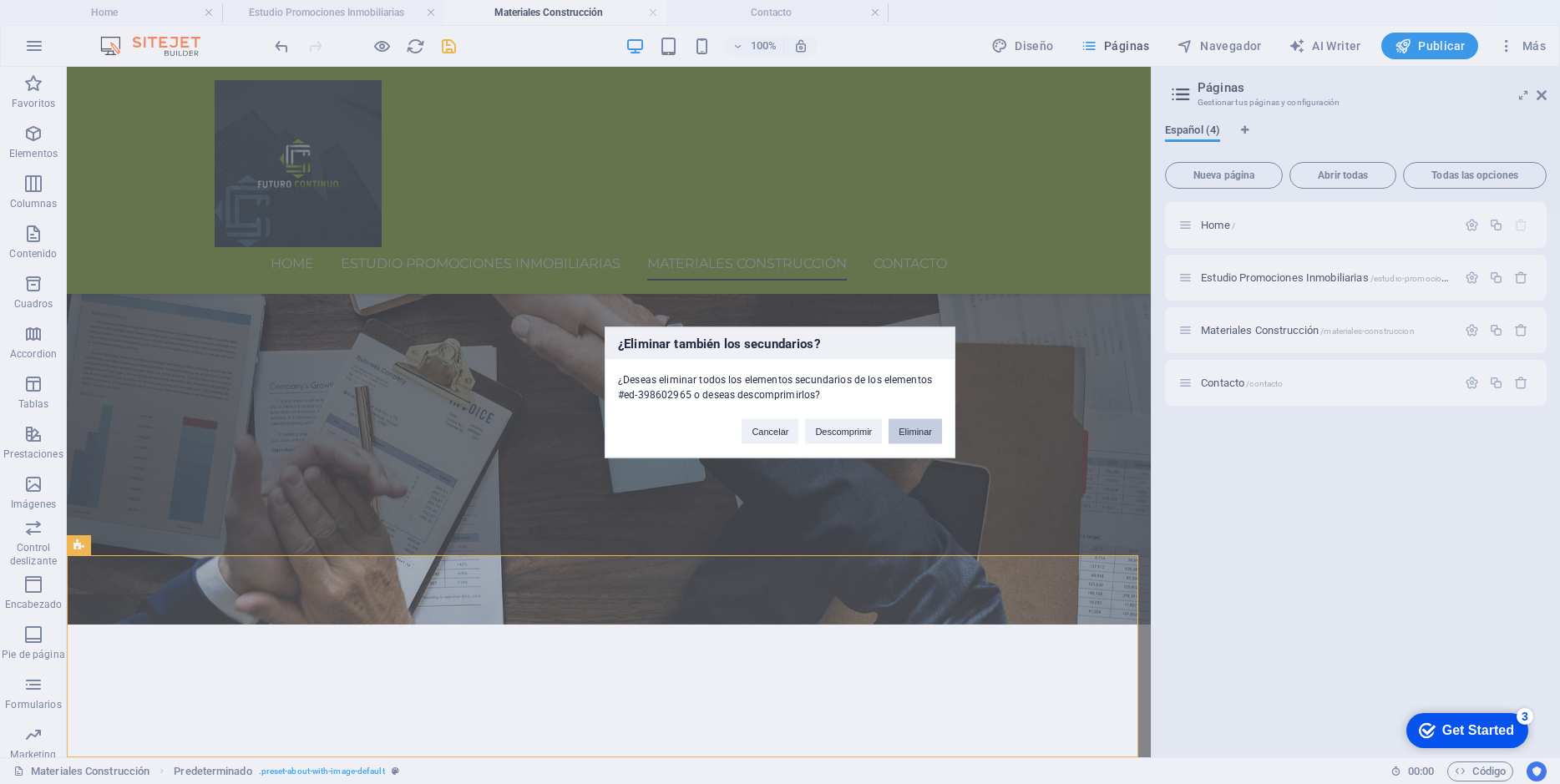
click at [910, 425] on button "Eliminar" at bounding box center [915, 431] width 53 height 25
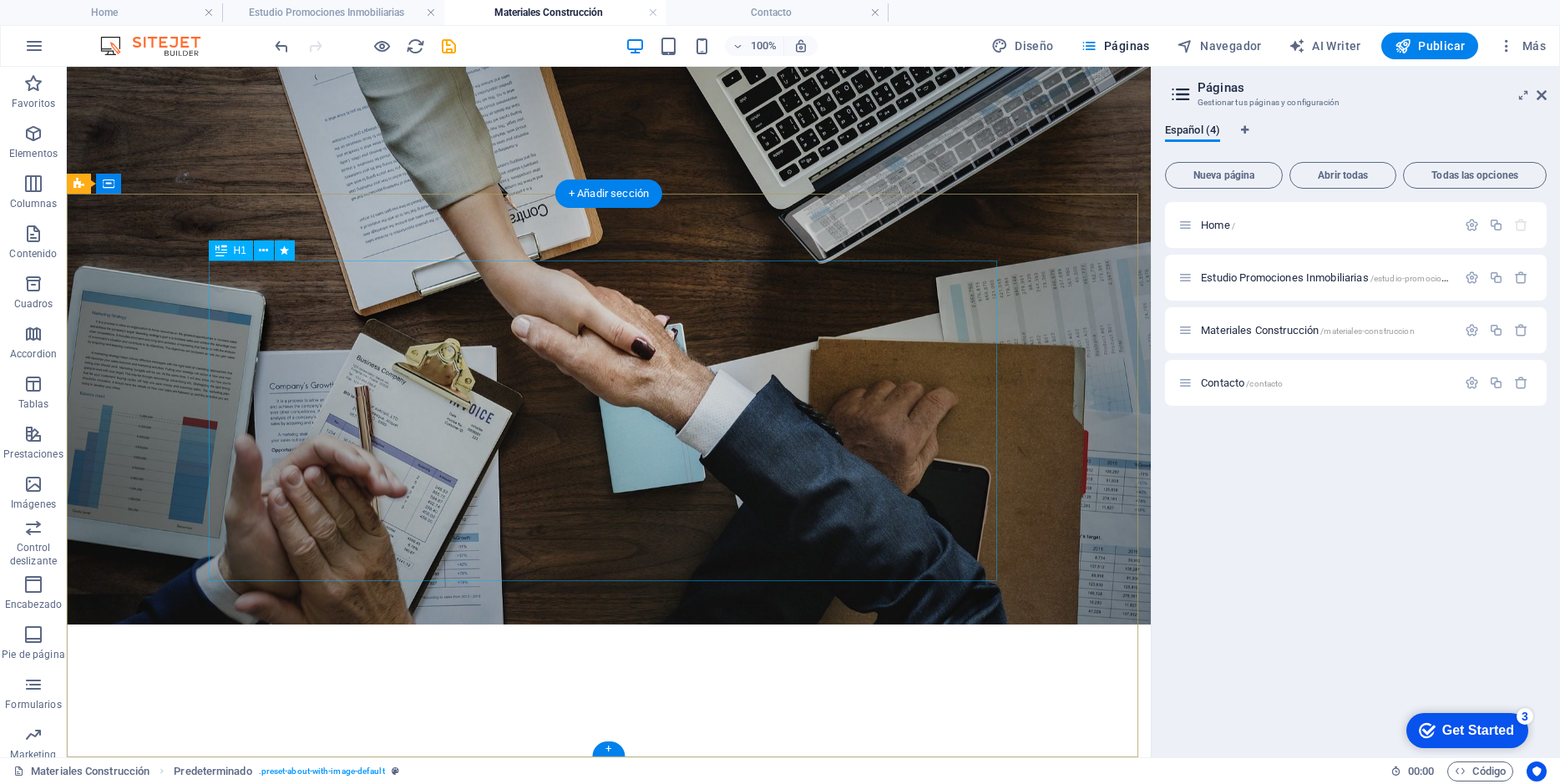
scroll to position [131, 0]
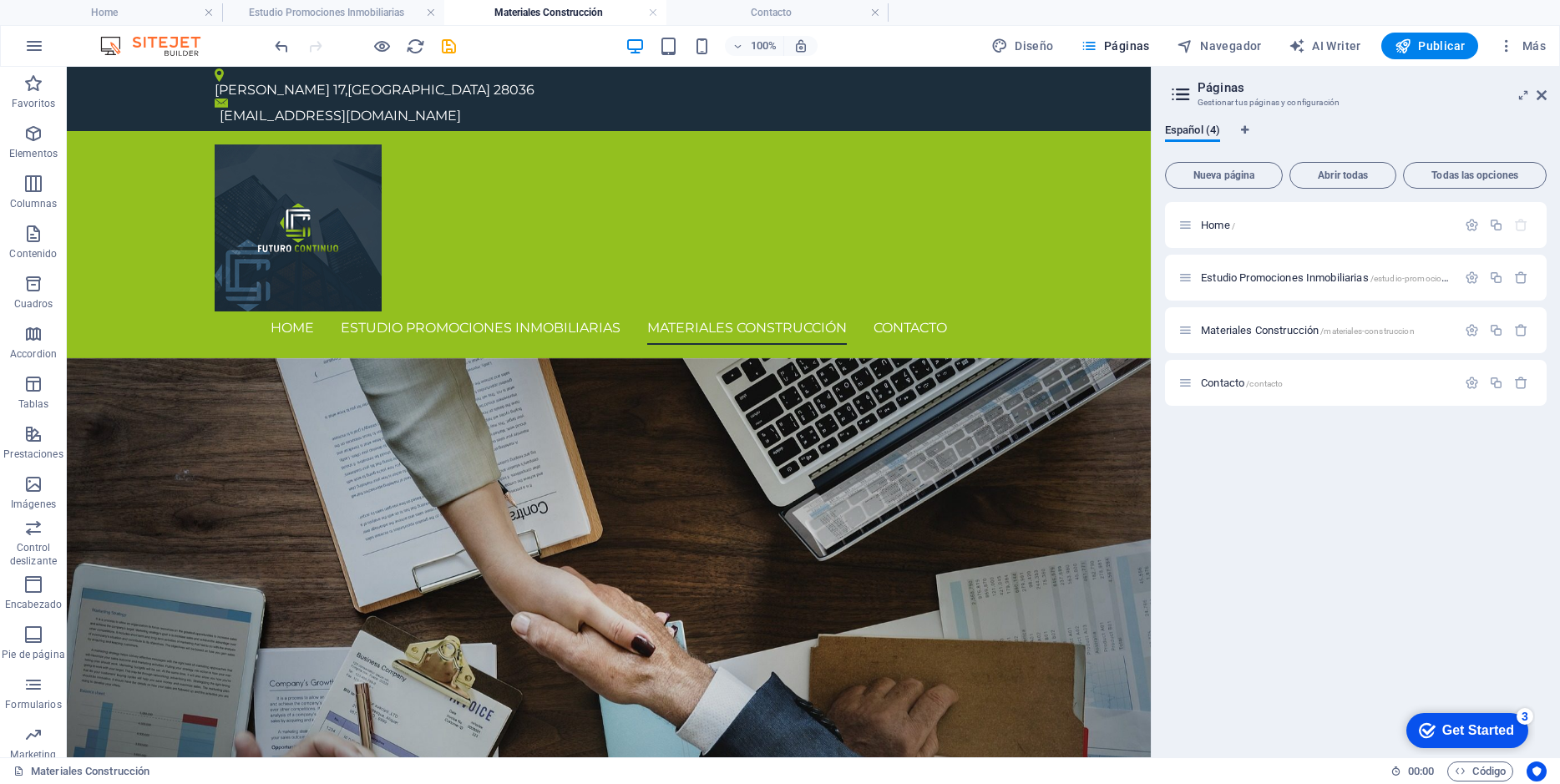
drag, startPoint x: 1146, startPoint y: 475, endPoint x: 1226, endPoint y: 434, distance: 89.9
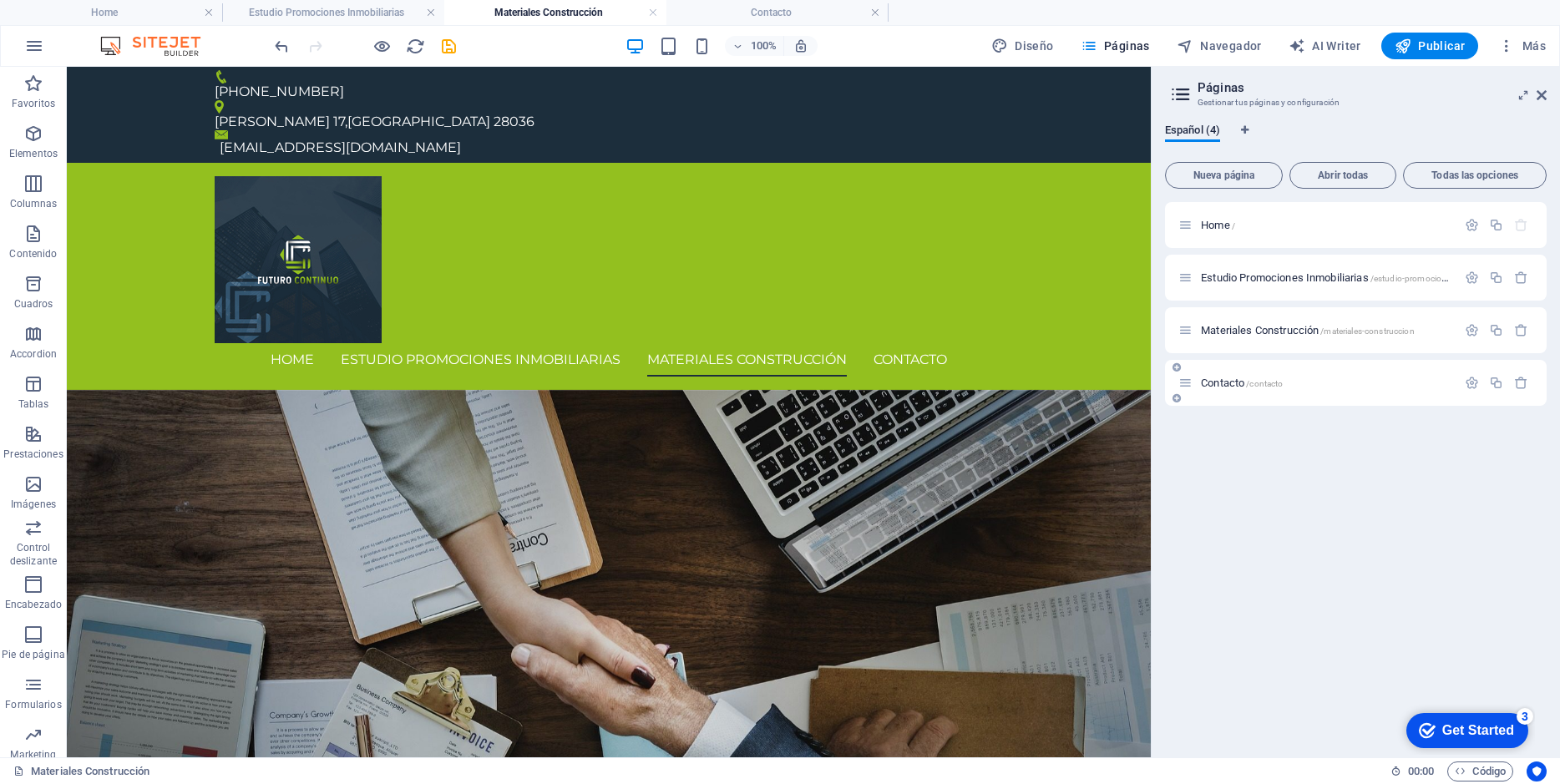
click at [1220, 386] on span "Contacto /contacto" at bounding box center [1241, 383] width 82 height 13
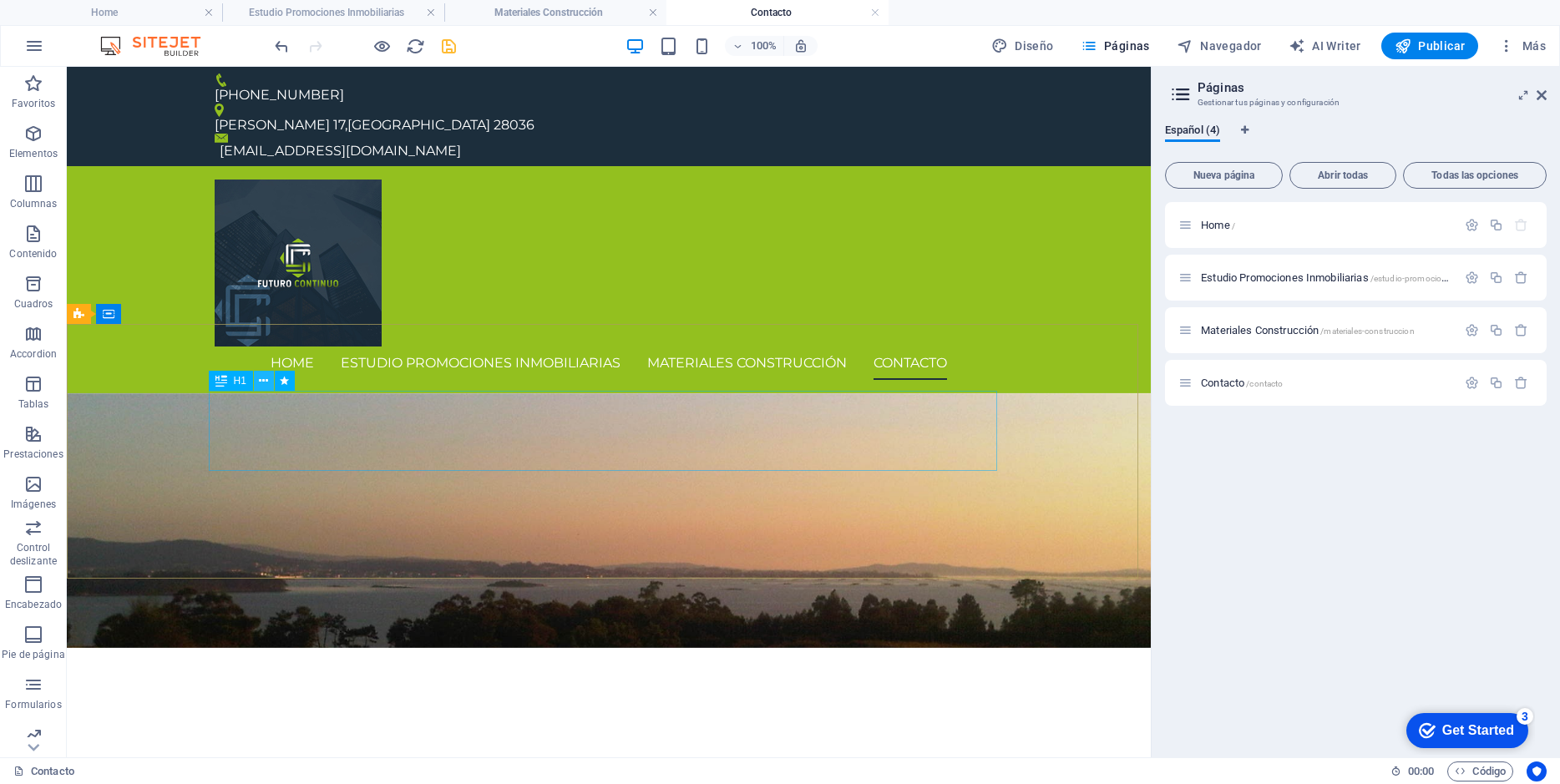
click at [258, 380] on button at bounding box center [264, 381] width 20 height 20
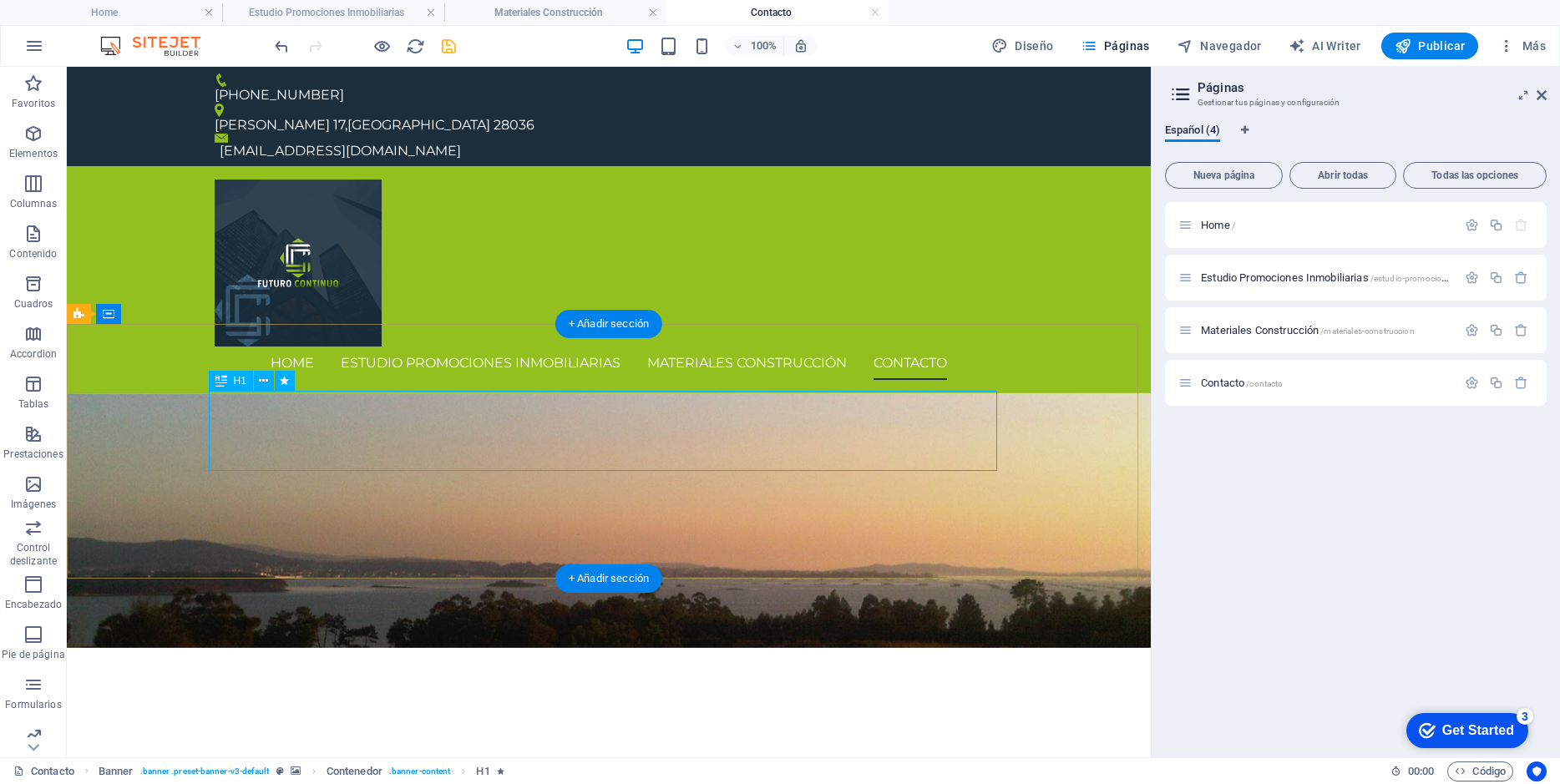
click at [661, 715] on div "Contacto" at bounding box center [609, 754] width 789 height 80
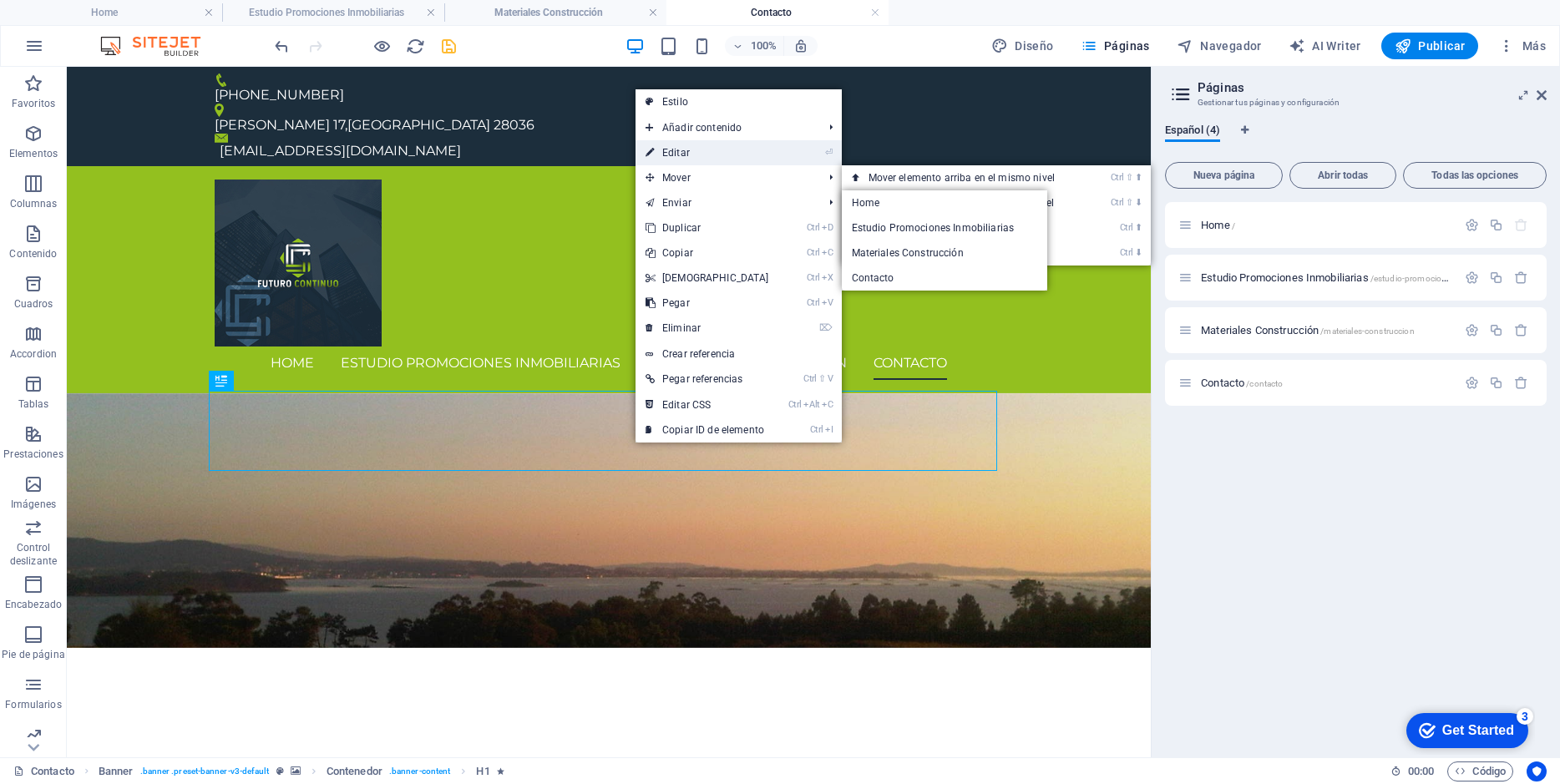
click at [693, 156] on link "⏎ Editar" at bounding box center [708, 153] width 144 height 25
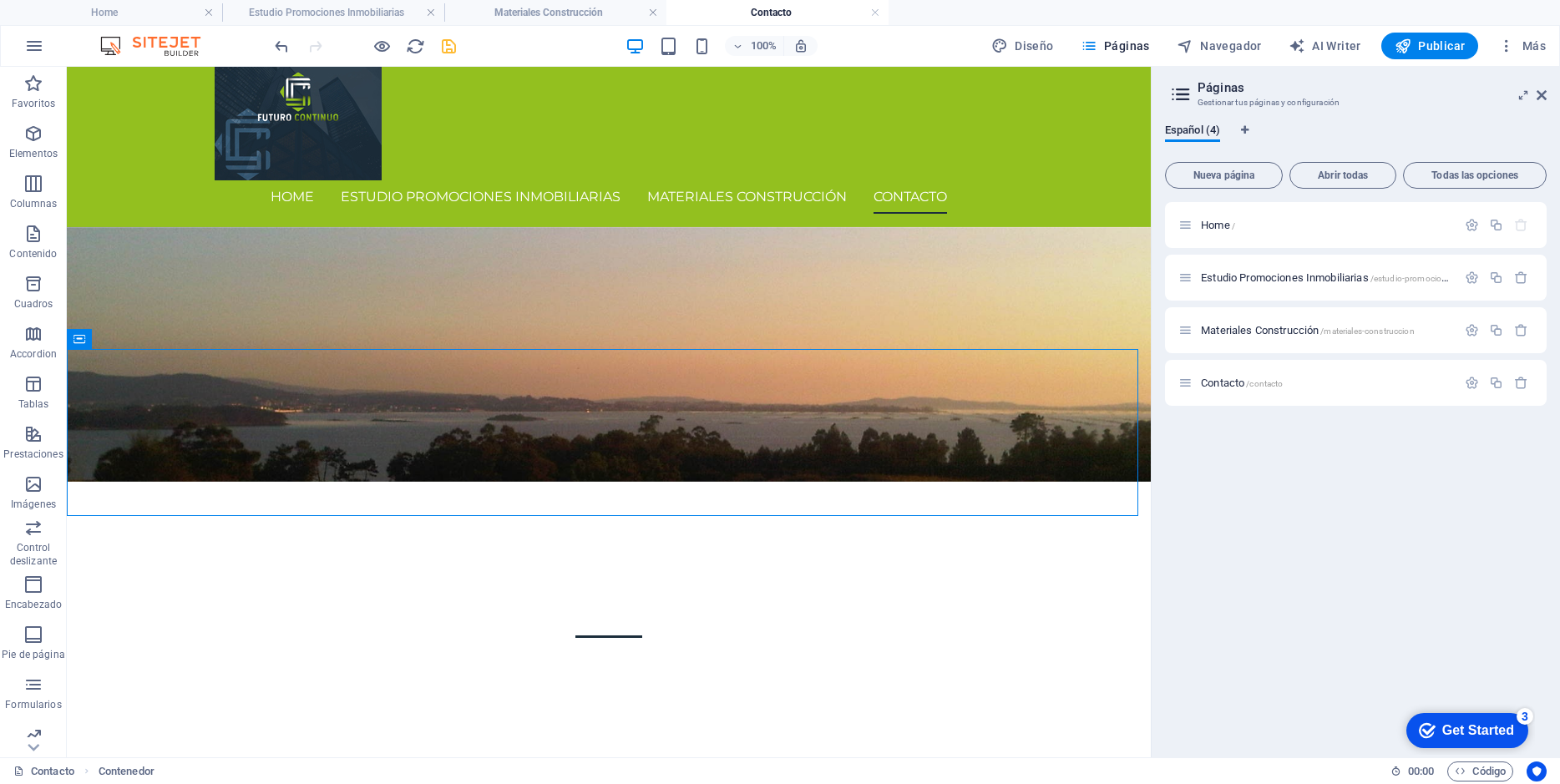
scroll to position [91, 0]
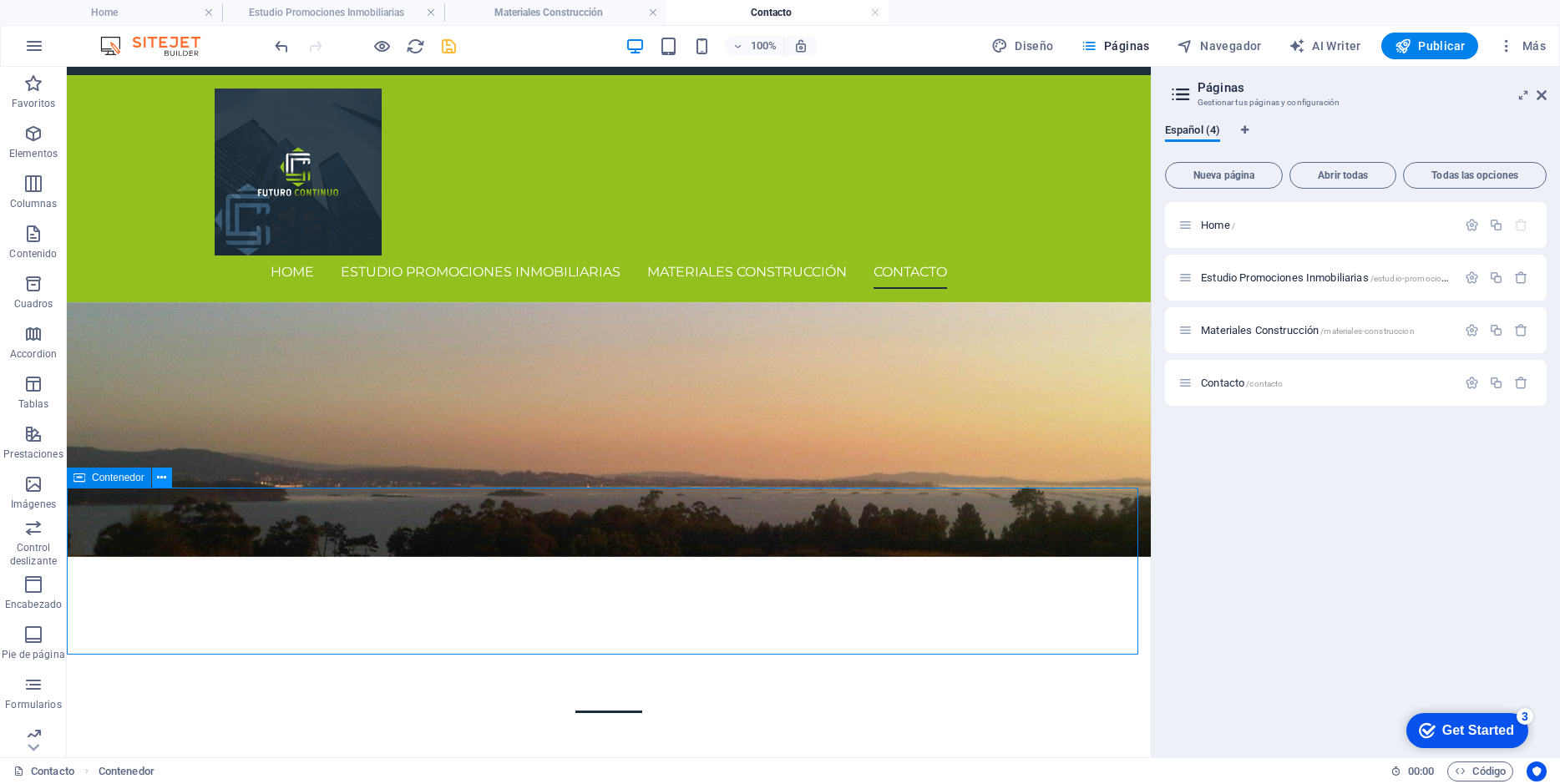
click at [158, 480] on icon at bounding box center [161, 477] width 9 height 17
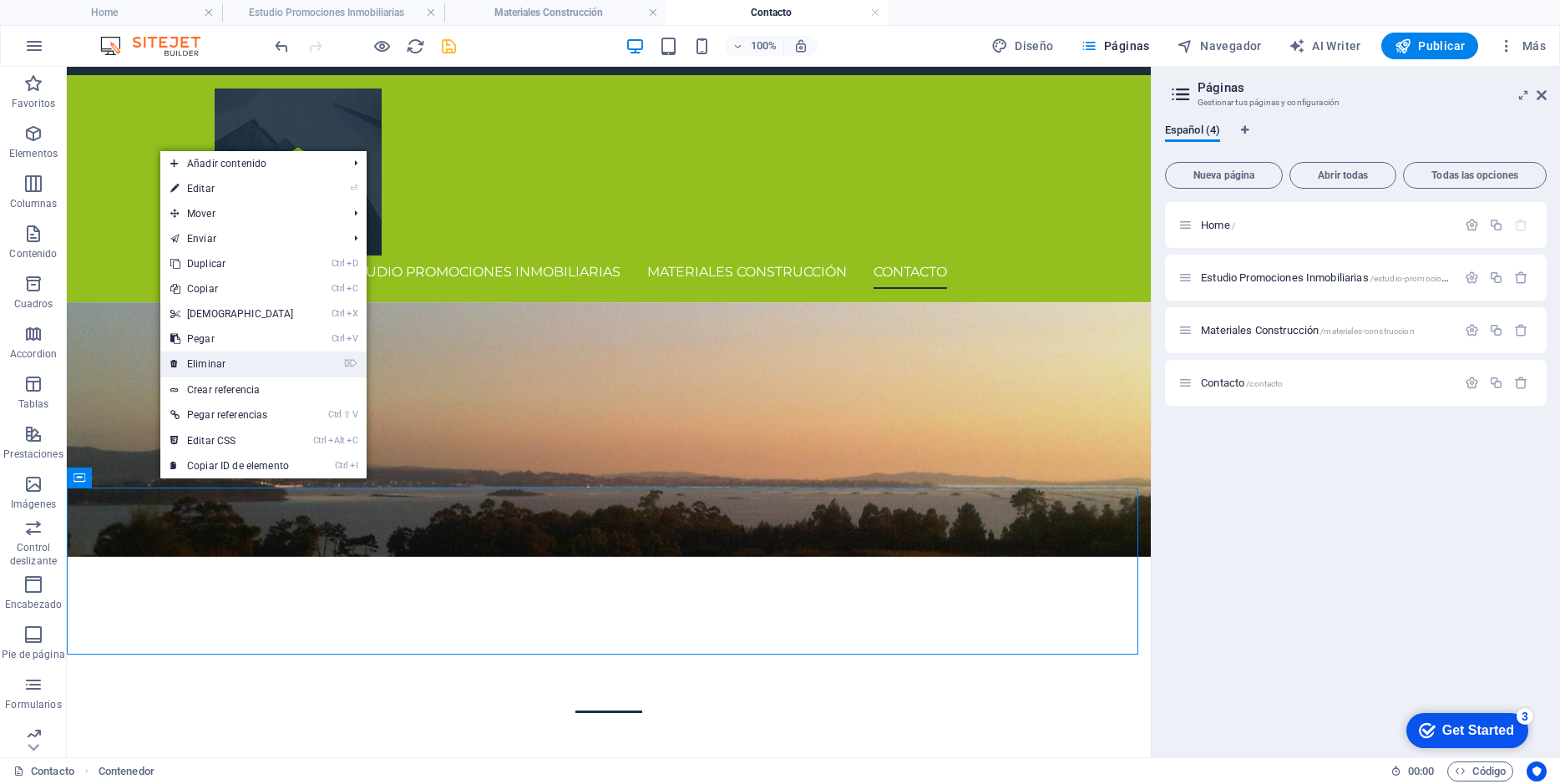
click at [212, 361] on link "⌦ Eliminar" at bounding box center [232, 364] width 144 height 25
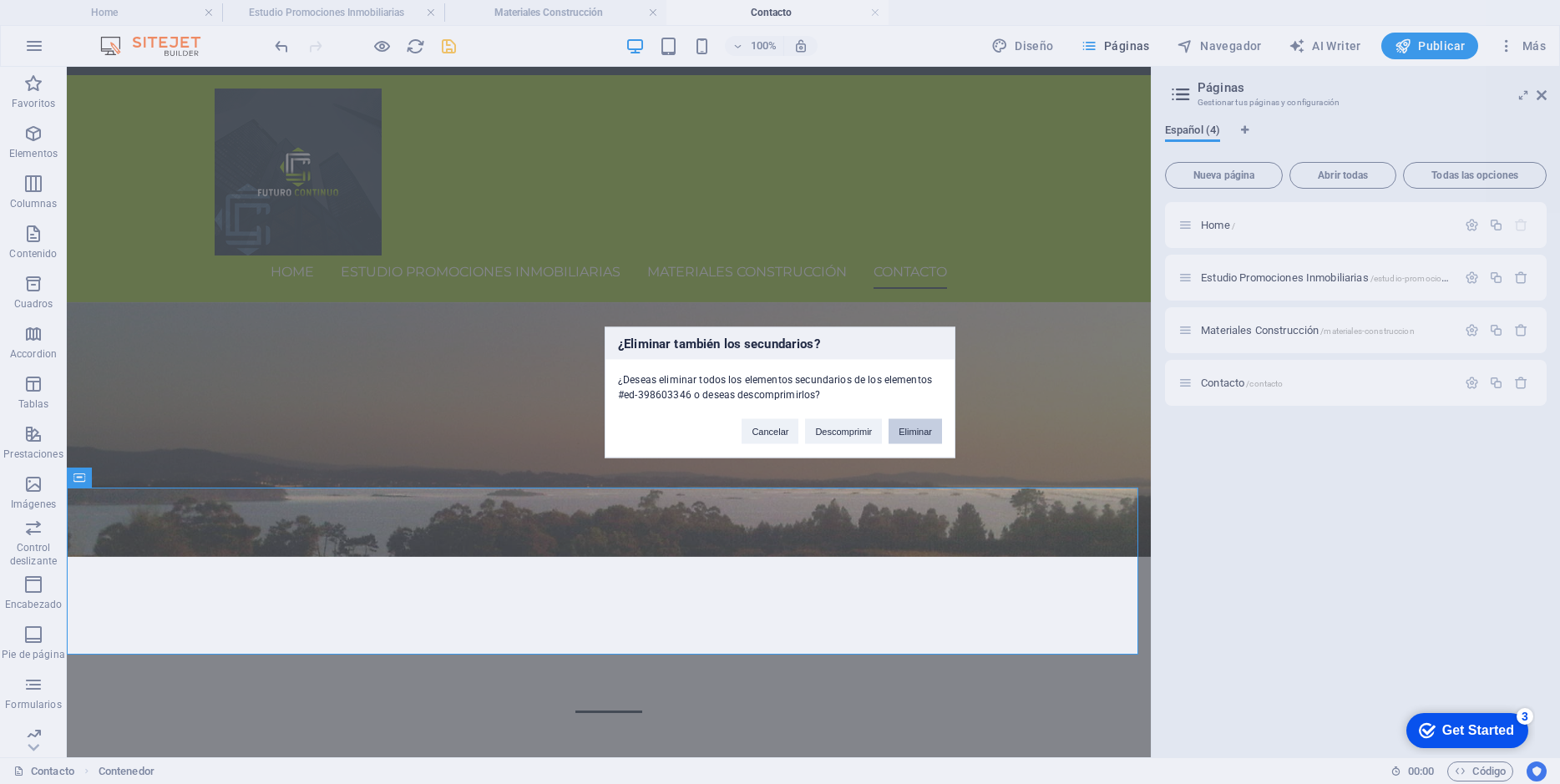
click at [922, 436] on button "Eliminar" at bounding box center [915, 431] width 53 height 25
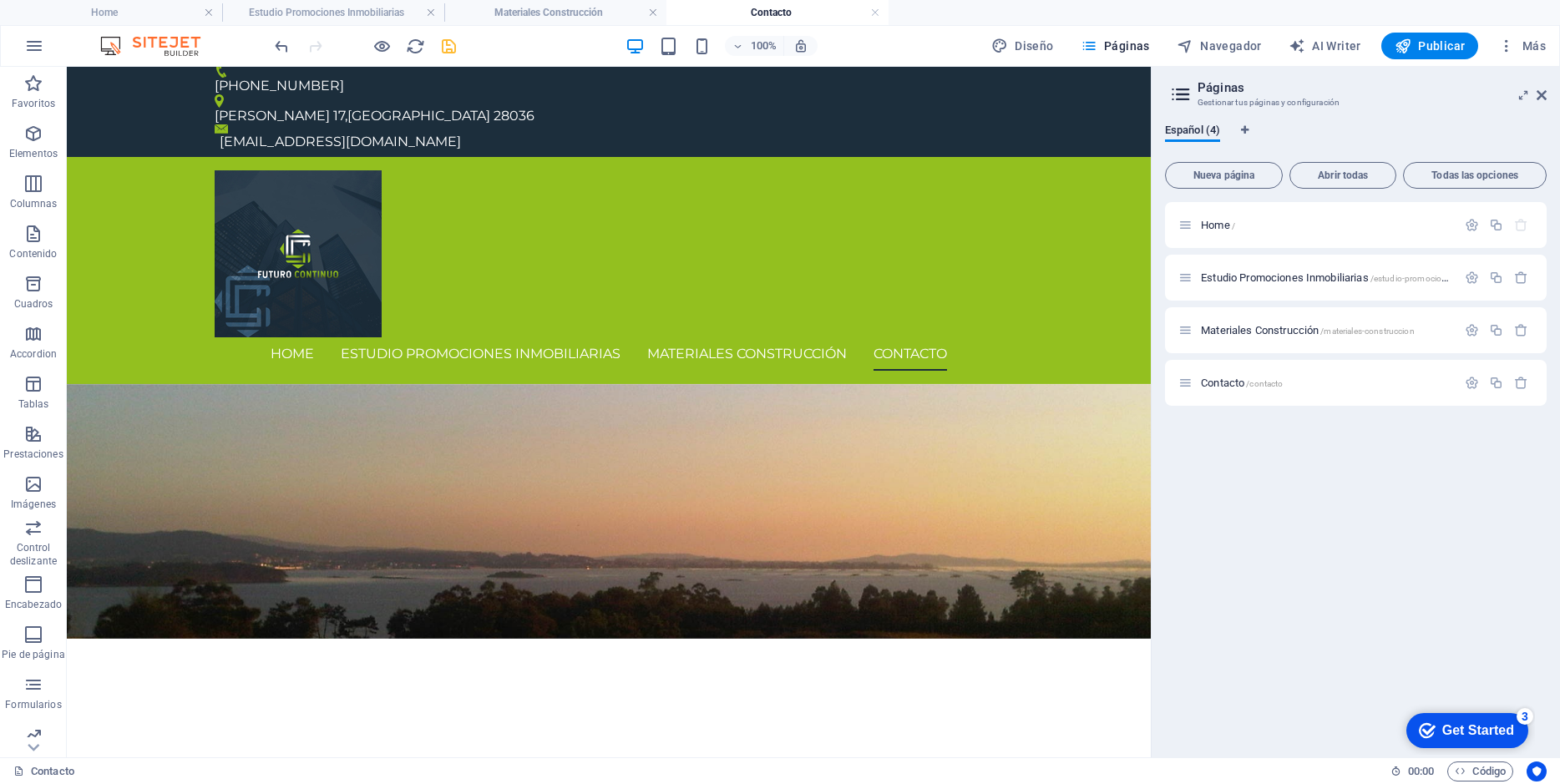
scroll to position [4, 0]
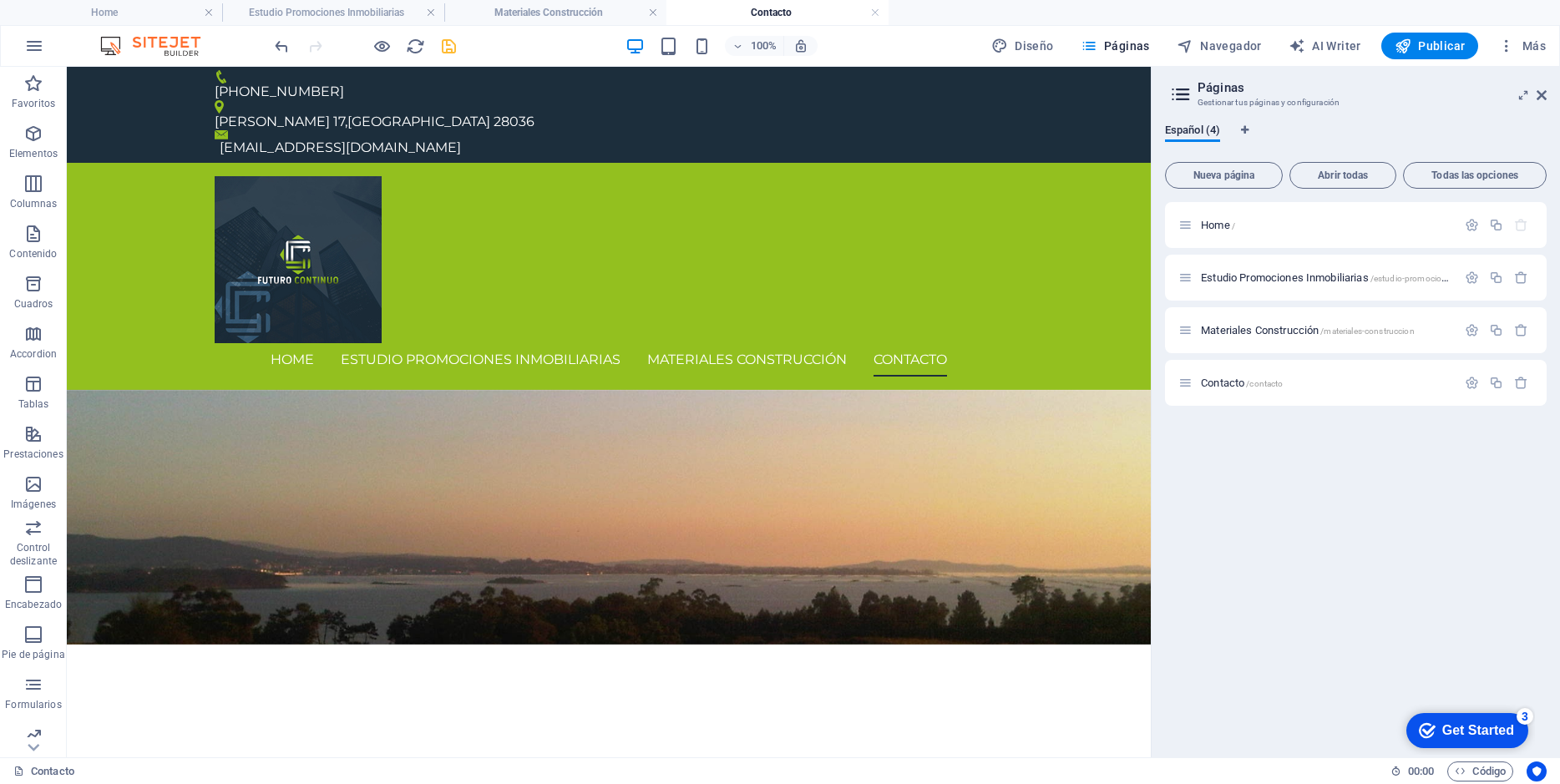
drag, startPoint x: 1146, startPoint y: 422, endPoint x: 1227, endPoint y: 296, distance: 149.8
click at [1258, 282] on span "Estudio Promociones Inmobiliarias /estudio-promociones-inmobiliarias" at bounding box center [1353, 277] width 304 height 13
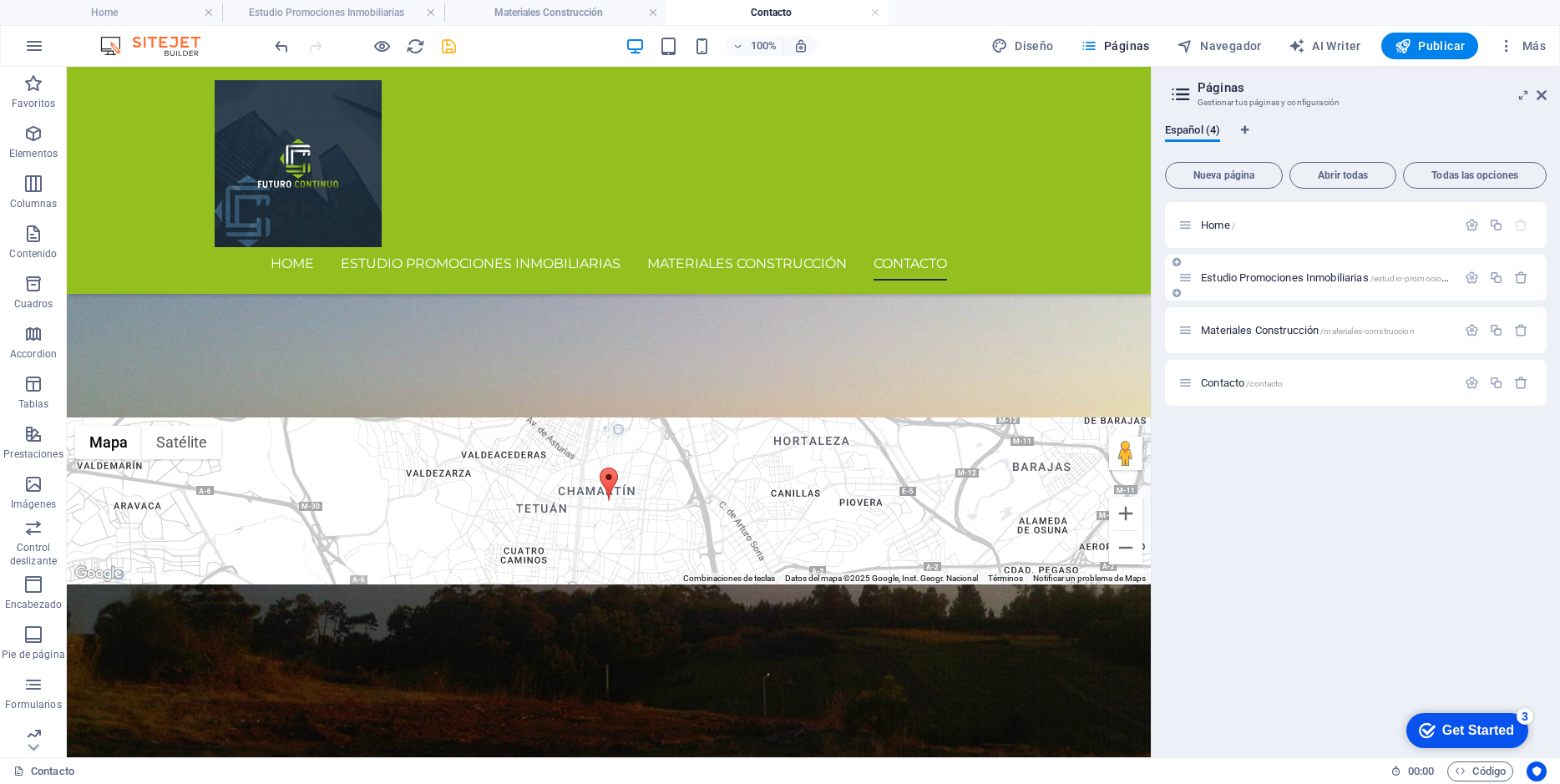
scroll to position [0, 0]
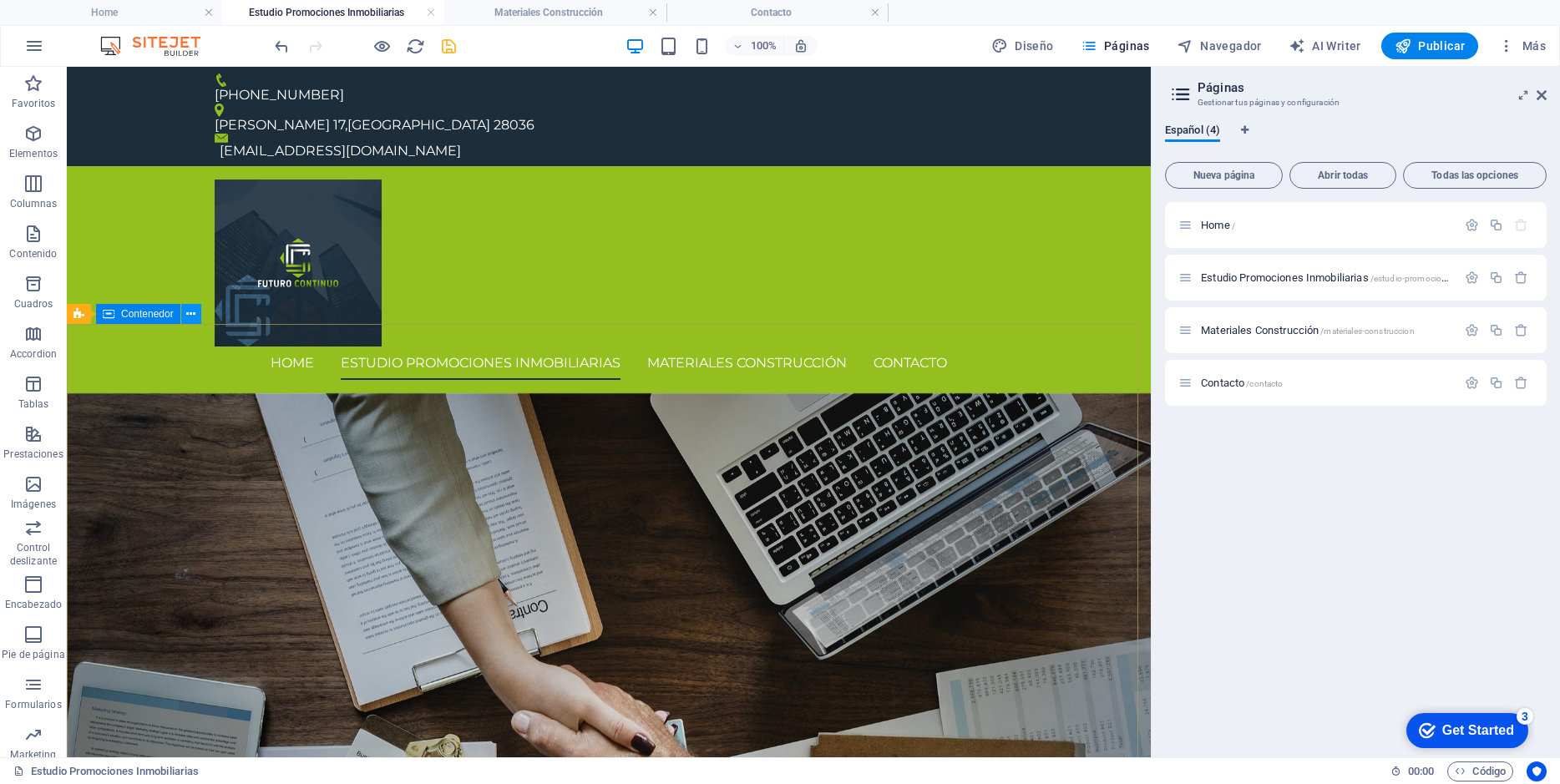
click at [193, 316] on icon at bounding box center [191, 313] width 9 height 17
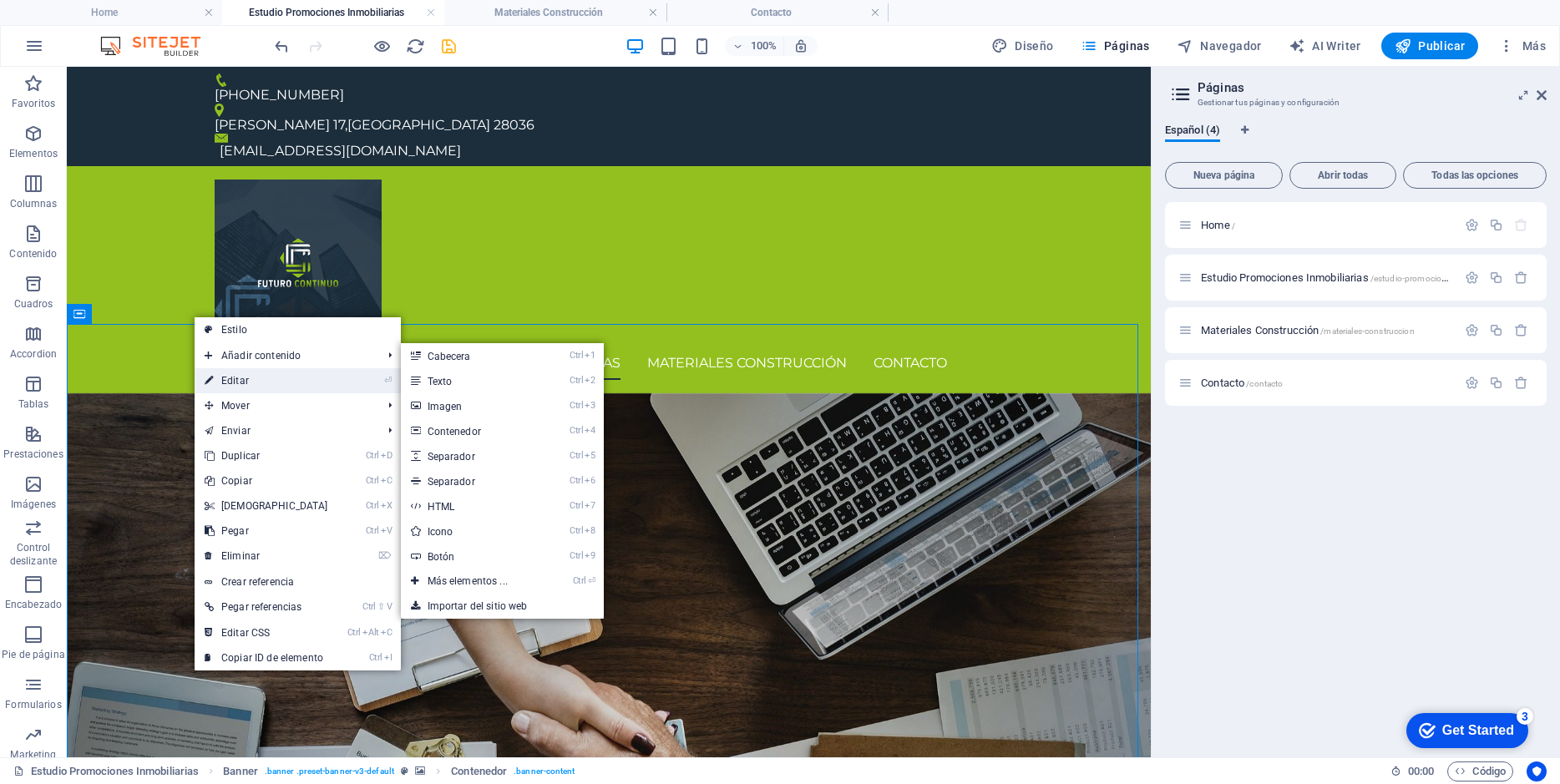
click at [236, 374] on link "⏎ Editar" at bounding box center [266, 381] width 144 height 25
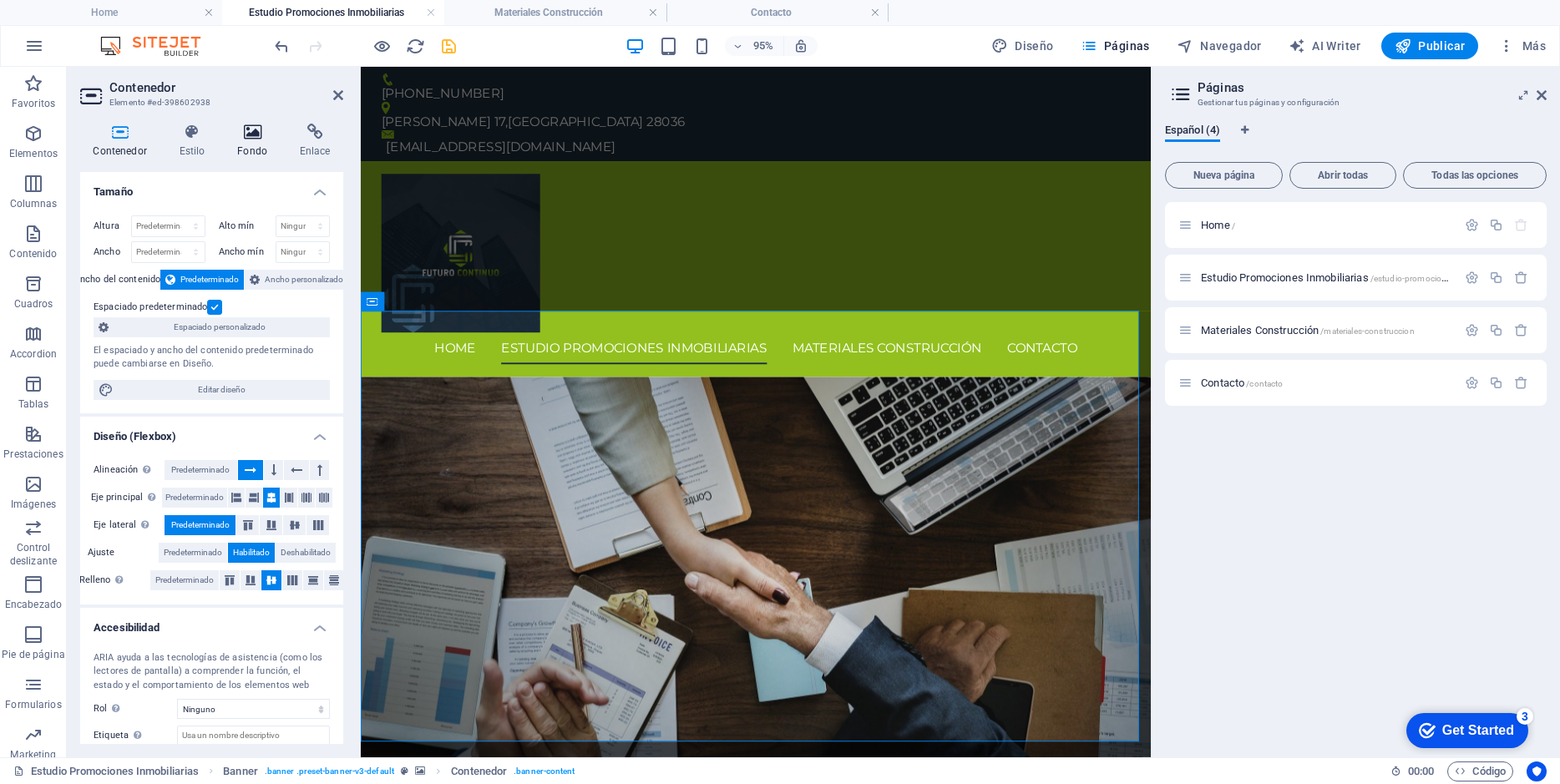
click at [251, 134] on icon at bounding box center [252, 131] width 56 height 17
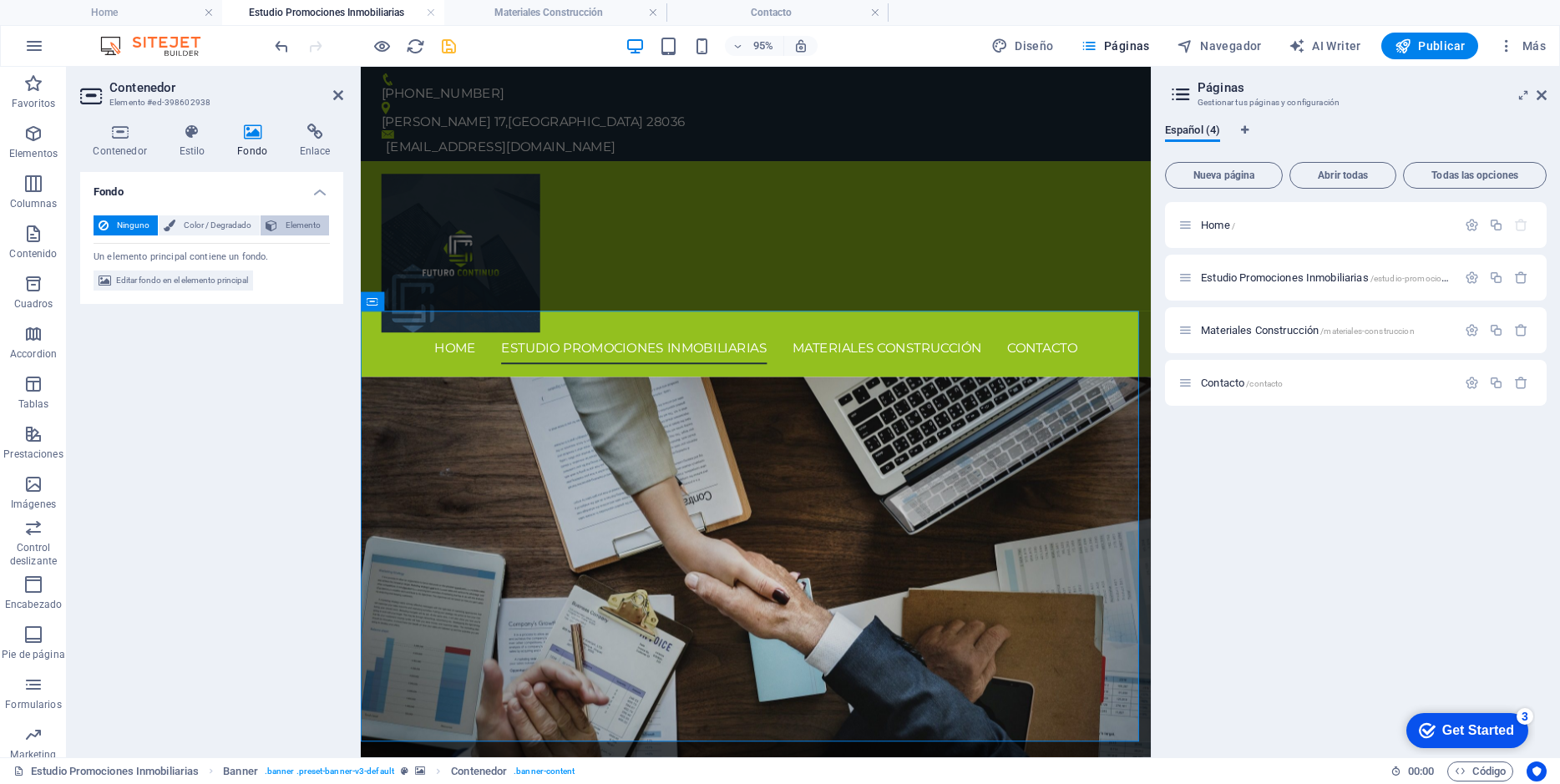
click at [292, 226] on span "Elemento" at bounding box center [302, 225] width 41 height 20
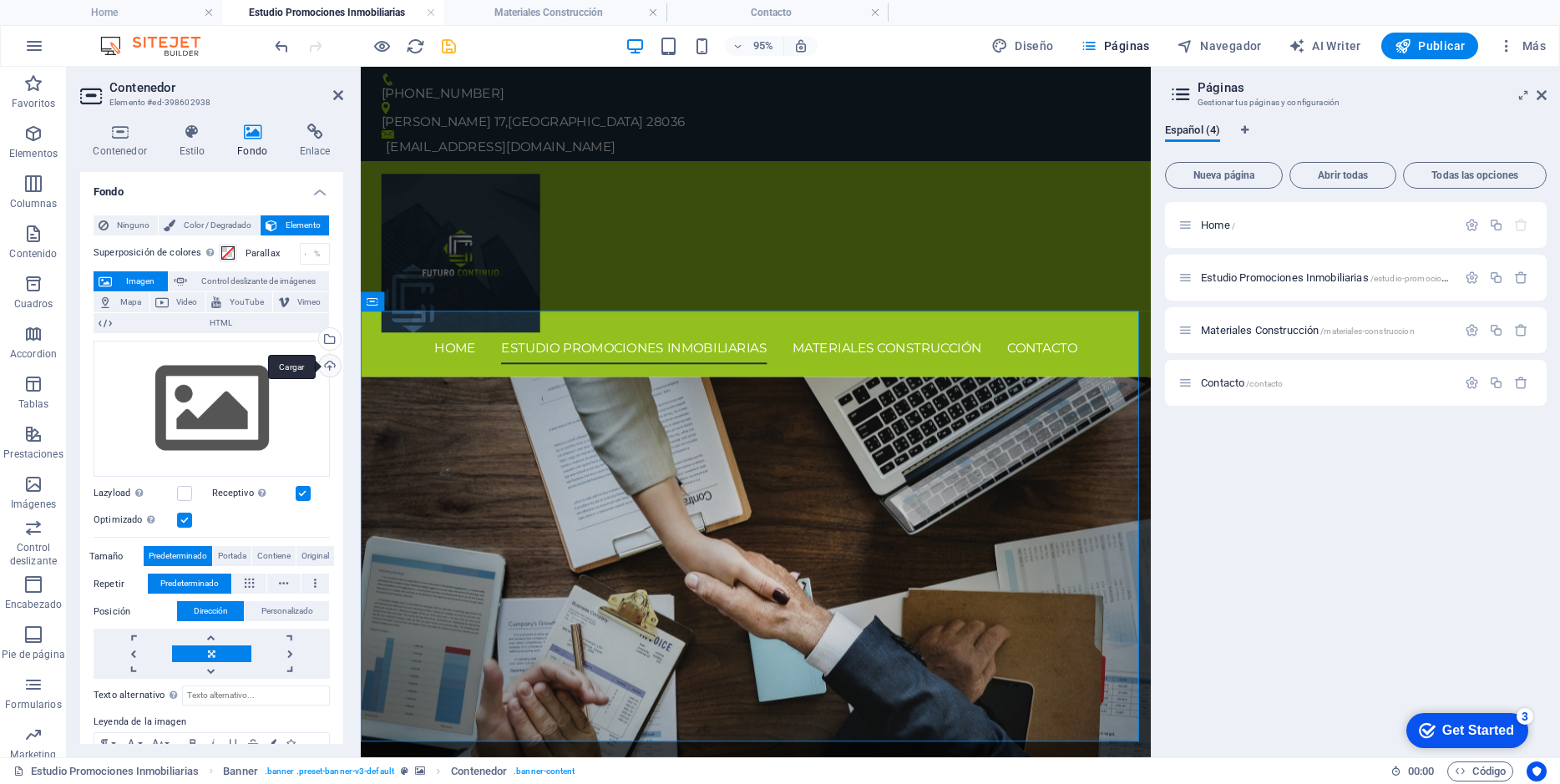
click at [323, 365] on div "Cargar" at bounding box center [329, 367] width 25 height 25
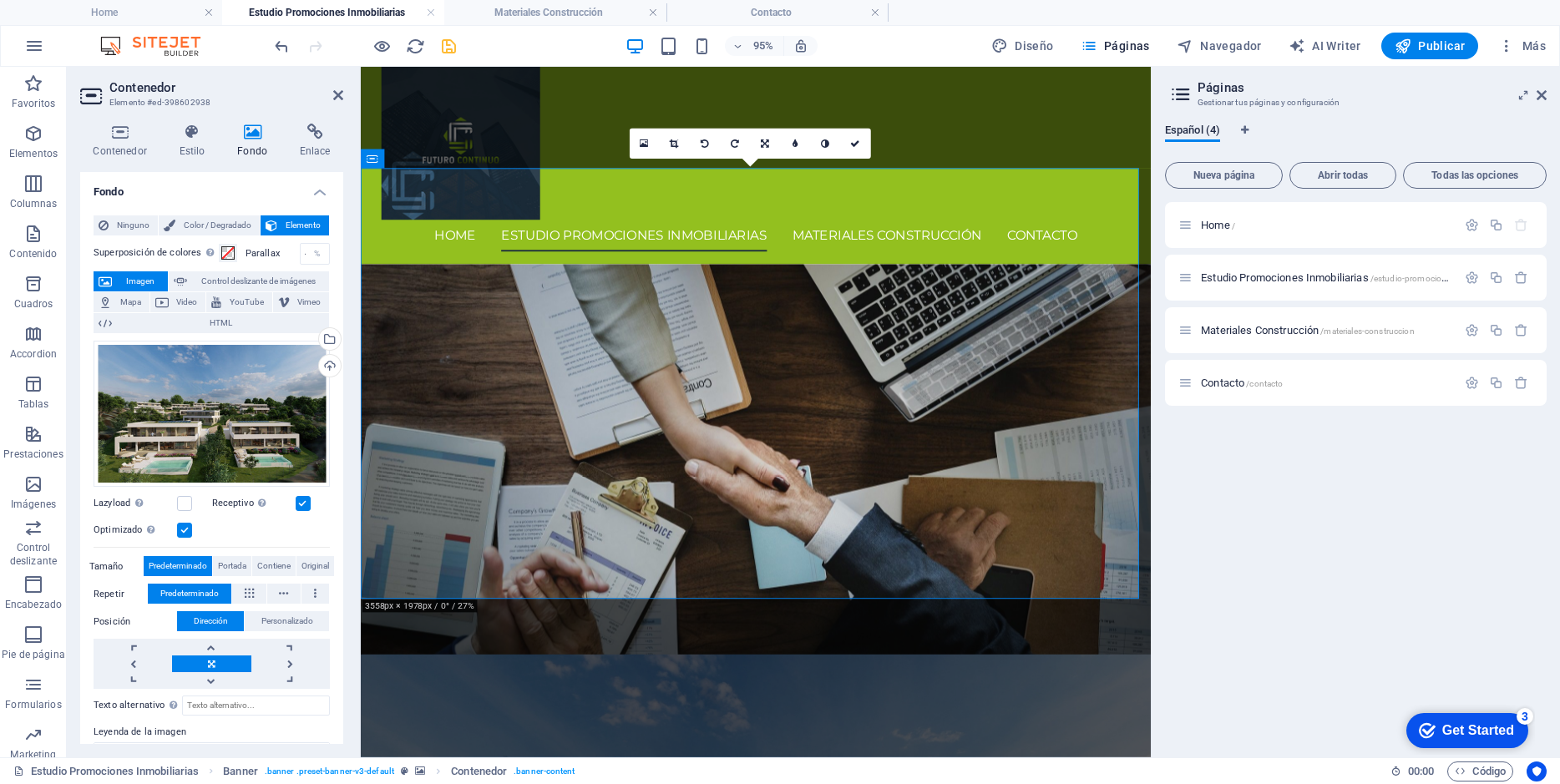
scroll to position [150, 0]
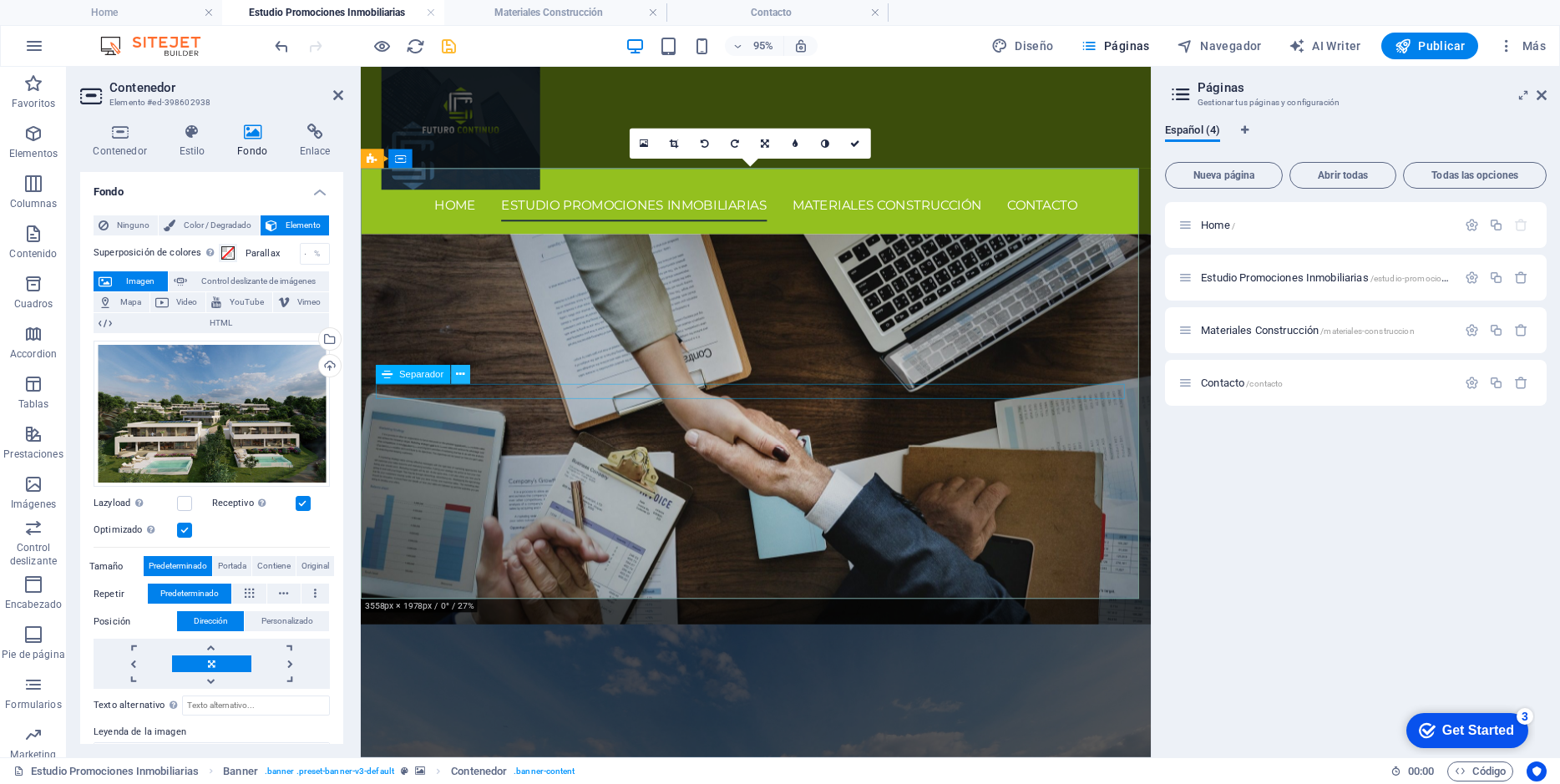
click at [462, 374] on icon at bounding box center [459, 374] width 8 height 17
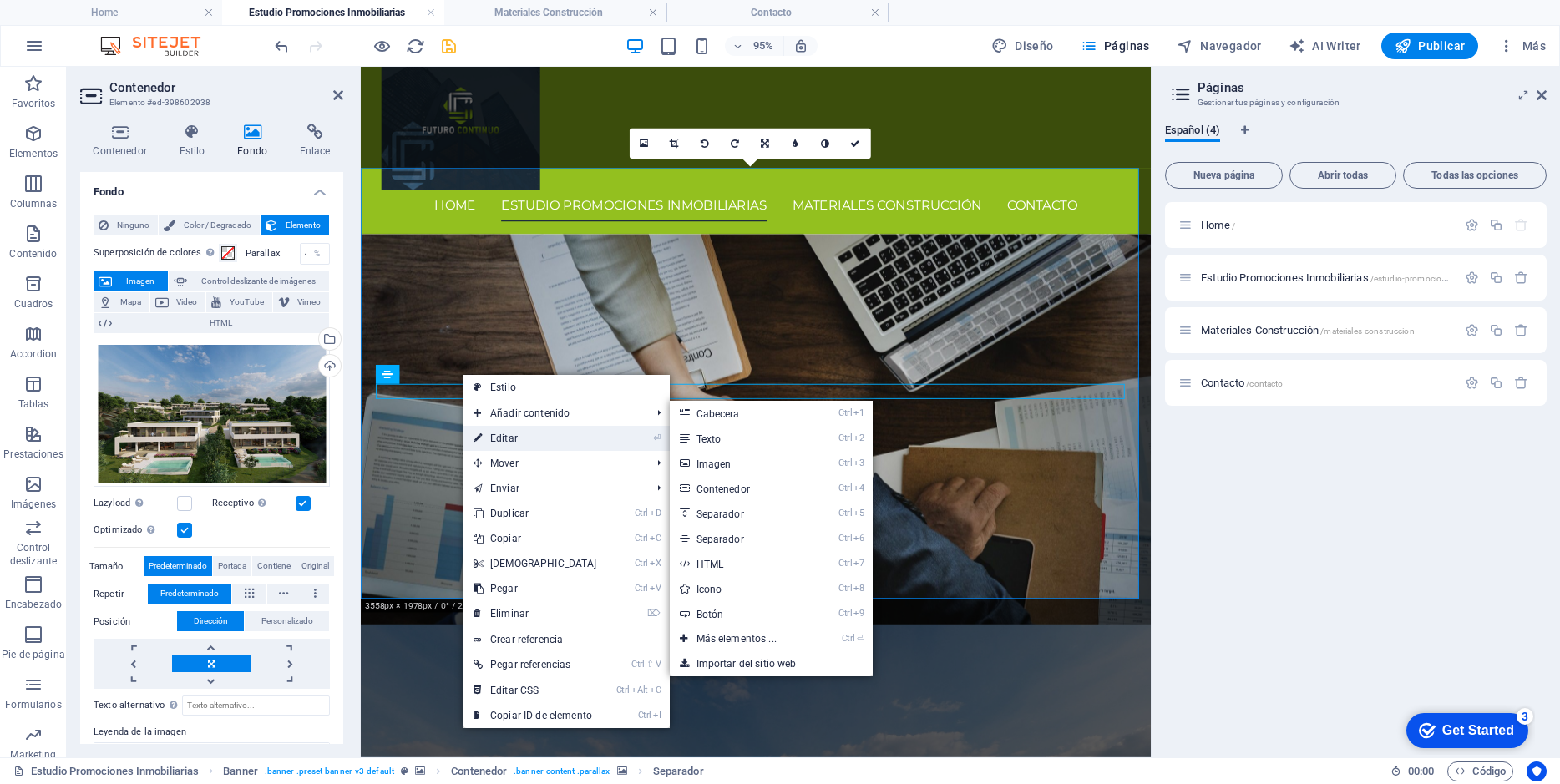
click at [521, 433] on link "⏎ Editar" at bounding box center [536, 438] width 144 height 25
select select "rem"
select select "px"
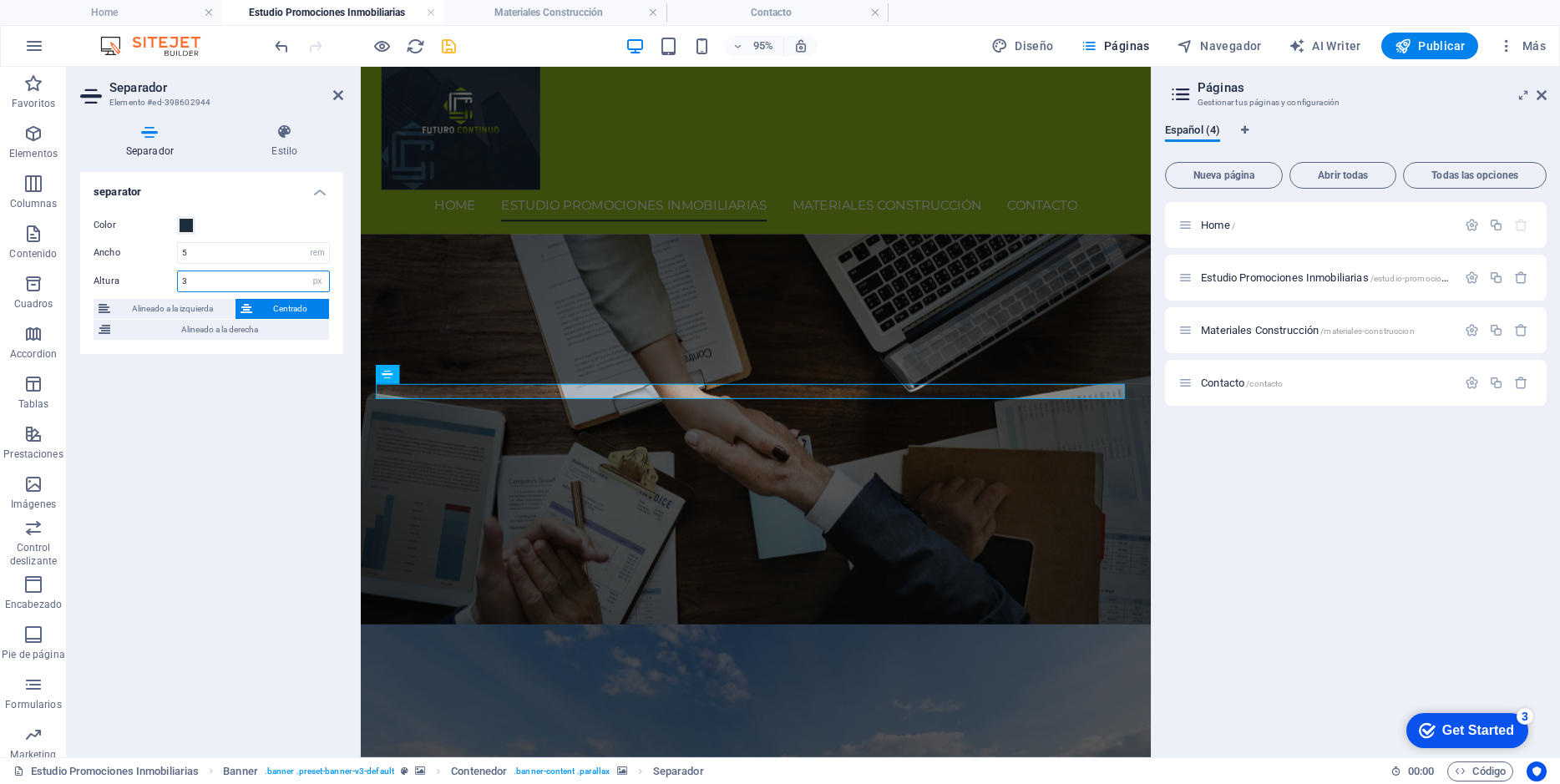
click at [200, 278] on input "3" at bounding box center [254, 281] width 151 height 20
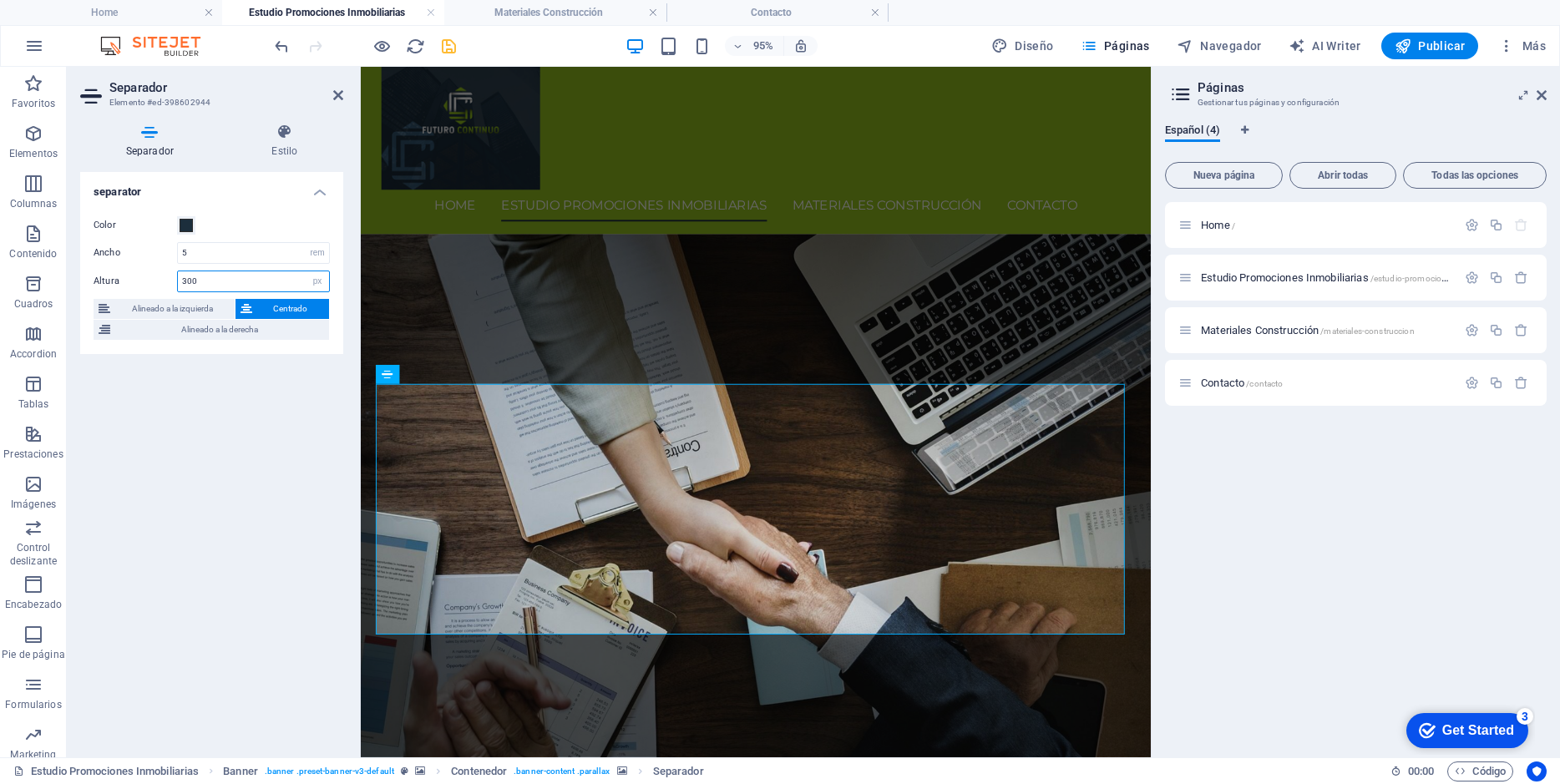
click at [185, 281] on input "300" at bounding box center [254, 281] width 151 height 20
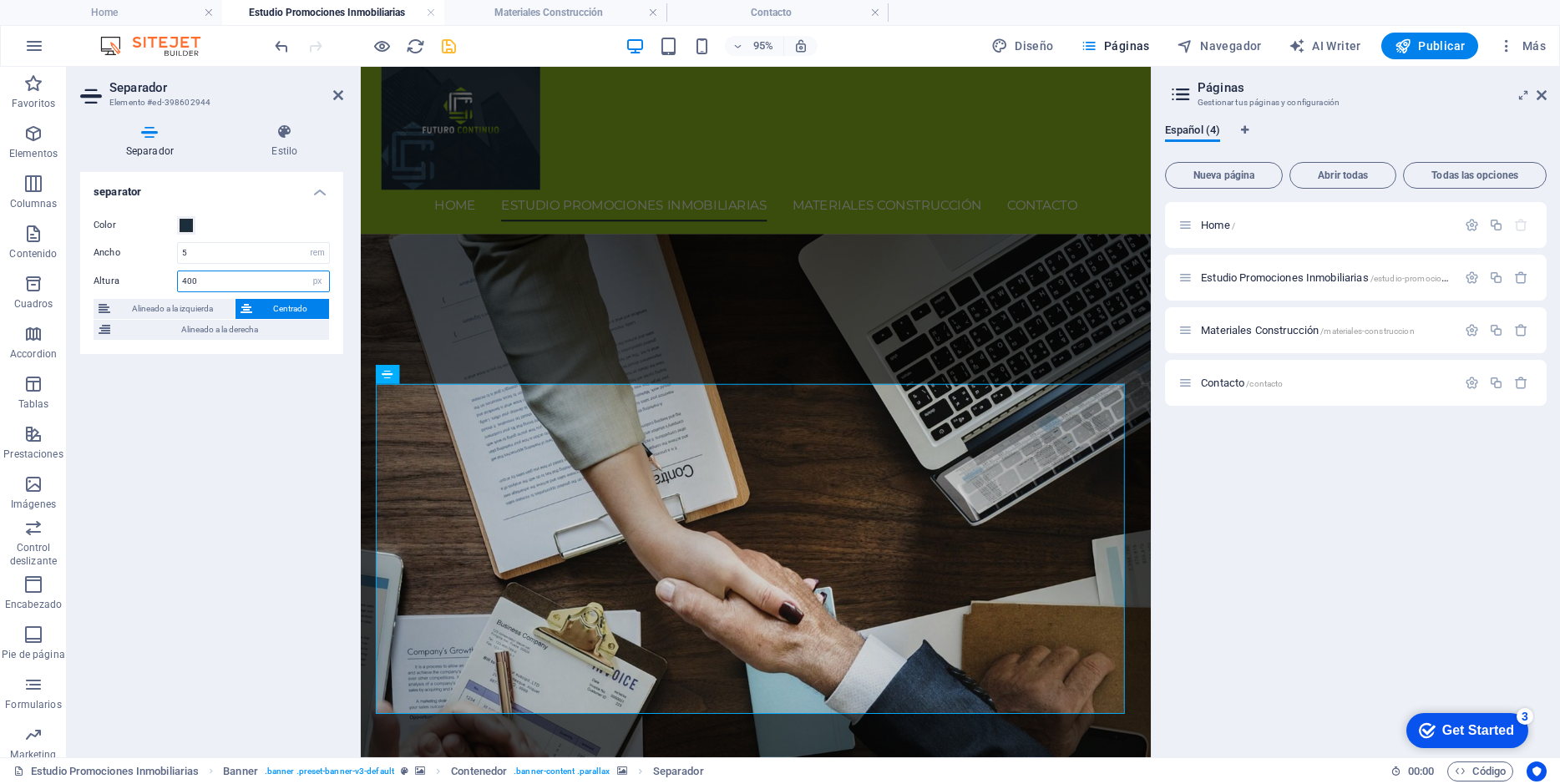
type input "400"
click at [1214, 505] on div "Home / Estudio Promociones Inmobiliarias /estudio-promociones-inmobiliarias Mat…" at bounding box center [1356, 473] width 382 height 542
click at [338, 90] on icon at bounding box center [338, 95] width 10 height 14
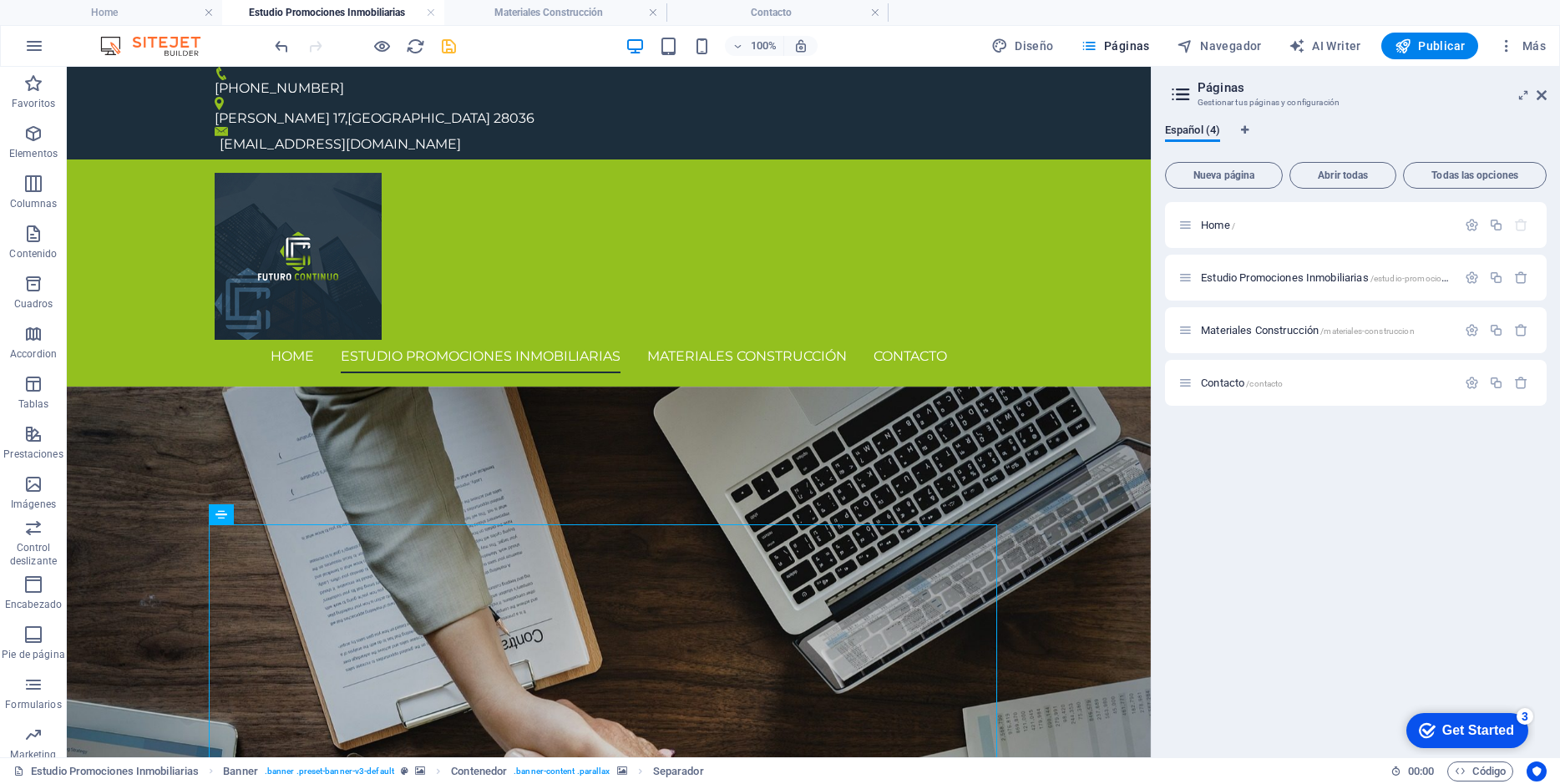
scroll to position [0, 0]
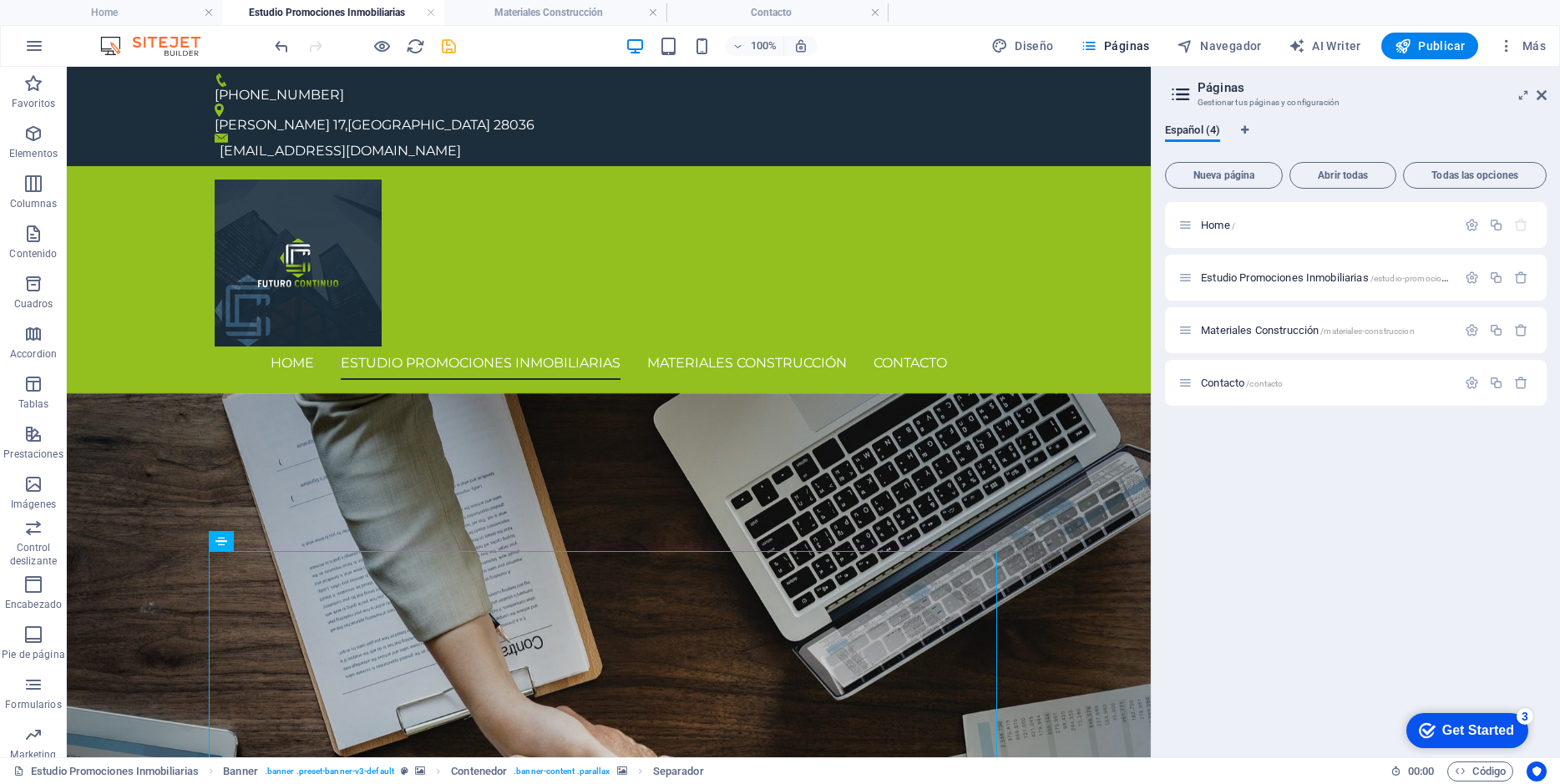
drag, startPoint x: 1141, startPoint y: 221, endPoint x: 1220, endPoint y: 171, distance: 93.5
click at [453, 45] on icon "save" at bounding box center [448, 46] width 19 height 19
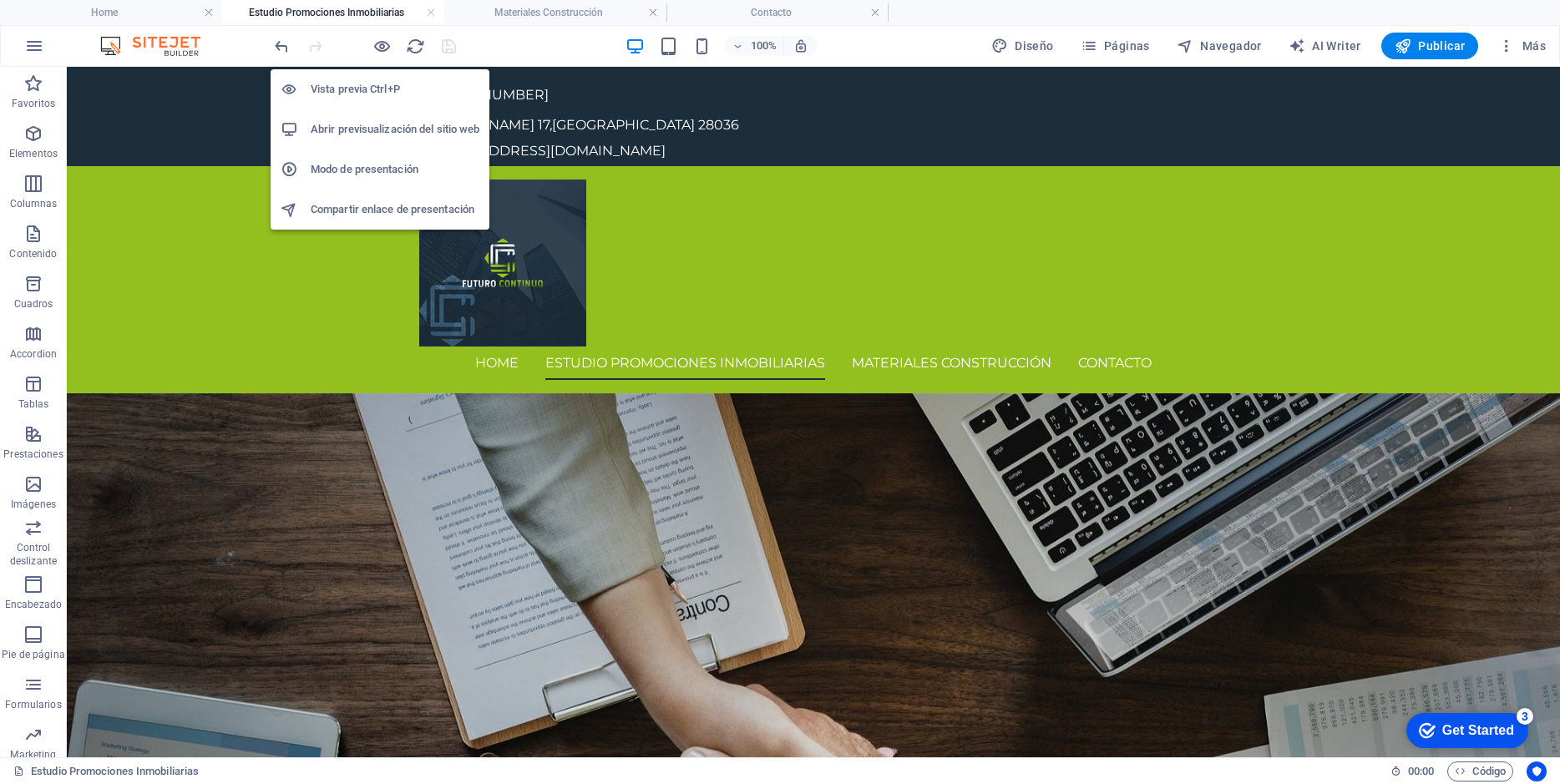
click at [383, 119] on li "Abrir previsualización del sitio web" at bounding box center [380, 130] width 219 height 41
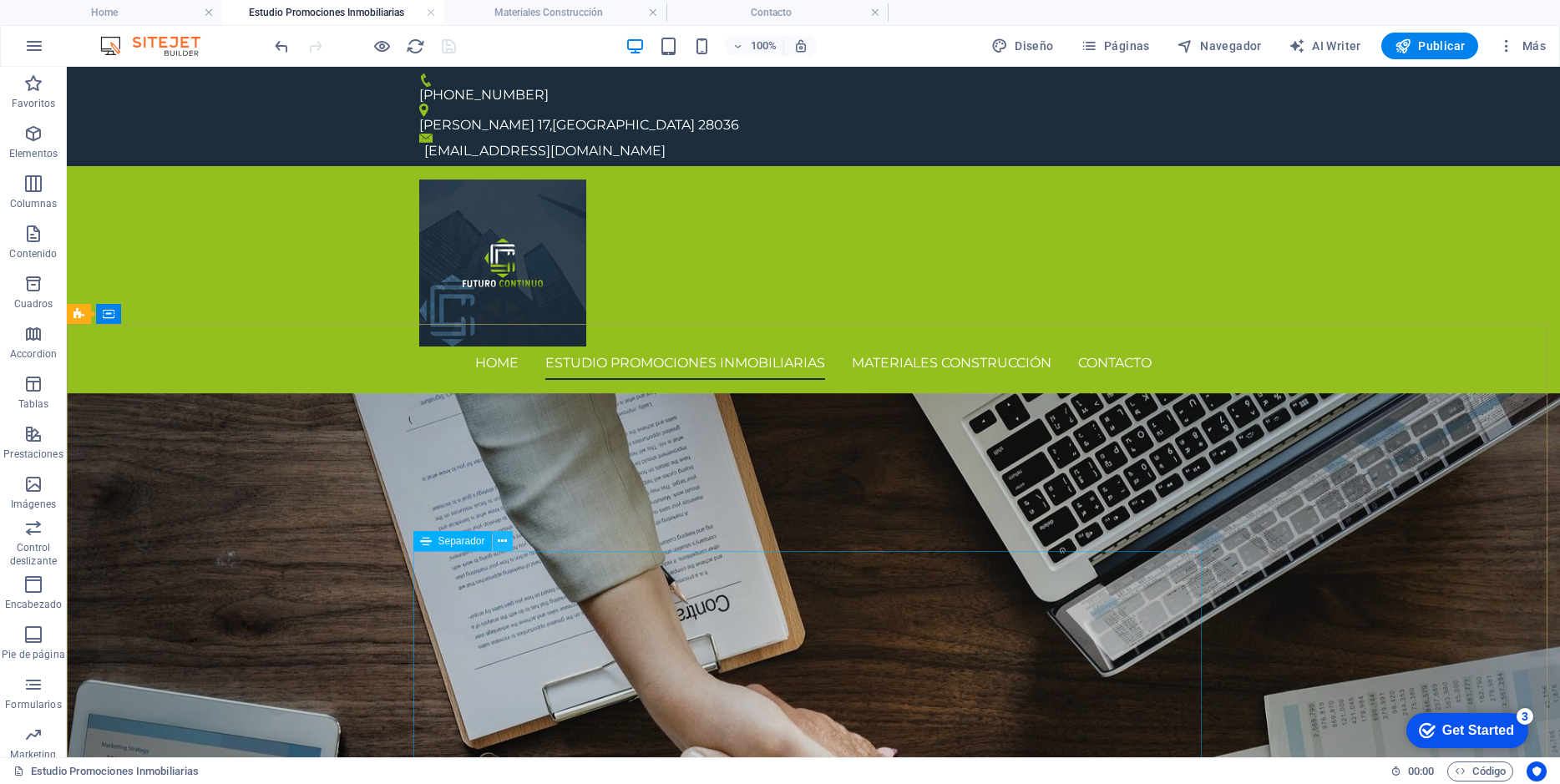
click at [502, 541] on icon at bounding box center [502, 541] width 9 height 17
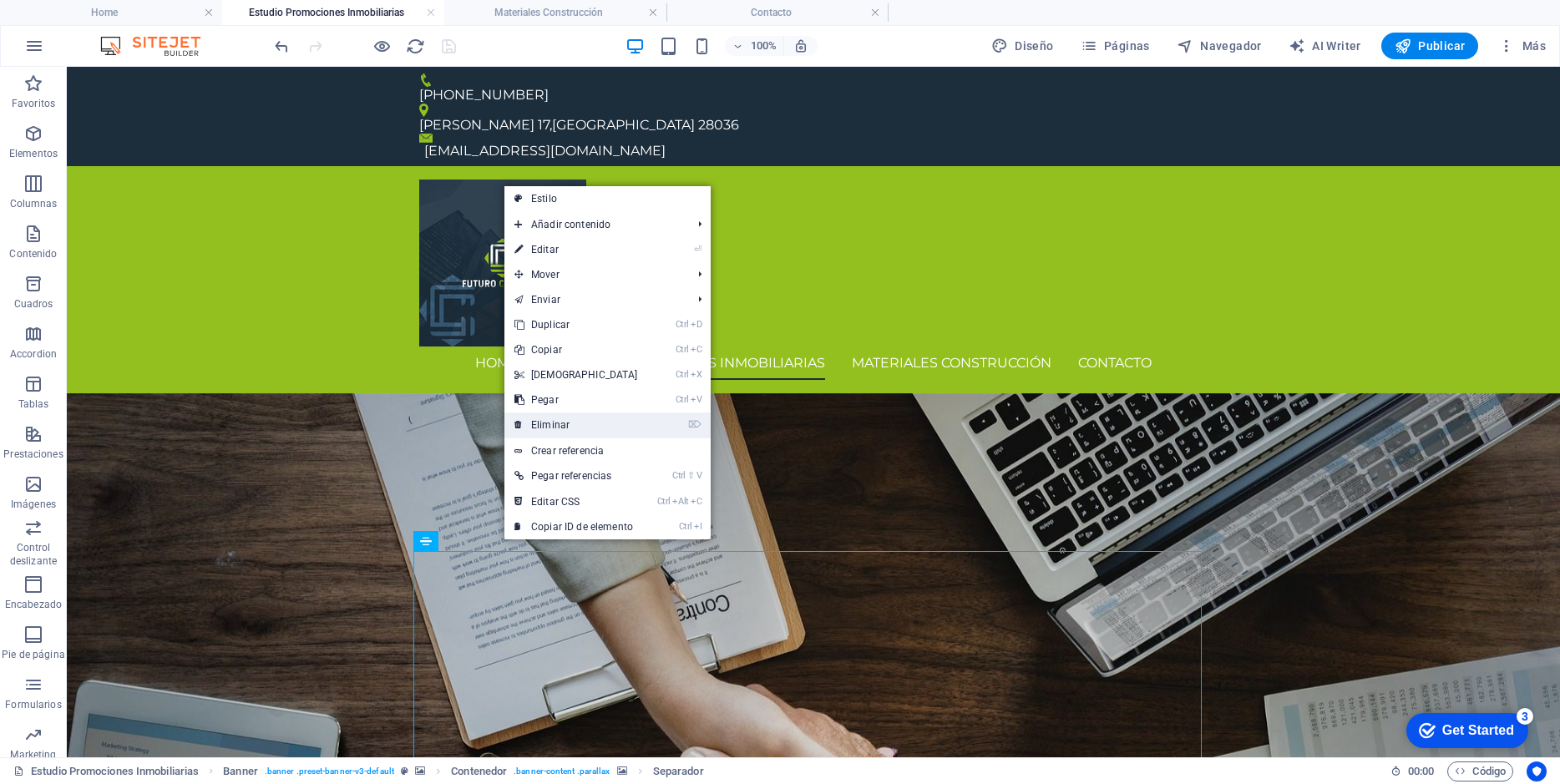
click at [563, 428] on link "⌦ Eliminar" at bounding box center [576, 425] width 144 height 25
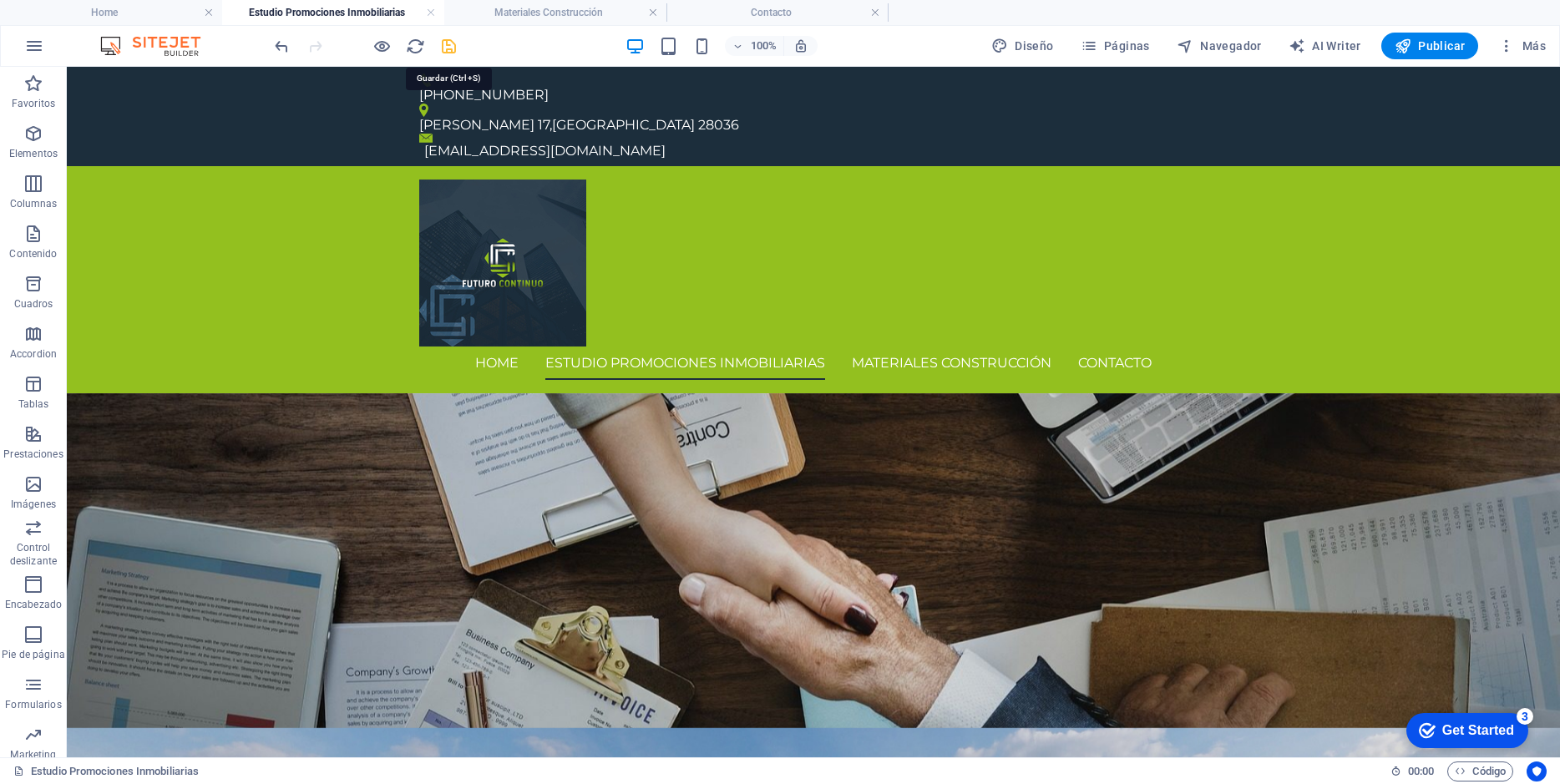
click at [448, 38] on icon "save" at bounding box center [448, 46] width 19 height 19
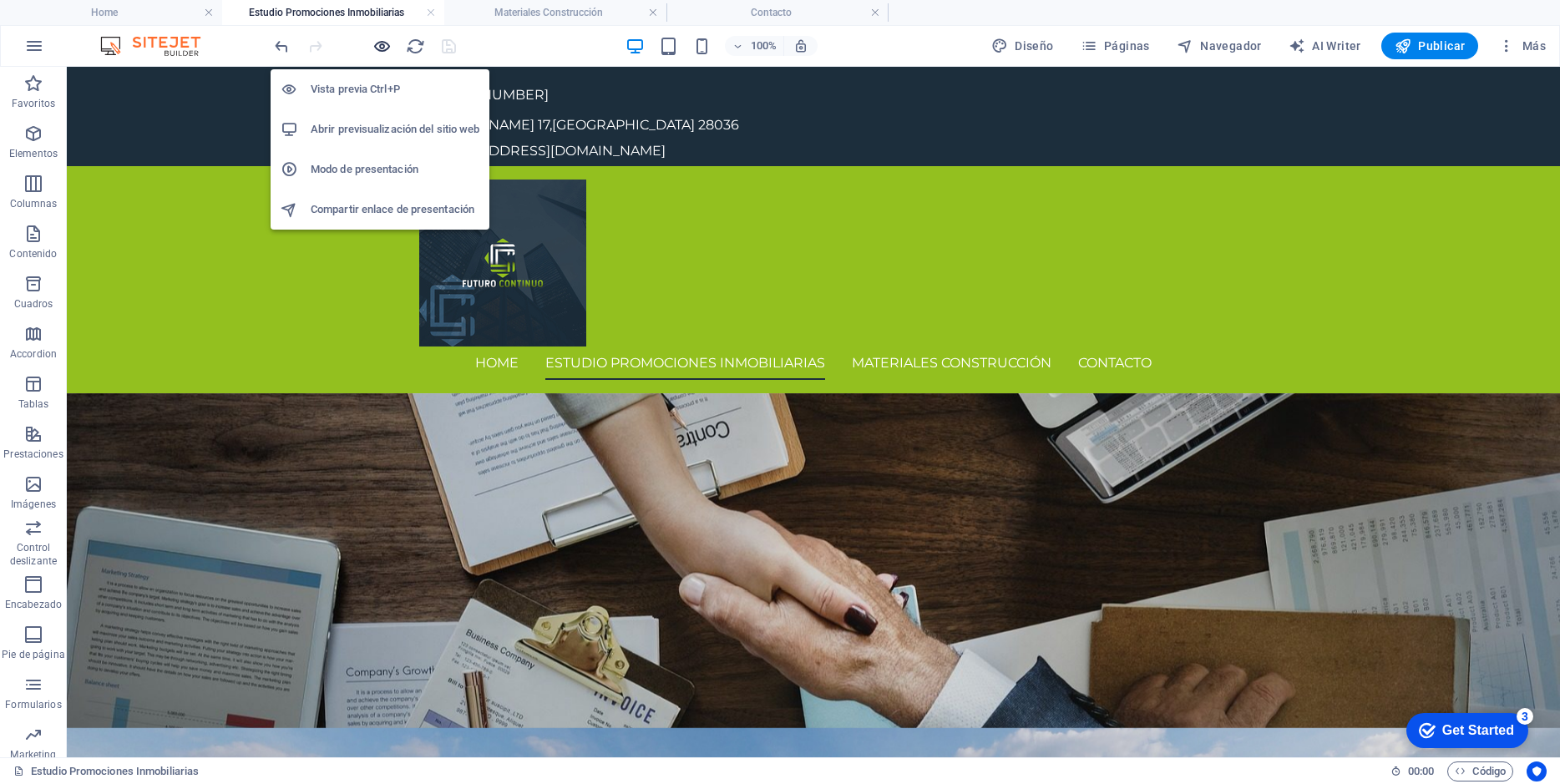
click at [384, 46] on icon "button" at bounding box center [382, 46] width 19 height 19
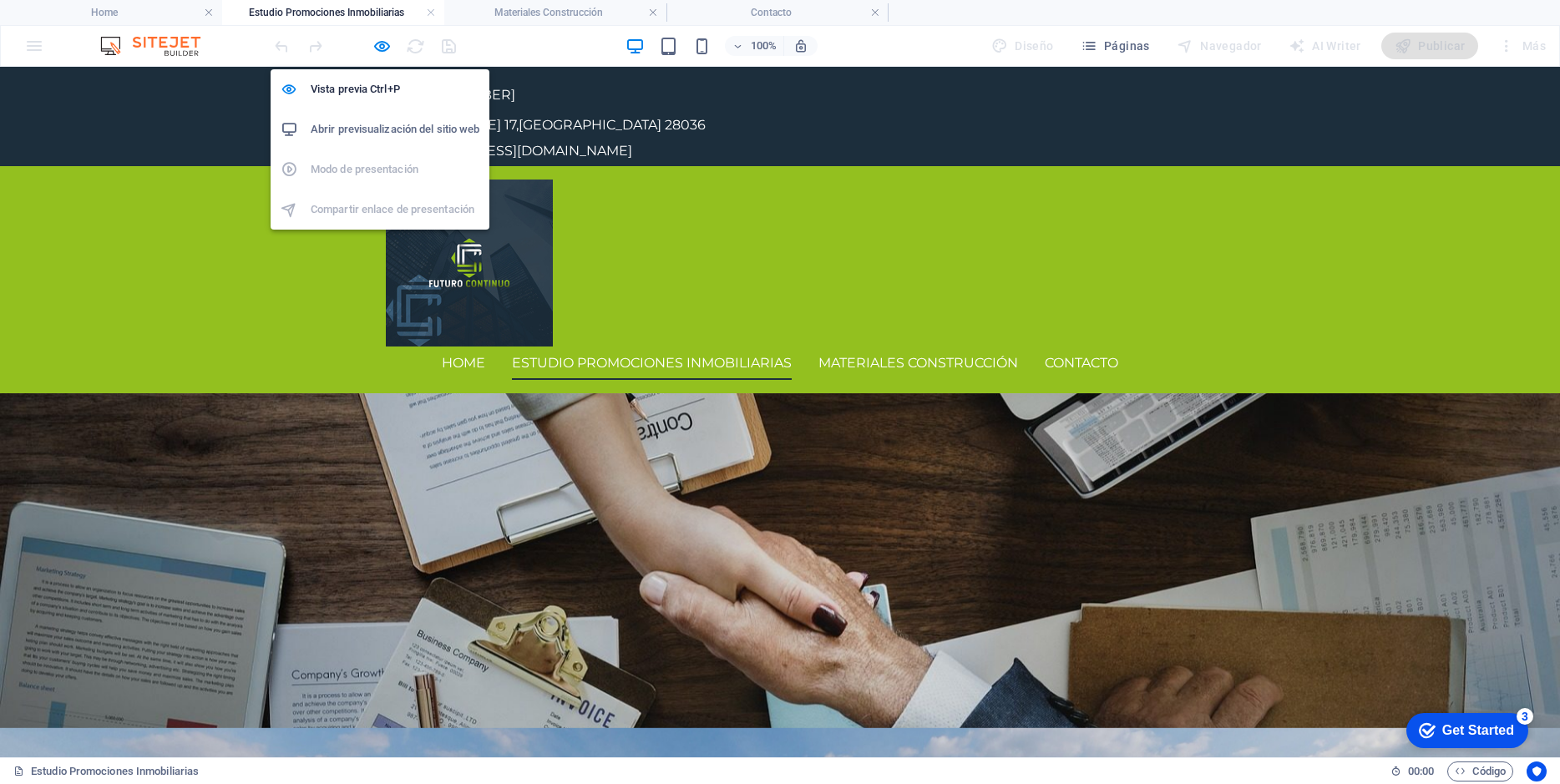
click at [391, 124] on h6 "Abrir previsualización del sitio web" at bounding box center [394, 130] width 168 height 20
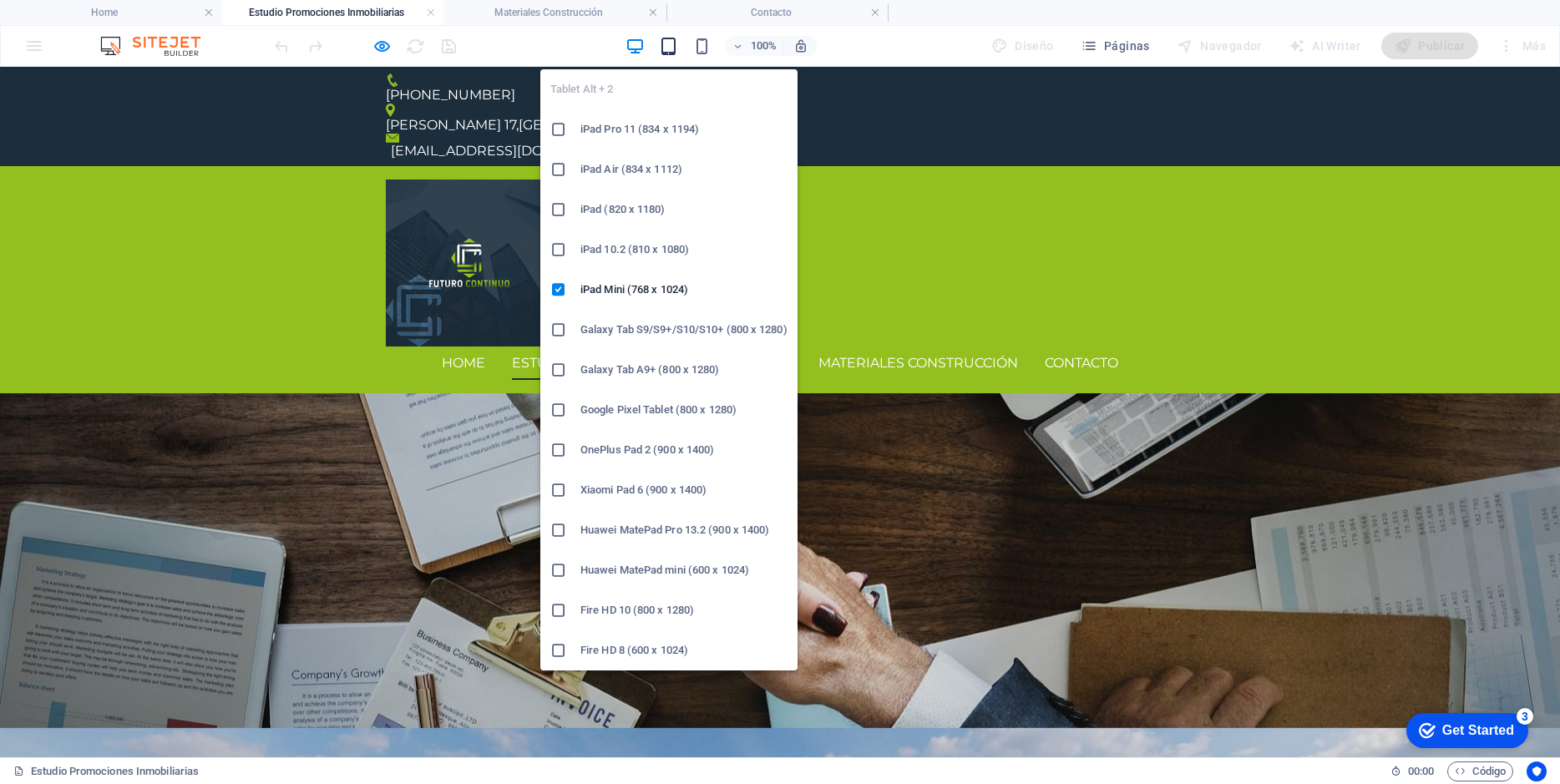
click at [661, 47] on span "button" at bounding box center [668, 46] width 20 height 19
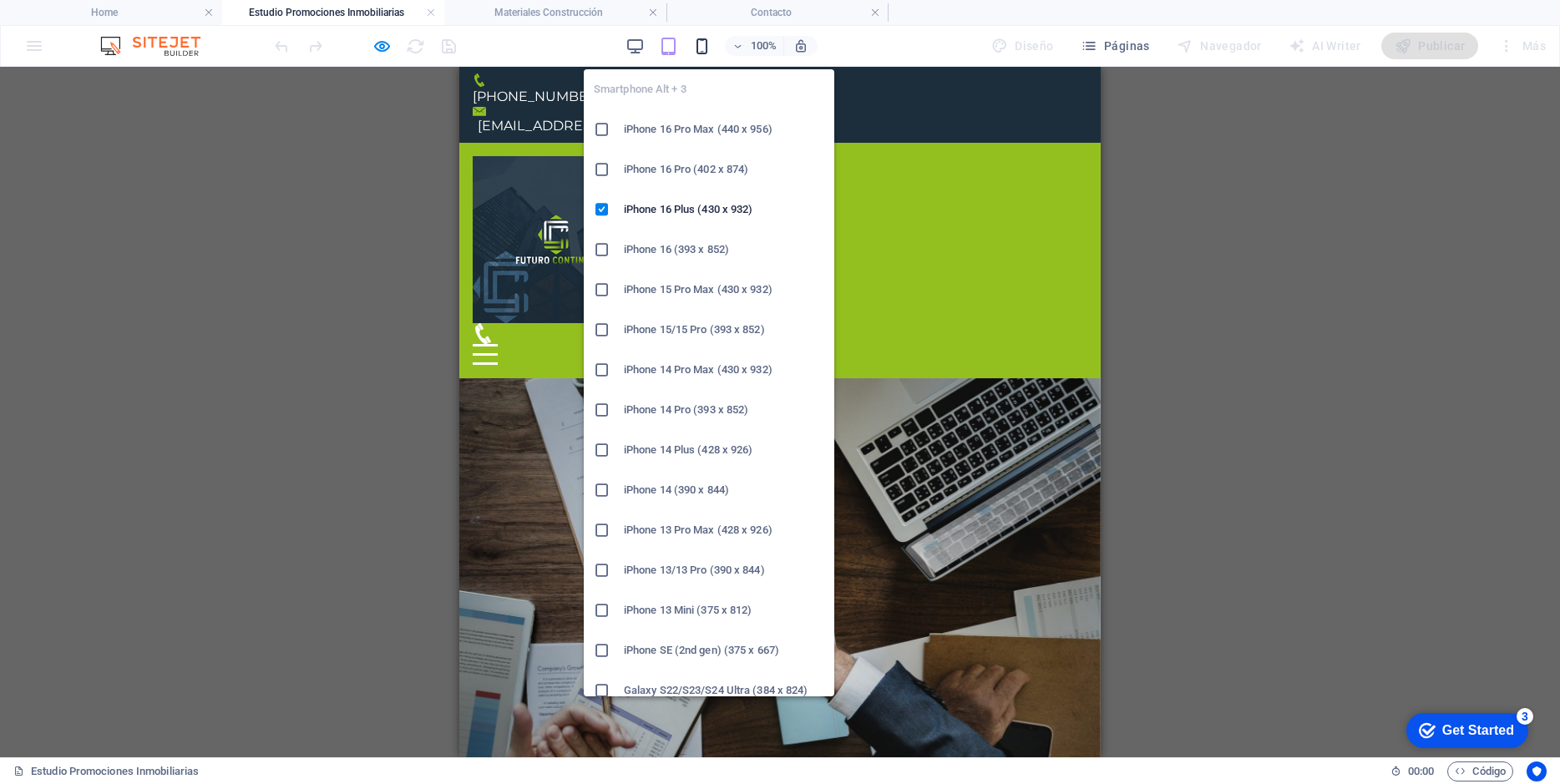
click at [703, 49] on icon "button" at bounding box center [701, 46] width 19 height 19
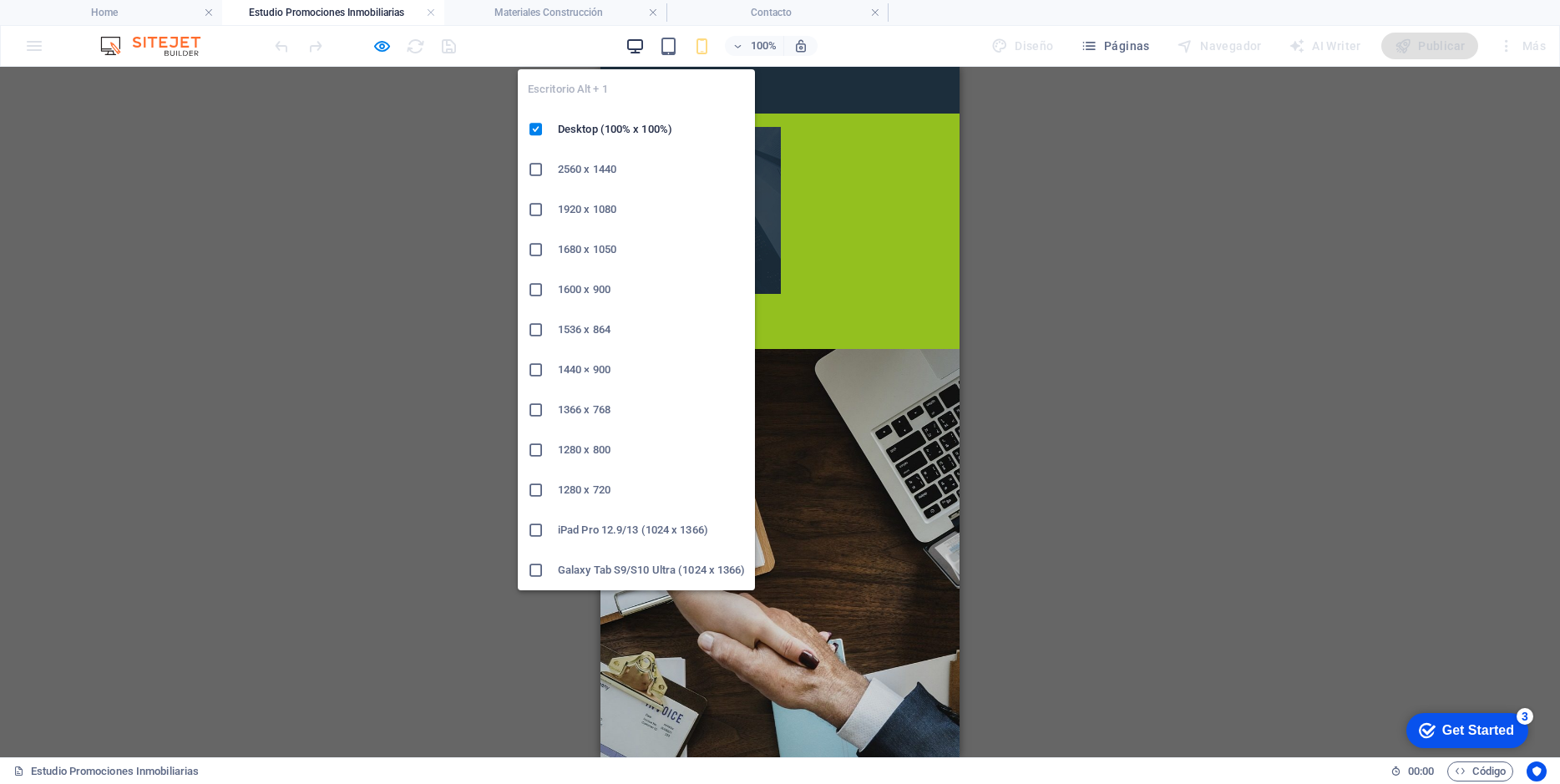
click at [636, 41] on icon "button" at bounding box center [635, 46] width 19 height 19
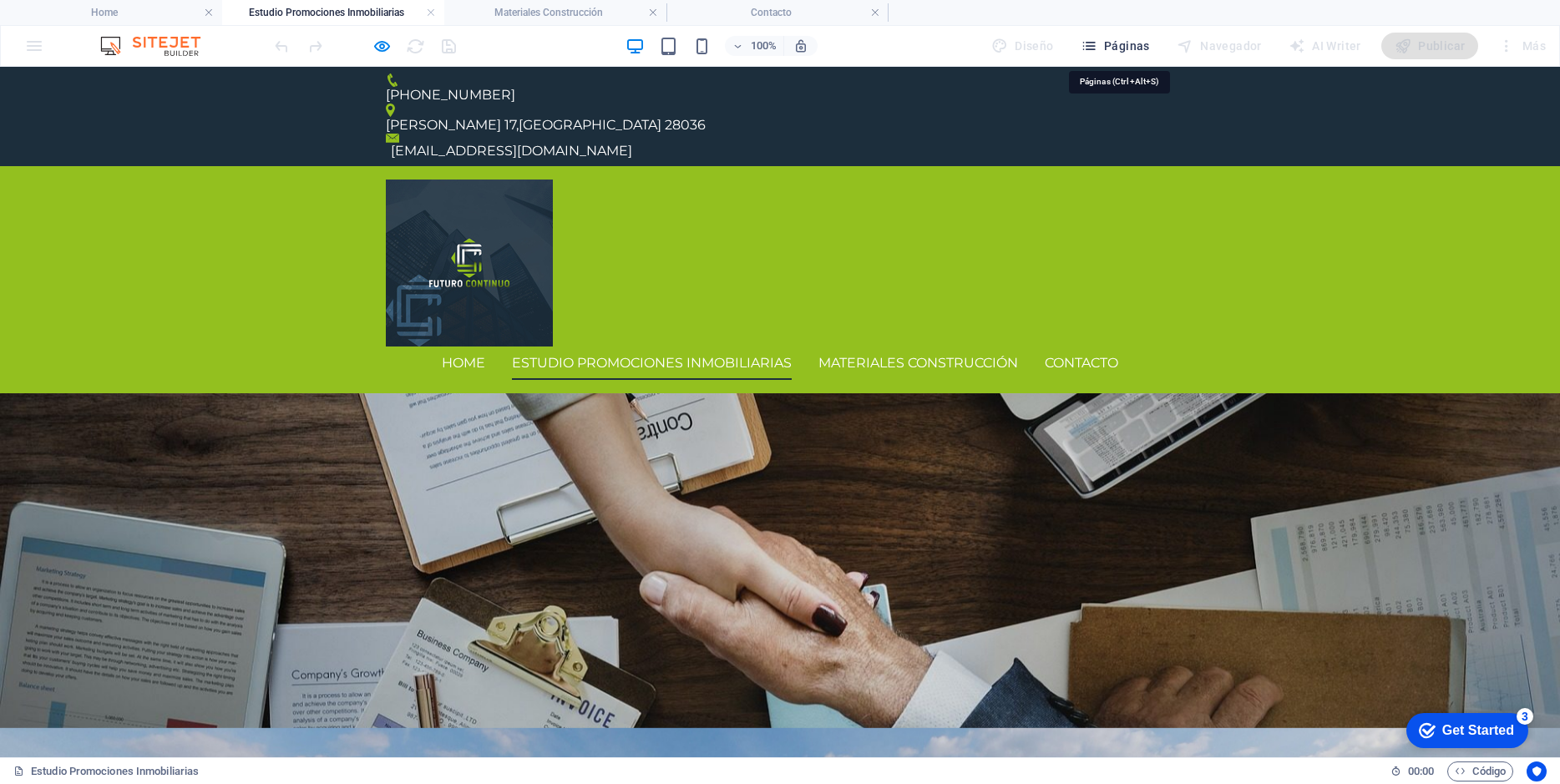
click at [1133, 53] on span "Páginas" at bounding box center [1114, 46] width 69 height 17
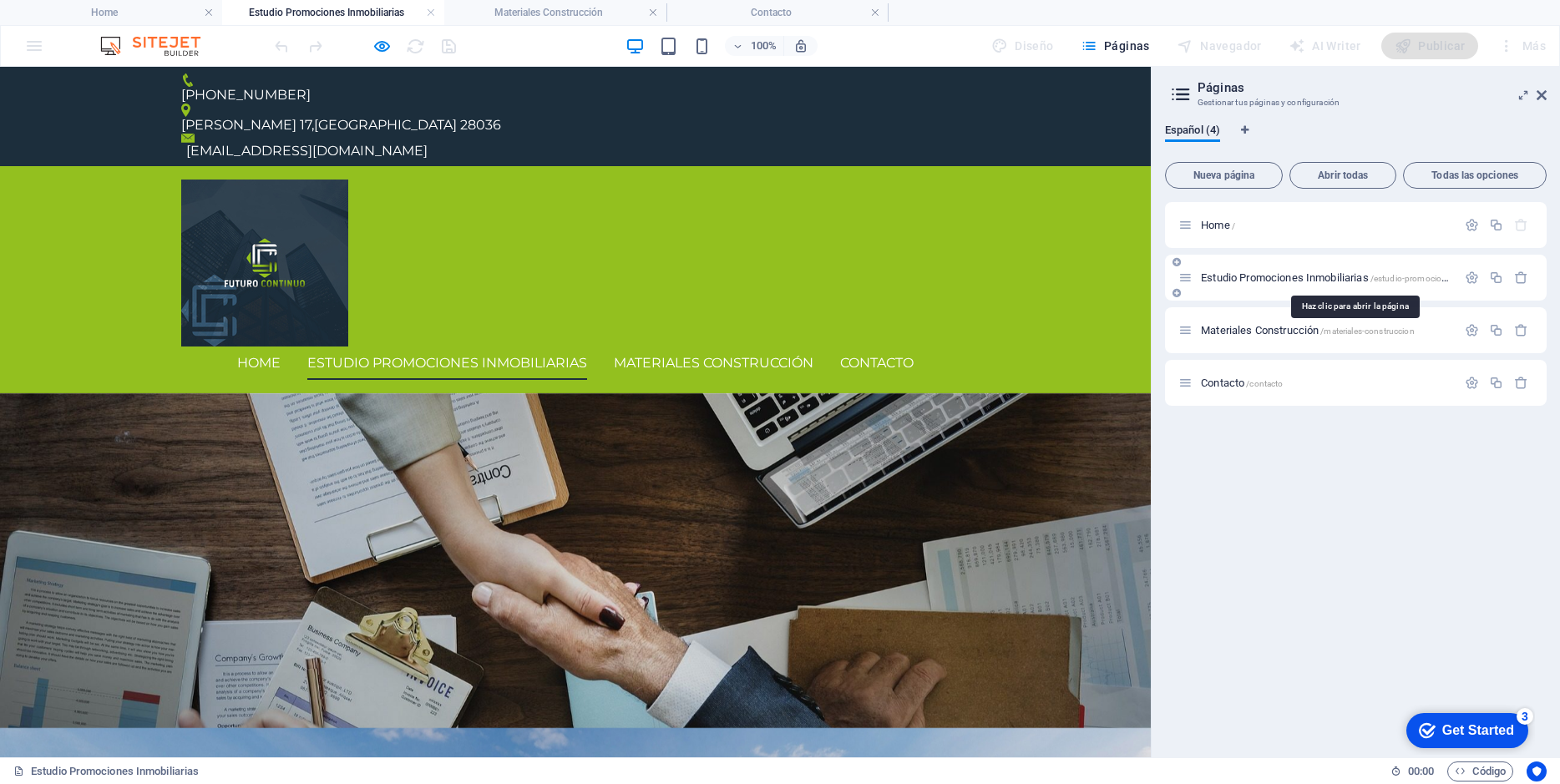
click at [1243, 279] on span "Estudio Promociones Inmobiliarias /estudio-promociones-inmobiliarias" at bounding box center [1353, 277] width 304 height 13
click at [1267, 277] on span "Estudio Promociones Inmobiliarias /estudio-promociones-inmobiliarias" at bounding box center [1353, 277] width 304 height 13
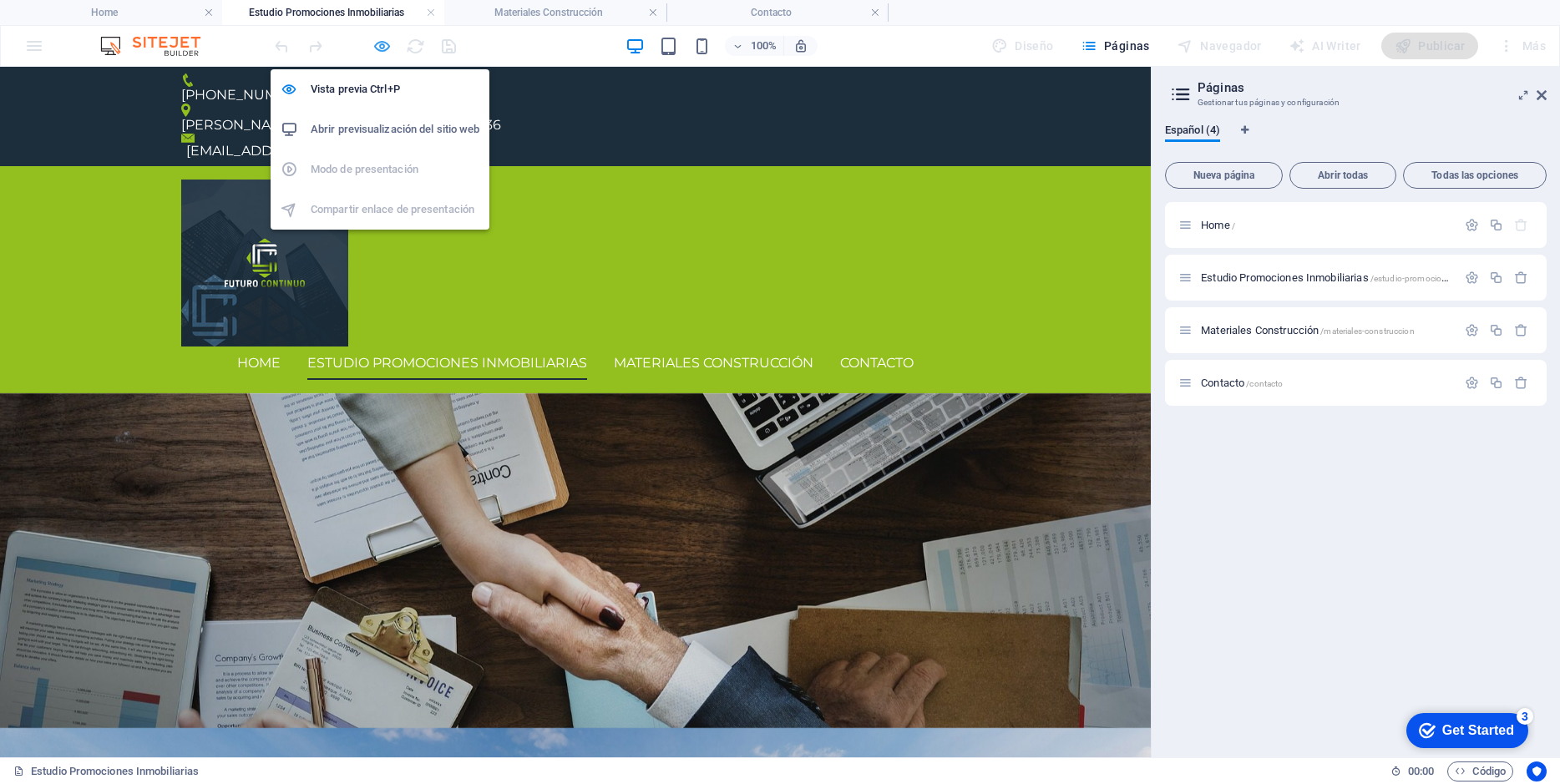
click at [380, 47] on icon "button" at bounding box center [382, 46] width 19 height 19
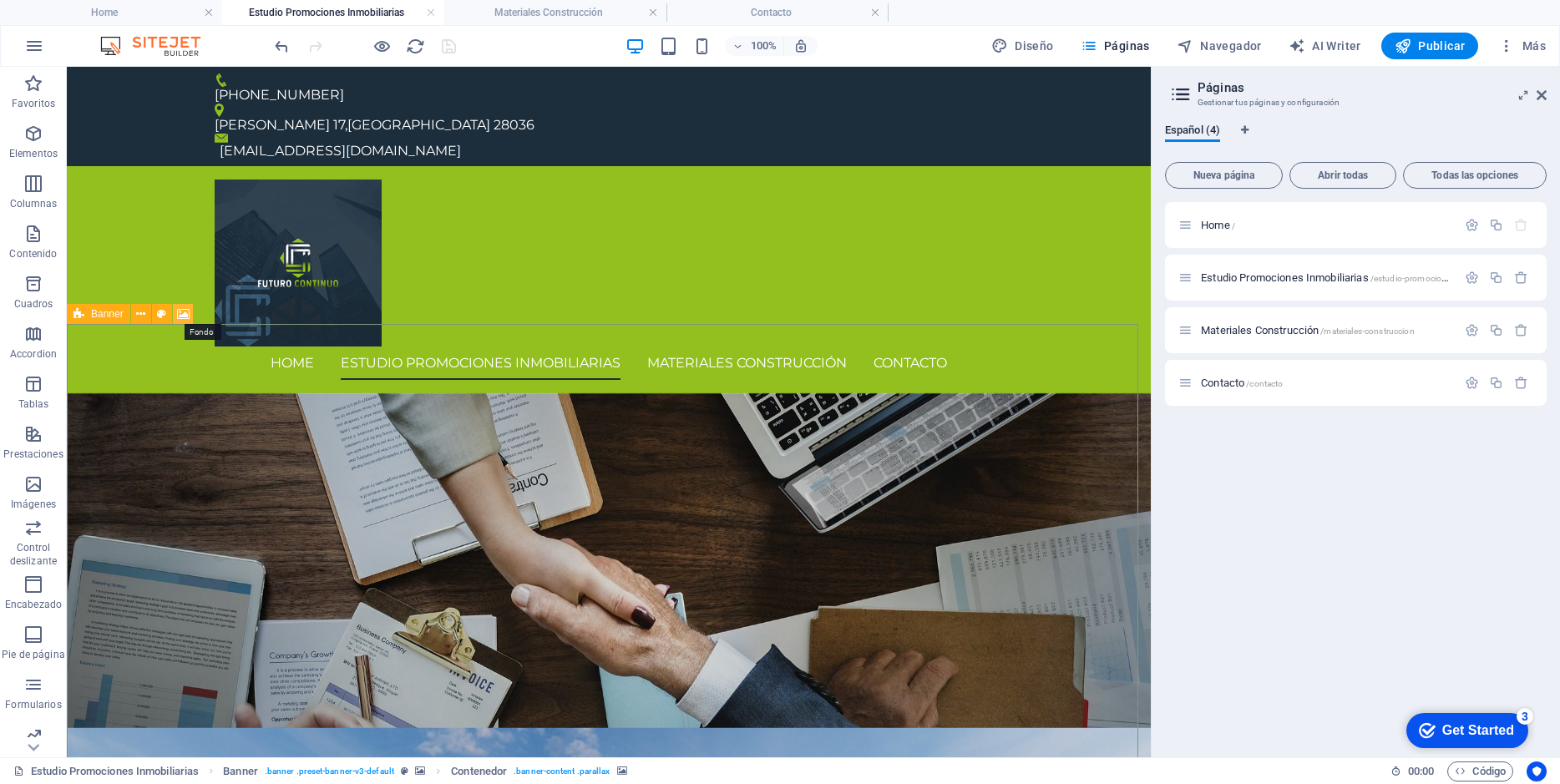
click at [185, 311] on icon at bounding box center [184, 313] width 13 height 17
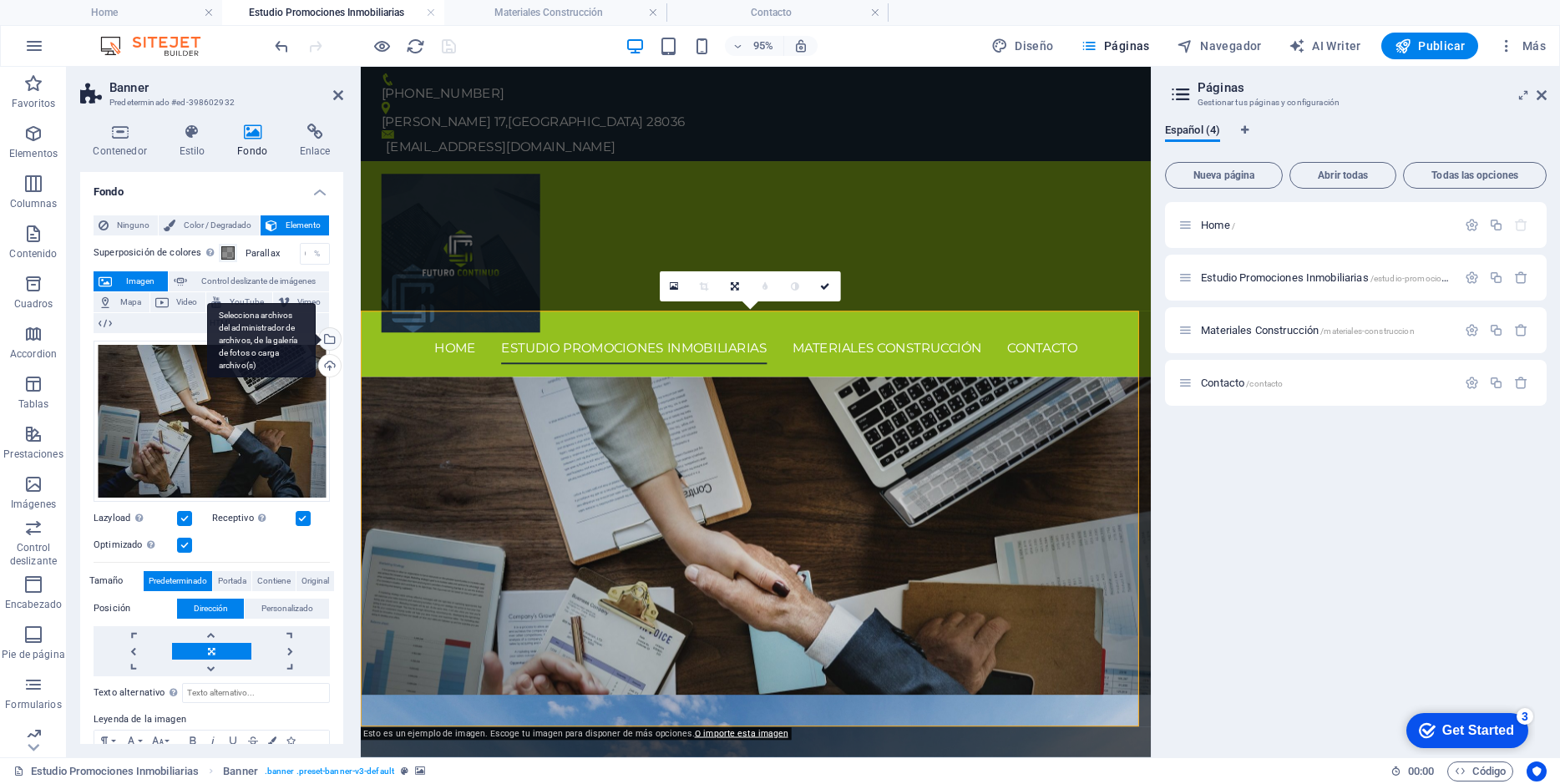
click at [329, 338] on div "Selecciona archivos del administrador de archivos, de la galería de fotos o car…" at bounding box center [329, 341] width 25 height 25
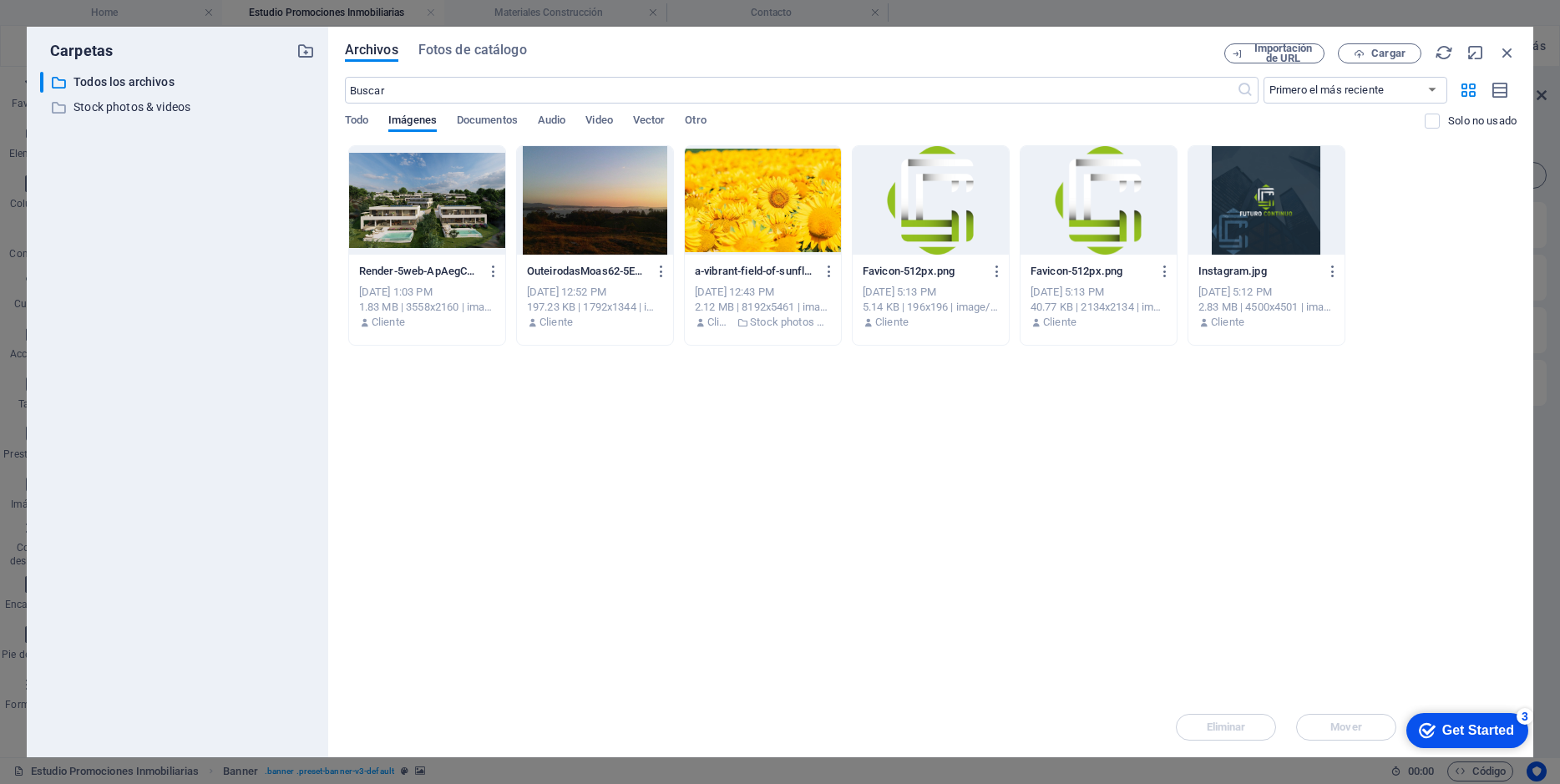
click at [415, 225] on div at bounding box center [427, 200] width 156 height 109
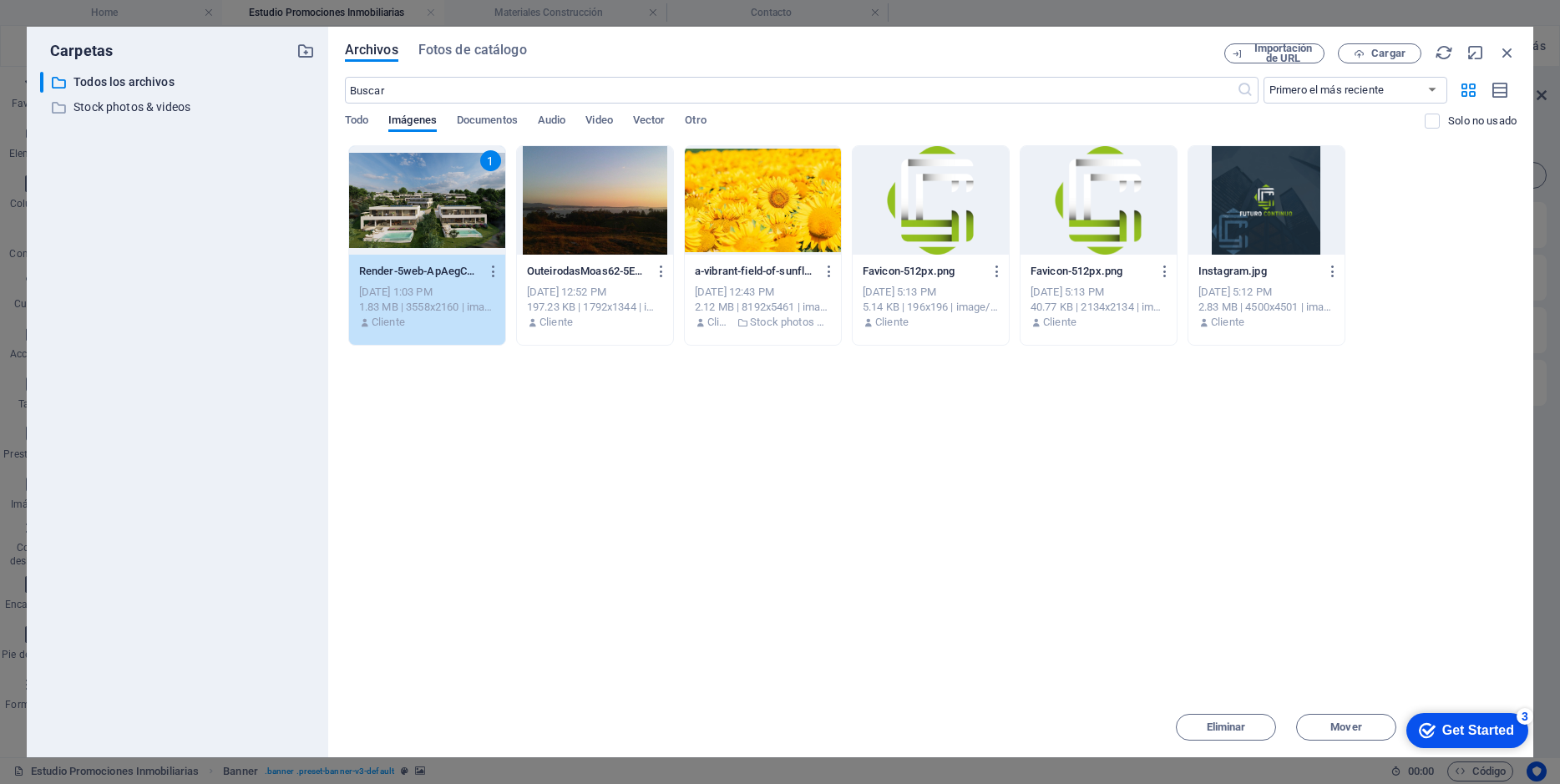
click at [399, 205] on div "1" at bounding box center [427, 200] width 156 height 109
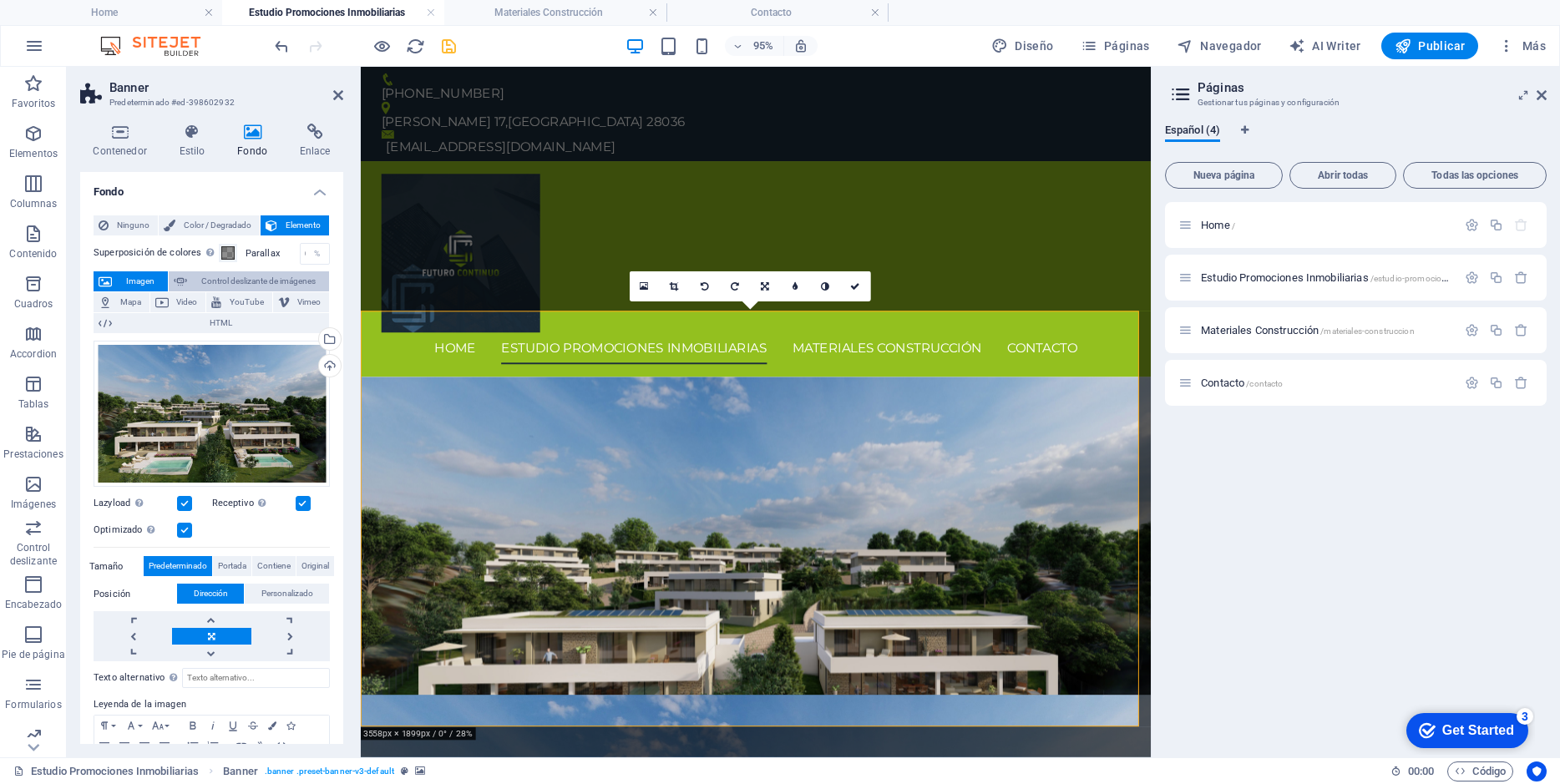
click at [198, 279] on span "Control deslizante de imágenes" at bounding box center [257, 281] width 132 height 20
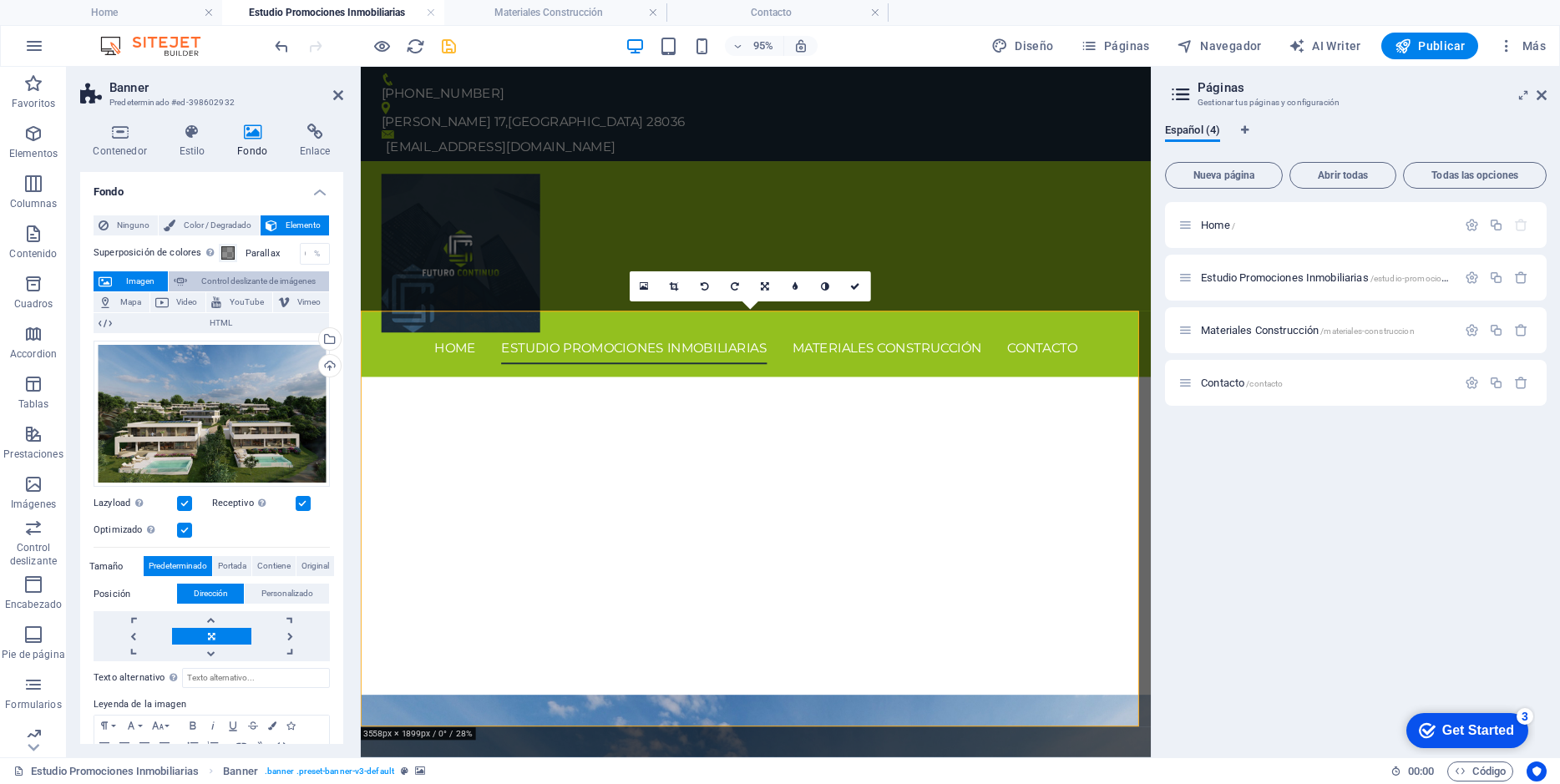
select select "ms"
select select "s"
select select "progressive"
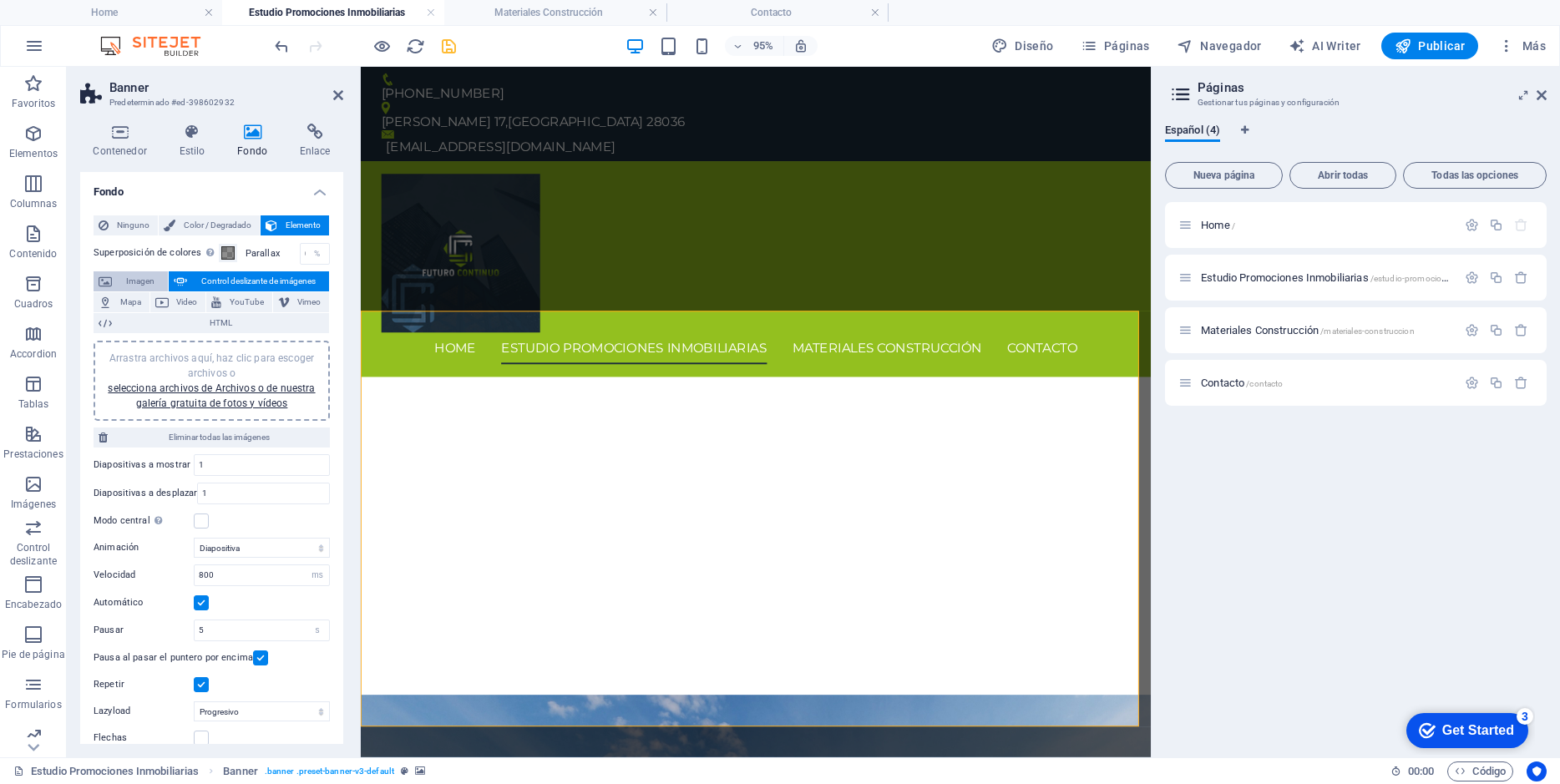
click at [137, 282] on span "Imagen" at bounding box center [140, 281] width 46 height 20
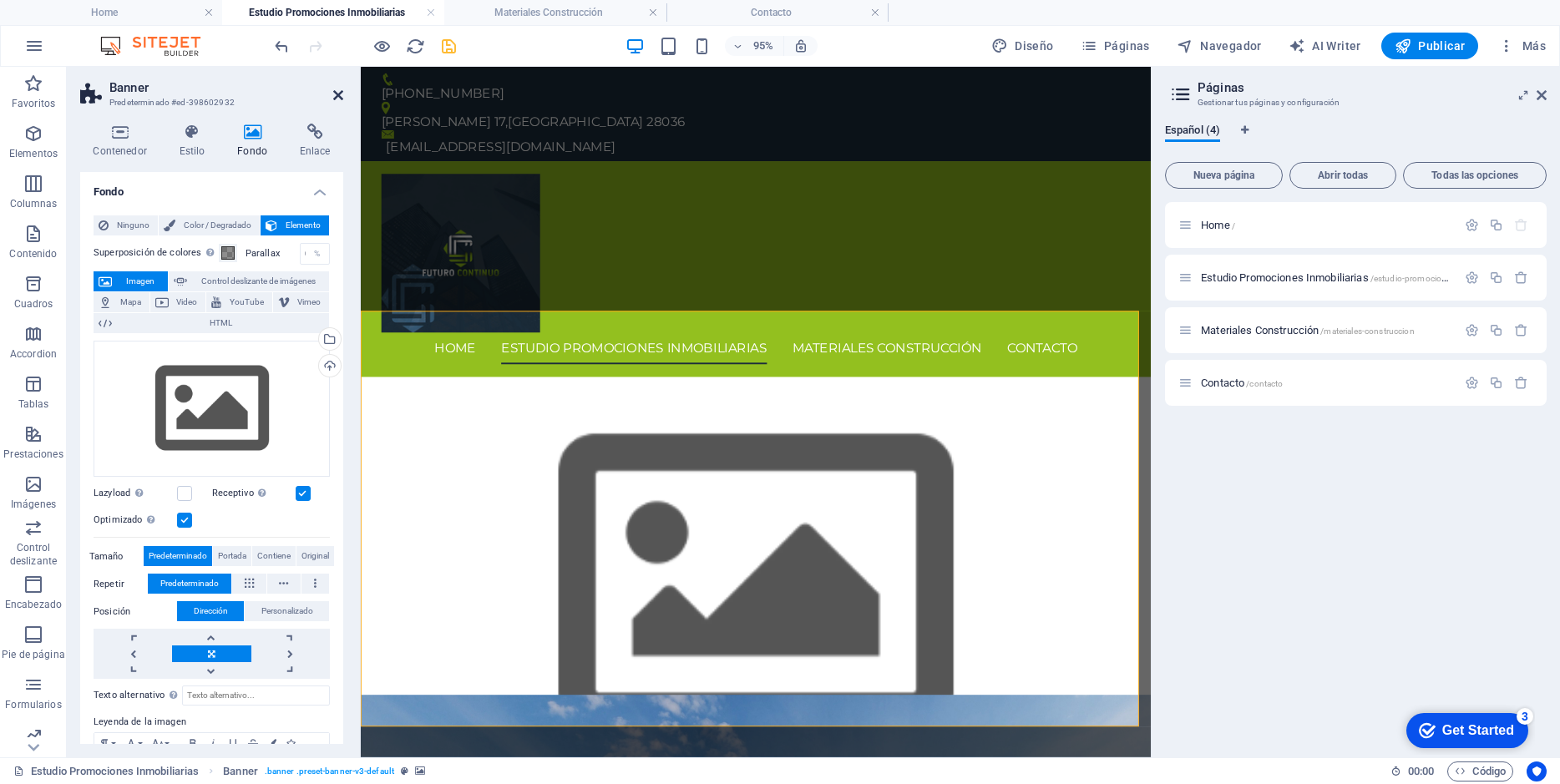
click at [336, 92] on icon at bounding box center [338, 95] width 10 height 14
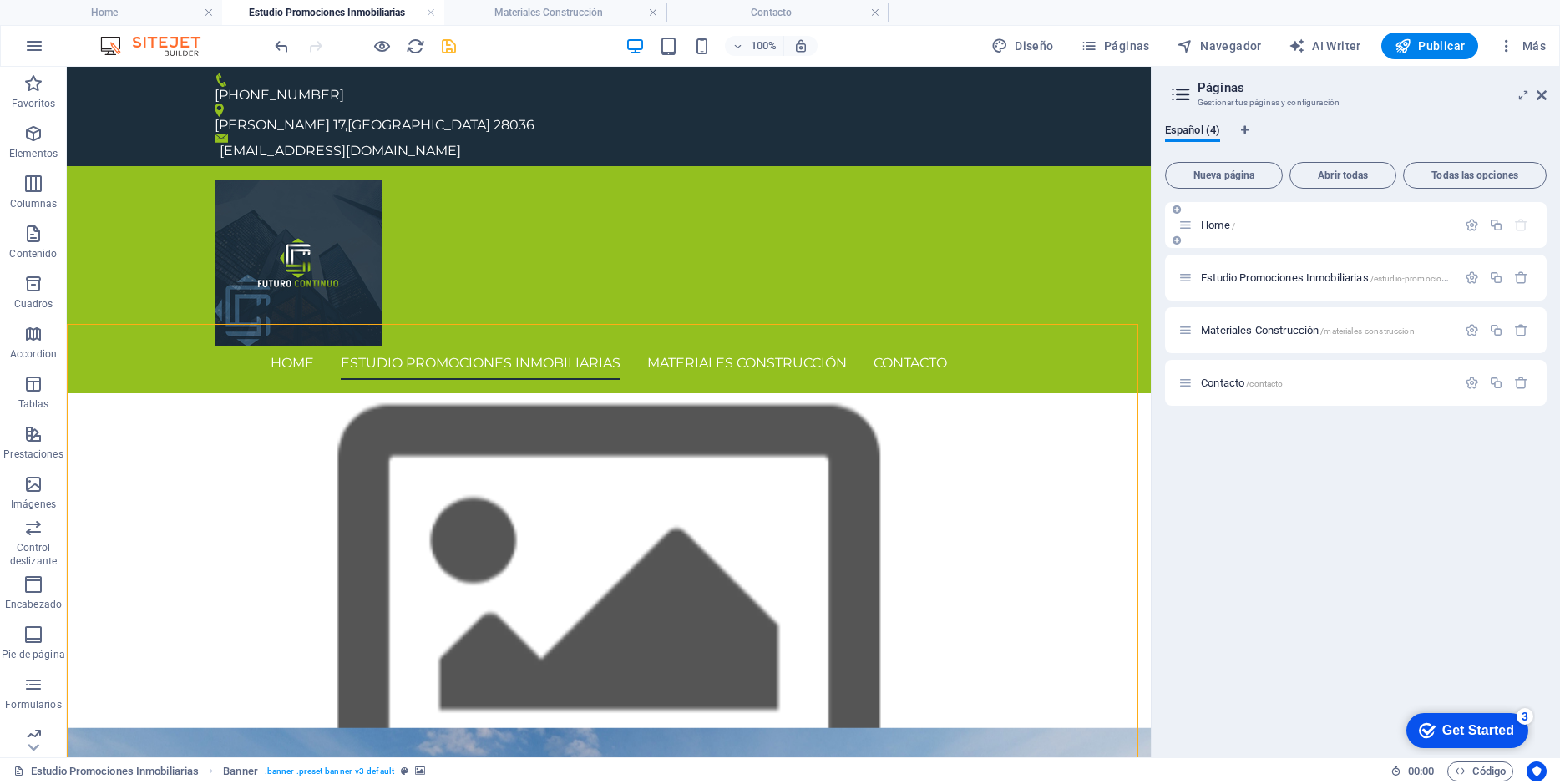
click at [1219, 223] on span "Home /" at bounding box center [1218, 225] width 34 height 13
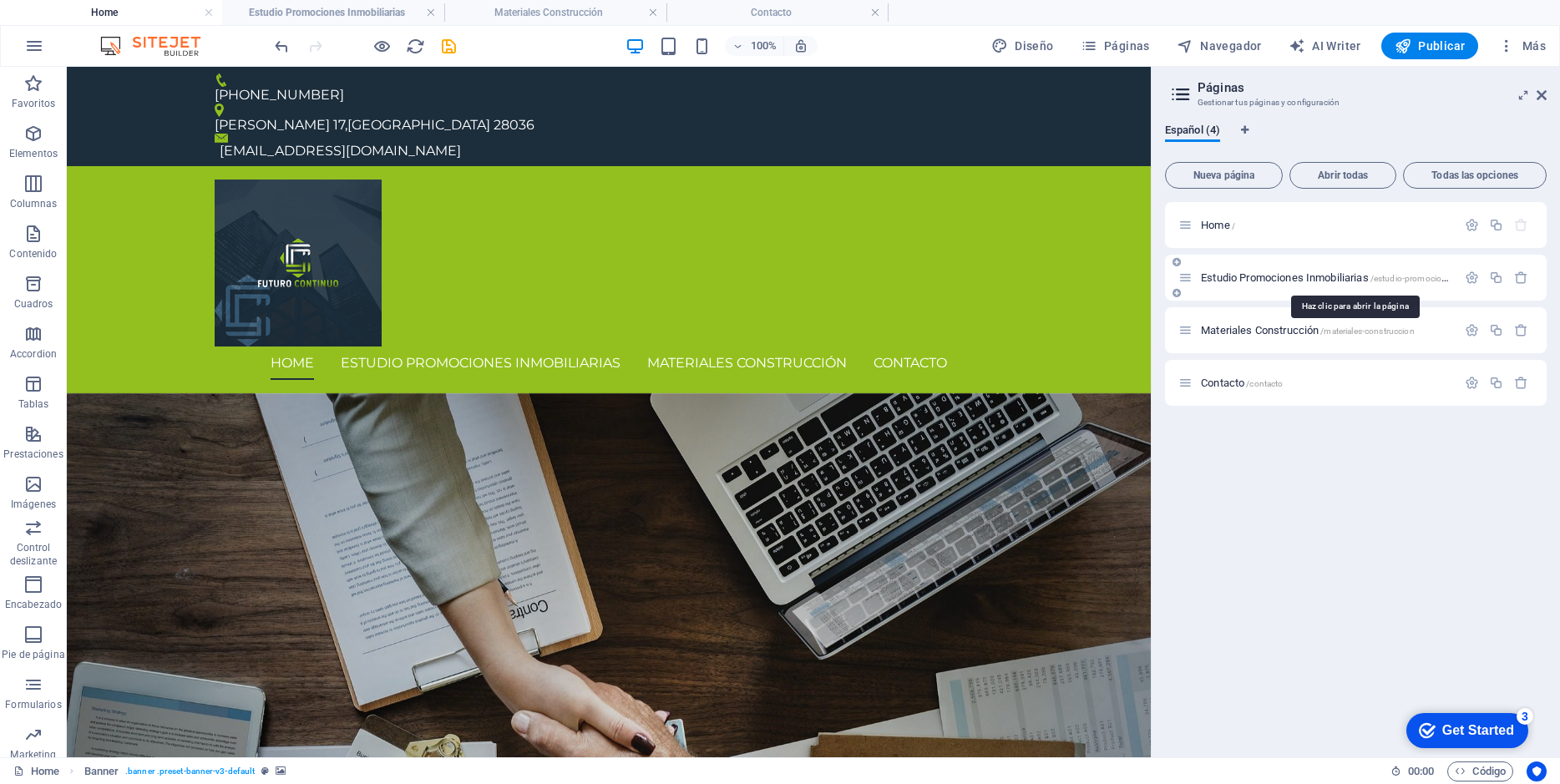
click at [1220, 276] on span "Estudio Promociones Inmobiliarias /estudio-promociones-inmobiliarias" at bounding box center [1353, 277] width 304 height 13
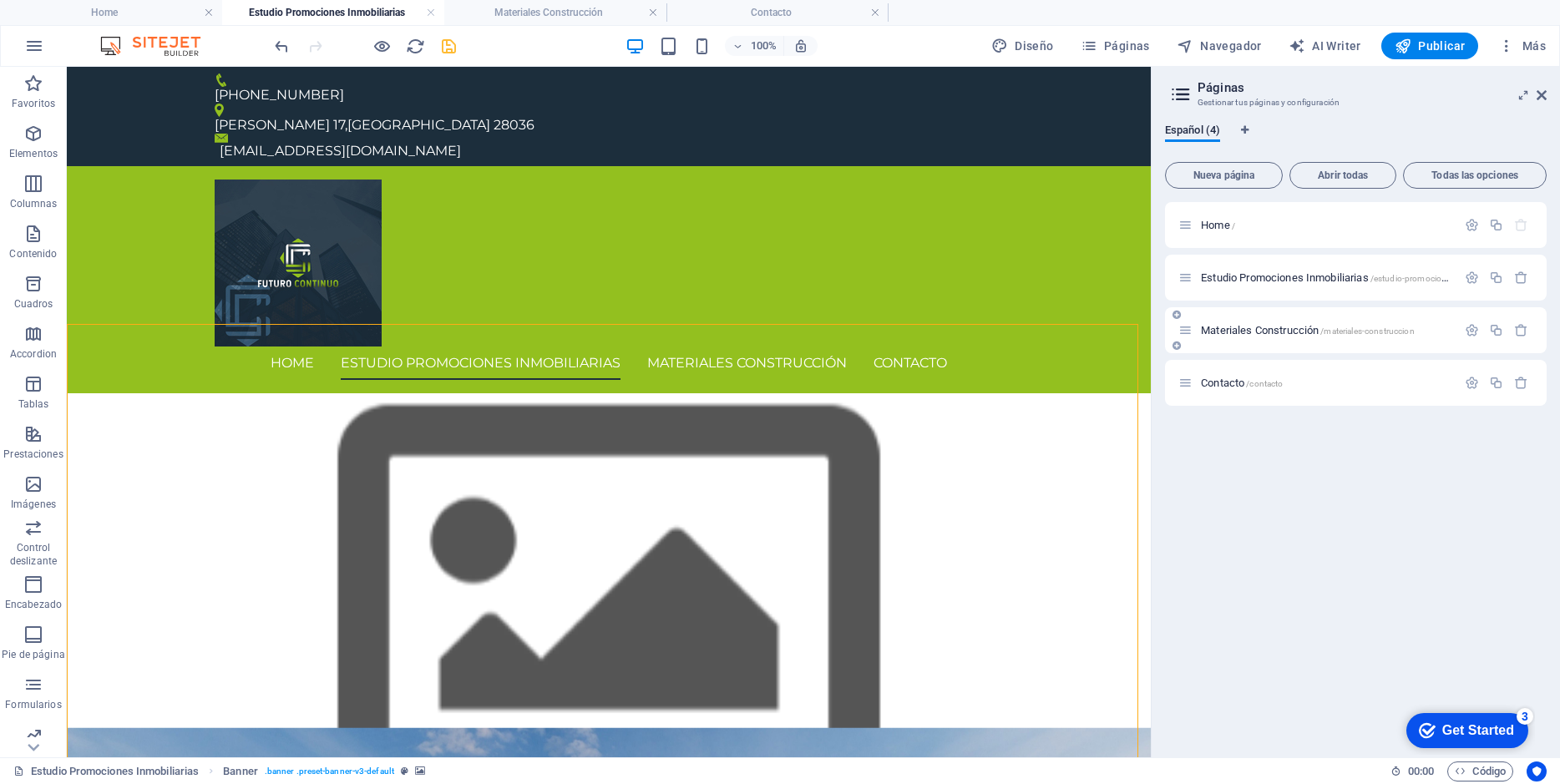
click at [1223, 323] on div "Materiales Construcción /materiales-construccion" at bounding box center [1317, 329] width 278 height 19
click at [1223, 333] on span "Materiales Construcción /materiales-construccion" at bounding box center [1307, 330] width 213 height 13
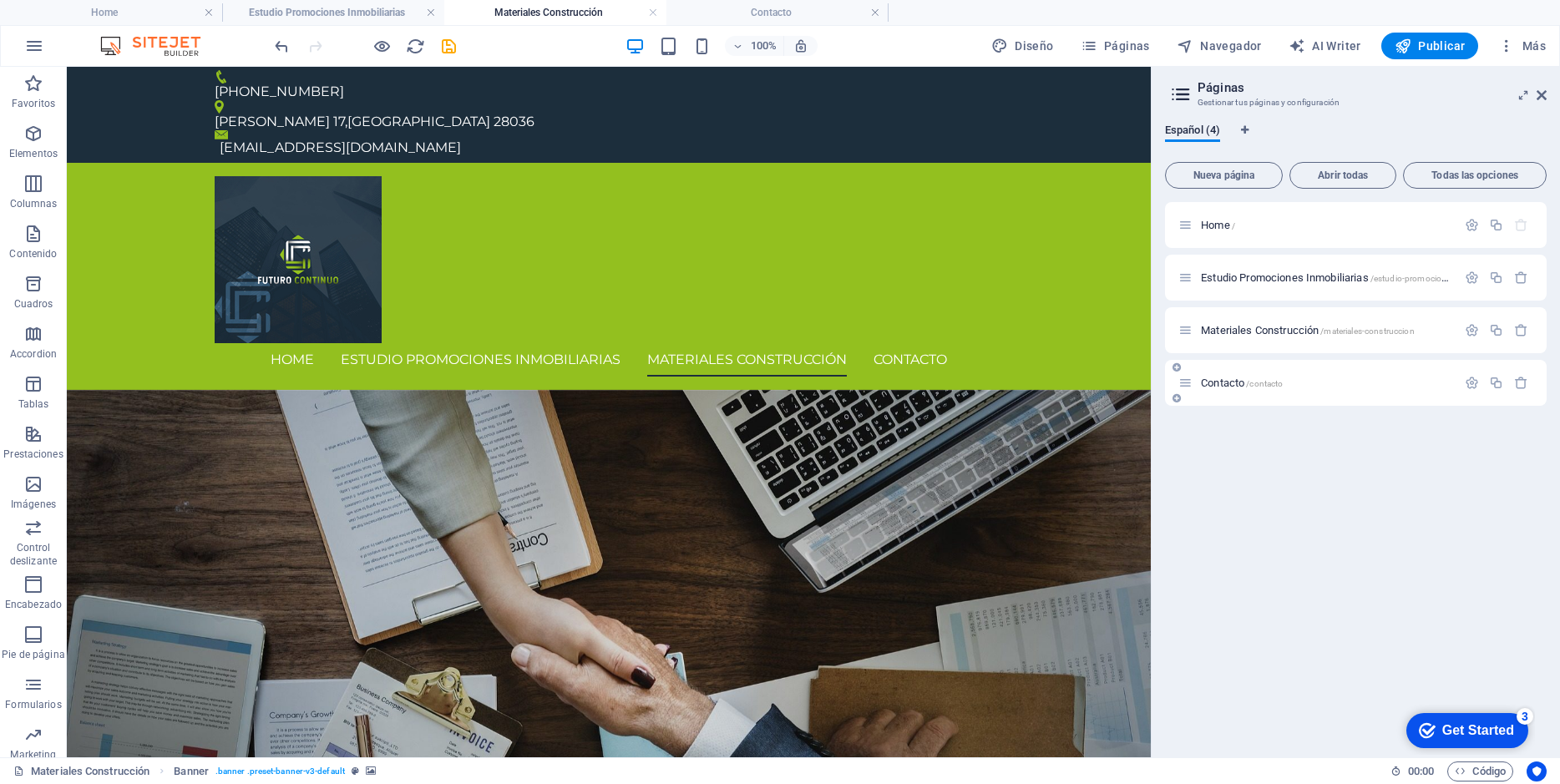
click at [1222, 381] on span "Contacto /contacto" at bounding box center [1241, 383] width 82 height 13
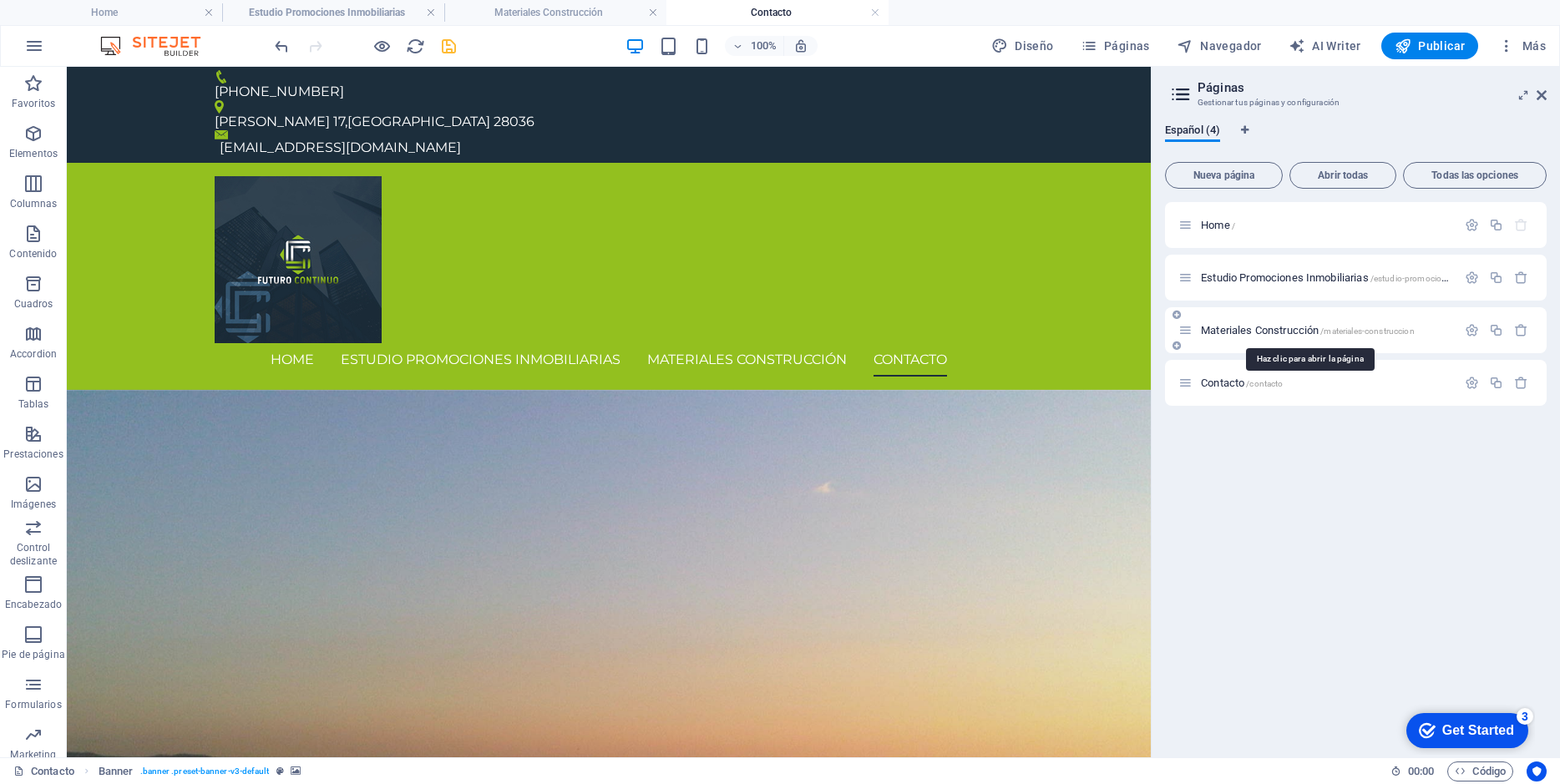
click at [1241, 329] on span "Materiales Construcción /materiales-construccion" at bounding box center [1307, 330] width 213 height 13
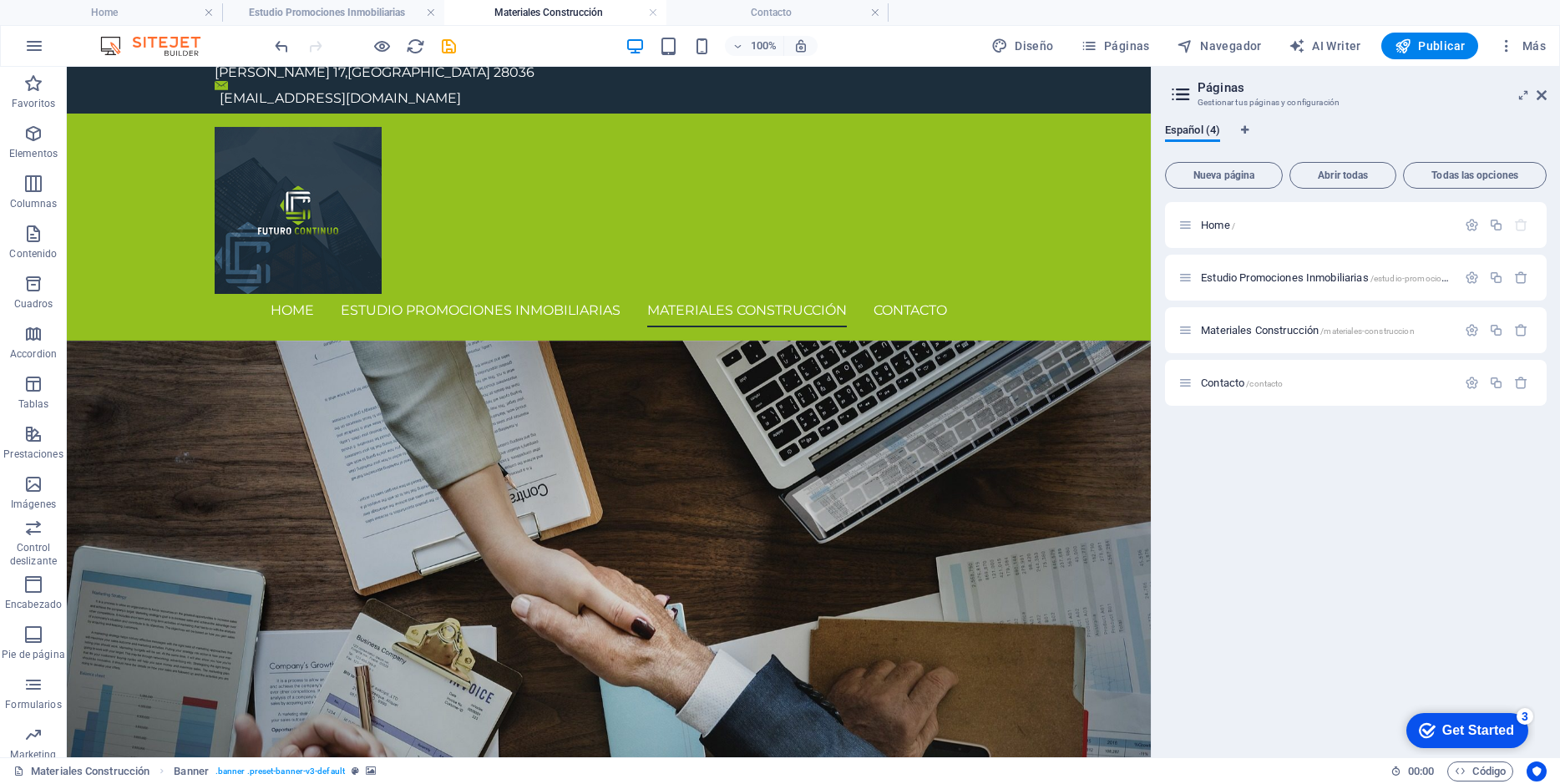
scroll to position [0, 0]
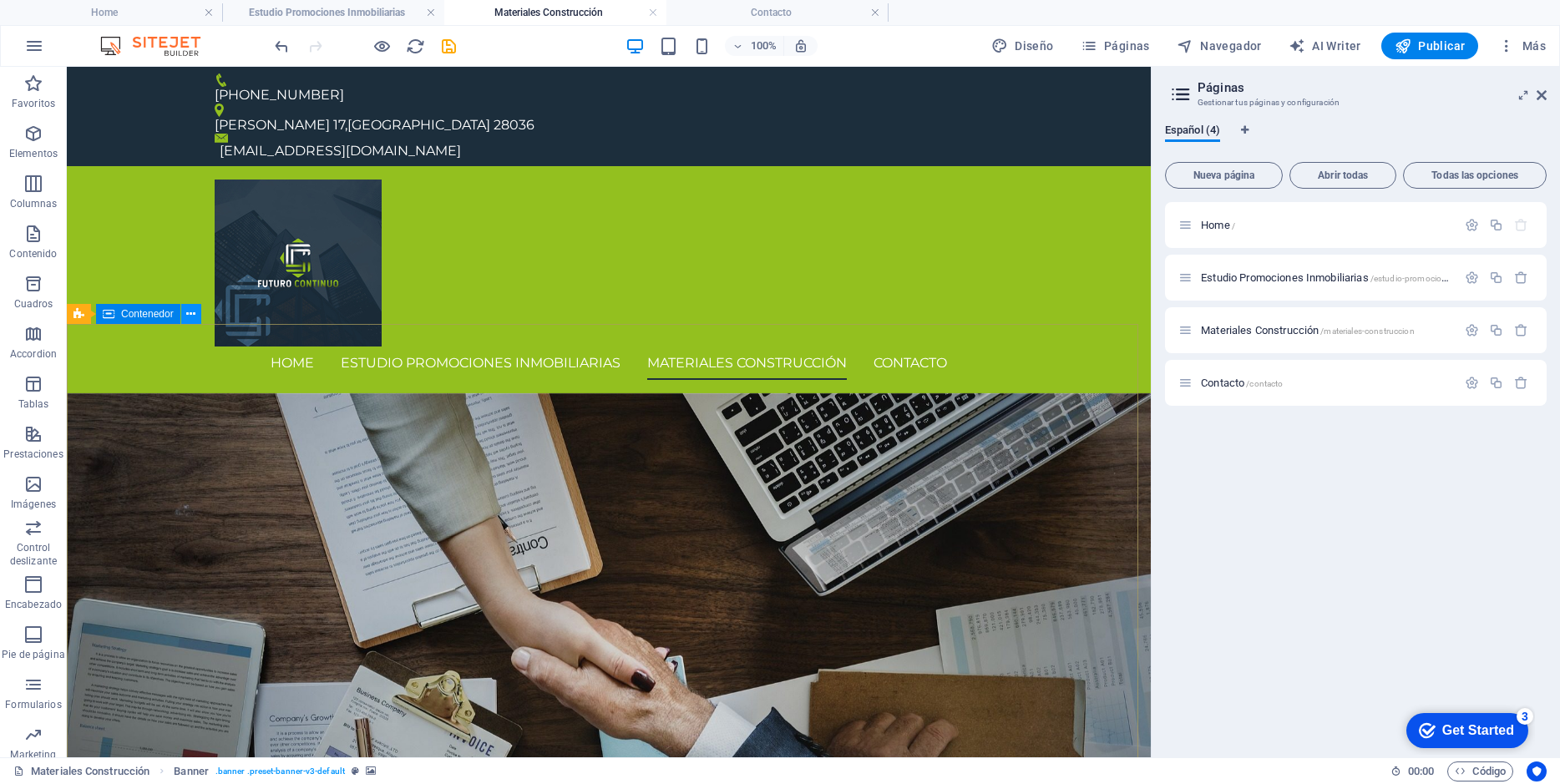
click at [194, 315] on icon at bounding box center [191, 313] width 9 height 17
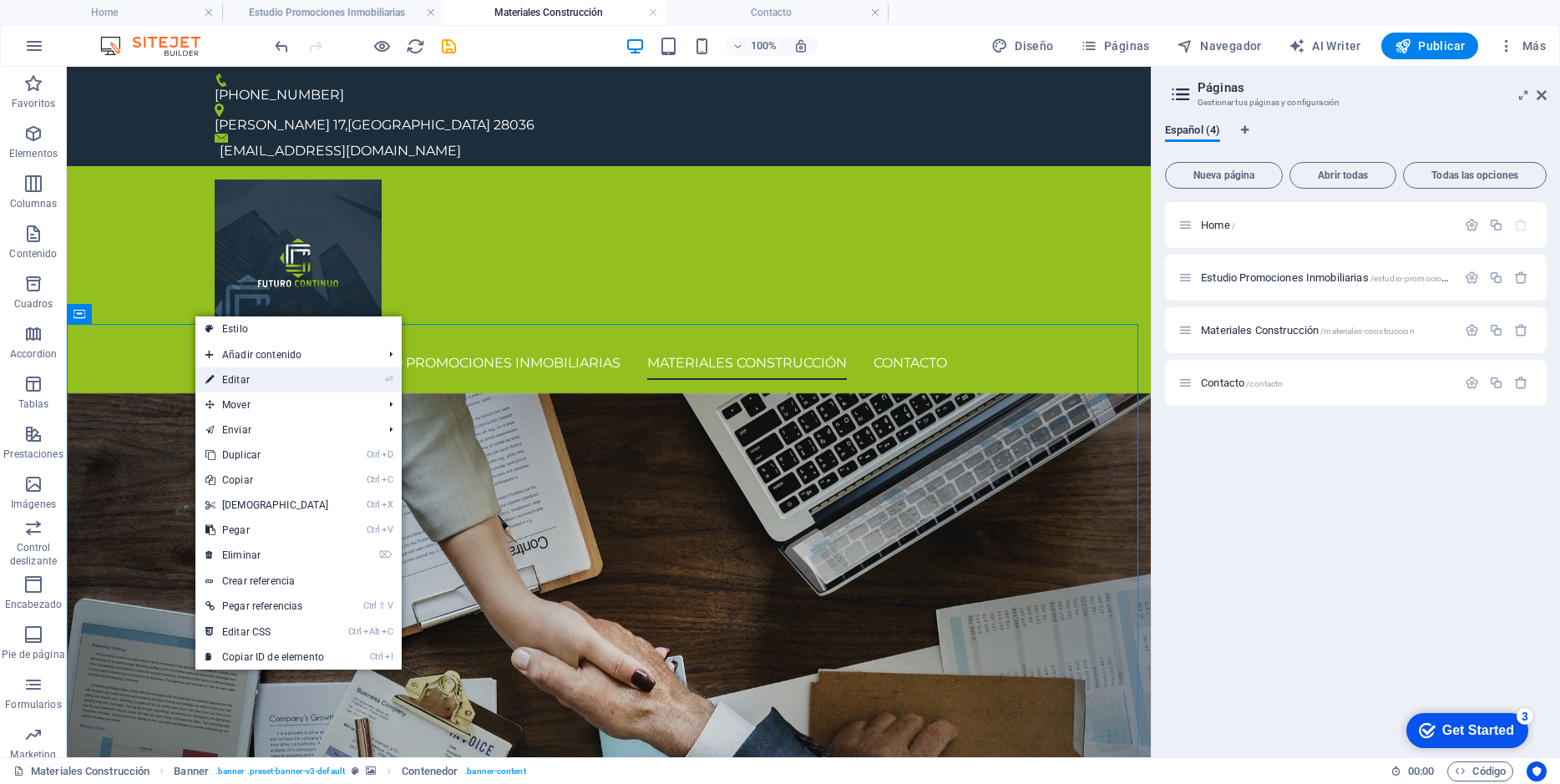
click at [247, 383] on link "⏎ Editar" at bounding box center [267, 380] width 144 height 25
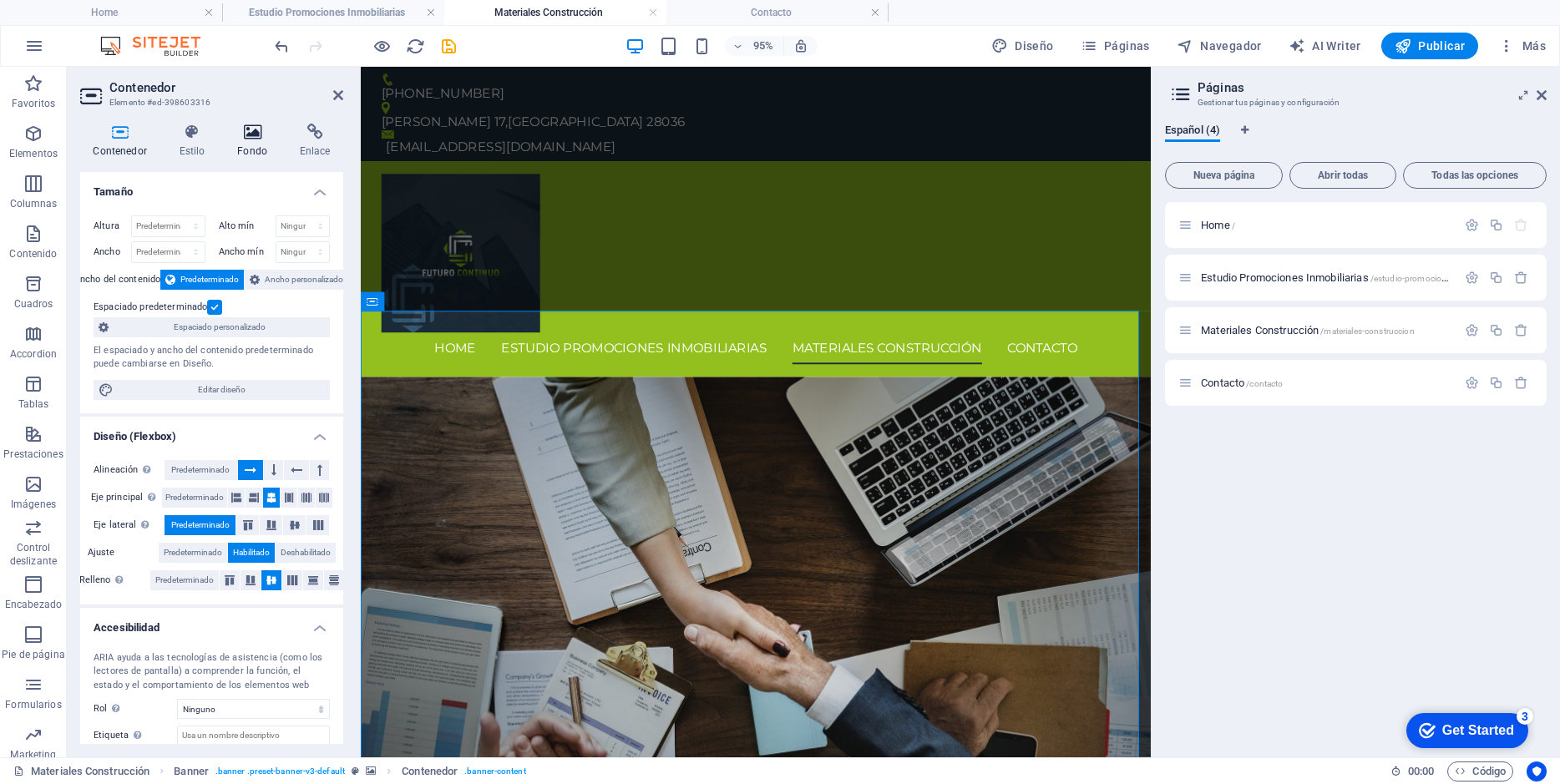
click at [243, 128] on icon at bounding box center [252, 131] width 56 height 17
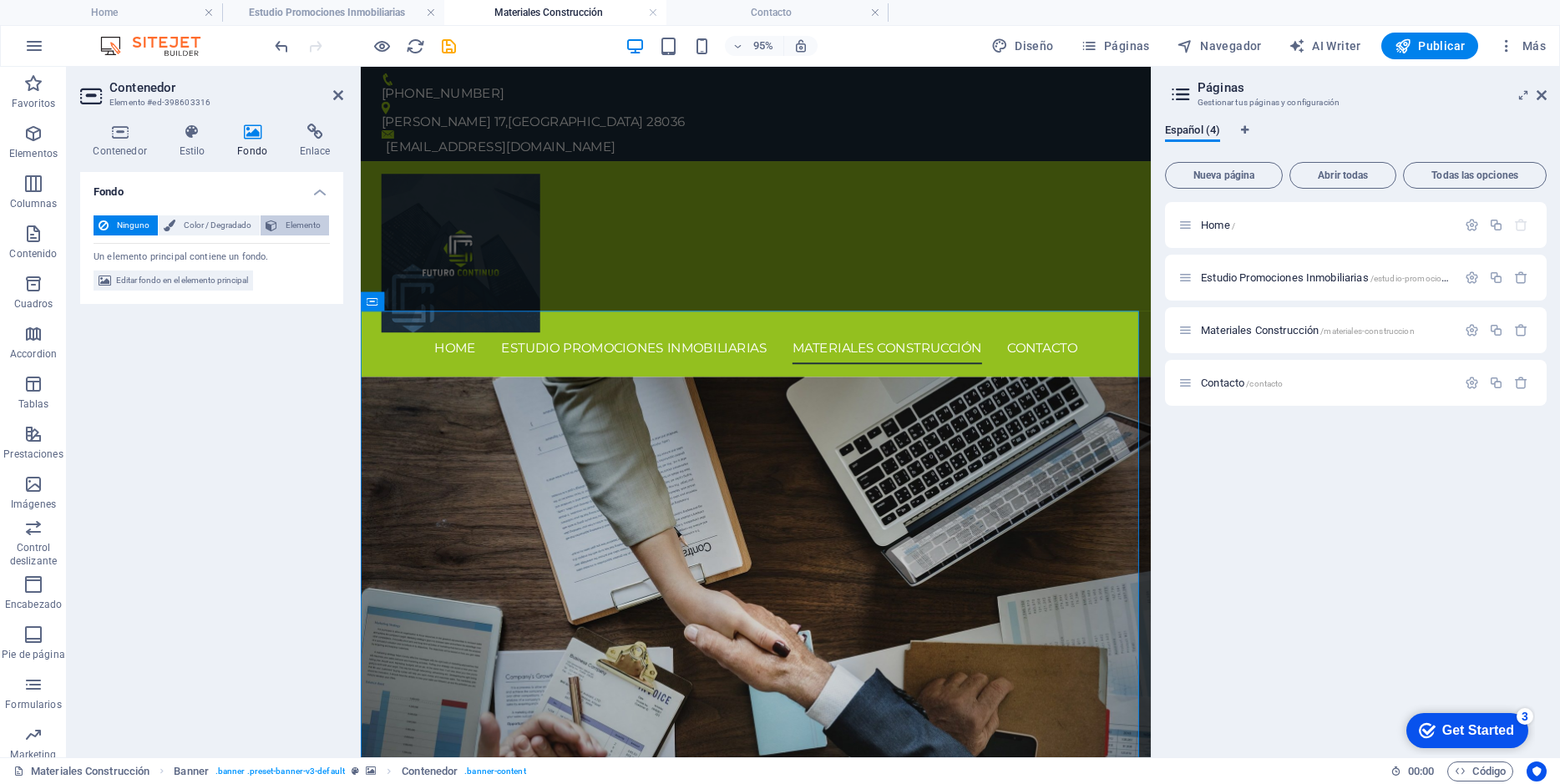
click at [285, 220] on span "Elemento" at bounding box center [302, 225] width 41 height 20
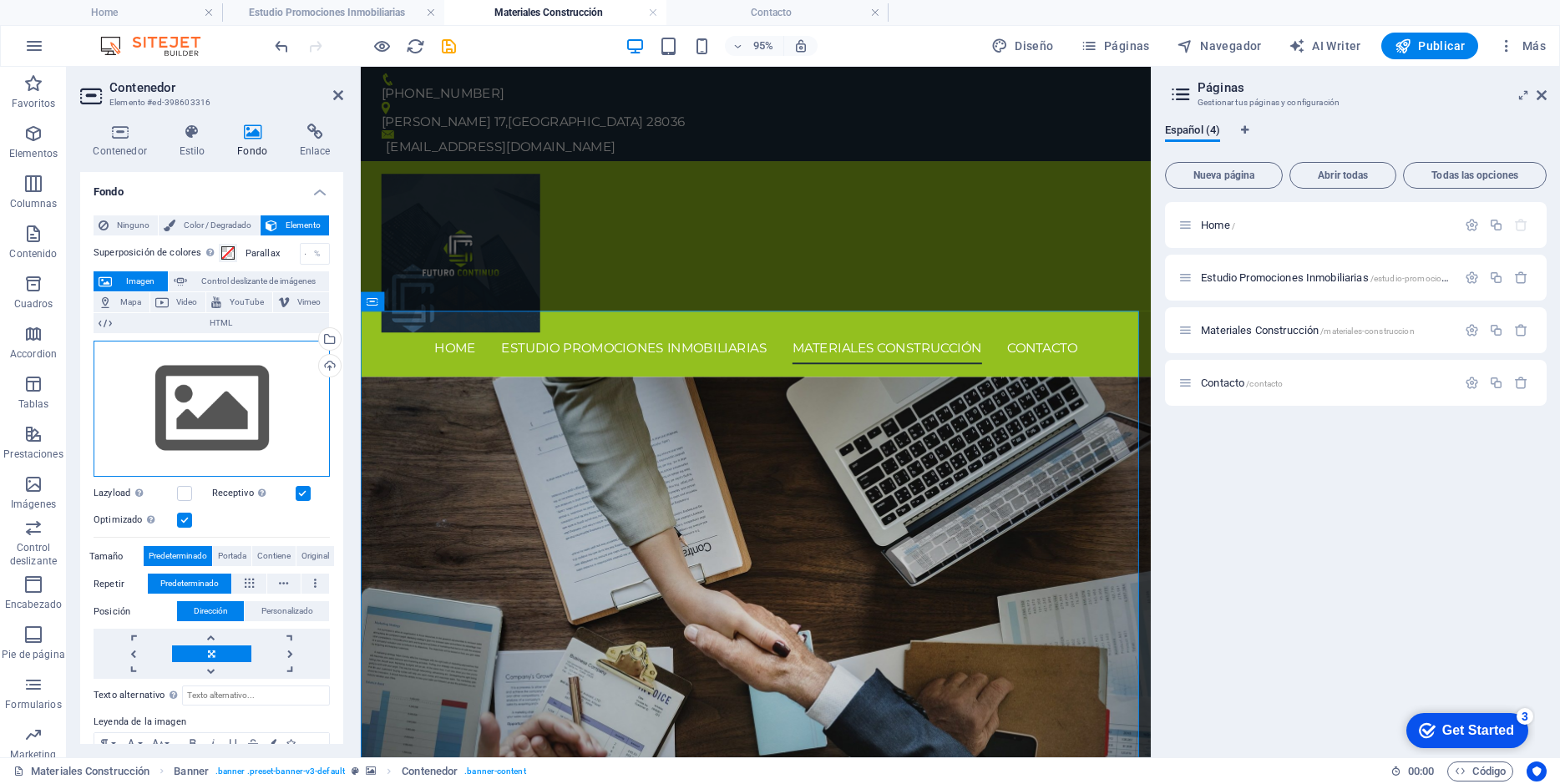
click at [303, 402] on div "Arrastra archivos aquí, haz clic para escoger archivos o selecciona archivos de…" at bounding box center [212, 409] width 236 height 137
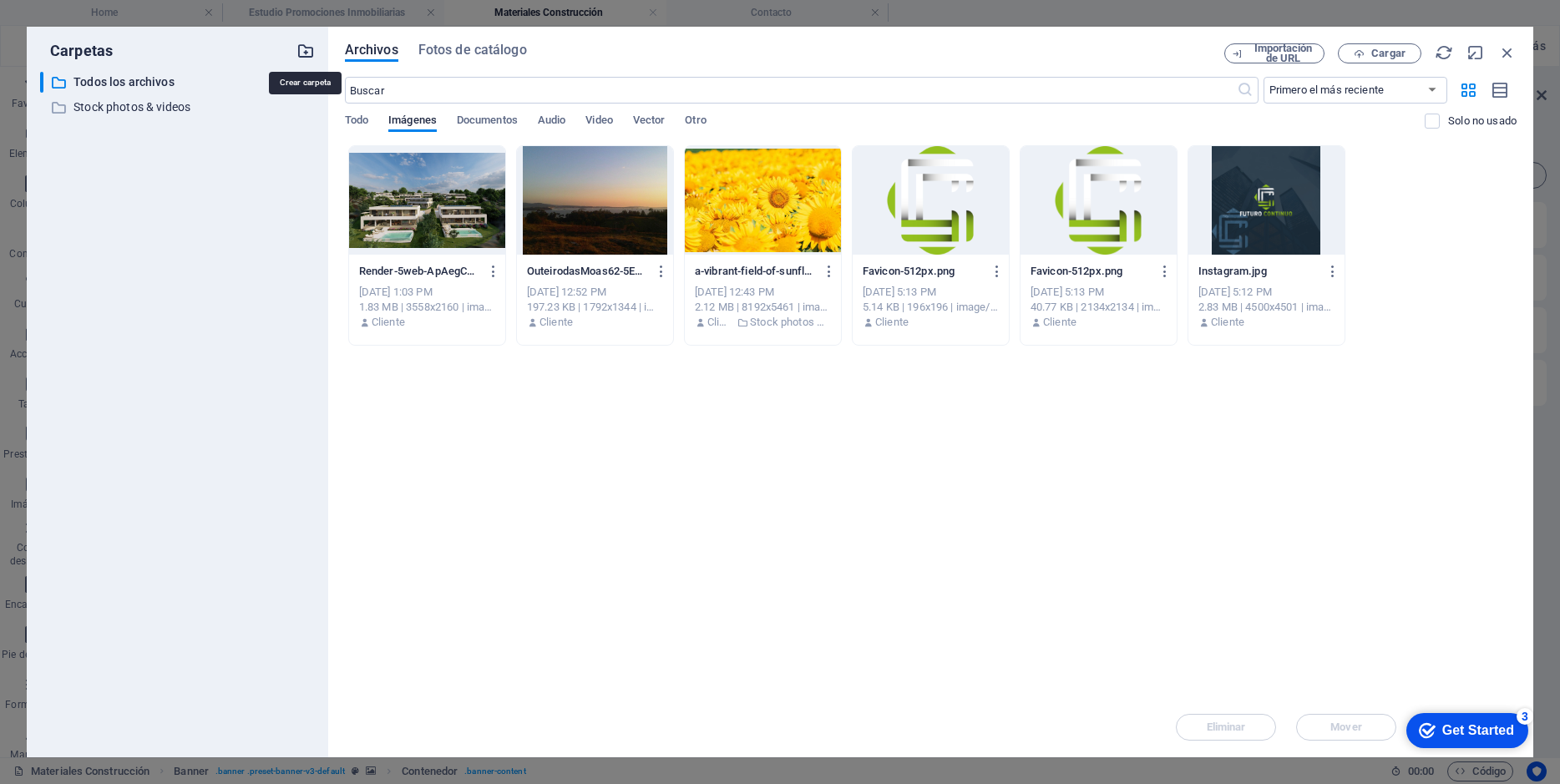
click at [307, 50] on icon "button" at bounding box center [305, 50] width 18 height 18
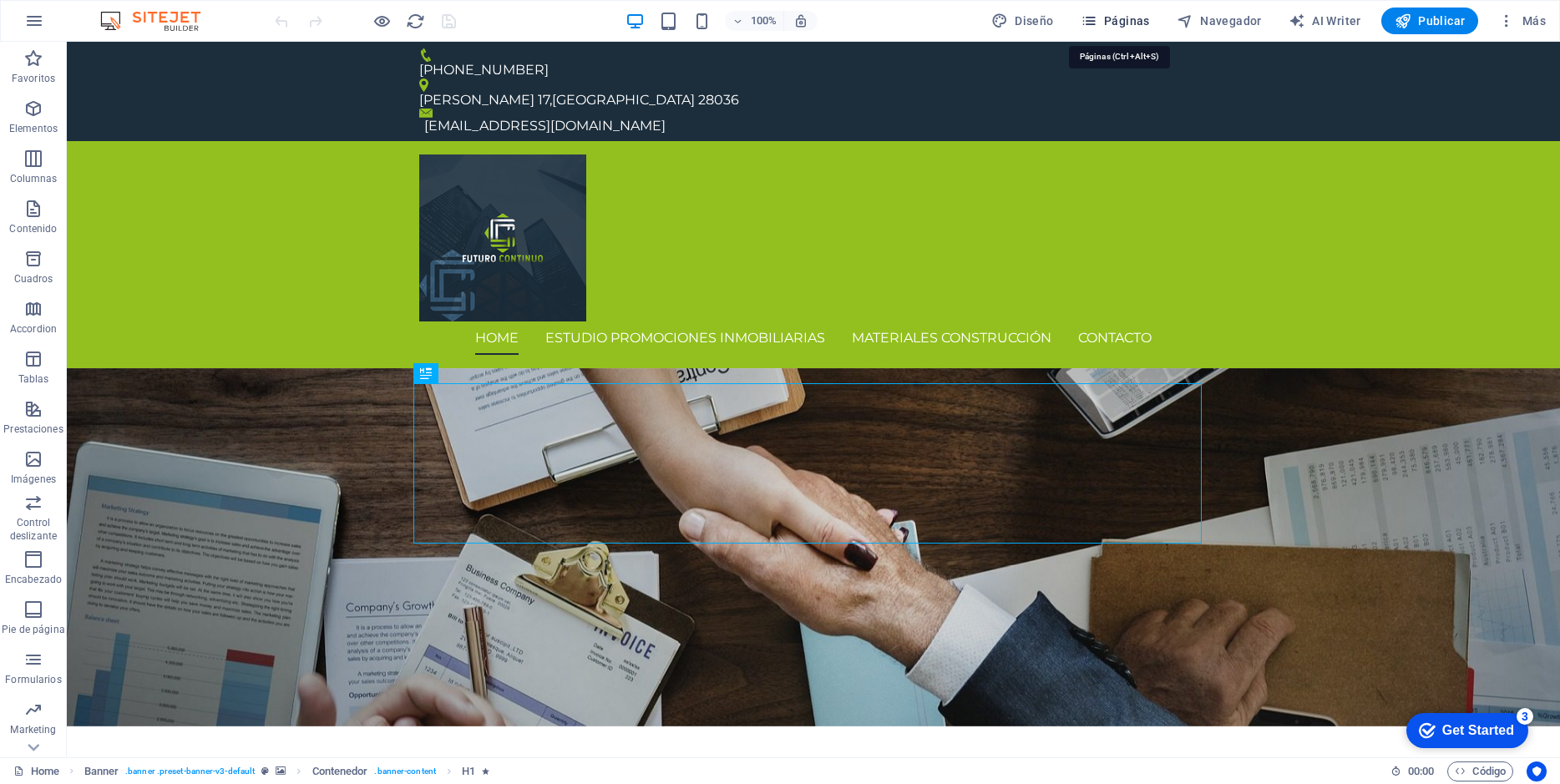
click at [1140, 23] on span "Páginas" at bounding box center [1114, 21] width 69 height 17
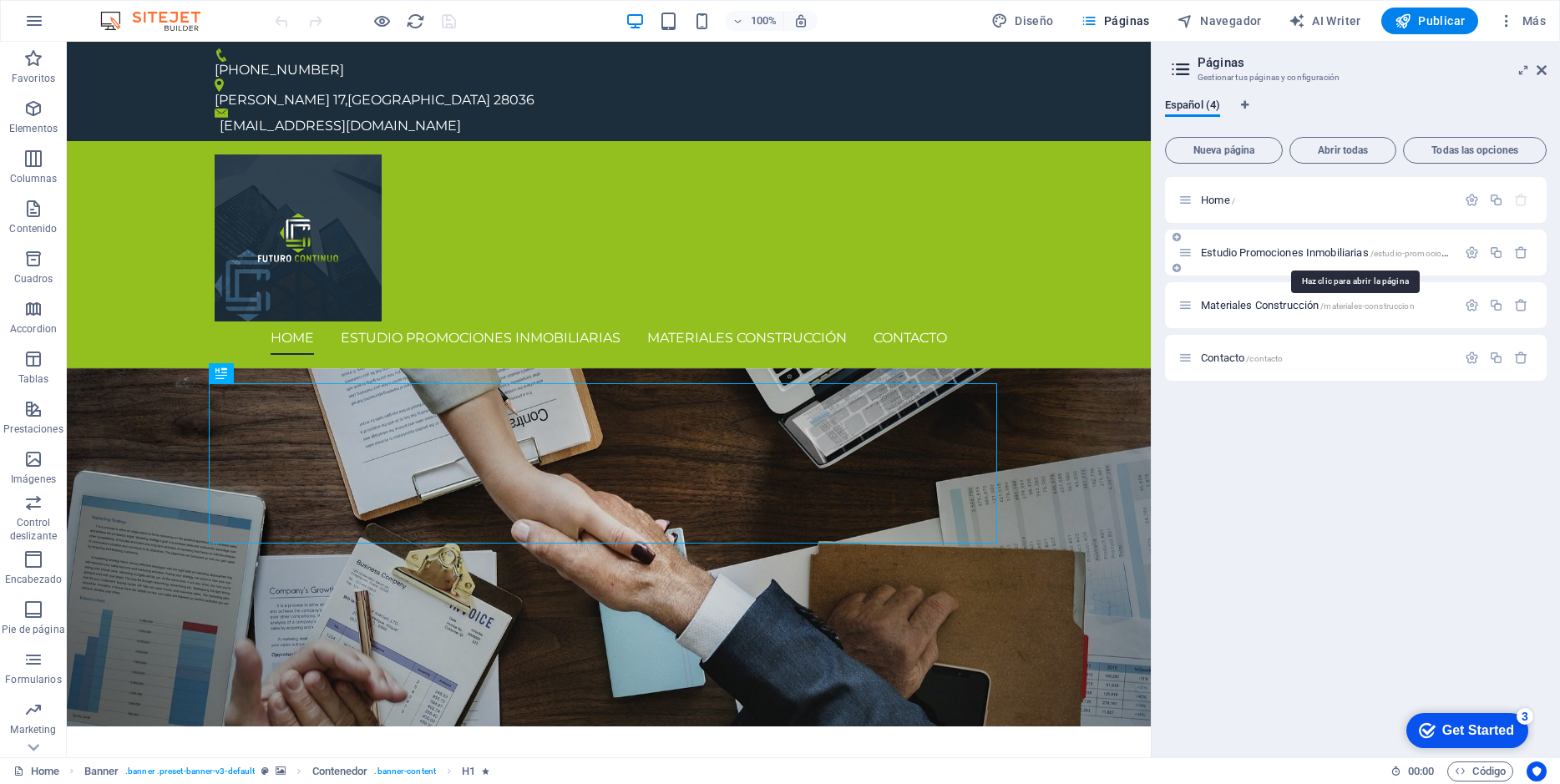
click at [1237, 250] on span "Estudio Promociones Inmobiliarias /estudio-promociones-inmobiliarias" at bounding box center [1353, 253] width 304 height 13
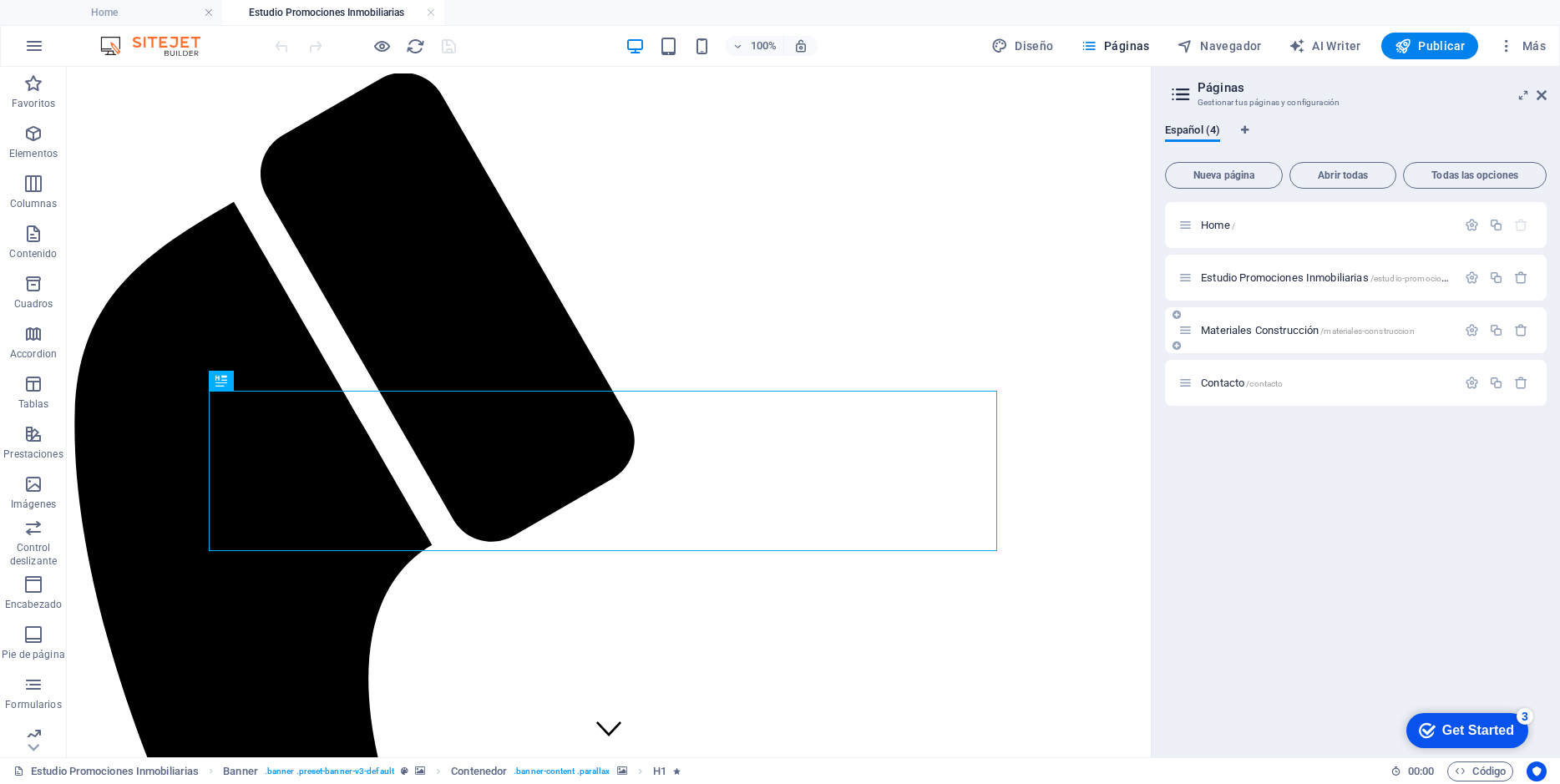
click at [1238, 328] on span "Materiales Construcción /materiales-construccion" at bounding box center [1307, 330] width 213 height 13
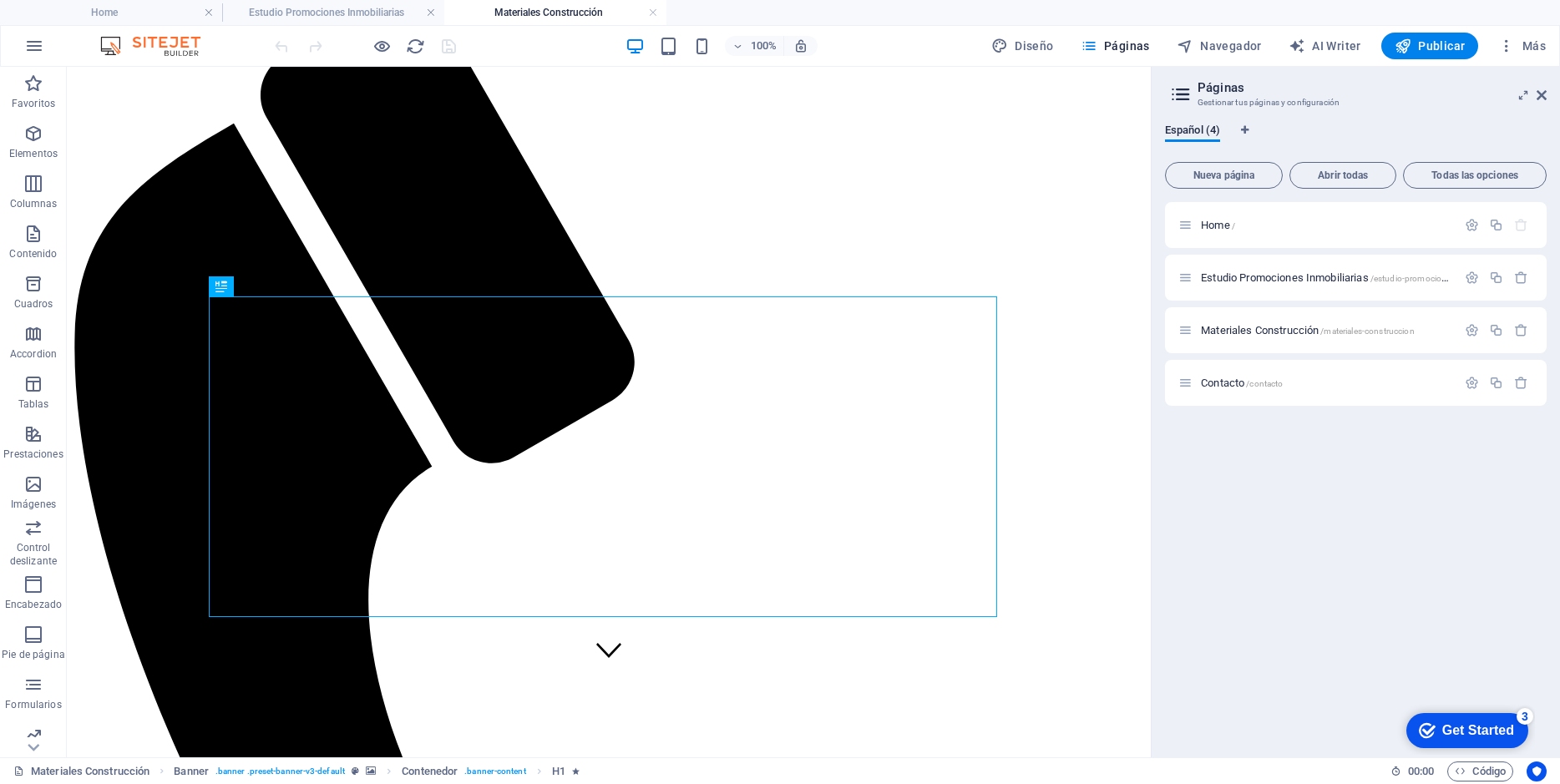
scroll to position [131, 0]
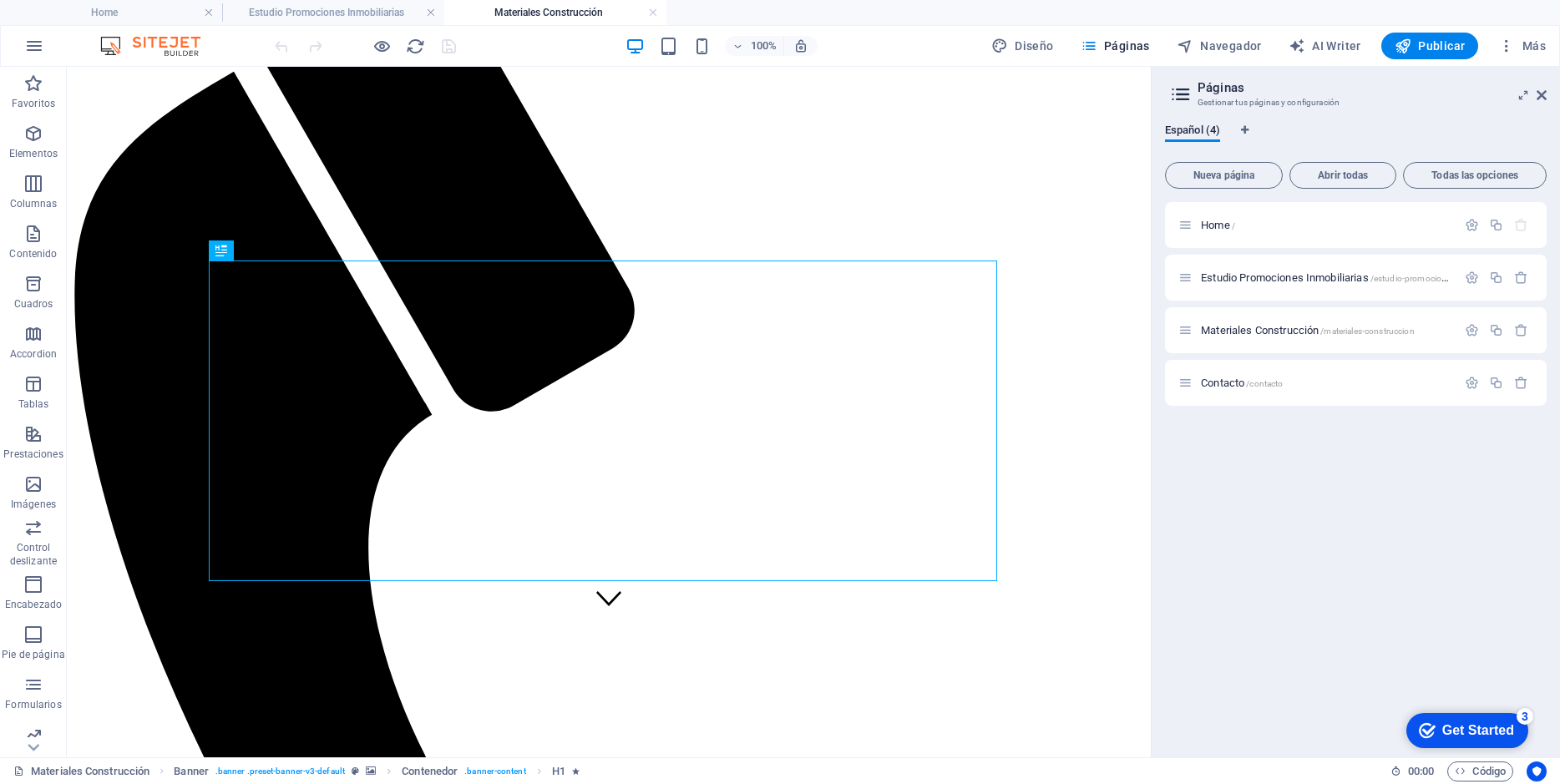
drag, startPoint x: 1141, startPoint y: 178, endPoint x: 1219, endPoint y: 368, distance: 205.4
click at [190, 178] on icon at bounding box center [191, 184] width 9 height 17
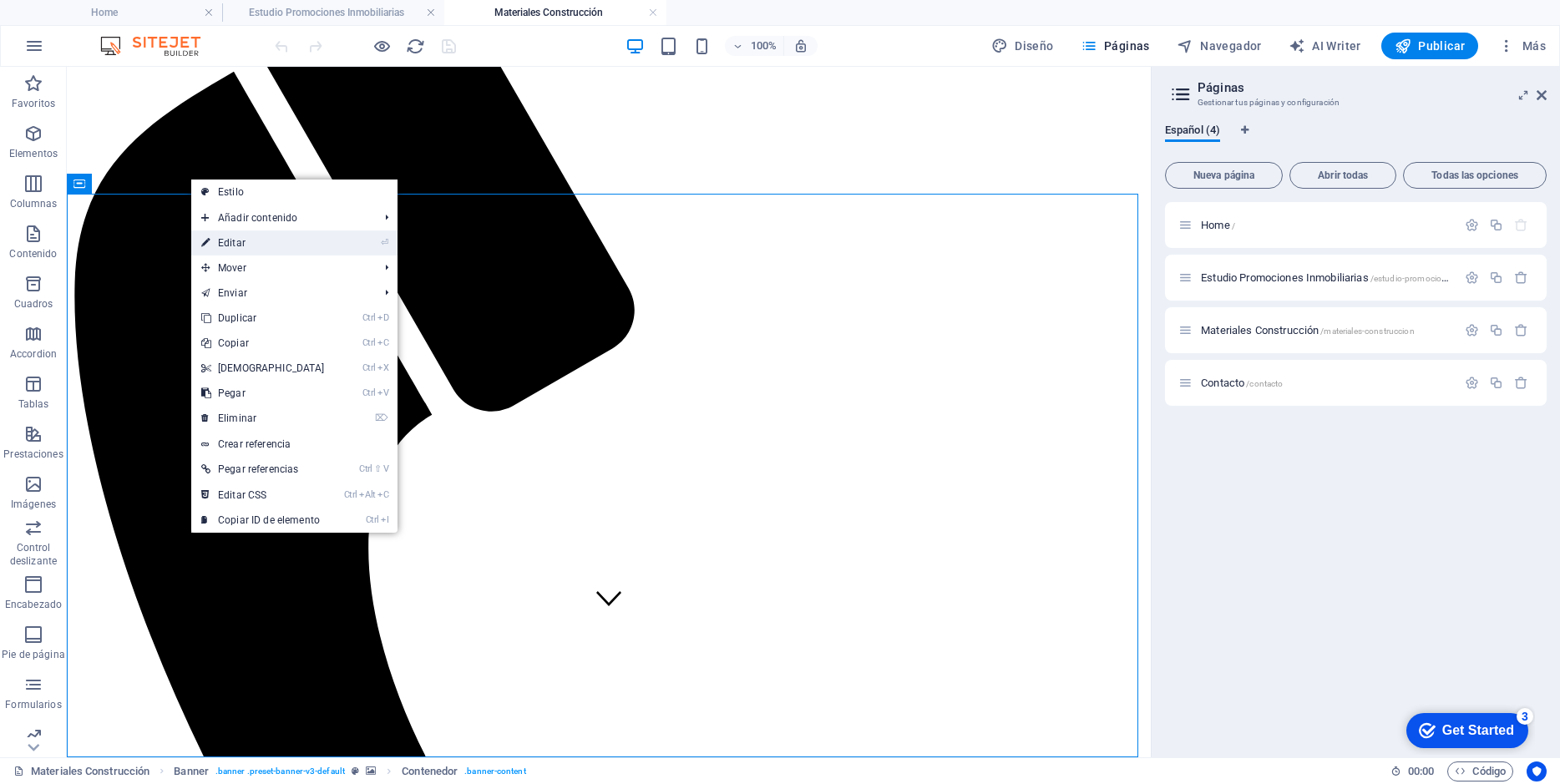
click at [246, 231] on link "⏎ Editar" at bounding box center [263, 243] width 144 height 25
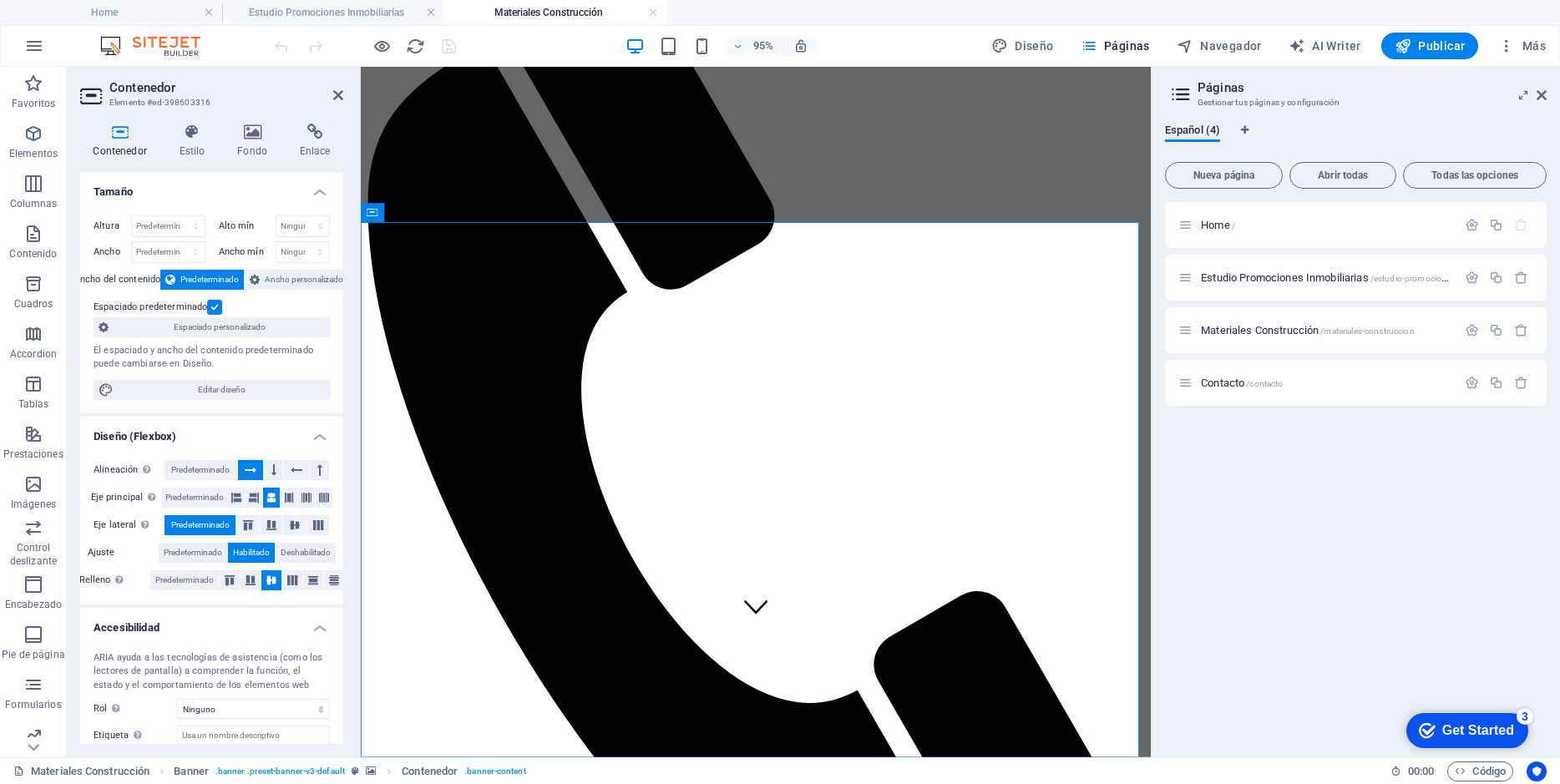
scroll to position [94, 0]
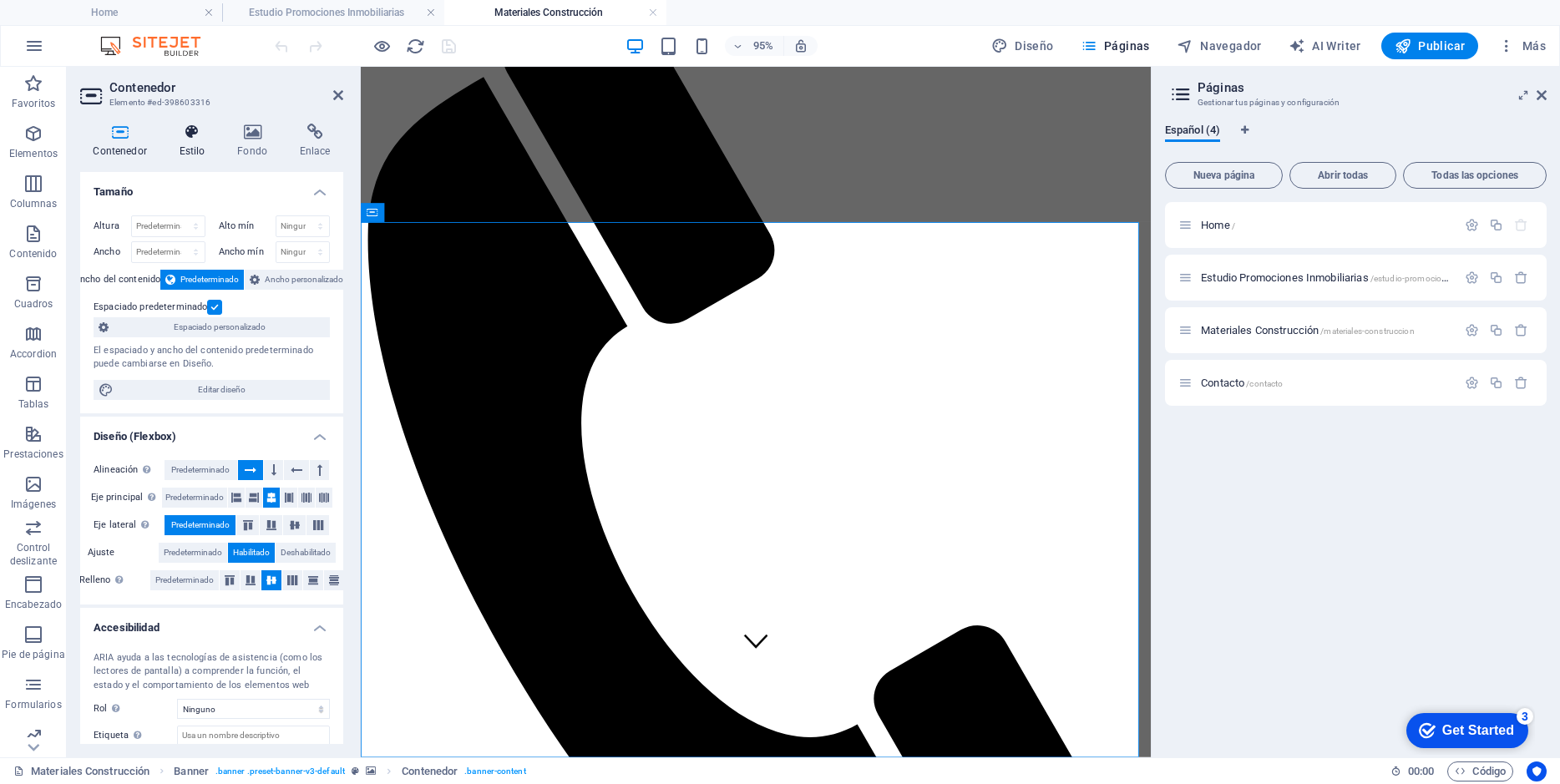
click at [194, 129] on icon at bounding box center [193, 131] width 52 height 17
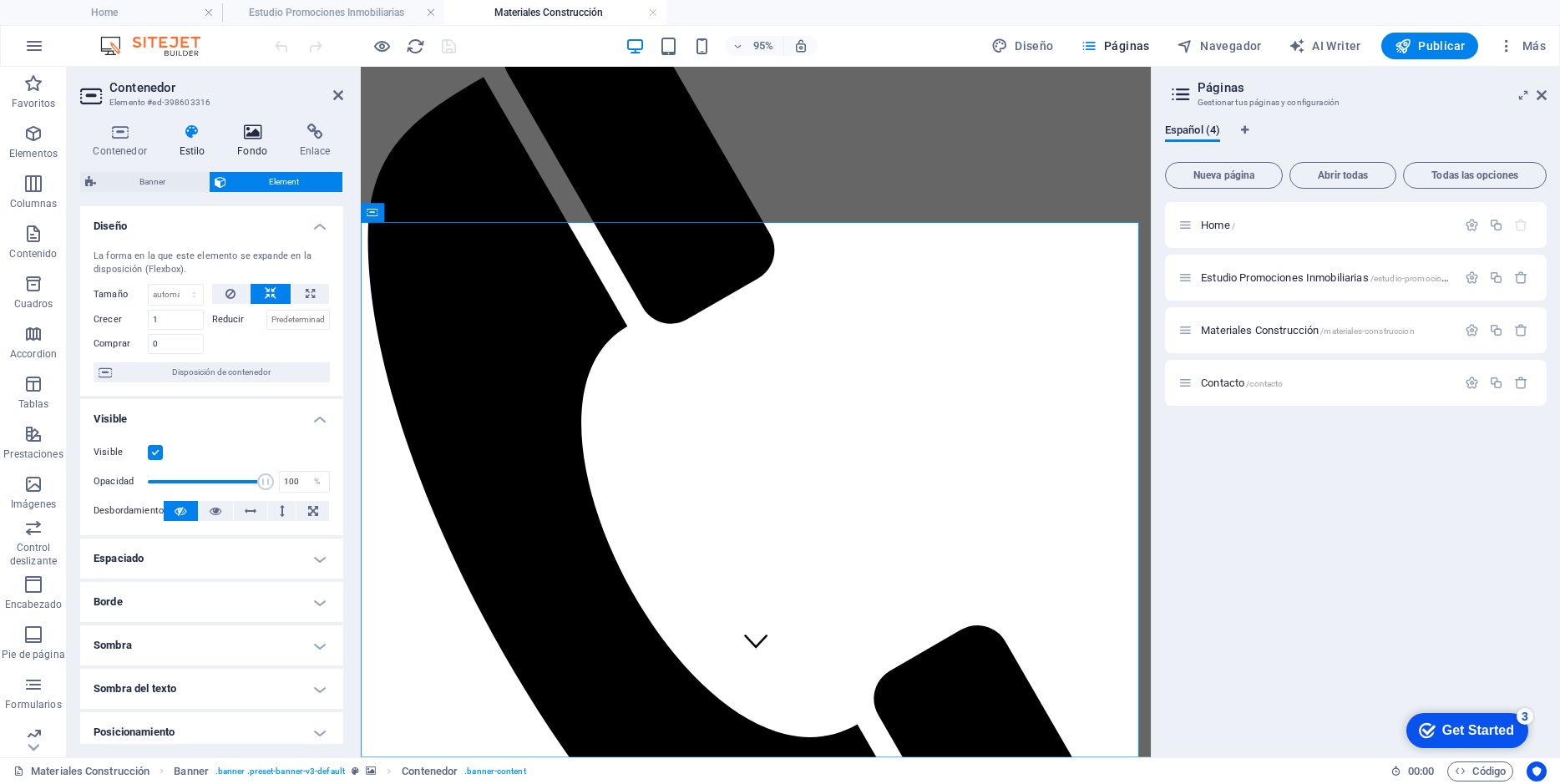
click at [255, 133] on icon at bounding box center [252, 131] width 56 height 17
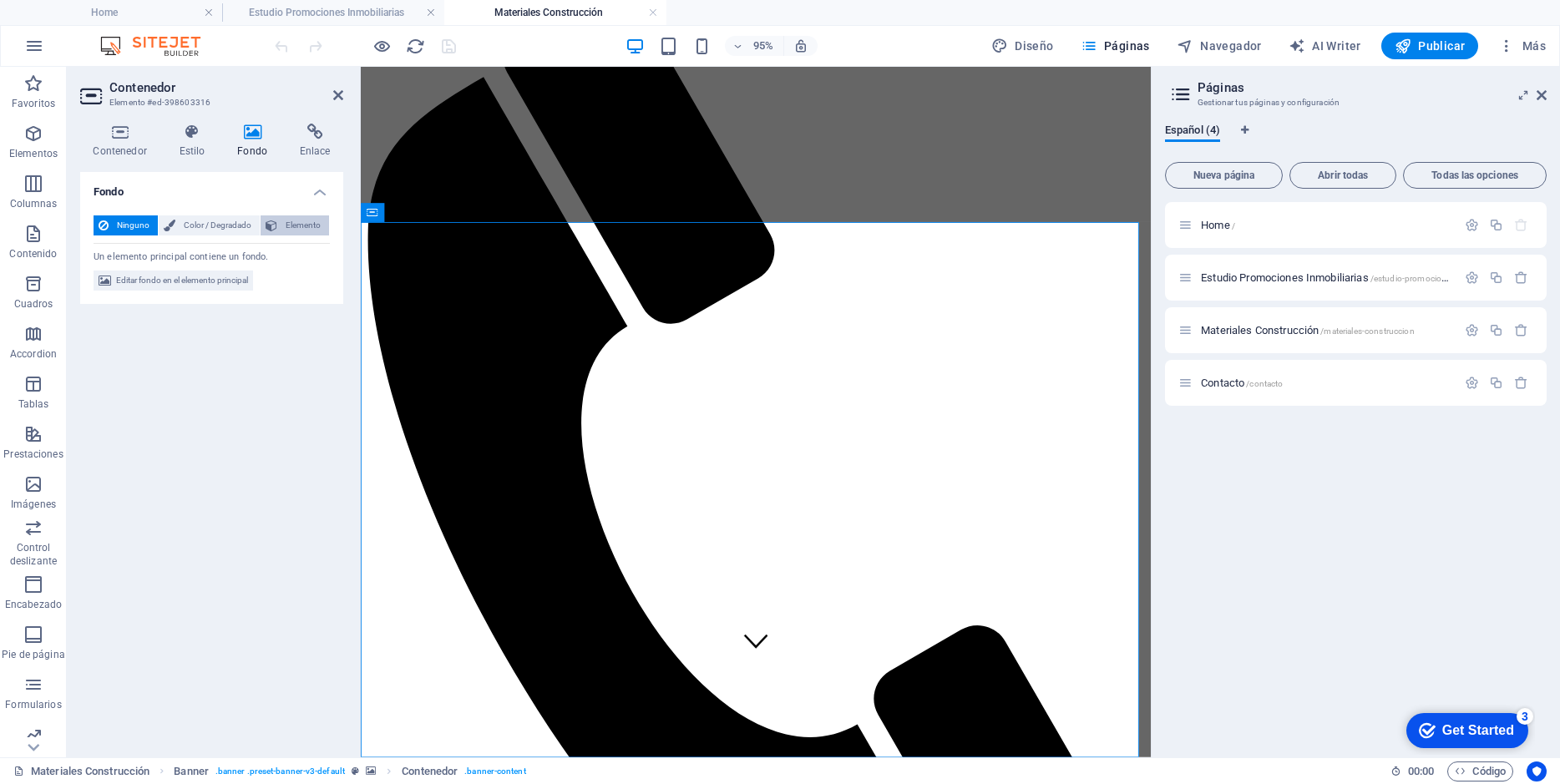
click at [288, 228] on span "Elemento" at bounding box center [302, 225] width 41 height 20
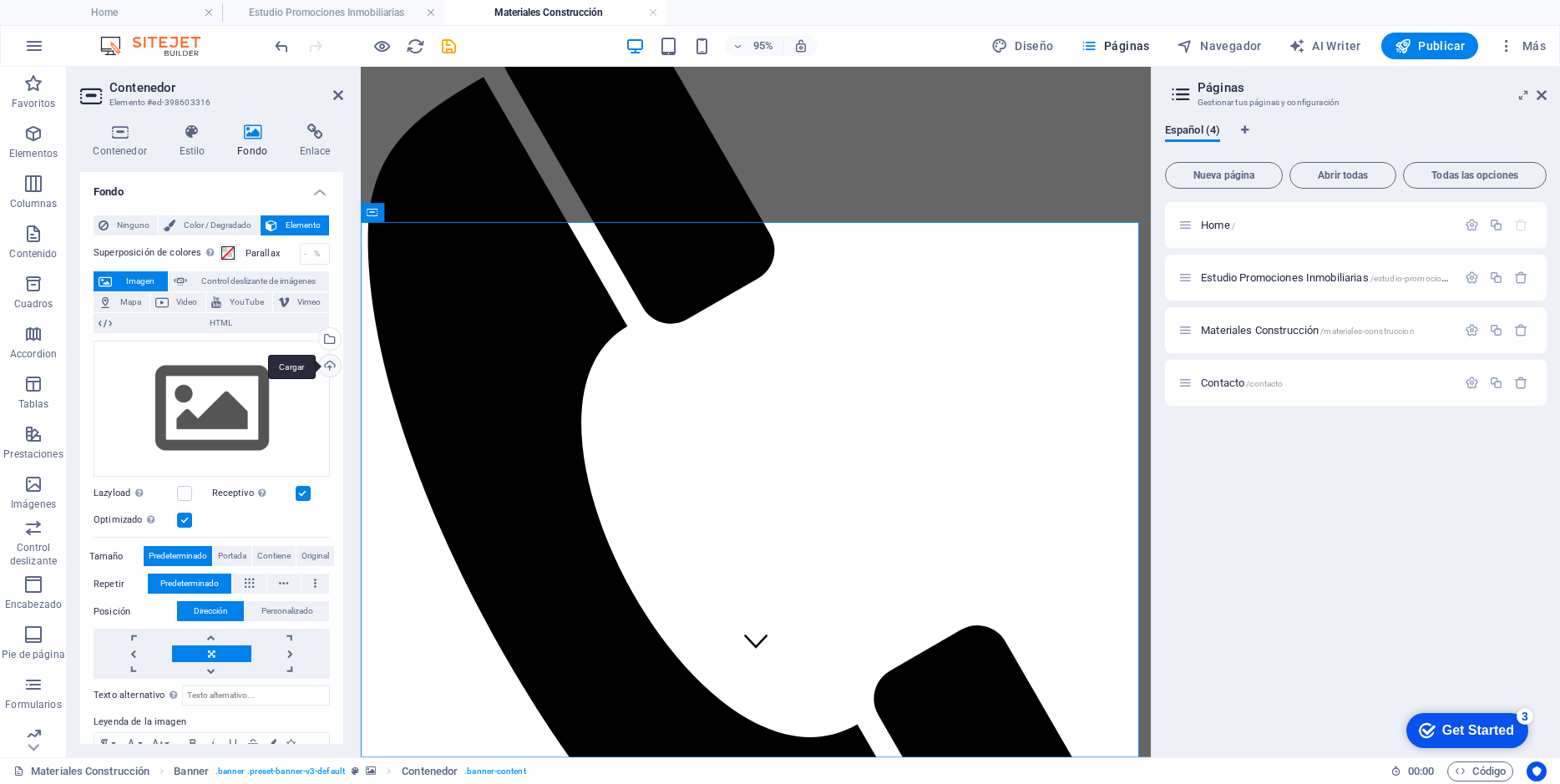
click at [320, 365] on div "Cargar" at bounding box center [329, 367] width 25 height 25
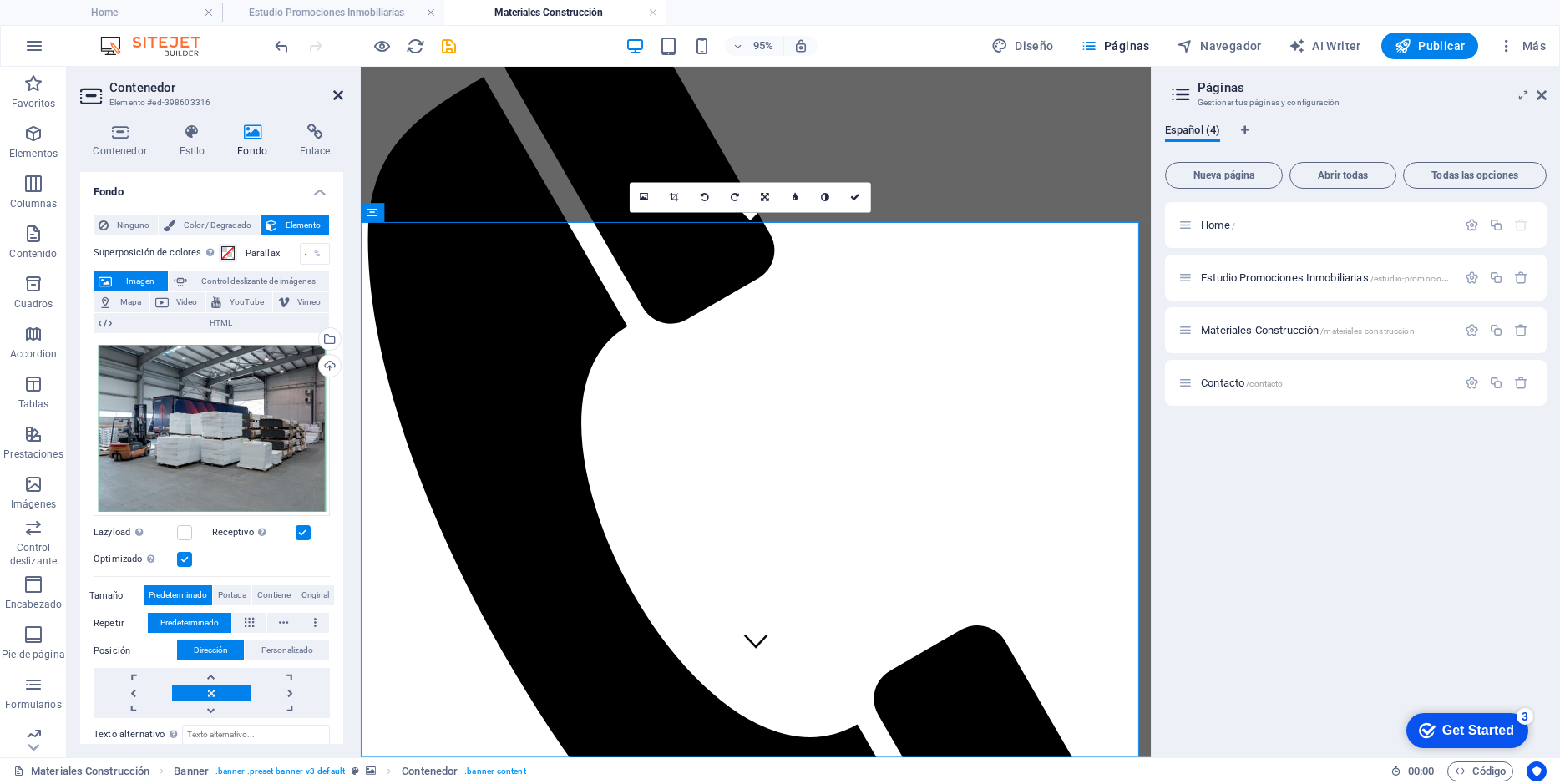
click at [338, 90] on icon at bounding box center [338, 95] width 10 height 14
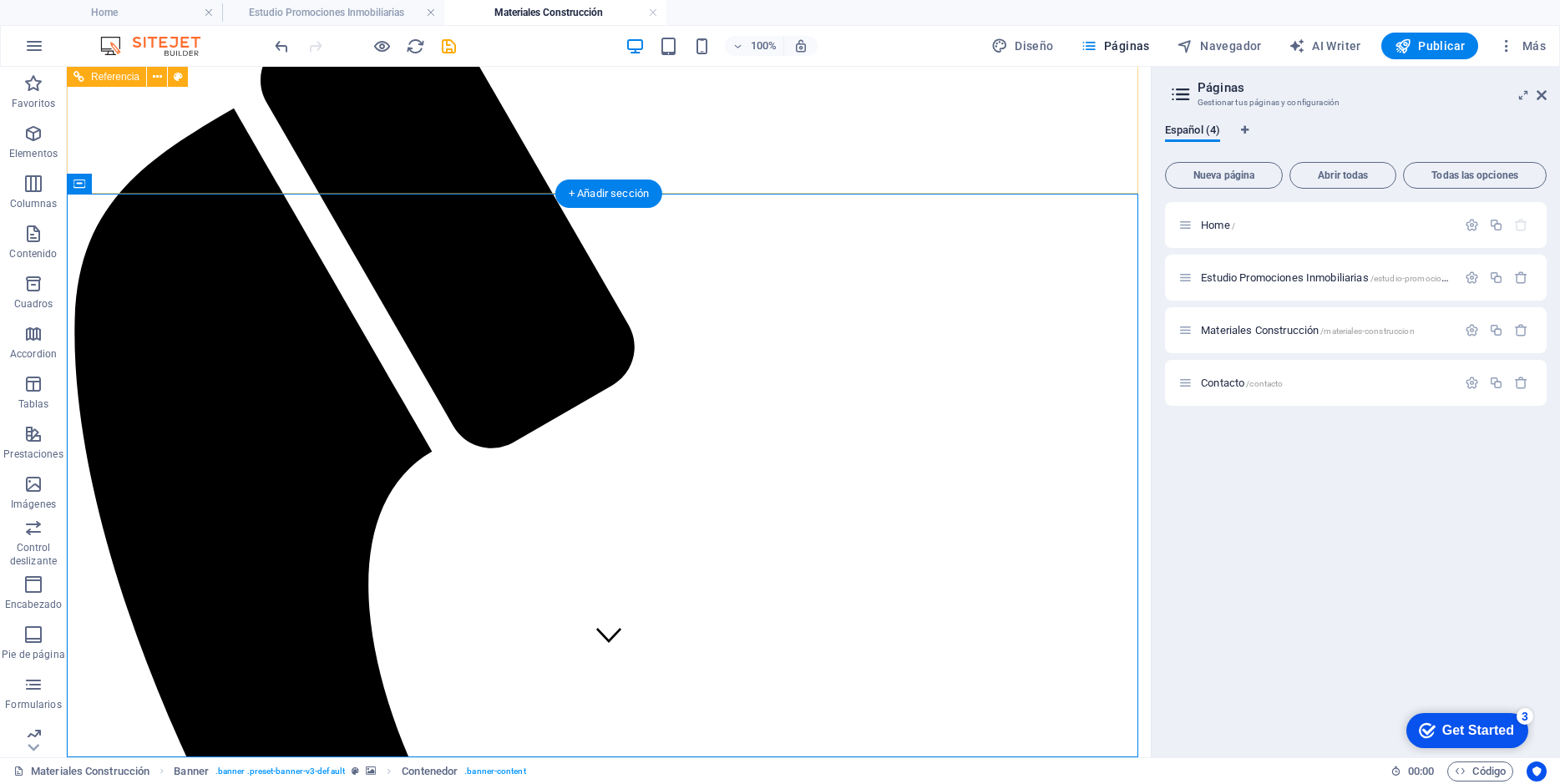
scroll to position [131, 0]
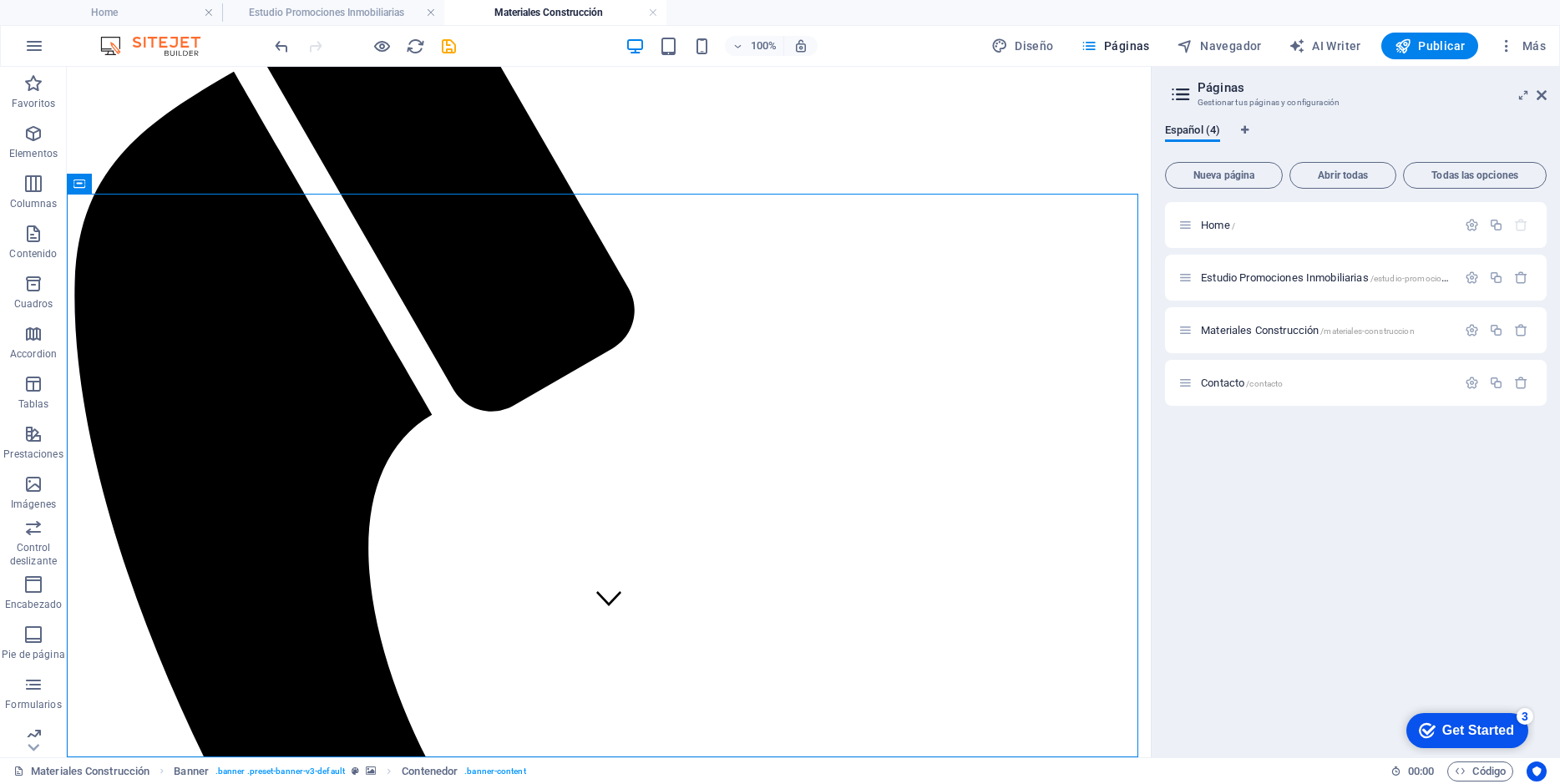
click at [1358, 521] on div "Home / Estudio Promociones Inmobiliarias /estudio-promociones-inmobiliarias Mat…" at bounding box center [1356, 473] width 382 height 542
click at [445, 52] on icon "save" at bounding box center [448, 46] width 19 height 19
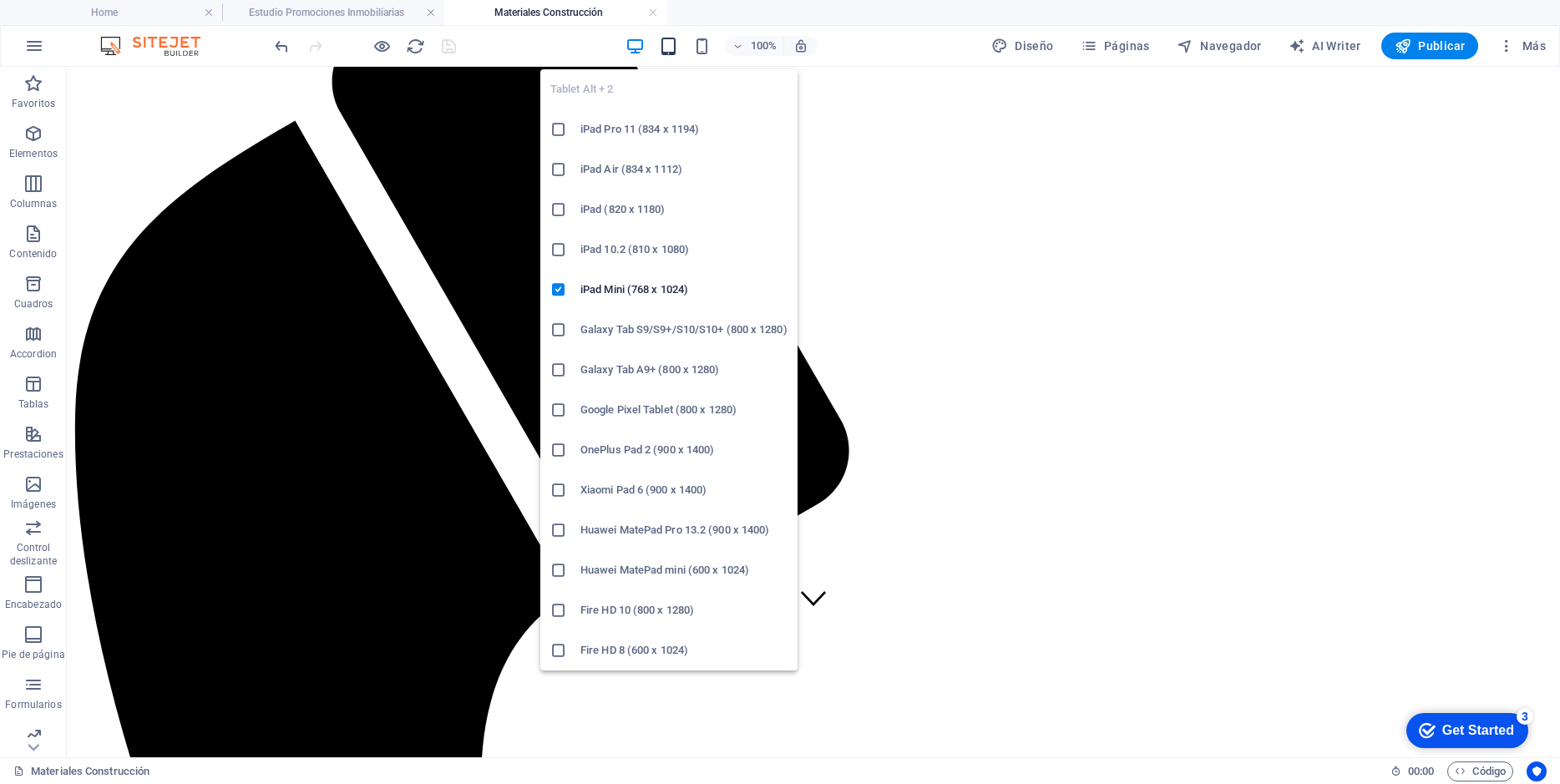
click at [666, 48] on icon "button" at bounding box center [668, 46] width 19 height 19
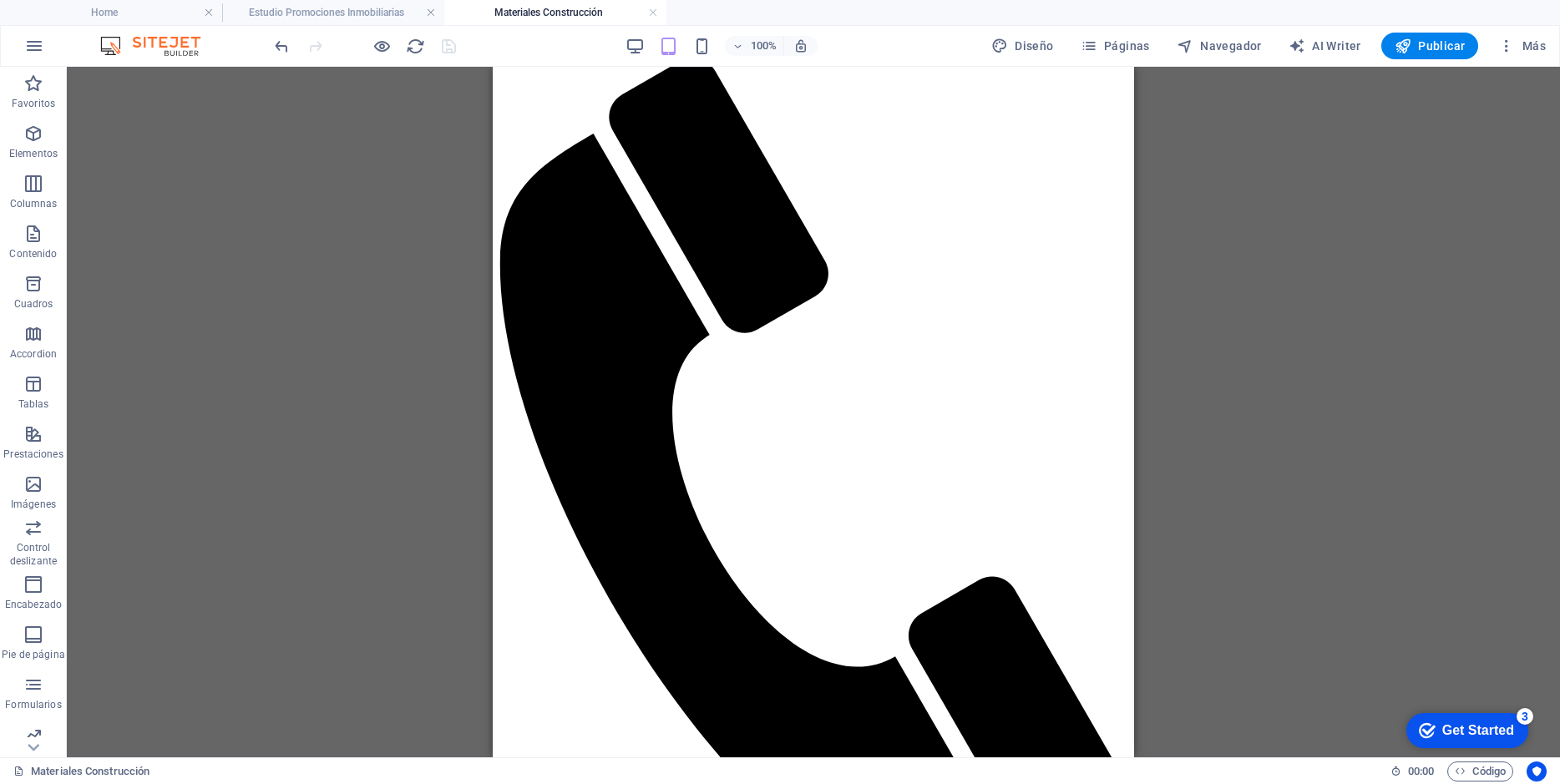
scroll to position [0, 0]
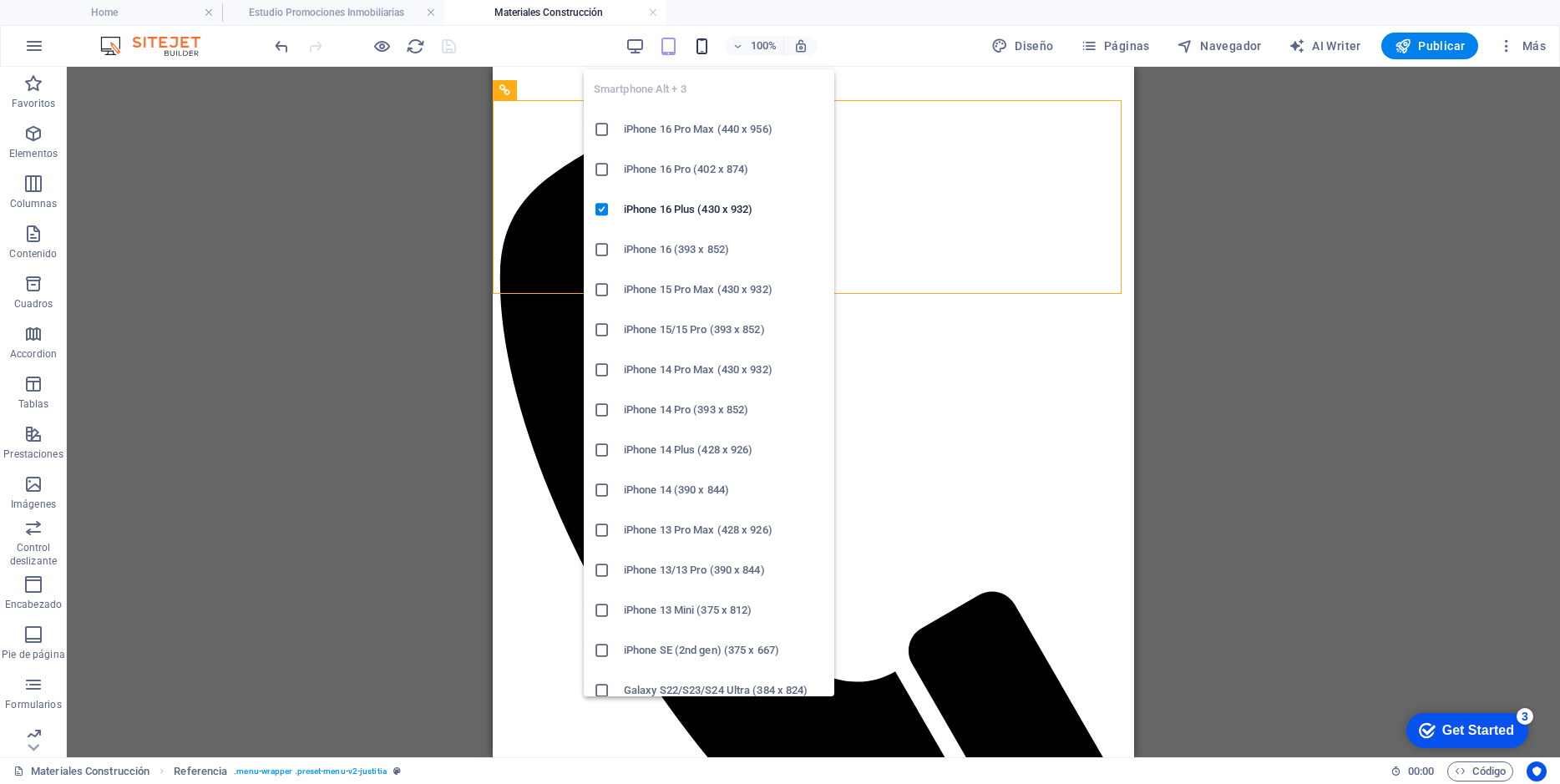
click at [708, 42] on icon "button" at bounding box center [701, 46] width 19 height 19
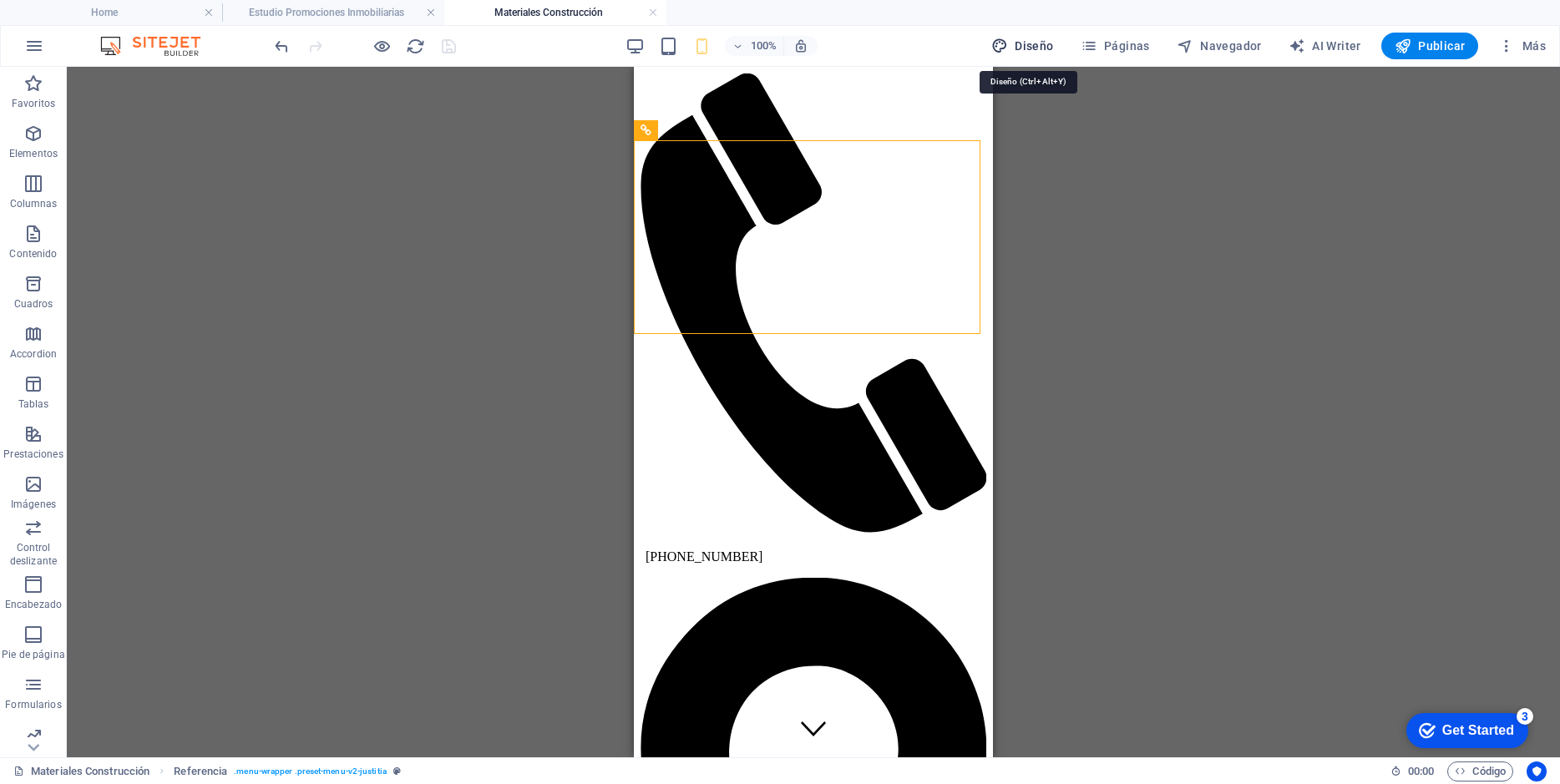
click at [1026, 43] on span "Diseño" at bounding box center [1023, 46] width 63 height 17
select select "px"
select select "400"
select select "px"
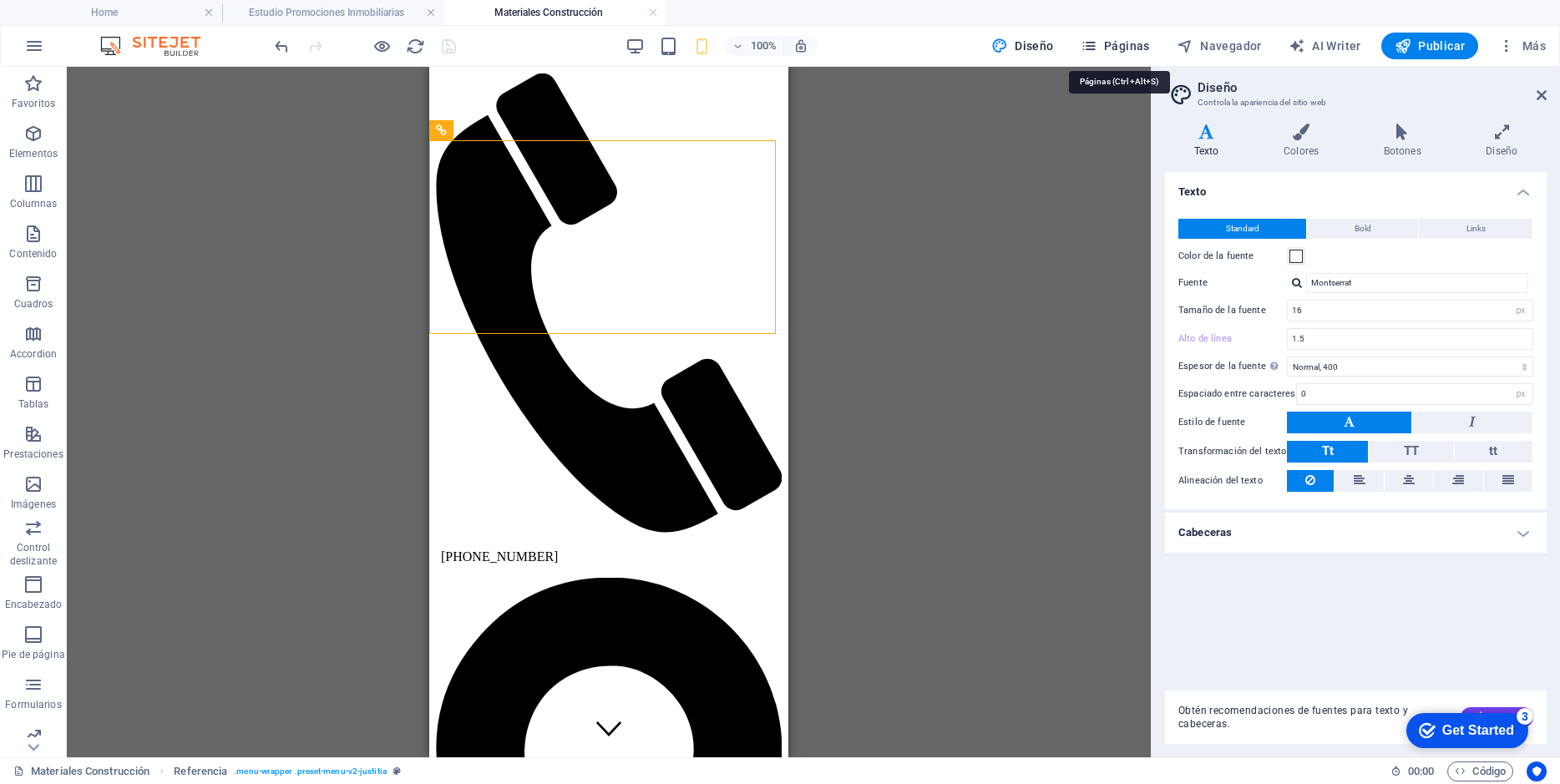
click at [1131, 49] on span "Páginas" at bounding box center [1114, 46] width 69 height 17
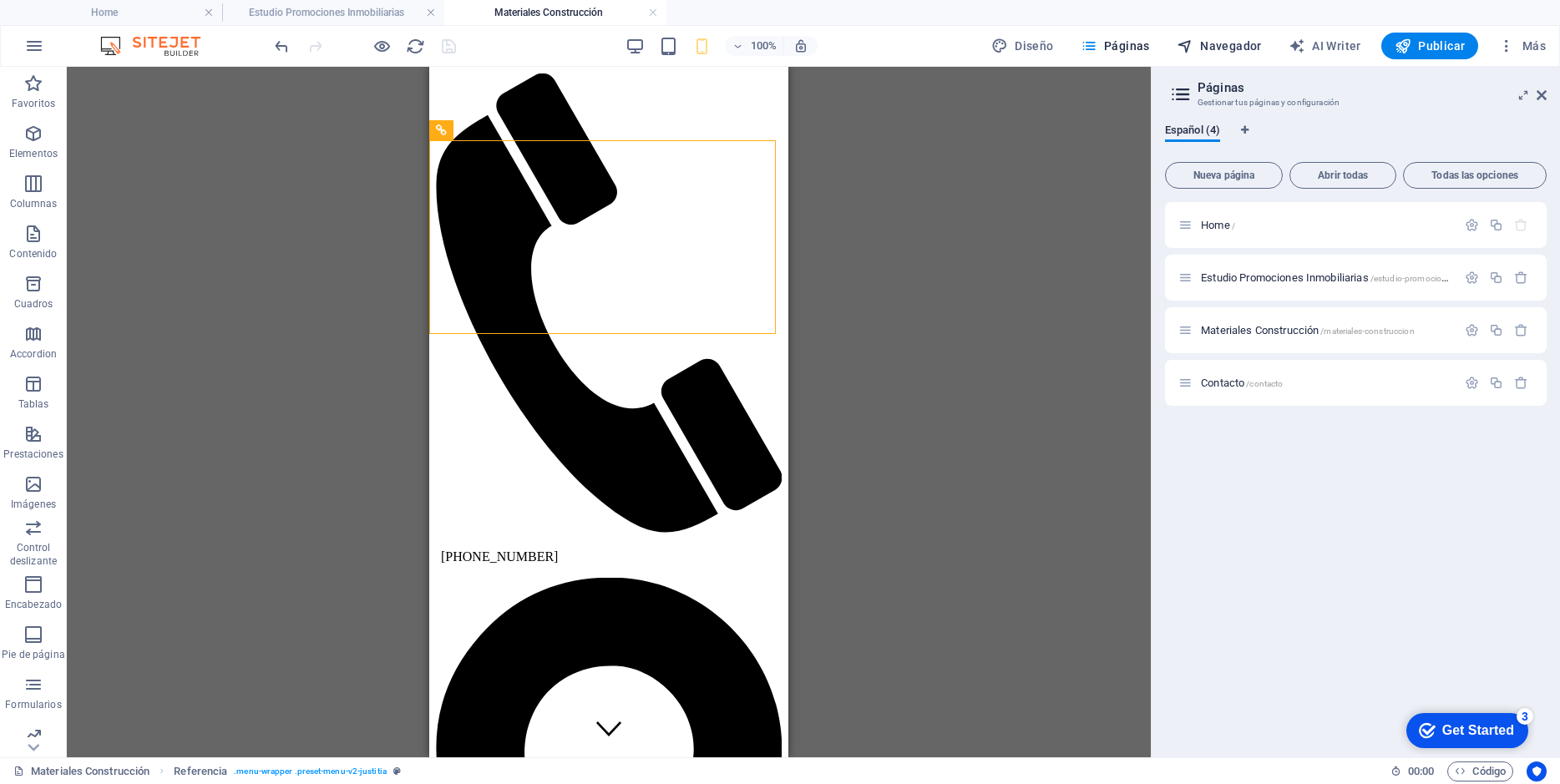
click at [1225, 43] on span "Navegador" at bounding box center [1219, 46] width 86 height 17
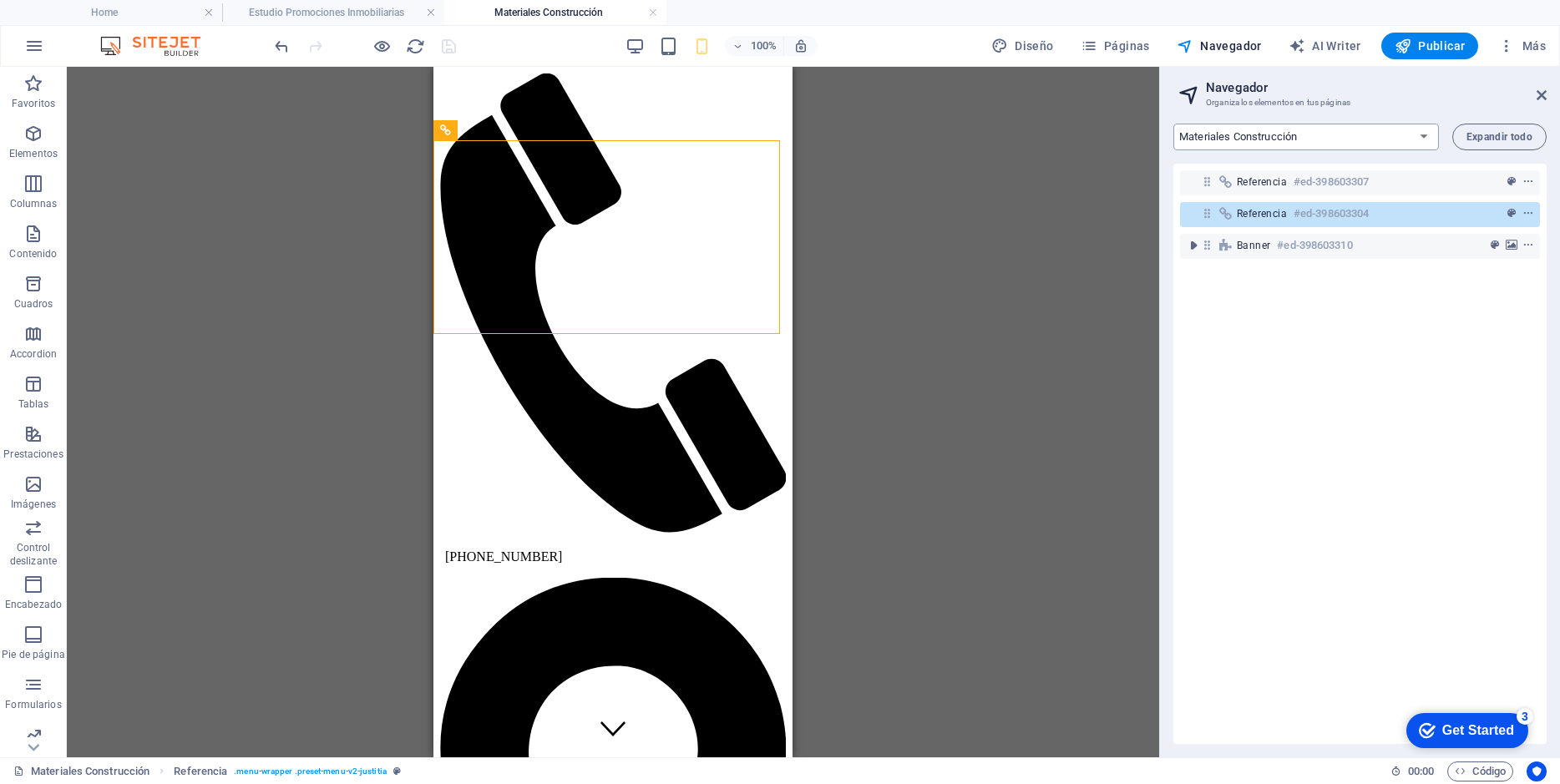
click at [1424, 133] on select "Home Estudio Promociones Inmobiliarias Materiales Construcción Contacto" at bounding box center [1305, 137] width 266 height 27
click at [1173, 123] on select "Home Estudio Promociones Inmobiliarias Materiales Construcción Contacto" at bounding box center [1305, 137] width 266 height 27
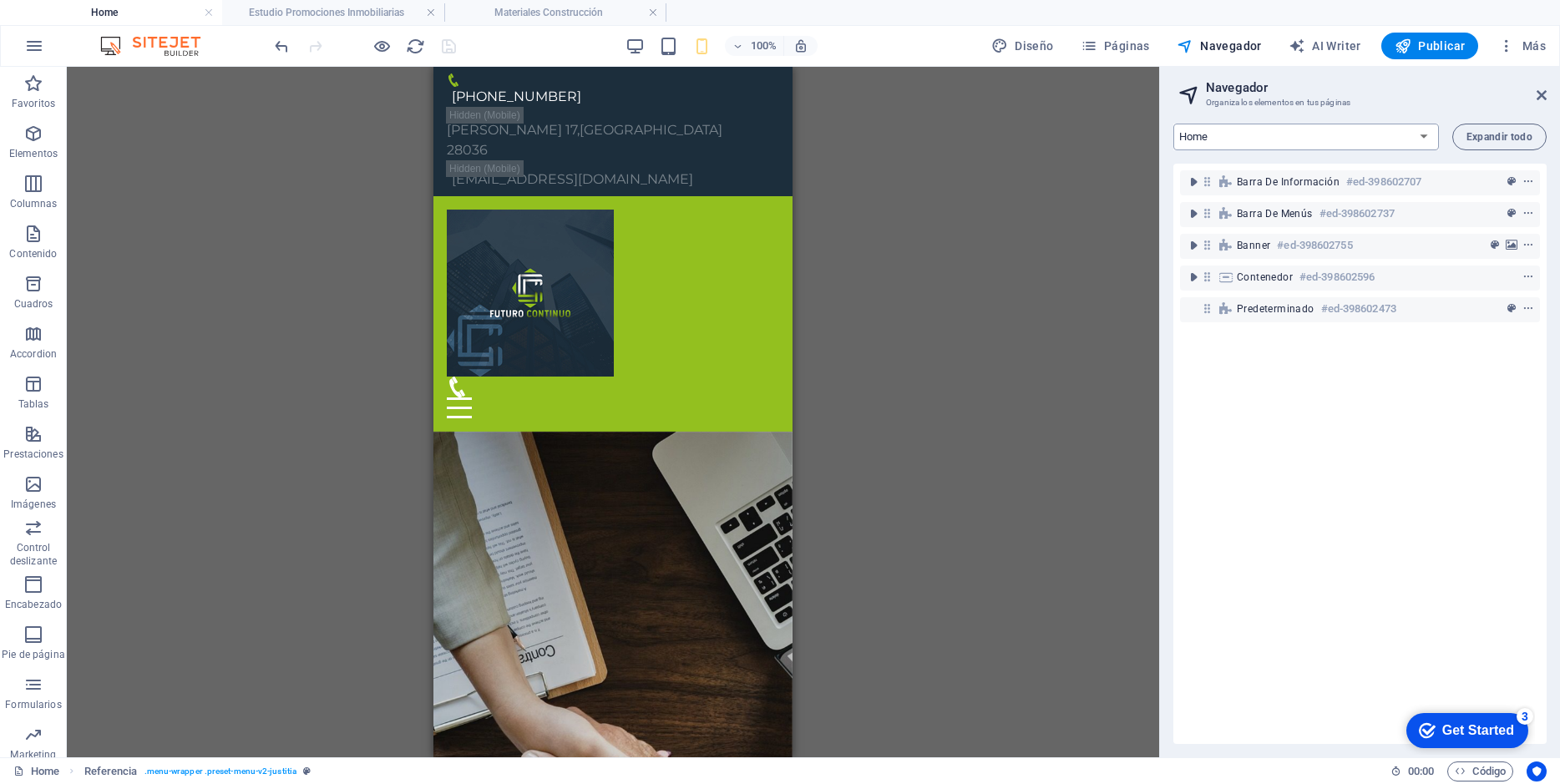
click at [1423, 136] on select "Home Estudio Promociones Inmobiliarias Materiales Construcción Contacto" at bounding box center [1305, 137] width 266 height 27
select select "8058951-es"
click at [1173, 123] on select "Home Estudio Promociones Inmobiliarias Materiales Construcción Contacto" at bounding box center [1305, 137] width 266 height 27
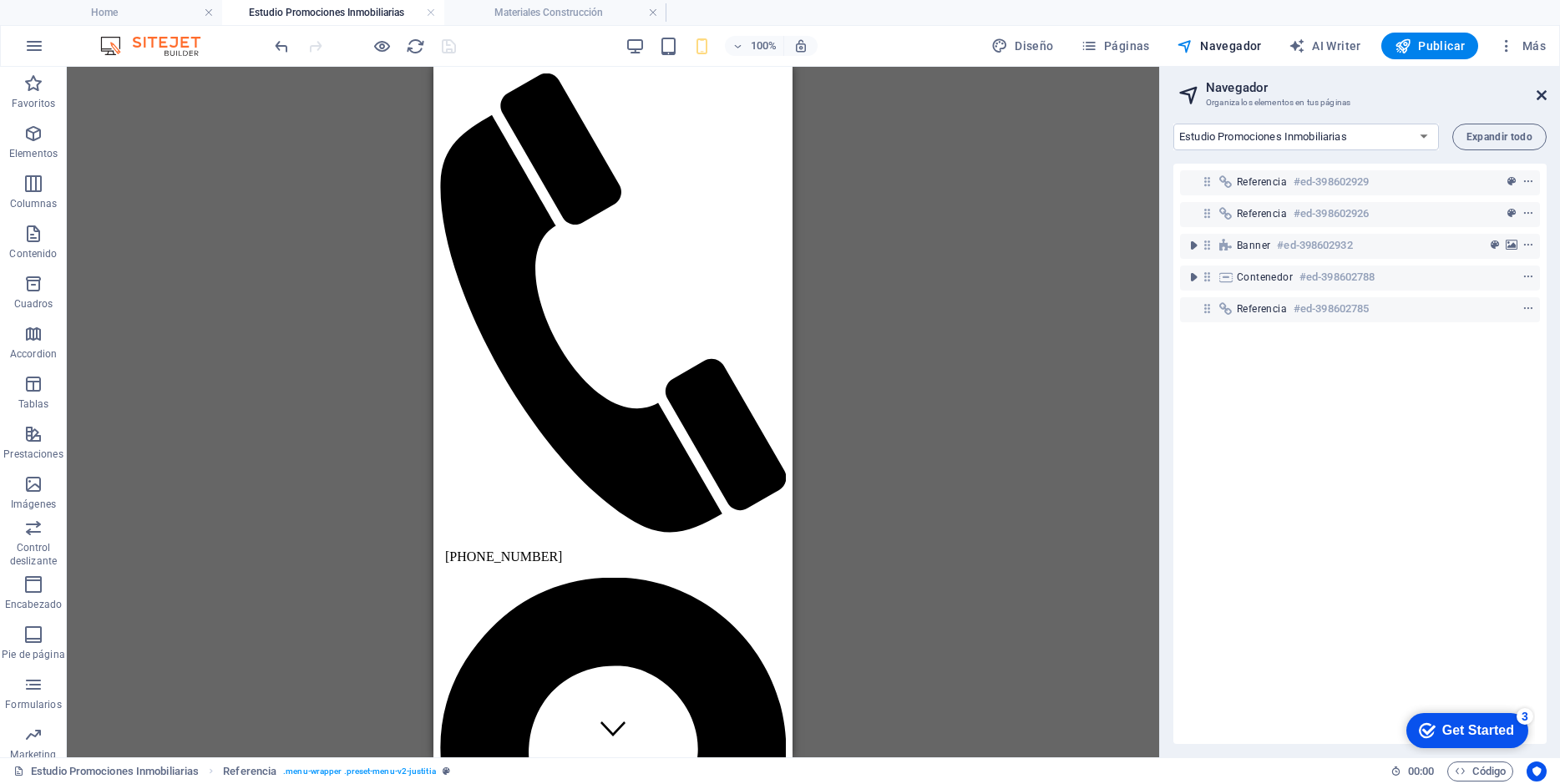
click at [1541, 97] on icon at bounding box center [1541, 95] width 10 height 14
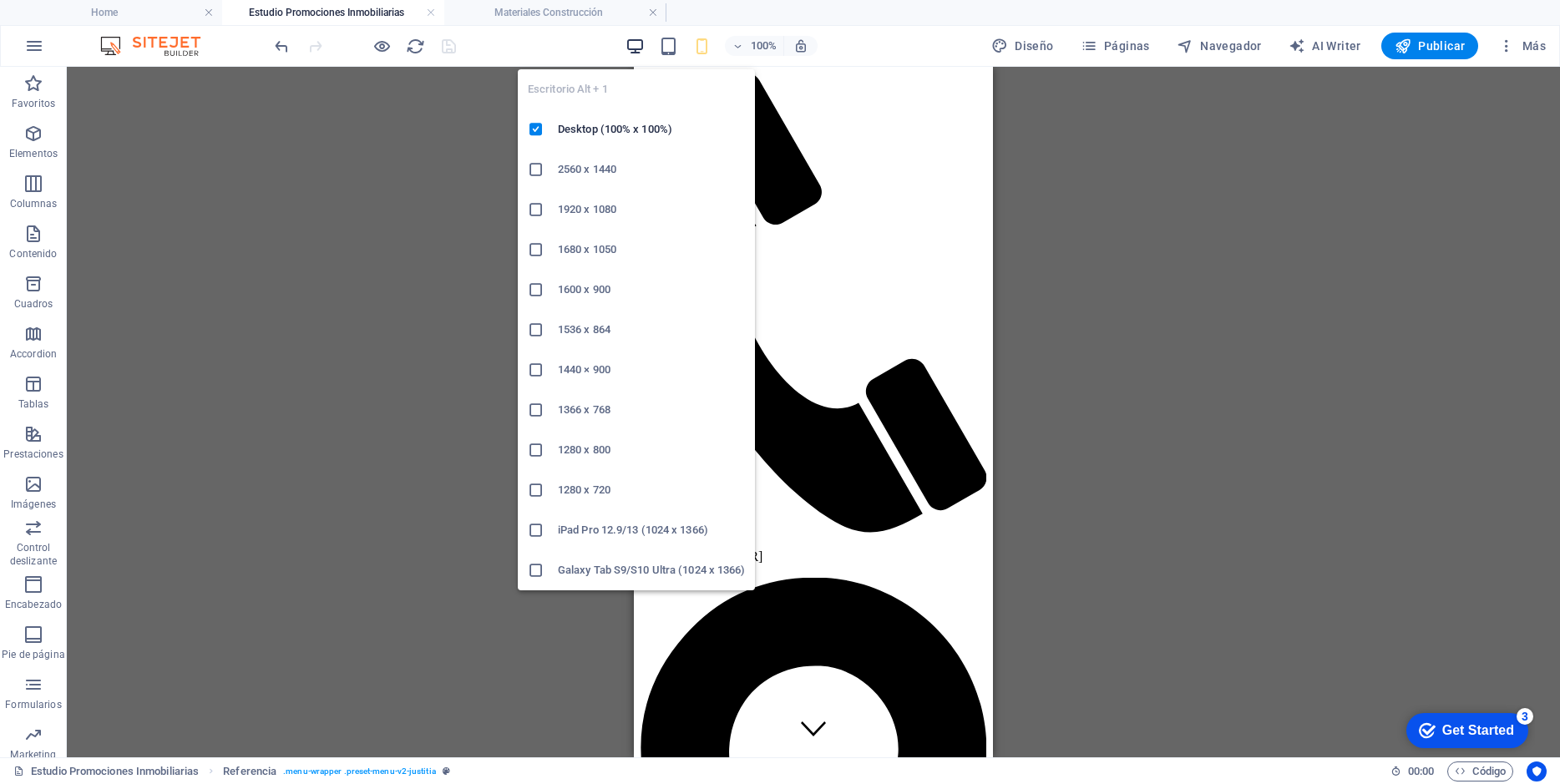
click at [639, 42] on icon "button" at bounding box center [635, 46] width 19 height 19
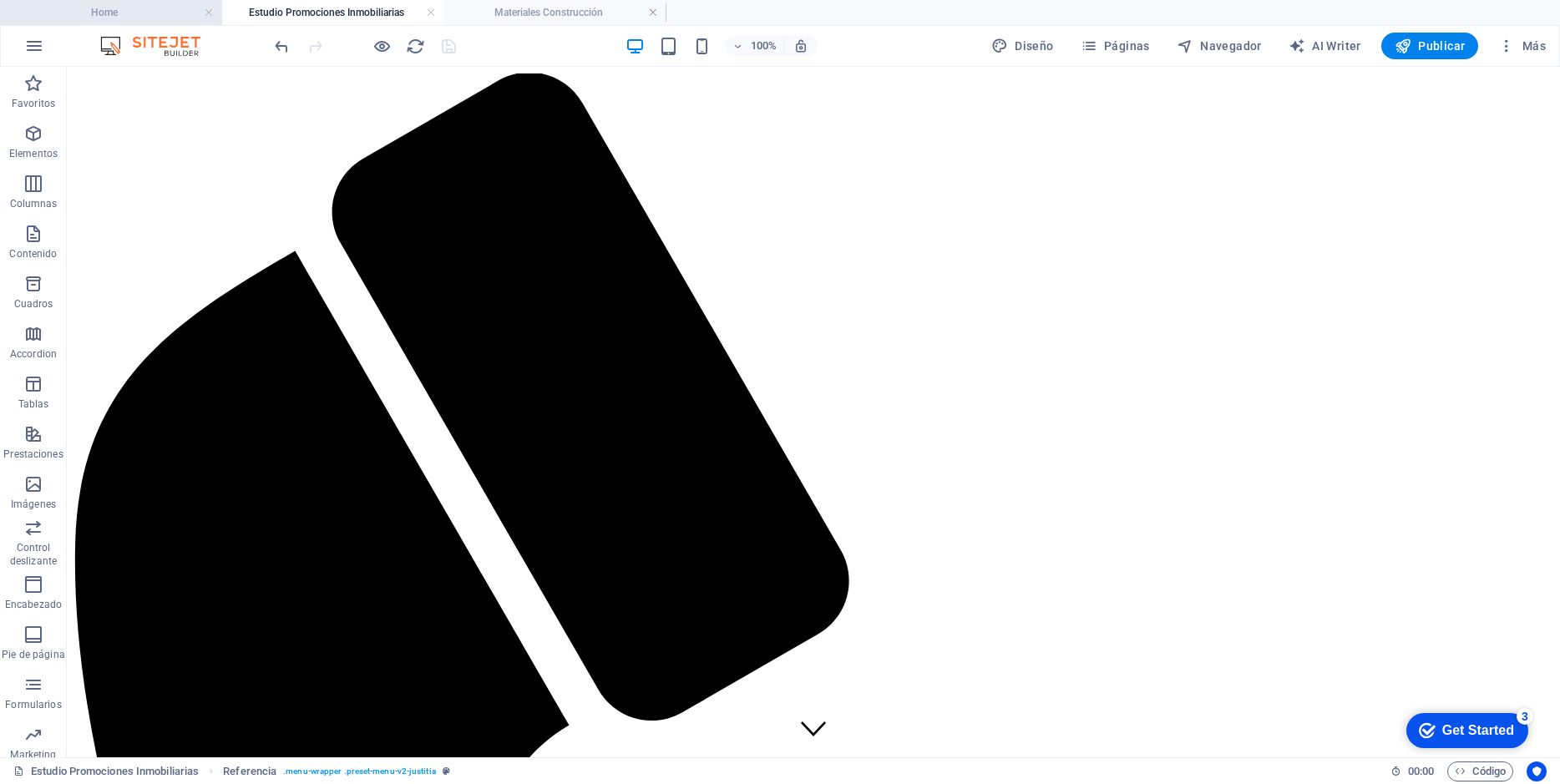
click at [98, 17] on h4 "Home" at bounding box center [111, 13] width 222 height 18
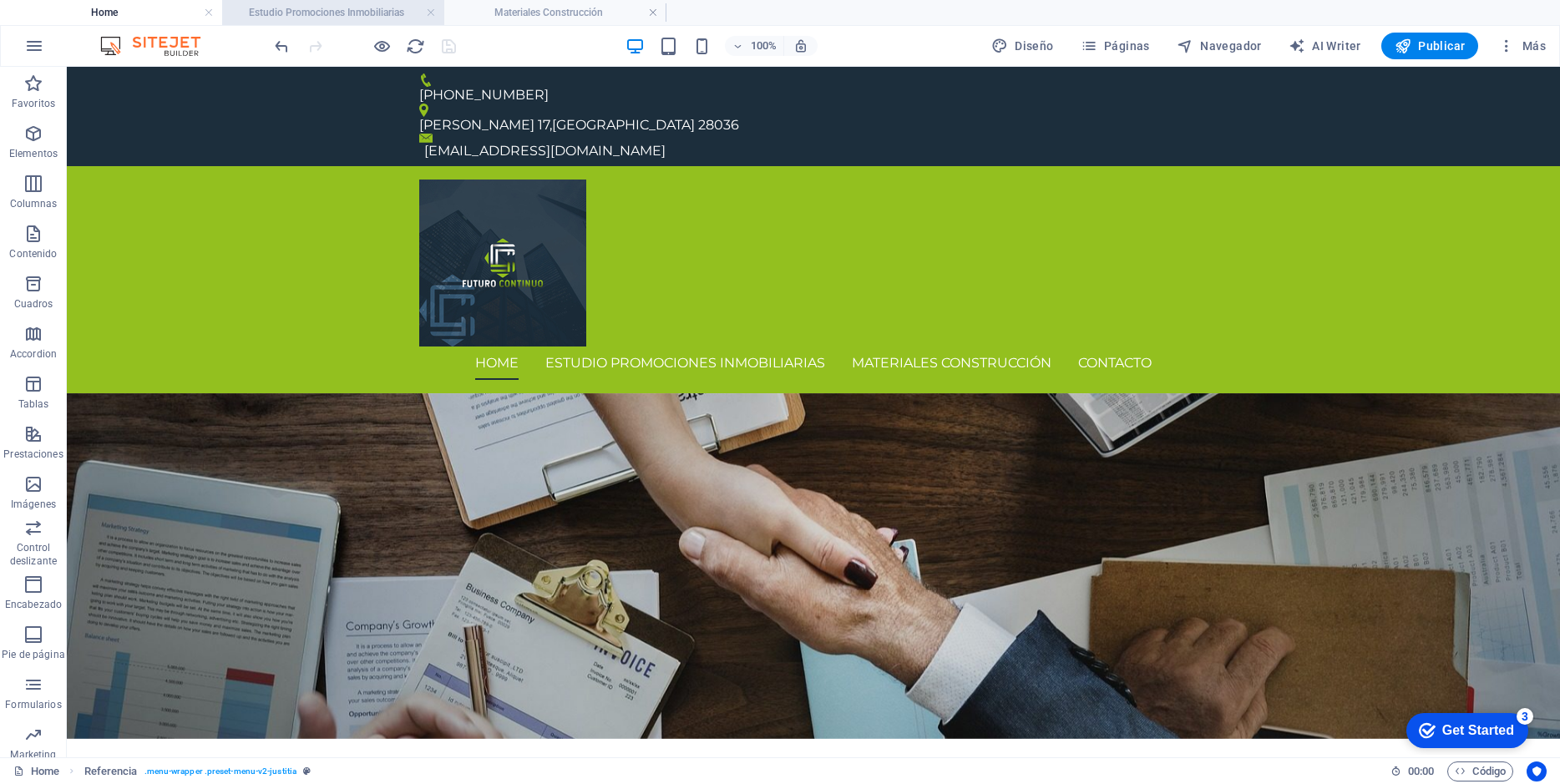
click at [334, 12] on h4 "Estudio Promociones Inmobiliarias" at bounding box center [333, 13] width 222 height 18
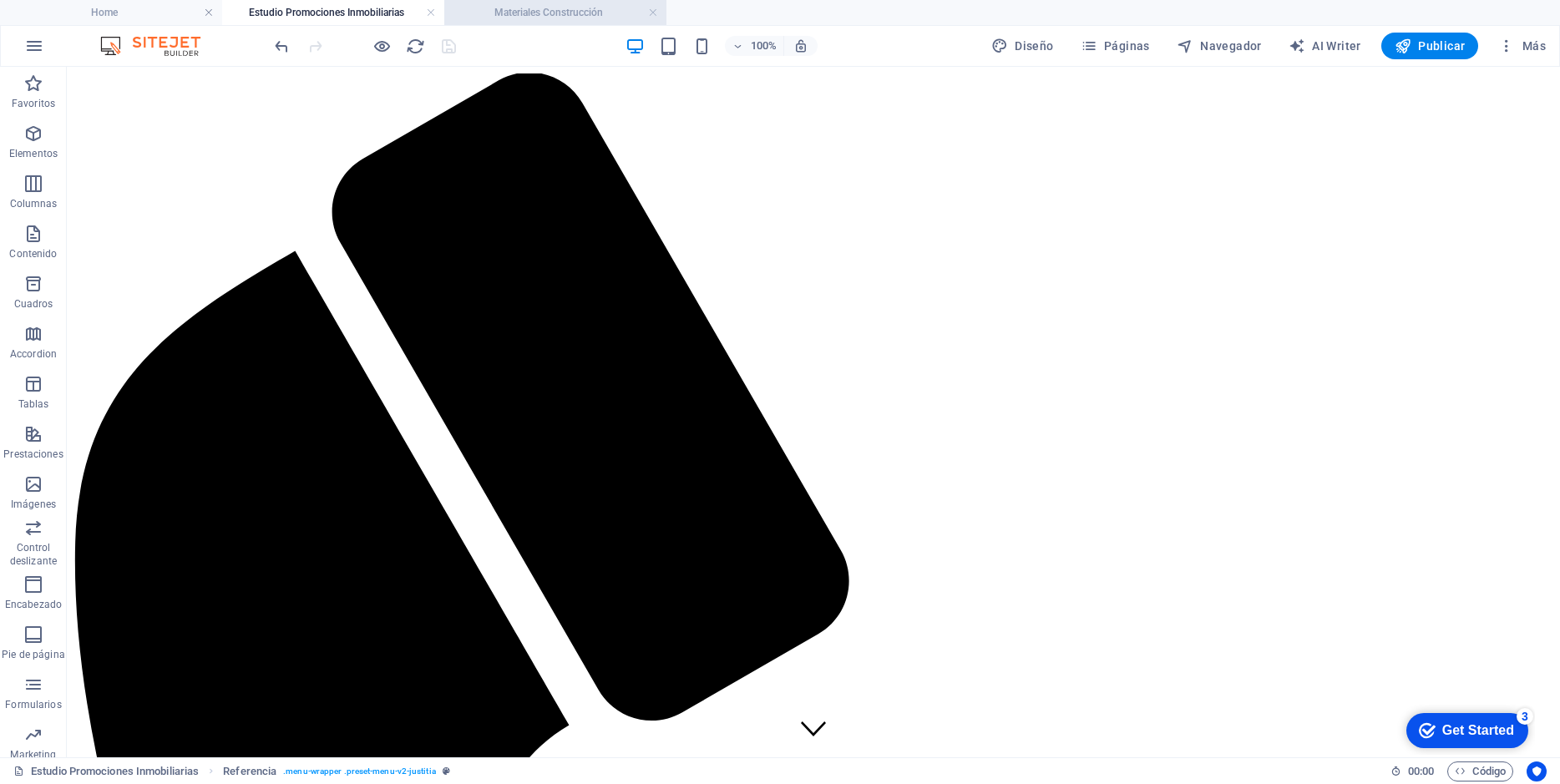
click at [512, 15] on h4 "Materiales Construcción" at bounding box center [555, 13] width 222 height 18
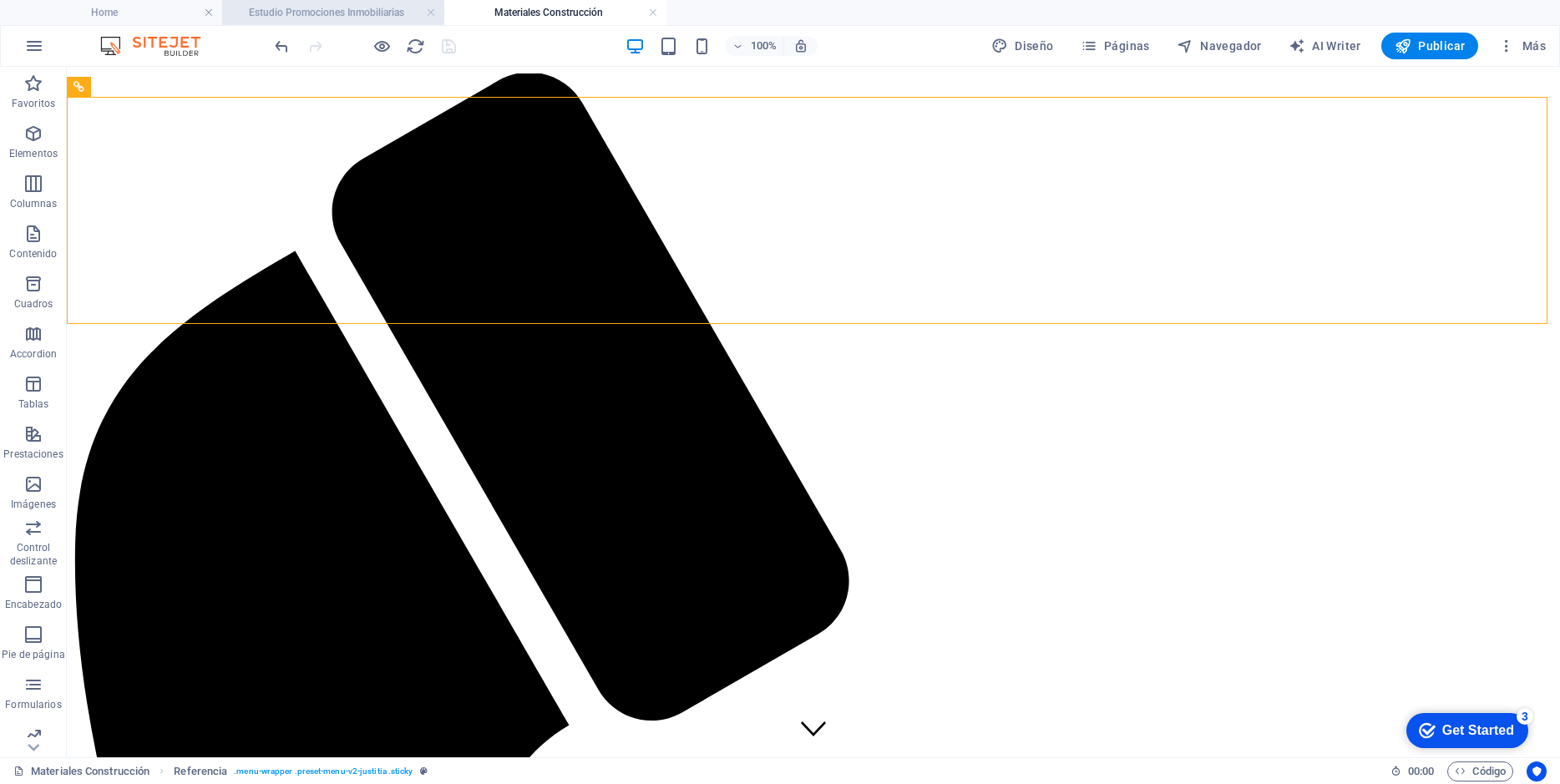
click at [368, 15] on h4 "Estudio Promociones Inmobiliarias" at bounding box center [333, 13] width 222 height 18
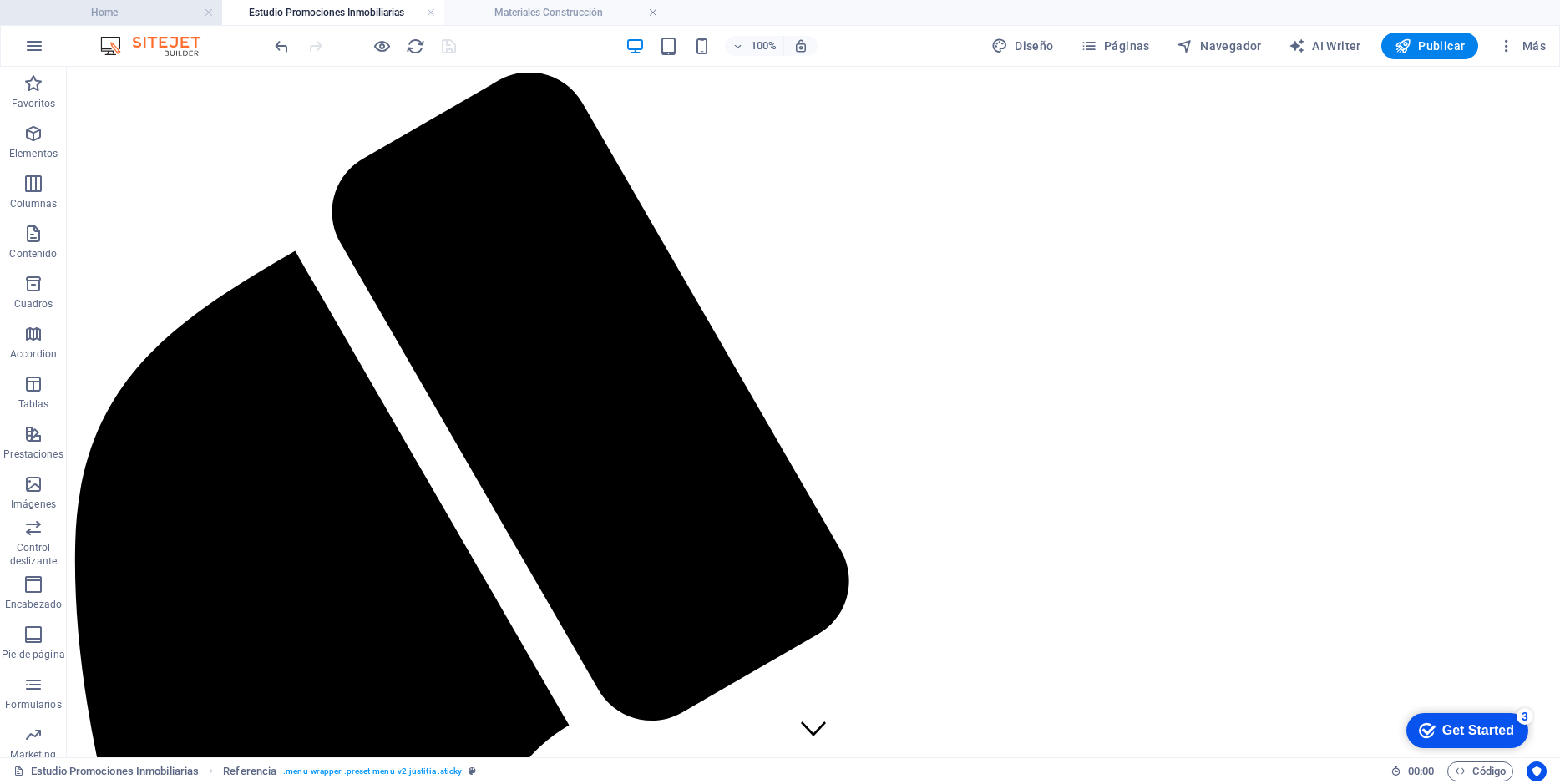
click at [110, 7] on h4 "Home" at bounding box center [111, 13] width 222 height 18
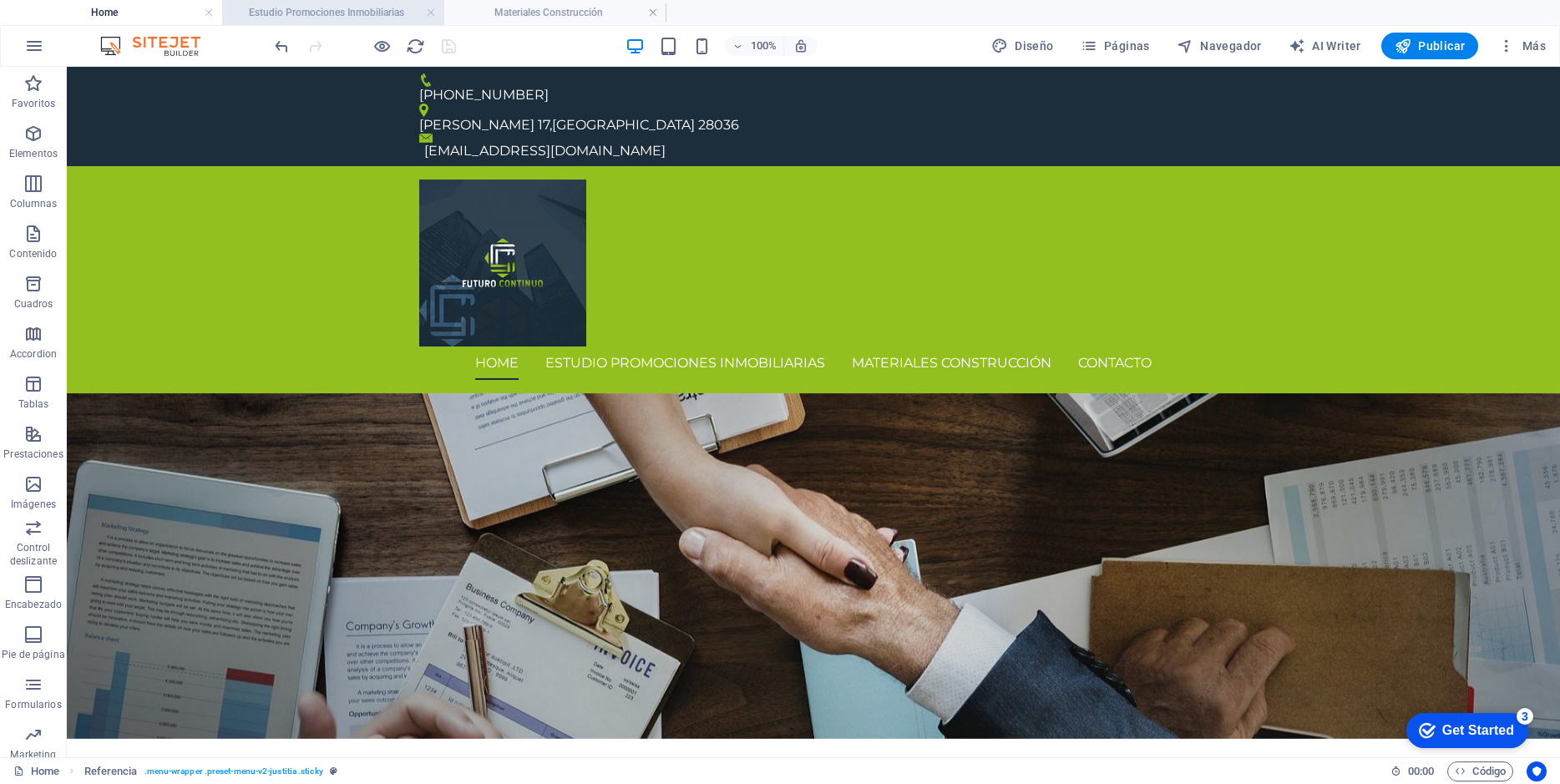
click at [337, 8] on h4 "Estudio Promociones Inmobiliarias" at bounding box center [333, 13] width 222 height 18
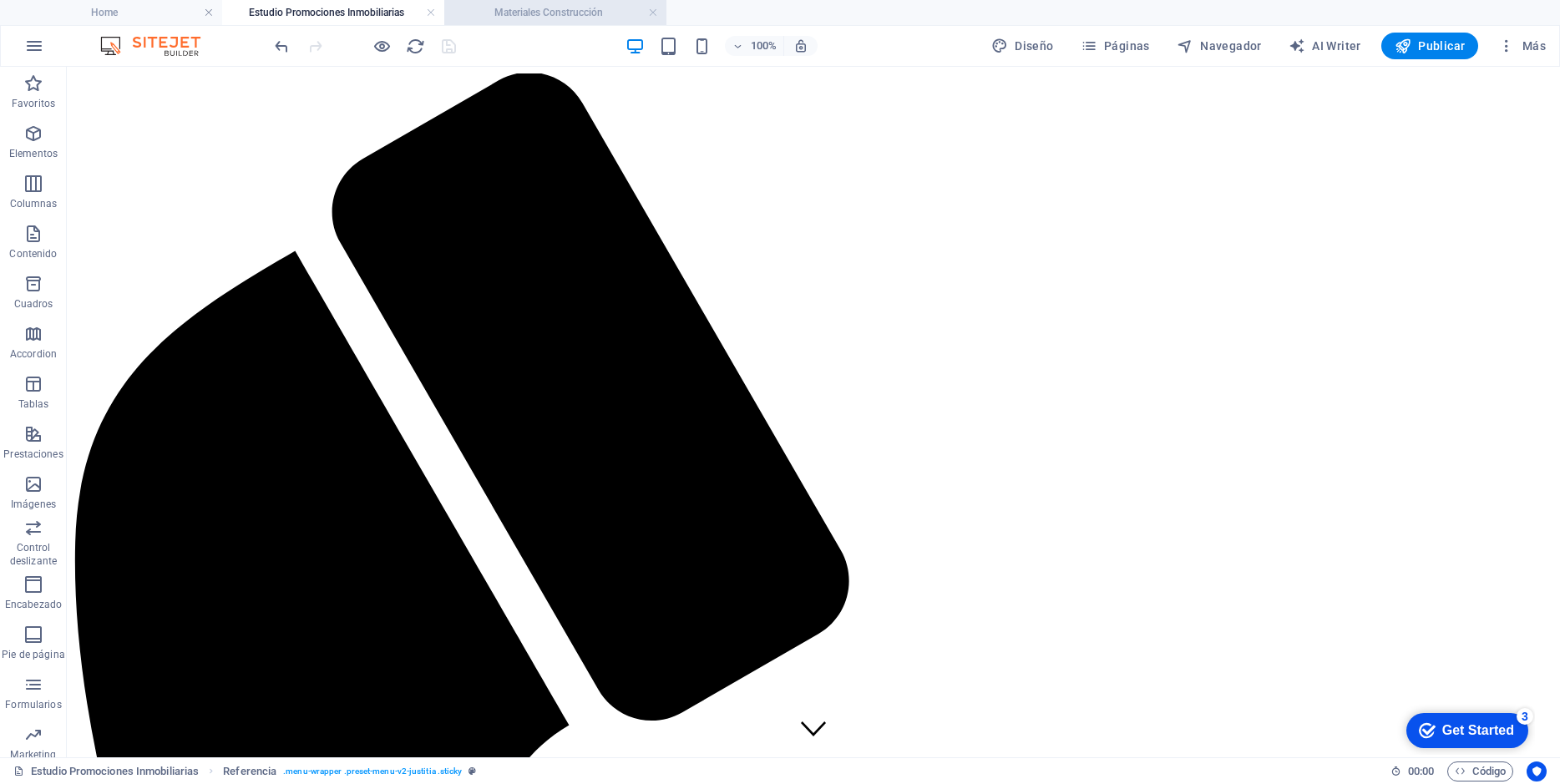
click at [526, 19] on h4 "Materiales Construcción" at bounding box center [555, 13] width 222 height 18
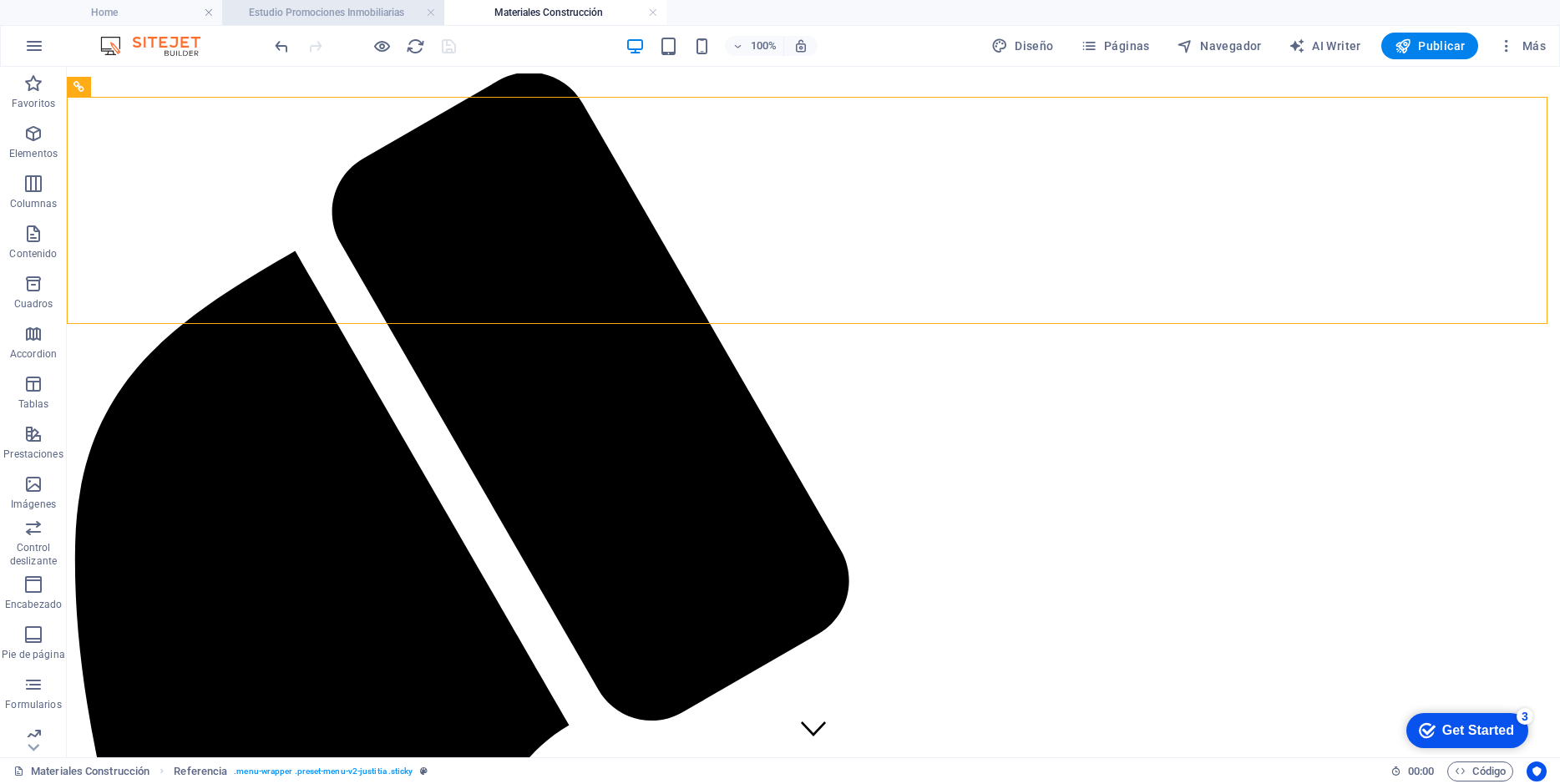
click at [360, 14] on h4 "Estudio Promociones Inmobiliarias" at bounding box center [333, 13] width 222 height 18
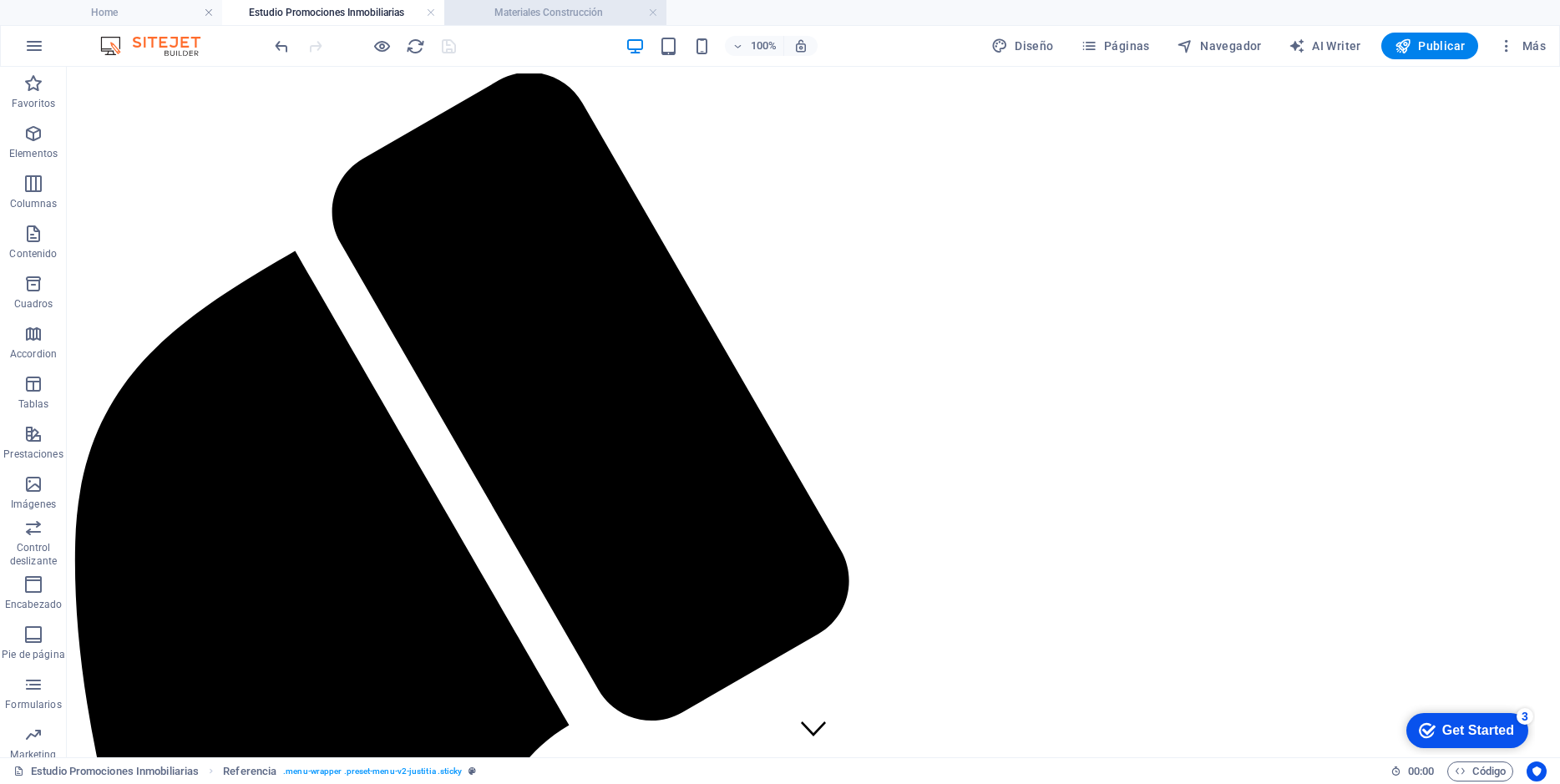
click at [546, 8] on h4 "Materiales Construcción" at bounding box center [555, 13] width 222 height 18
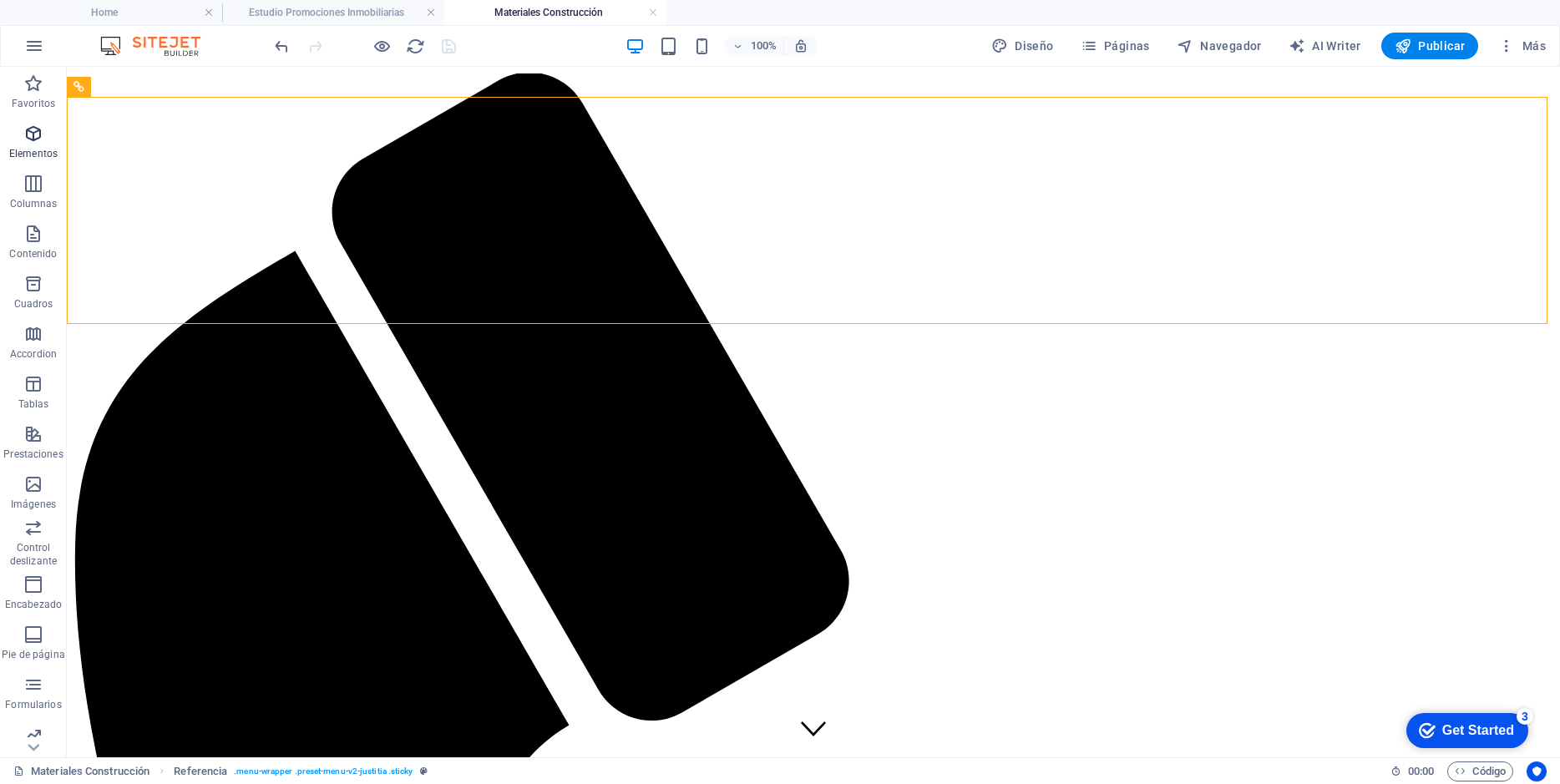
click at [31, 136] on icon "button" at bounding box center [33, 133] width 20 height 20
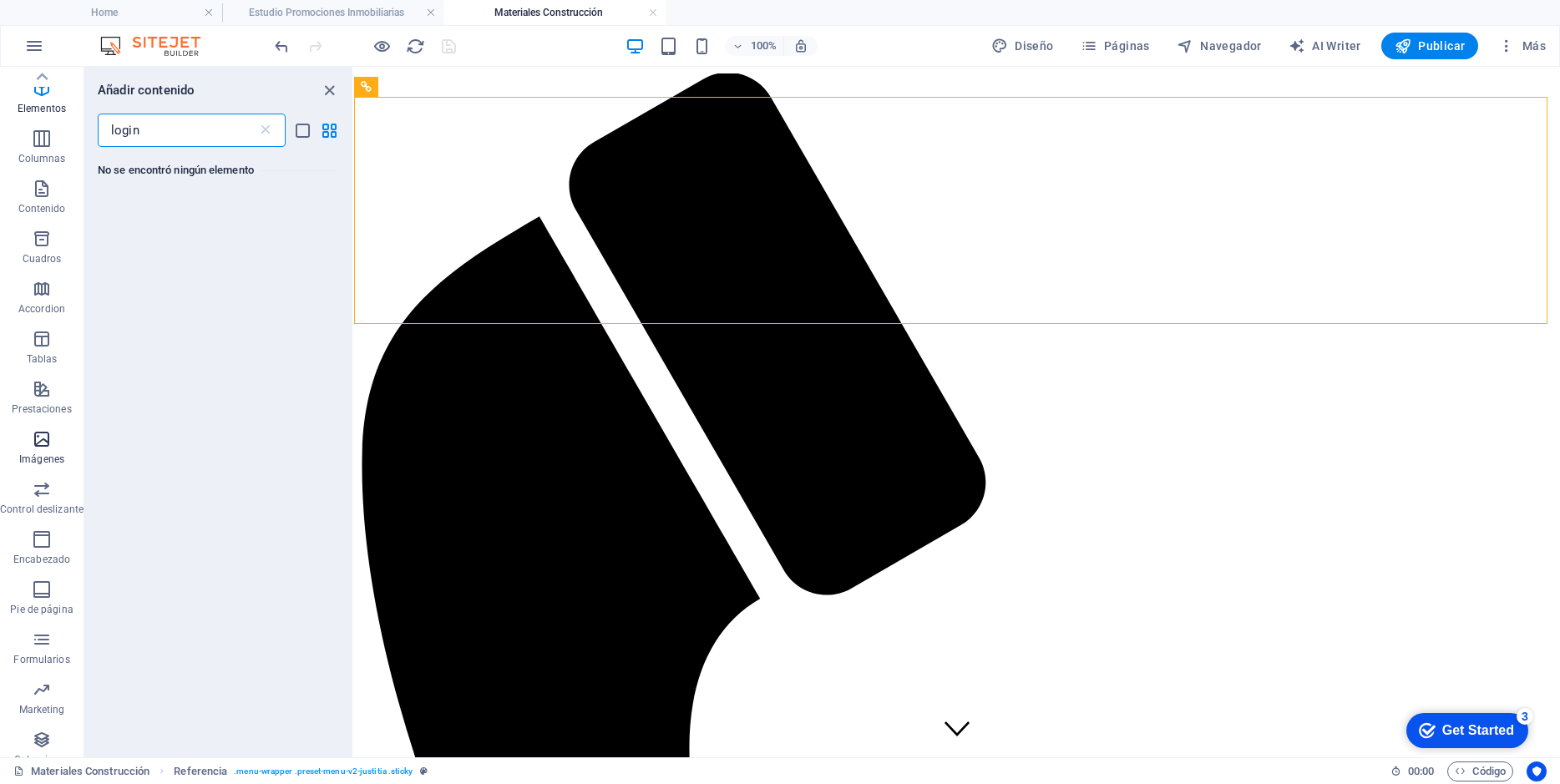
scroll to position [61, 0]
type input "login"
click at [42, 626] on icon "button" at bounding box center [41, 624] width 20 height 20
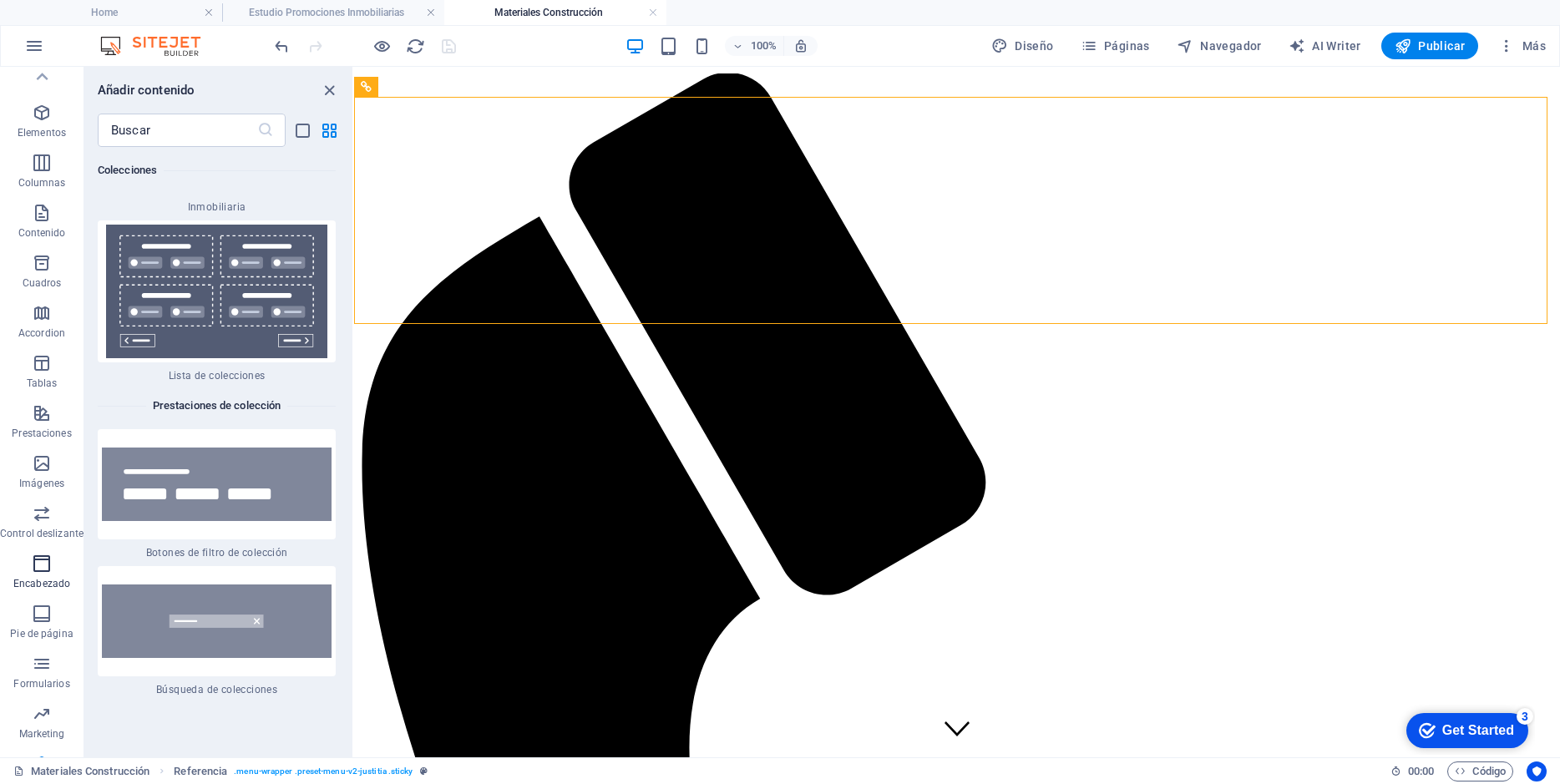
scroll to position [0, 0]
click at [44, 100] on p "Favoritos" at bounding box center [41, 104] width 43 height 14
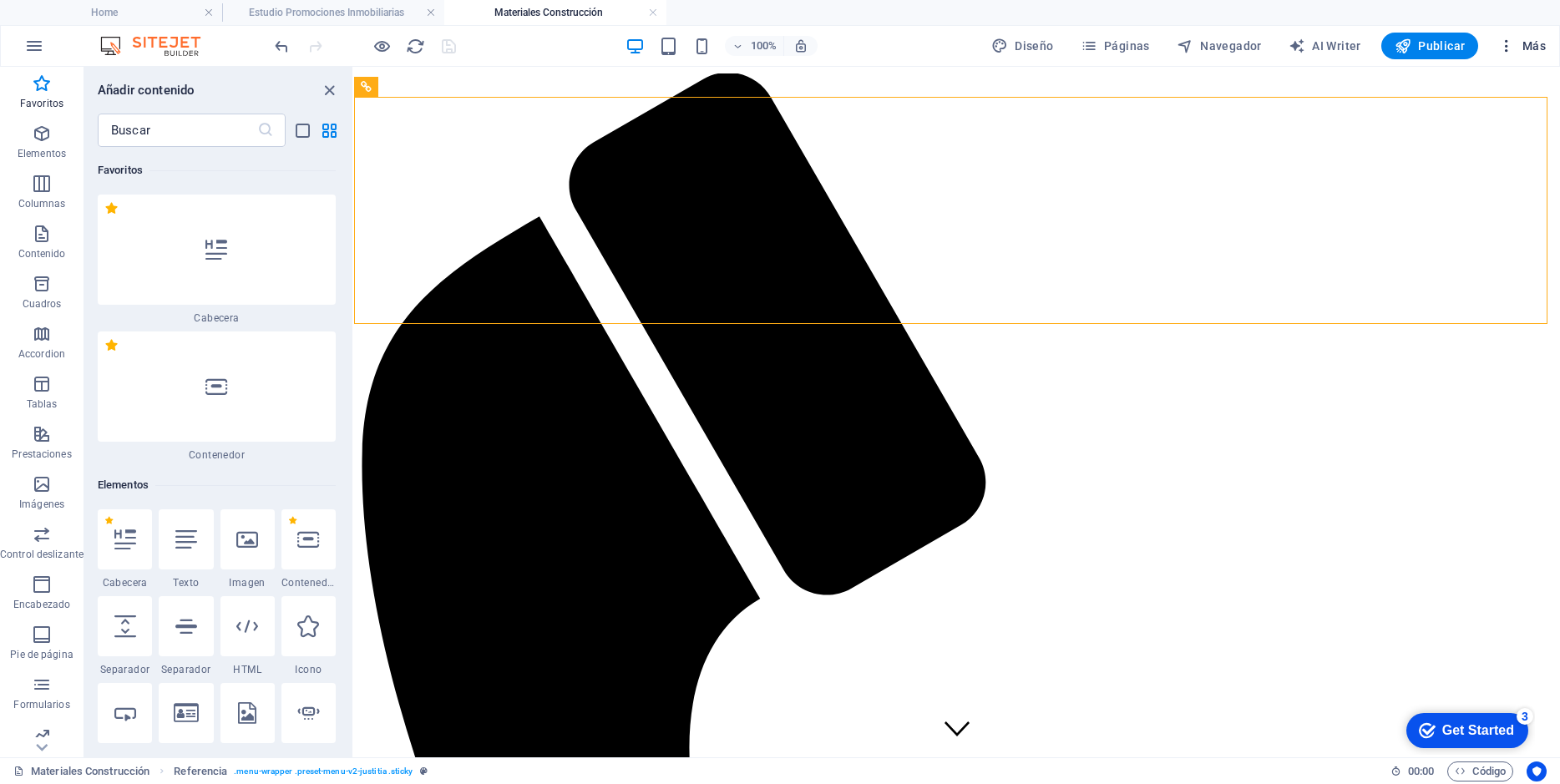
click at [1527, 45] on span "Más" at bounding box center [1521, 46] width 48 height 17
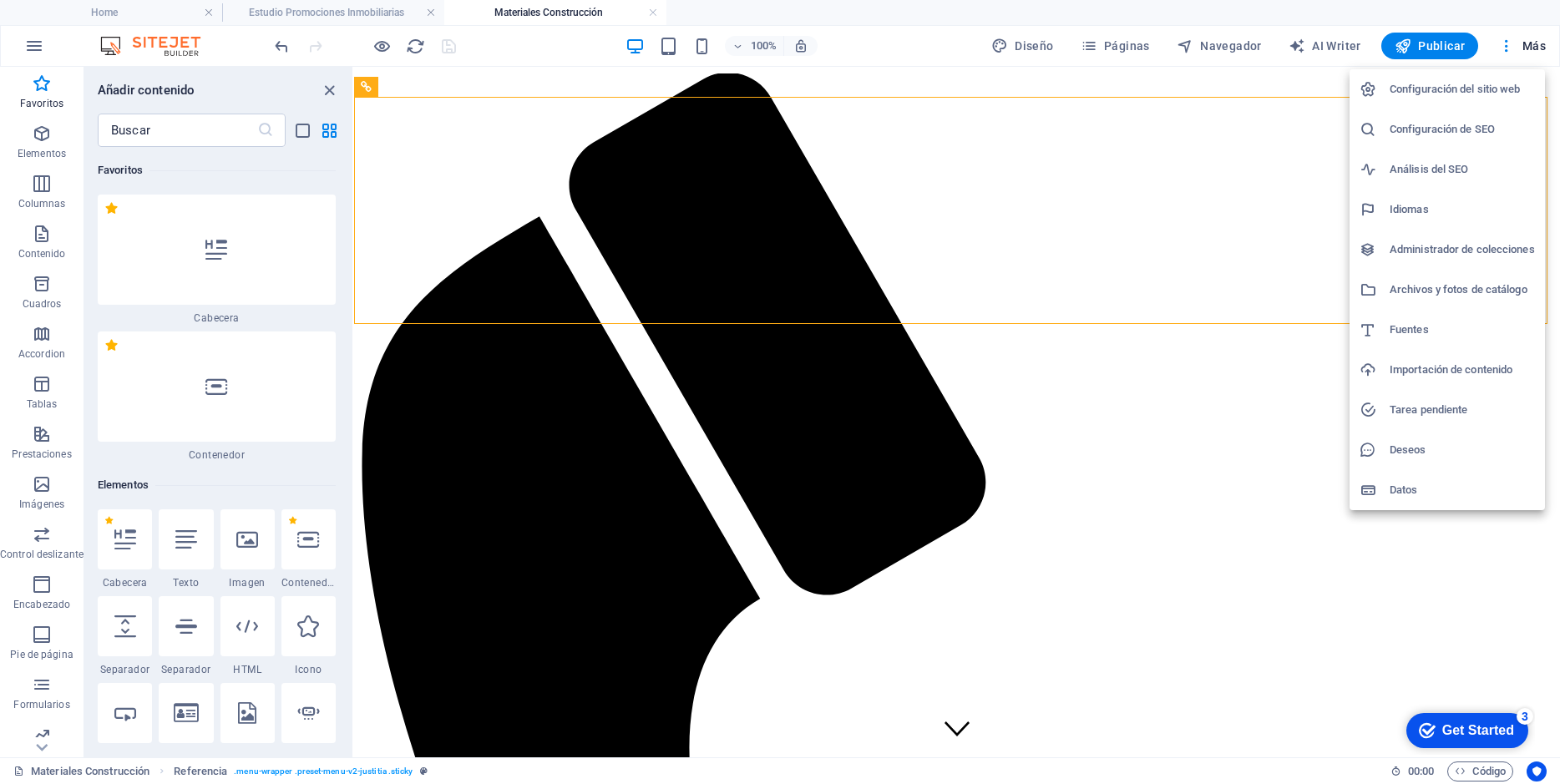
click at [1450, 159] on h6 "Análisis del SEO" at bounding box center [1461, 169] width 145 height 20
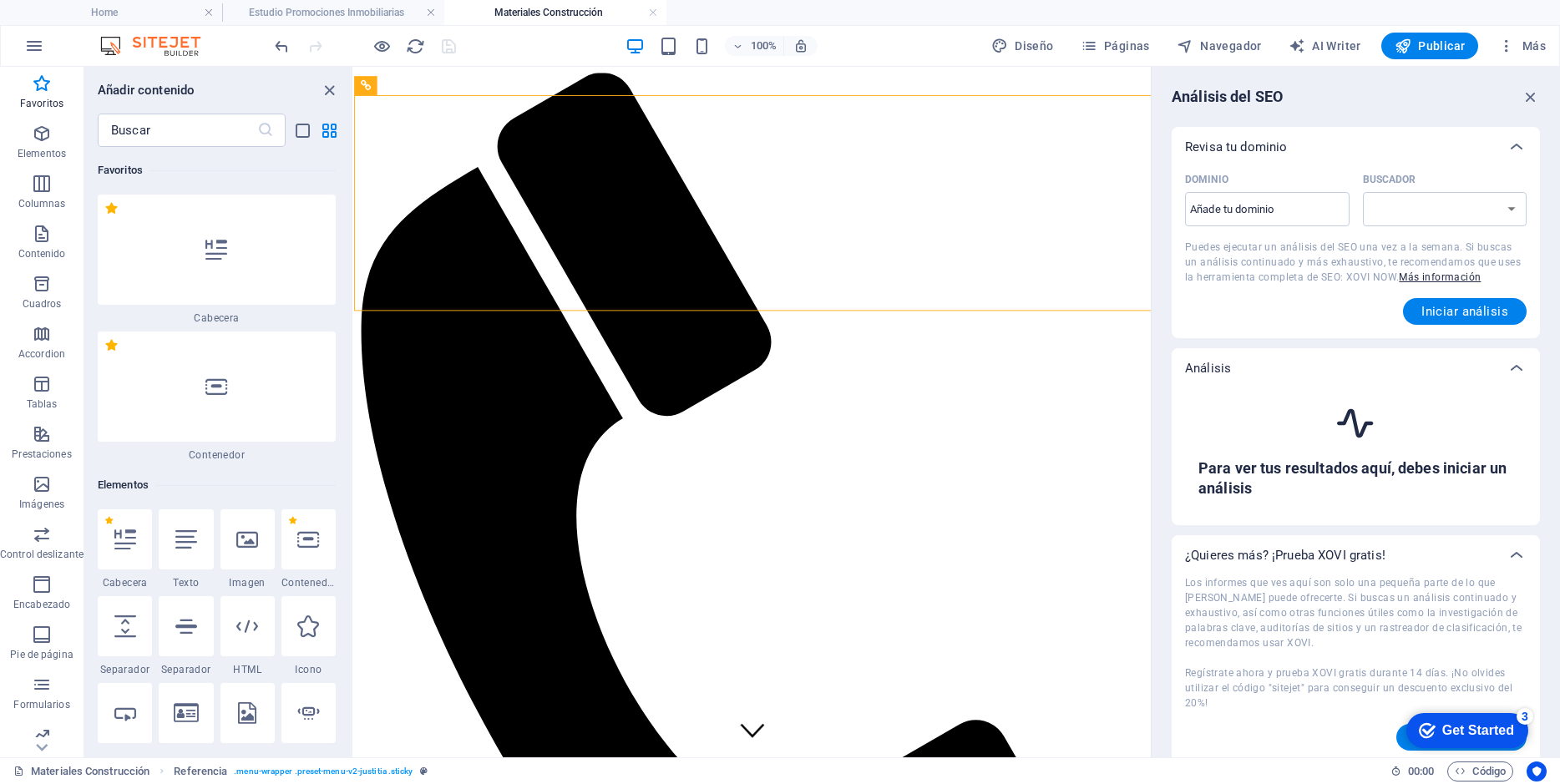
select select "google.com"
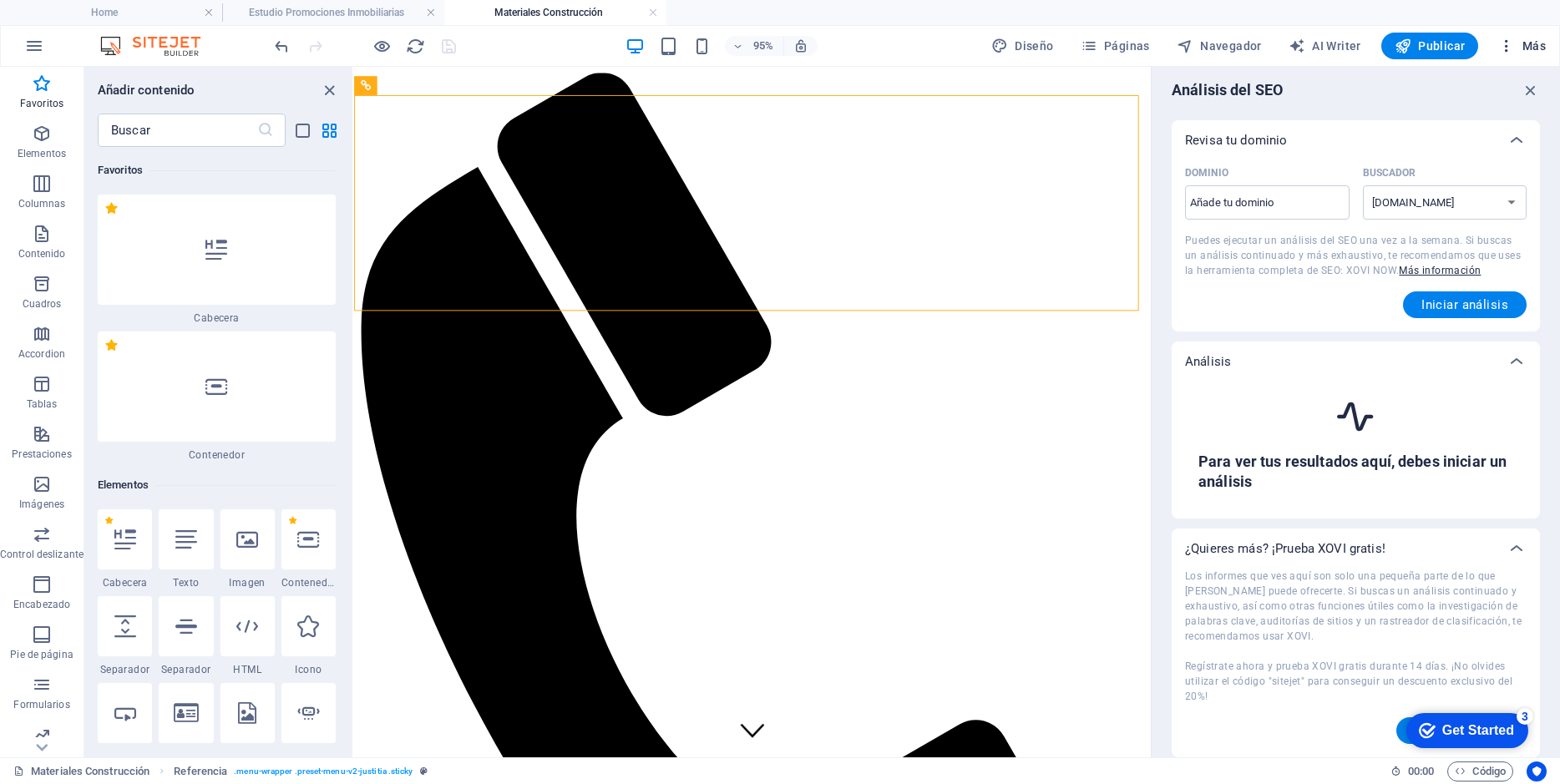
click at [1537, 45] on span "Más" at bounding box center [1521, 46] width 48 height 17
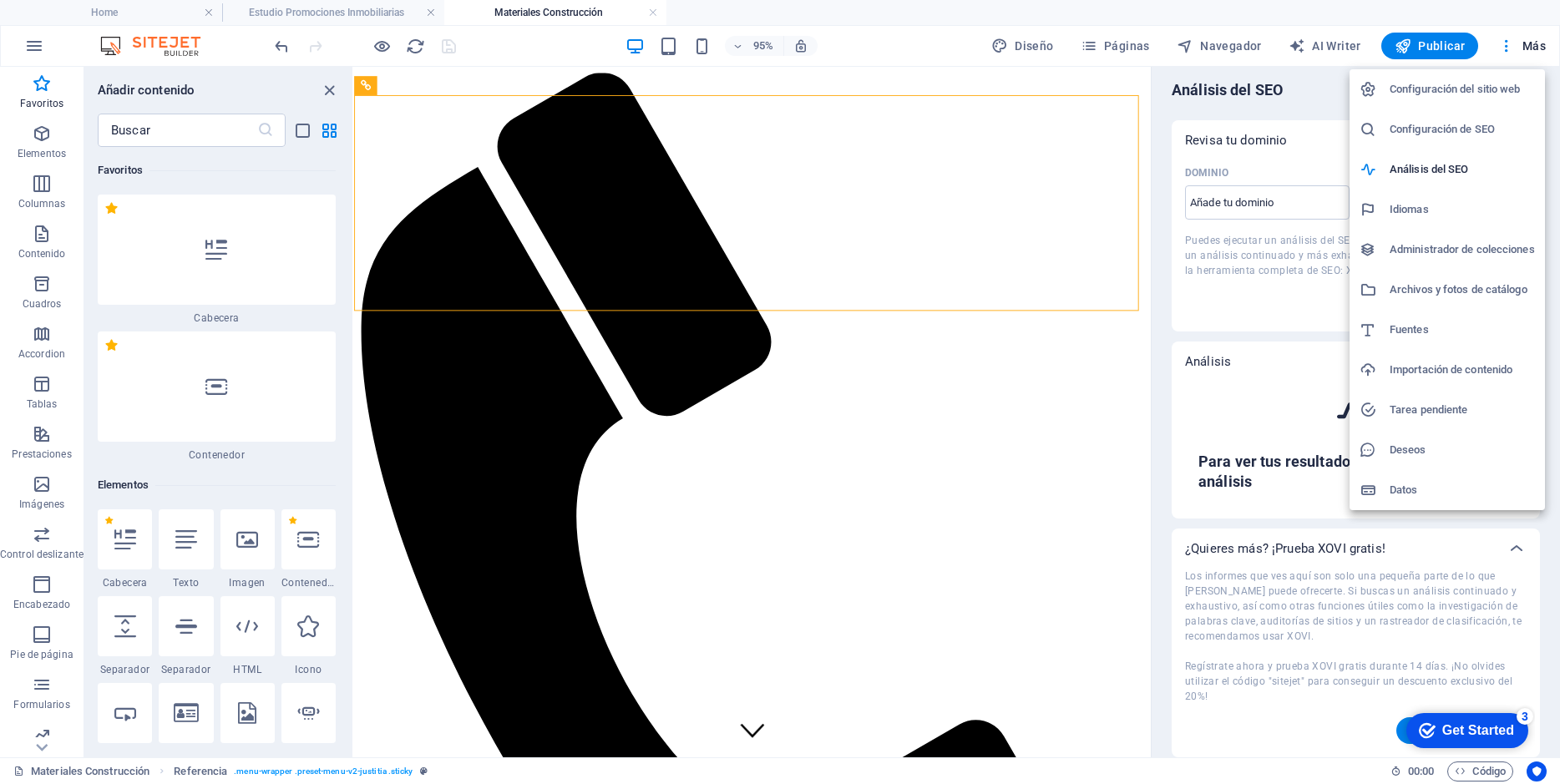
click at [1402, 447] on h6 "Deseos" at bounding box center [1461, 450] width 145 height 20
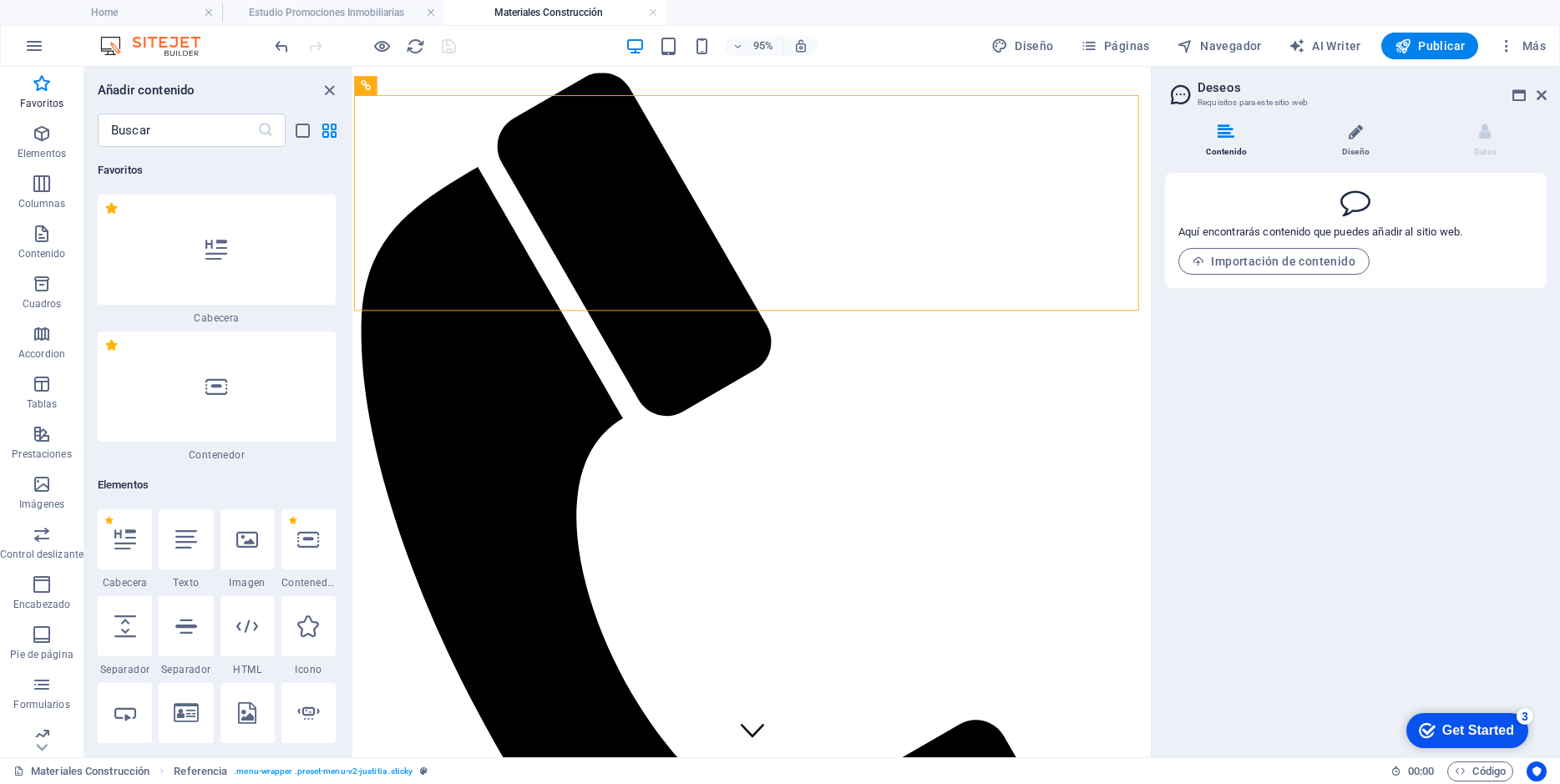
click at [1363, 145] on li "Diseño" at bounding box center [1359, 141] width 130 height 36
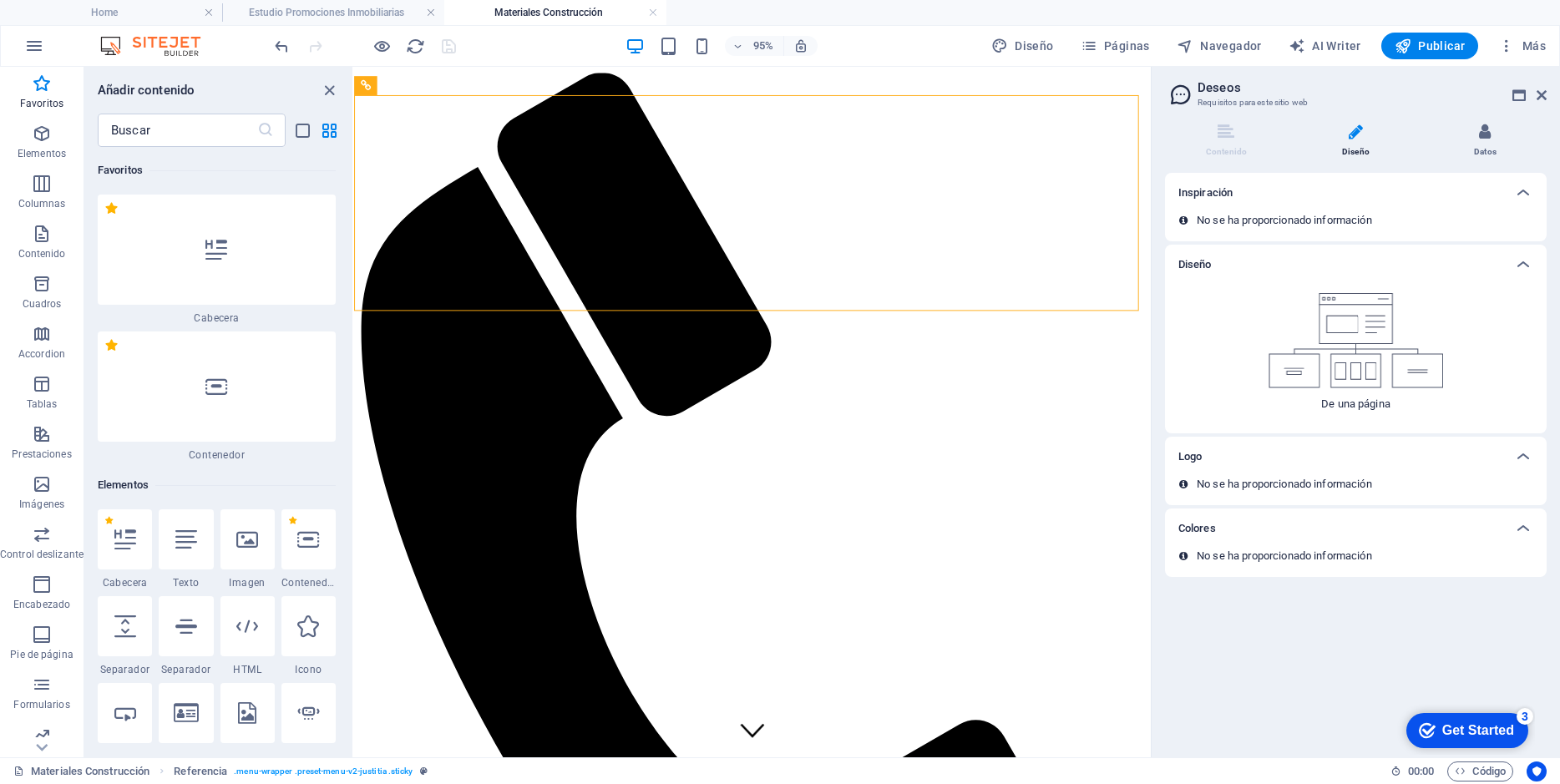
click at [1480, 152] on li "Datos" at bounding box center [1484, 141] width 122 height 36
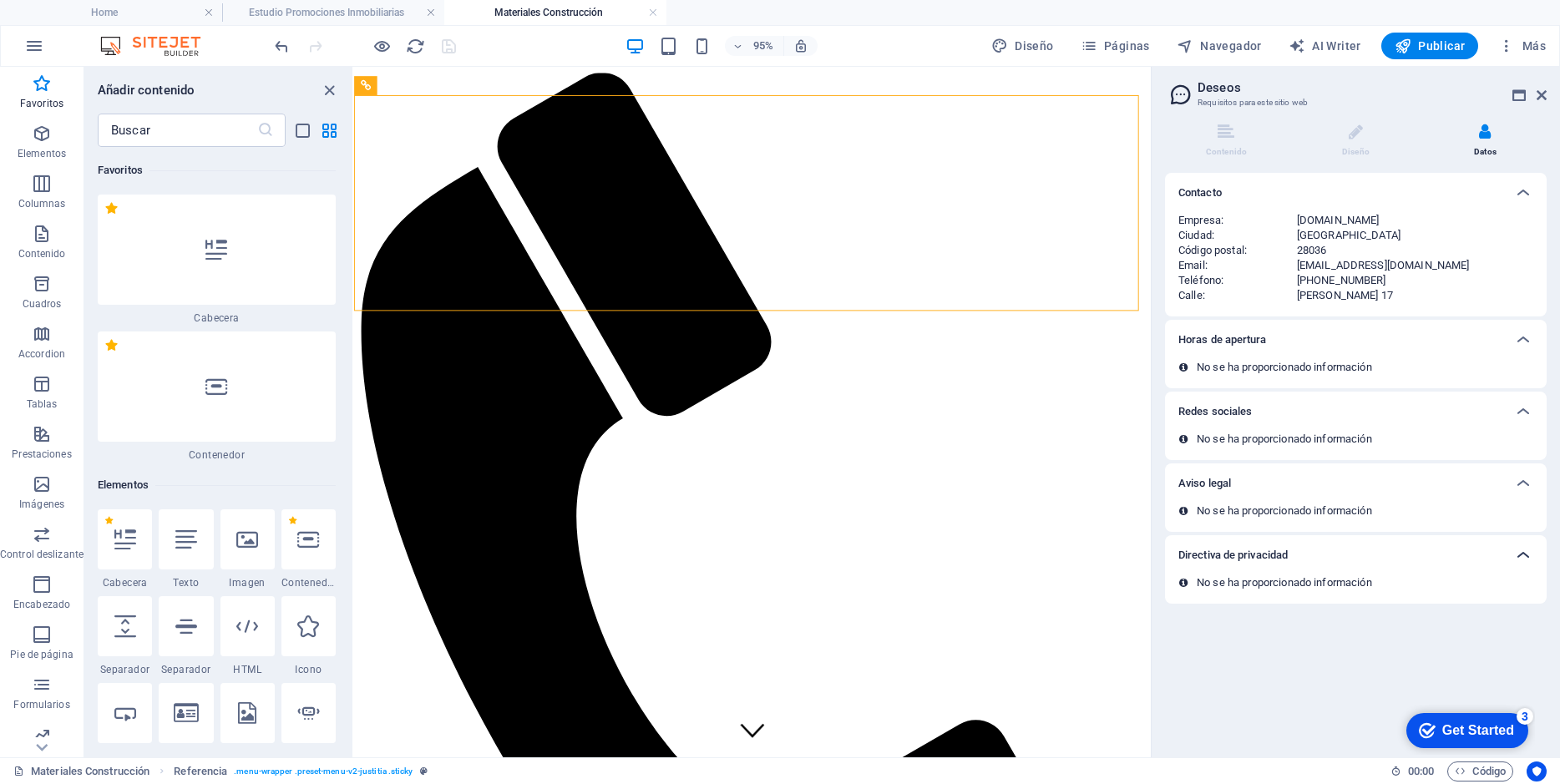
click at [1519, 552] on icon at bounding box center [1523, 555] width 20 height 20
click at [1348, 136] on icon at bounding box center [1356, 131] width 14 height 17
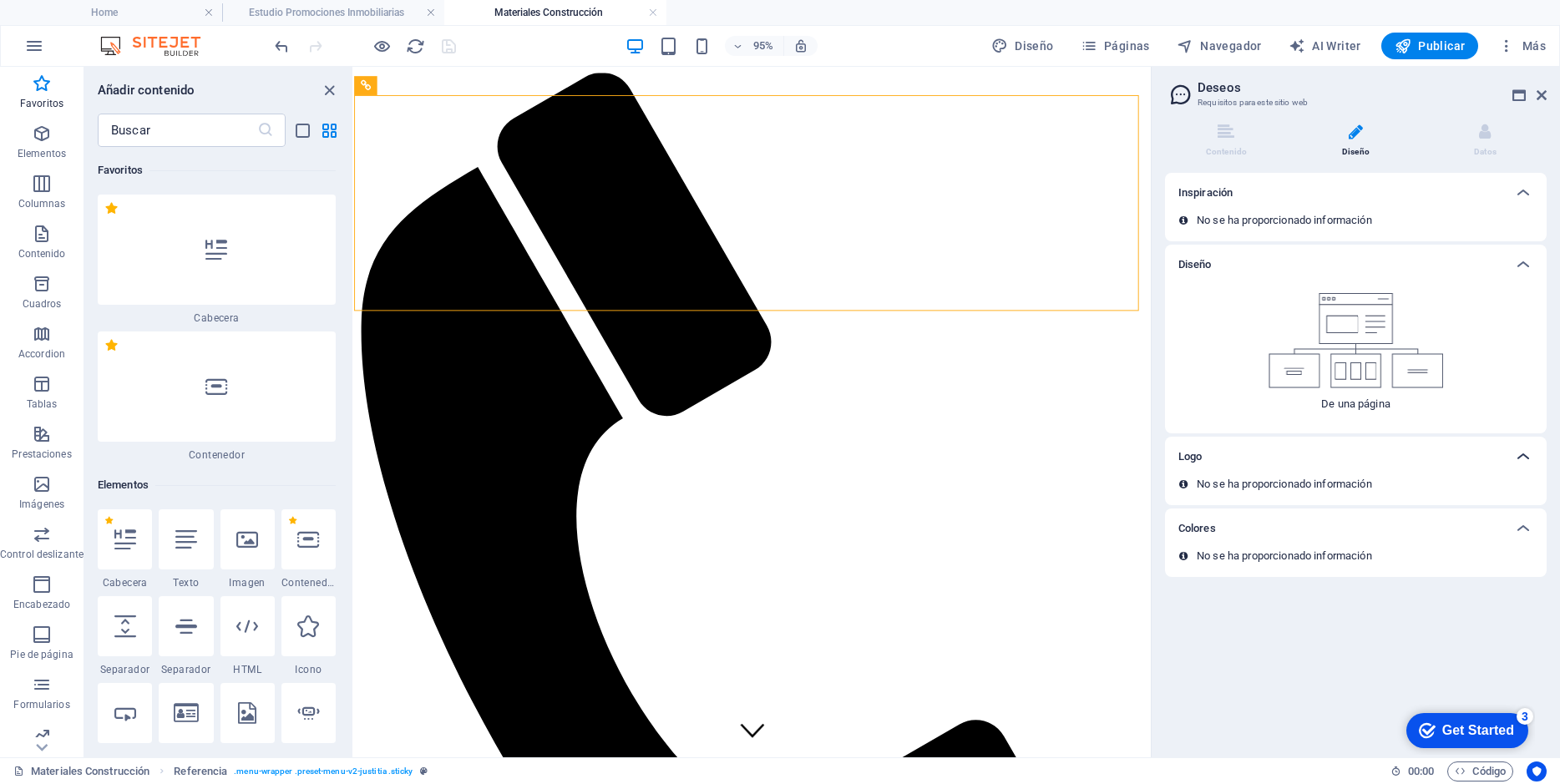
click at [1514, 457] on icon at bounding box center [1523, 456] width 20 height 20
click at [1285, 482] on p "No se ha proporcionado información" at bounding box center [1284, 484] width 176 height 15
click at [1216, 140] on li "Contenido" at bounding box center [1230, 141] width 130 height 36
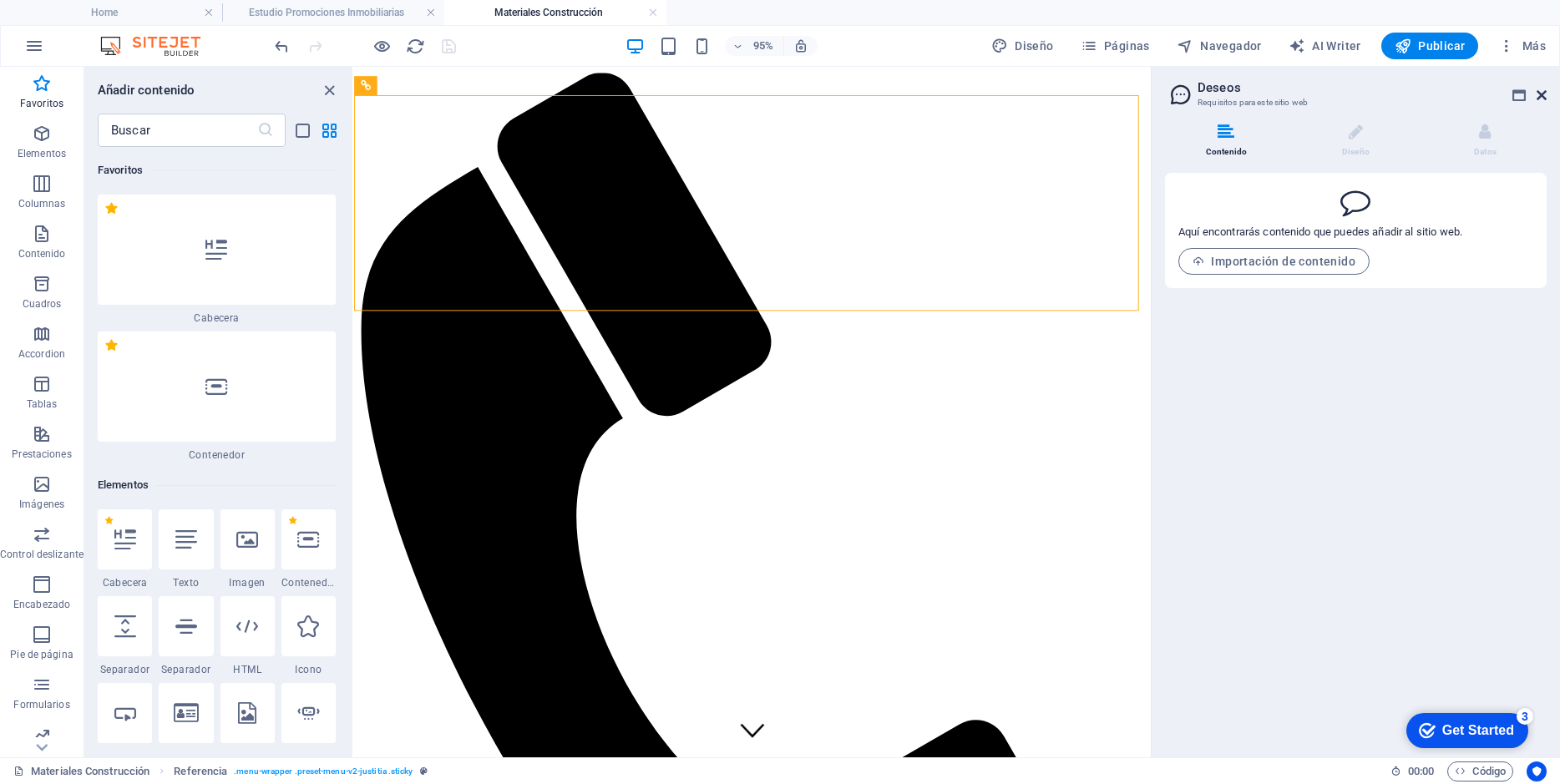
click at [1537, 92] on icon at bounding box center [1541, 95] width 10 height 14
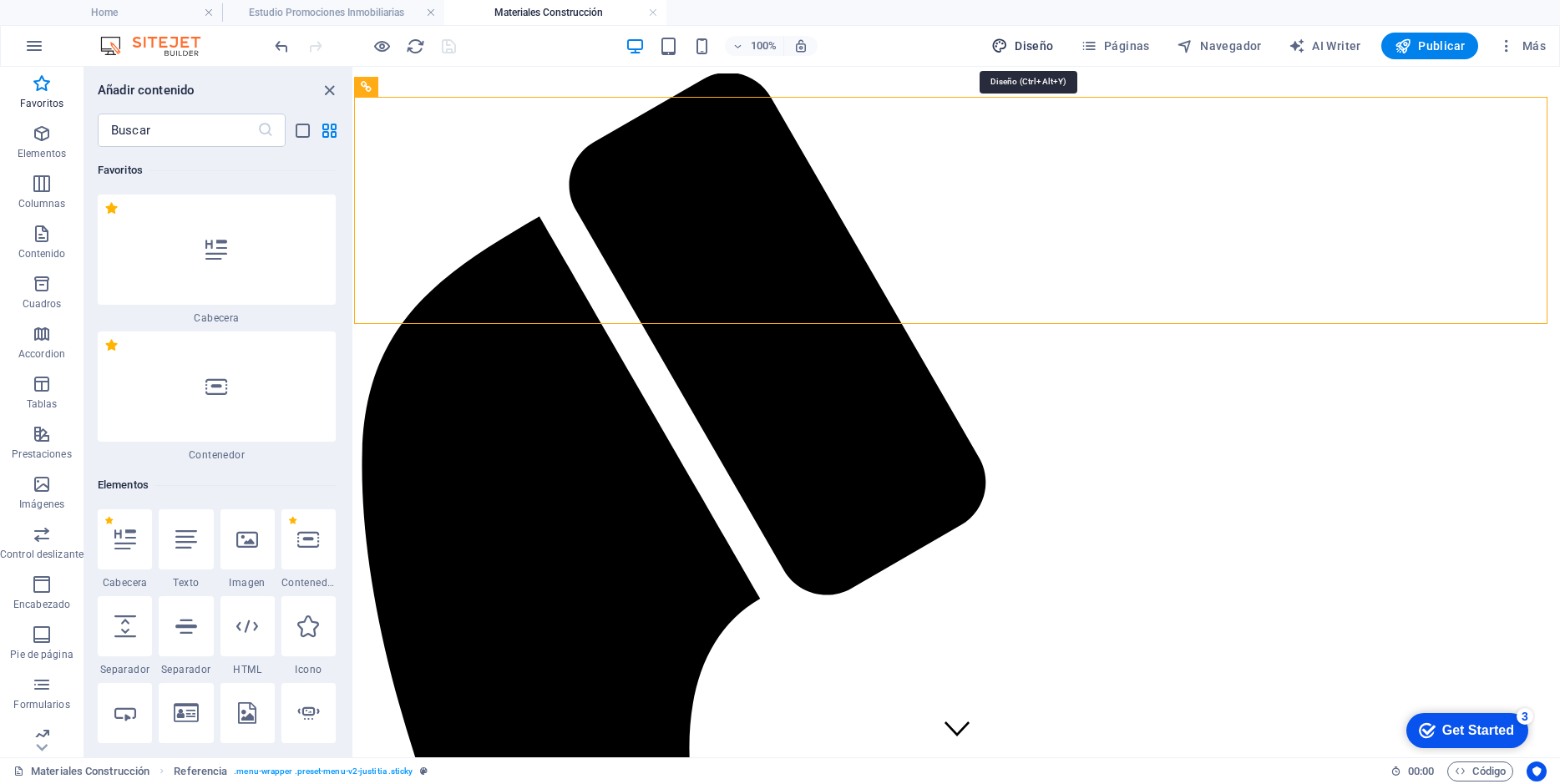
click at [1030, 41] on span "Diseño" at bounding box center [1023, 46] width 63 height 17
select select "px"
select select "400"
select select "px"
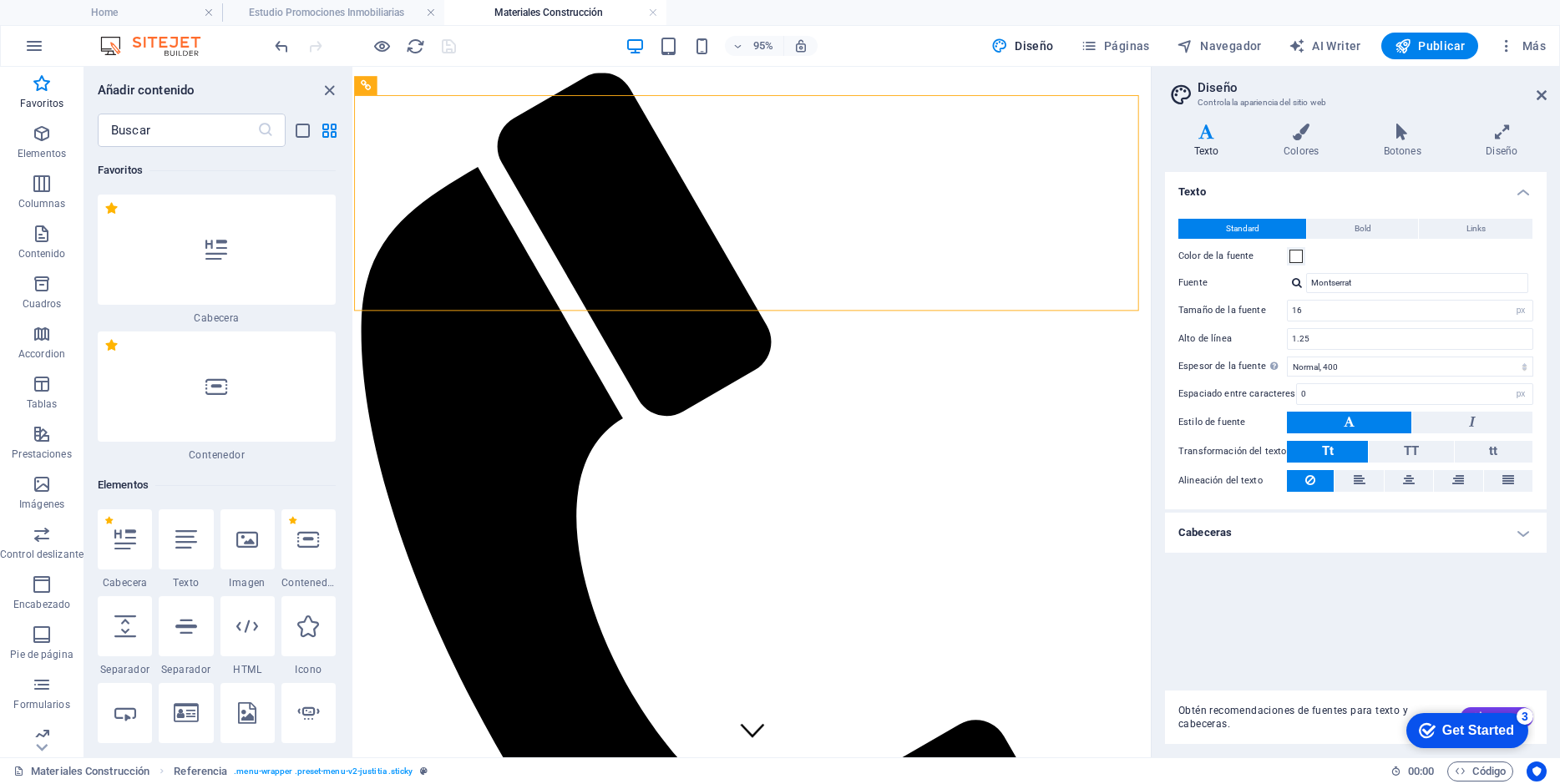
click at [1530, 534] on h4 "Cabeceras" at bounding box center [1356, 532] width 382 height 41
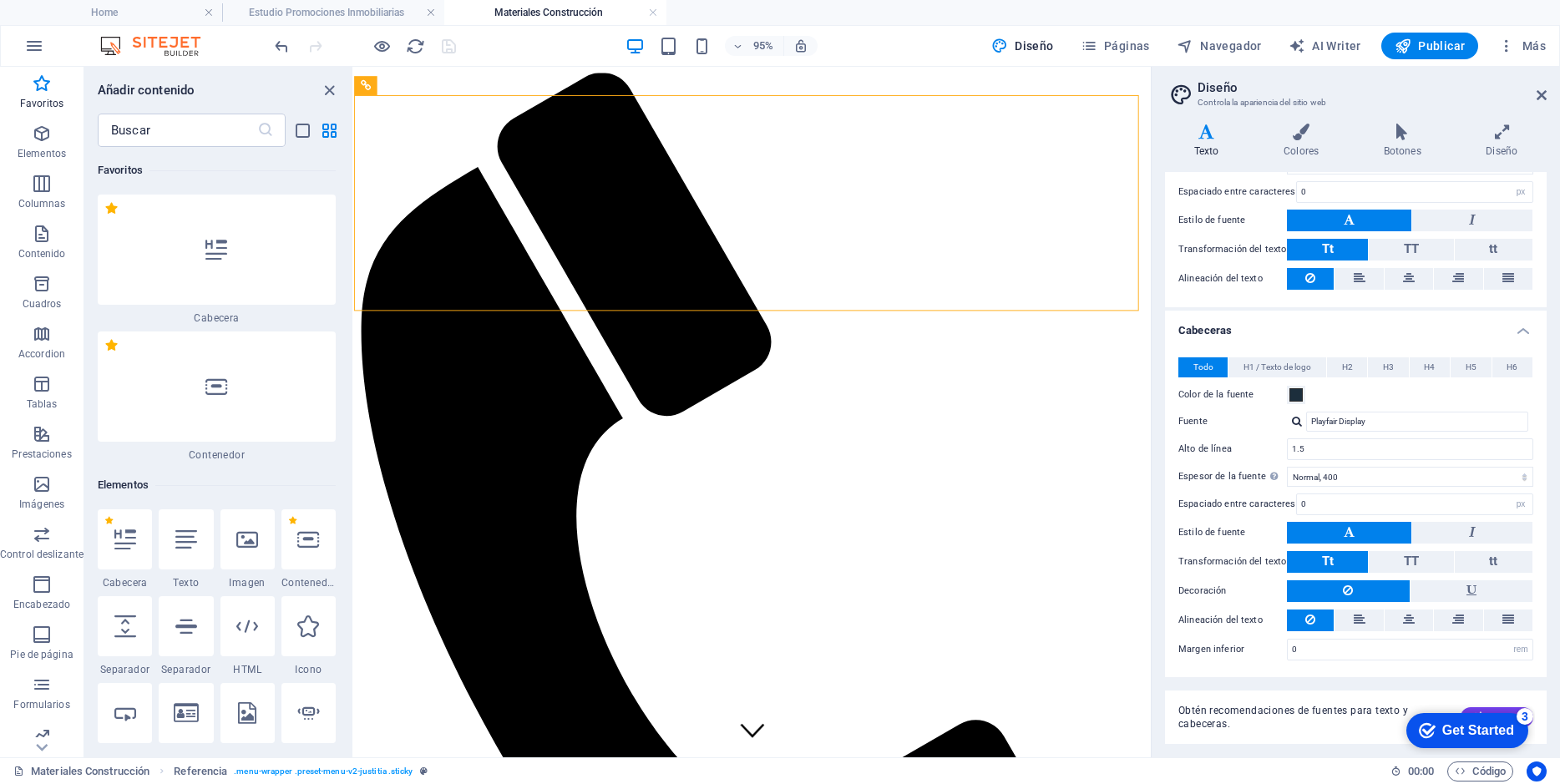
scroll to position [0, 0]
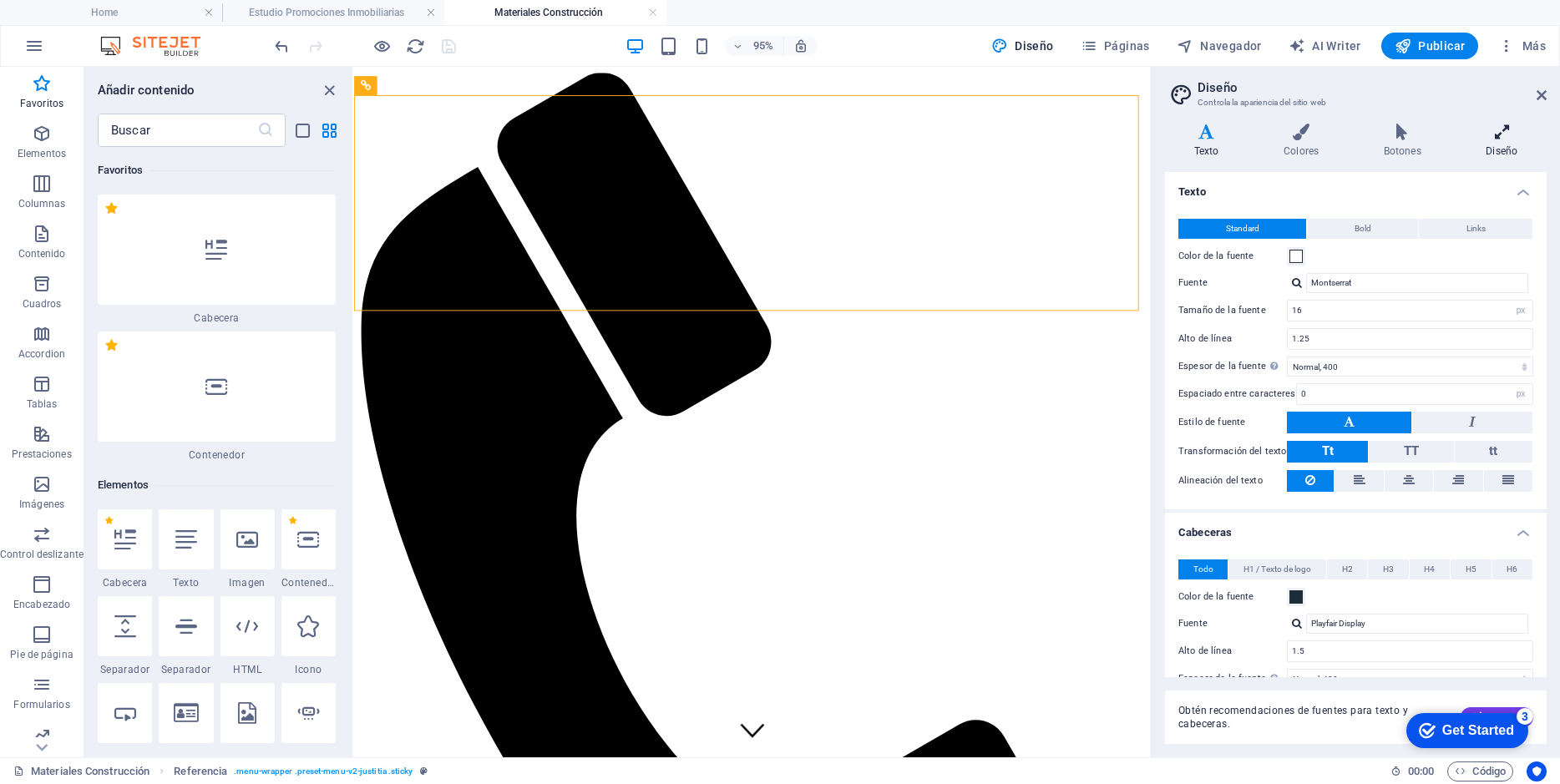
click at [1514, 145] on h4 "Diseño" at bounding box center [1501, 140] width 89 height 35
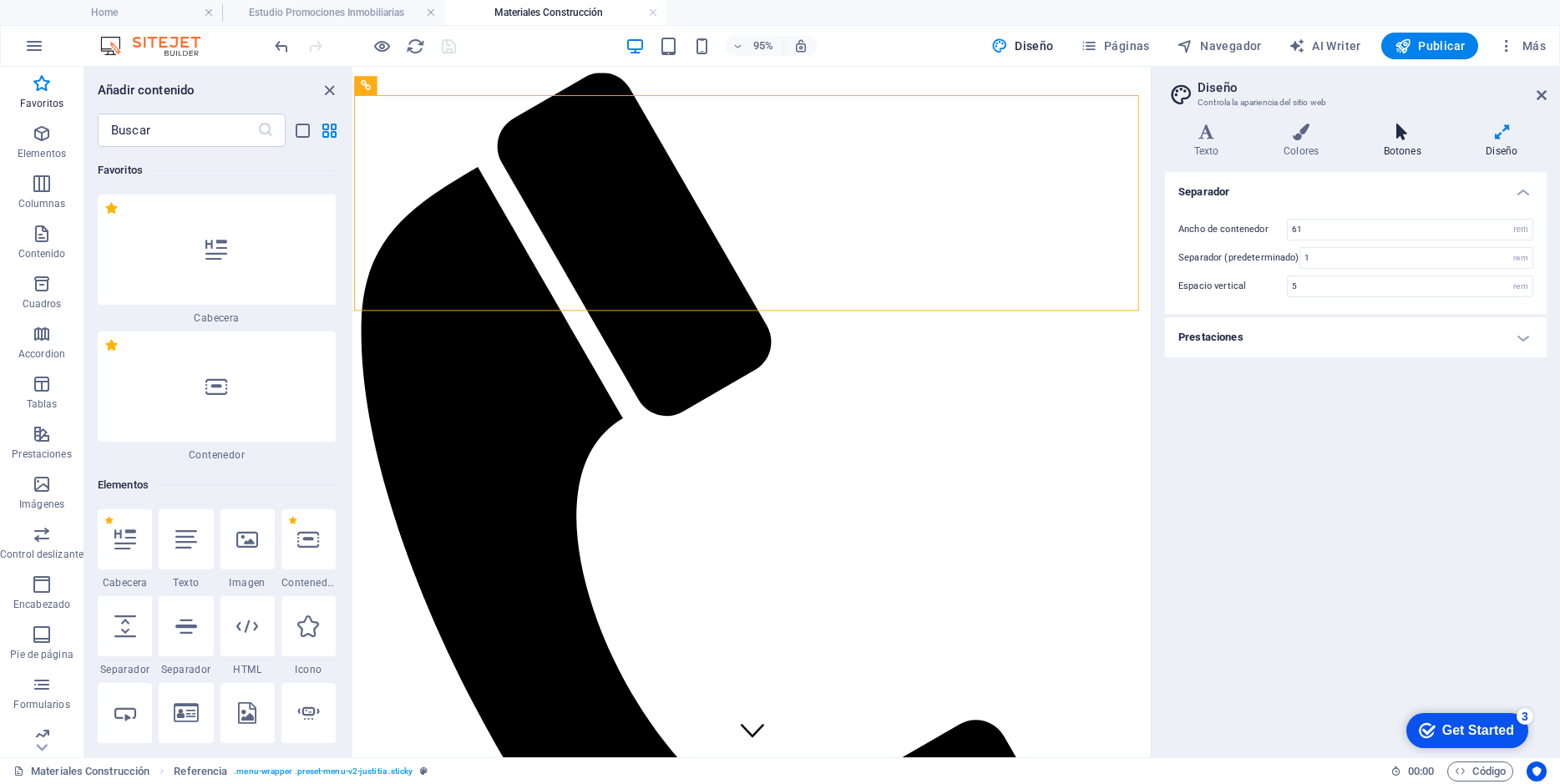
click at [1412, 150] on h4 "Botones" at bounding box center [1405, 140] width 103 height 35
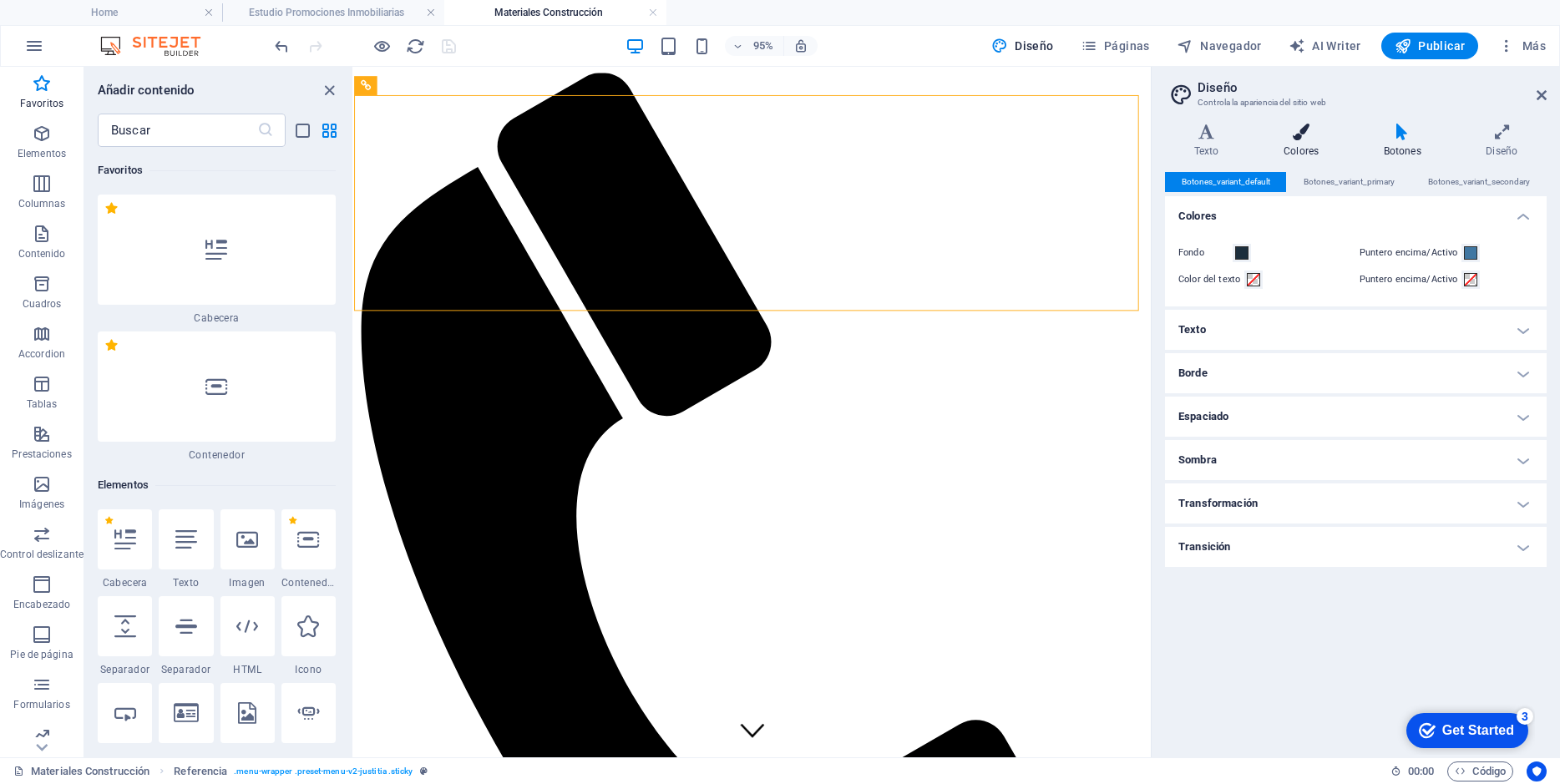
click at [1296, 146] on h4 "Colores" at bounding box center [1303, 140] width 100 height 35
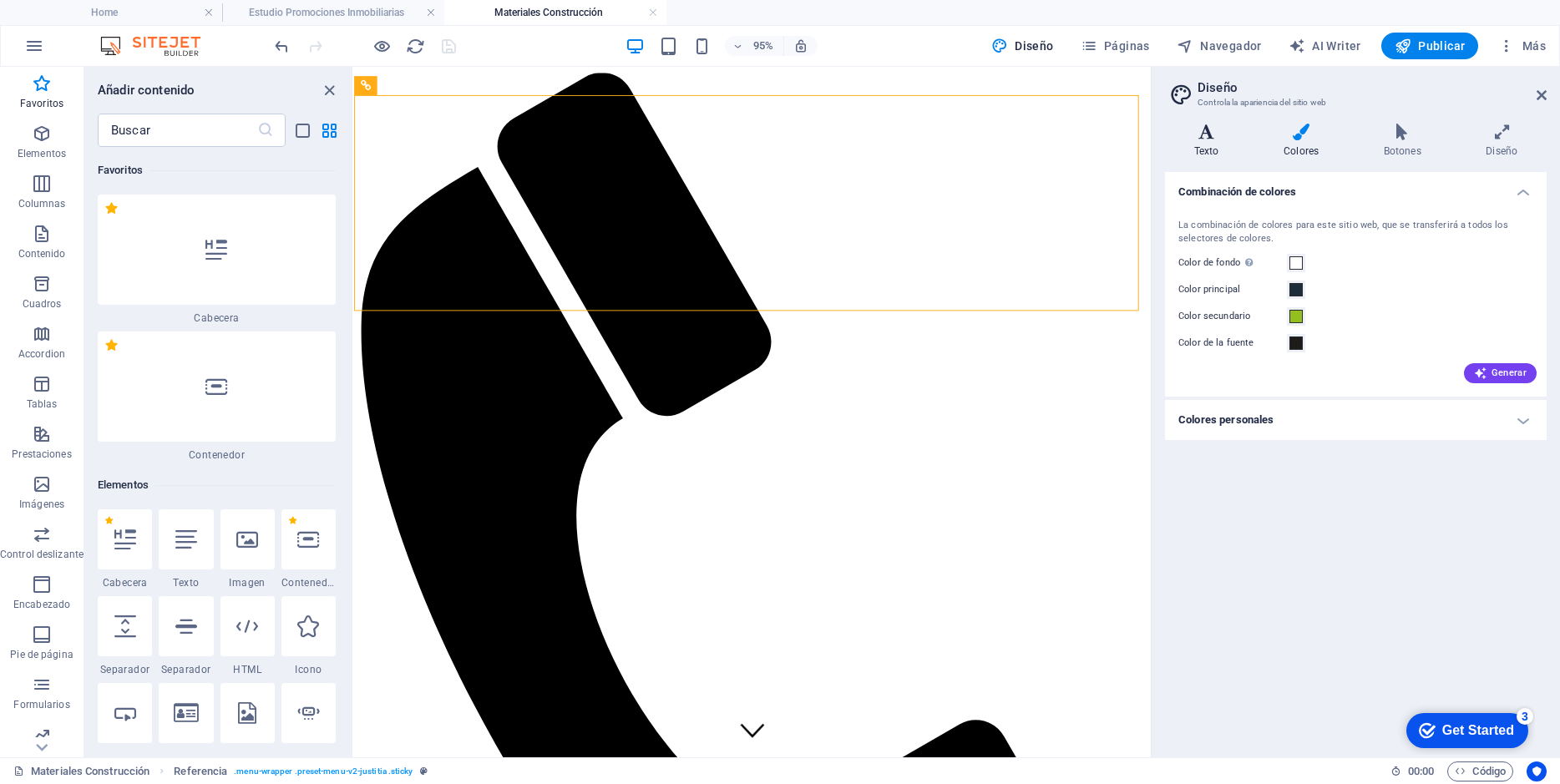
click at [1192, 139] on icon at bounding box center [1206, 131] width 83 height 17
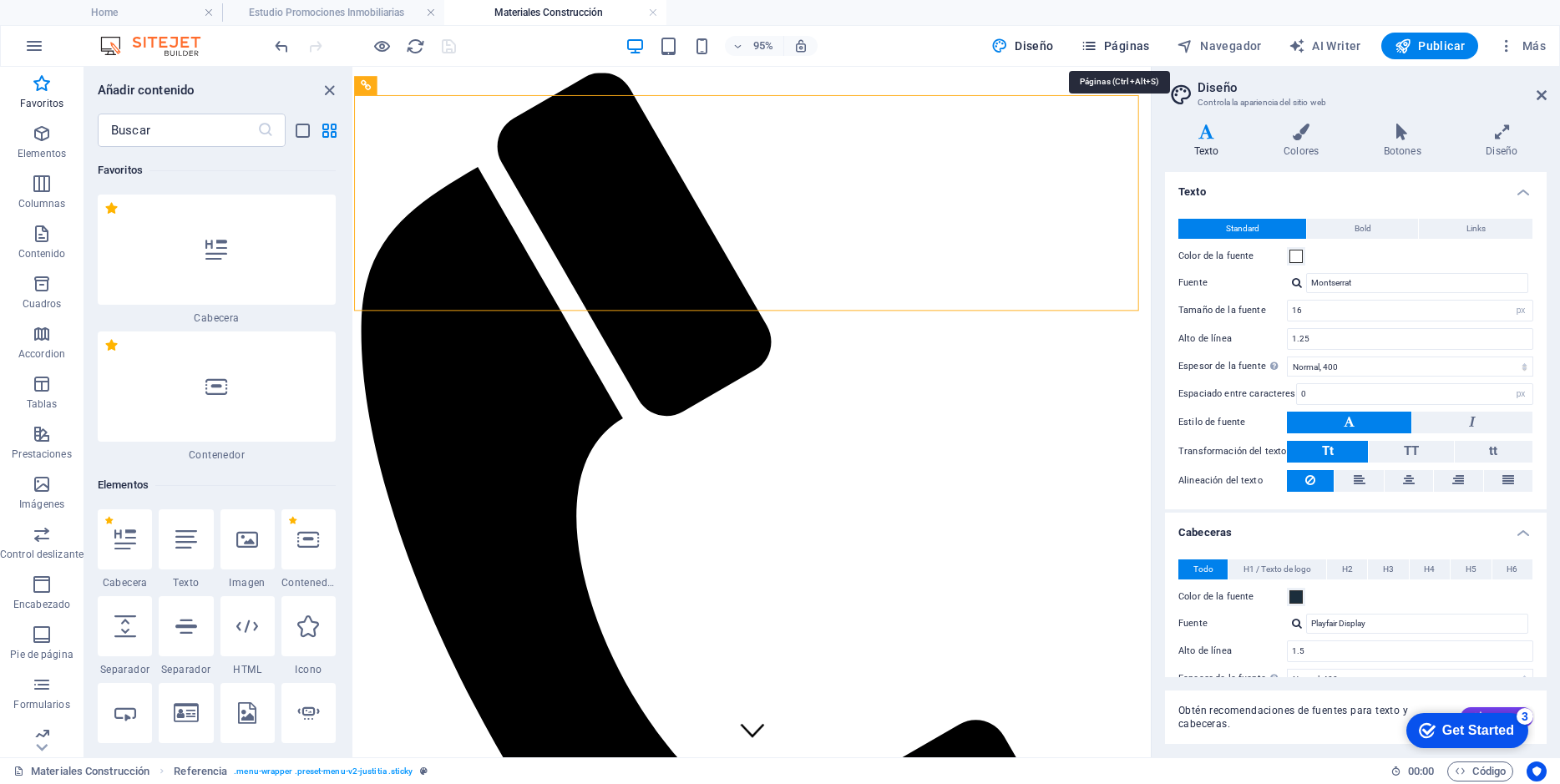
click at [1114, 50] on span "Páginas" at bounding box center [1114, 46] width 69 height 17
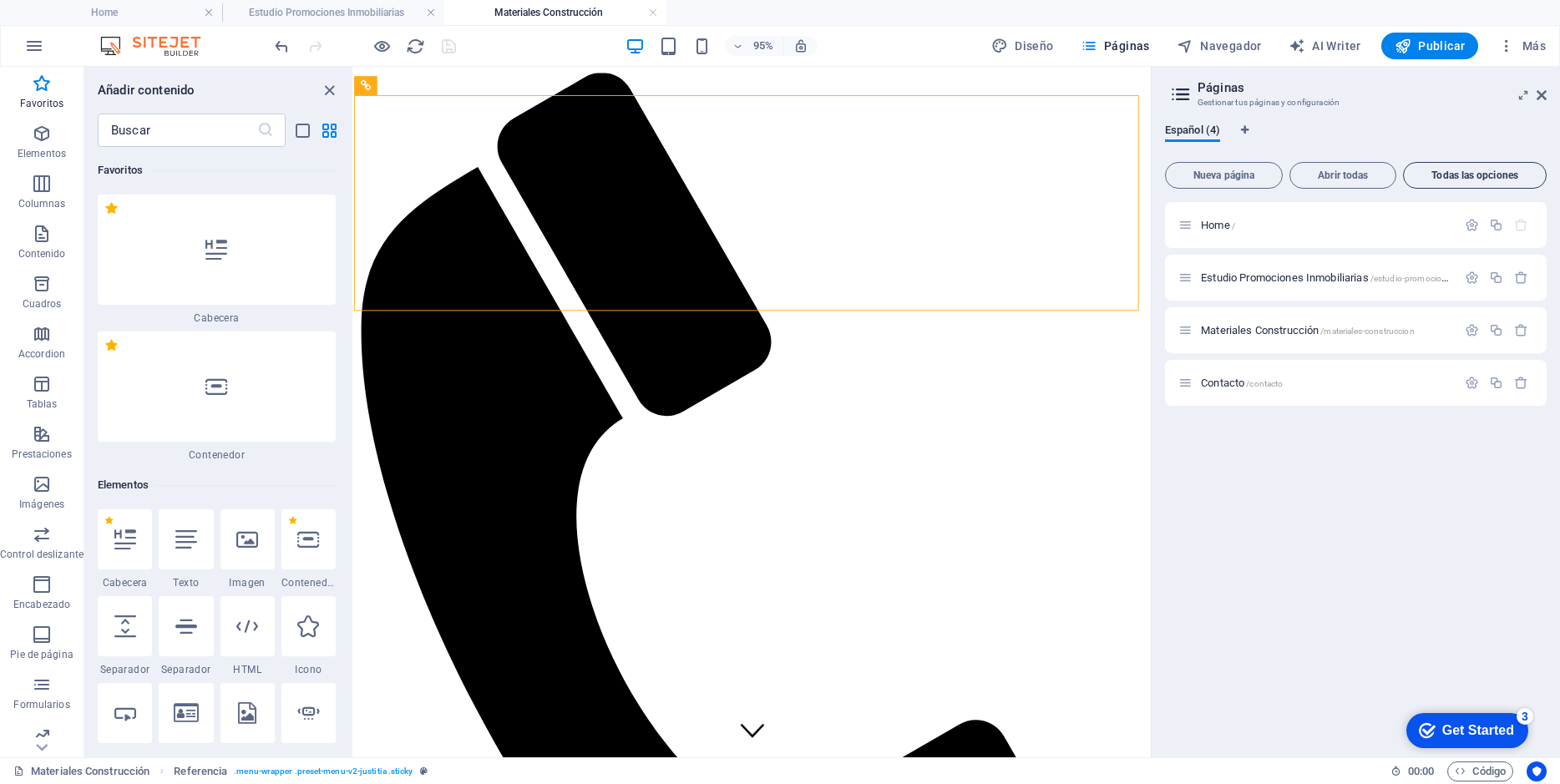
click at [1484, 175] on span "Todas las opciones" at bounding box center [1474, 175] width 129 height 10
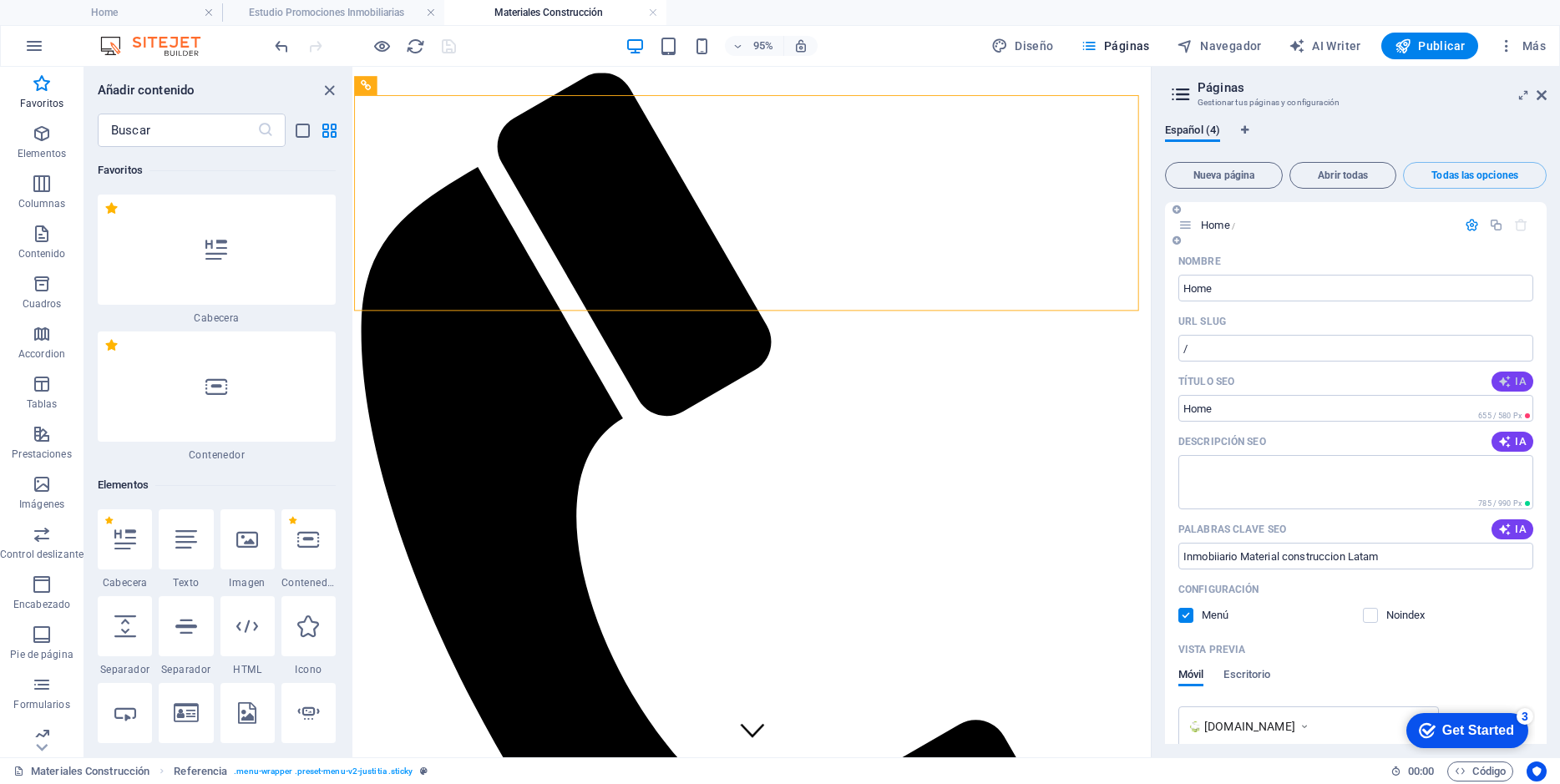
click at [1508, 383] on icon "button" at bounding box center [1504, 381] width 14 height 14
type input "Gestión de Proyectos Inmobiliarios"
click at [1506, 440] on icon "button" at bounding box center [1504, 441] width 14 height 14
type textarea "Maximiza el valor de tus activos con nuestra gestión de desarrollos inmobiliari…"
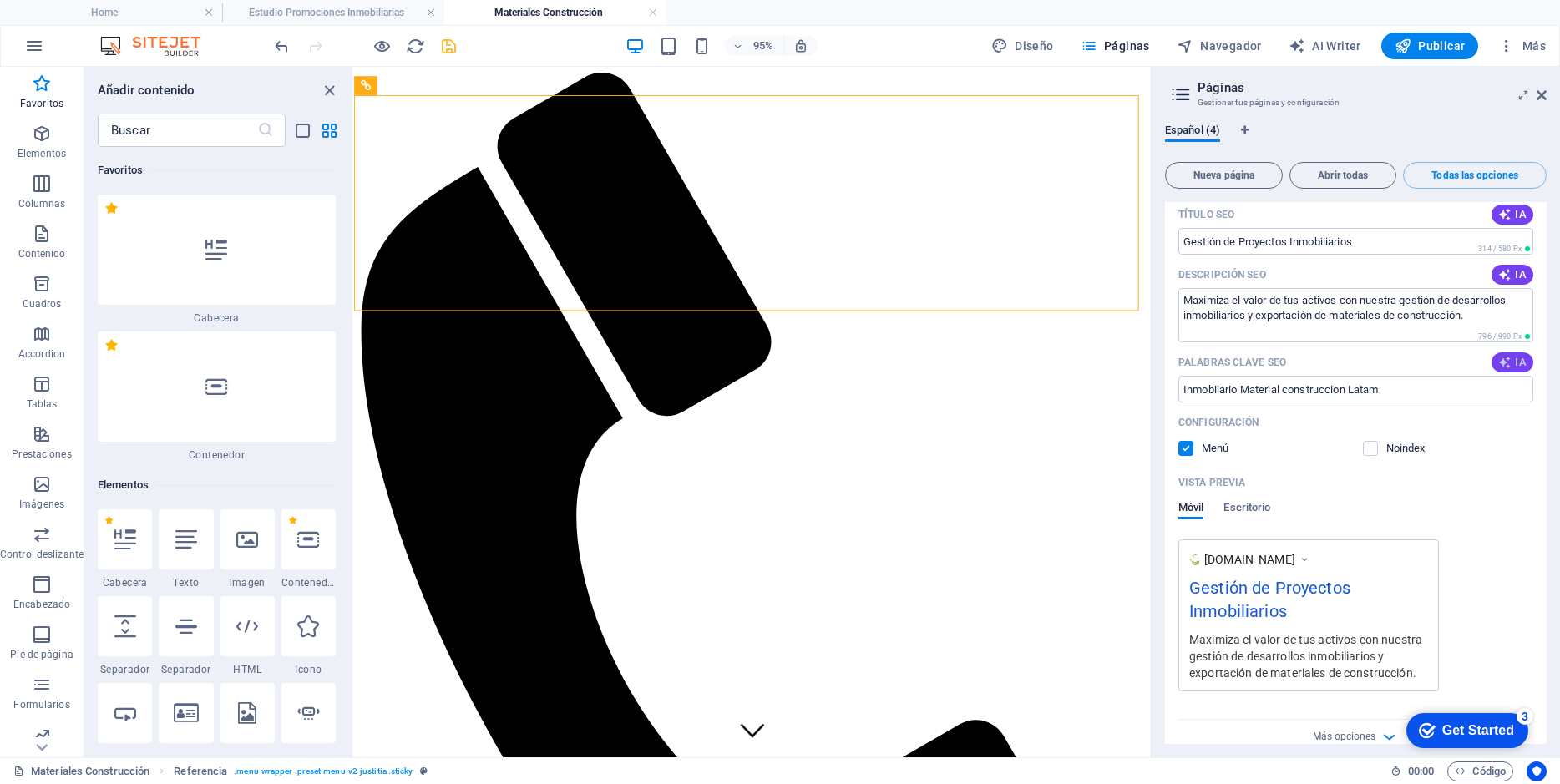
click at [1502, 355] on button "IA" at bounding box center [1512, 362] width 41 height 20
type input "gestión de desarrollos inmobiliarios, exportación de materiales de construcción…"
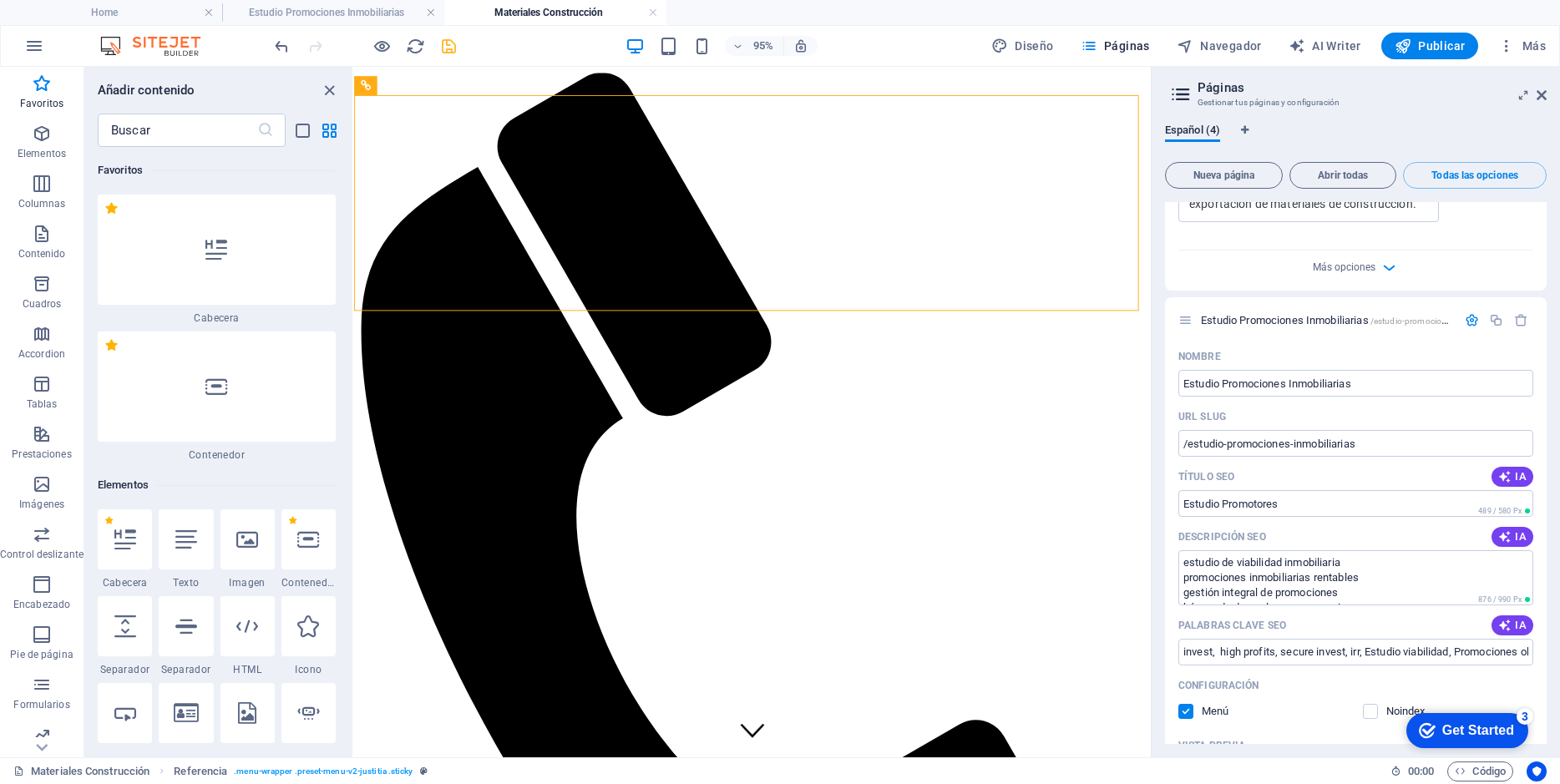
scroll to position [668, 0]
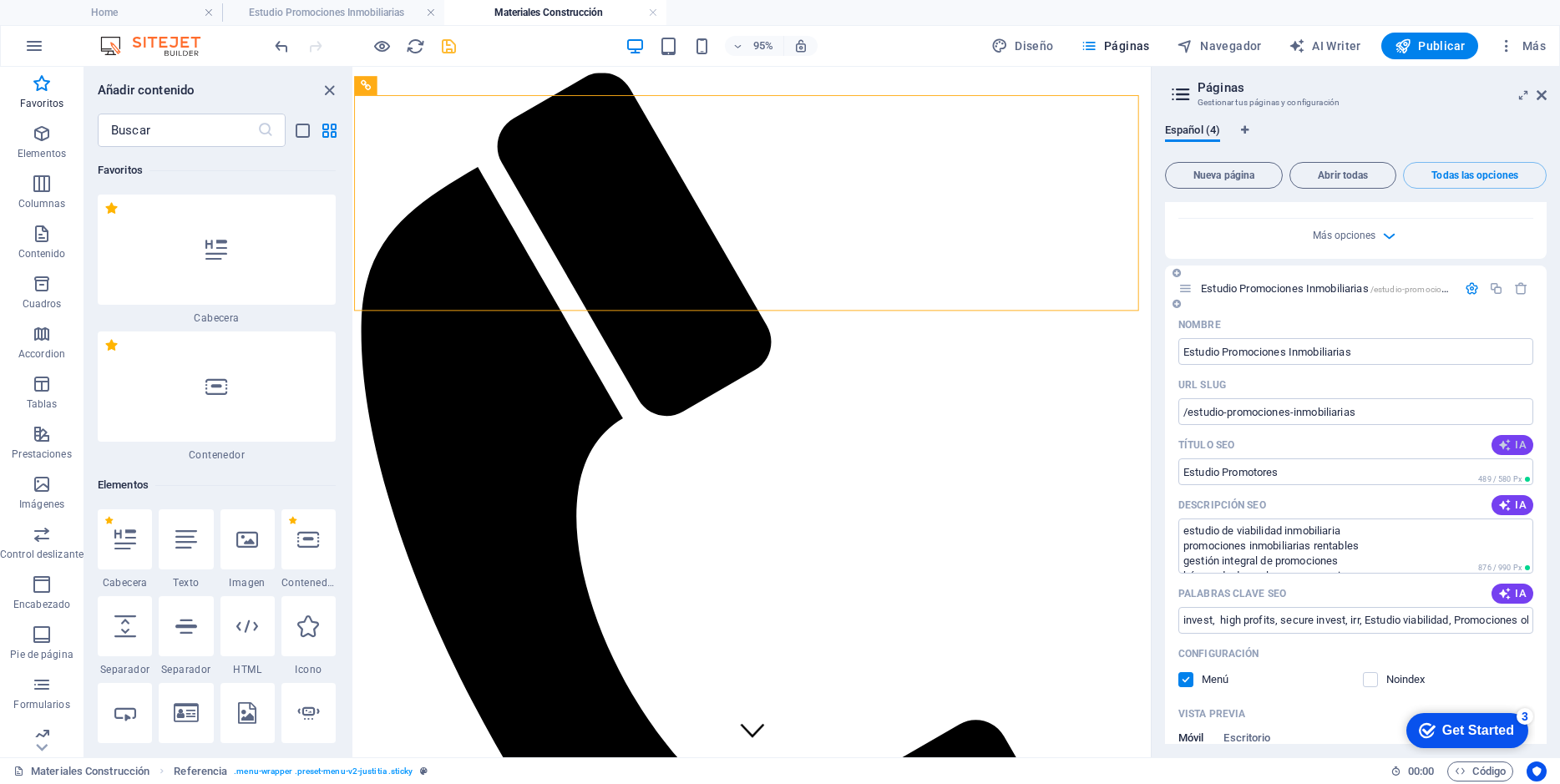
click at [1503, 445] on icon "button" at bounding box center [1504, 445] width 14 height 14
click at [1375, 475] on input "Gestión Integral de Promociones" at bounding box center [1356, 472] width 355 height 27
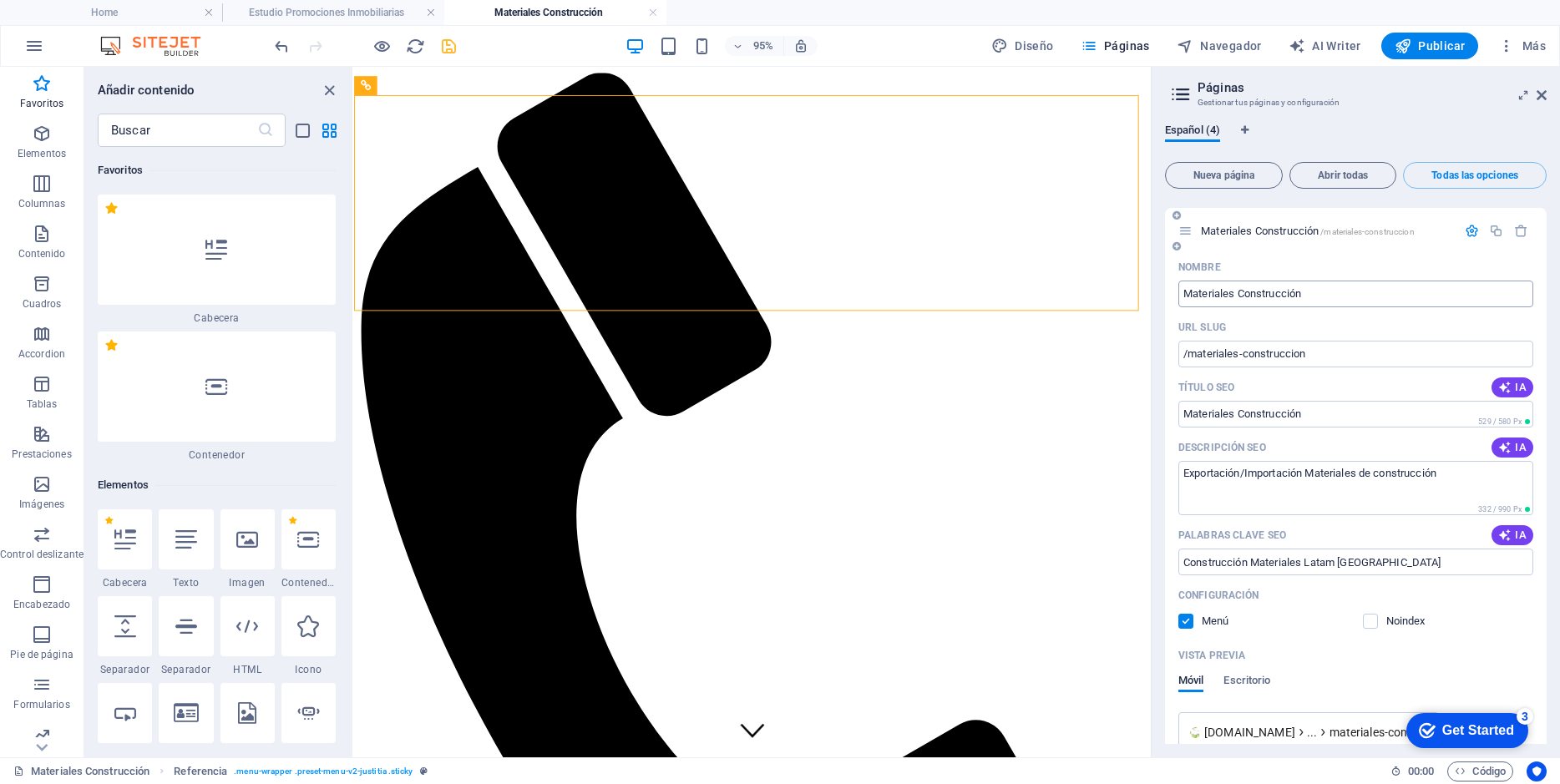
scroll to position [1503, 0]
type input "Gestión Integral inmobiliario"
click at [1516, 444] on span "IA" at bounding box center [1512, 442] width 29 height 14
type textarea "Exporta a Latinoamérica con los mejores materiales de construcción. Contacta a …"
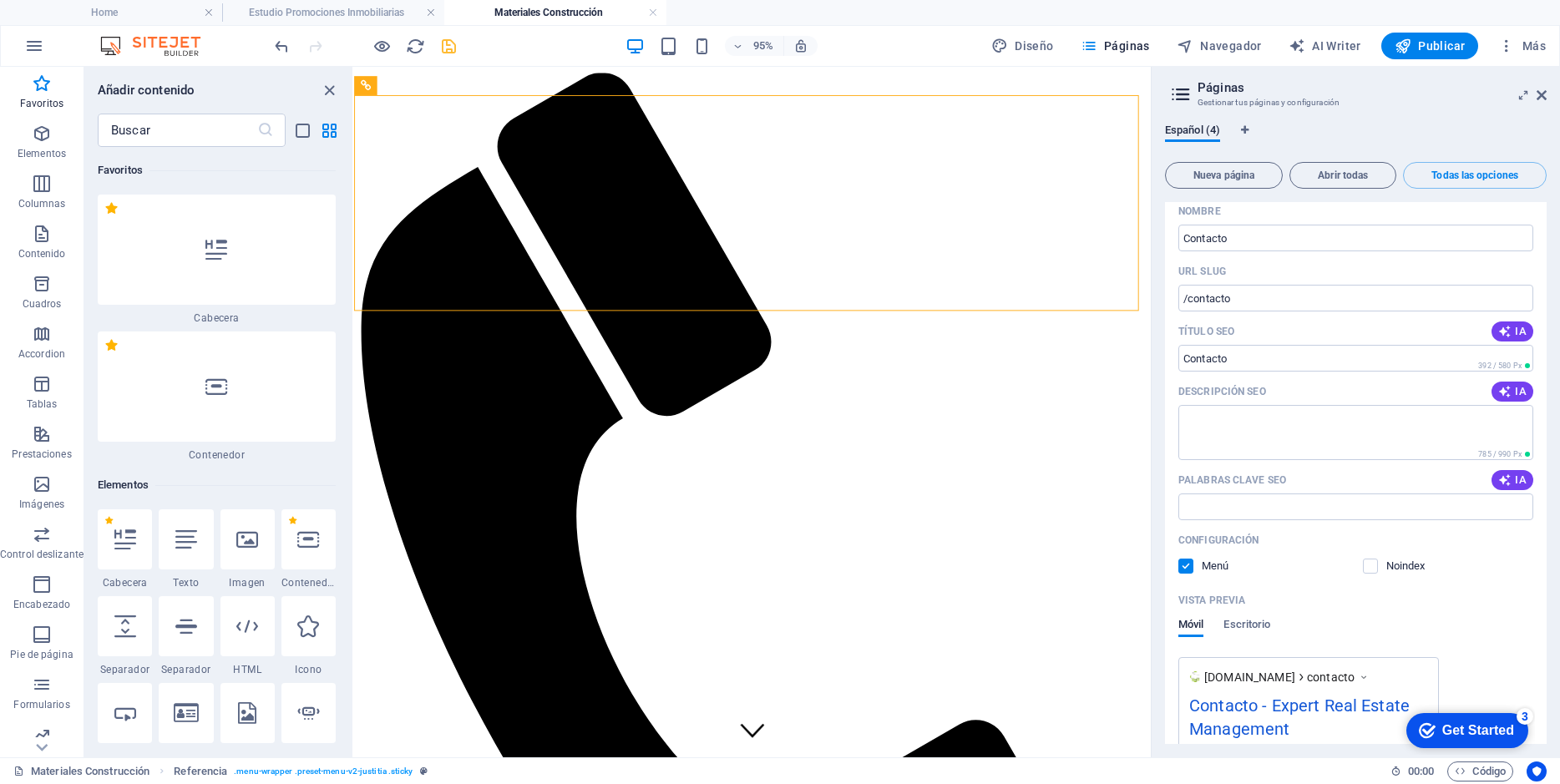
scroll to position [2338, 0]
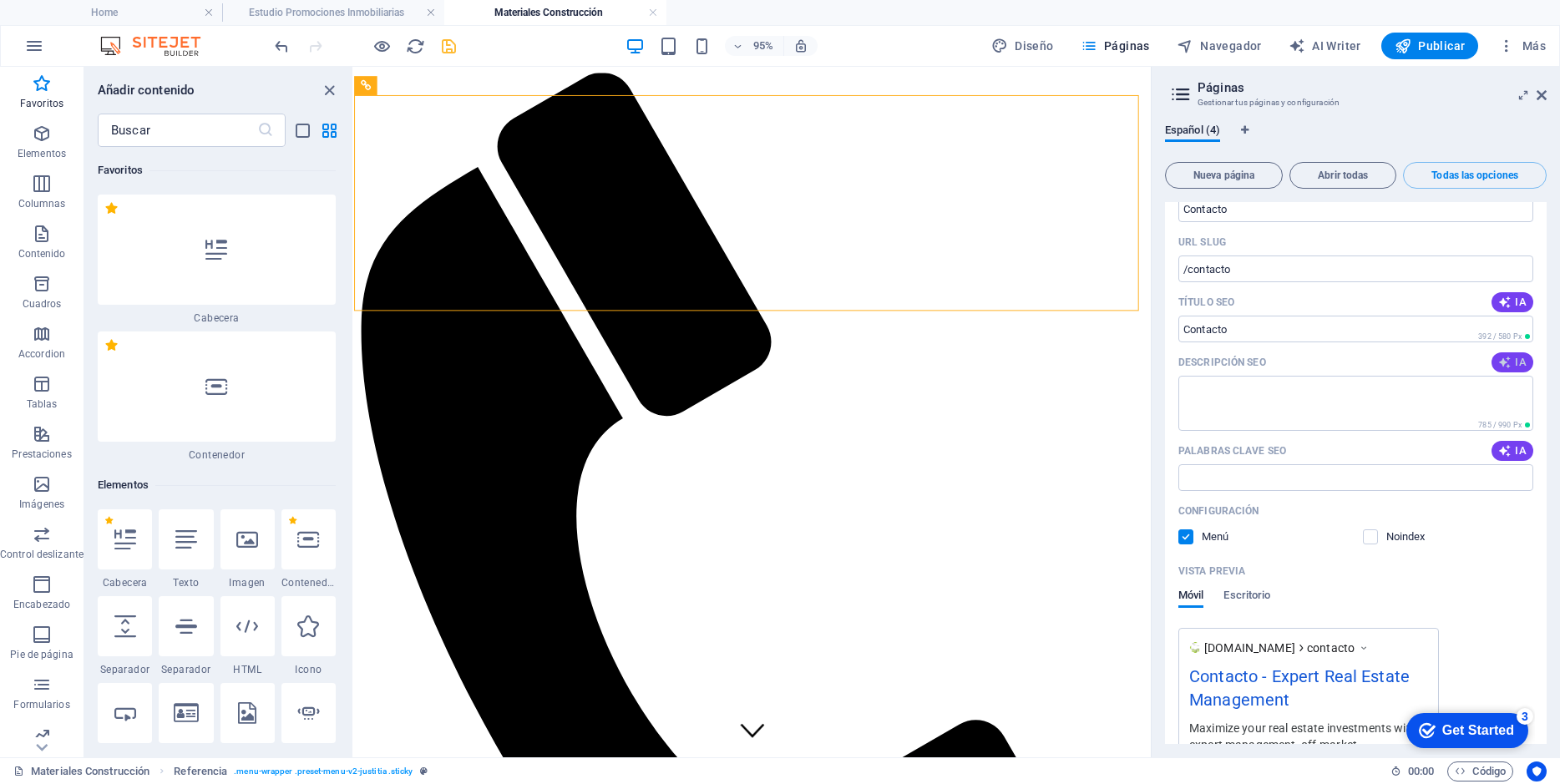
click at [1510, 363] on span "IA" at bounding box center [1512, 362] width 29 height 14
type textarea "Descubre Futuro Continuo en Madrid: servicios innovadores que impulsan tu creci…"
click at [1502, 447] on icon "button" at bounding box center [1504, 450] width 14 height 14
type input "contacto Madrid, Futuro Continuo, servicios en Madrid, asesoría empresarial, ta…"
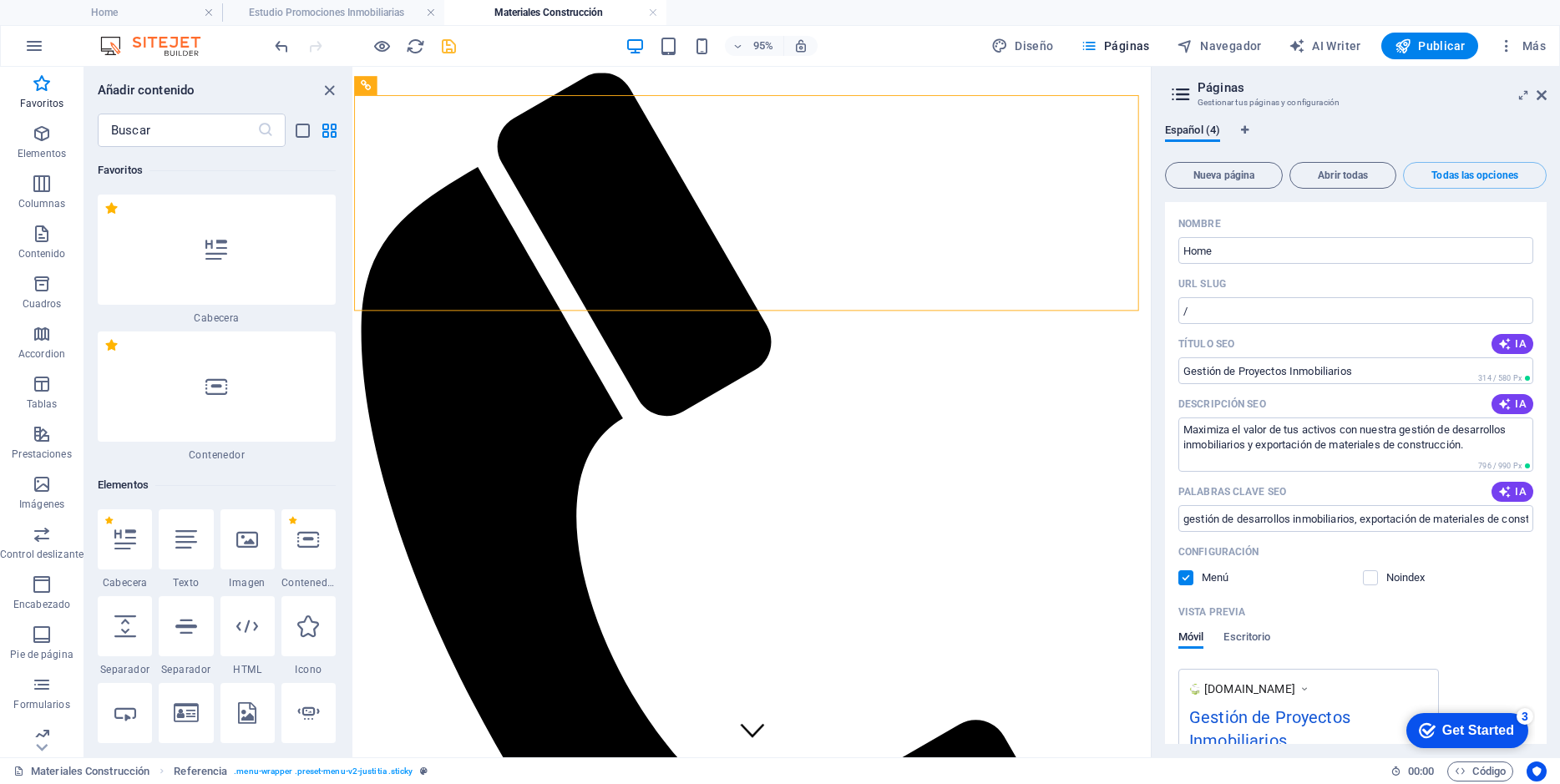
scroll to position [0, 0]
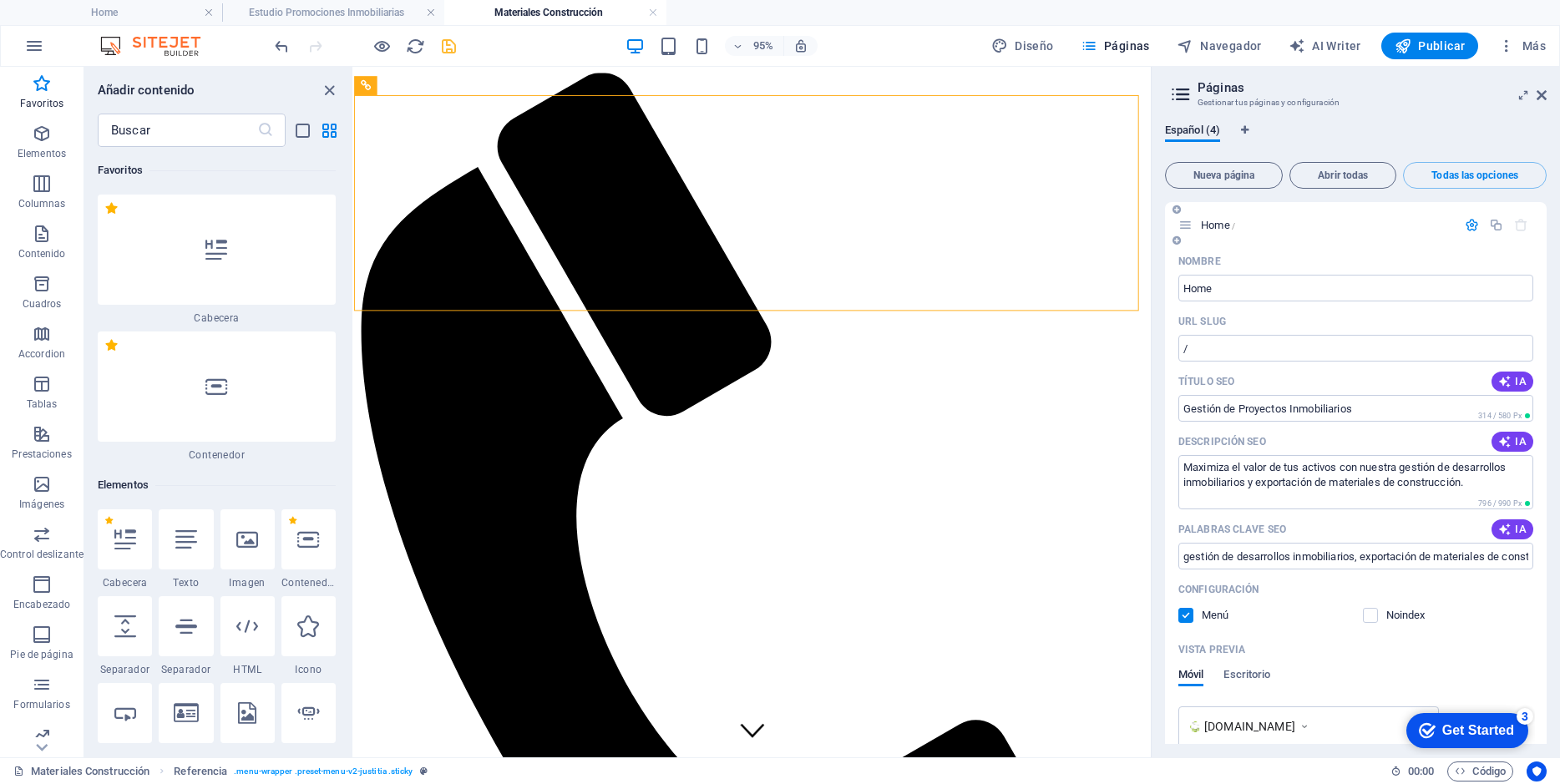
click at [1469, 225] on icon "button" at bounding box center [1472, 225] width 14 height 14
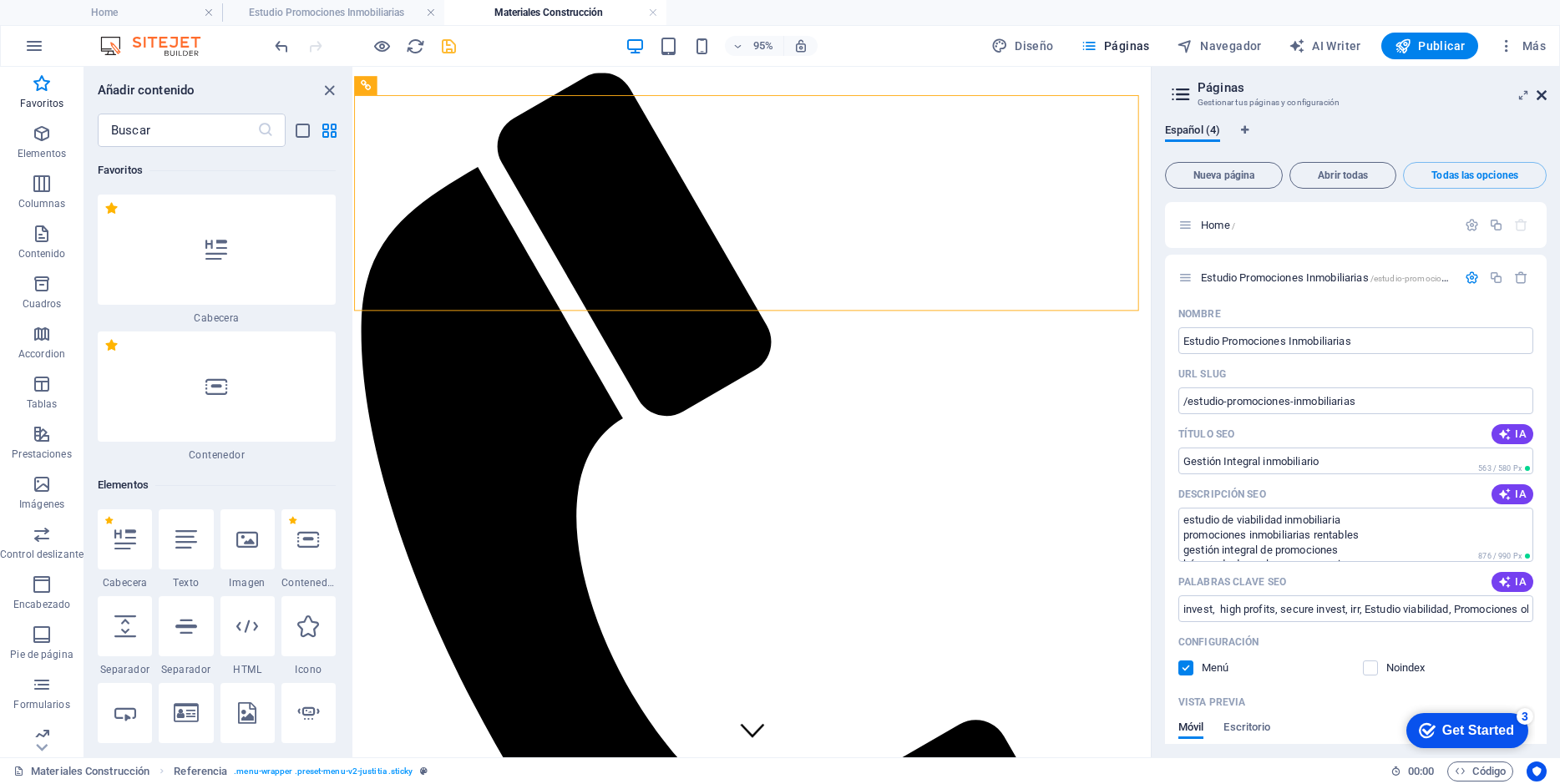
click at [1540, 88] on icon at bounding box center [1541, 95] width 10 height 14
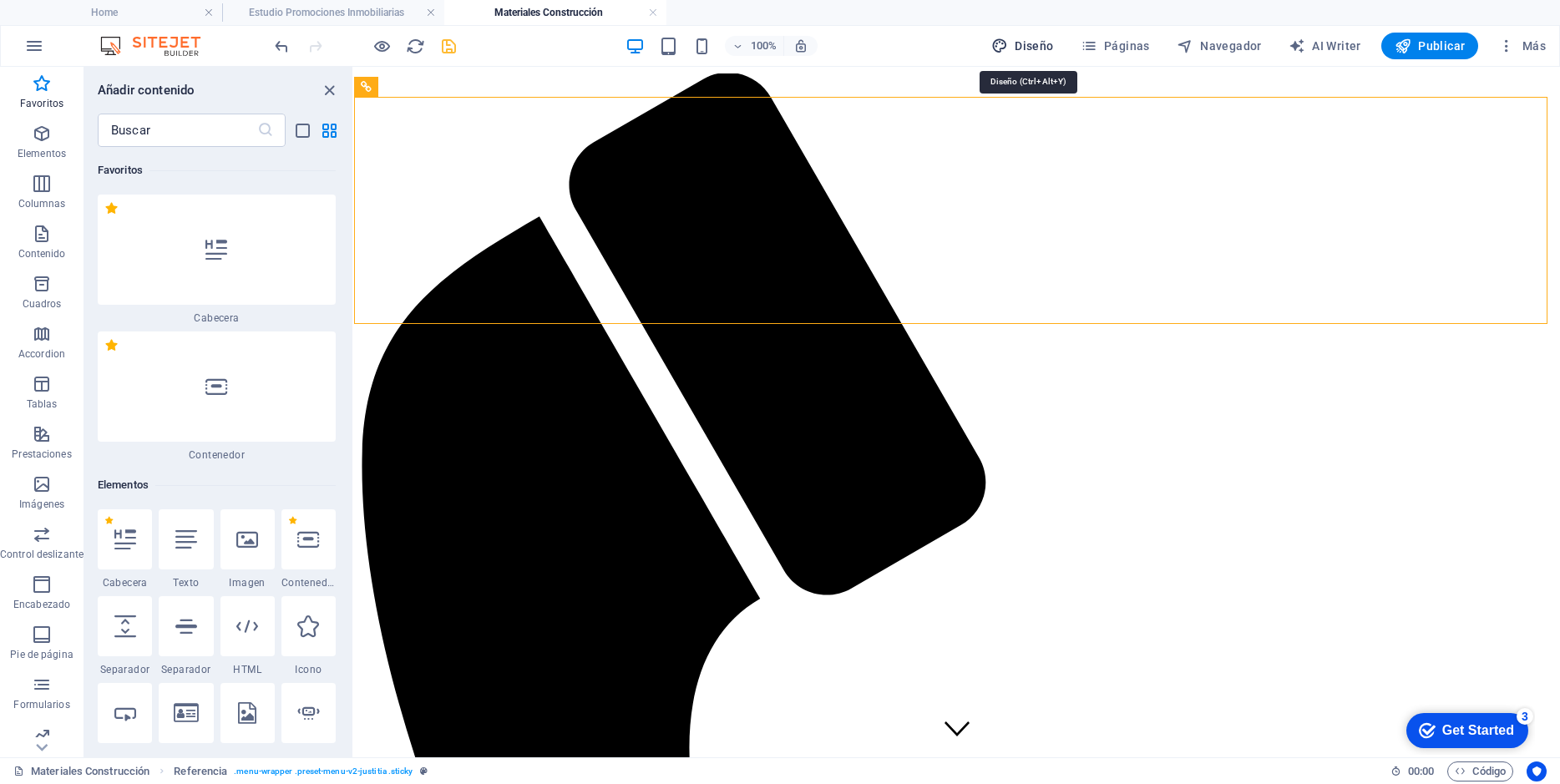
click at [1032, 49] on span "Diseño" at bounding box center [1023, 46] width 63 height 17
select select "px"
select select "400"
select select "px"
select select "400"
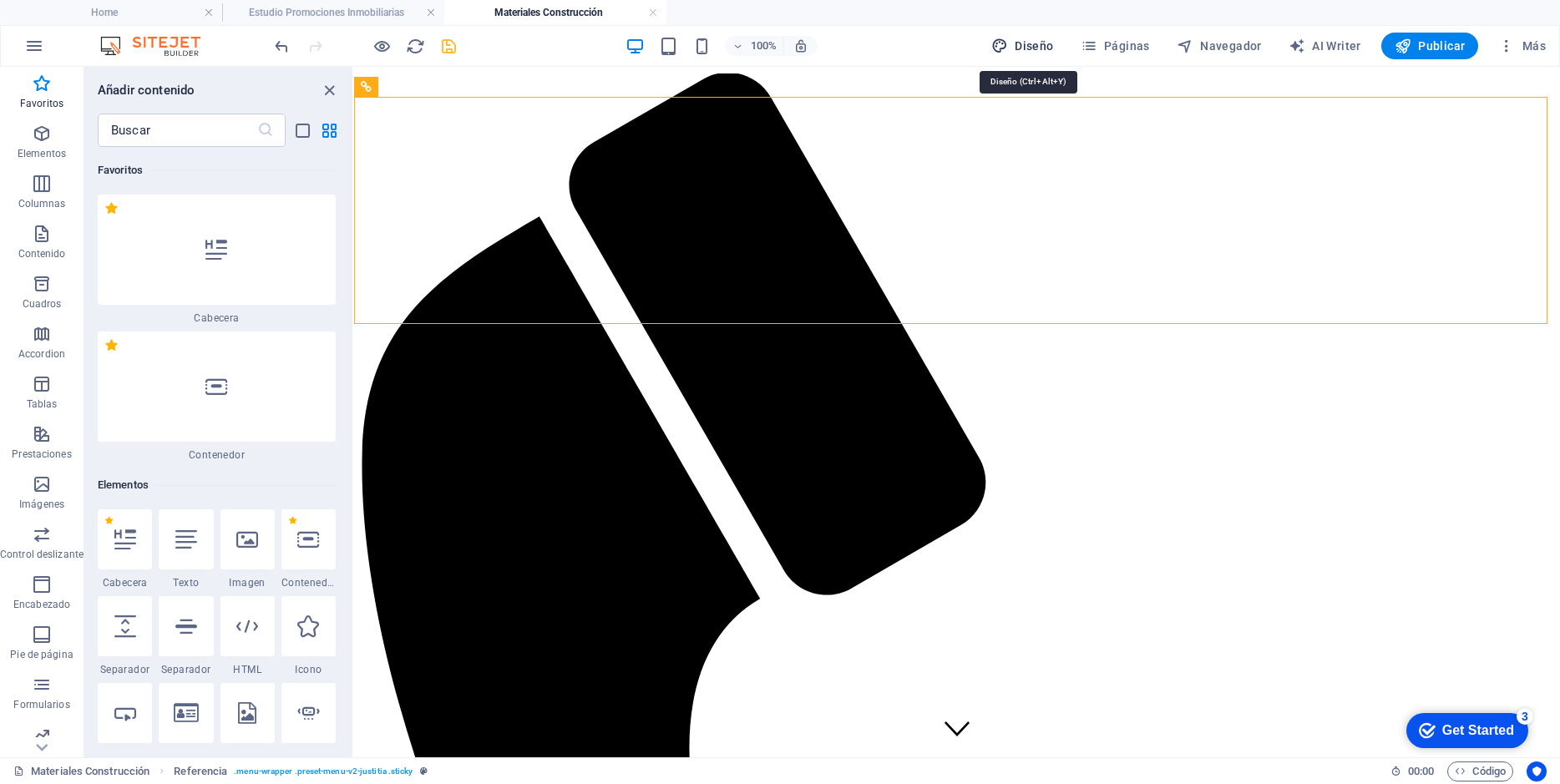
select select "px"
select select "rem"
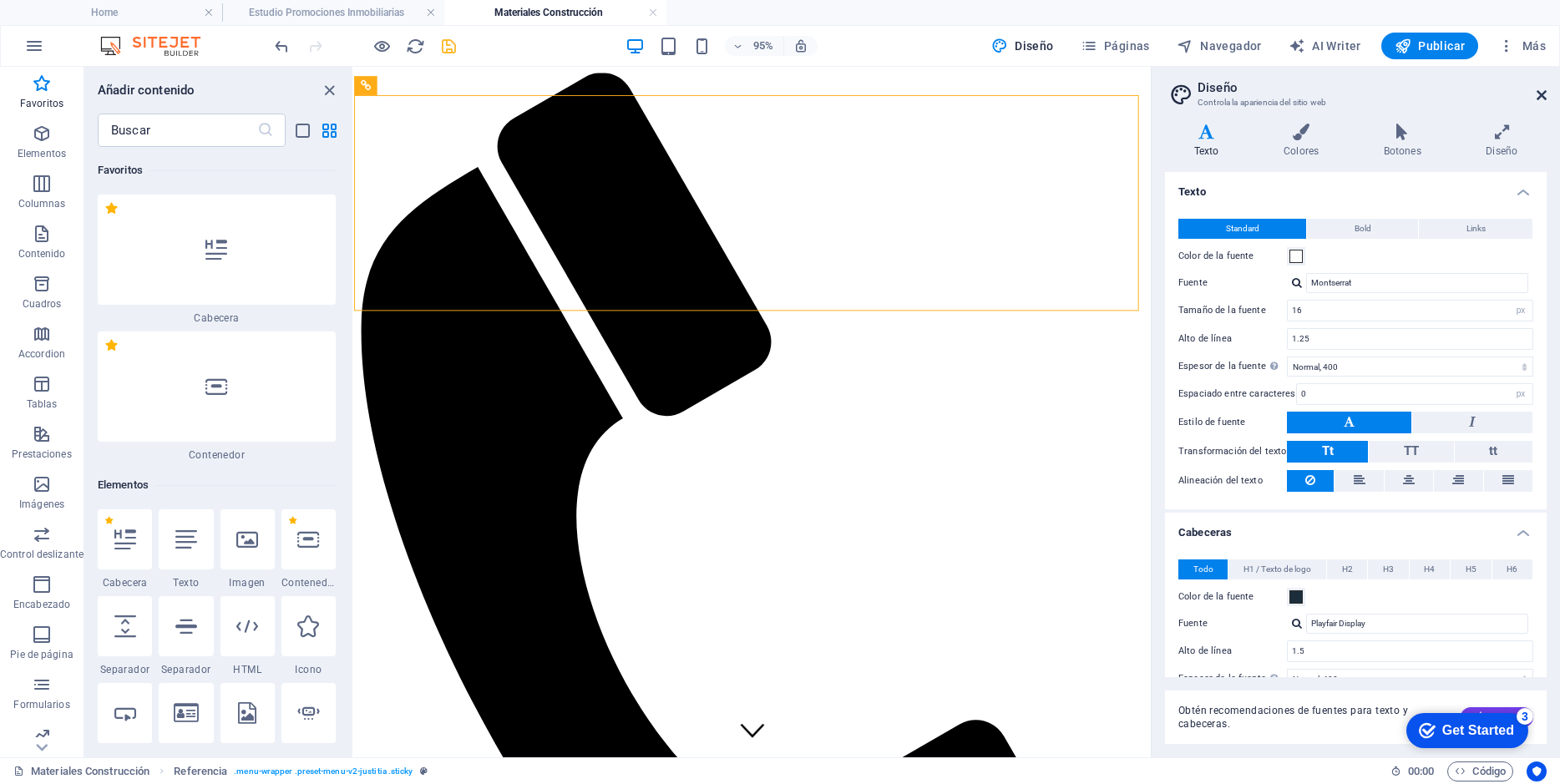
click at [1543, 89] on icon at bounding box center [1541, 95] width 10 height 14
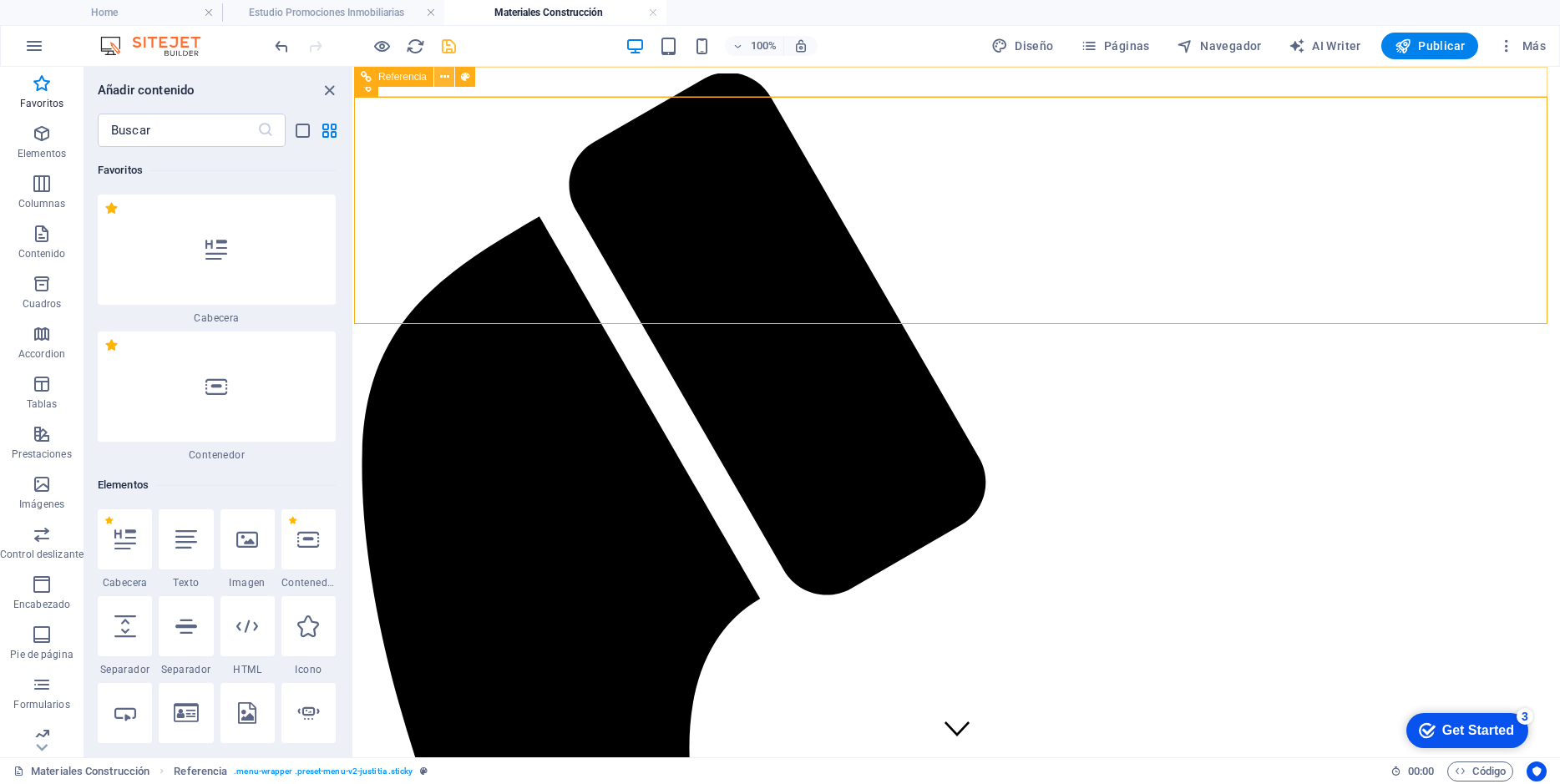
click at [444, 77] on icon at bounding box center [445, 77] width 9 height 17
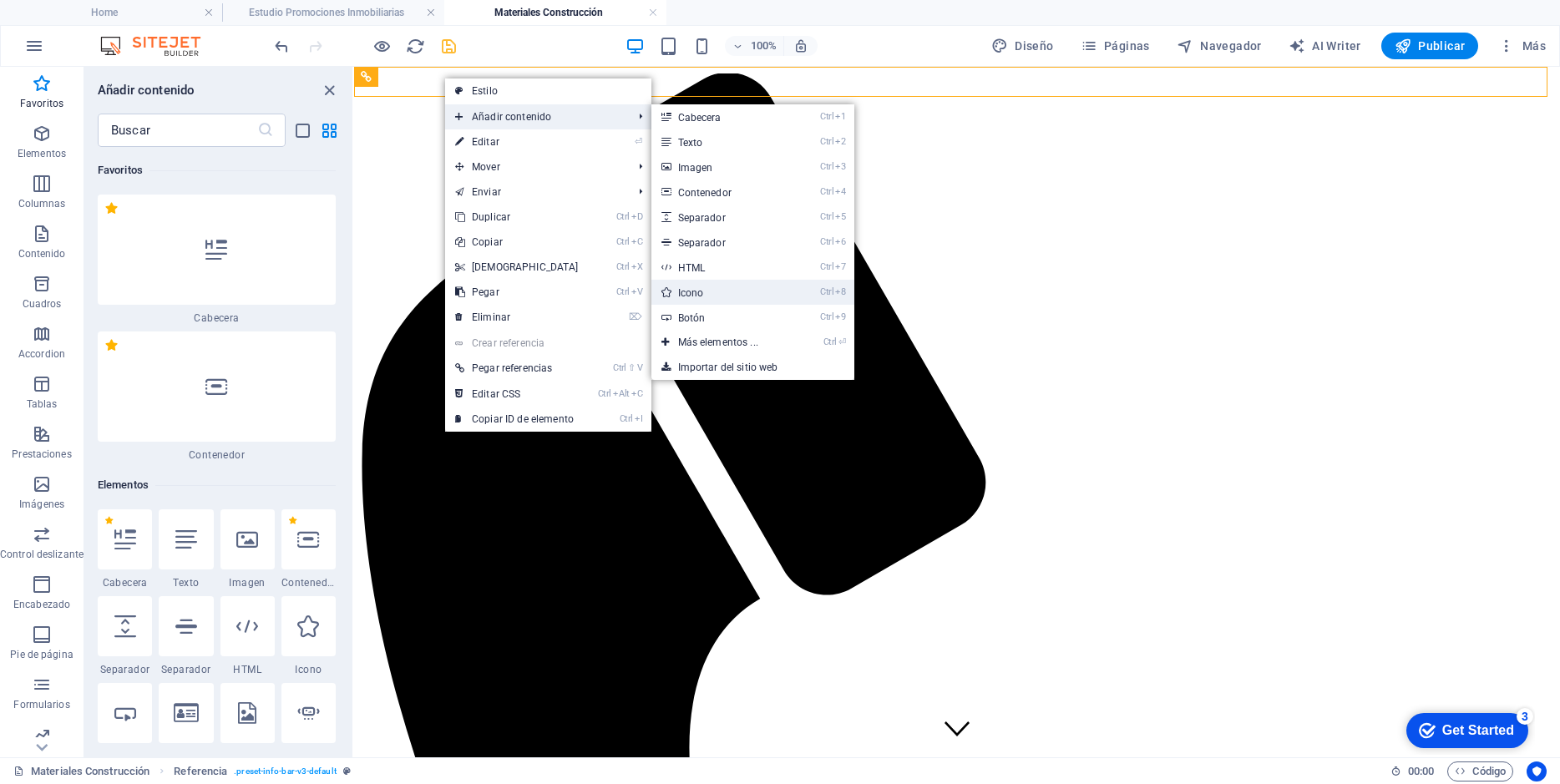
click at [704, 287] on link "Ctrl 8 Icono" at bounding box center [721, 293] width 140 height 25
select select "xMidYMid"
select select "px"
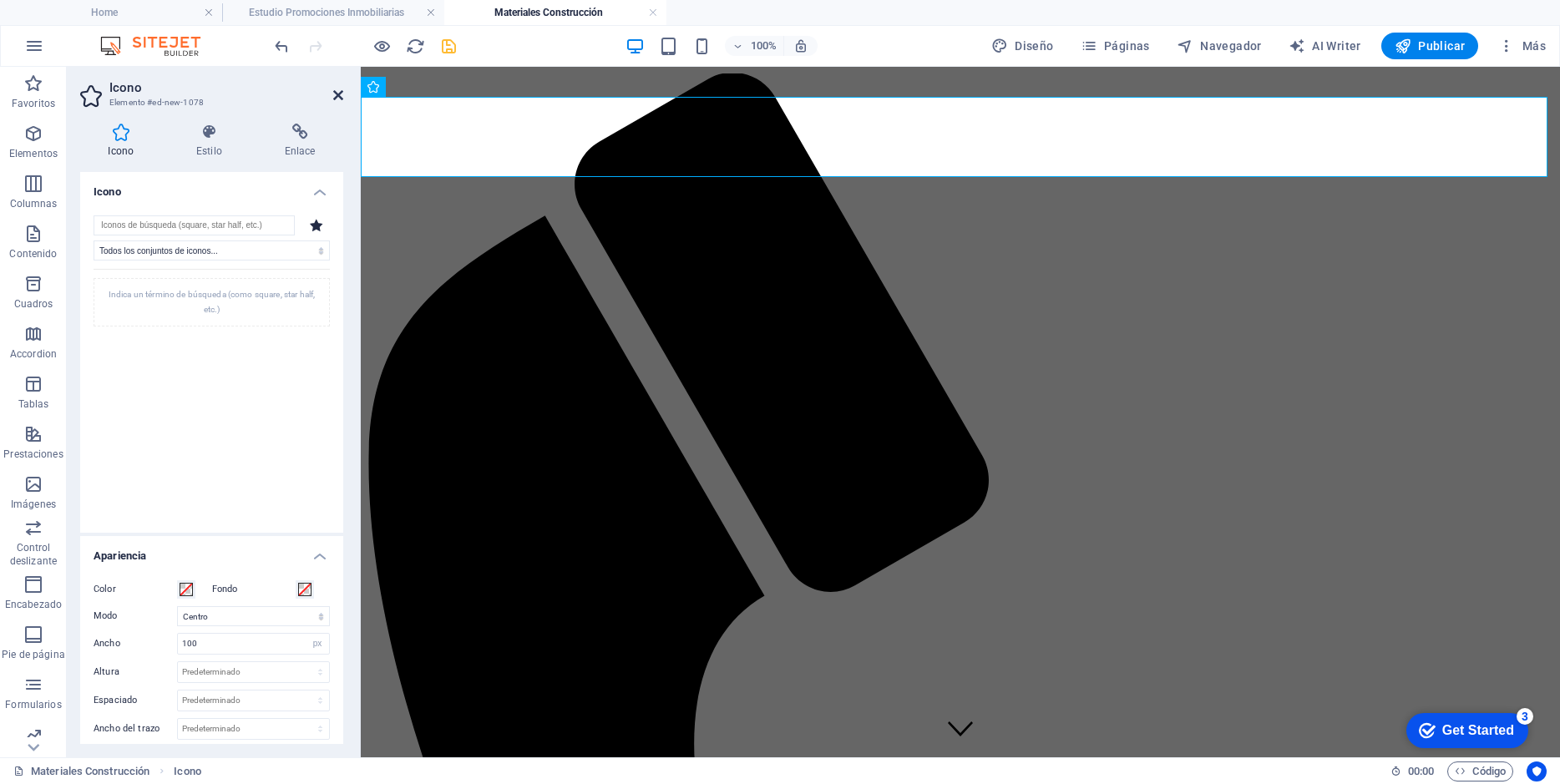
click at [341, 95] on icon at bounding box center [338, 95] width 10 height 14
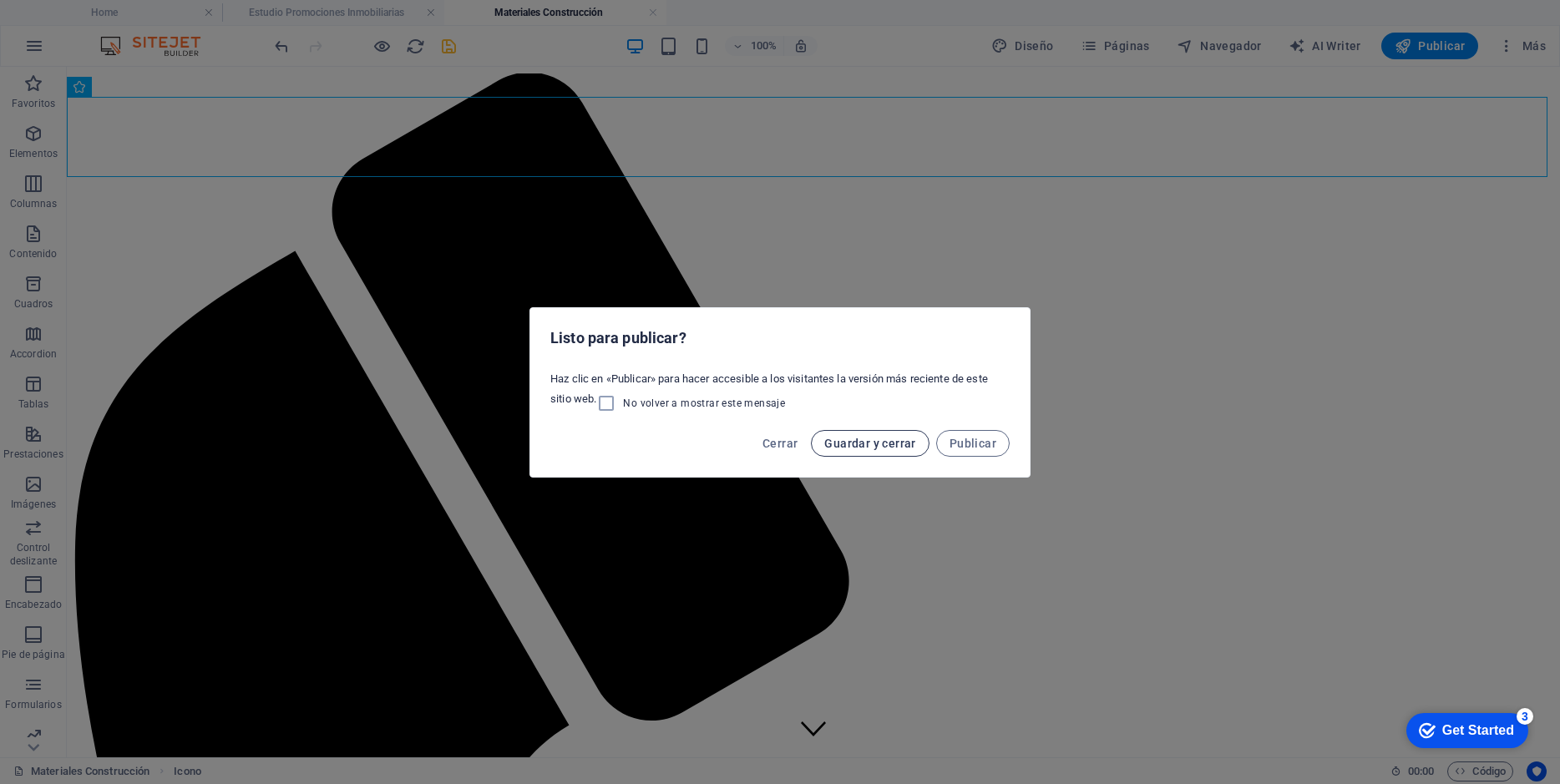
click at [897, 445] on span "Guardar y cerrar" at bounding box center [869, 443] width 91 height 14
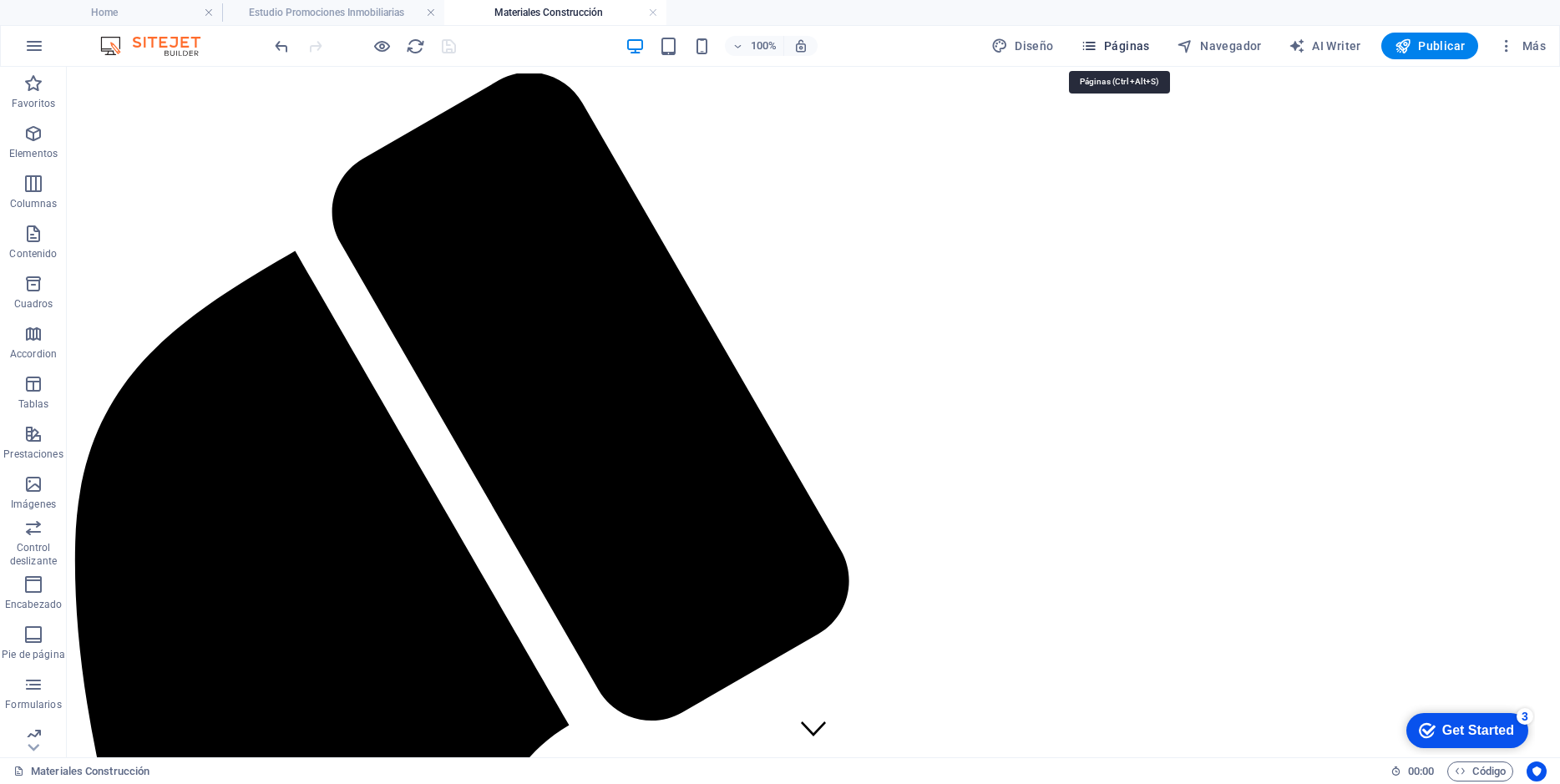
click at [1146, 47] on span "Páginas" at bounding box center [1114, 46] width 69 height 17
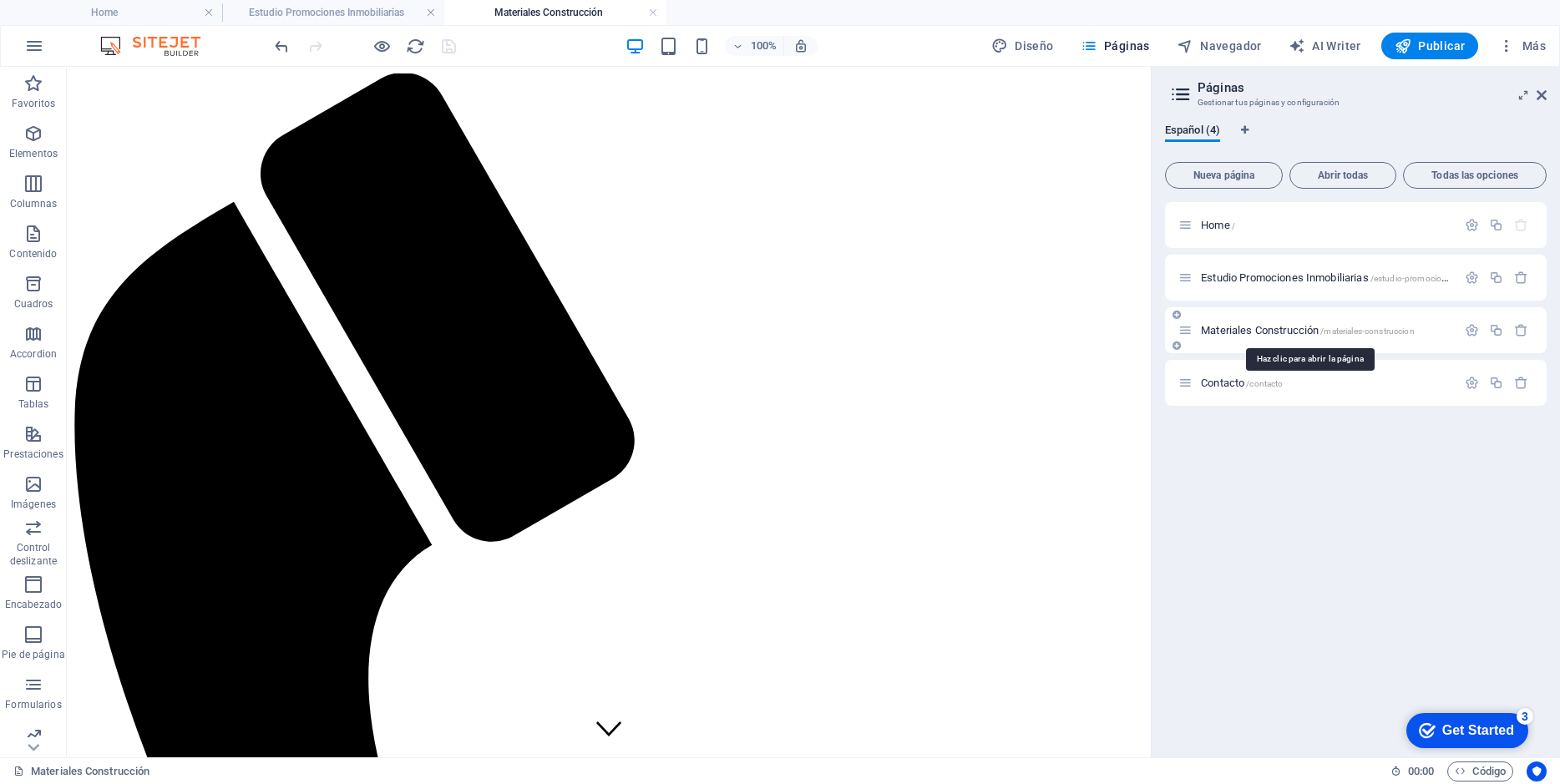
click at [1267, 329] on span "Materiales Construcción /materiales-construccion" at bounding box center [1307, 330] width 213 height 13
click at [1472, 328] on icon "button" at bounding box center [1472, 330] width 14 height 14
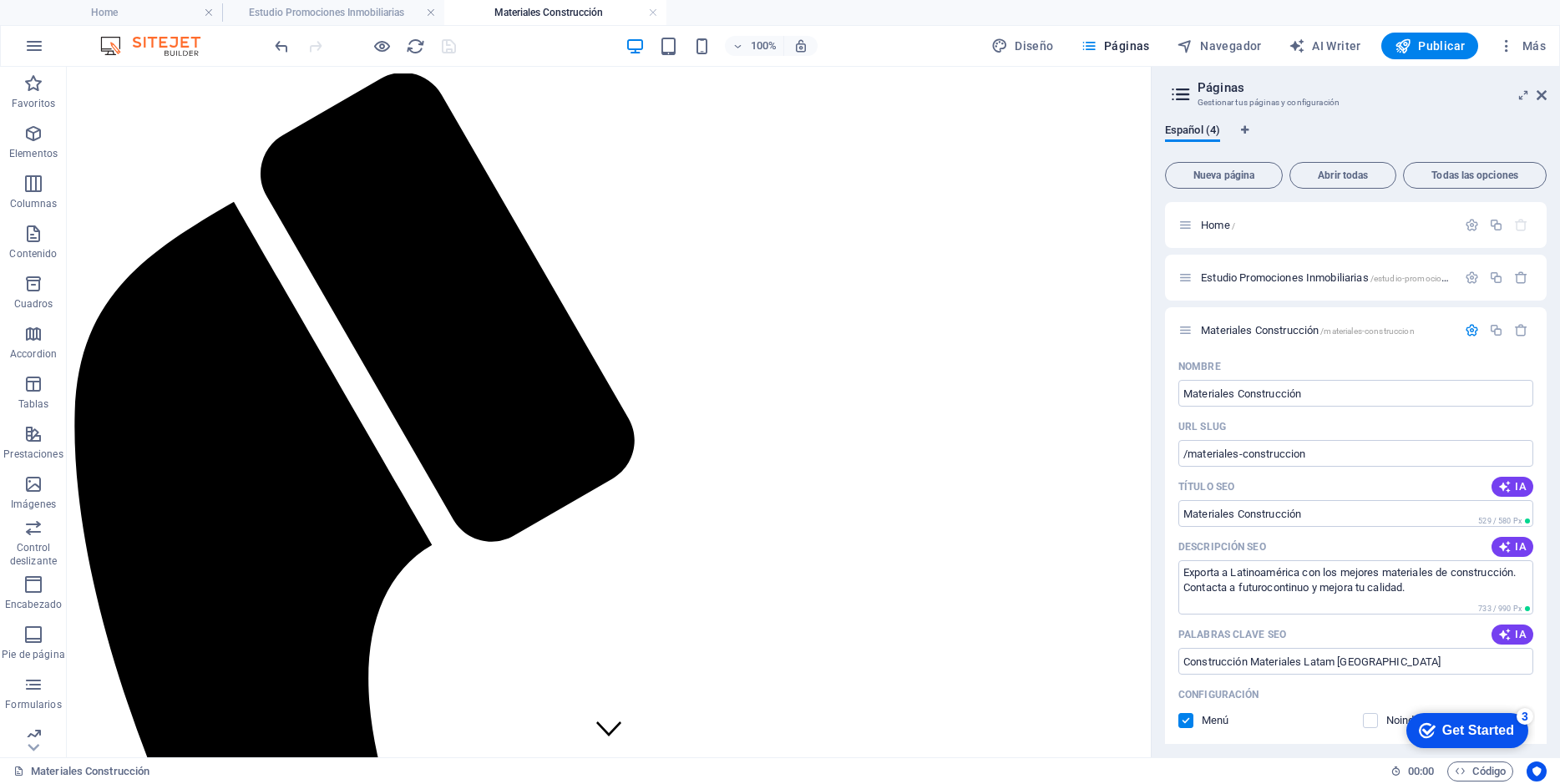
drag, startPoint x: 1541, startPoint y: 280, endPoint x: 1544, endPoint y: 305, distance: 25.2
click at [1544, 305] on div "Home / Estudio Promociones Inmobiliarias /estudio-promociones-inmobiliarias Mat…" at bounding box center [1356, 473] width 382 height 542
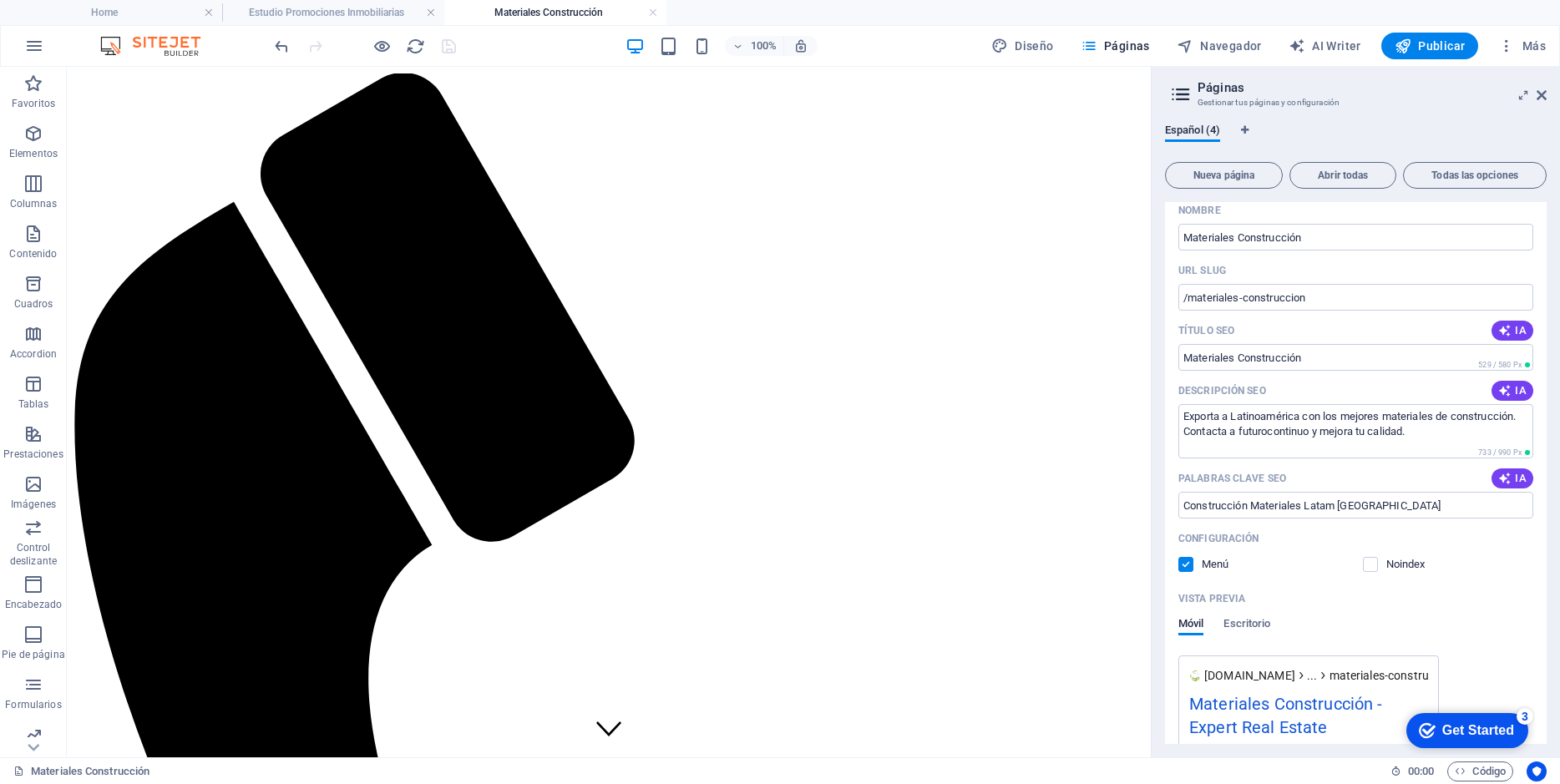
scroll to position [371, 0]
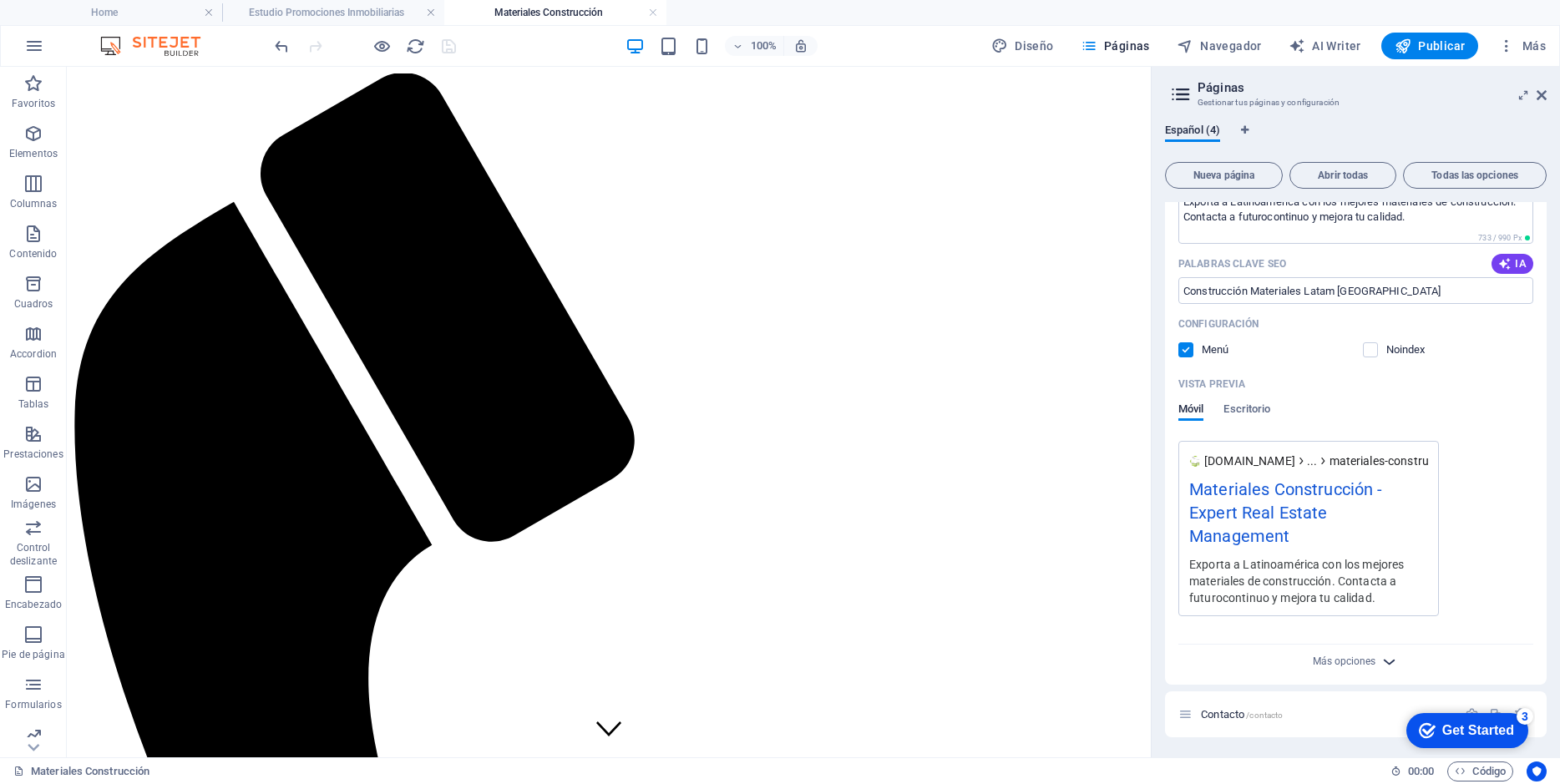
click at [1391, 657] on icon "button" at bounding box center [1388, 661] width 19 height 19
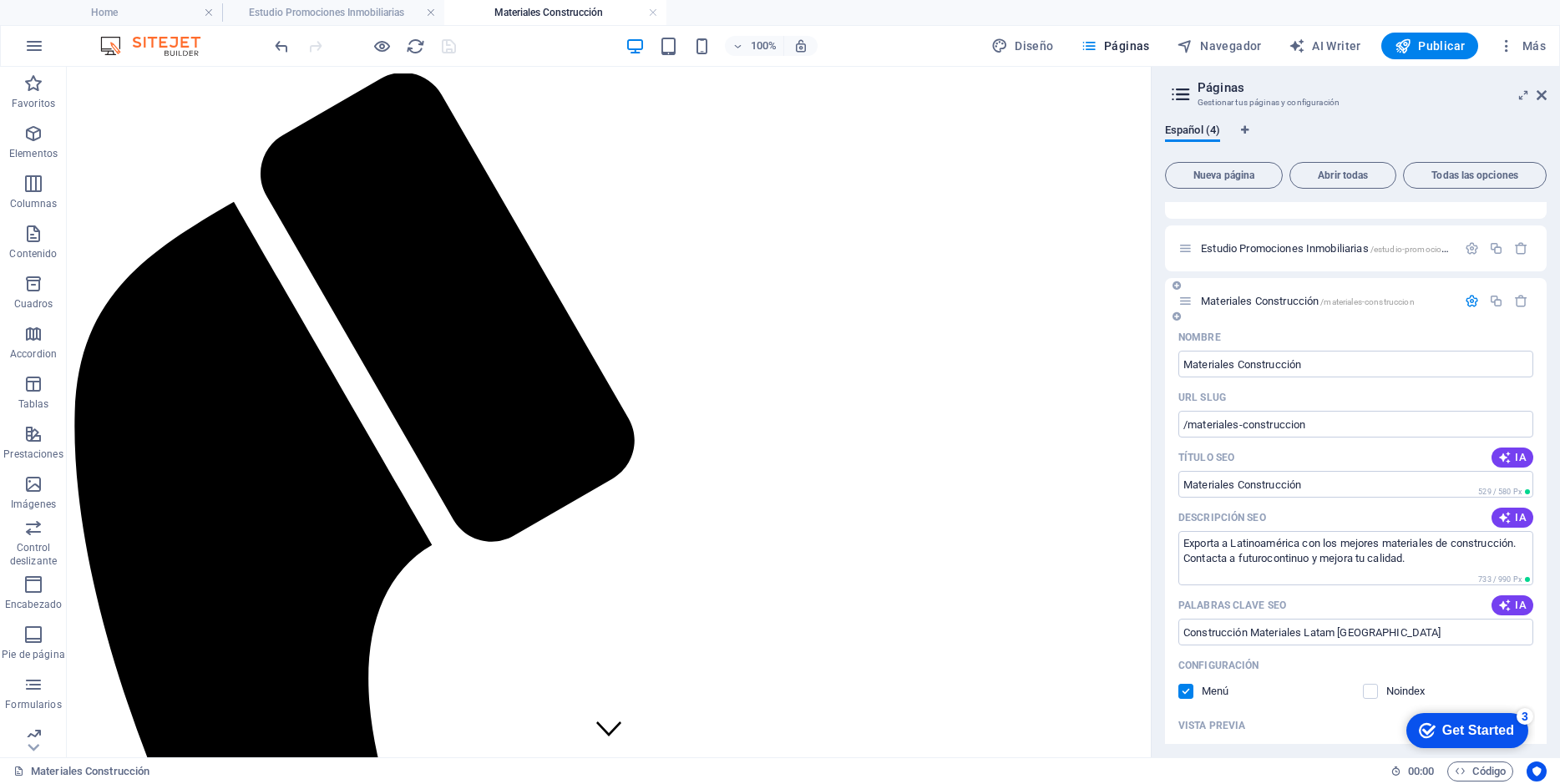
scroll to position [0, 0]
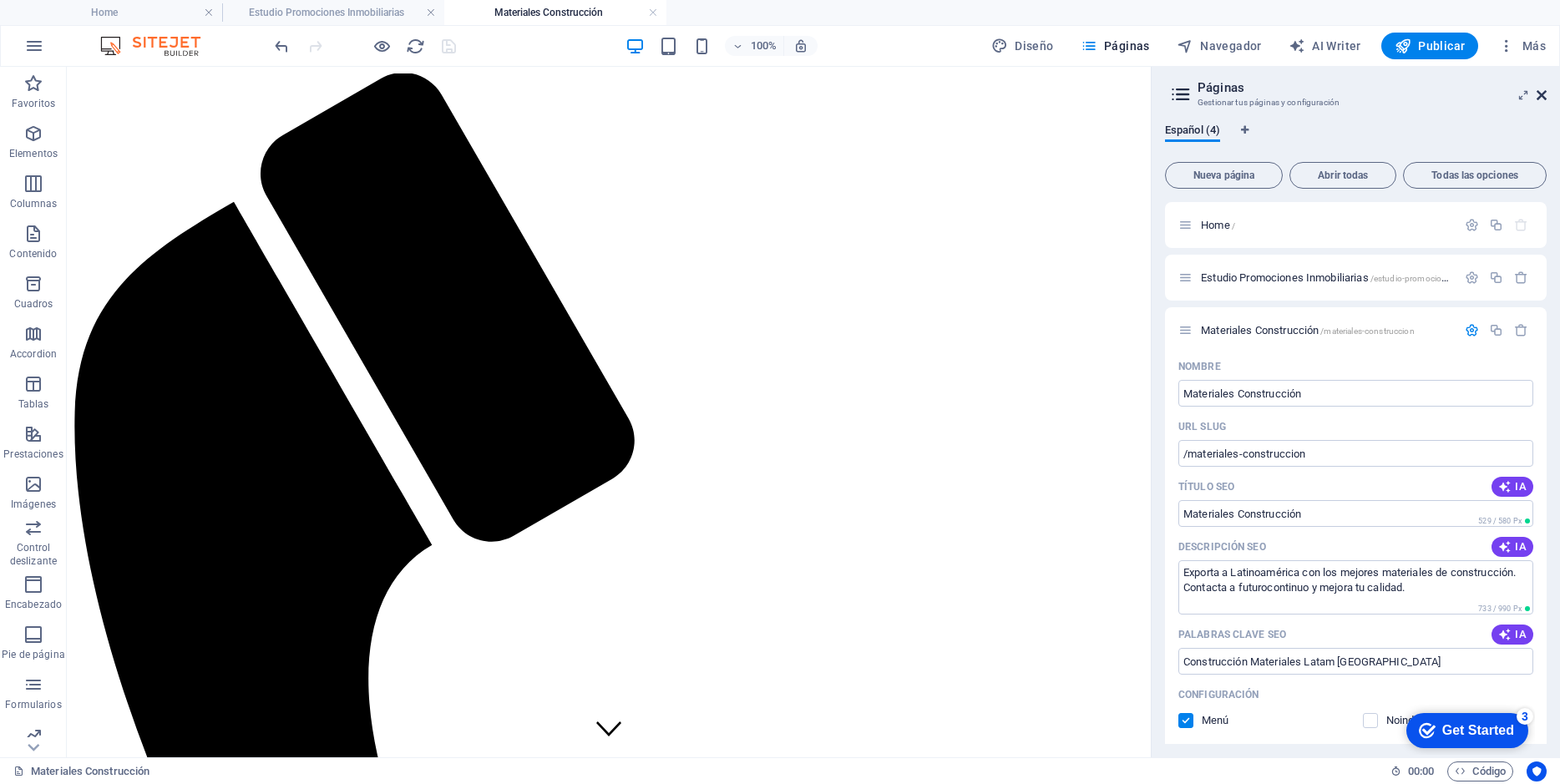
click at [1539, 92] on icon at bounding box center [1541, 95] width 10 height 14
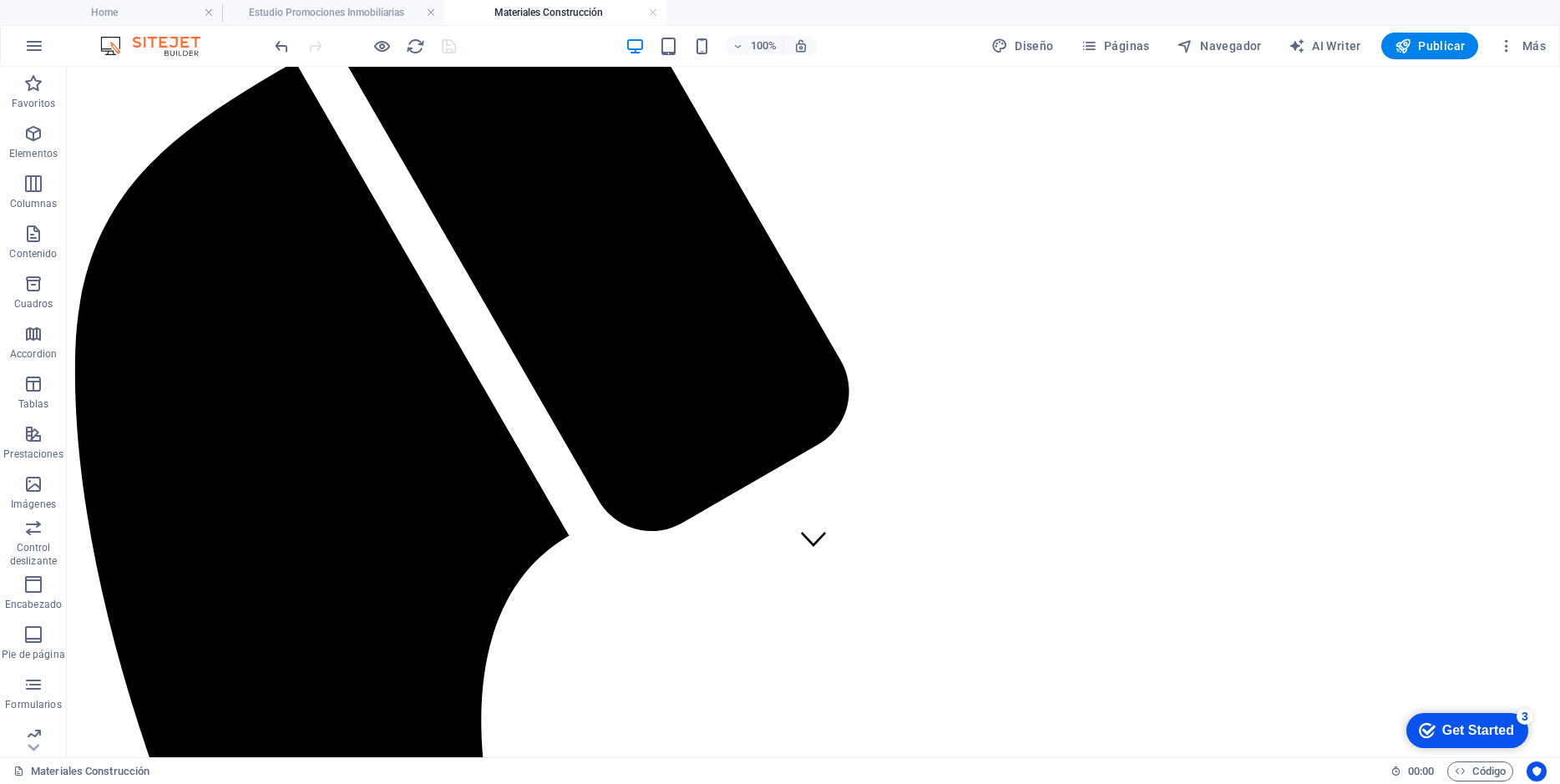
scroll to position [211, 0]
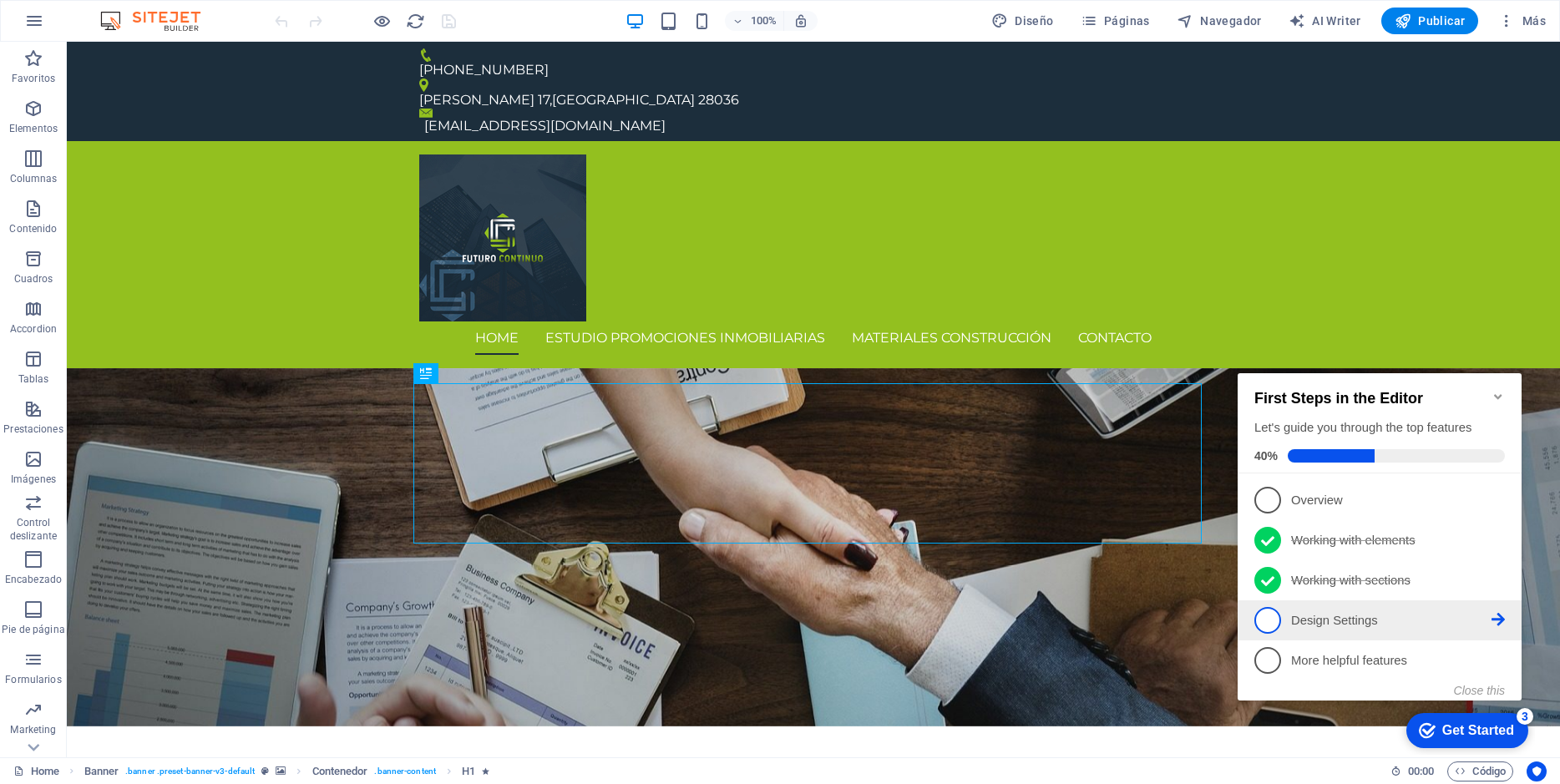
click at [1311, 613] on p "Design Settings - incomplete" at bounding box center [1391, 620] width 201 height 17
